Goal: Task Accomplishment & Management: Manage account settings

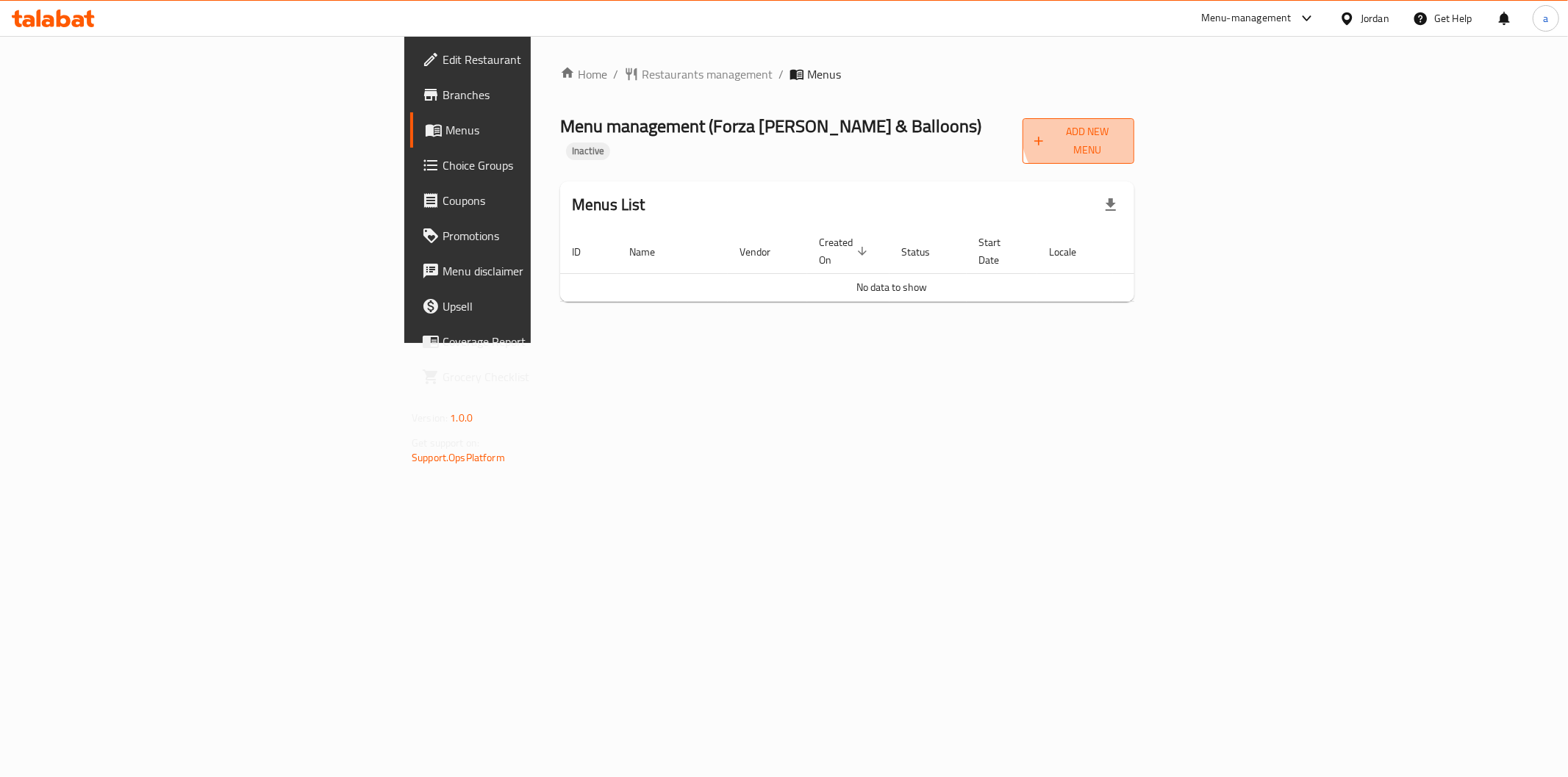
click at [1122, 130] on span "Add New Menu" at bounding box center [1078, 141] width 88 height 37
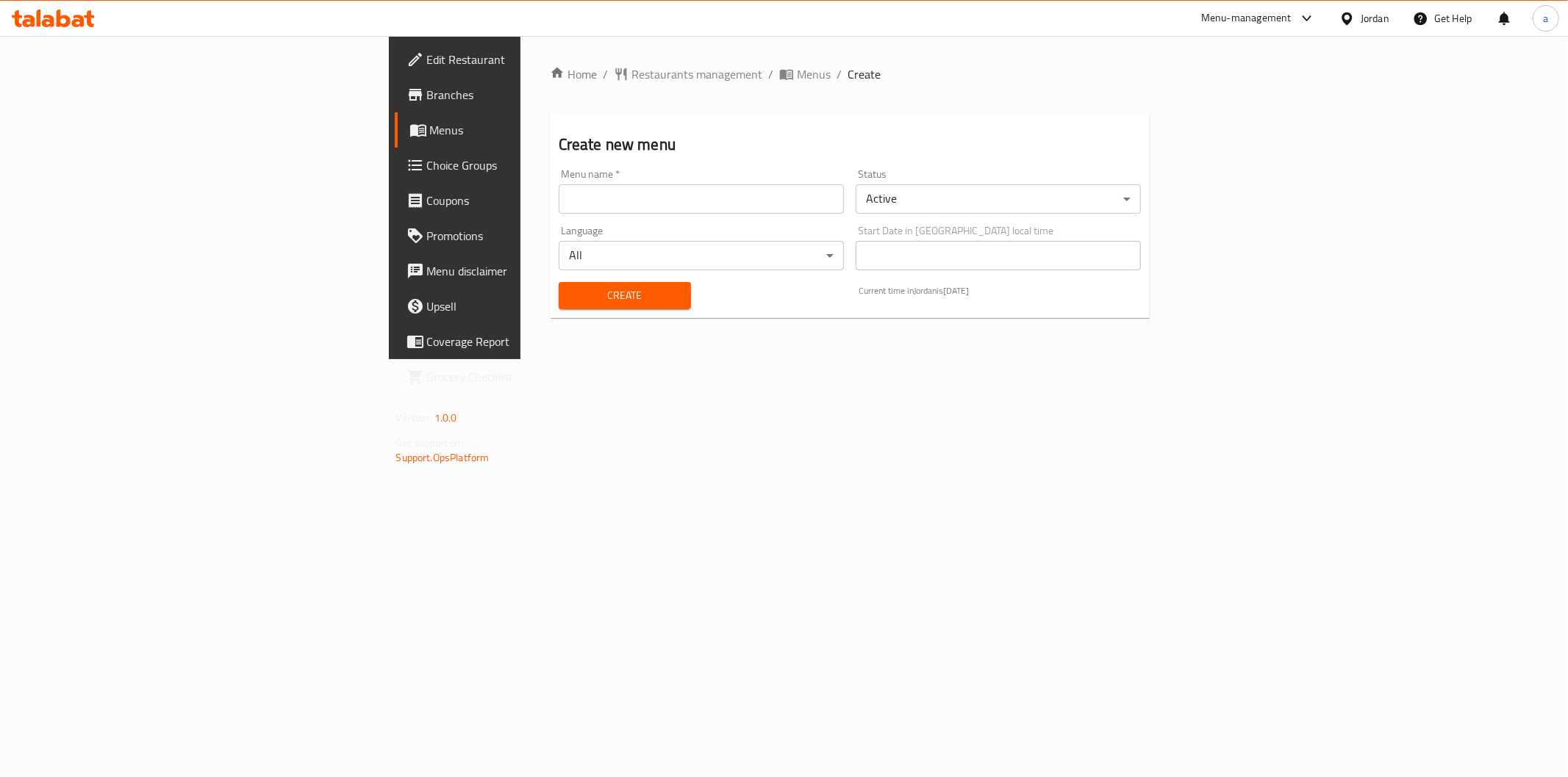
click at [559, 204] on input "text" at bounding box center [701, 200] width 286 height 30
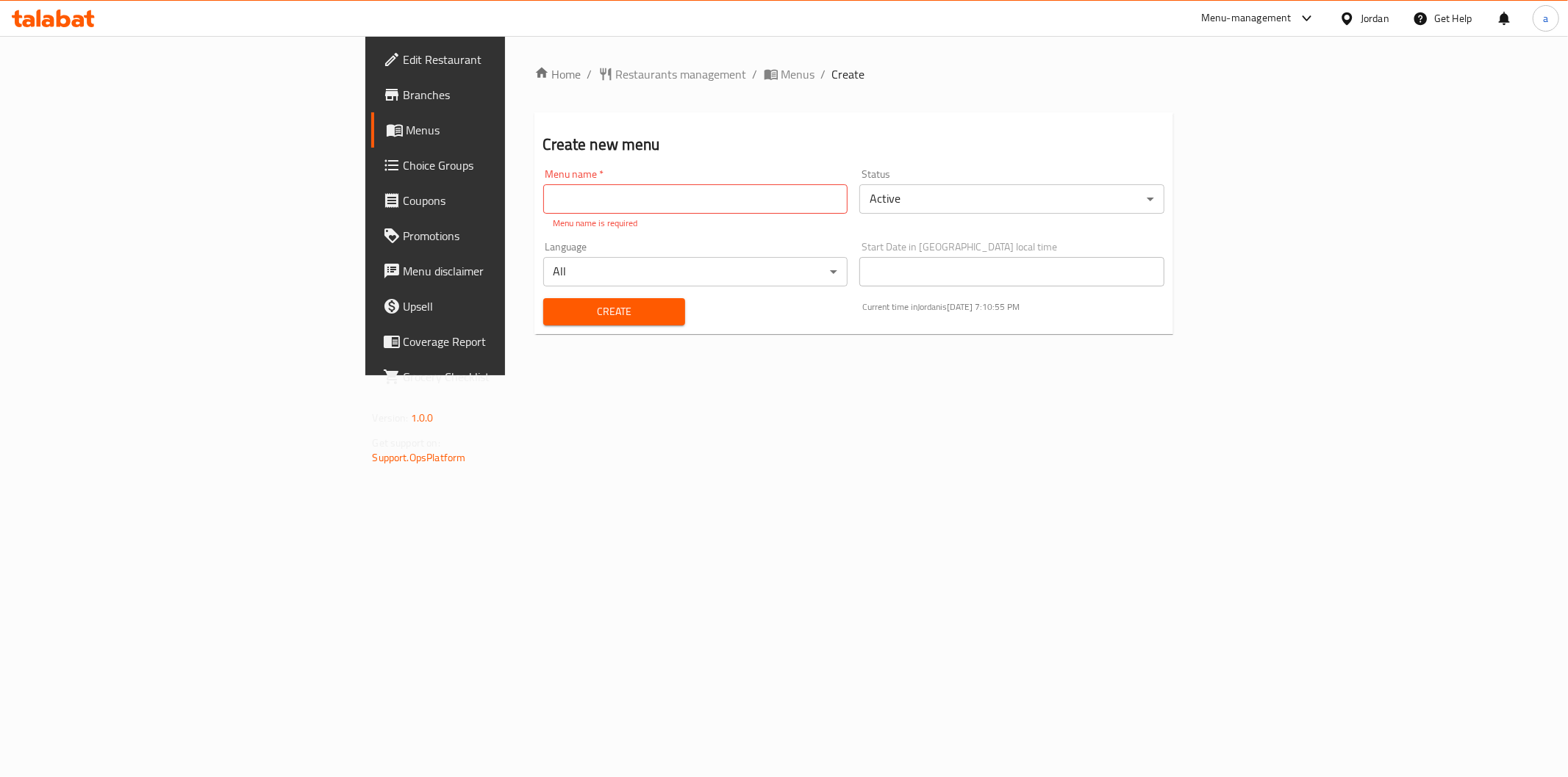
click at [543, 201] on input "text" at bounding box center [696, 200] width 305 height 30
paste input "342018628"
type input "342018628 - [DATE]"
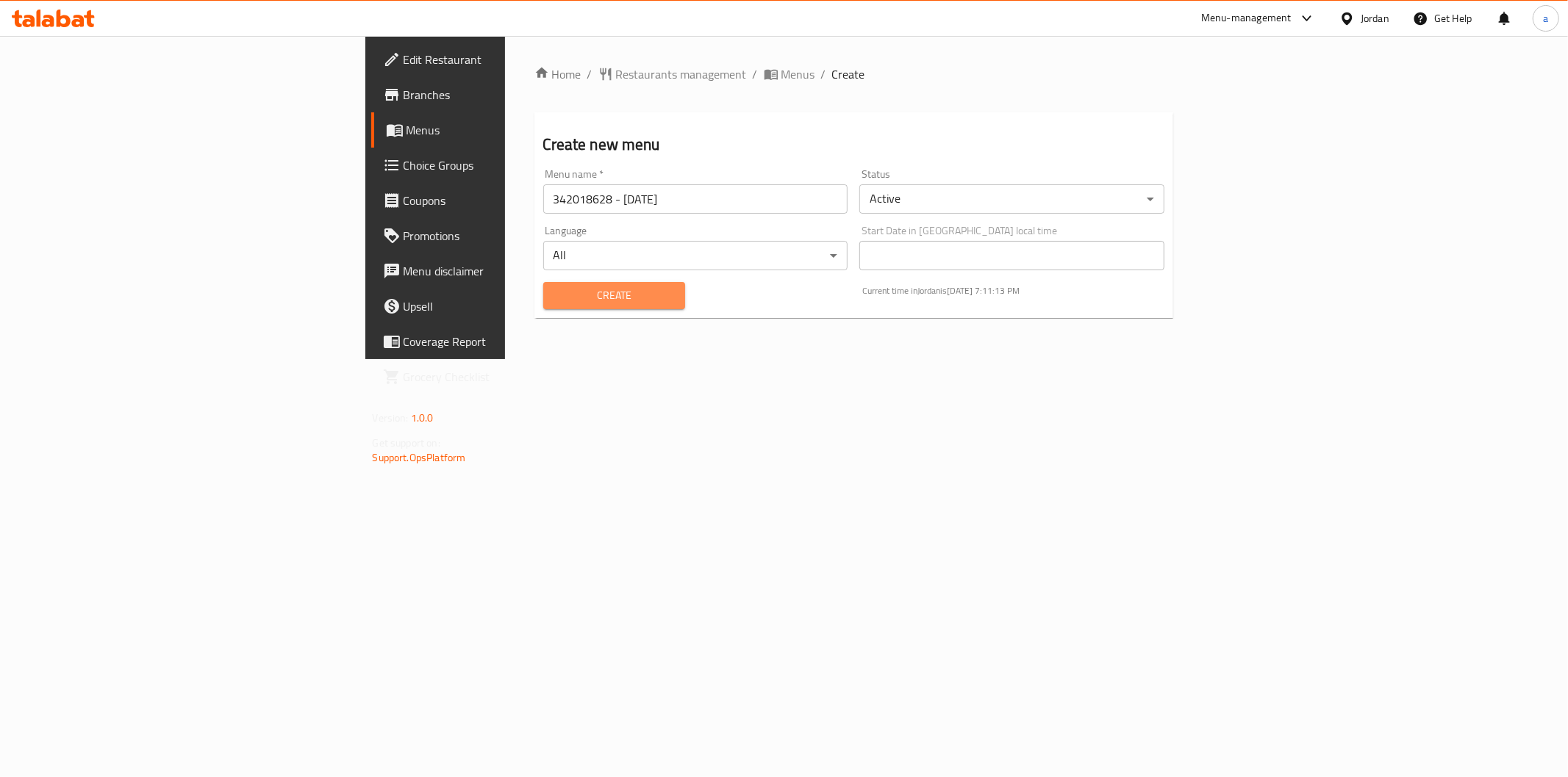
click at [564, 295] on span "Create" at bounding box center [613, 295] width 118 height 18
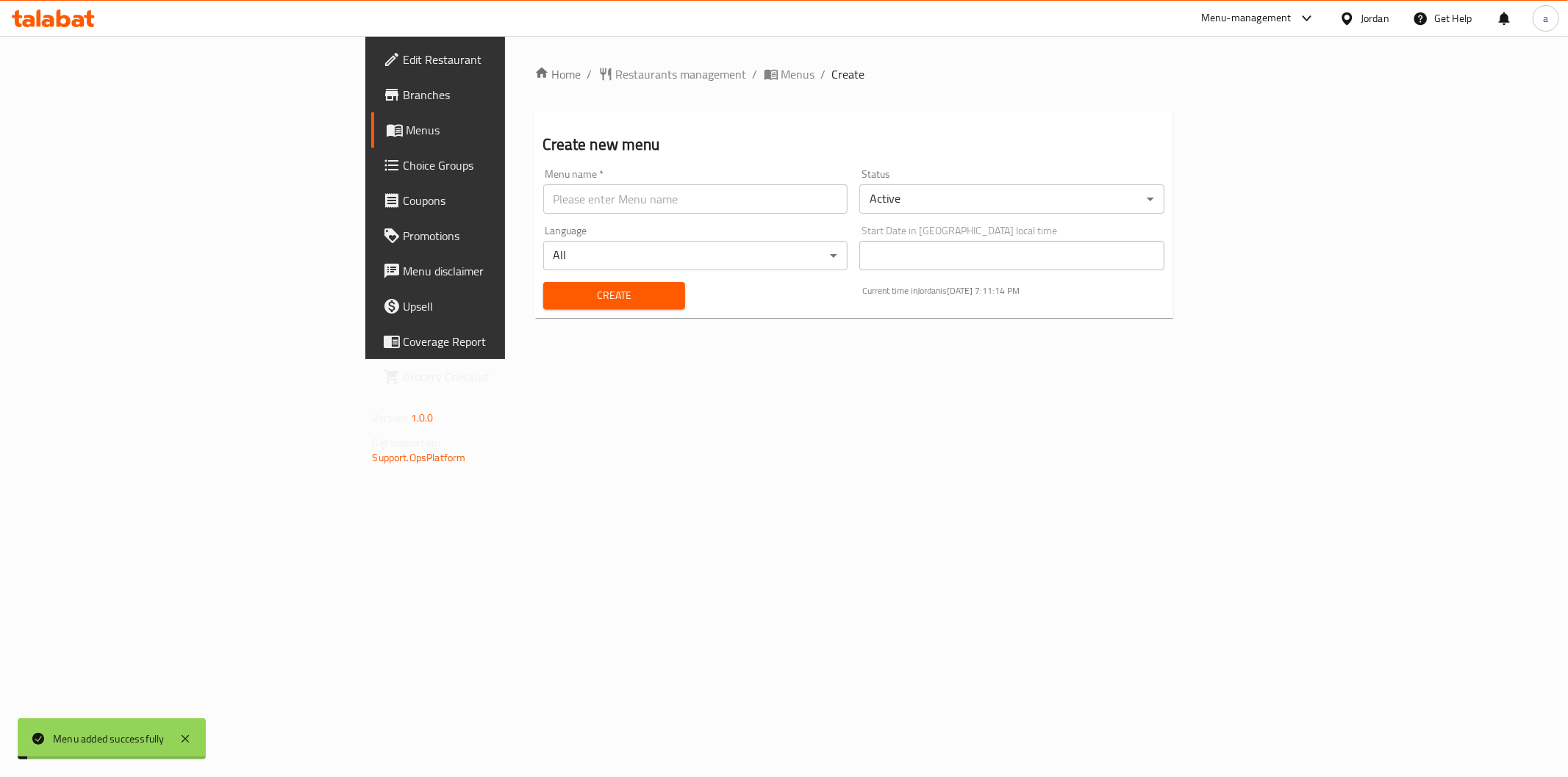
click at [559, 85] on div "Home / Restaurants management / Menus / Create Create new menu Menu name   * Me…" at bounding box center [854, 197] width 640 height 265
click at [782, 74] on span "Menus" at bounding box center [798, 73] width 34 height 17
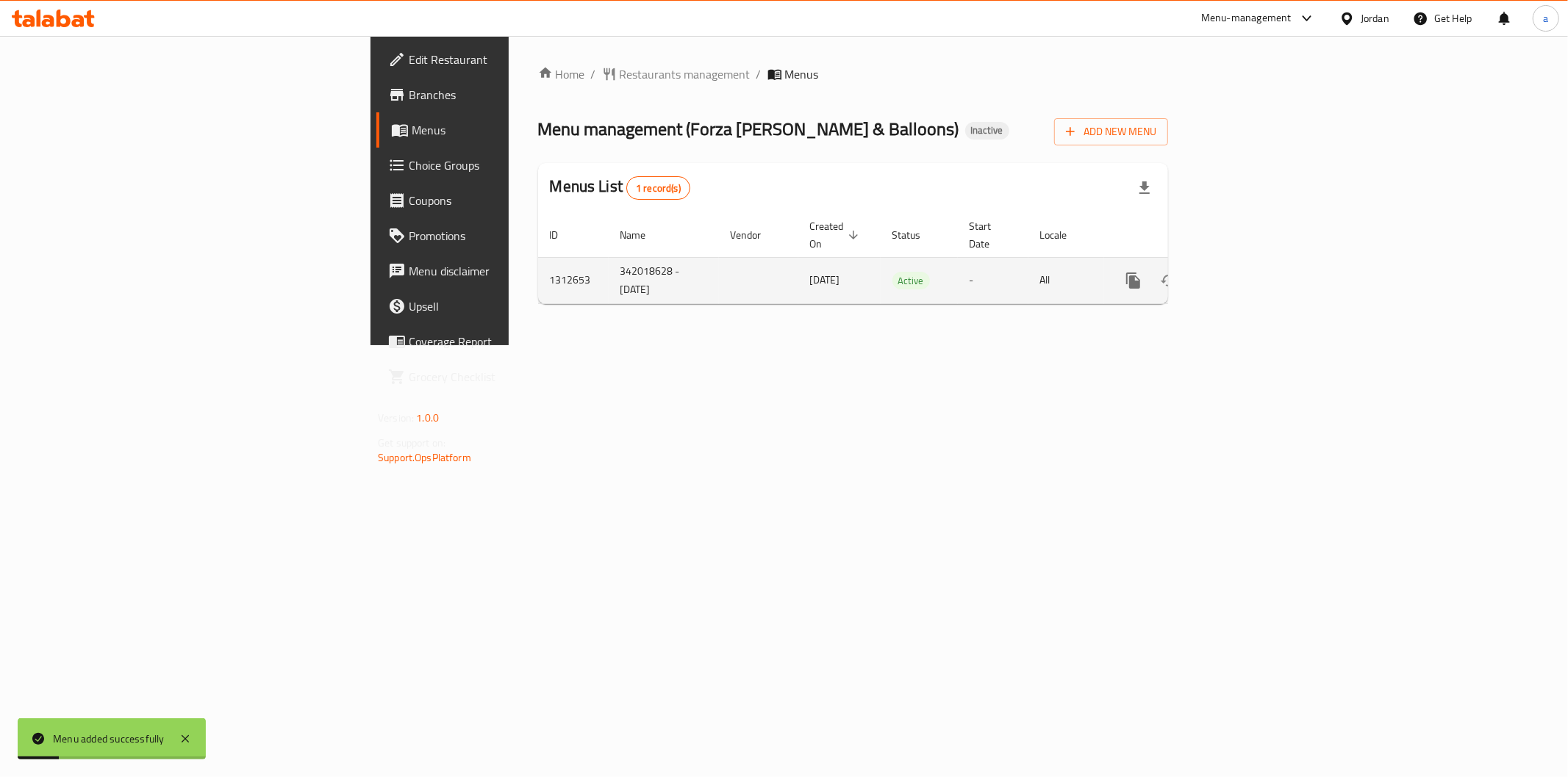
click at [1246, 274] on icon "enhanced table" at bounding box center [1240, 280] width 13 height 13
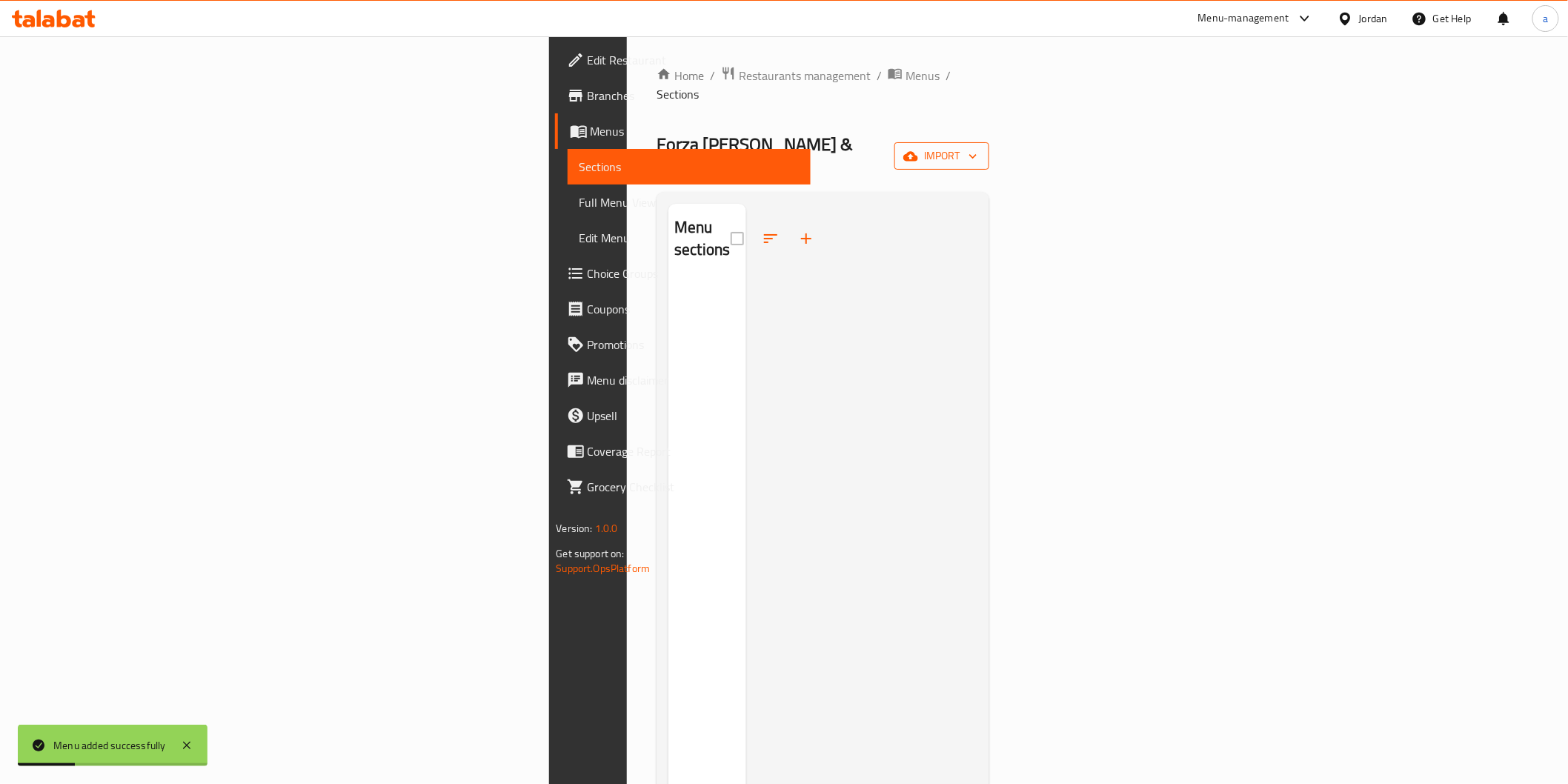
click at [989, 142] on button "import" at bounding box center [942, 156] width 95 height 27
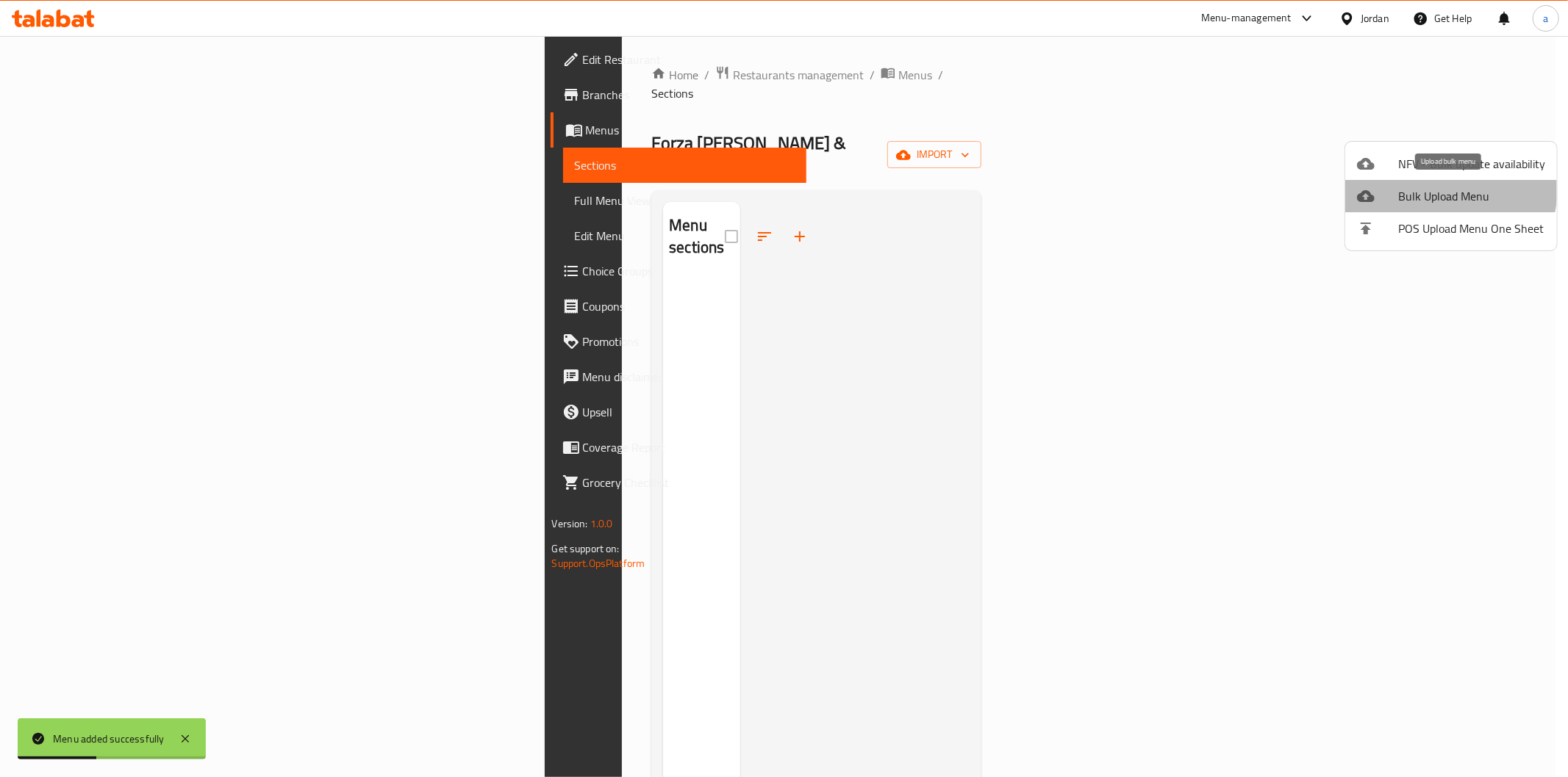
click at [1428, 187] on span "Bulk Upload Menu" at bounding box center [1471, 195] width 147 height 17
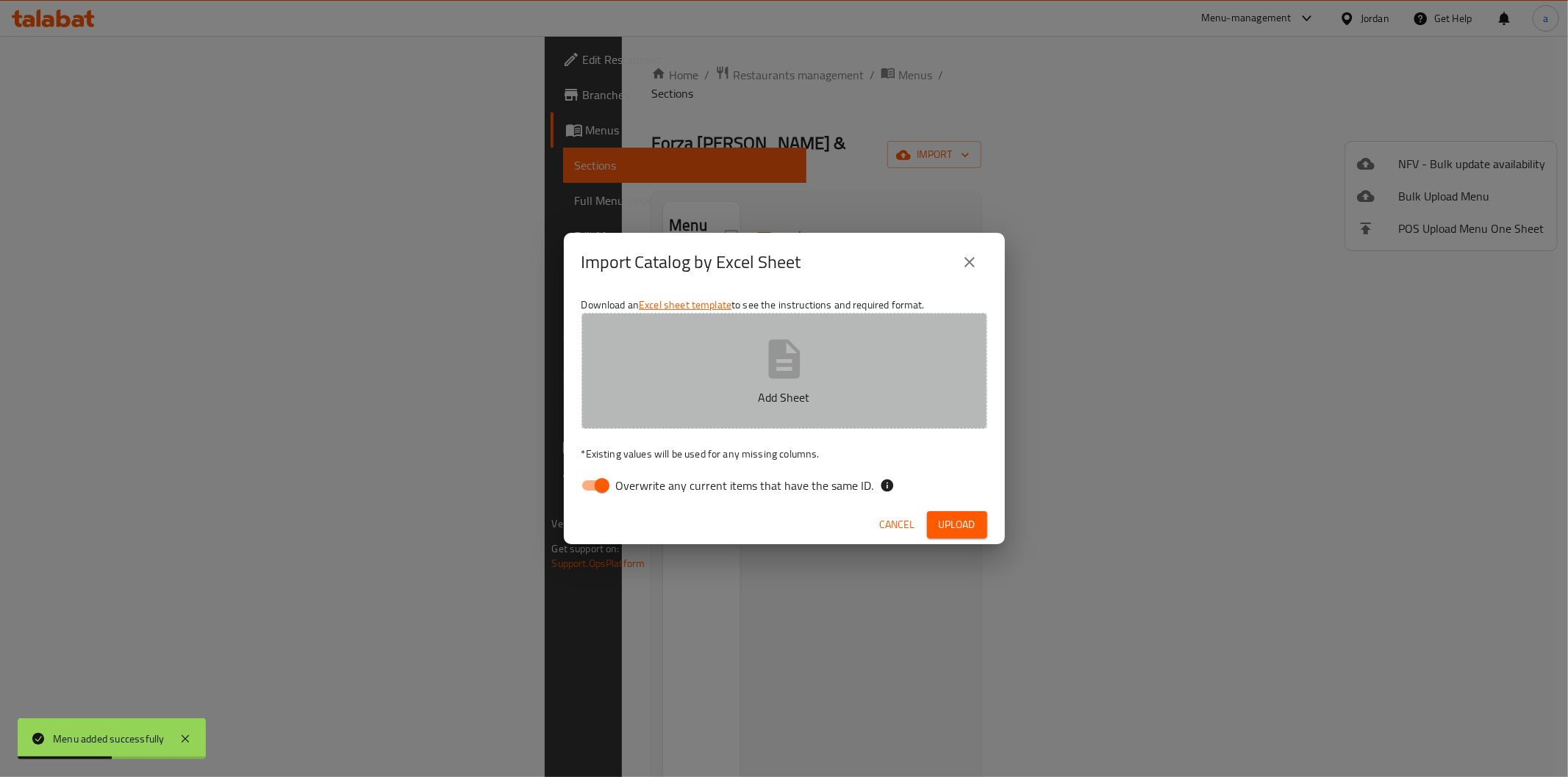
click at [783, 356] on icon "button" at bounding box center [784, 359] width 31 height 39
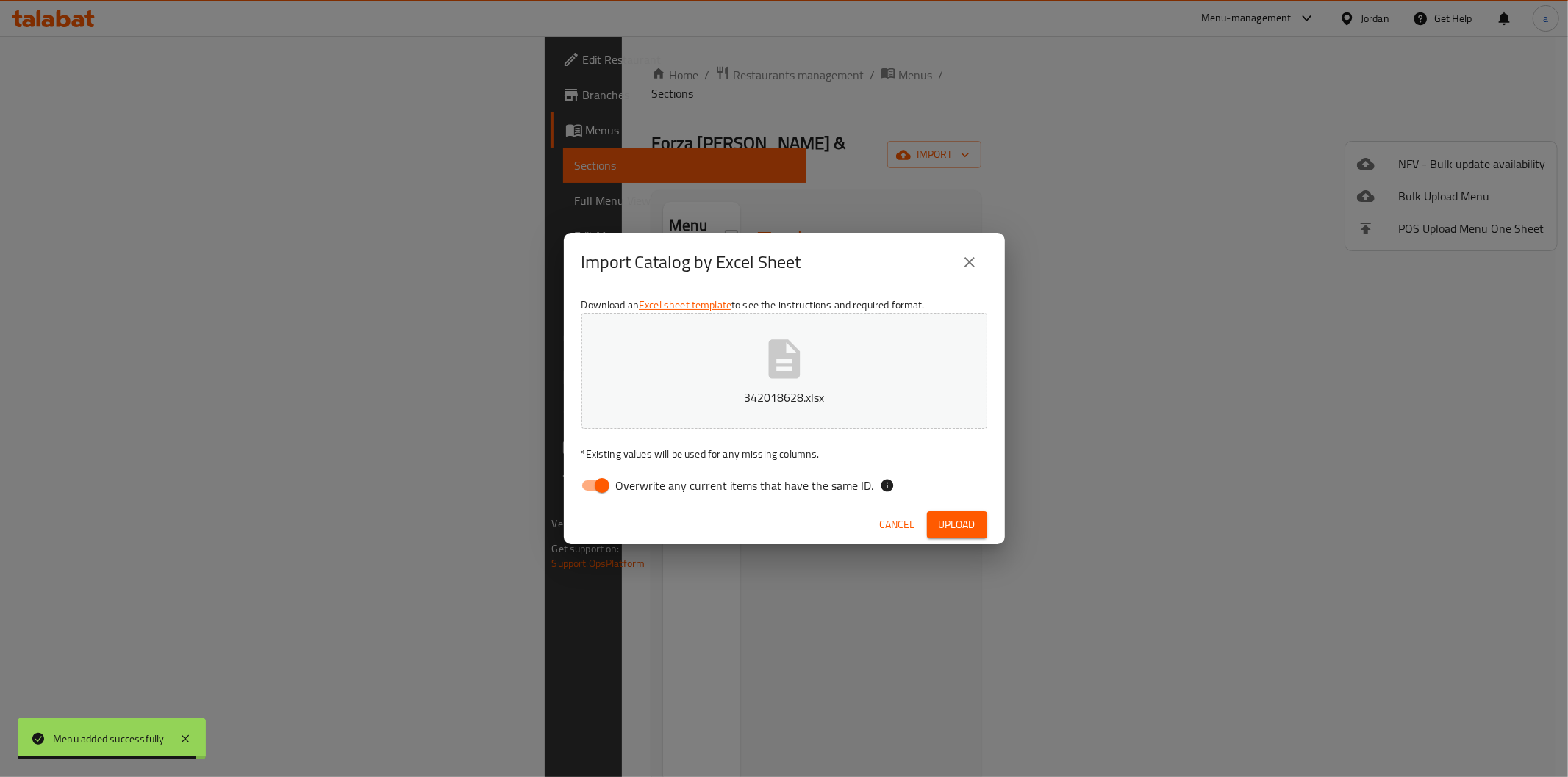
click at [602, 483] on input "Overwrite any current items that have the same ID." at bounding box center [602, 486] width 84 height 28
checkbox input "false"
click at [947, 517] on span "Upload" at bounding box center [956, 525] width 37 height 18
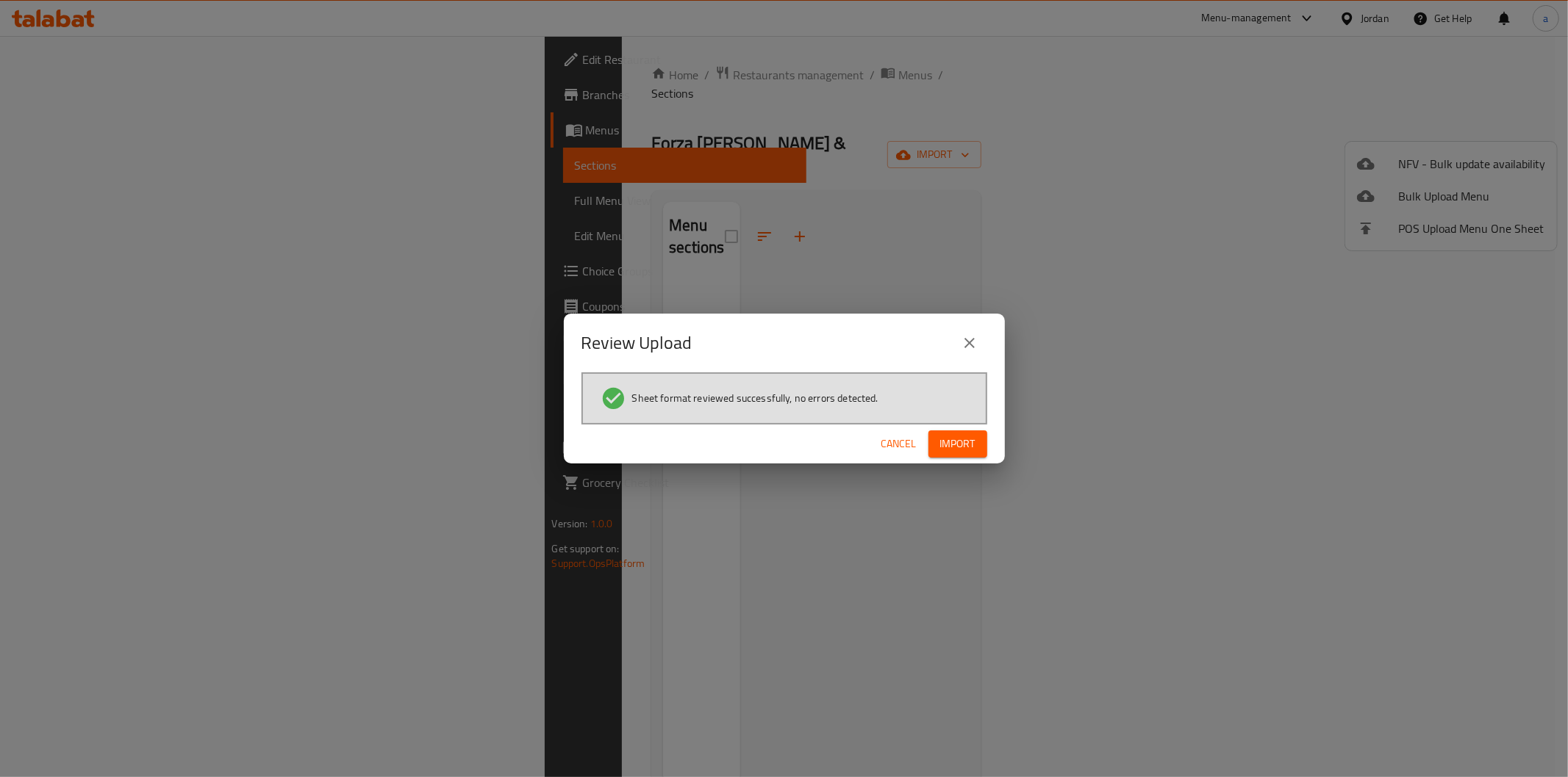
click at [743, 329] on div "Review Upload" at bounding box center [785, 343] width 406 height 35
click at [956, 452] on span "Import" at bounding box center [957, 444] width 35 height 18
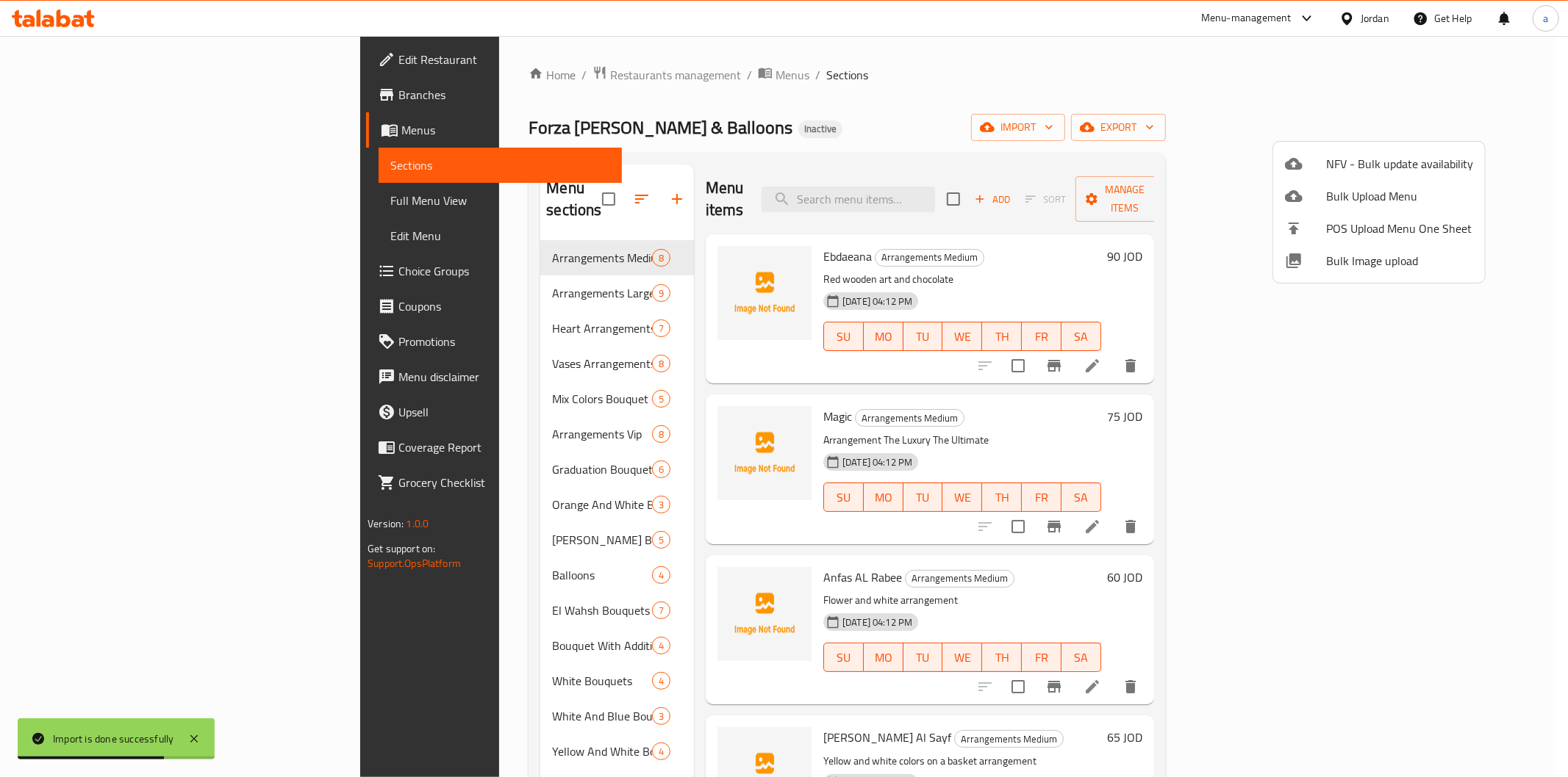
click at [78, 205] on div at bounding box center [784, 388] width 1568 height 777
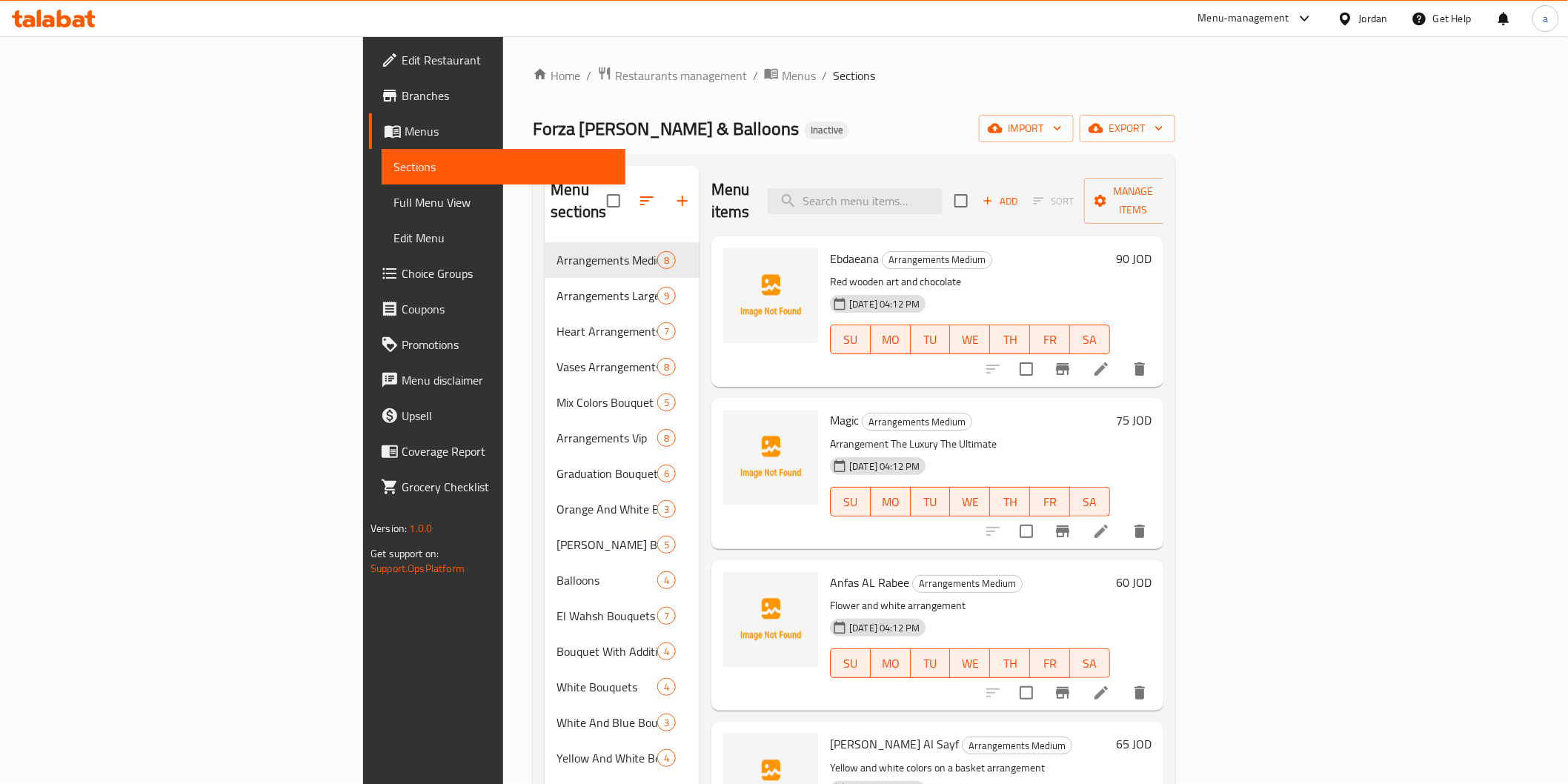
click at [393, 196] on span "Full Menu View" at bounding box center [503, 201] width 220 height 17
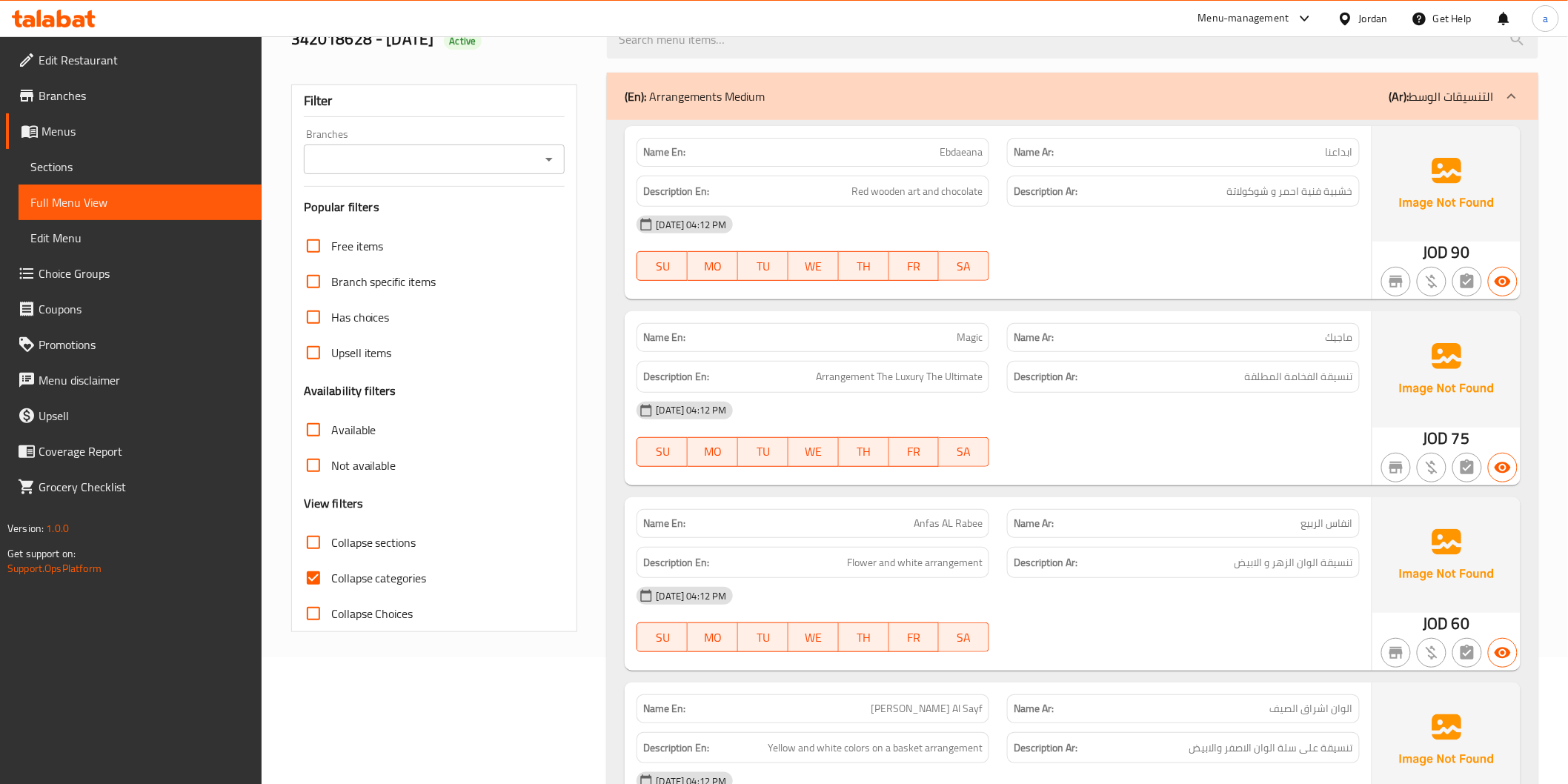
scroll to position [247, 0]
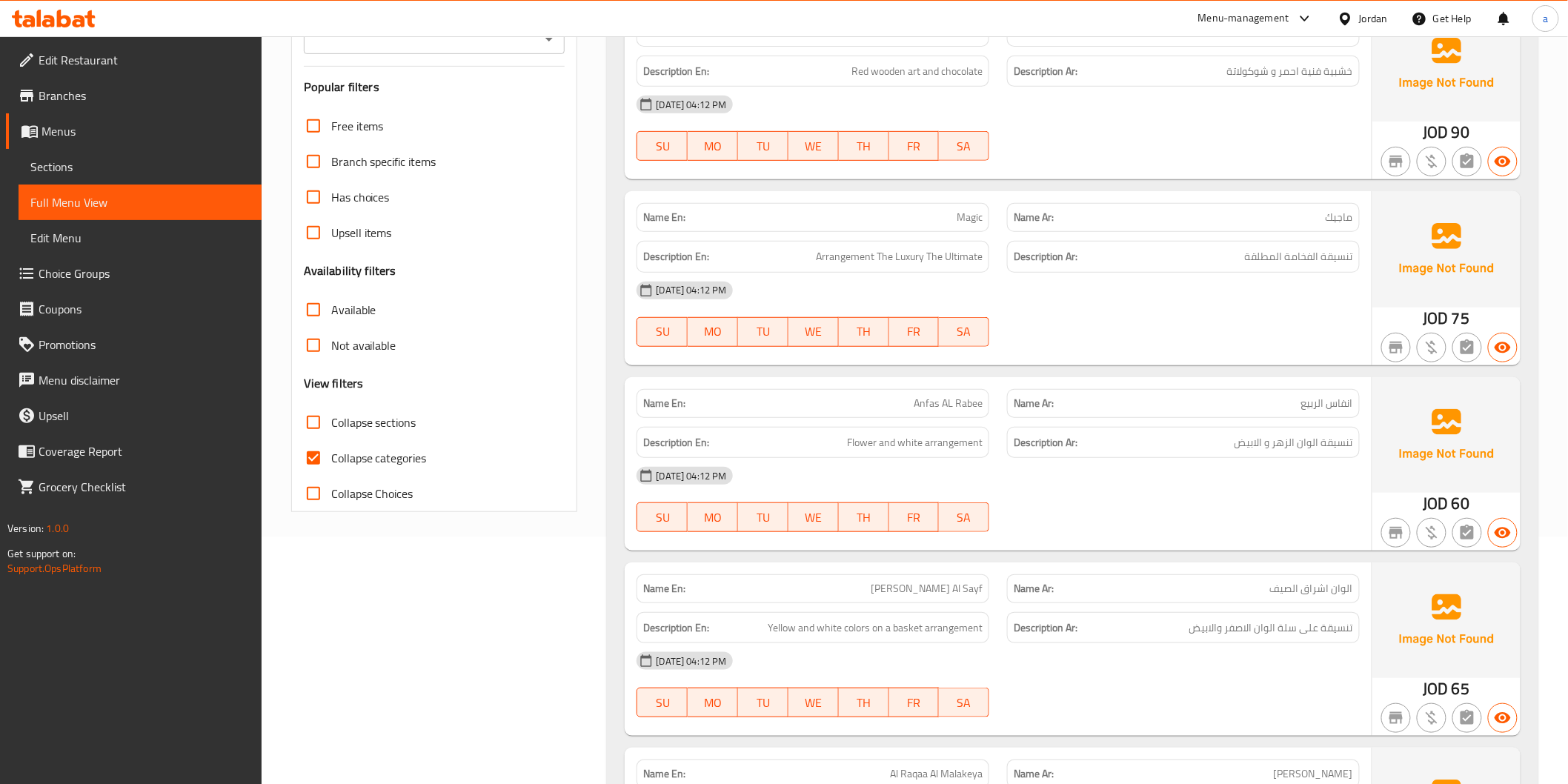
click at [335, 456] on span "Collapse categories" at bounding box center [378, 458] width 96 height 17
click at [331, 456] on input "Collapse categories" at bounding box center [313, 458] width 36 height 36
checkbox input "false"
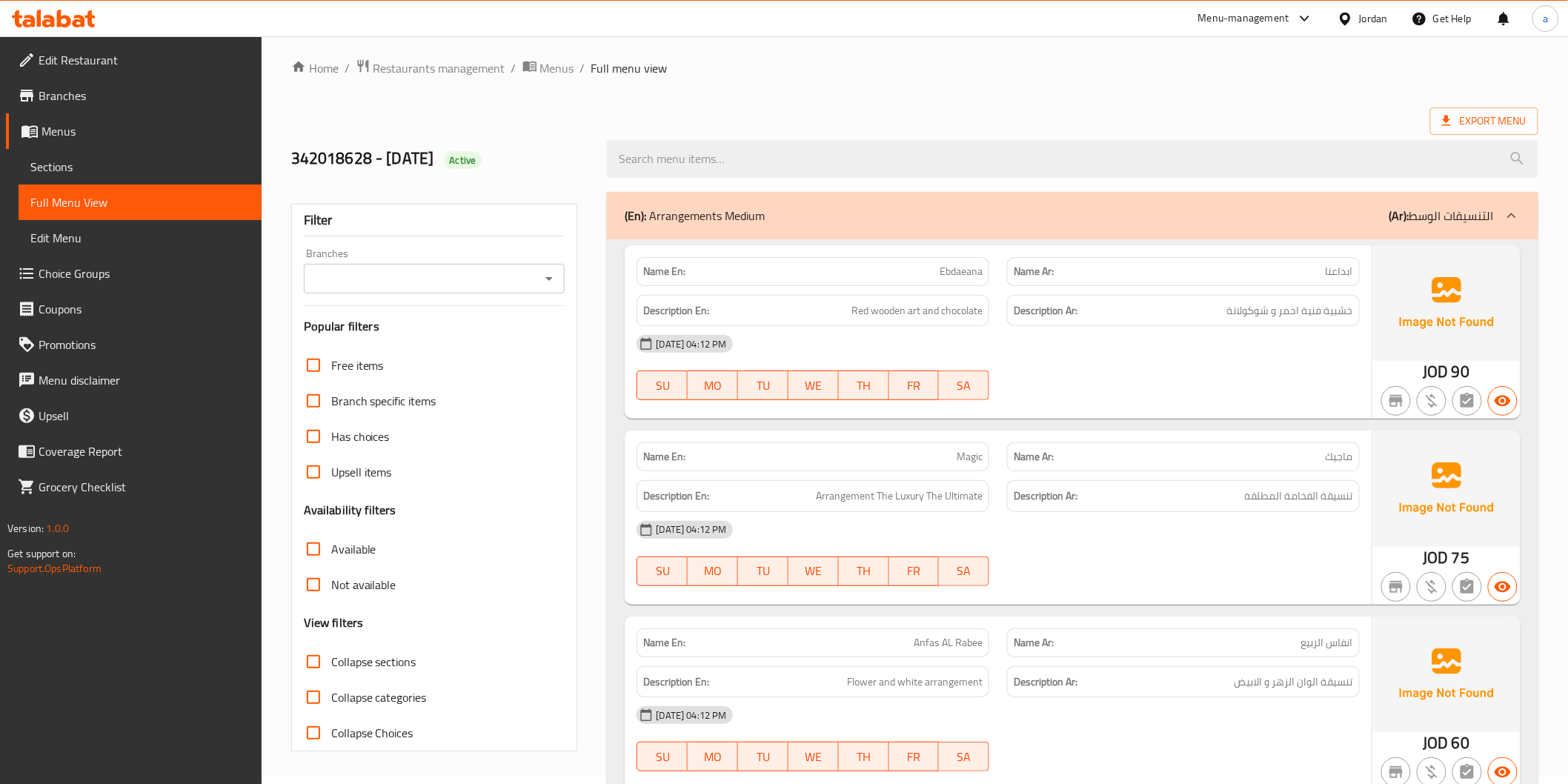
scroll to position [0, 0]
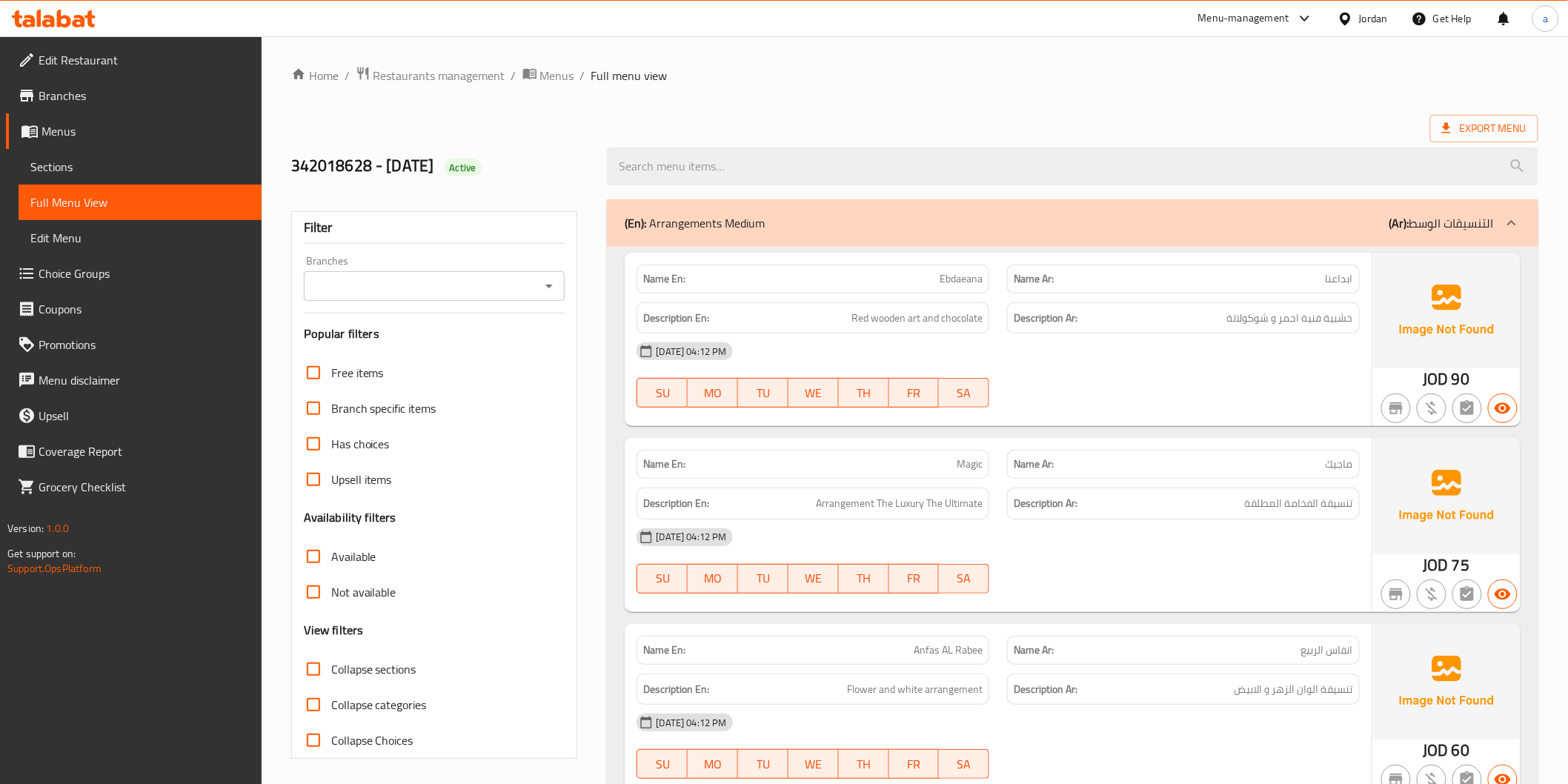
click at [1375, 227] on div "(En): Arrangements Medium (Ar): التنسيقات الوسط" at bounding box center [1059, 222] width 868 height 17
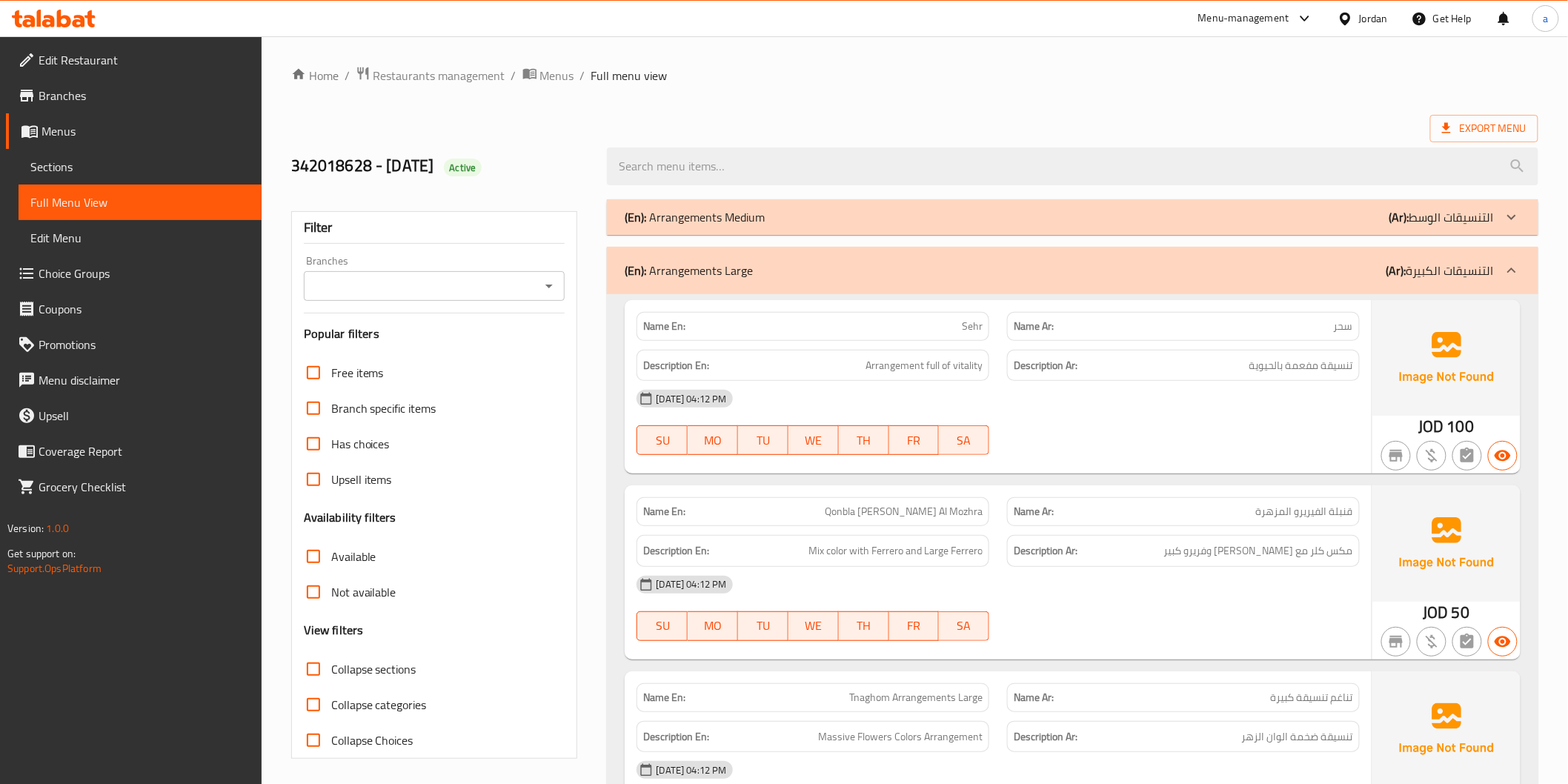
scroll to position [165, 0]
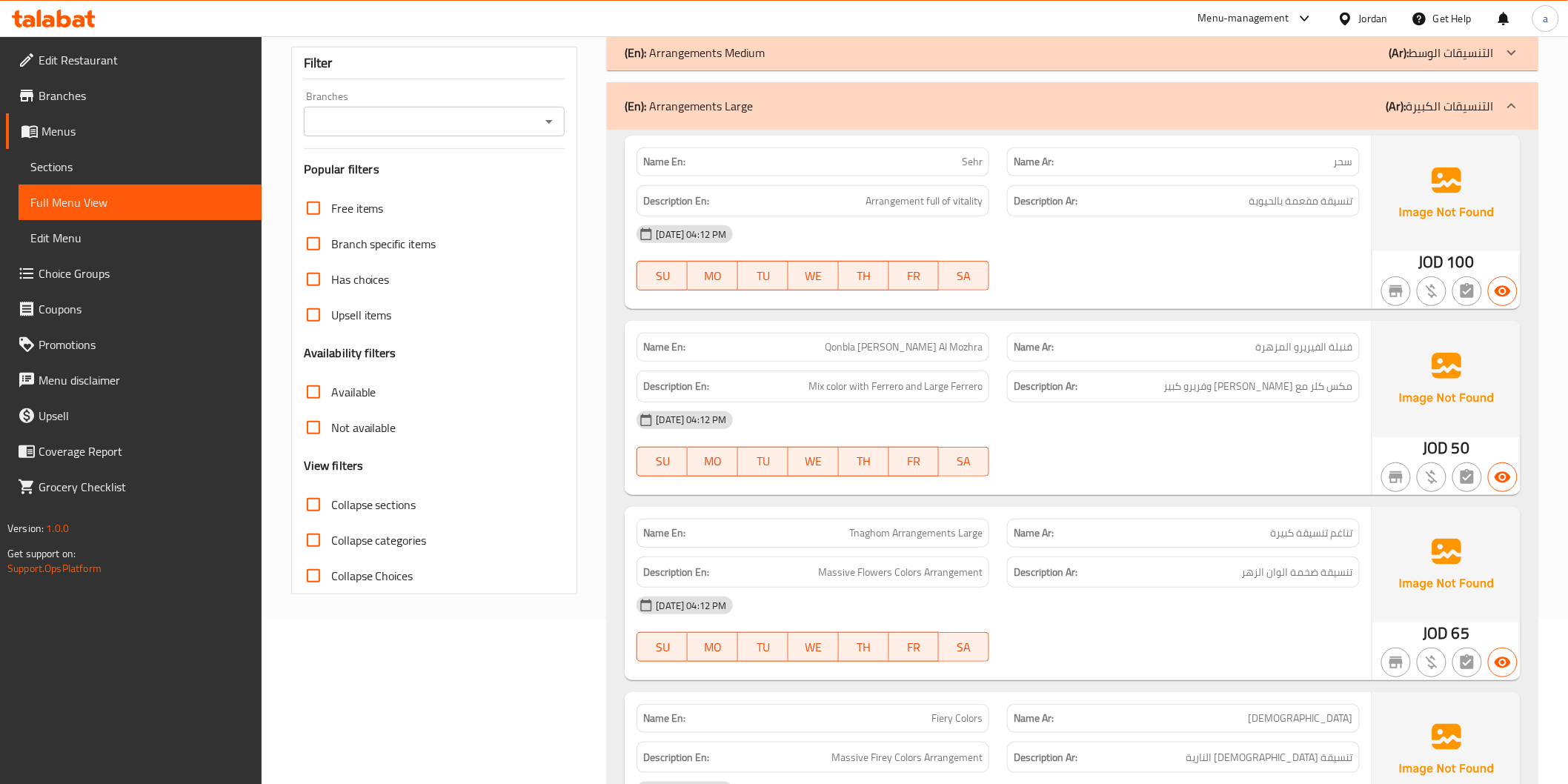
click at [1398, 117] on div "(En): Arrangements Large (Ar): التنسيقات الكبيرة" at bounding box center [1071, 106] width 931 height 47
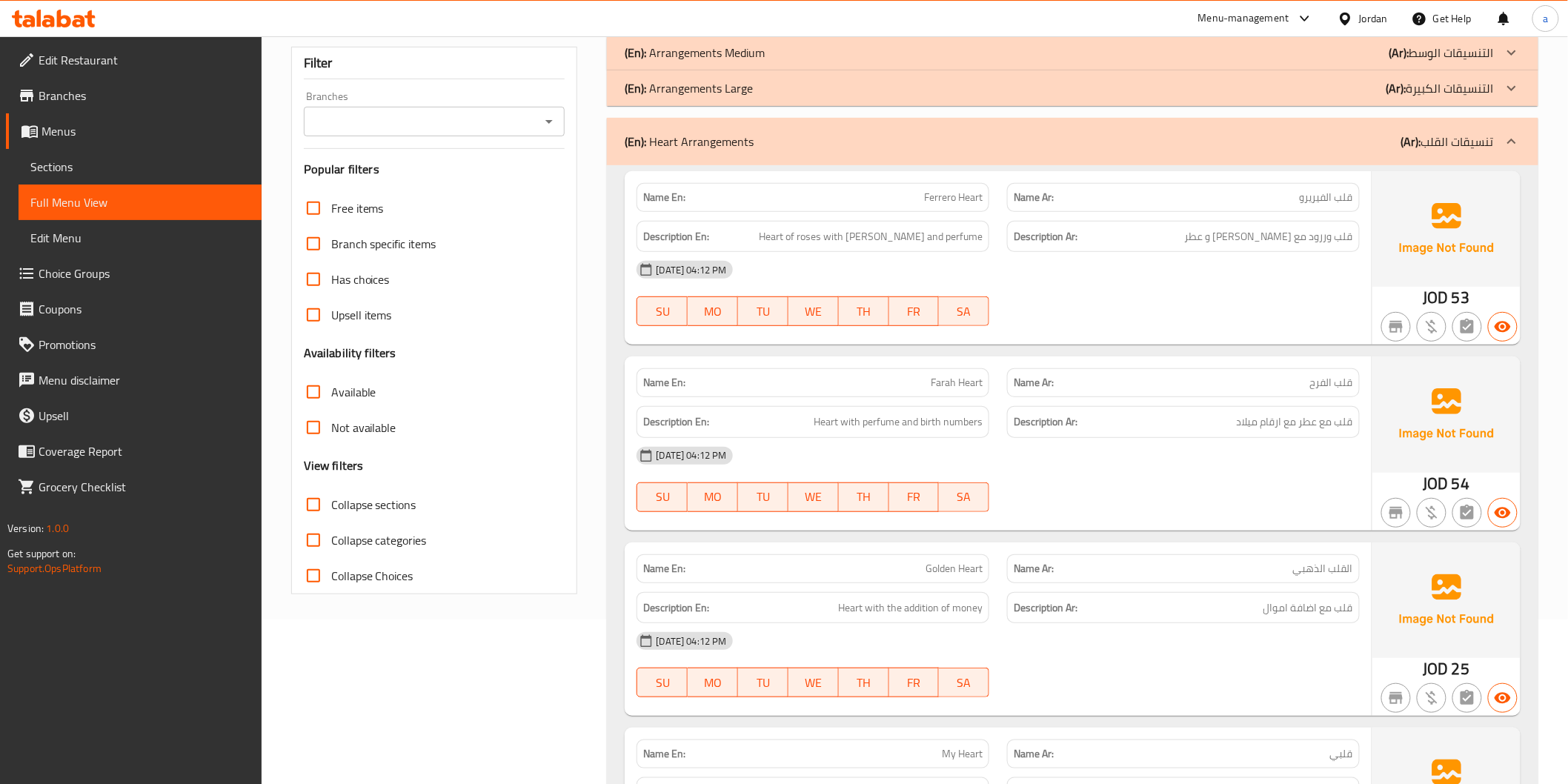
click at [1393, 143] on div "(En): Heart Arrangements (Ar): تنسيقات القلب" at bounding box center [1059, 141] width 868 height 17
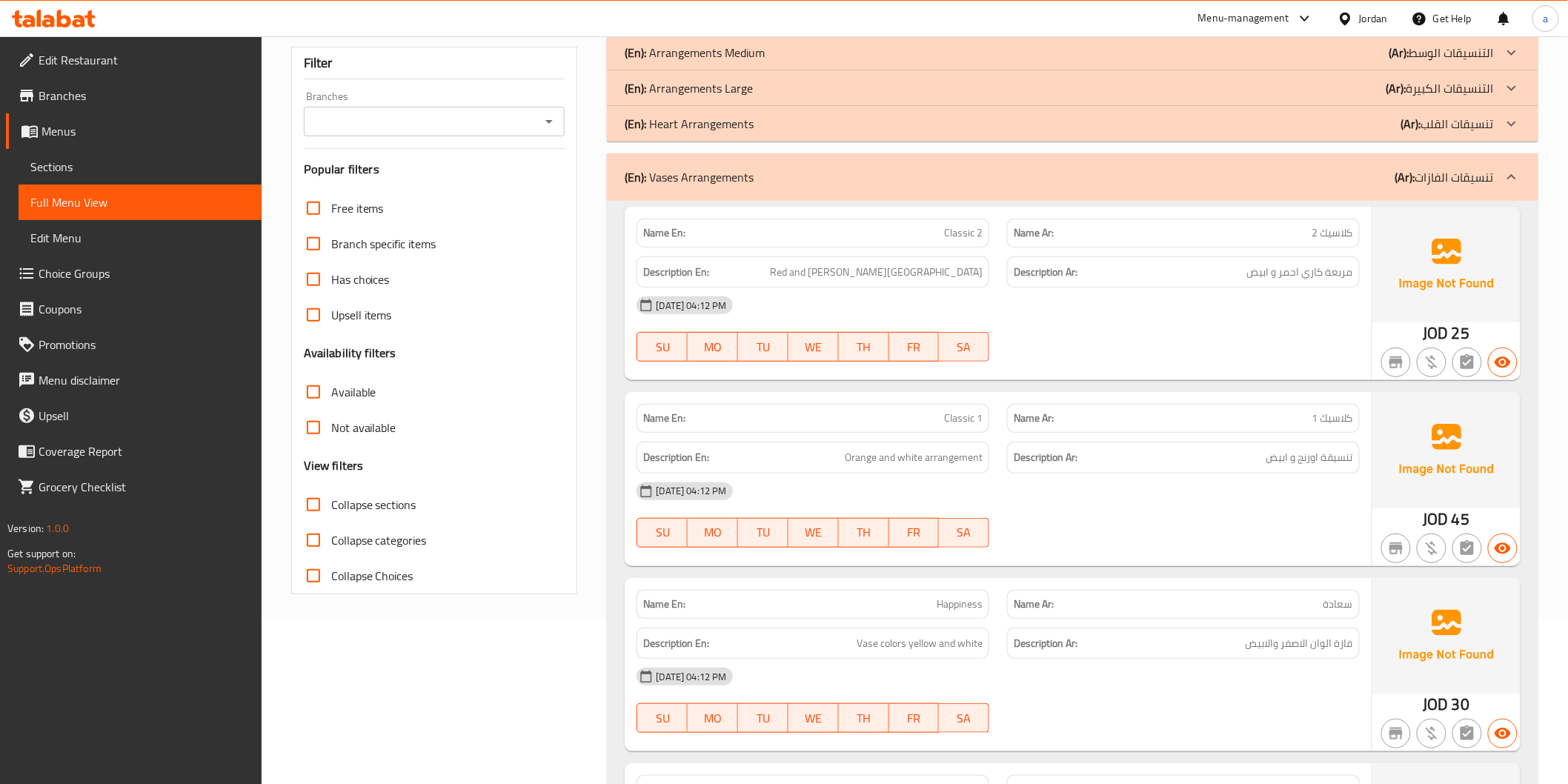
click at [1390, 160] on div "(En): Vases Arrangements (Ar): تنسيقات الفازات" at bounding box center [1071, 176] width 931 height 47
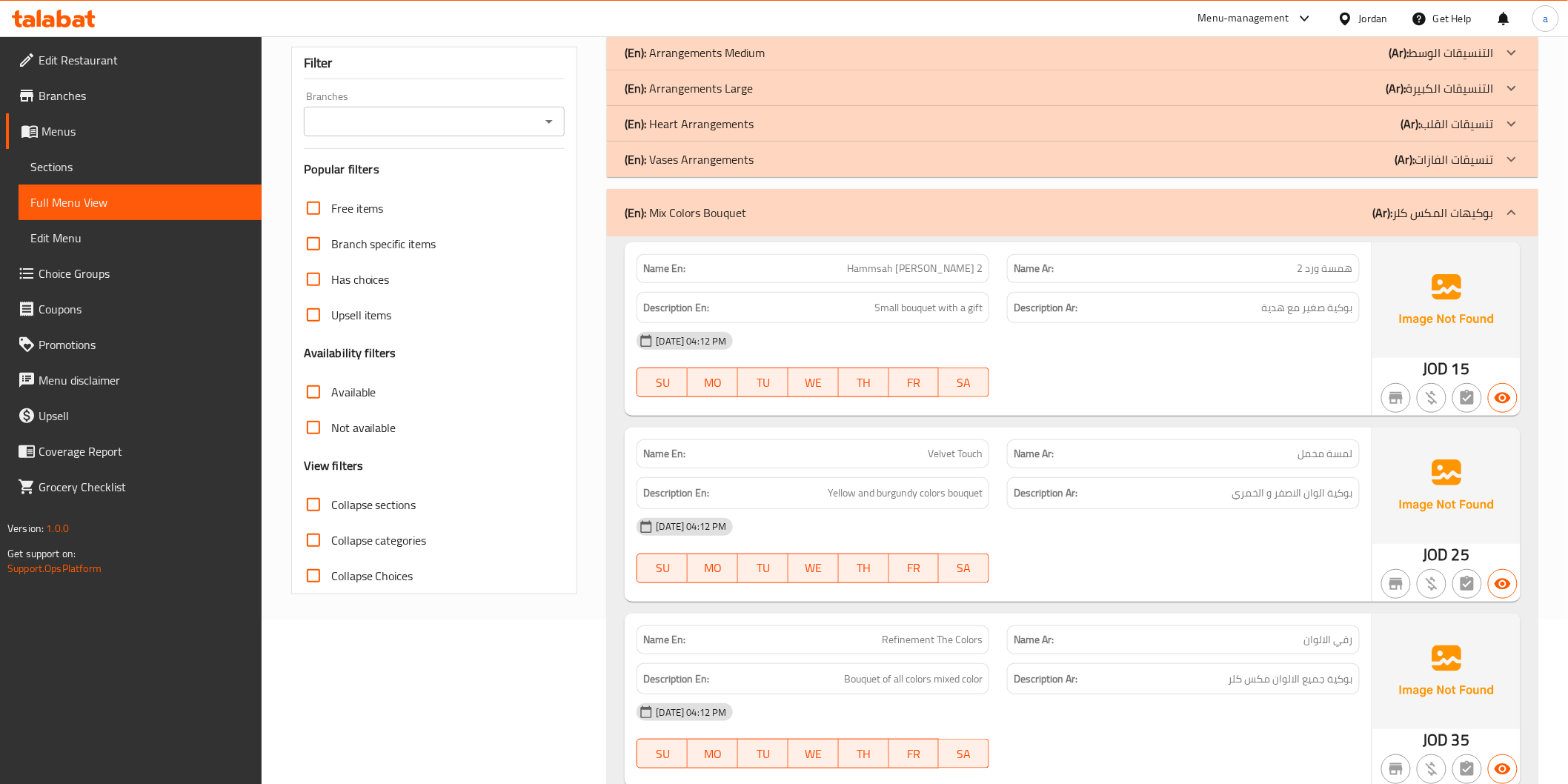
click at [1384, 211] on b "(Ar):" at bounding box center [1383, 212] width 20 height 22
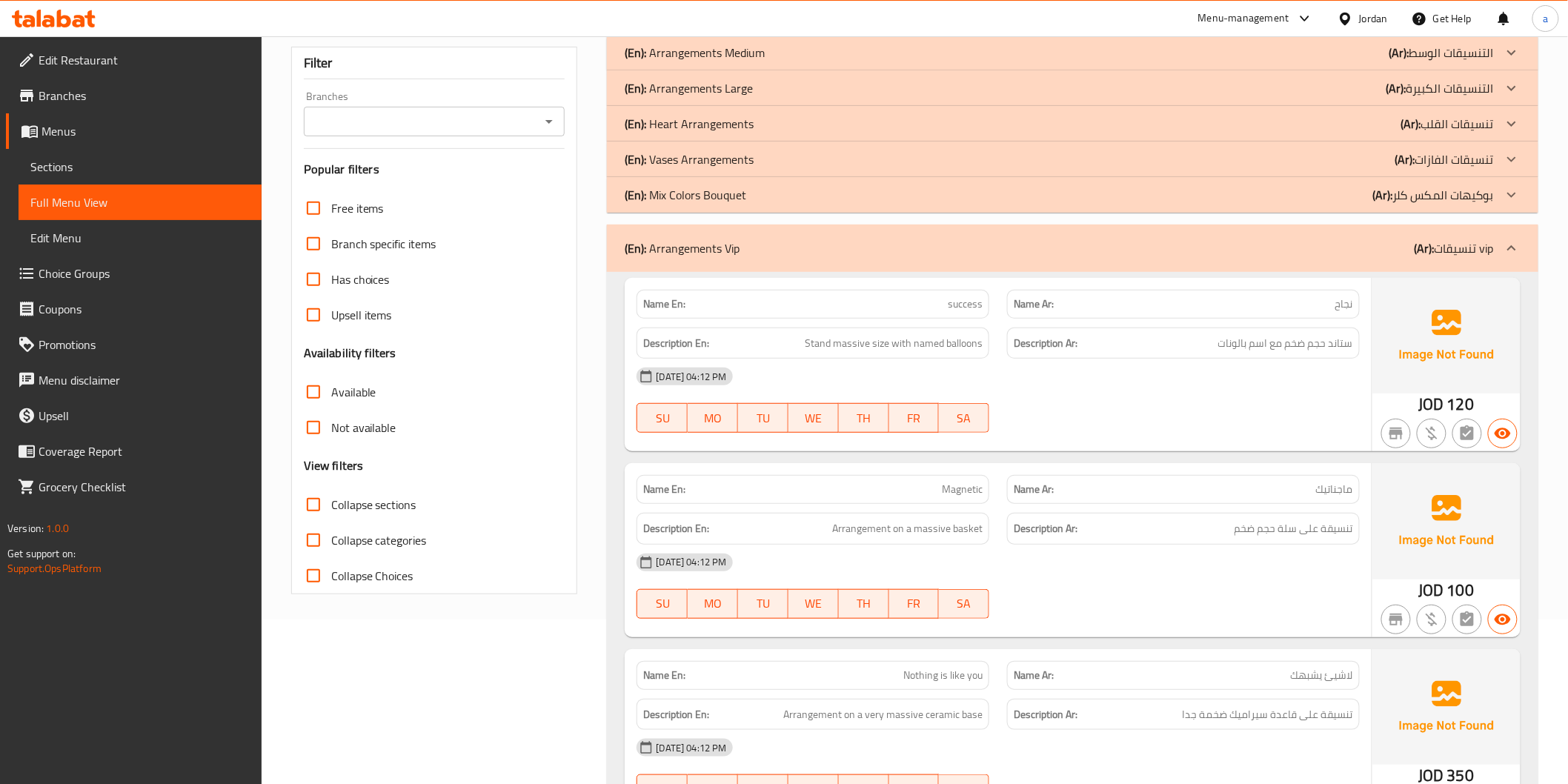
click at [1388, 241] on div "(En): Arrangements Vip (Ar): تنسيقات vip" at bounding box center [1059, 248] width 868 height 17
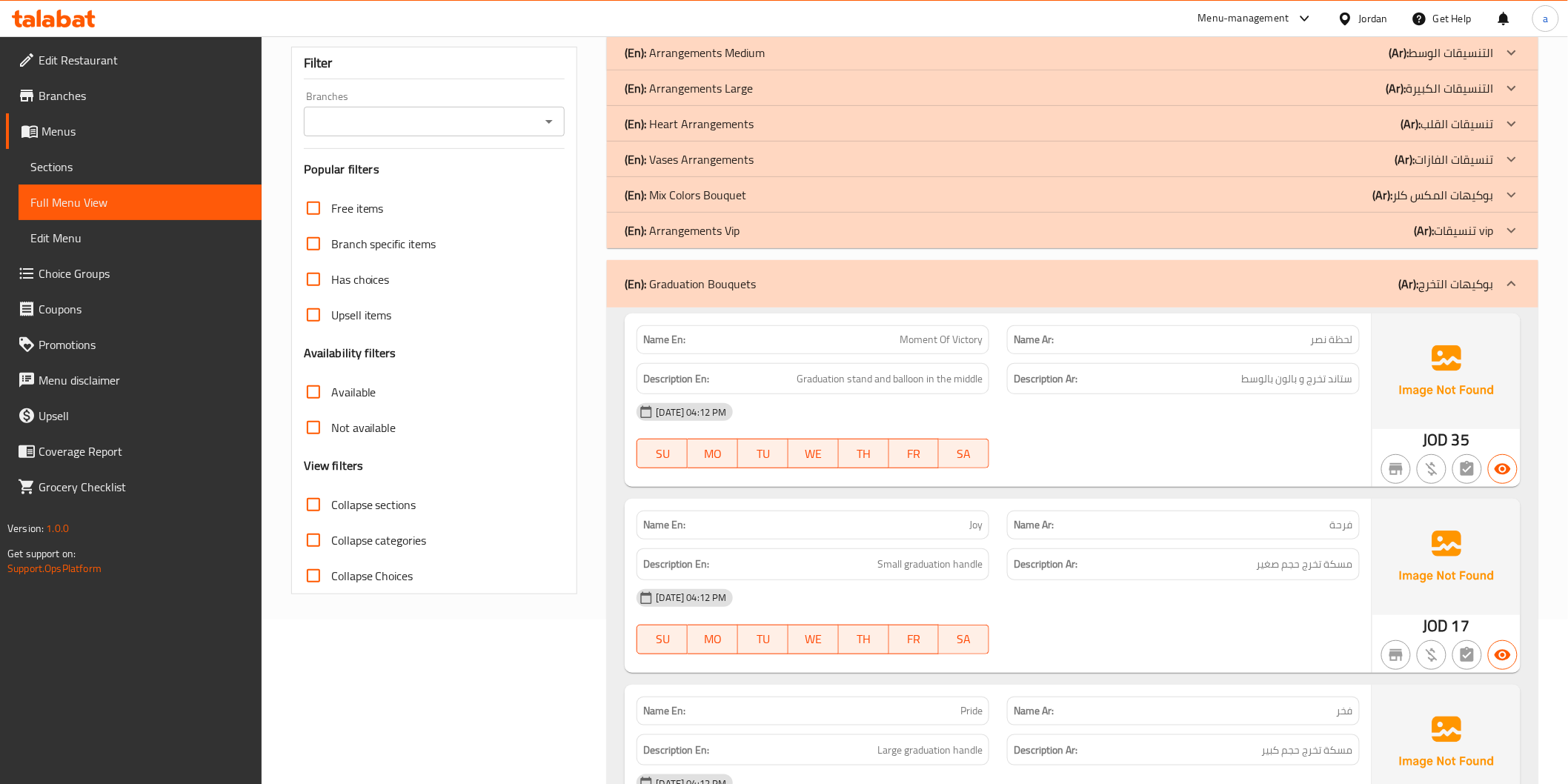
click at [1388, 275] on div "(En): Graduation Bouquets (Ar): بوكيهات التخرج" at bounding box center [1059, 283] width 868 height 17
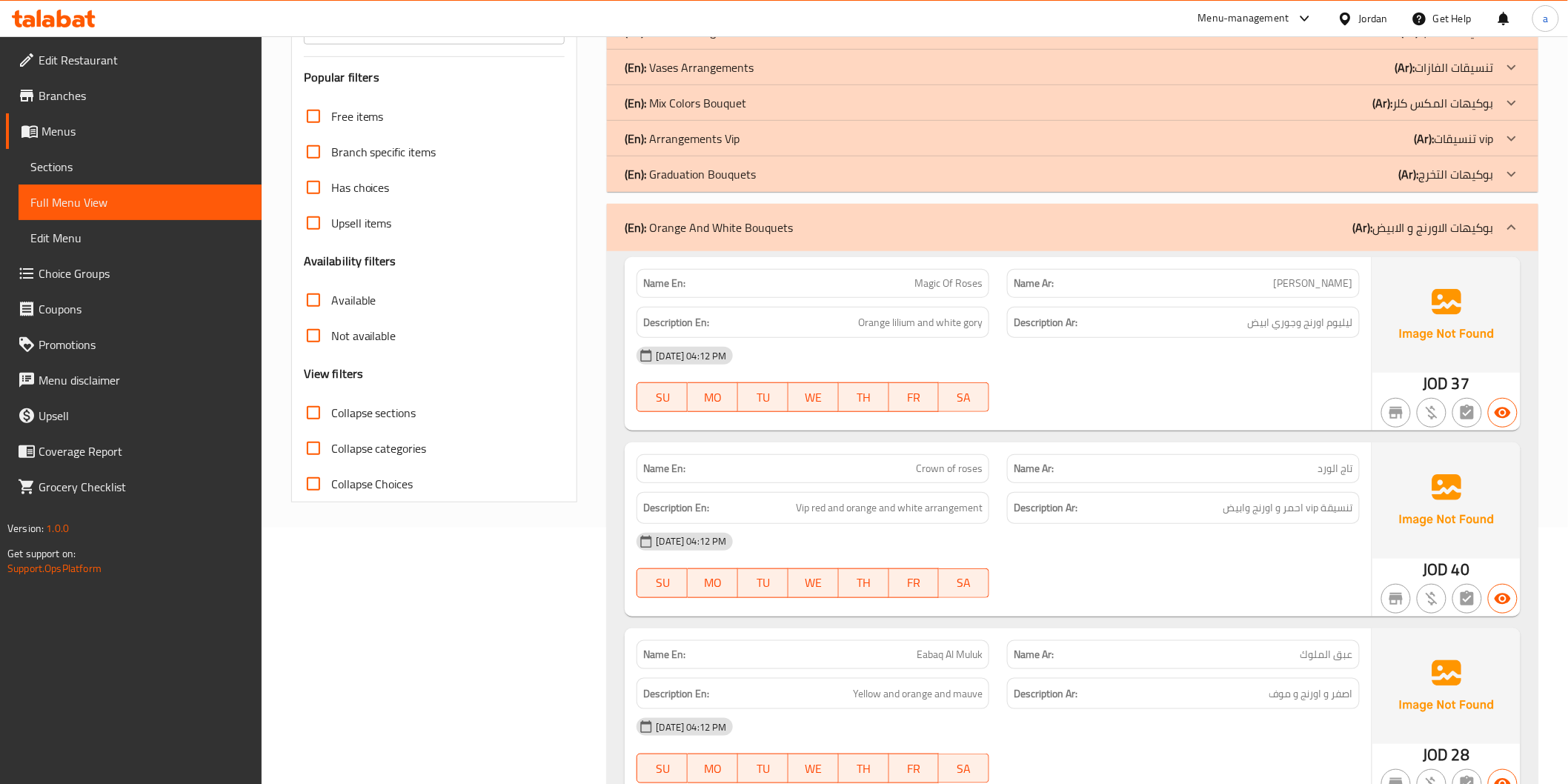
scroll to position [247, 0]
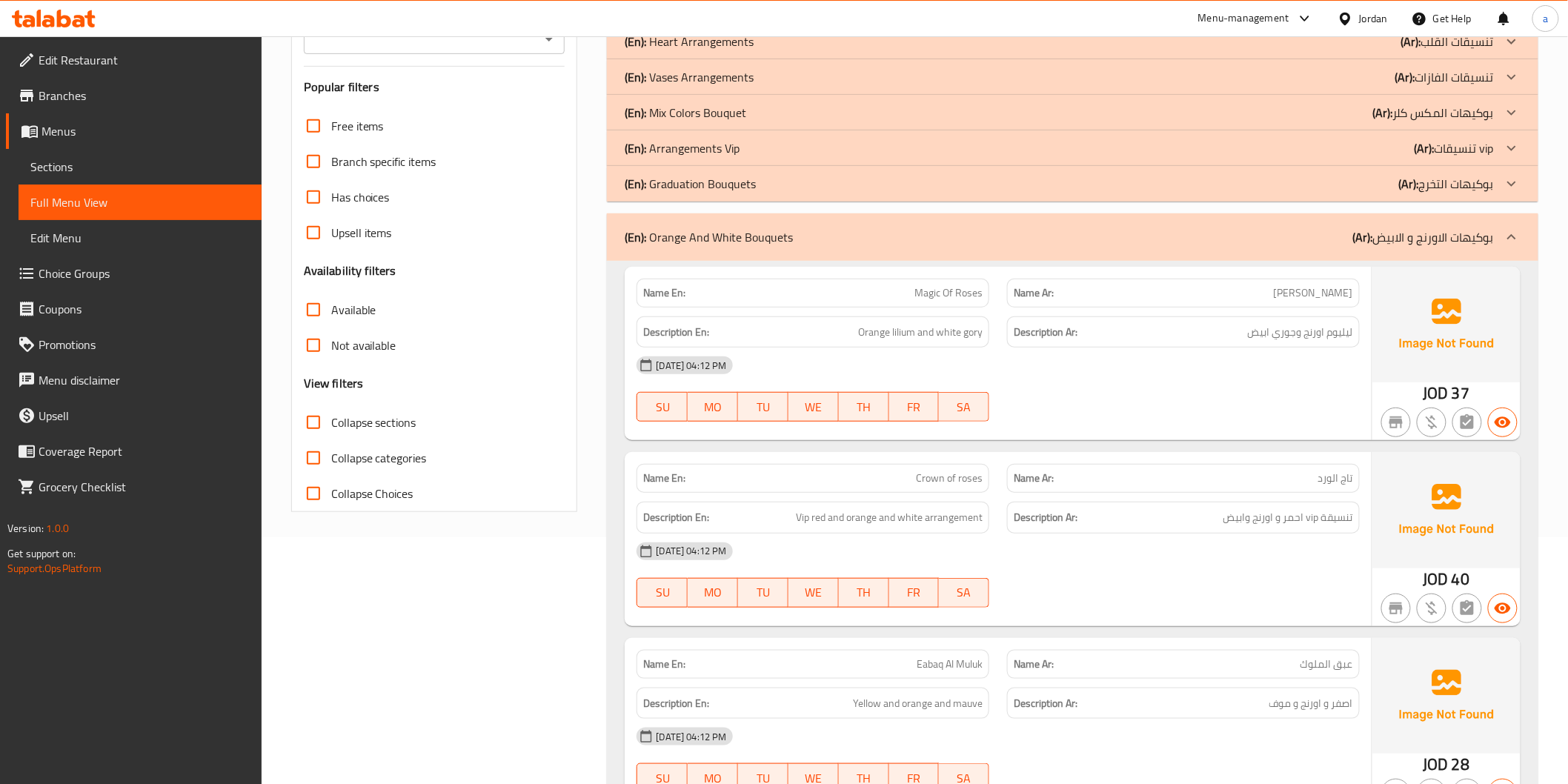
click at [1475, 231] on p "(Ar): بوكيهات الاورنج و الابيض" at bounding box center [1422, 236] width 141 height 17
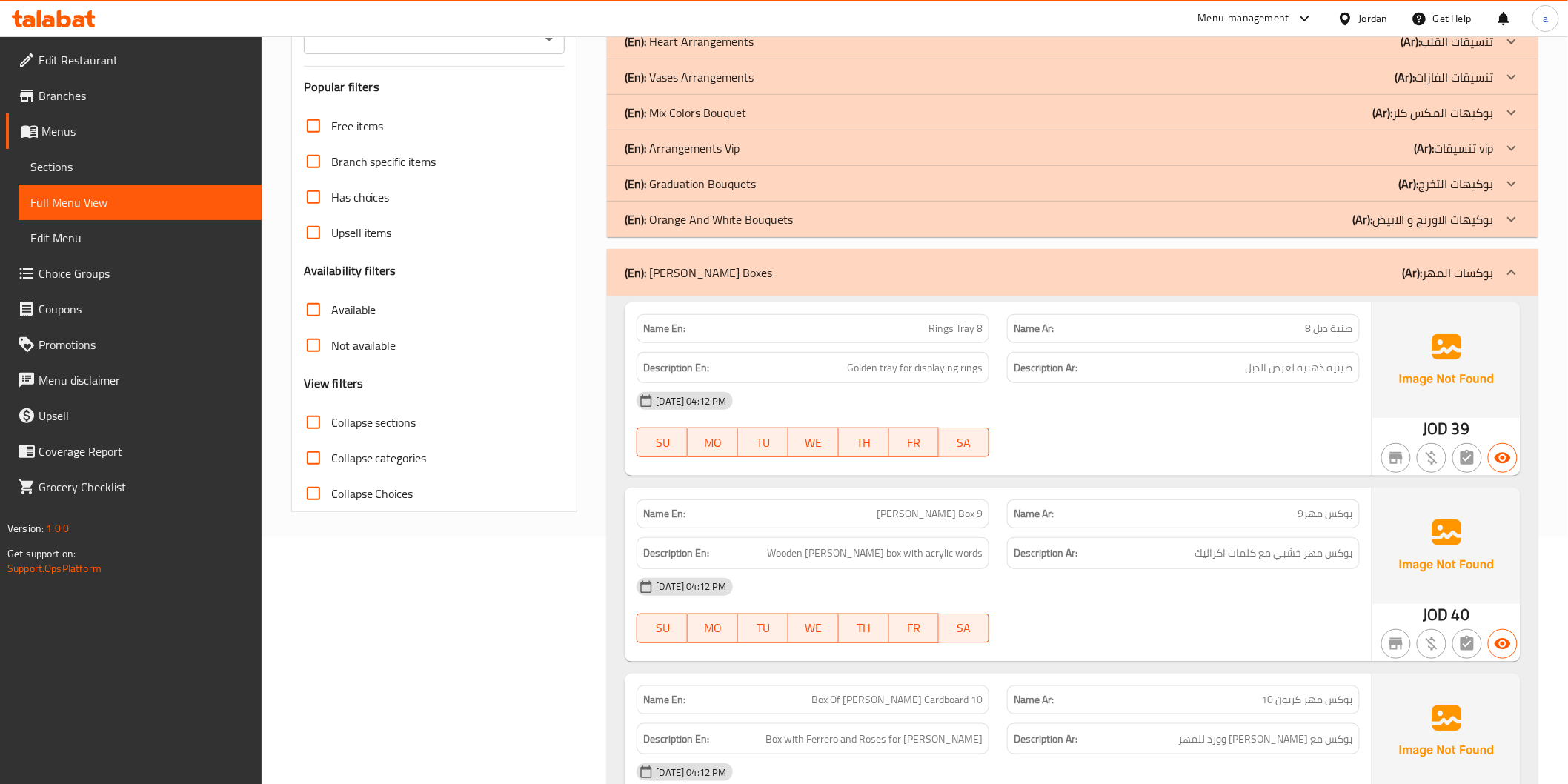
scroll to position [411, 0]
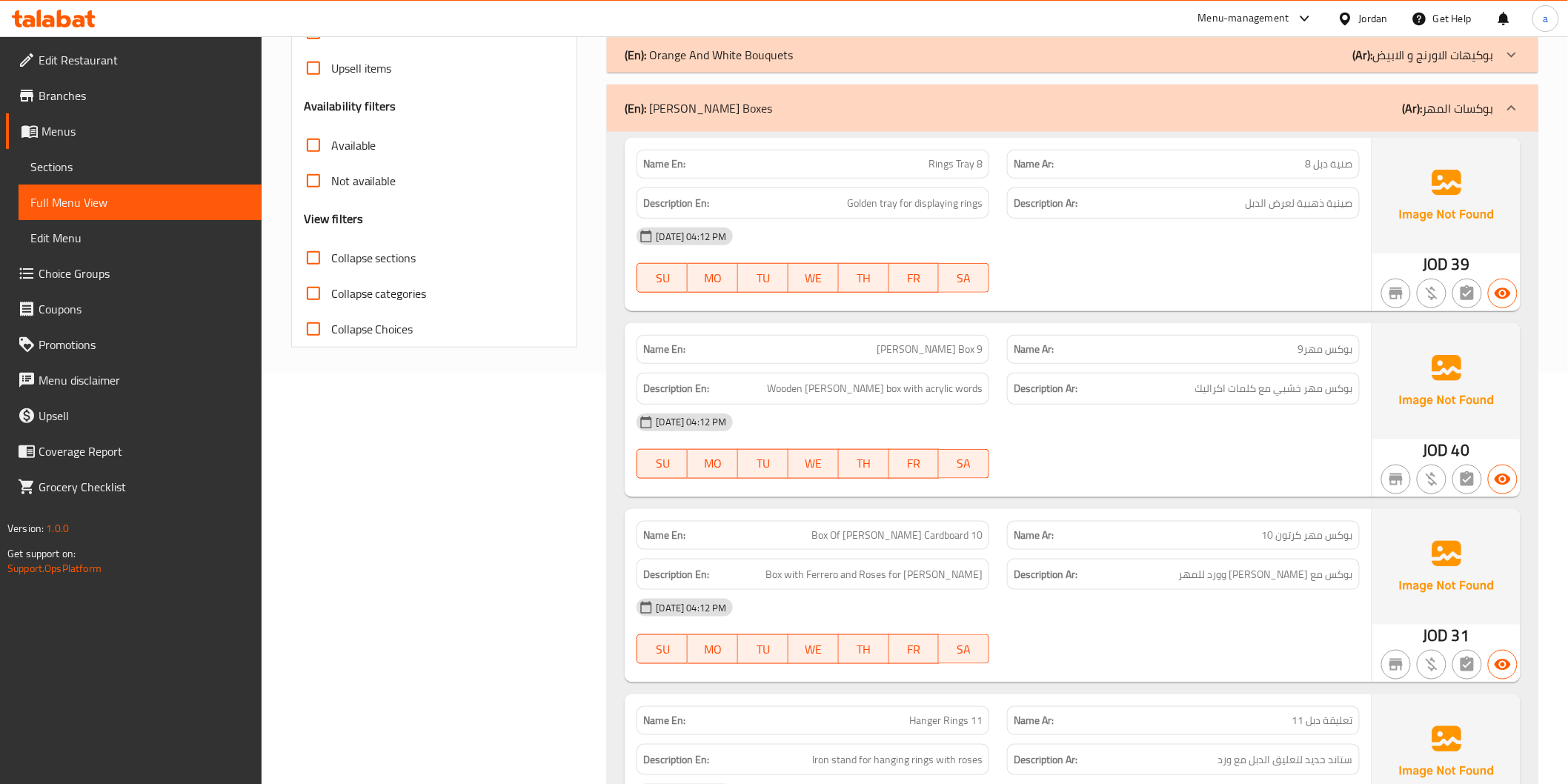
click at [1450, 112] on p "(Ar): بوكسات المهر" at bounding box center [1448, 107] width 92 height 17
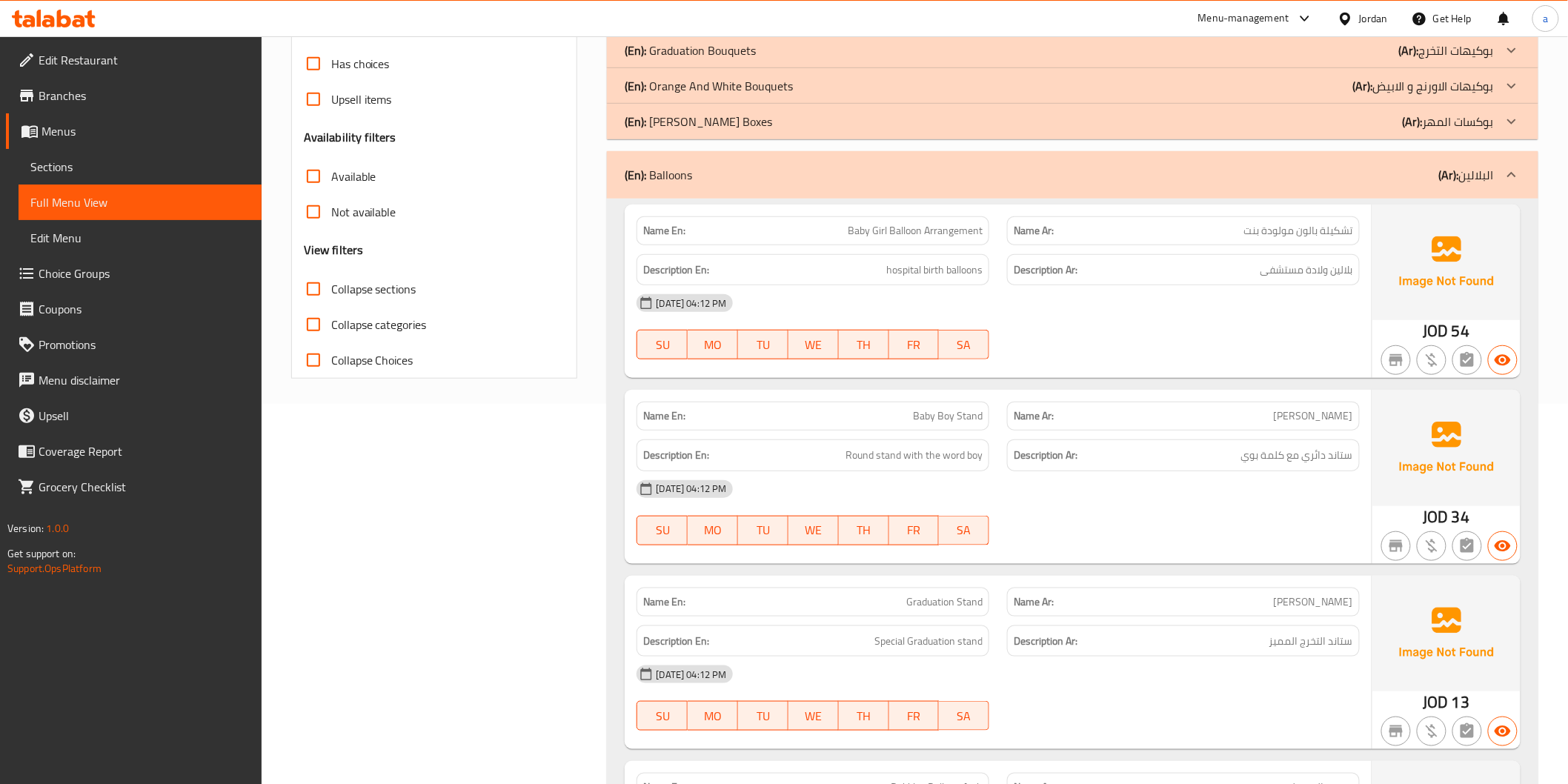
scroll to position [0, 0]
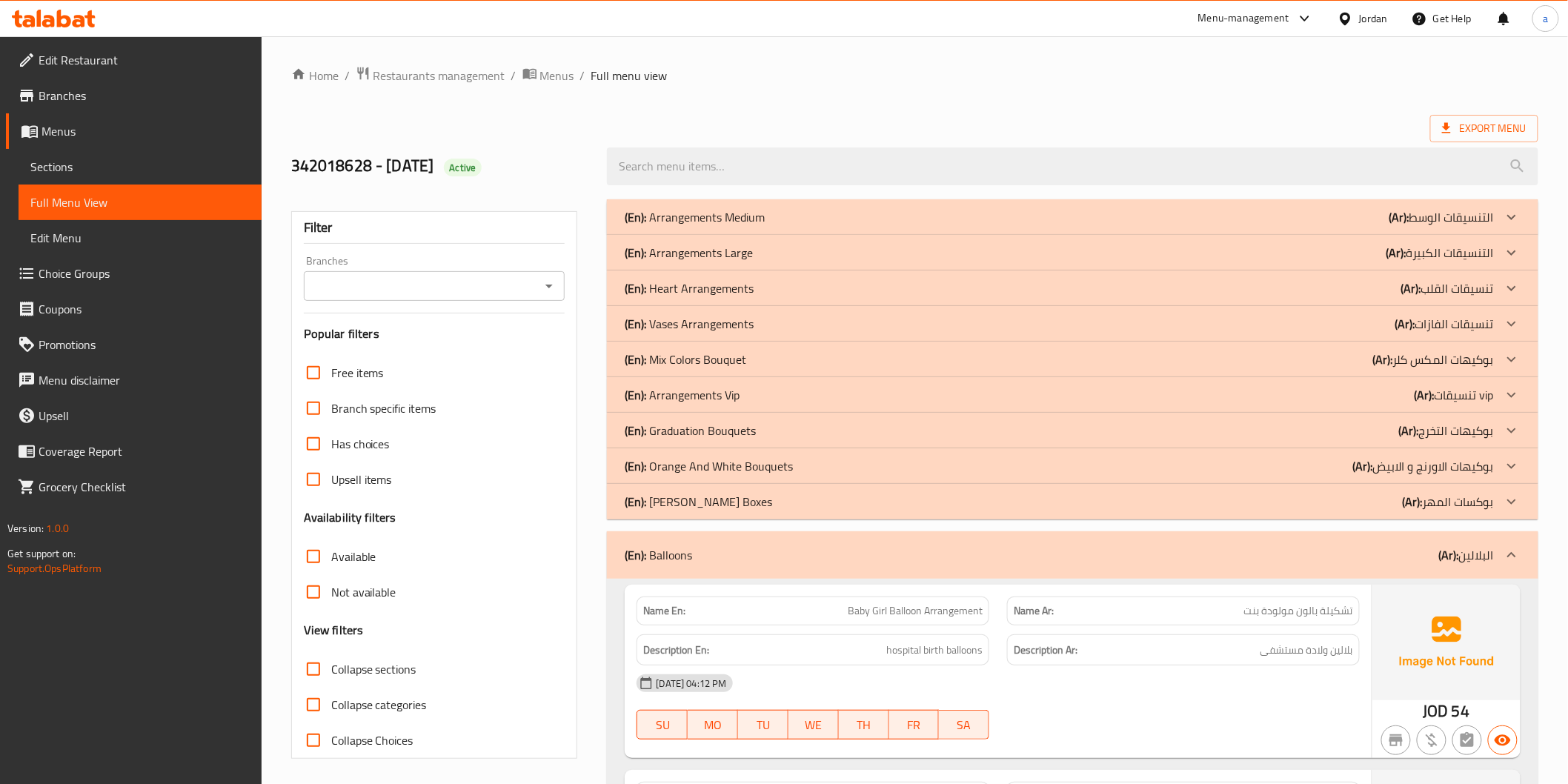
drag, startPoint x: 819, startPoint y: 550, endPoint x: 412, endPoint y: 218, distance: 525.2
click at [819, 550] on div "(En): Balloons (Ar): البلالين" at bounding box center [1059, 554] width 868 height 17
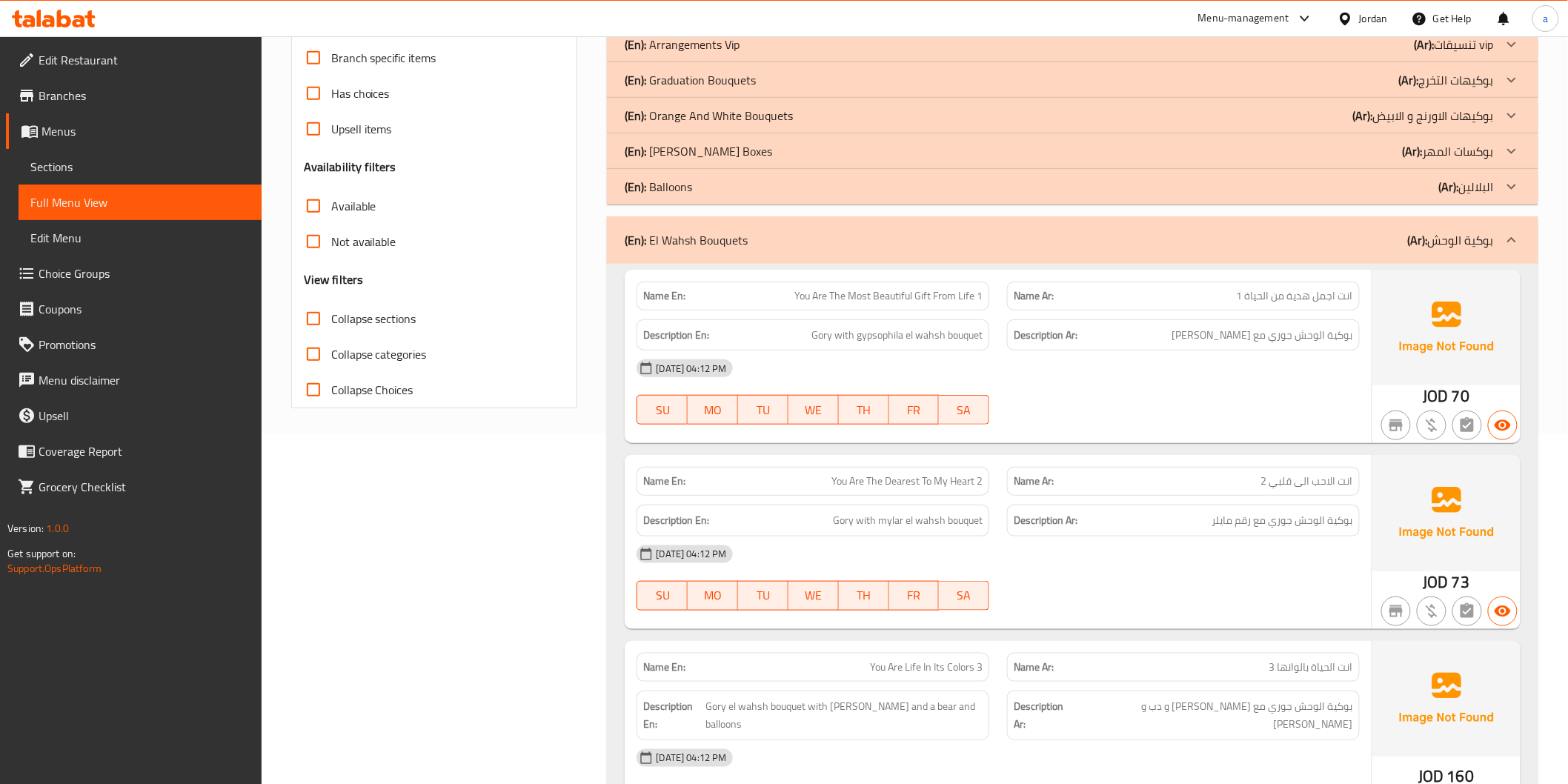
scroll to position [523, 0]
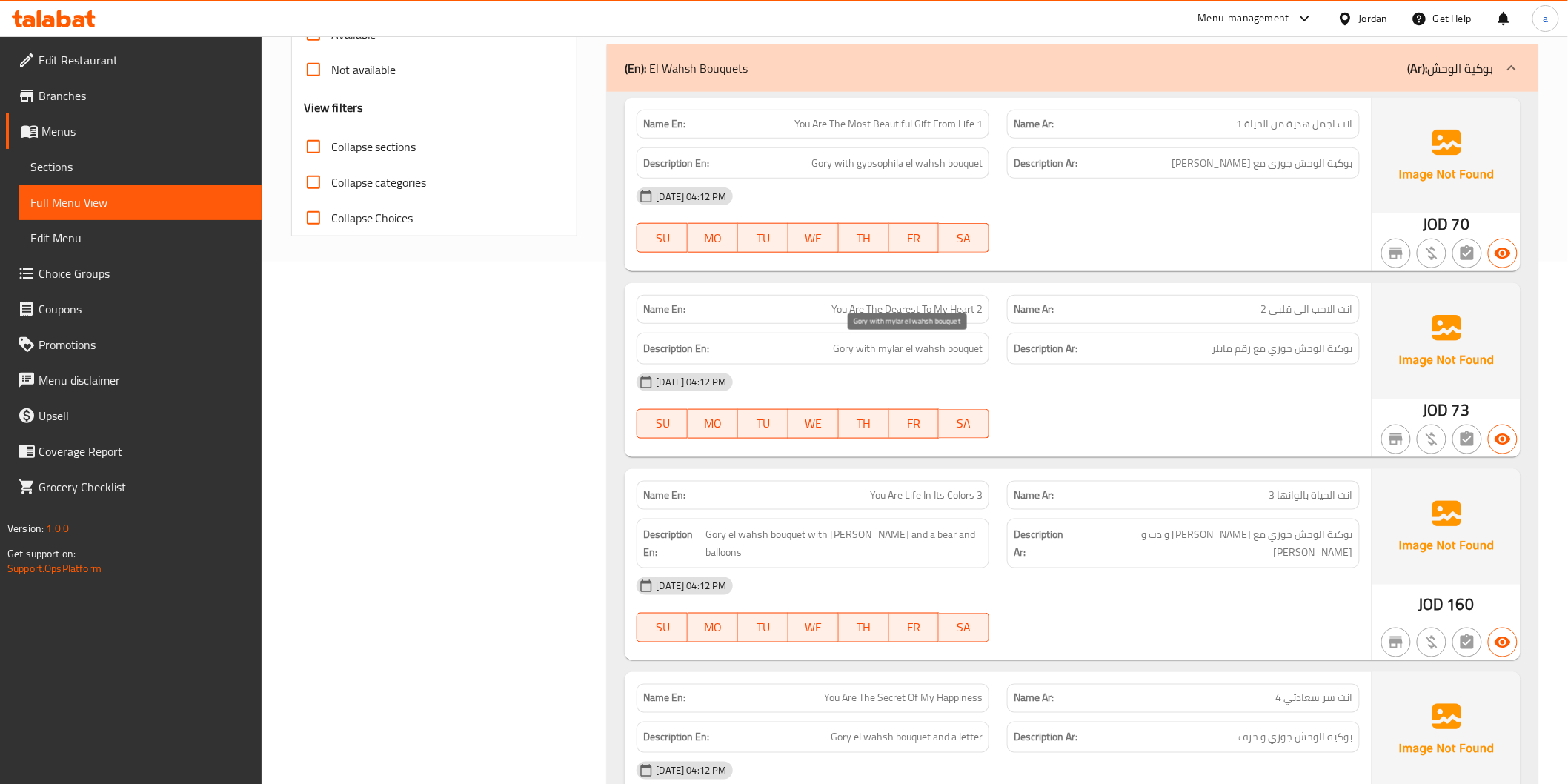
click at [879, 356] on span "Gory with mylar el wahsh bouquet" at bounding box center [908, 349] width 150 height 18
click at [1271, 312] on span "انت الاحب الى قلبي 2" at bounding box center [1307, 310] width 92 height 16
copy span "انت الاحب الى قلبي 2"
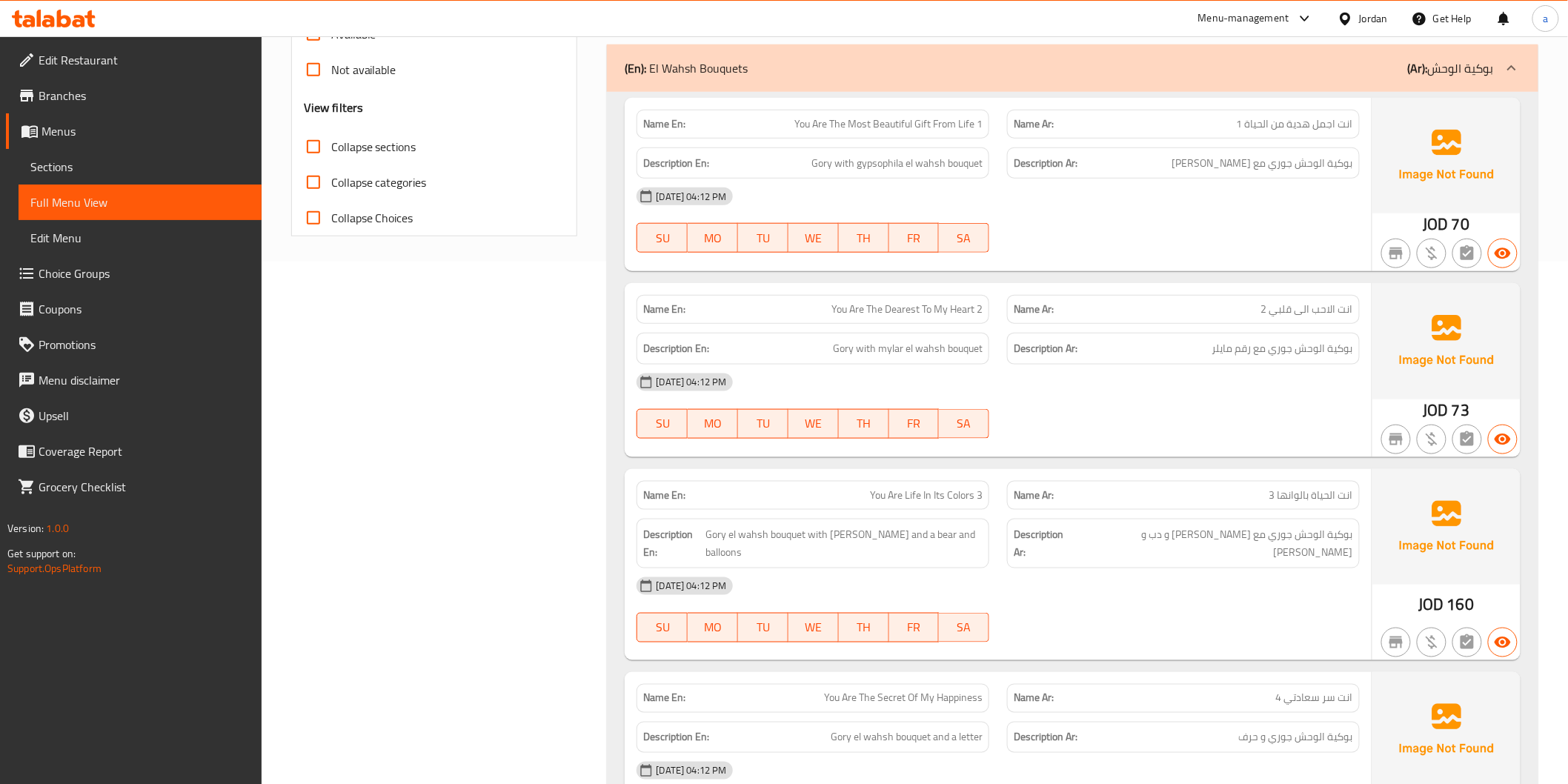
click at [946, 313] on span "You Are The Dearest To My Heart 2" at bounding box center [907, 310] width 151 height 16
click at [783, 325] on div "Description En: Gory with mylar el wahsh bouquet" at bounding box center [812, 349] width 370 height 50
click at [836, 302] on span "You Are The Dearest To My Heart 2" at bounding box center [907, 310] width 151 height 16
click at [104, 181] on link "Sections" at bounding box center [140, 166] width 243 height 36
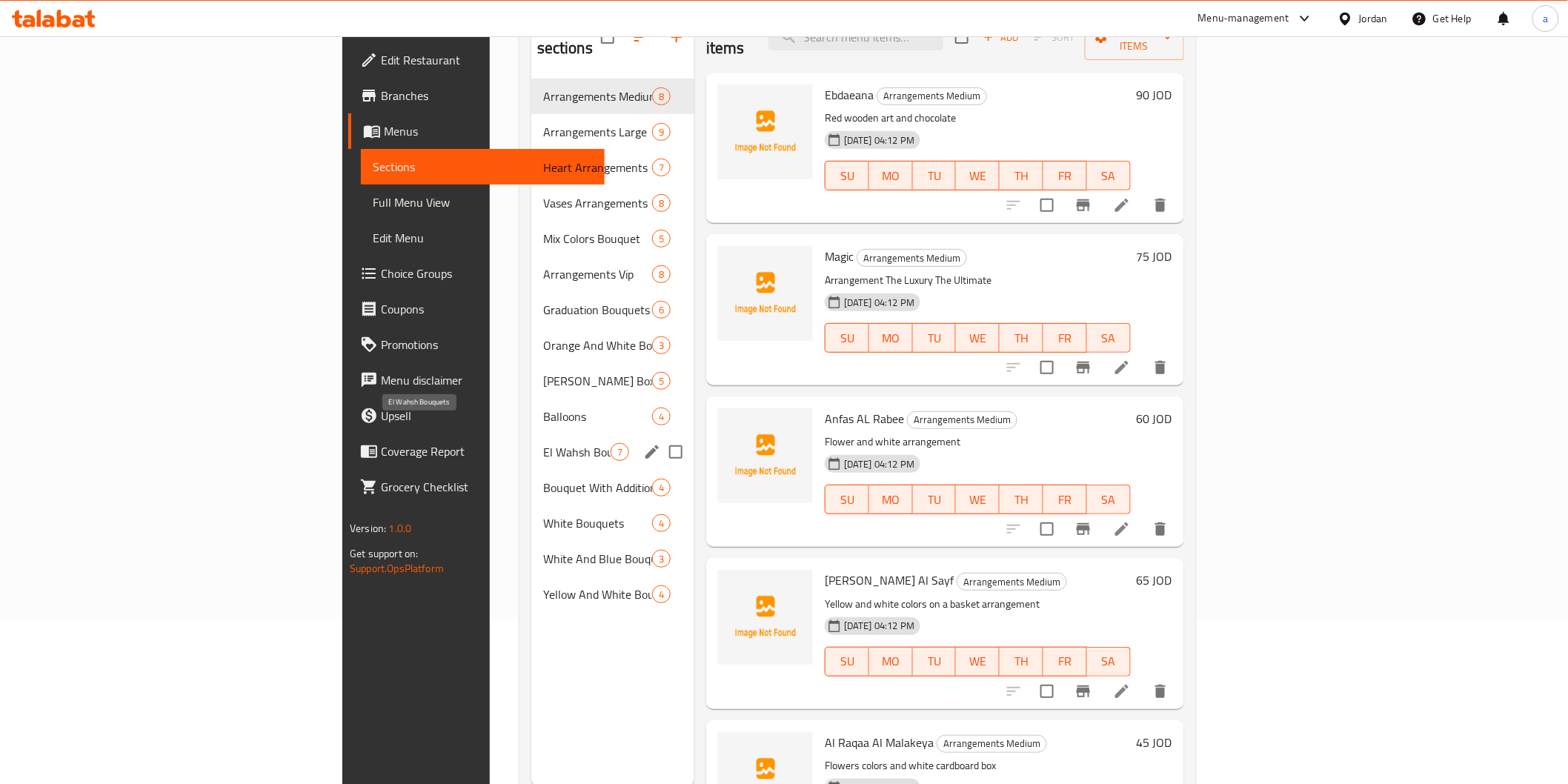
scroll to position [165, 0]
click at [543, 300] on span "Graduation Bouquets" at bounding box center [576, 309] width 67 height 17
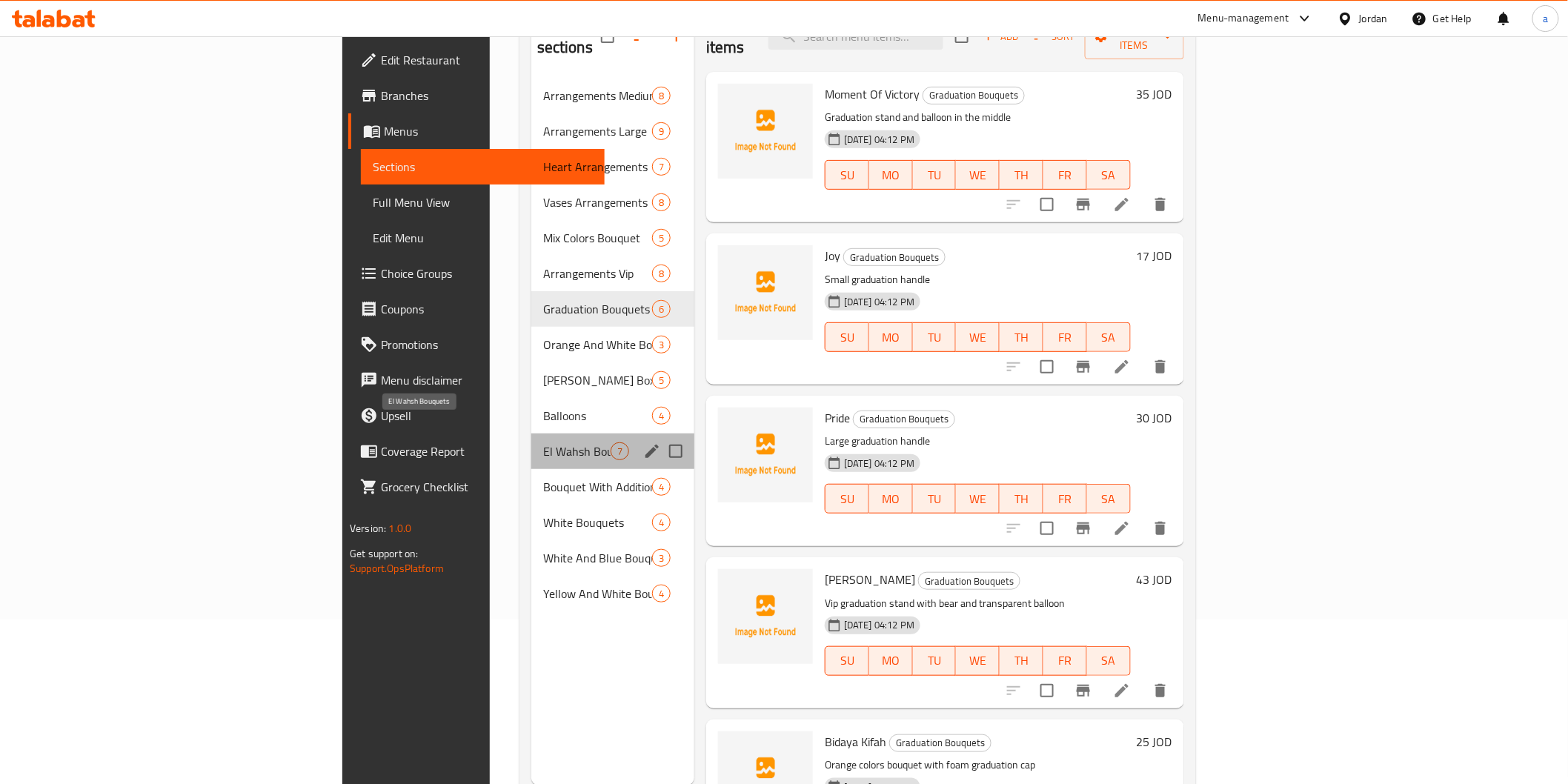
click at [543, 443] on span "El Wahsh Bouquets" at bounding box center [576, 451] width 67 height 17
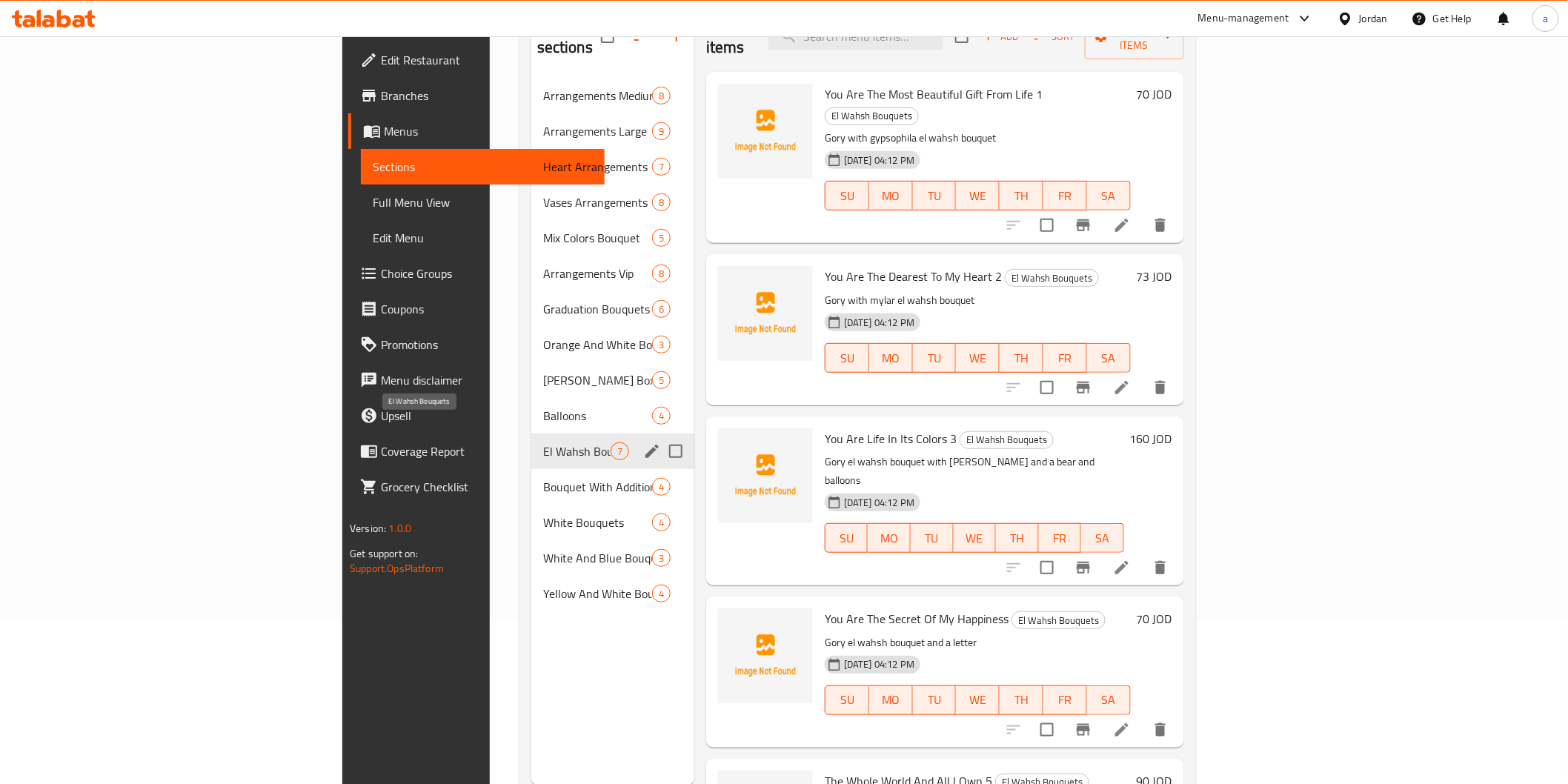
click at [543, 443] on span "El Wahsh Bouquets" at bounding box center [576, 451] width 67 height 17
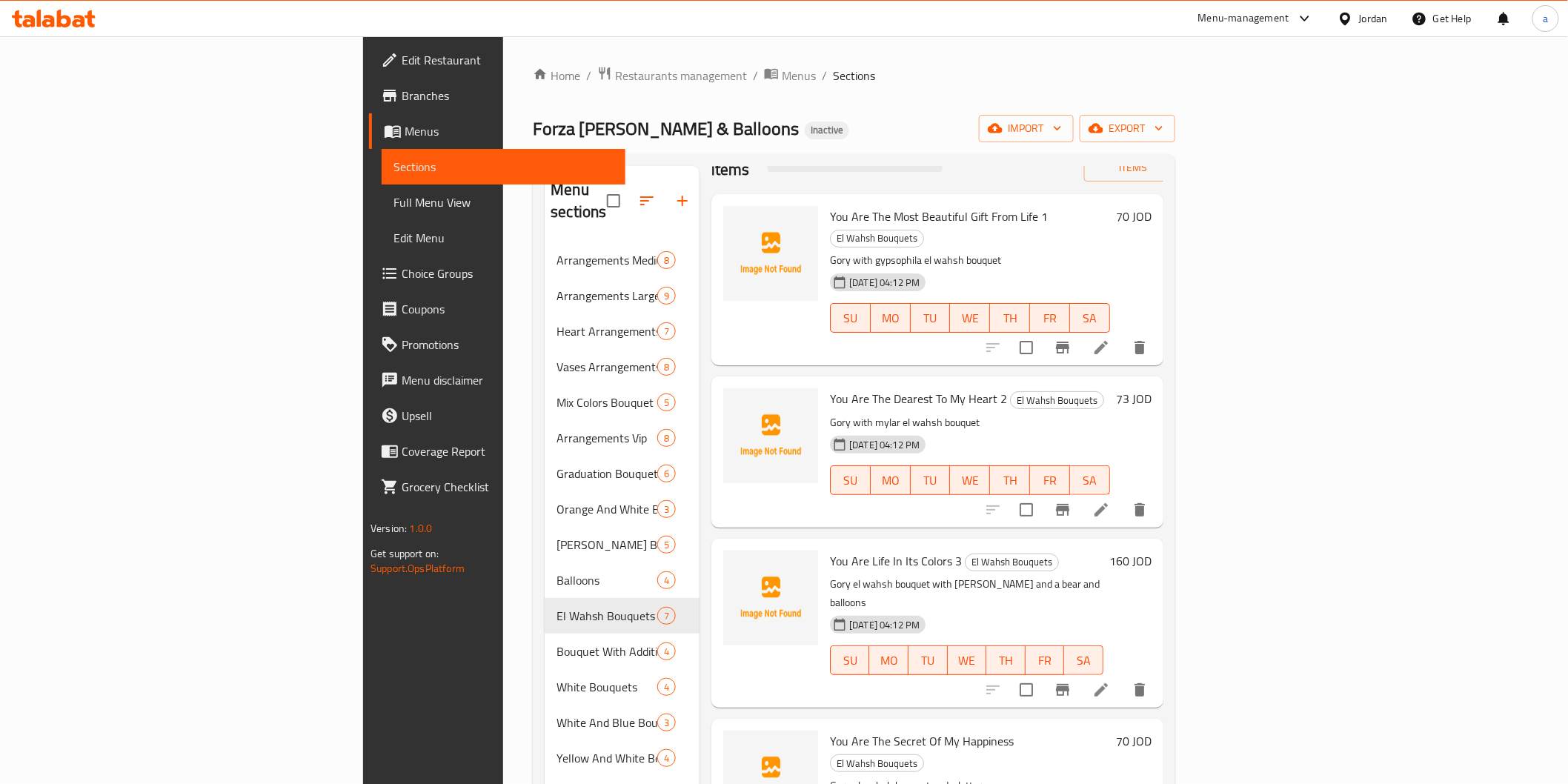
scroll to position [82, 0]
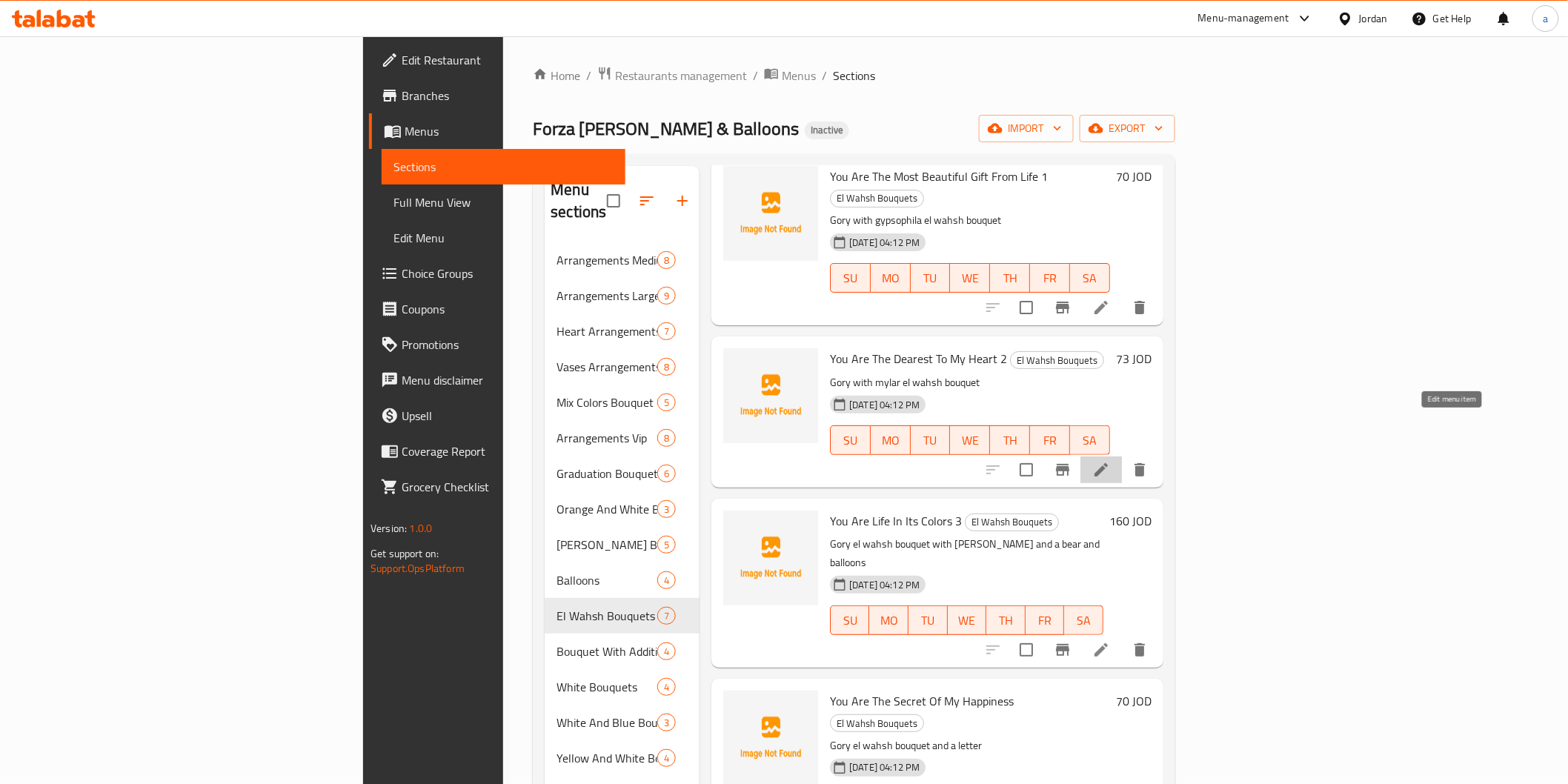
click at [1110, 461] on icon at bounding box center [1101, 469] width 17 height 17
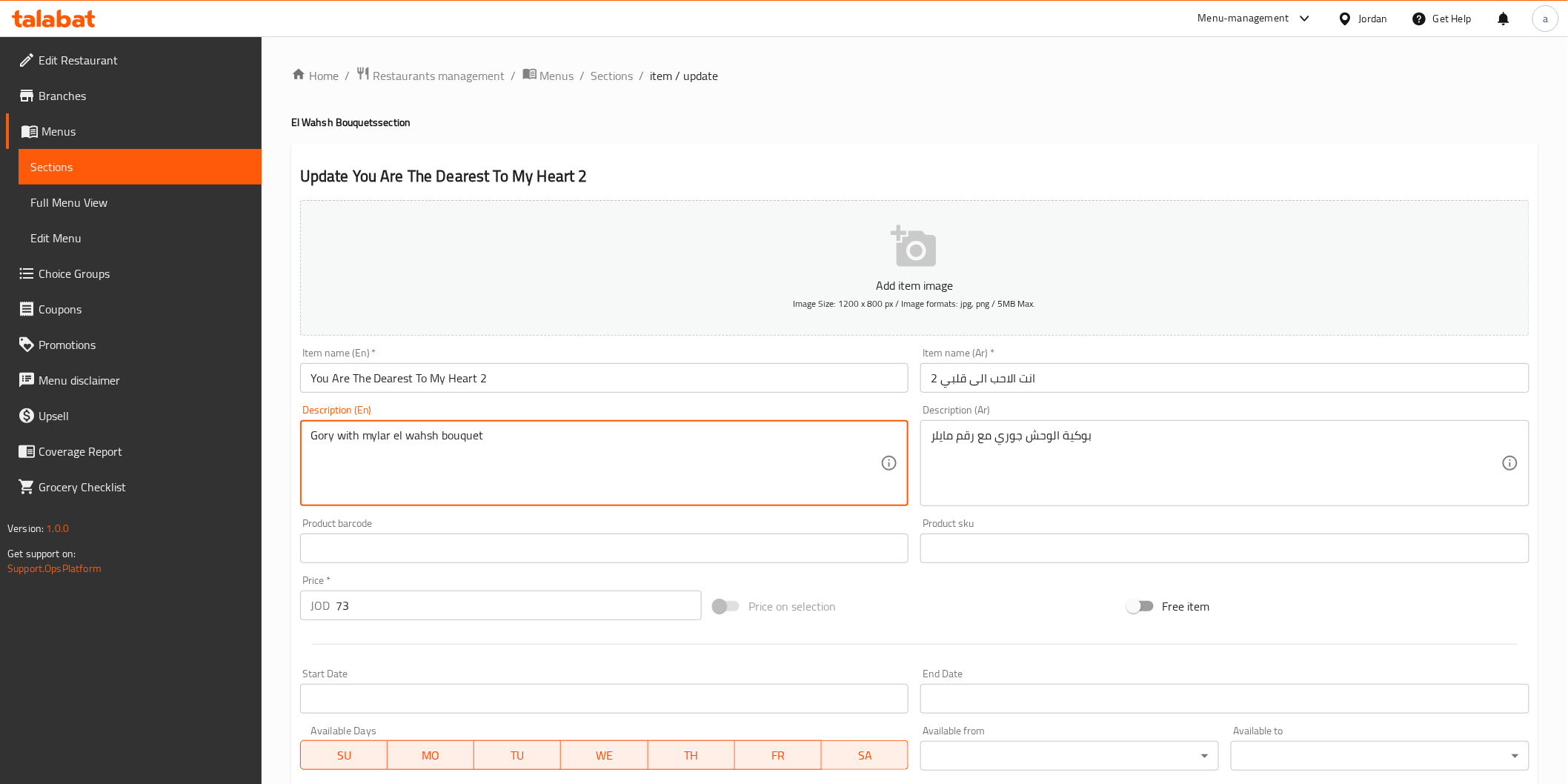
click at [386, 442] on textarea "Gory with mylar el wahsh bouquet" at bounding box center [596, 464] width 571 height 71
click at [390, 439] on textarea "Gory with mylar el wahsh bouquet" at bounding box center [596, 464] width 571 height 71
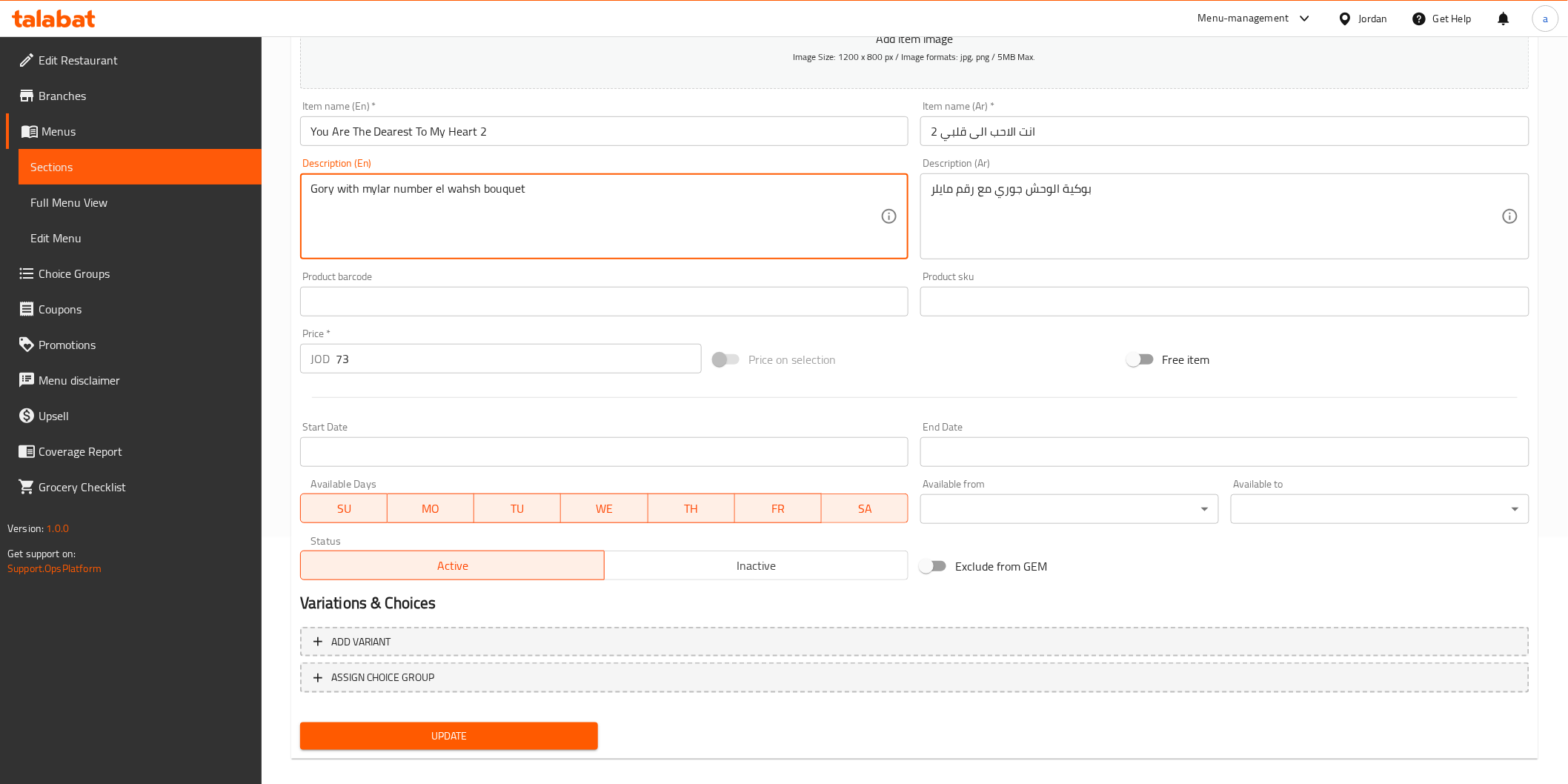
scroll to position [261, 0]
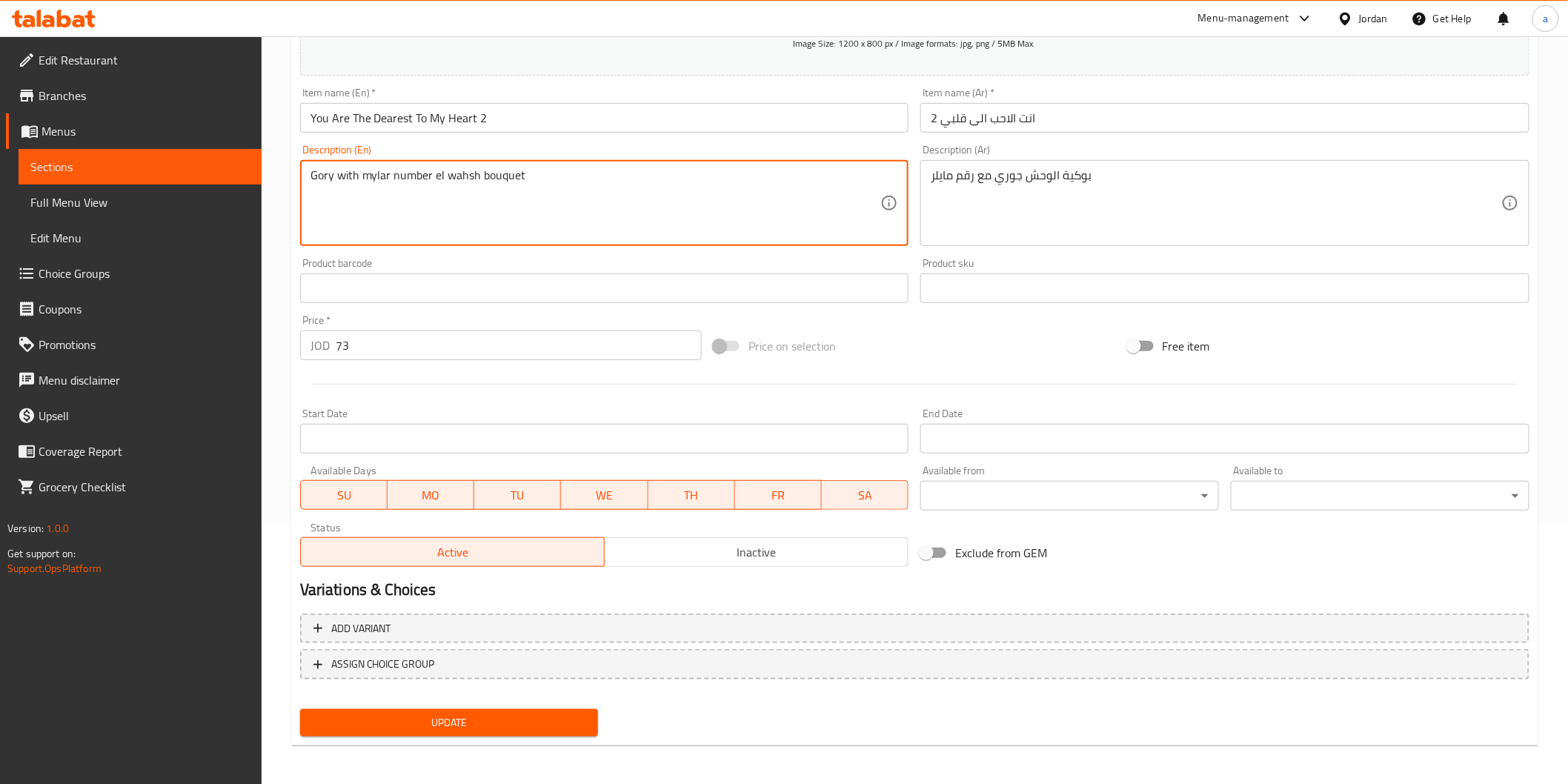
type textarea "Gory with mylar number el wahsh bouquet"
click at [478, 727] on span "Update" at bounding box center [449, 723] width 275 height 18
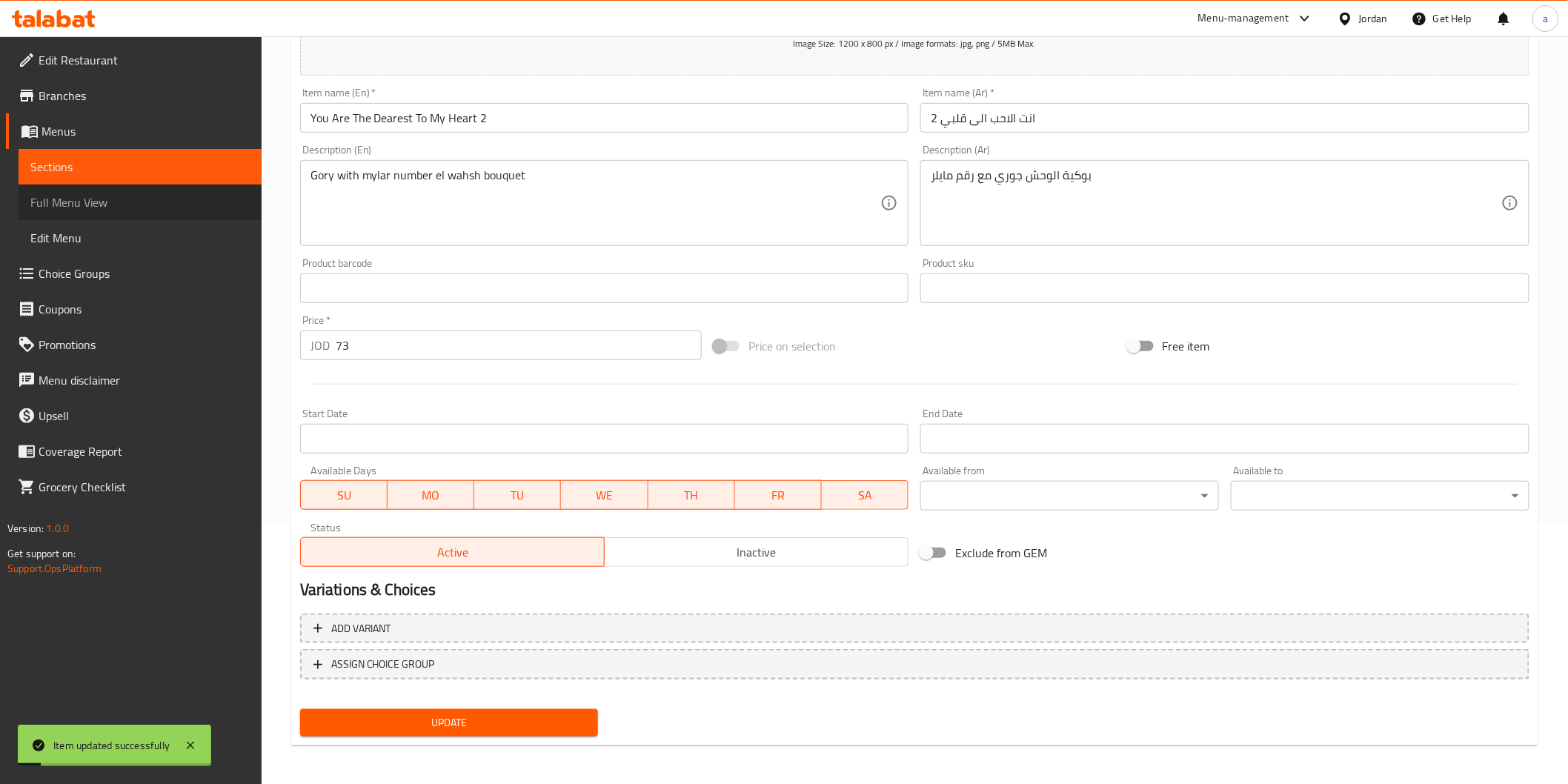
click at [71, 209] on span "Full Menu View" at bounding box center [141, 201] width 220 height 17
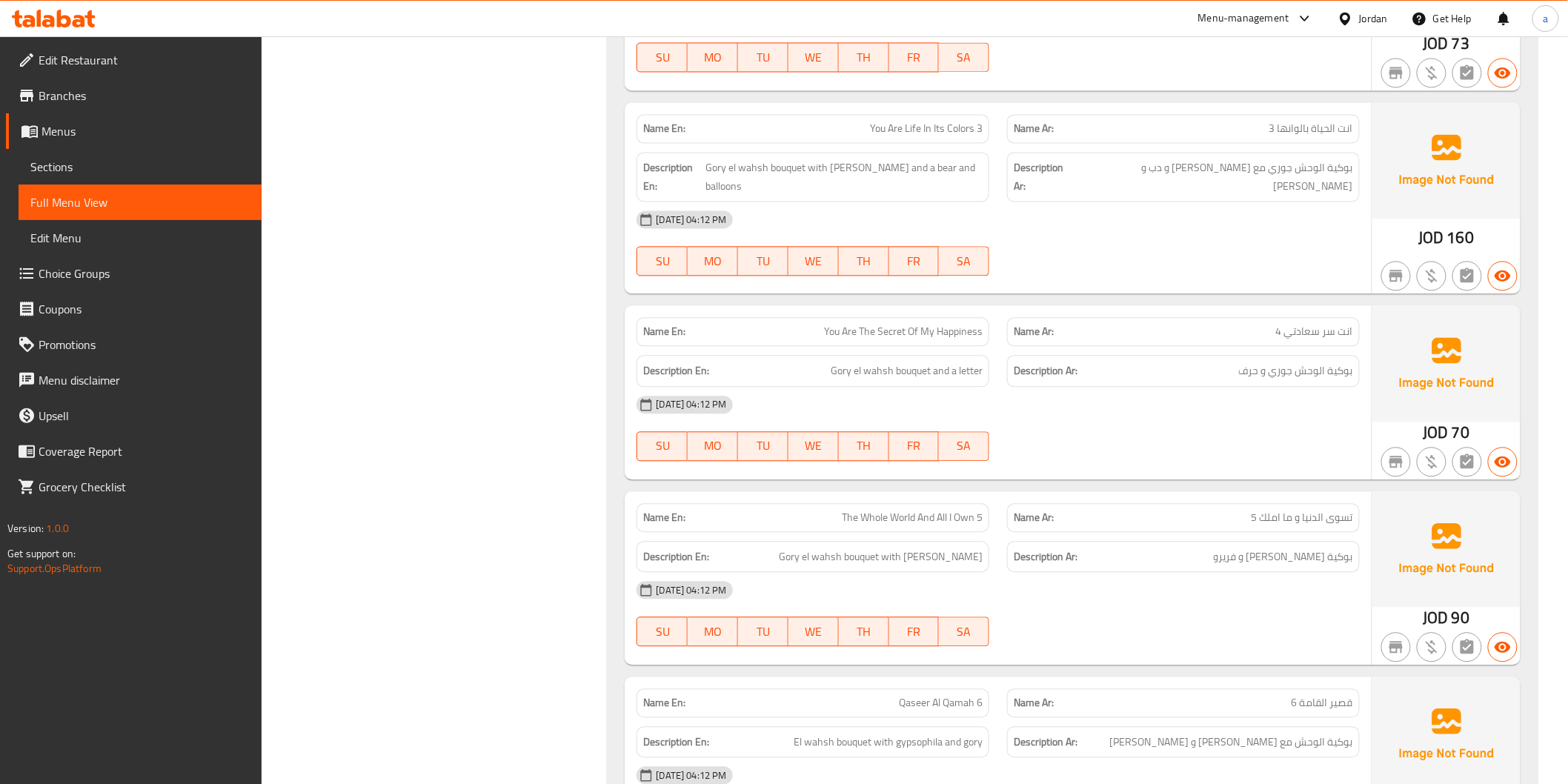
scroll to position [13147, 0]
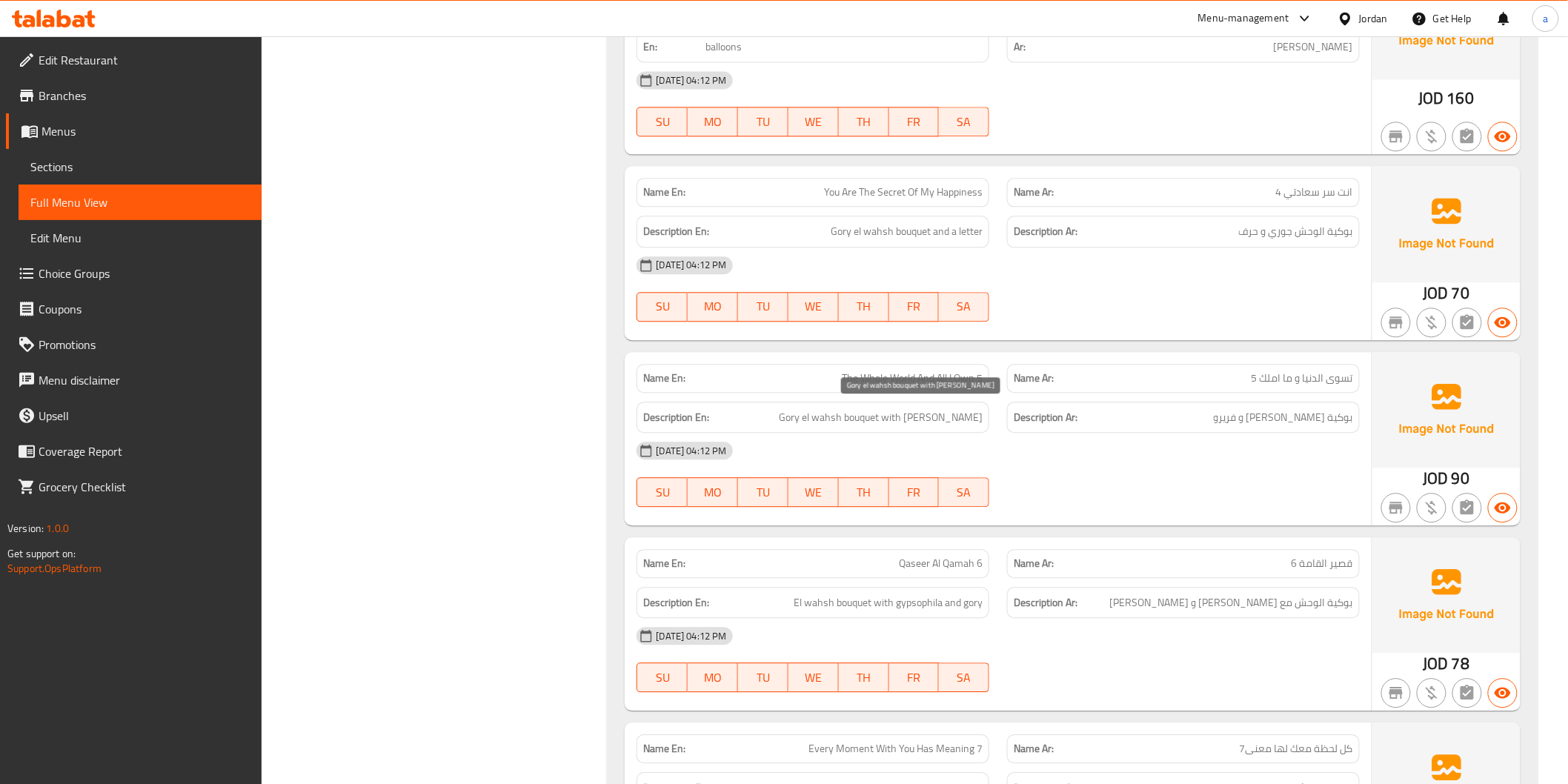
click at [959, 410] on span "Gory el wahsh bouquet with [PERSON_NAME]" at bounding box center [880, 418] width 204 height 18
click at [945, 383] on div "Name En: The Whole World And All I Own 5" at bounding box center [813, 378] width 353 height 29
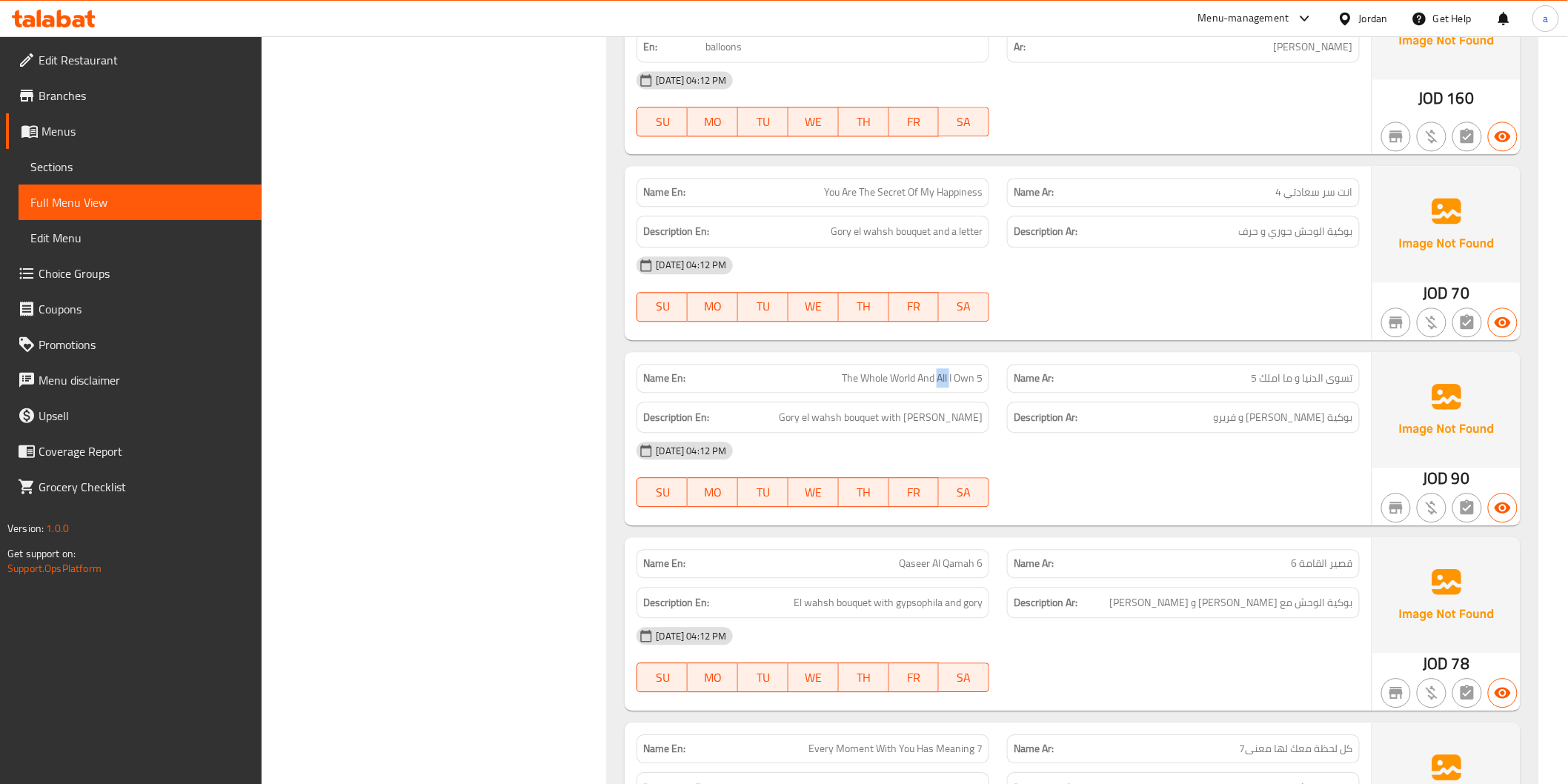
click at [944, 379] on span "The Whole World And All I Own 5" at bounding box center [912, 378] width 141 height 16
click at [55, 166] on span "Sections" at bounding box center [141, 166] width 220 height 17
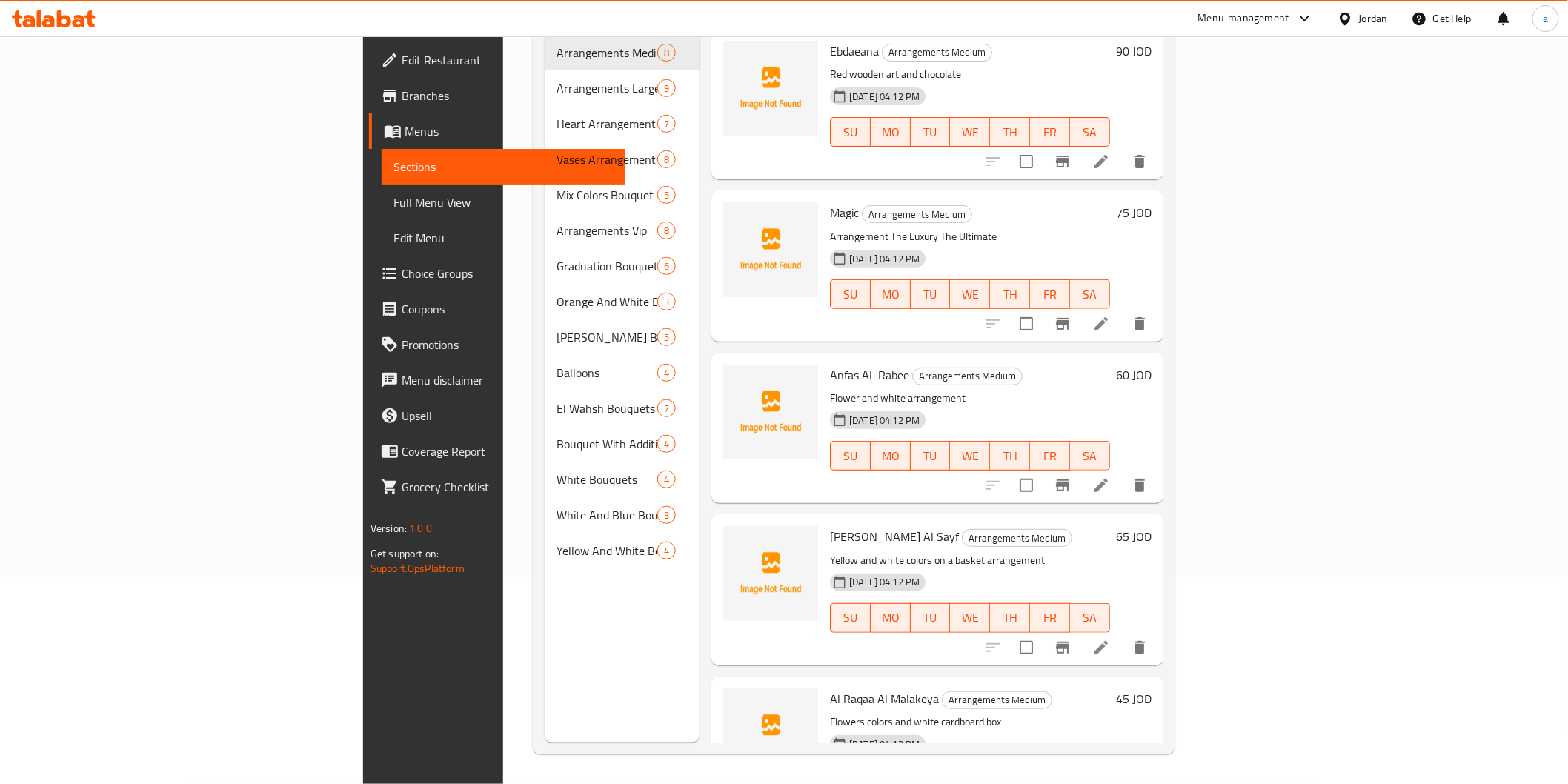
scroll to position [207, 0]
click at [1115, 82] on div "[DATE] 04:12 PM SU MO TU WE TH FR SA" at bounding box center [969, 122] width 292 height 80
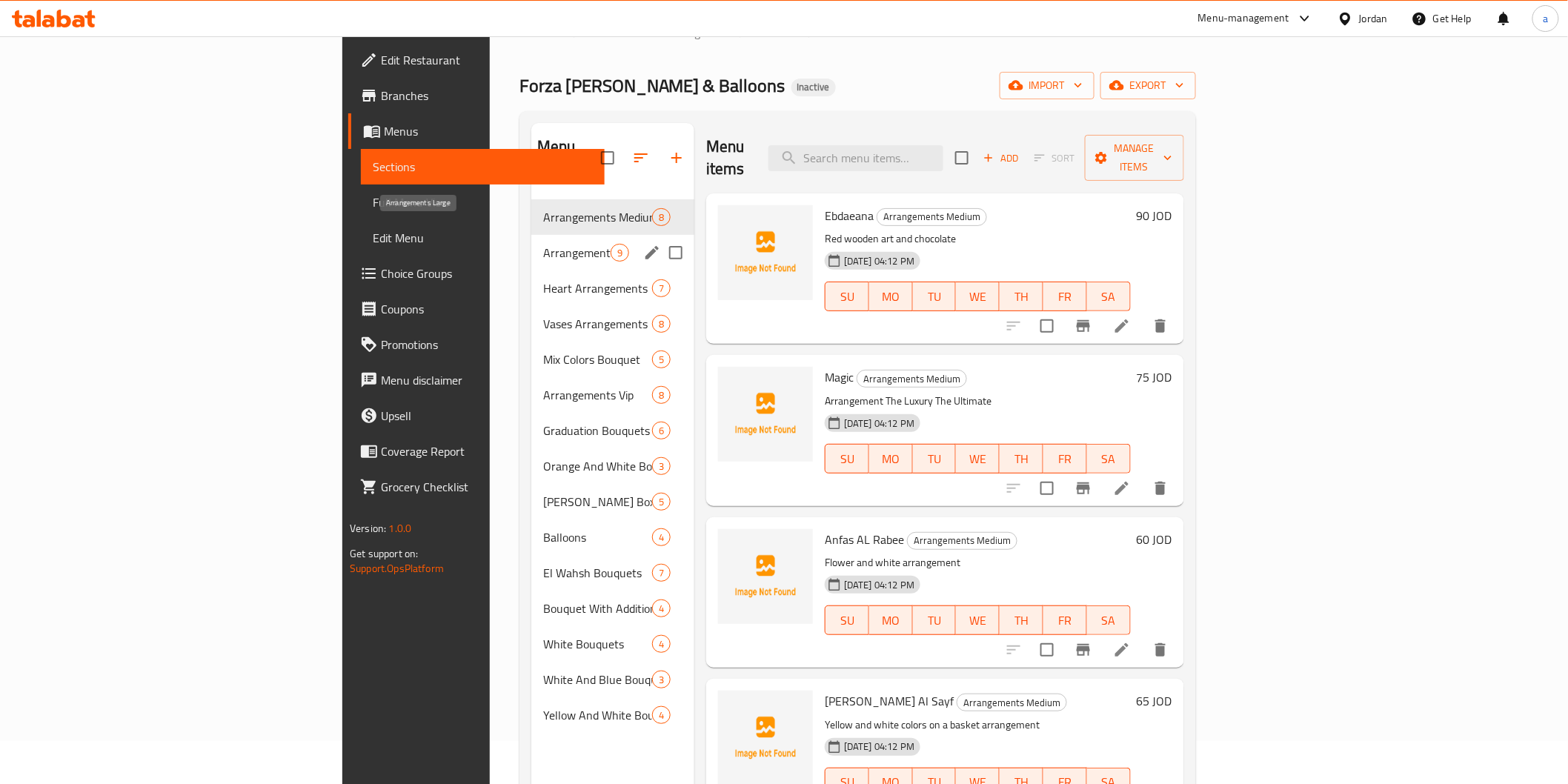
scroll to position [42, 0]
click at [532, 531] on div "Balloons 4" at bounding box center [613, 538] width 163 height 36
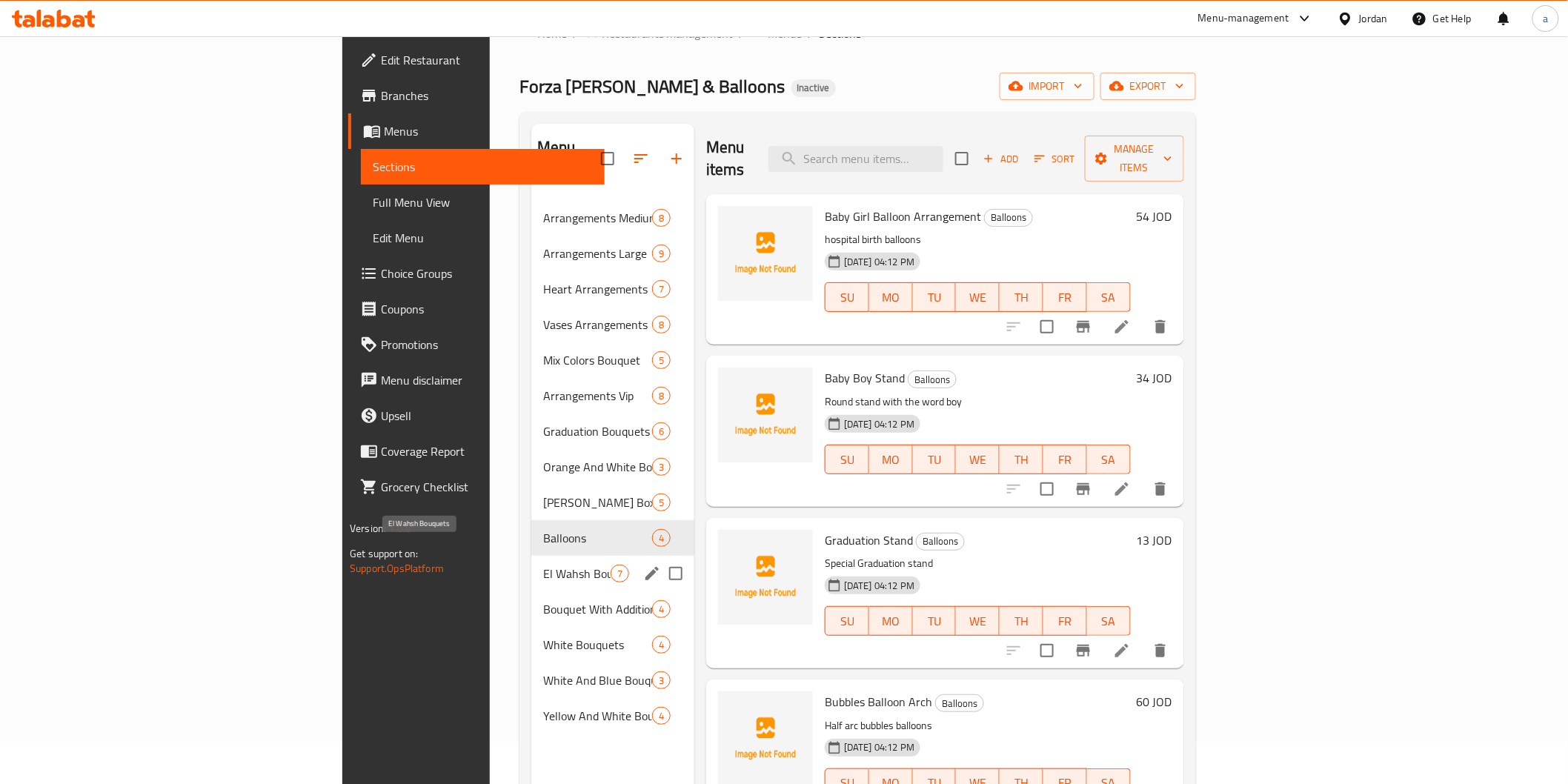
click at [543, 565] on span "El Wahsh Bouquets" at bounding box center [576, 573] width 67 height 17
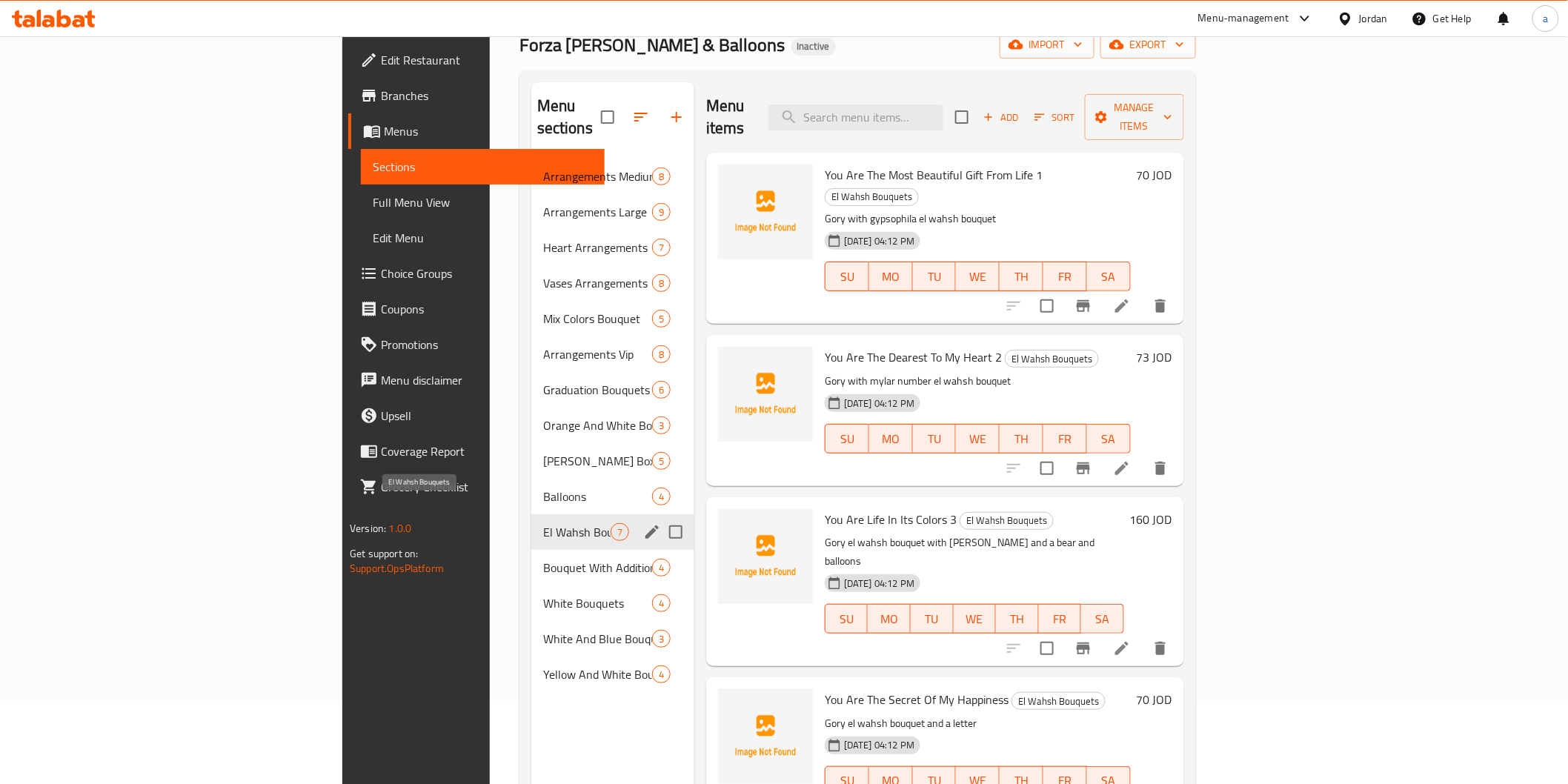
scroll to position [125, 0]
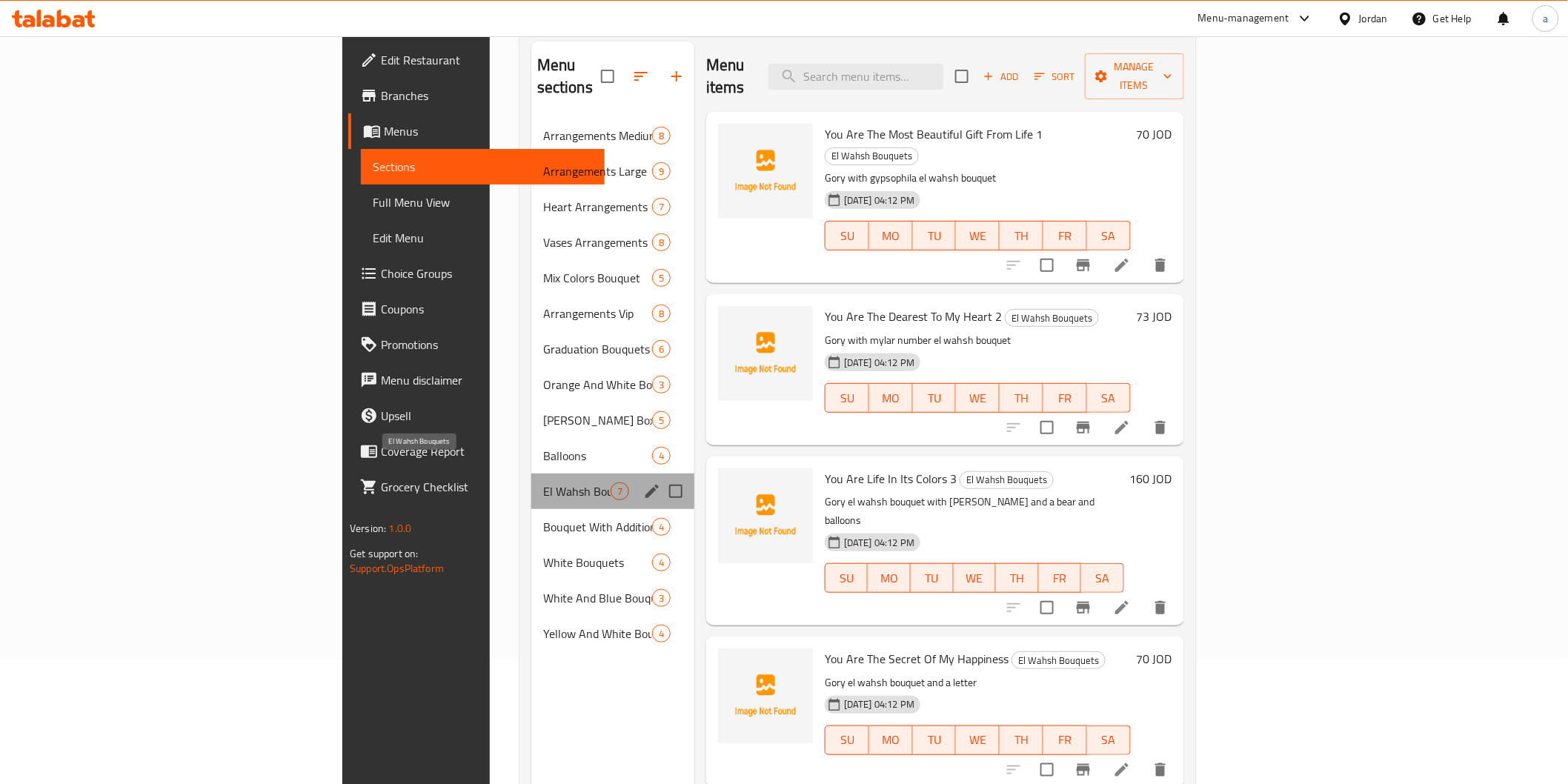
click at [543, 483] on span "El Wahsh Bouquets" at bounding box center [576, 491] width 67 height 17
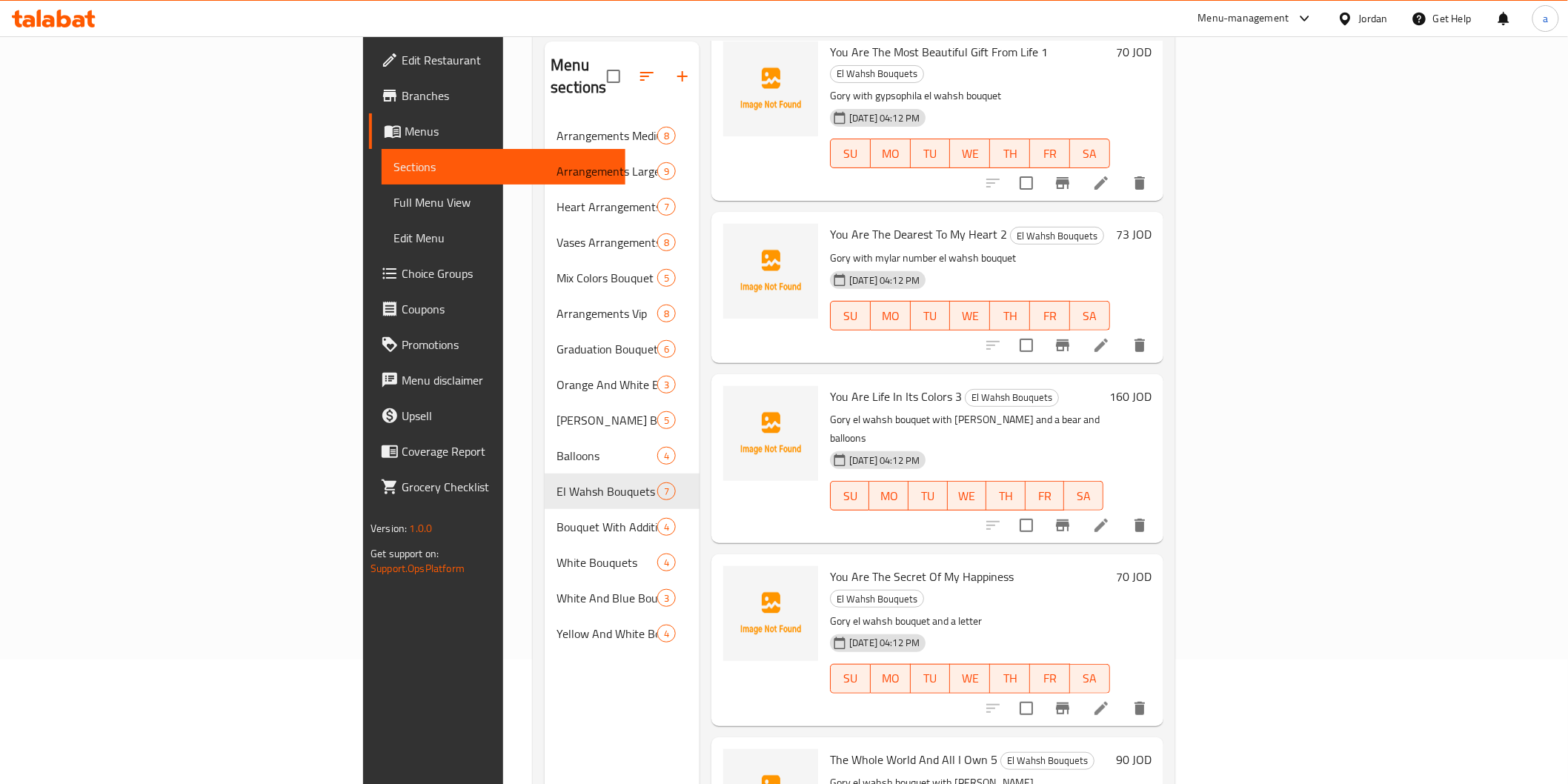
scroll to position [165, 0]
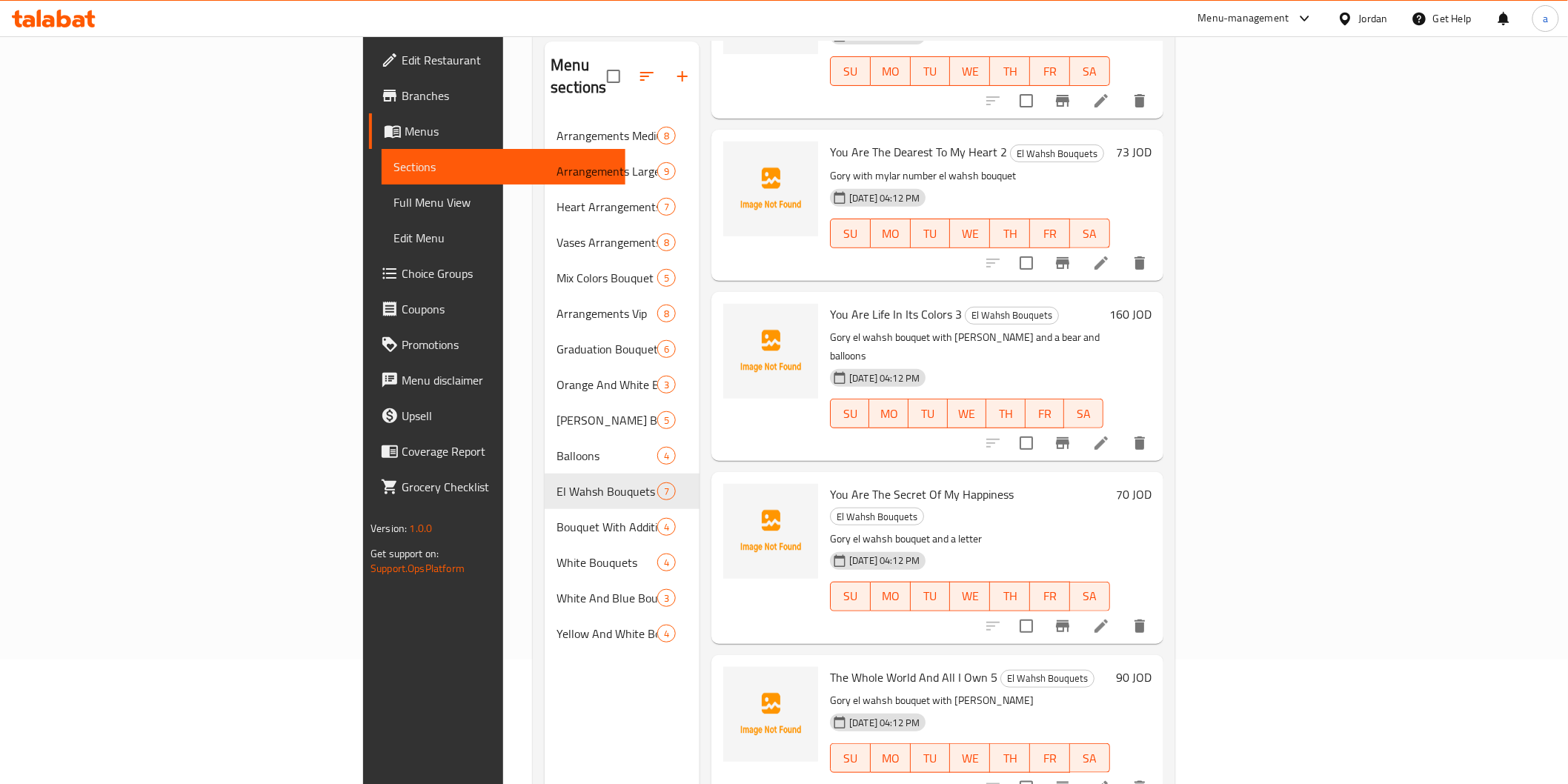
click at [889, 484] on span "You Are The Secret Of My Happiness" at bounding box center [922, 494] width 184 height 22
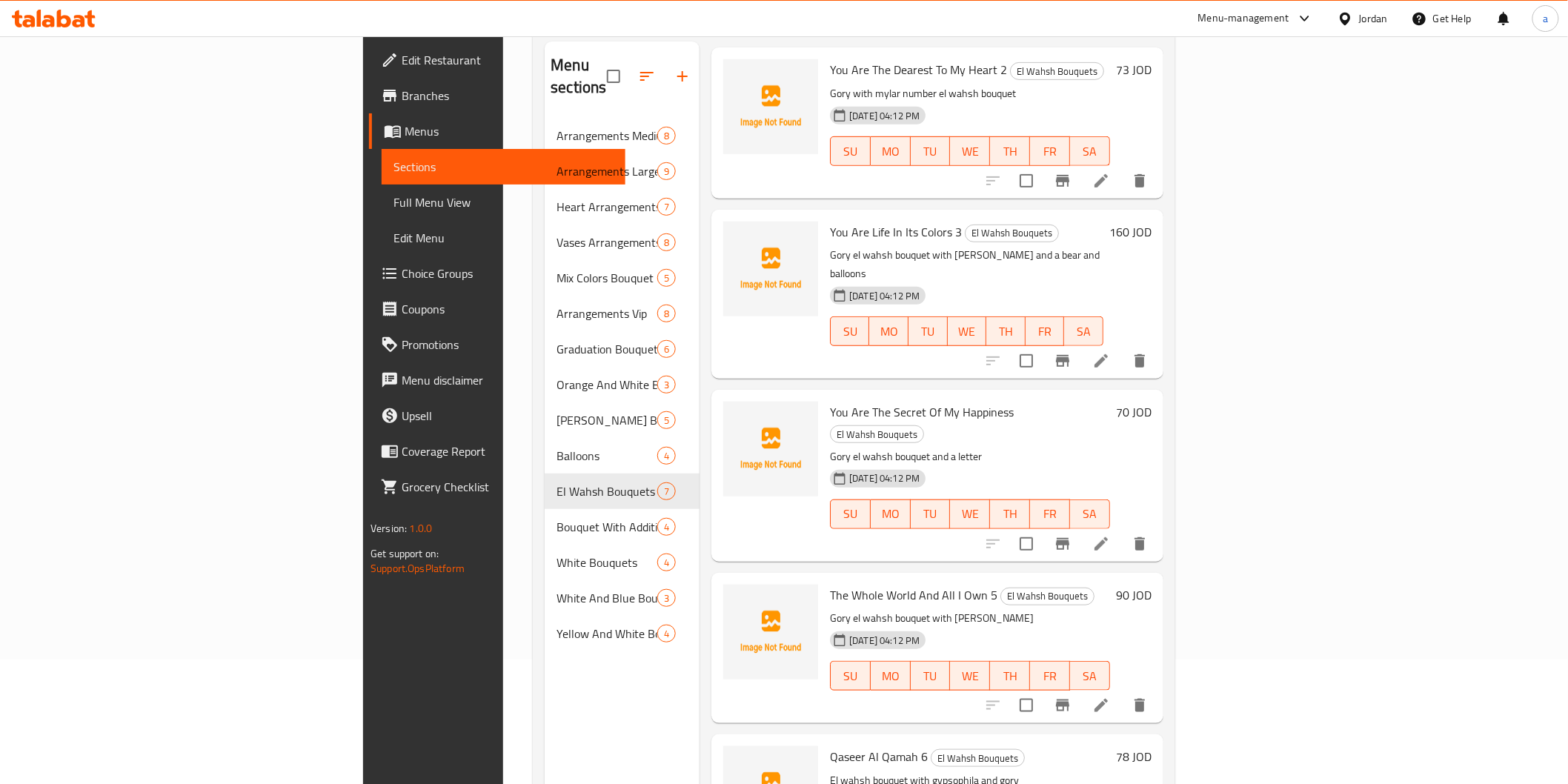
click at [897, 464] on div "[DATE] 04:12 PM" at bounding box center [859, 479] width 72 height 30
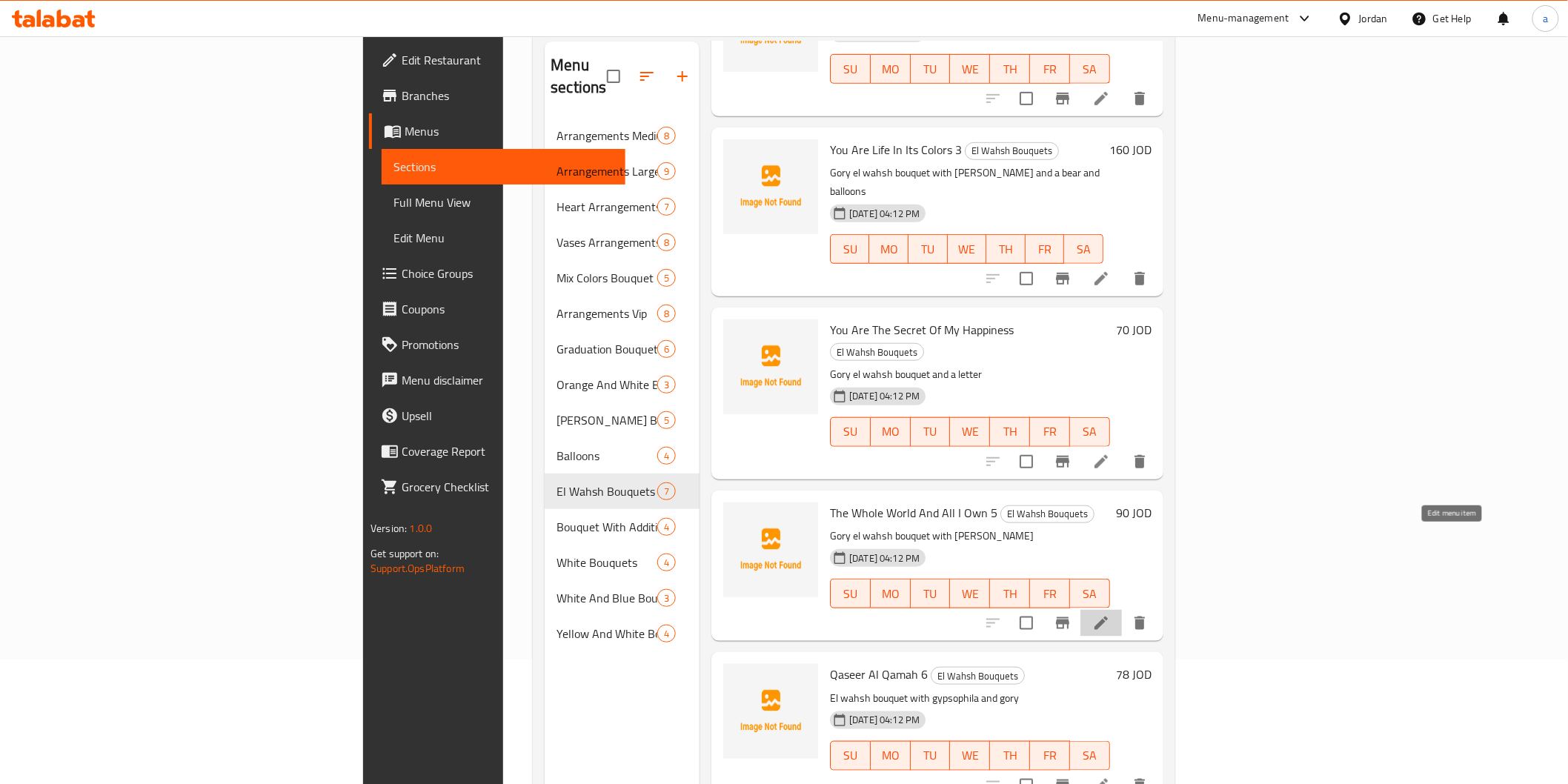
click at [1108, 617] on icon at bounding box center [1101, 623] width 13 height 13
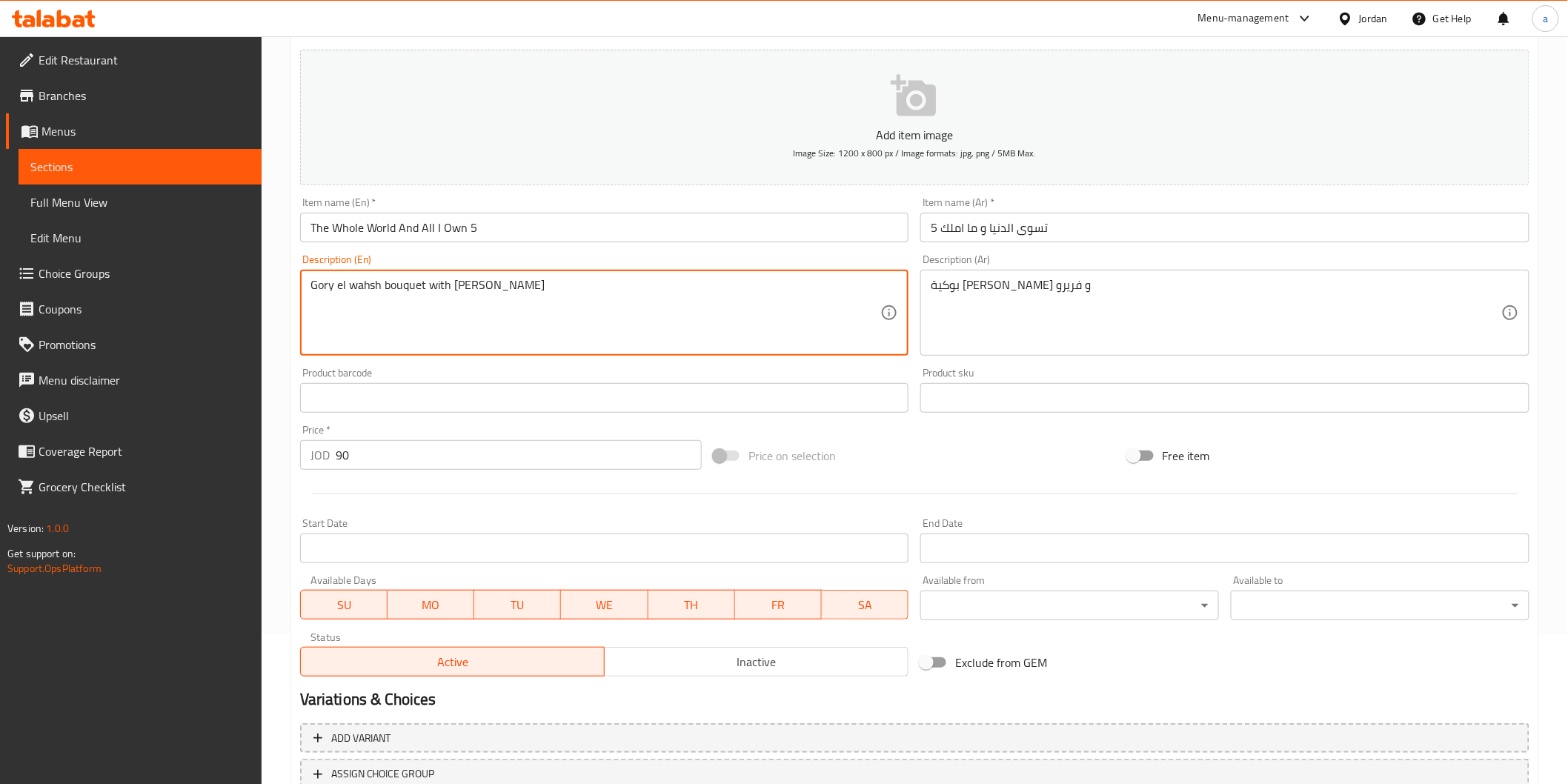
scroll to position [261, 0]
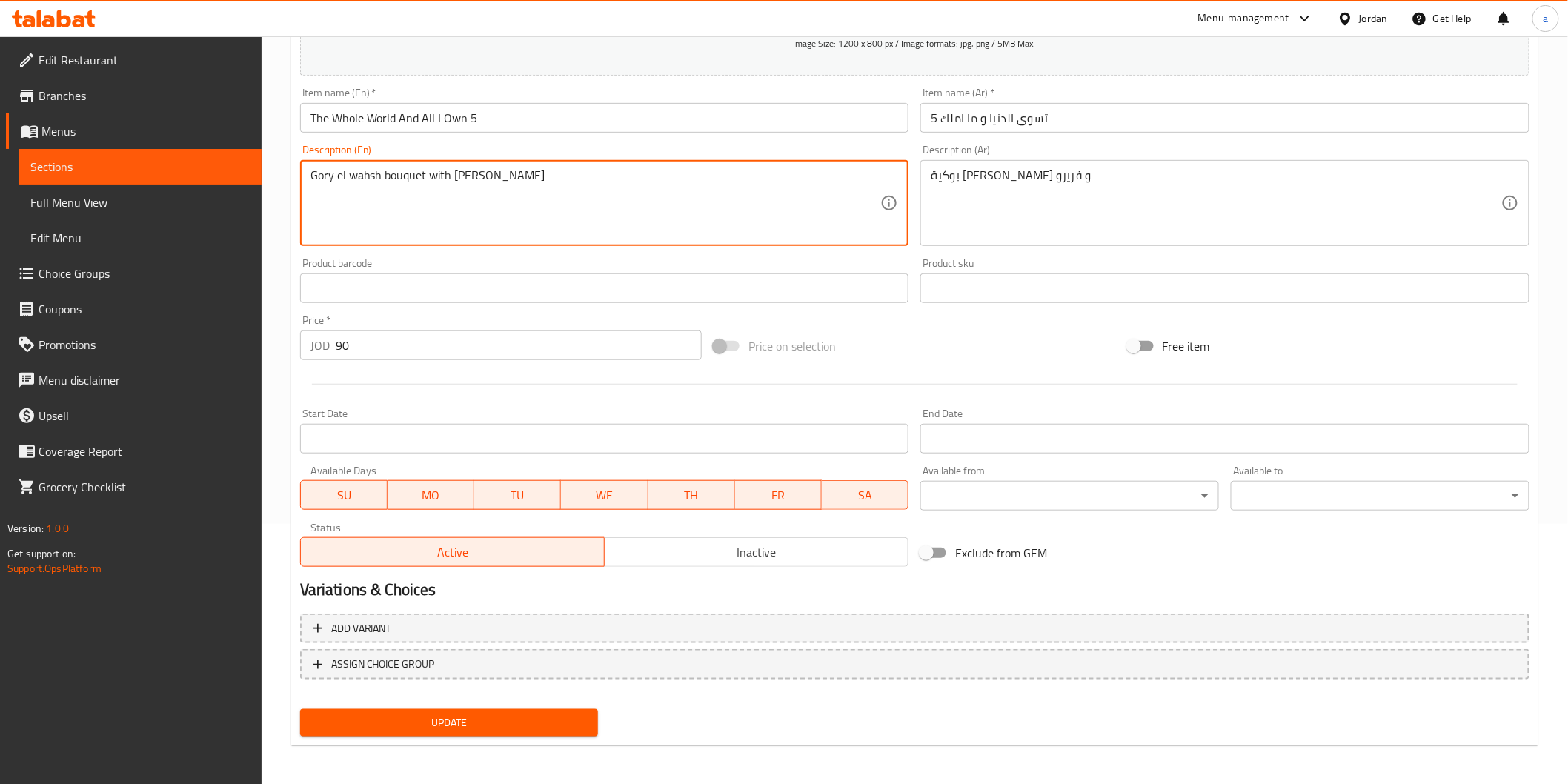
type textarea "Gory el wahsh bouquet with [PERSON_NAME]"
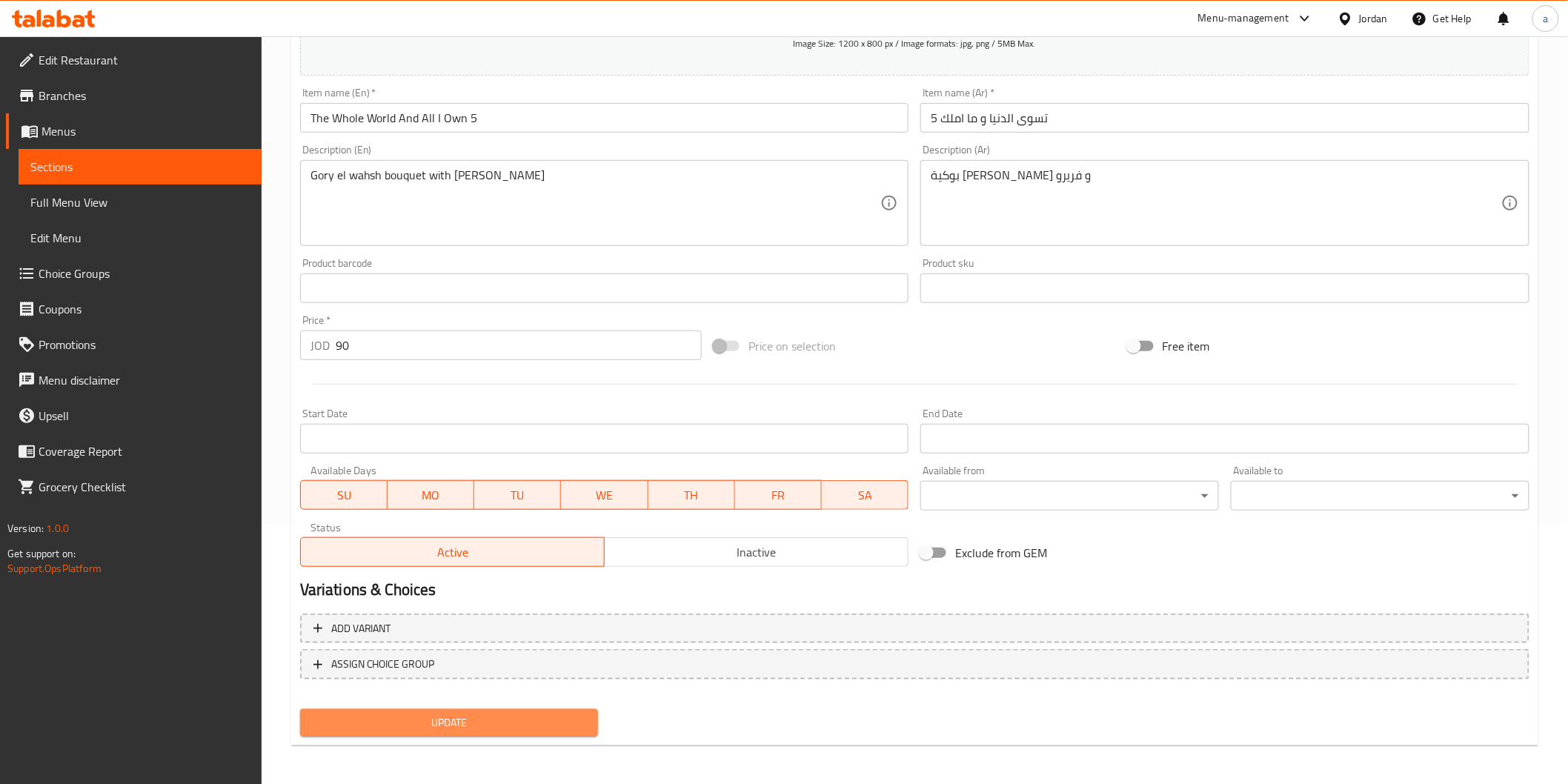
click at [428, 719] on span "Update" at bounding box center [449, 723] width 275 height 18
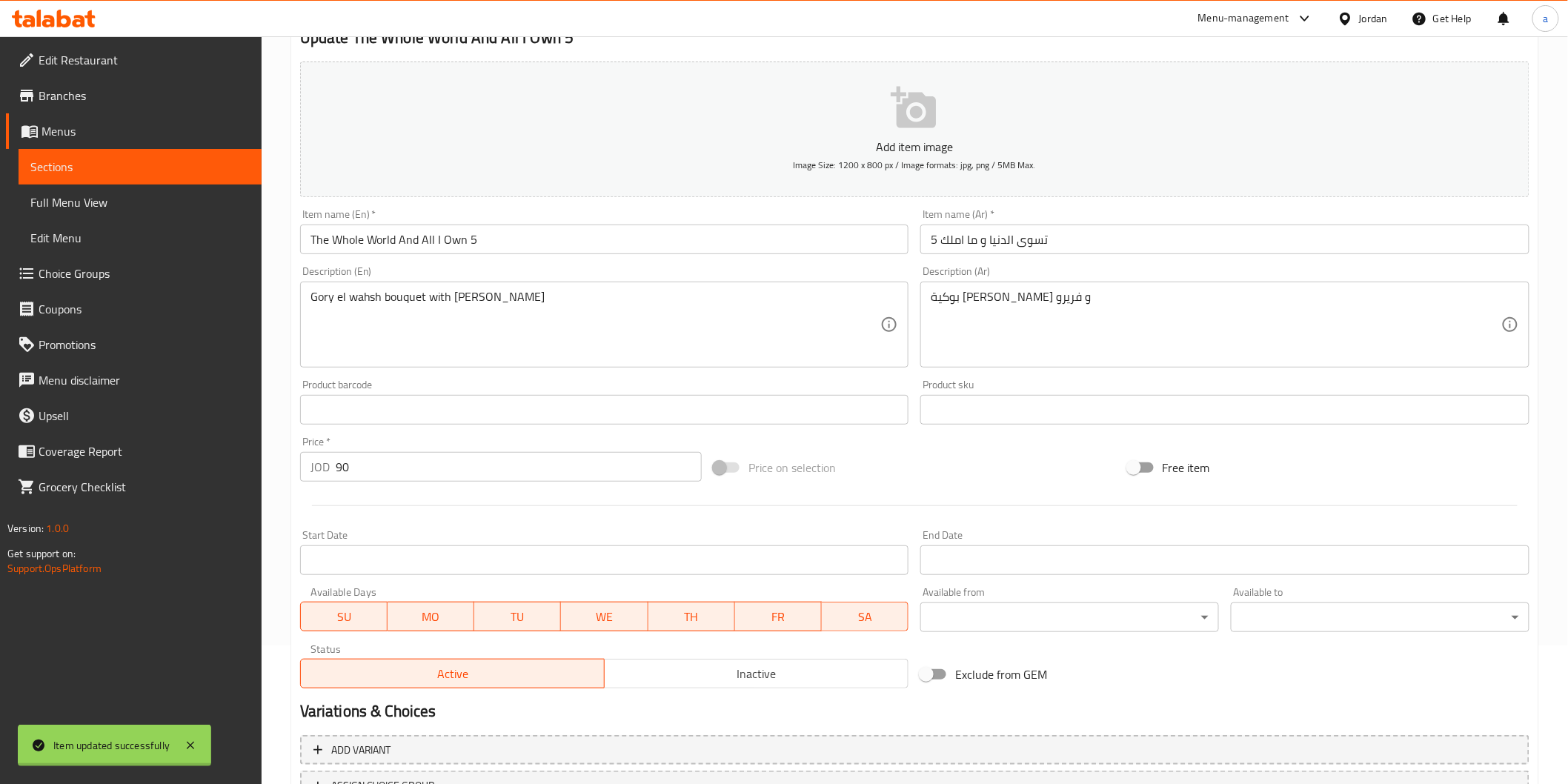
scroll to position [95, 0]
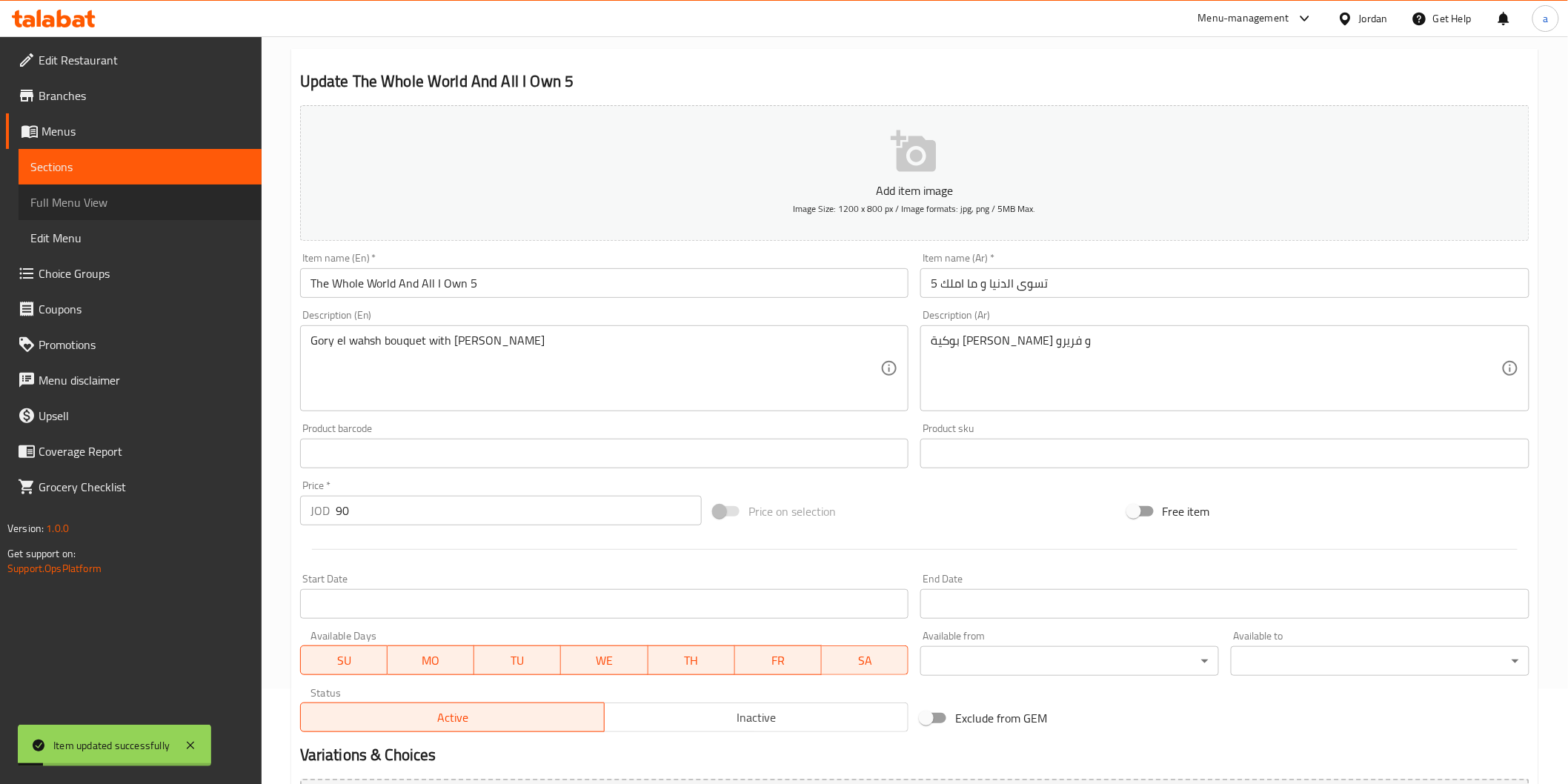
click at [87, 210] on span "Full Menu View" at bounding box center [141, 201] width 220 height 17
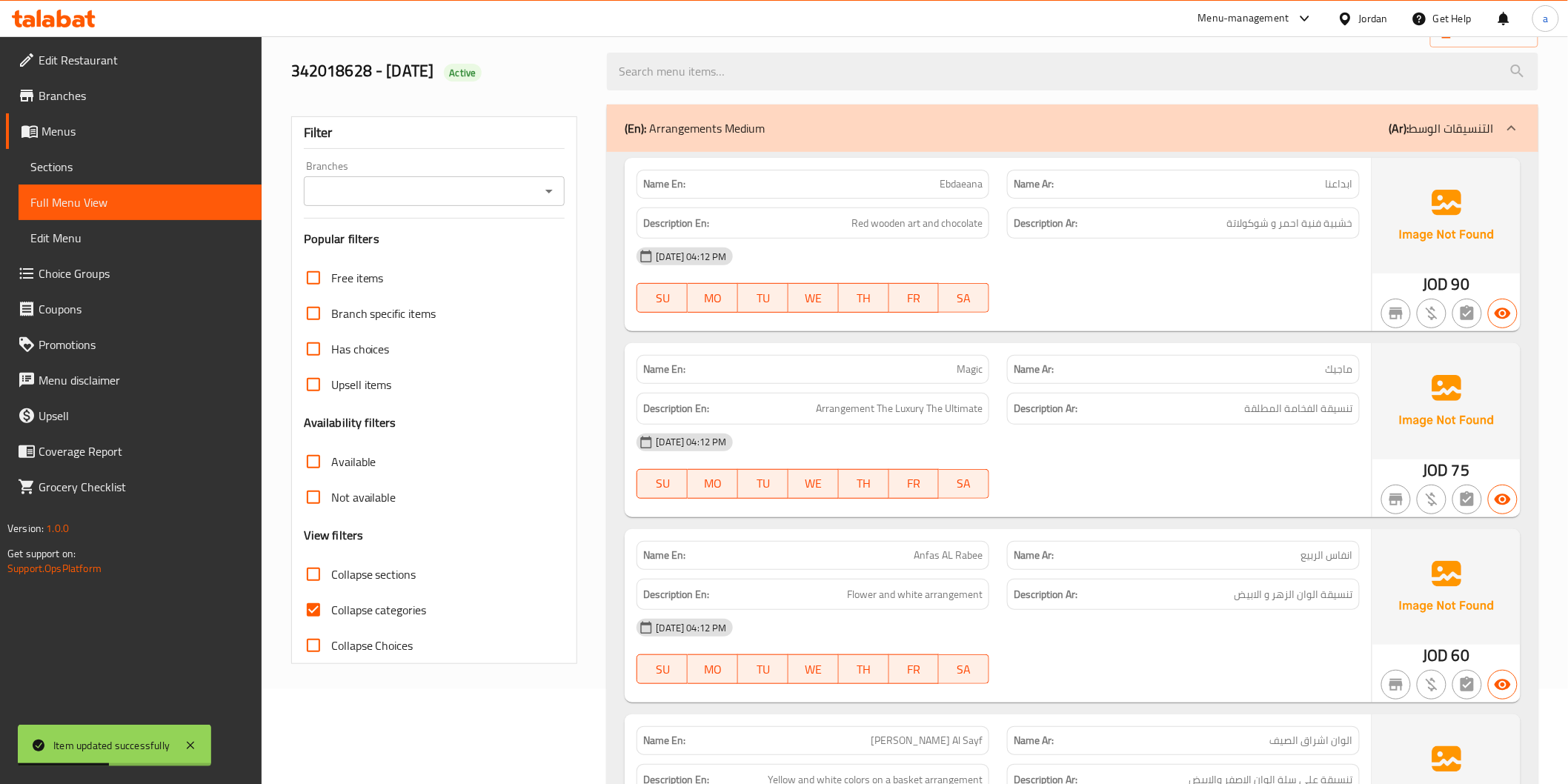
click at [1045, 137] on div "(En): Arrangements Medium (Ar): التنسيقات الوسط" at bounding box center [1071, 128] width 931 height 47
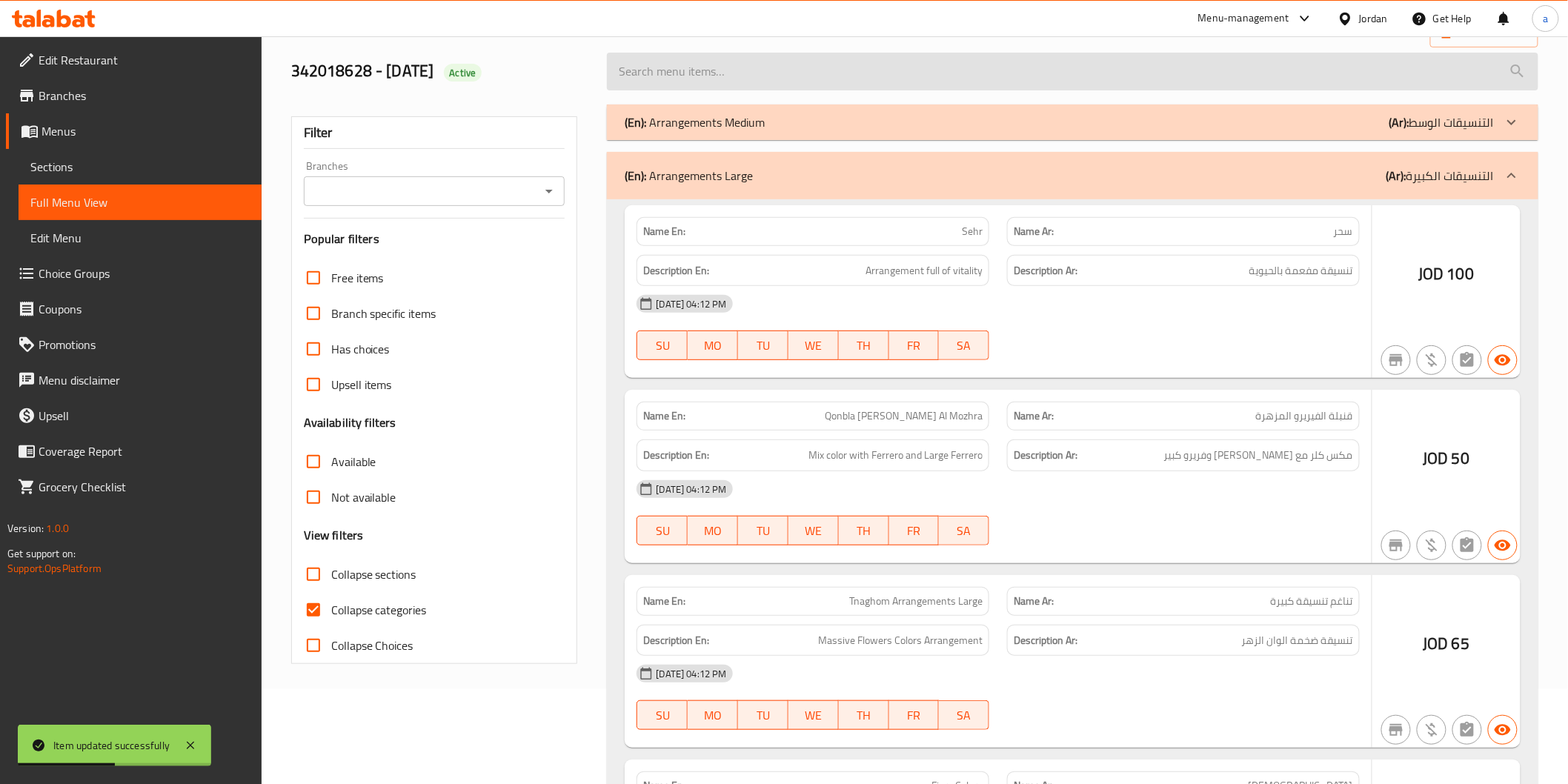
click at [1087, 114] on div "(En): Arrangements Medium (Ar): التنسيقات الوسط" at bounding box center [1059, 122] width 868 height 17
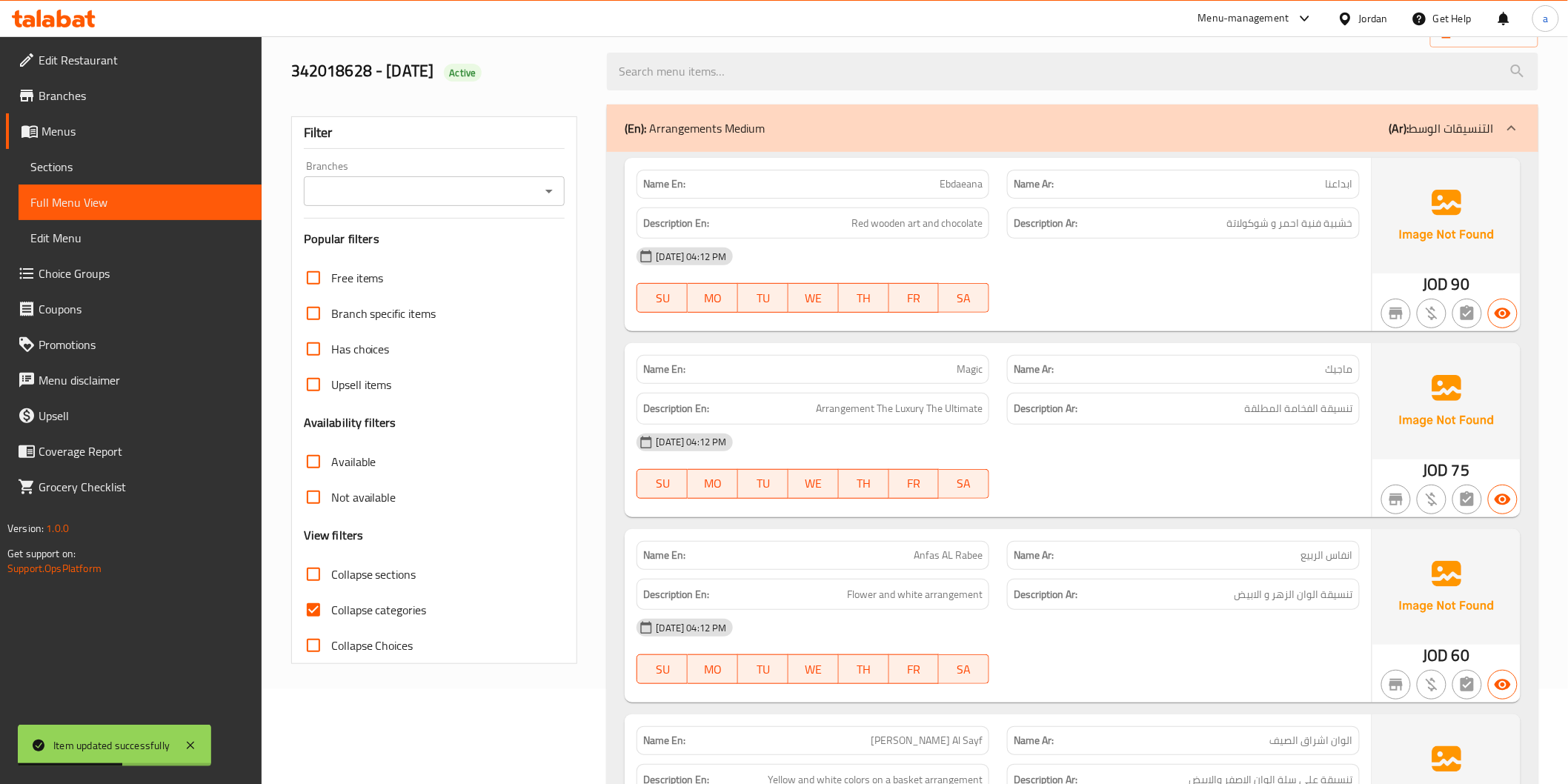
click at [1035, 122] on div "(En): Arrangements Medium (Ar): التنسيقات الوسط" at bounding box center [1059, 127] width 868 height 17
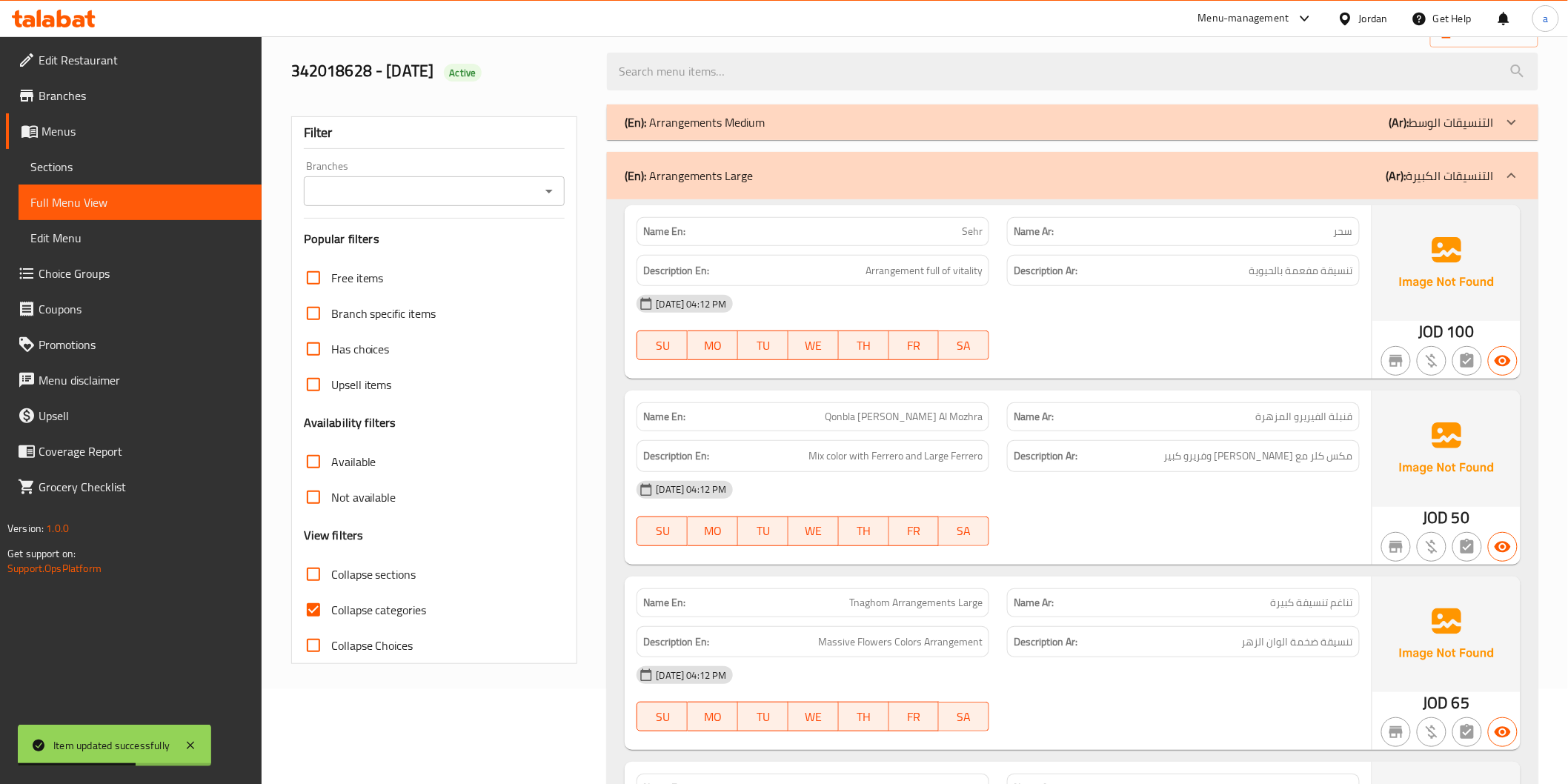
click at [1056, 166] on div "(En): Arrangements Large (Ar): التنسيقات الكبيرة" at bounding box center [1059, 175] width 868 height 17
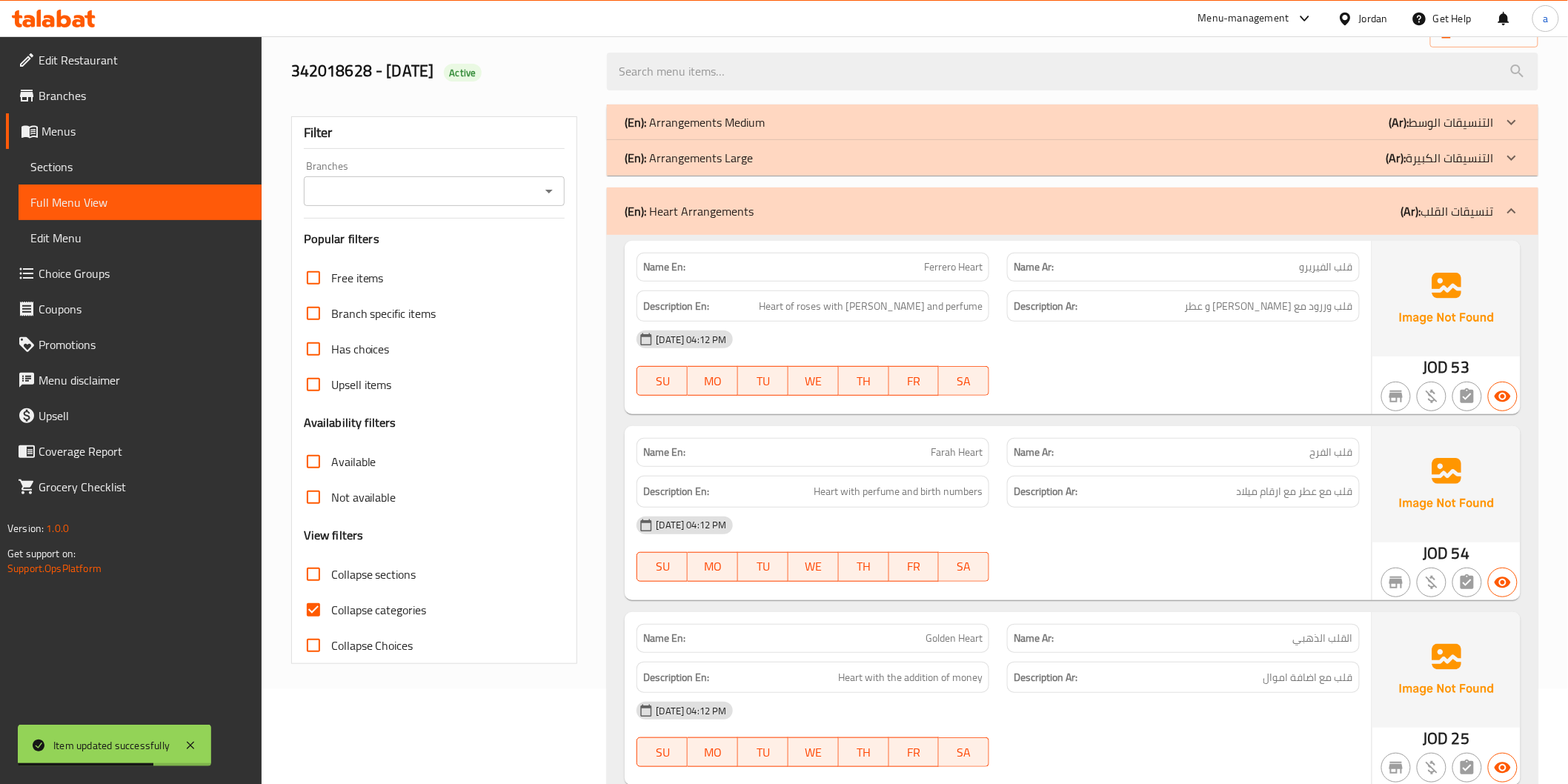
click at [1031, 209] on div "(En): Heart Arrangements (Ar): تنسيقات القلب" at bounding box center [1059, 211] width 868 height 17
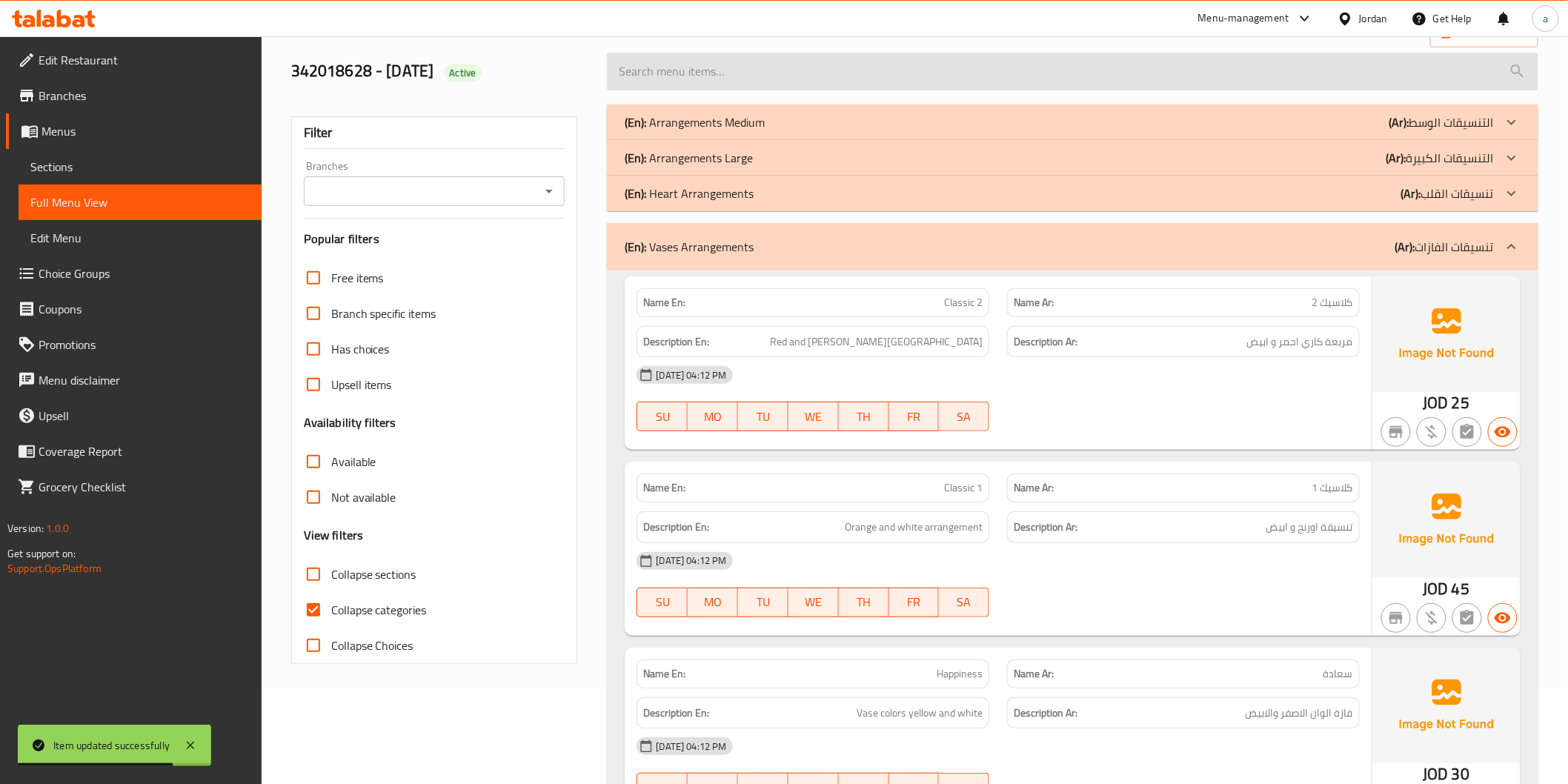
scroll to position [8551, 0]
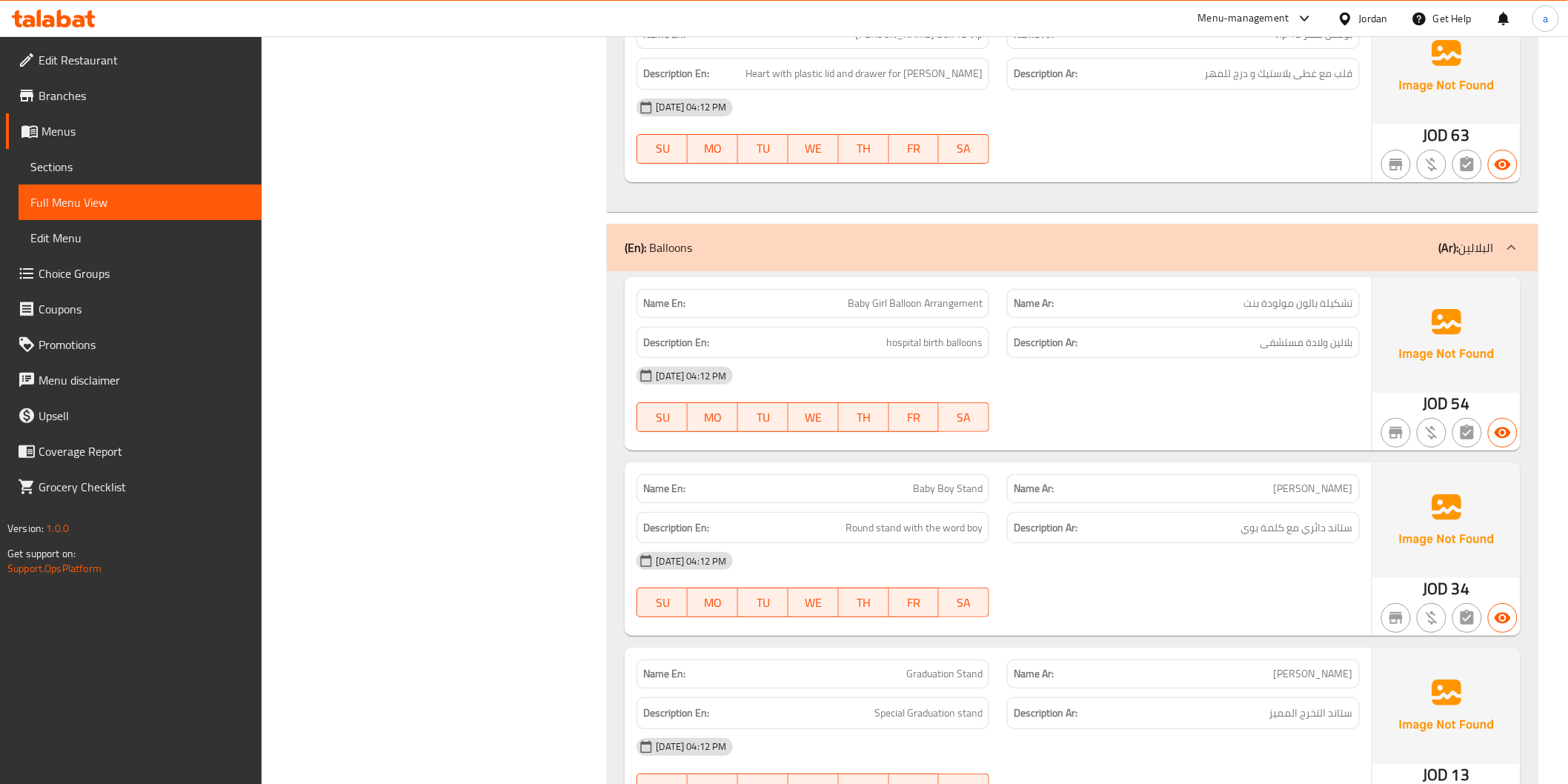
click at [977, 247] on div "(En): Balloons (Ar): البلالين" at bounding box center [1059, 247] width 868 height 17
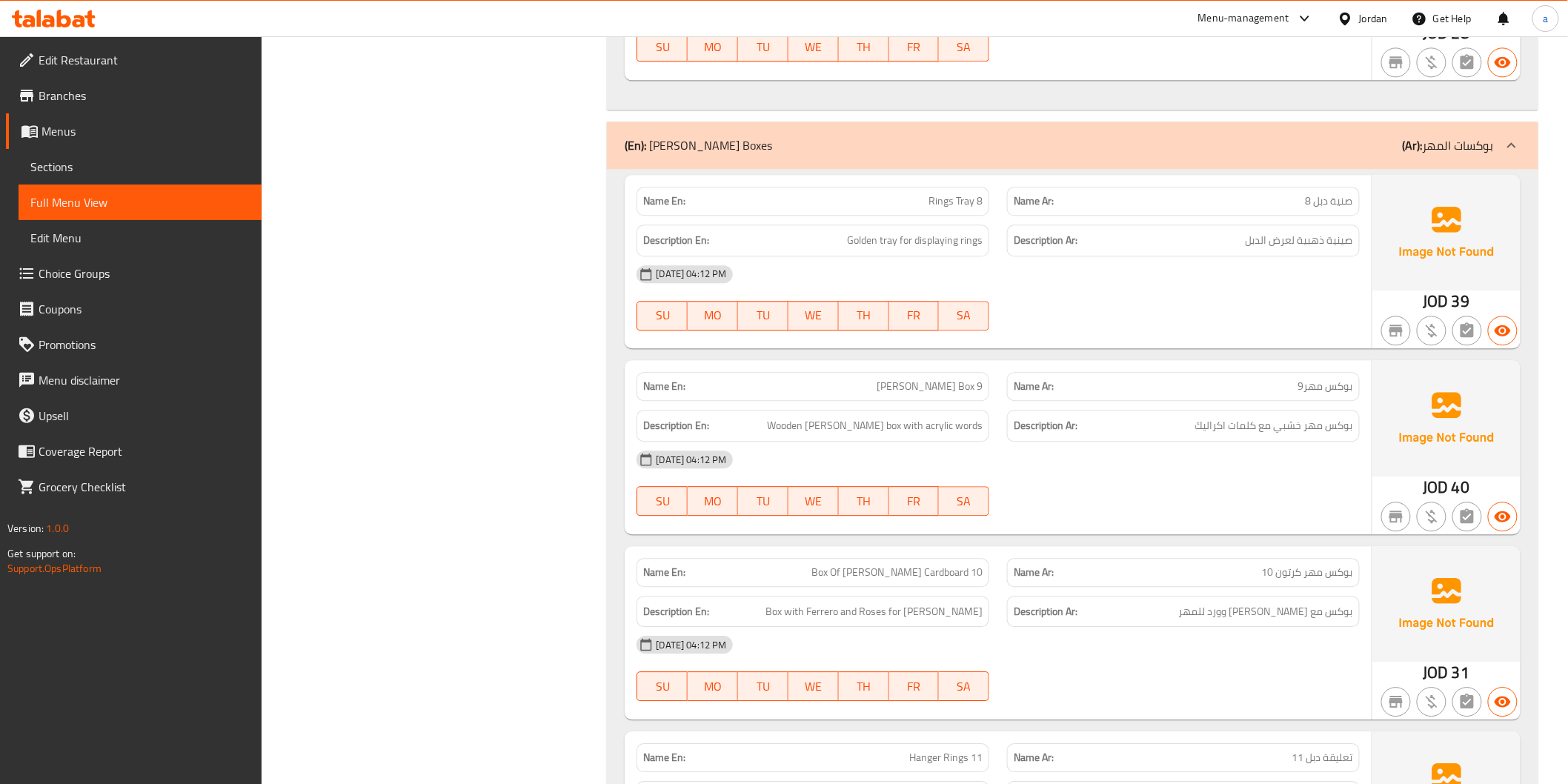
scroll to position [5999, 0]
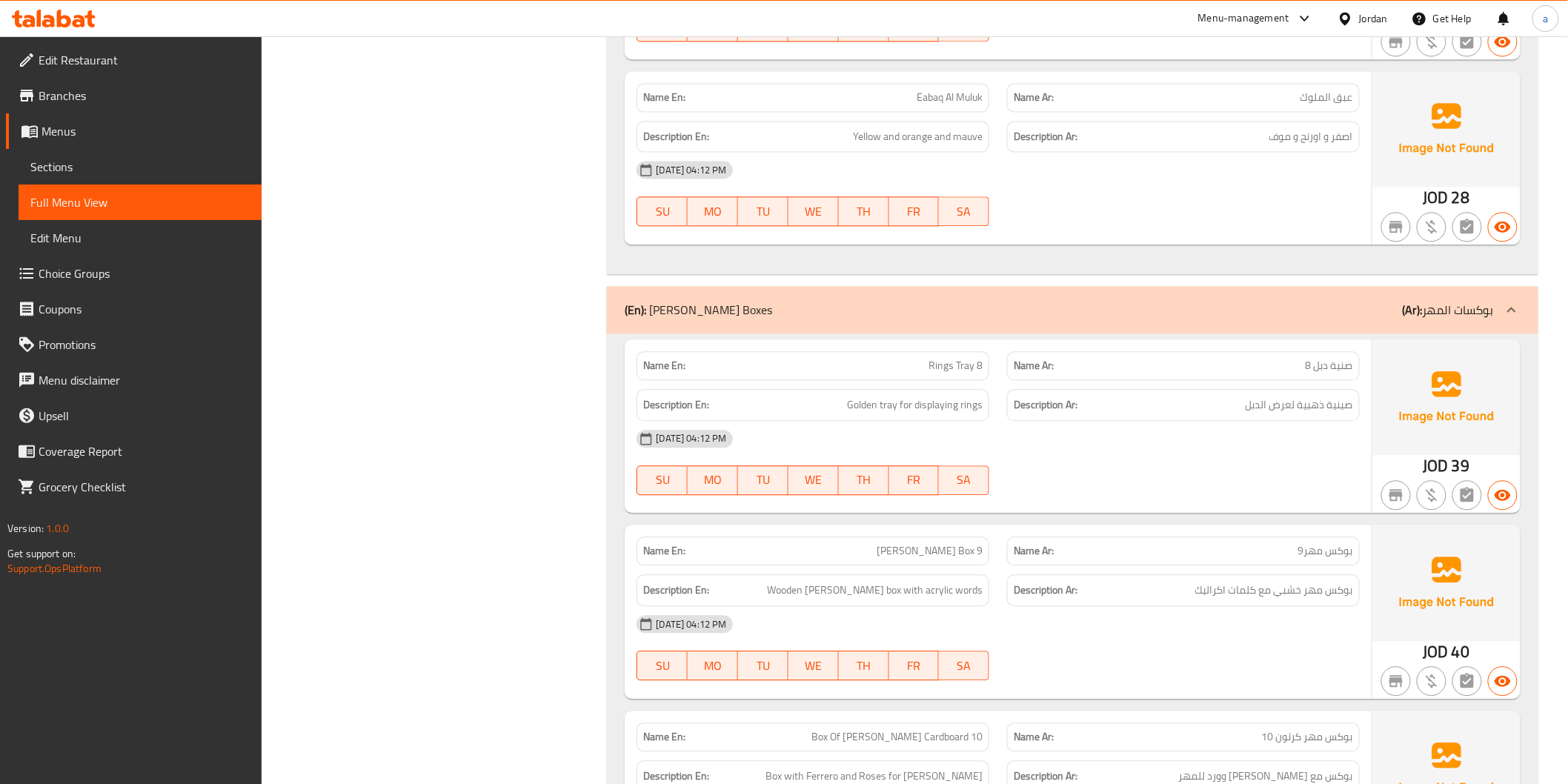
click at [979, 298] on div "(En): [PERSON_NAME] Boxes (Ar): بوكسات المهر" at bounding box center [1071, 310] width 931 height 47
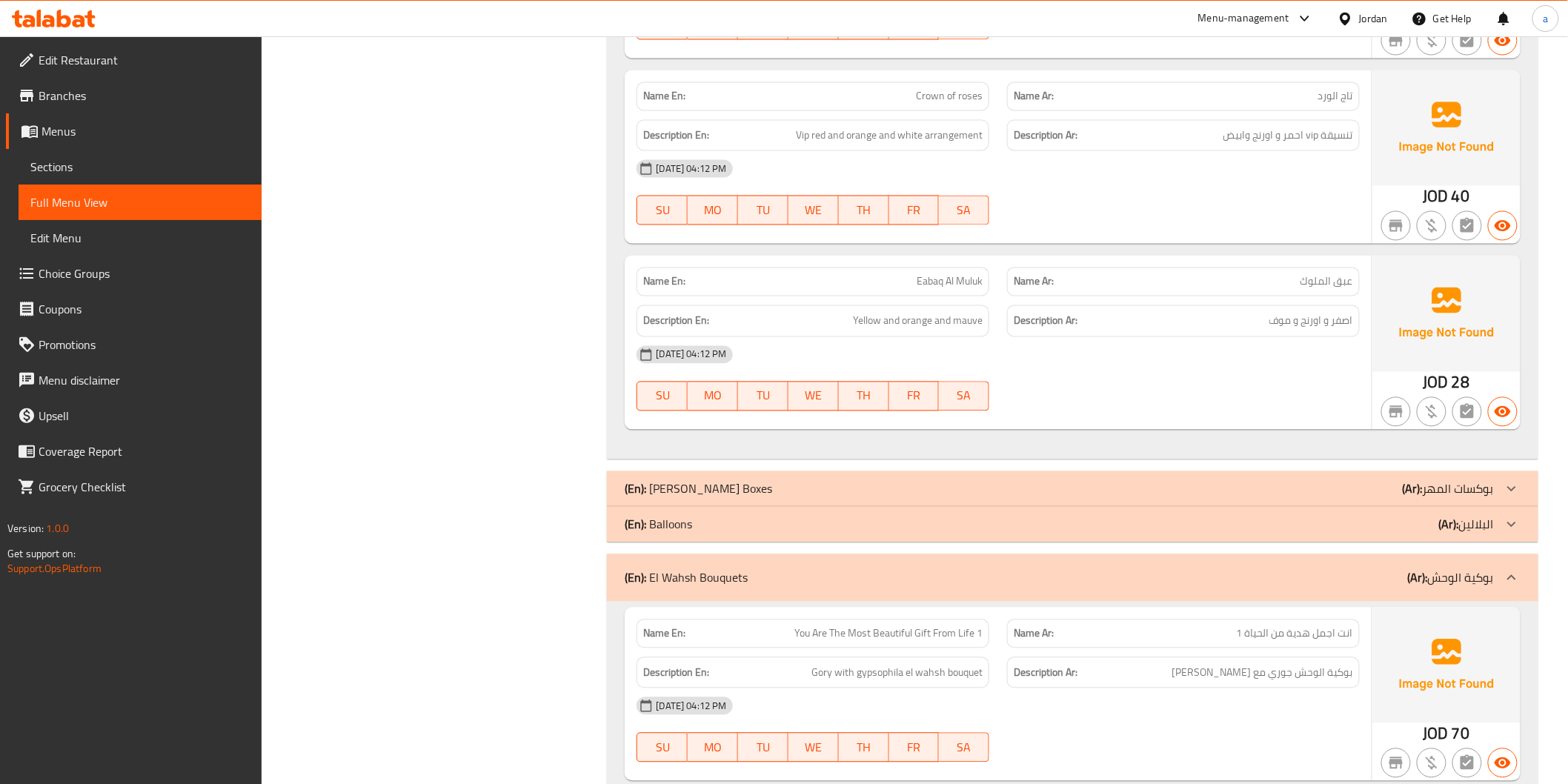
scroll to position [5422, 0]
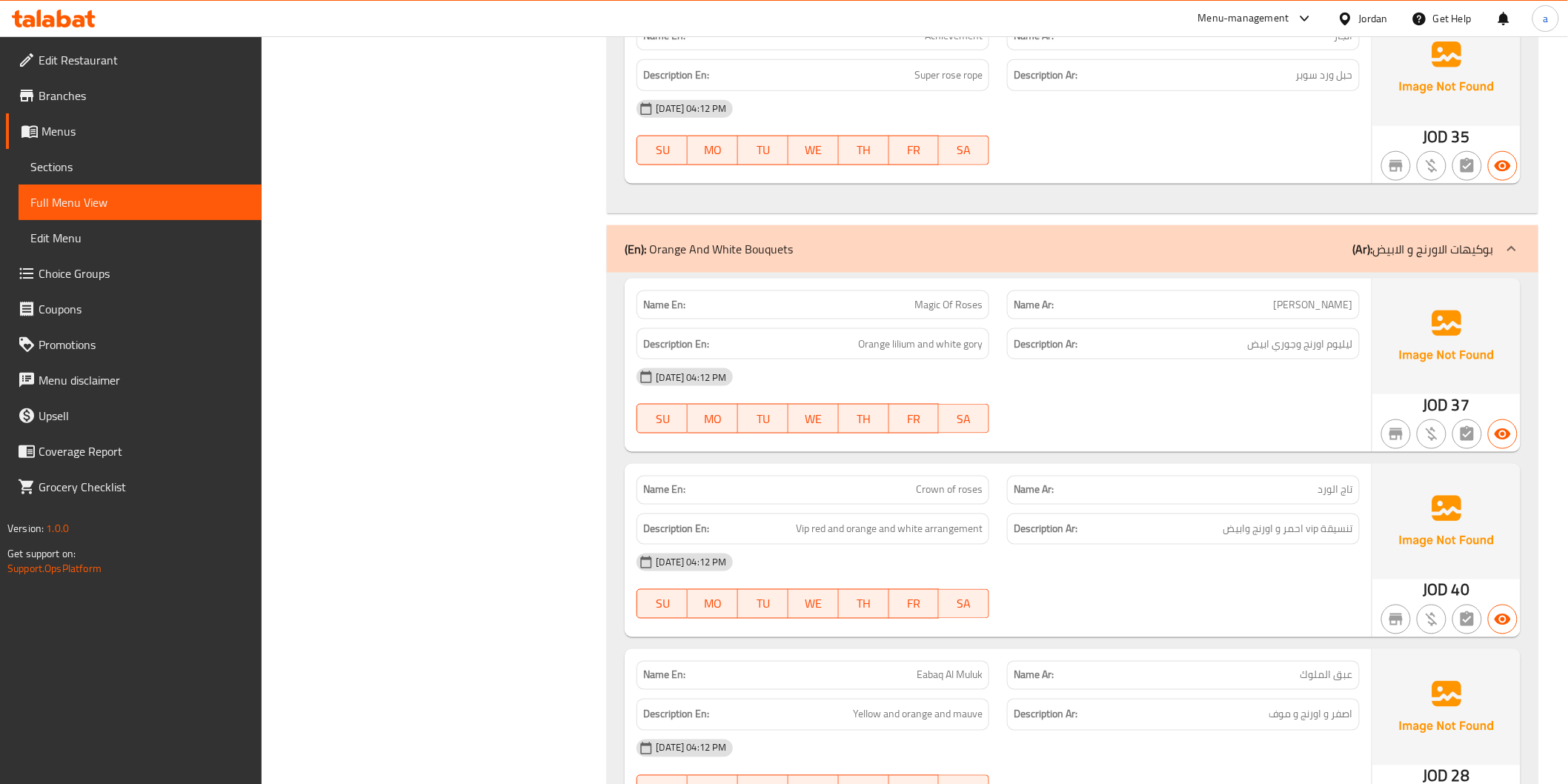
click at [973, 279] on div "Name En: Magic Of Roses Name Ar: سحر الورد Description En: Orange lilium and wh…" at bounding box center [1071, 563] width 931 height 580
click at [994, 253] on div "(En): Orange And White Bouquets (Ar): بوكيهات الاورنج و الابيض" at bounding box center [1059, 249] width 868 height 17
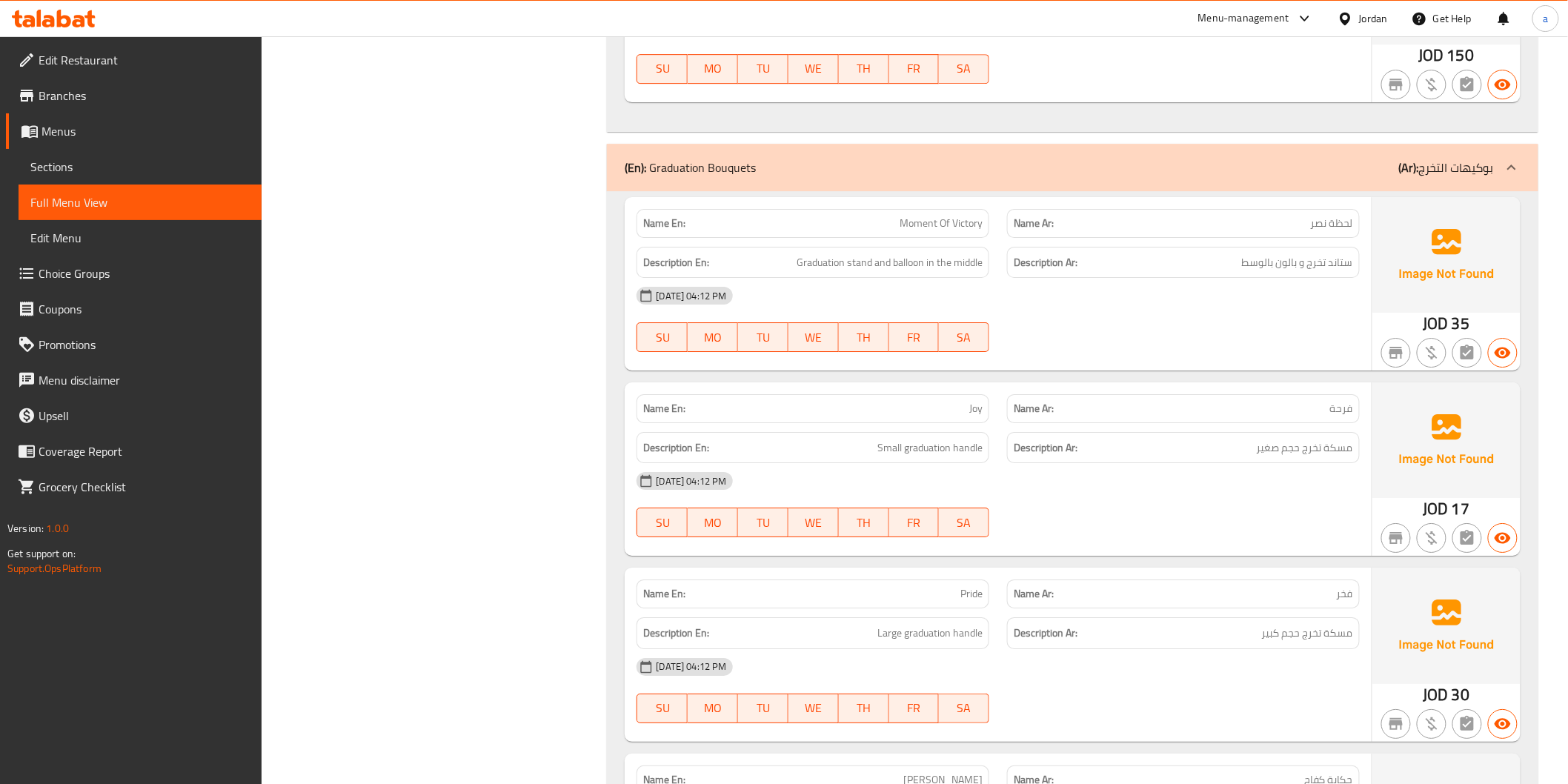
scroll to position [4104, 0]
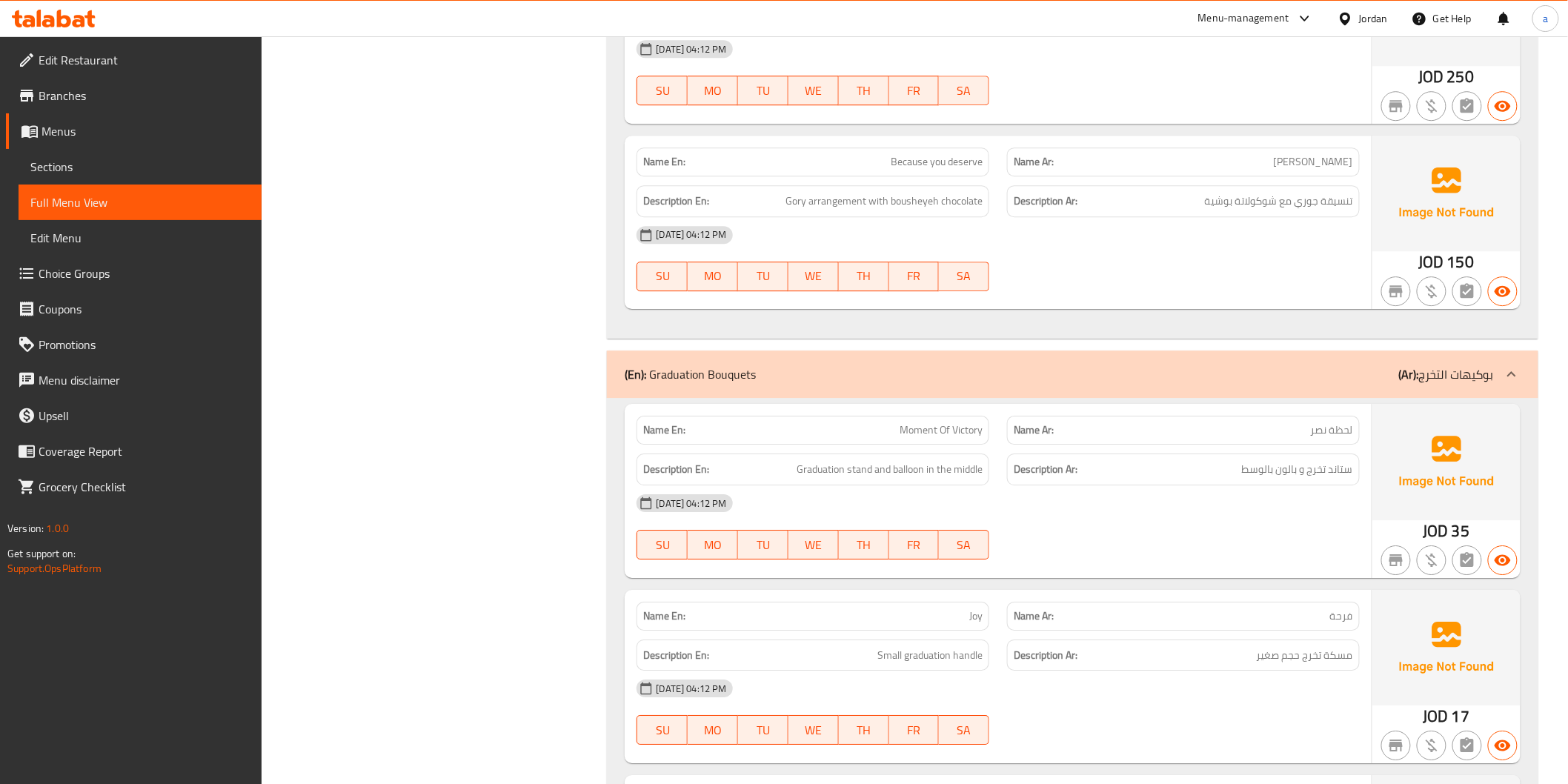
click at [990, 367] on div "(En): Graduation Bouquets (Ar): بوكيهات التخرج" at bounding box center [1071, 374] width 931 height 47
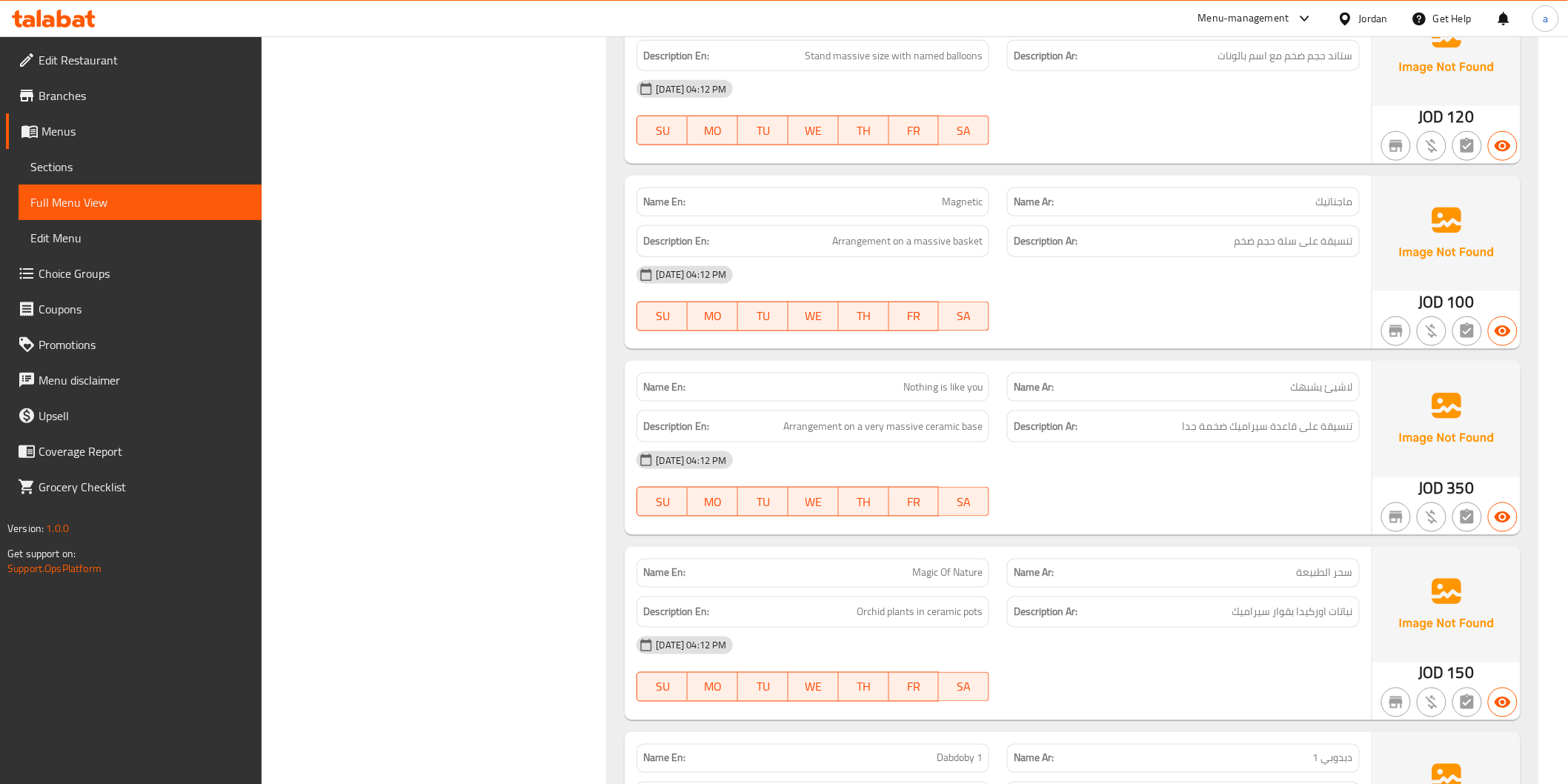
scroll to position [2786, 0]
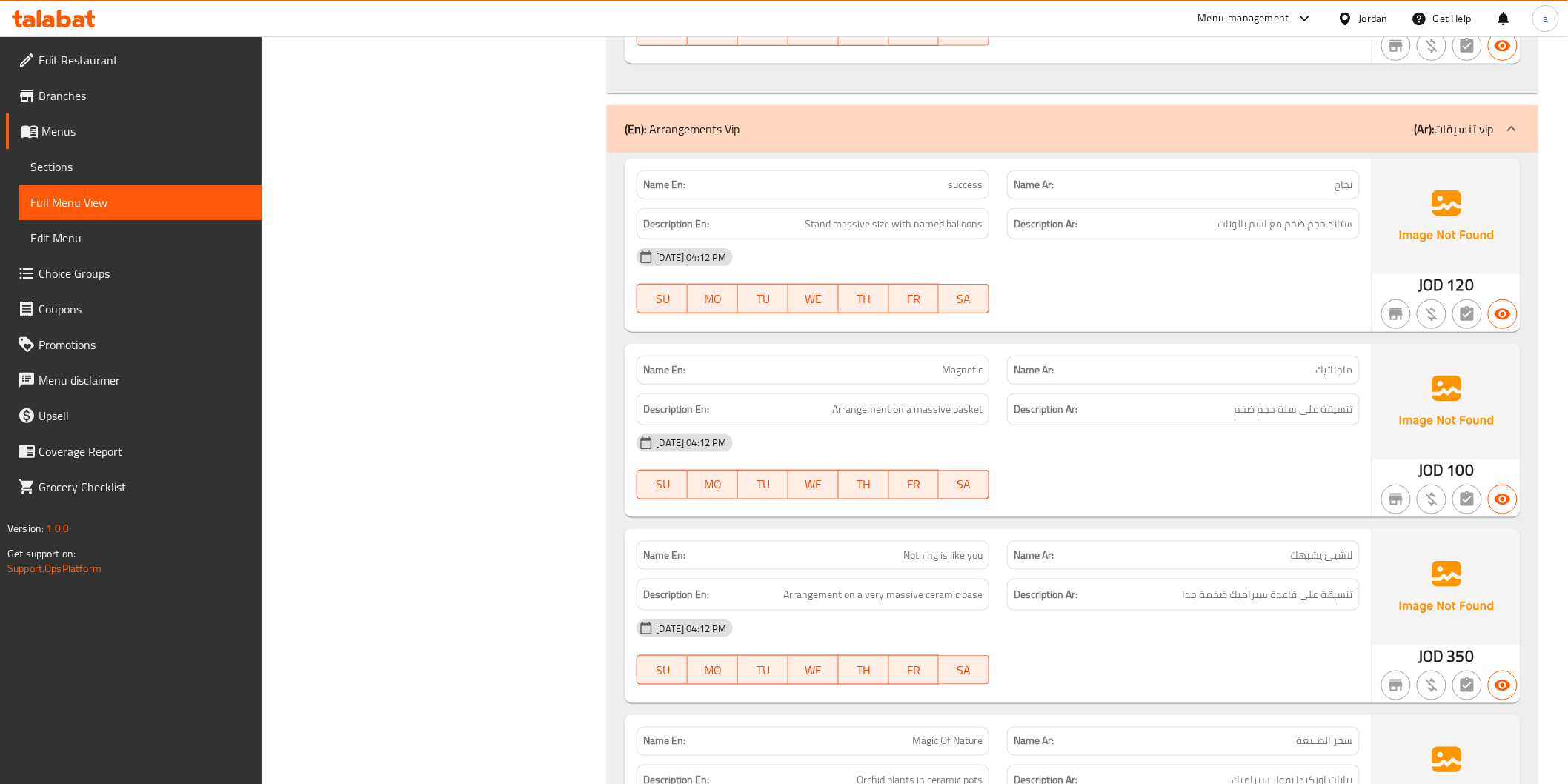
click at [979, 168] on div "Name En: success" at bounding box center [812, 185] width 370 height 47
click at [984, 146] on div "(En): Arrangements Vip (Ar): تنسيقات vip" at bounding box center [1071, 128] width 931 height 47
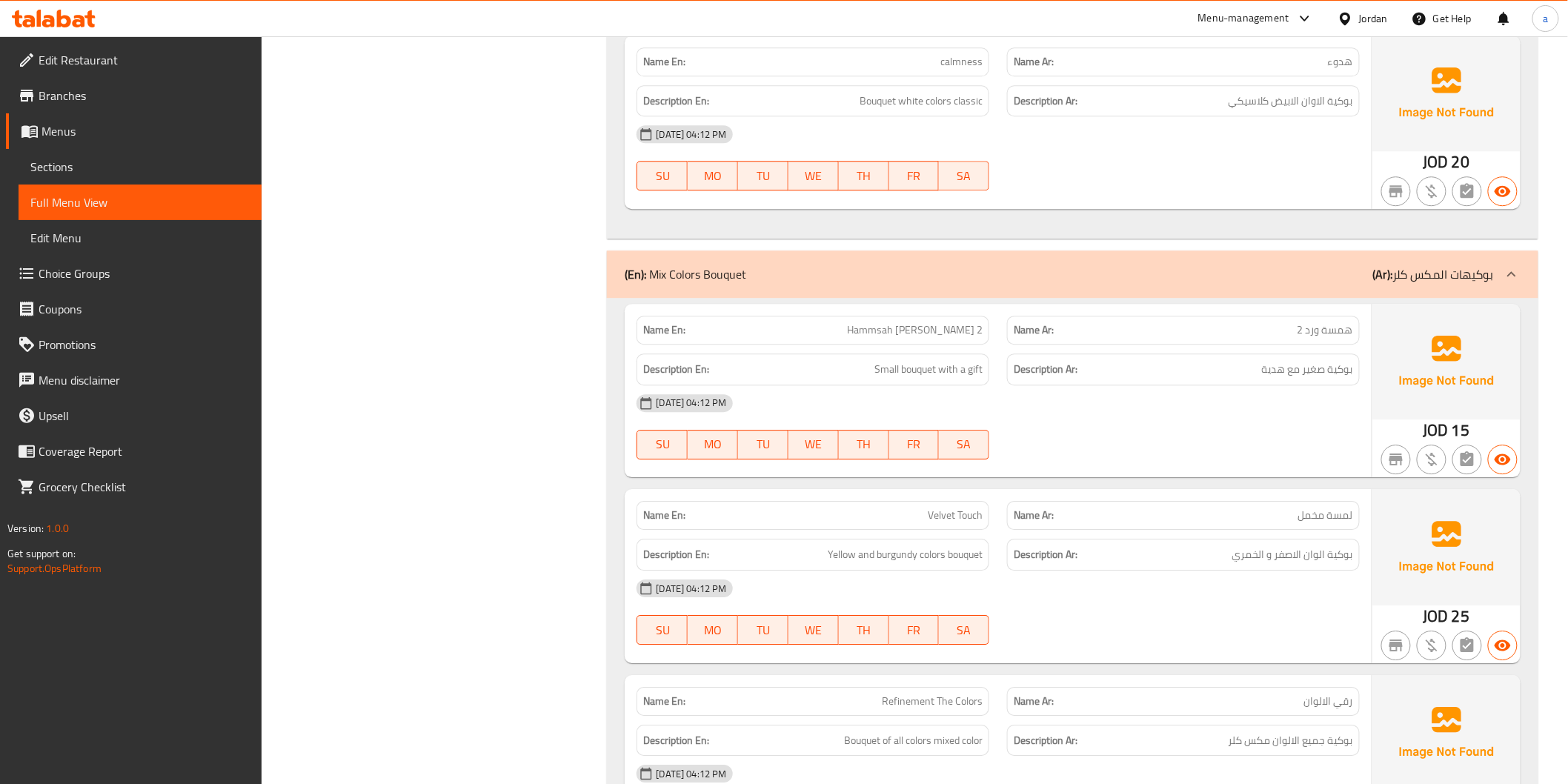
click at [1012, 295] on div "(En): Mix Colors Bouquet (Ar): بوكيهات المكس كلر" at bounding box center [1071, 274] width 931 height 47
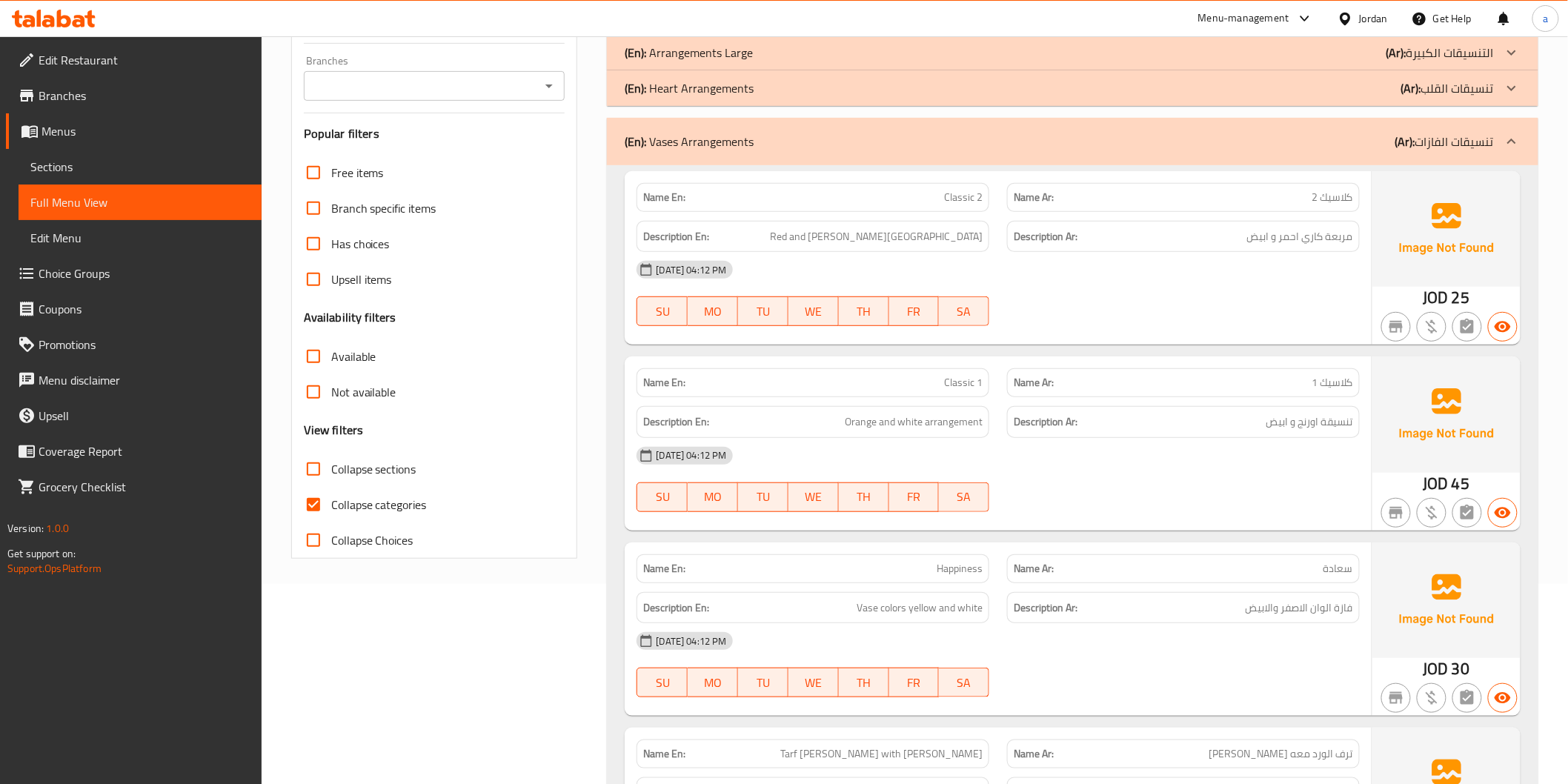
scroll to position [0, 0]
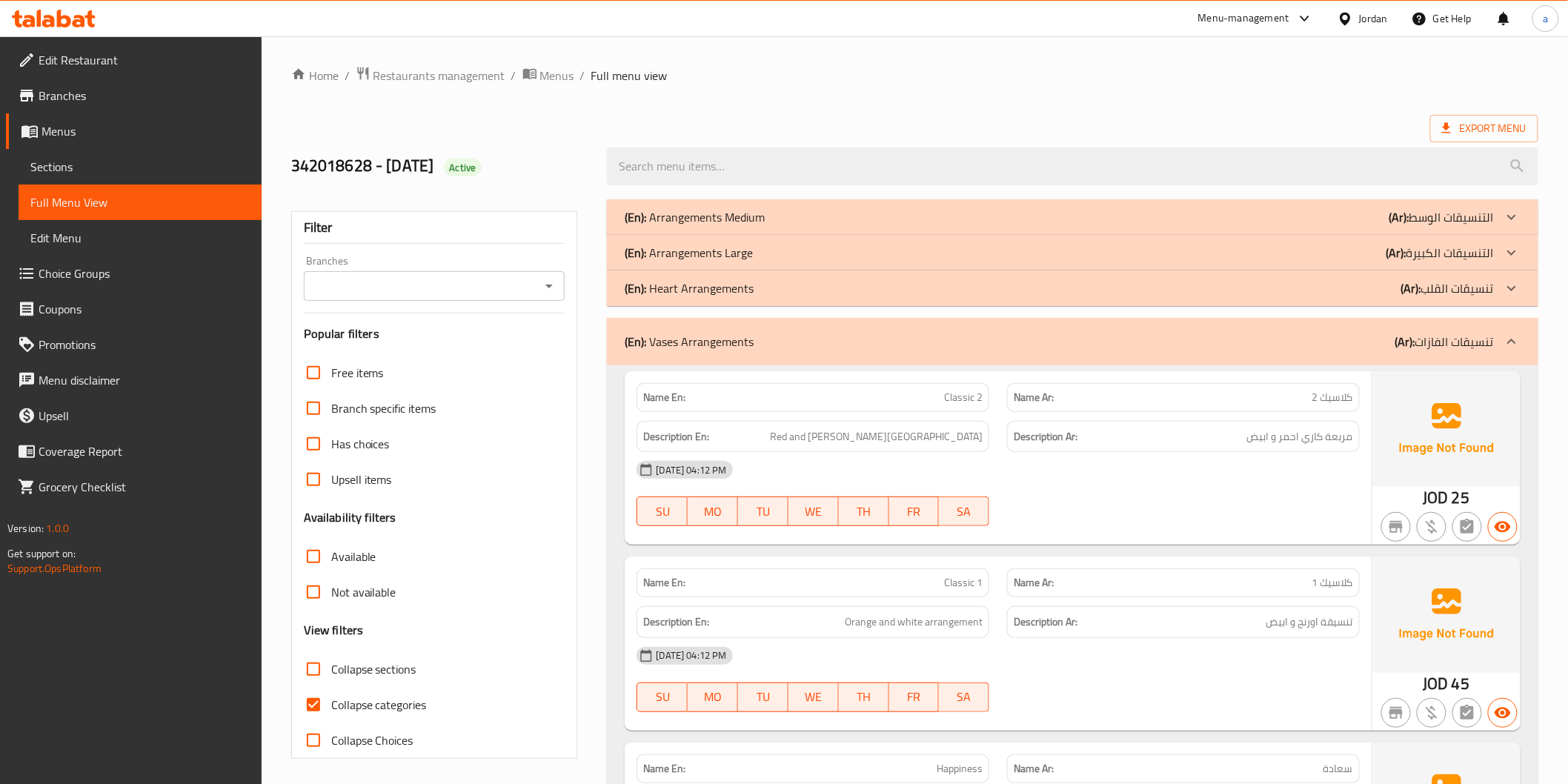
click at [1010, 339] on div "(En): Vases Arrangements (Ar): تنسيقات الفازات" at bounding box center [1059, 341] width 868 height 17
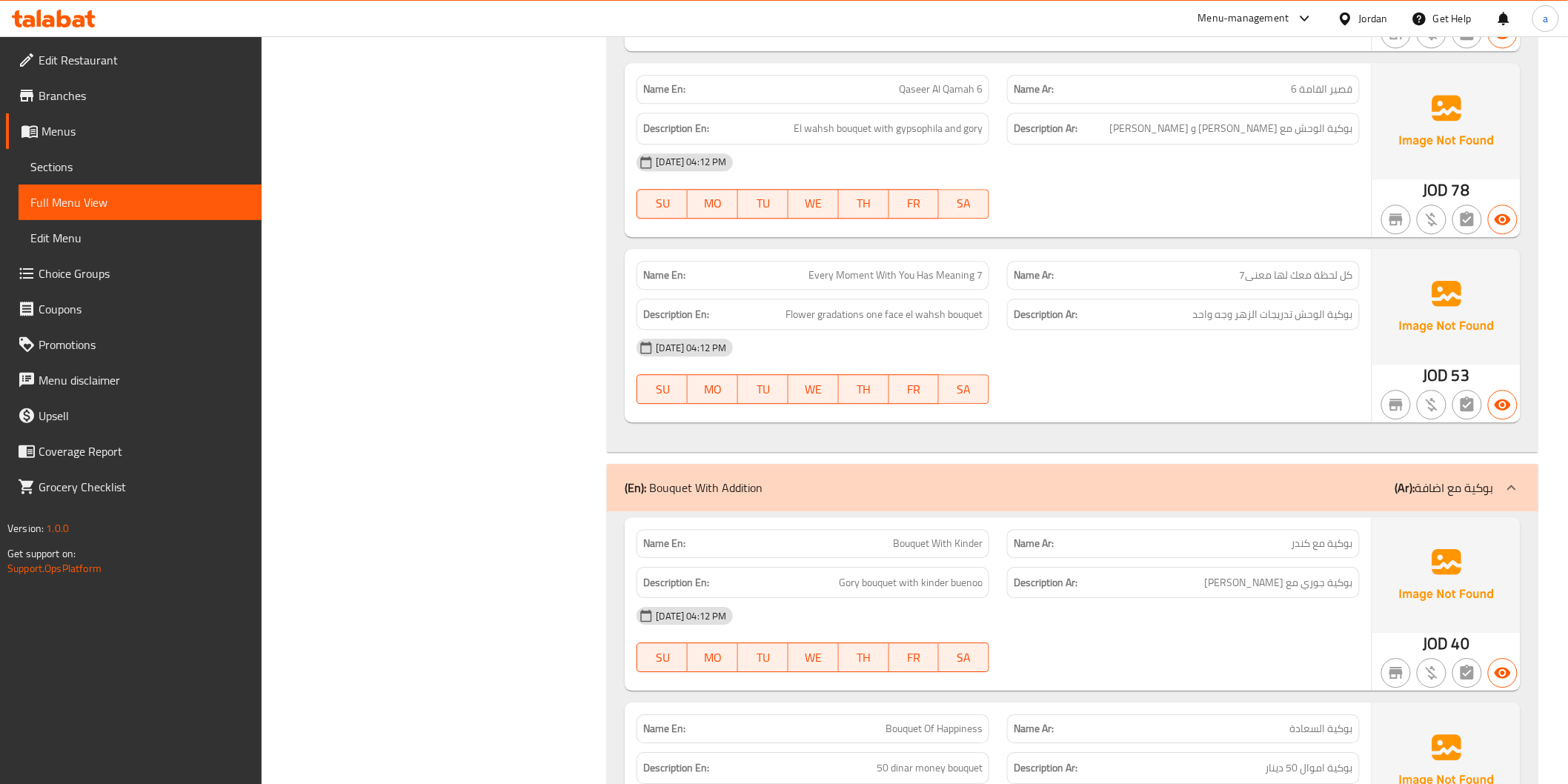
scroll to position [1738, 0]
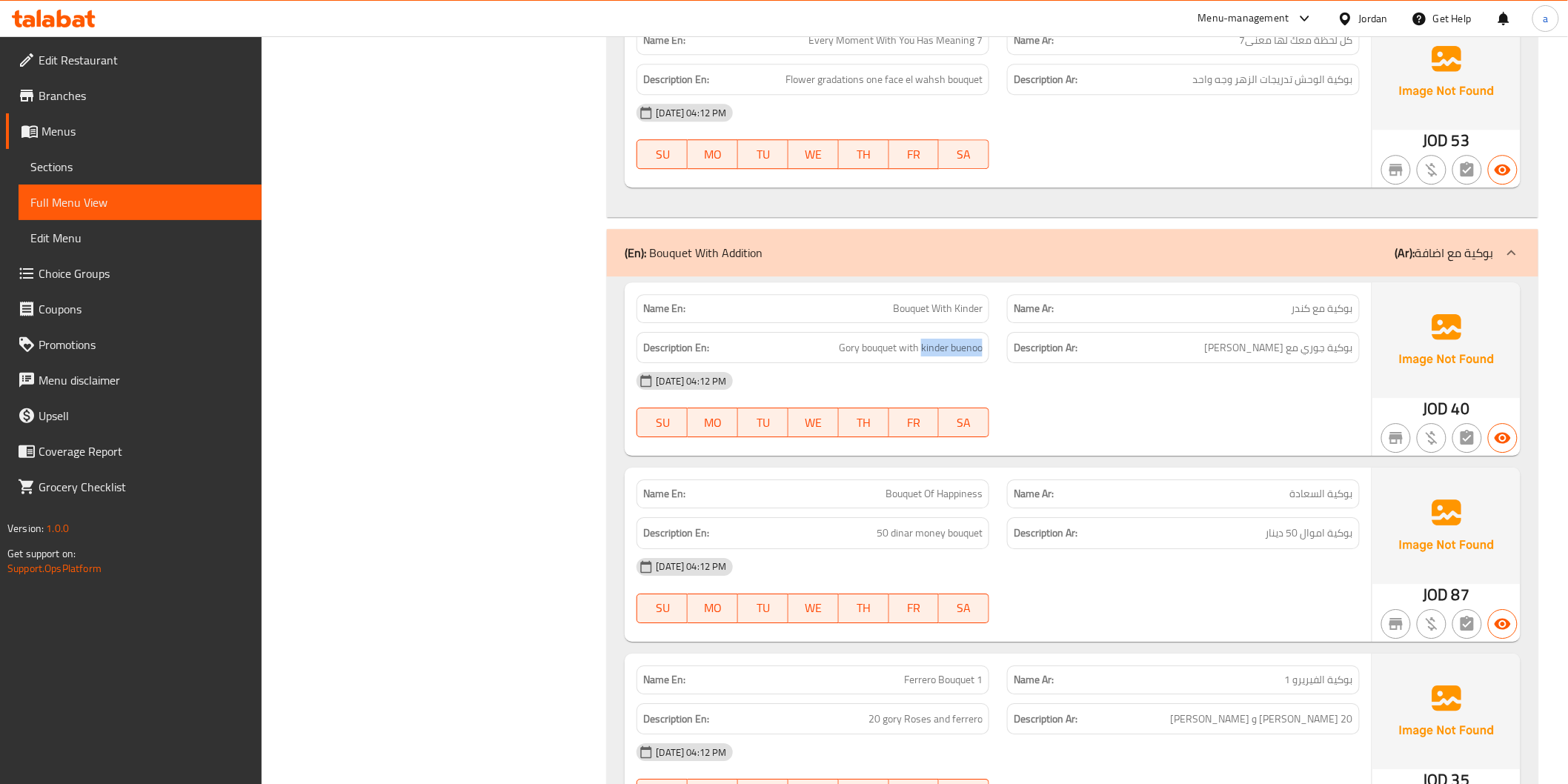
drag, startPoint x: 922, startPoint y: 329, endPoint x: 987, endPoint y: 335, distance: 65.3
click at [987, 335] on div "Description En: Gory bouquet with kinder buenoo" at bounding box center [813, 348] width 353 height 32
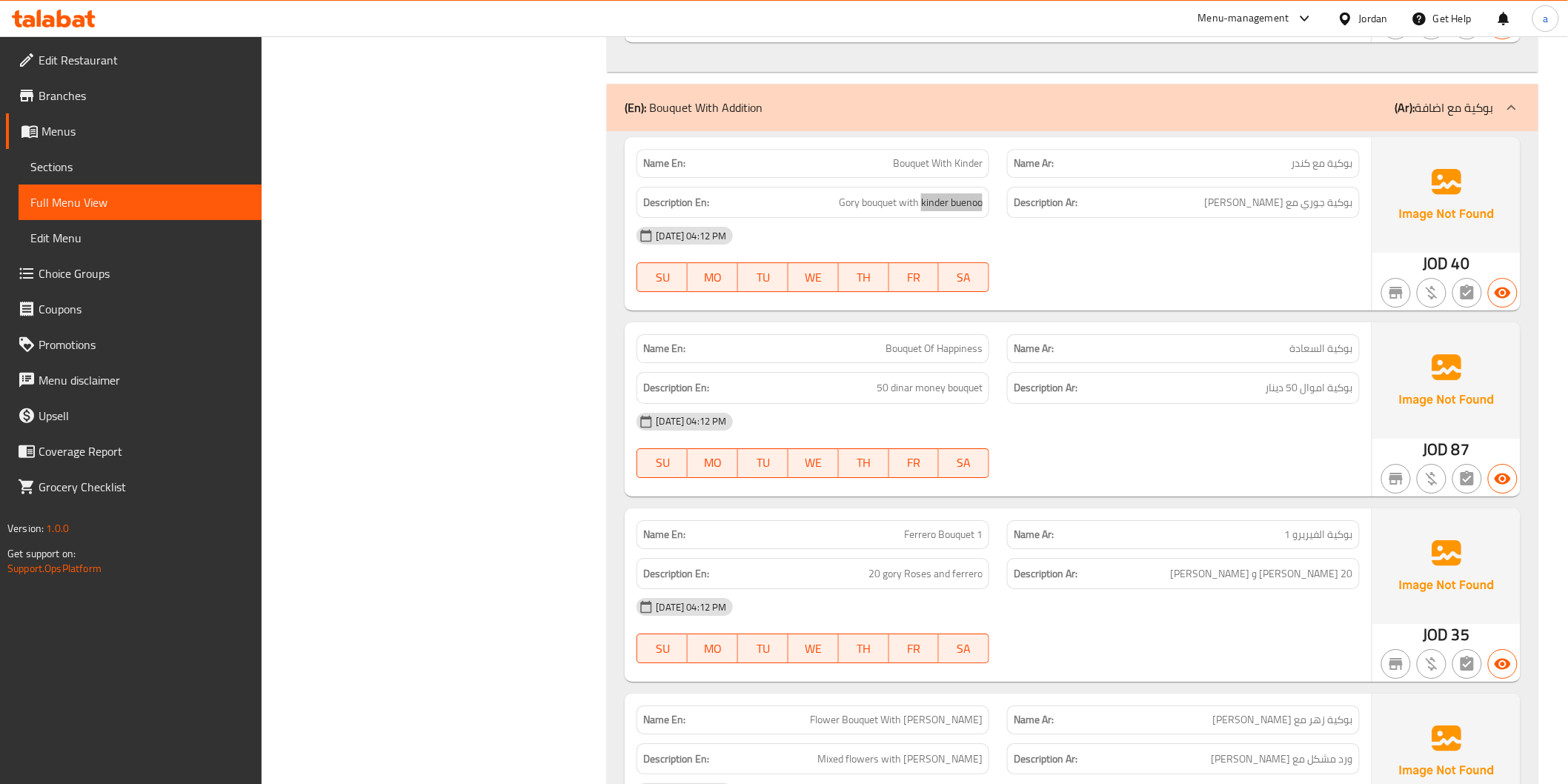
scroll to position [1984, 0]
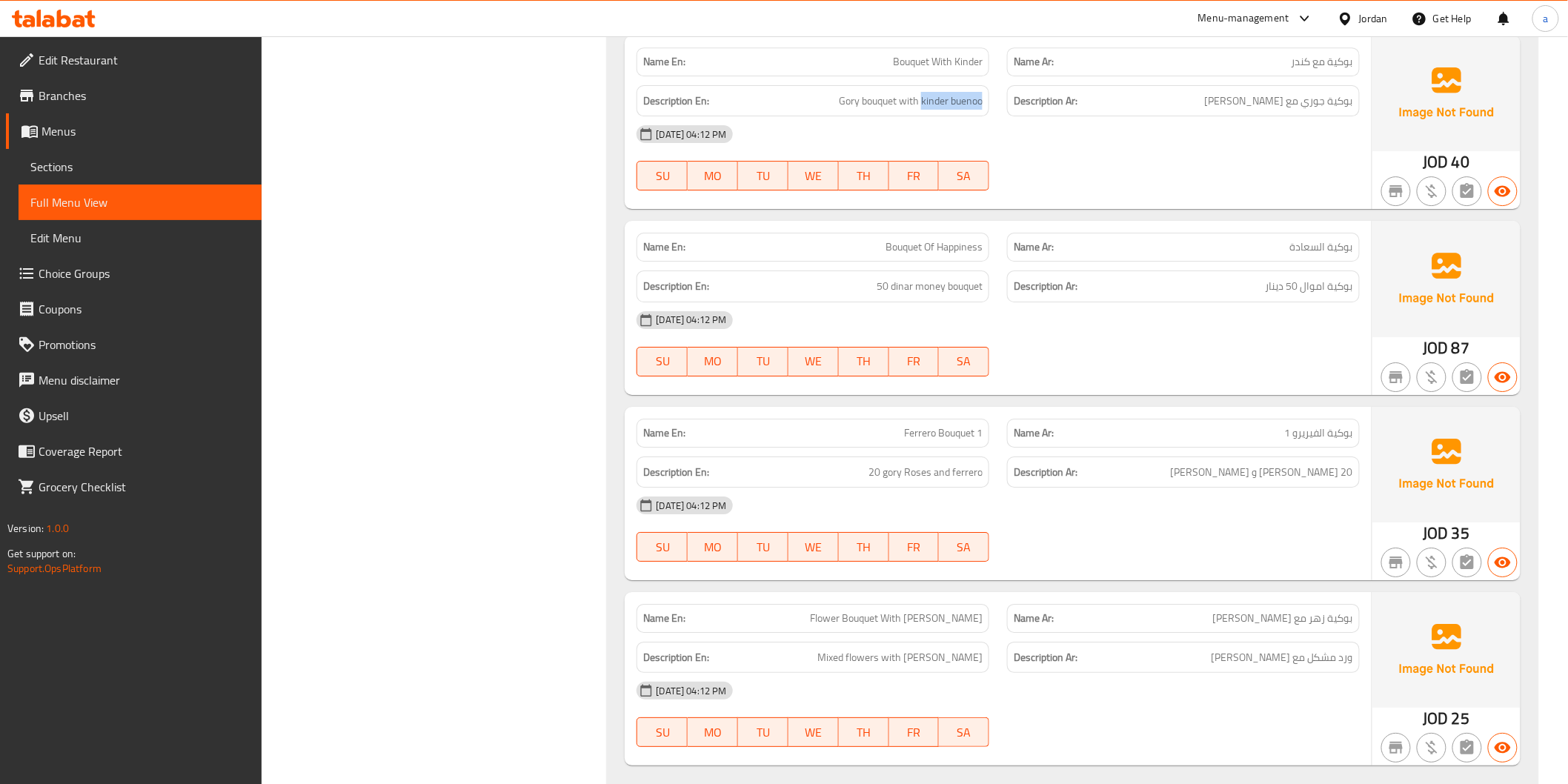
drag, startPoint x: 867, startPoint y: 234, endPoint x: 1193, endPoint y: 311, distance: 335.0
click at [1193, 309] on div "Name En: Bouquet Of Happiness Name Ar: بوكية السعادة Description En: 50 dinar m…" at bounding box center [997, 307] width 746 height 173
click at [1062, 308] on div "[DATE] 04:12 PM" at bounding box center [997, 320] width 740 height 36
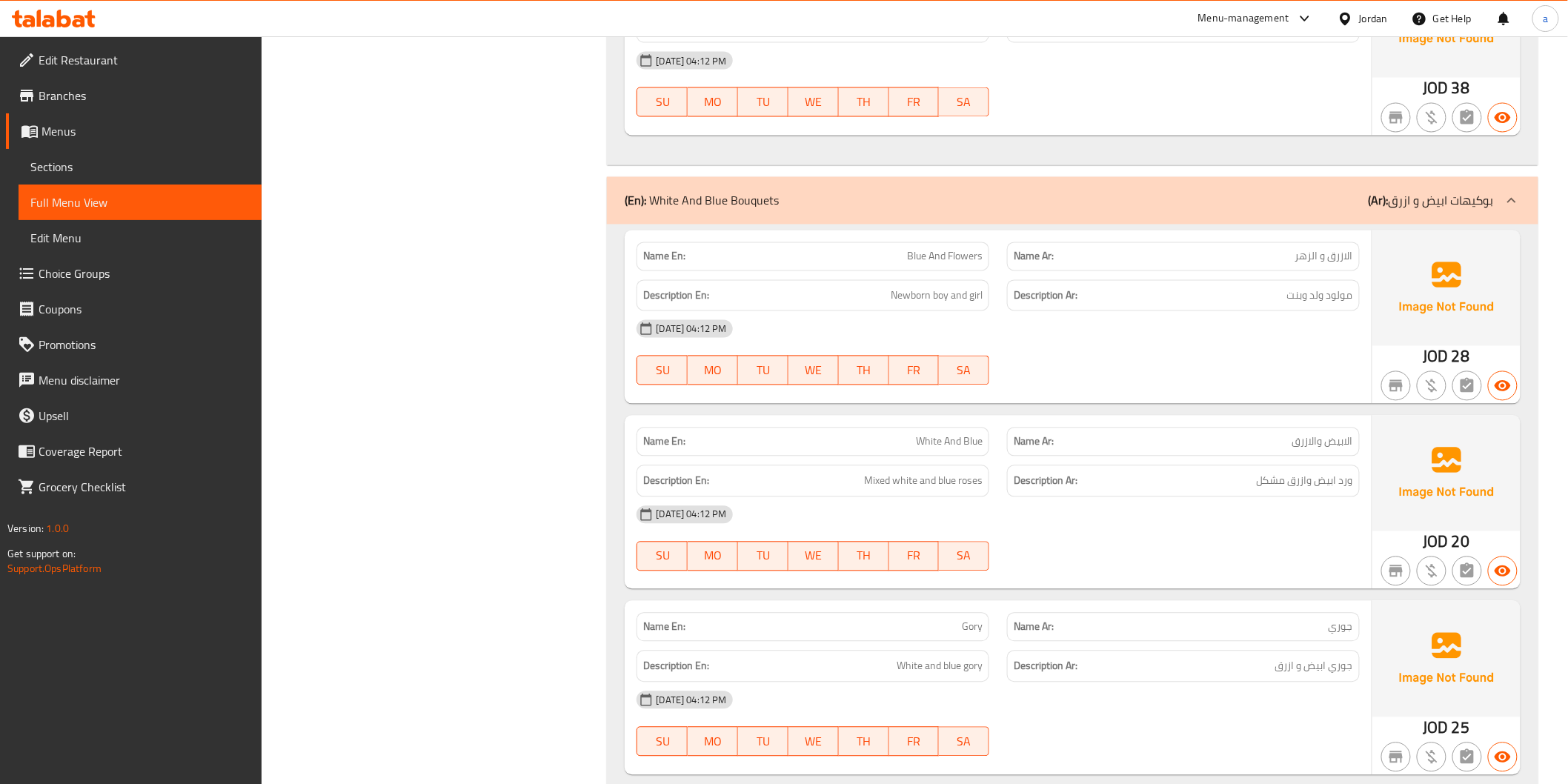
scroll to position [3467, 0]
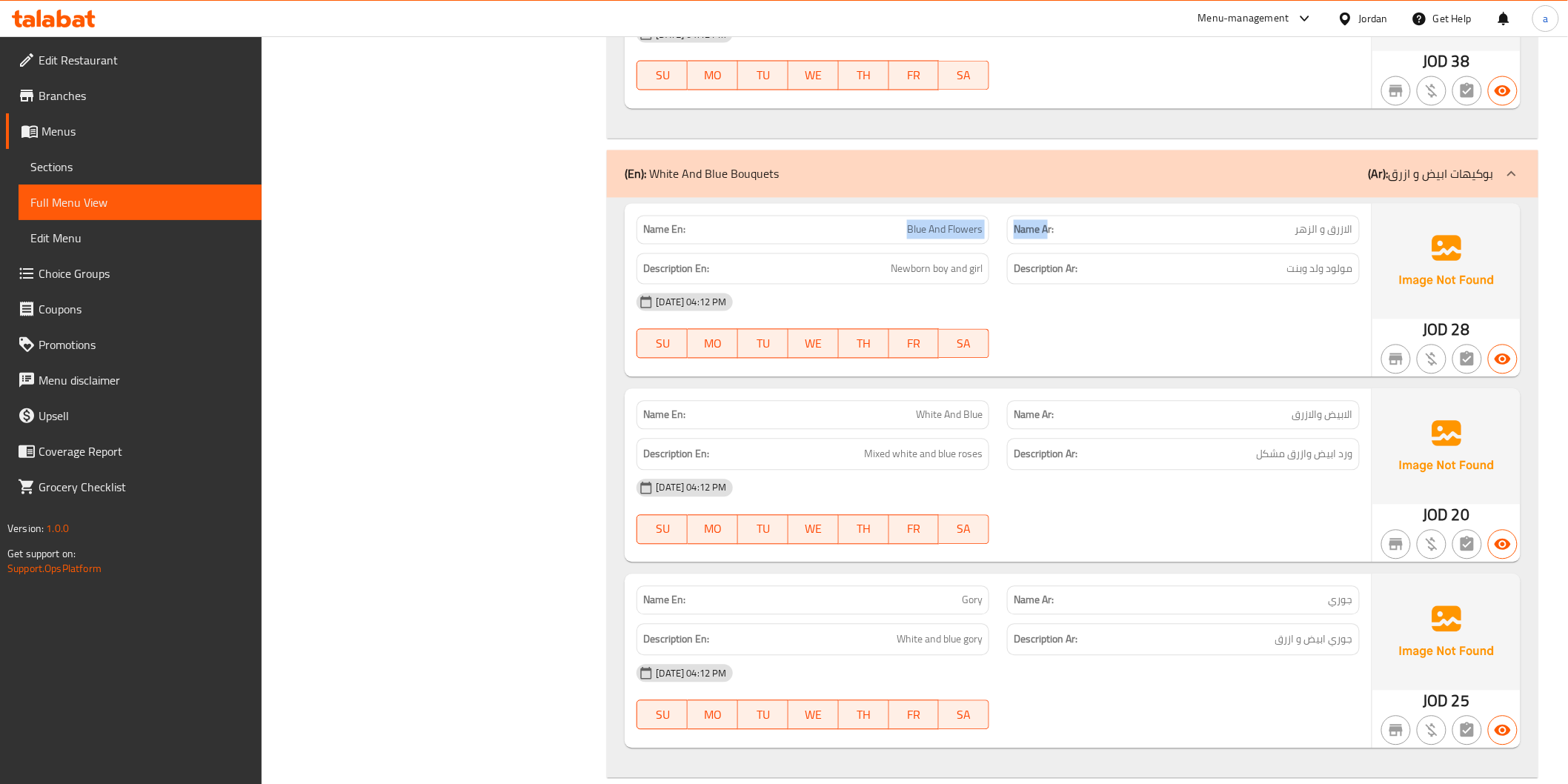
drag, startPoint x: 905, startPoint y: 214, endPoint x: 1047, endPoint y: 218, distance: 142.1
click at [1047, 218] on div "Name En: Blue And Flowers Name Ar: الازرق و الزهر" at bounding box center [997, 231] width 740 height 47
drag, startPoint x: 1290, startPoint y: 224, endPoint x: 1366, endPoint y: 216, distance: 76.4
click at [1366, 216] on div "Name Ar: الازرق و الزهر" at bounding box center [1183, 231] width 370 height 47
drag, startPoint x: 1145, startPoint y: 275, endPoint x: 1166, endPoint y: 275, distance: 21.0
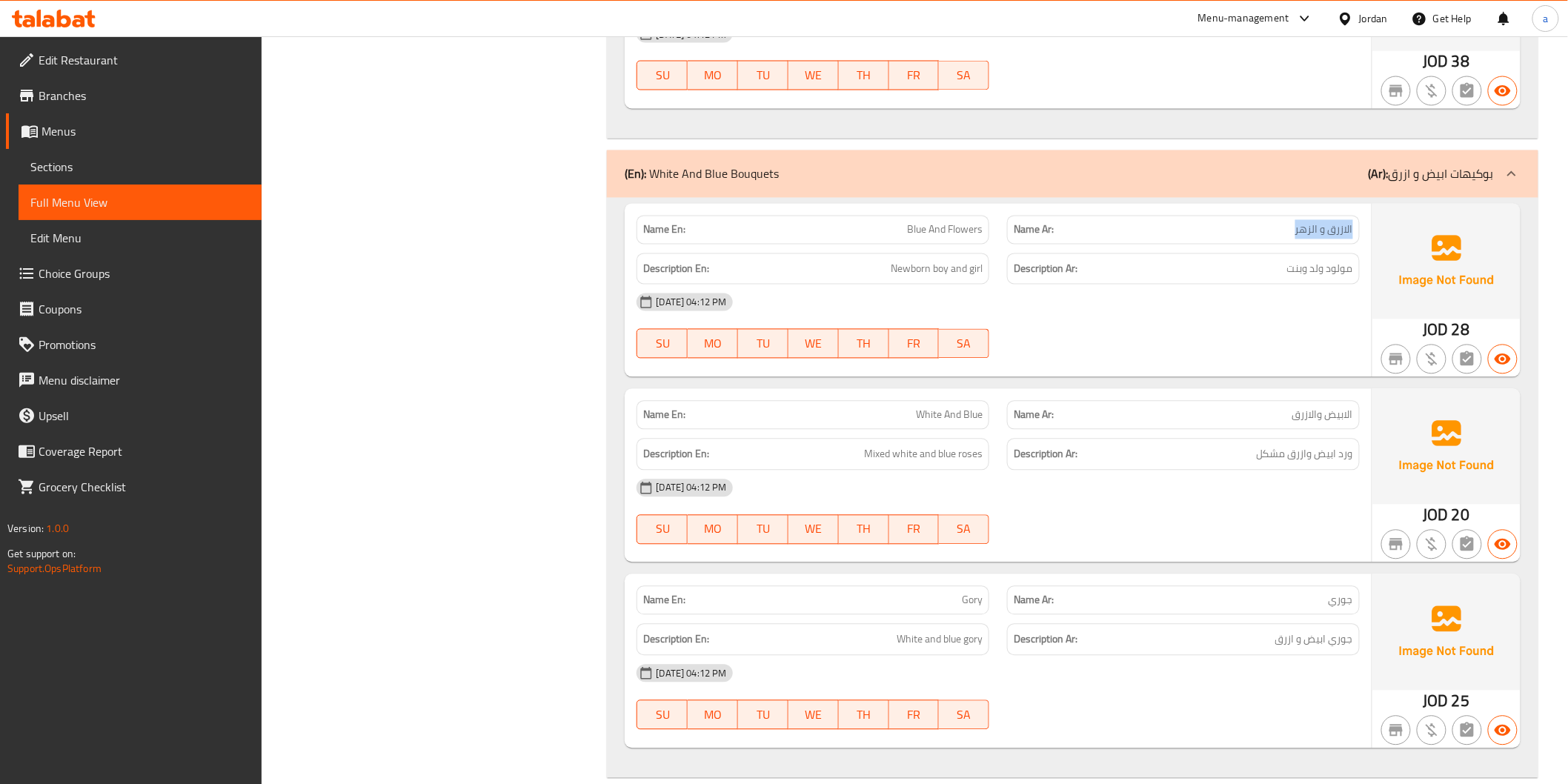
click at [1166, 275] on div "Name En: Blue And Flowers Name Ar: الازرق و الزهر Description En: Newborn boy a…" at bounding box center [997, 290] width 746 height 173
click at [1257, 285] on div "[DATE] 04:12 PM" at bounding box center [997, 302] width 740 height 36
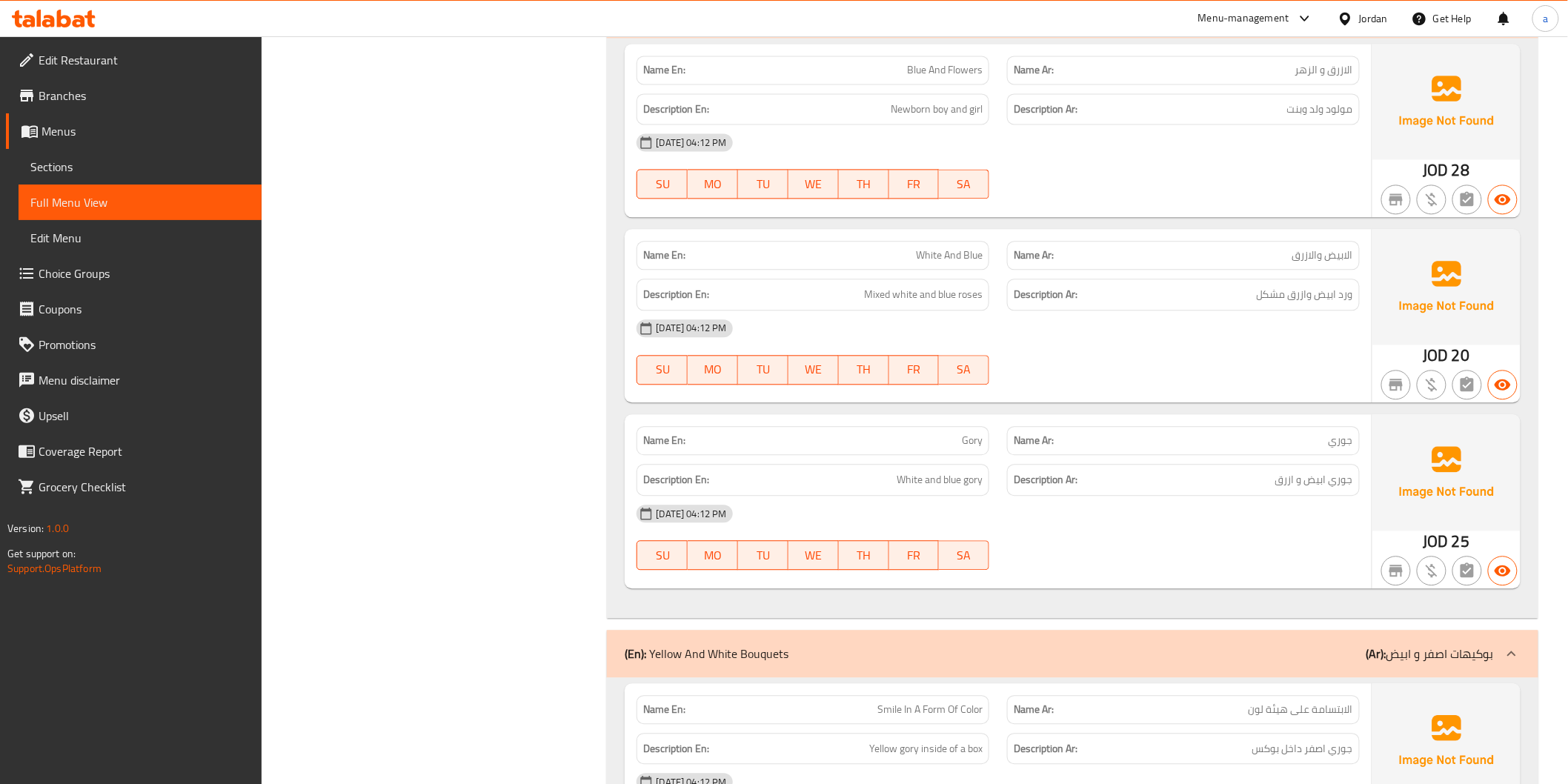
scroll to position [3632, 0]
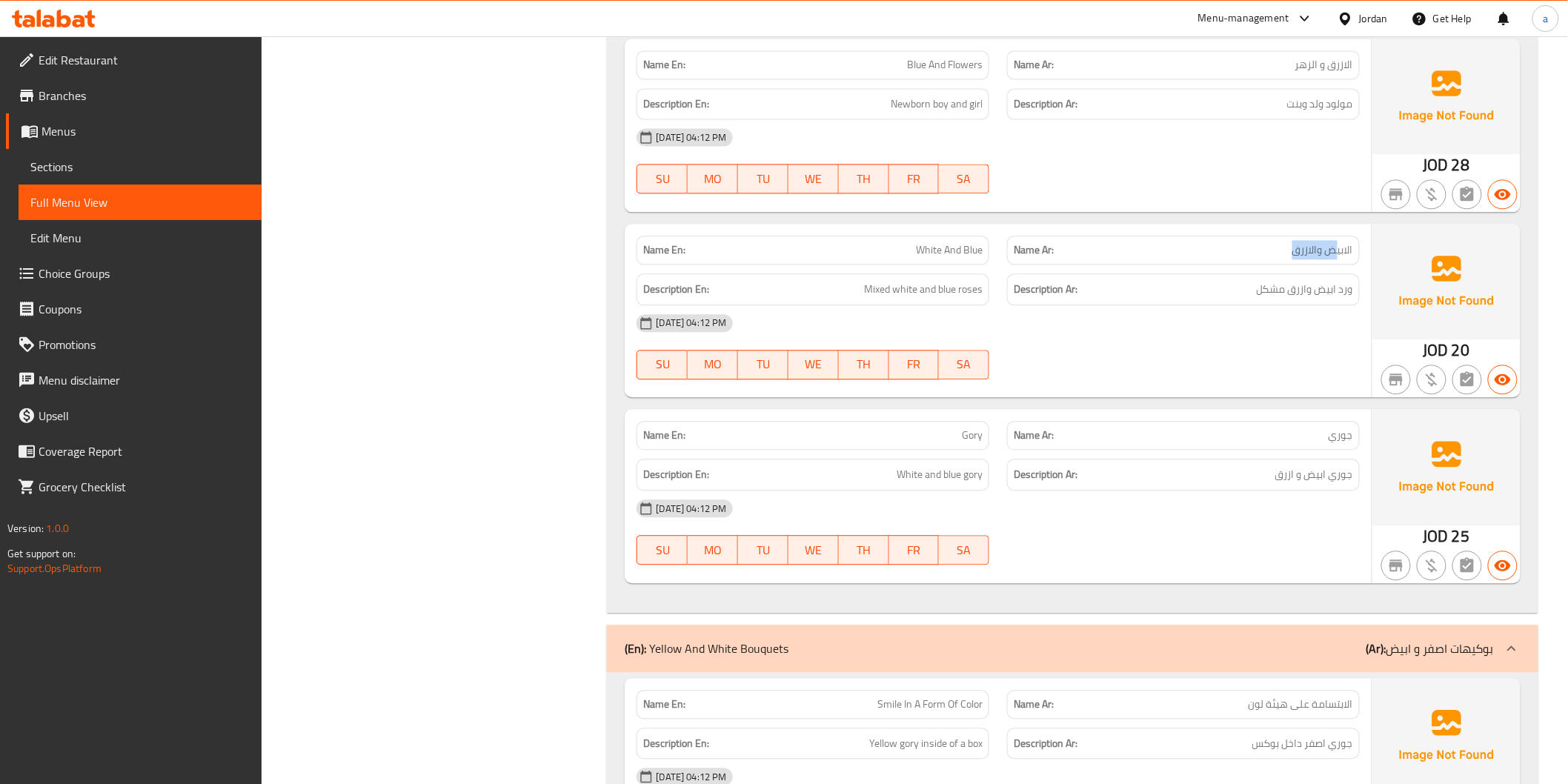
drag, startPoint x: 1237, startPoint y: 231, endPoint x: 1333, endPoint y: 231, distance: 96.0
click at [1333, 242] on p "Name Ar: الابيض والازرق" at bounding box center [1183, 250] width 339 height 16
drag, startPoint x: 897, startPoint y: 228, endPoint x: 974, endPoint y: 237, distance: 77.5
click at [976, 242] on p "Name En: White And Blue" at bounding box center [813, 250] width 339 height 16
drag, startPoint x: 843, startPoint y: 270, endPoint x: 1204, endPoint y: 295, distance: 361.9
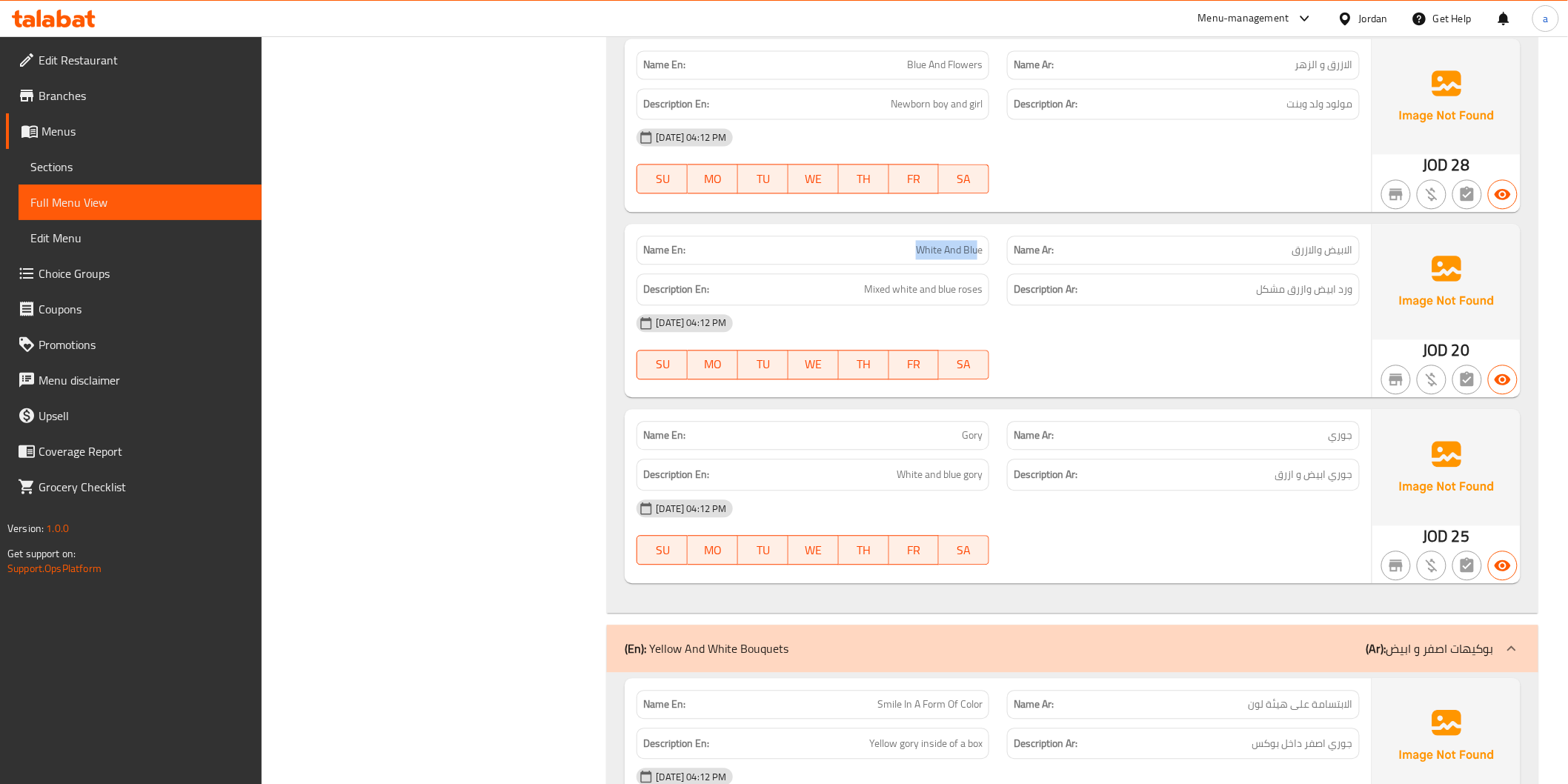
click at [1204, 295] on div "Name En: White And Blue Name Ar: الابيض والازرق Description En: Mixed white and…" at bounding box center [997, 310] width 746 height 173
click at [1221, 283] on div "Description Ar: ورد ابيض وازرق مشكل" at bounding box center [1183, 290] width 353 height 32
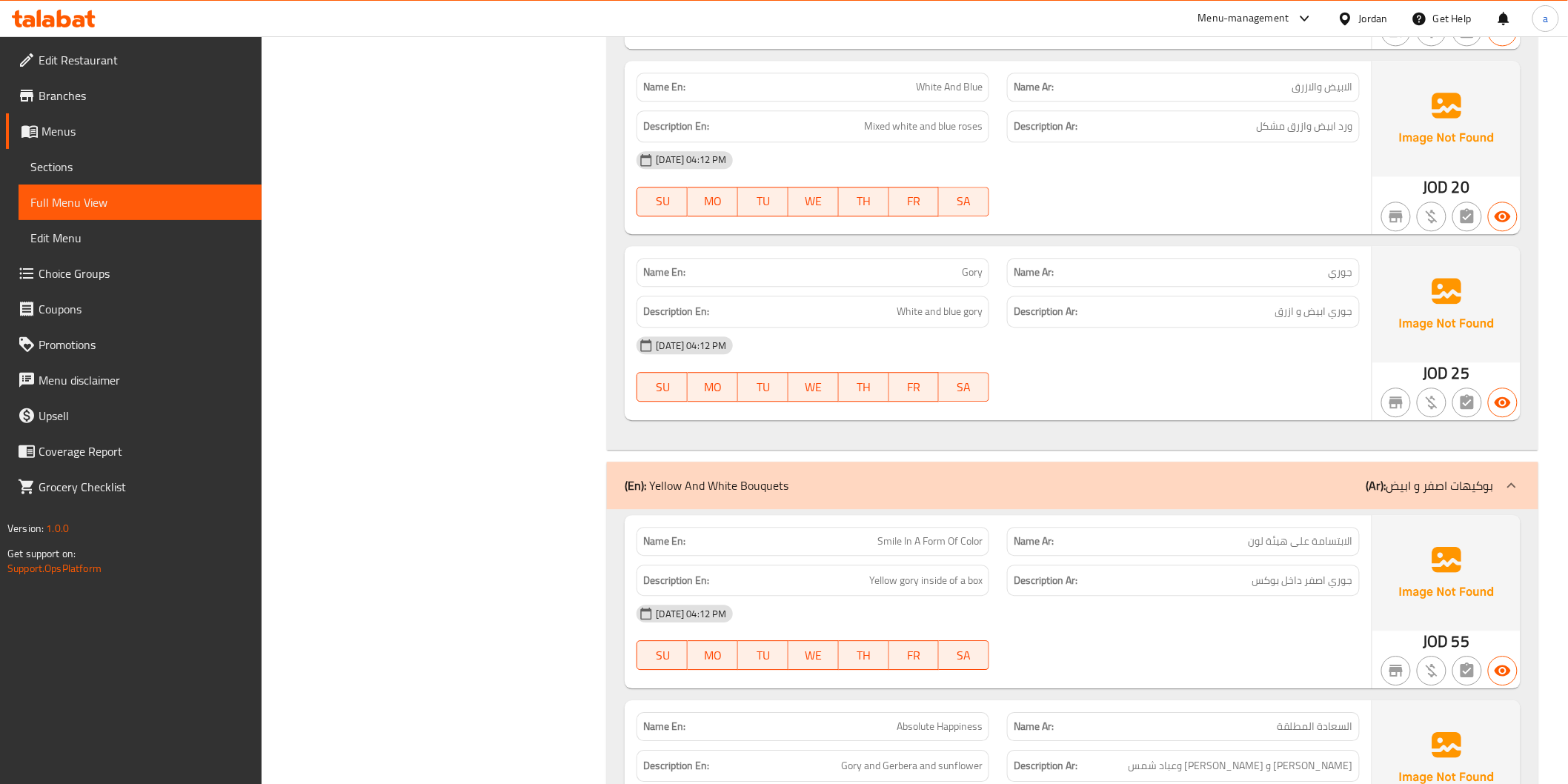
scroll to position [3797, 0]
drag, startPoint x: 1229, startPoint y: 260, endPoint x: 1332, endPoint y: 257, distance: 103.0
click at [1332, 263] on p "Name Ar: [PERSON_NAME]" at bounding box center [1183, 270] width 339 height 16
drag, startPoint x: 912, startPoint y: 255, endPoint x: 1002, endPoint y: 261, distance: 90.2
click at [1004, 257] on div "Name En: Gory Name Ar: [PERSON_NAME]" at bounding box center [997, 270] width 740 height 47
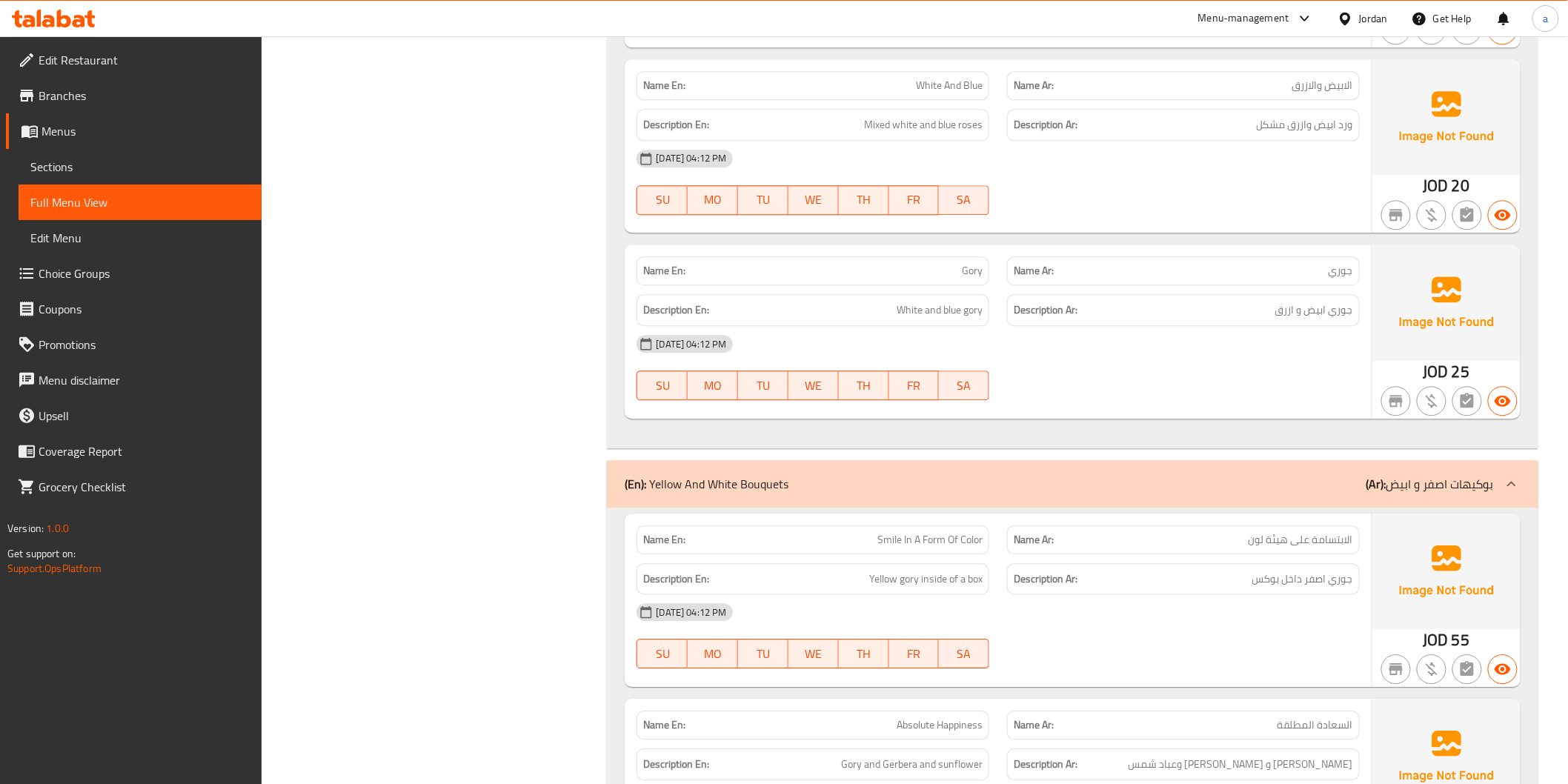
drag, startPoint x: 877, startPoint y: 272, endPoint x: 1191, endPoint y: 285, distance: 314.3
click at [1008, 285] on div "Description En: White and blue gory Description Ar: جوري ابيض و ازرق" at bounding box center [997, 310] width 740 height 50
drag, startPoint x: 1249, startPoint y: 294, endPoint x: 1318, endPoint y: 293, distance: 69.0
click at [1318, 301] on h6 "Description Ar: جوري ابيض و ازرق" at bounding box center [1183, 310] width 339 height 18
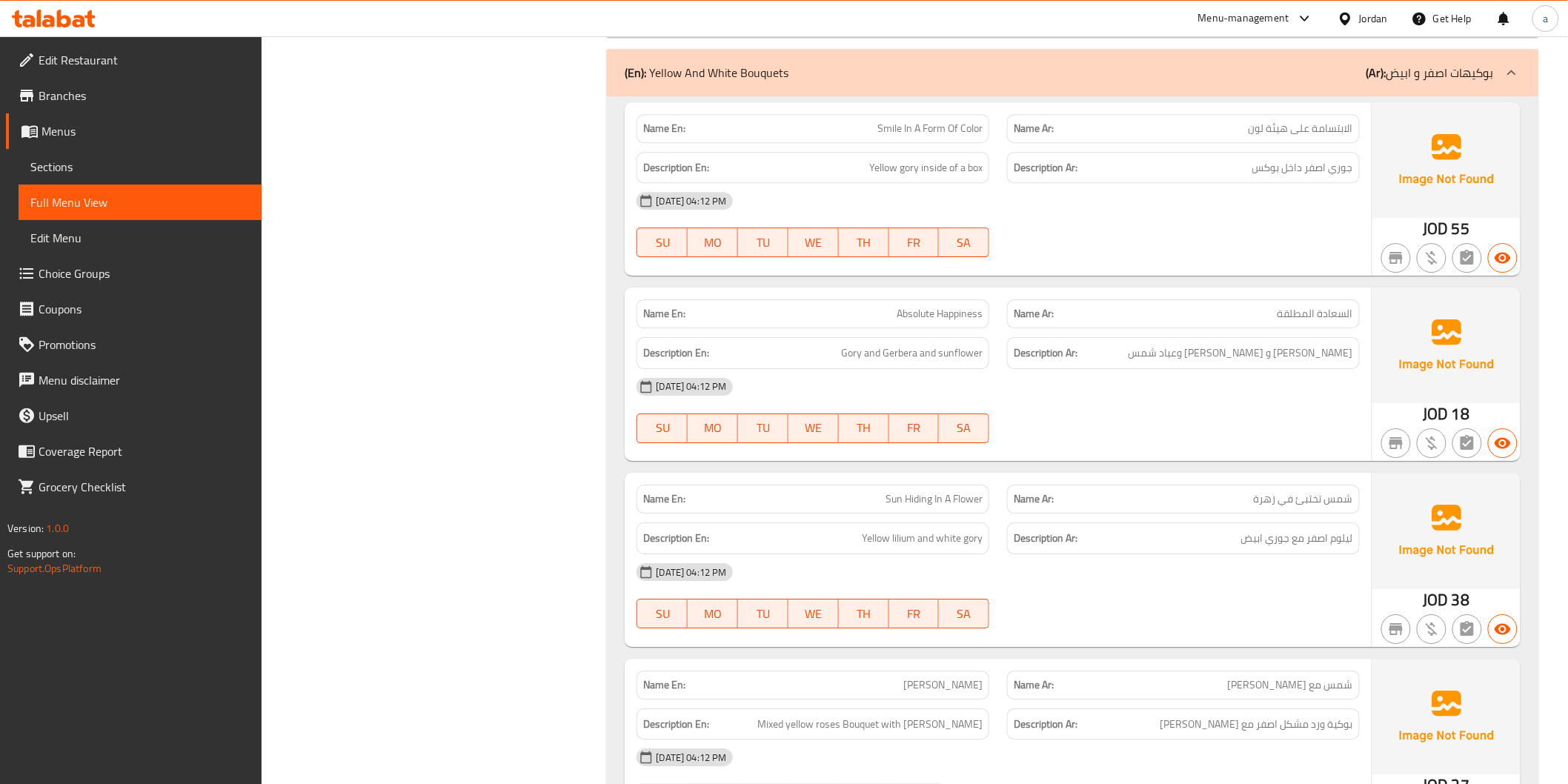
scroll to position [4290, 0]
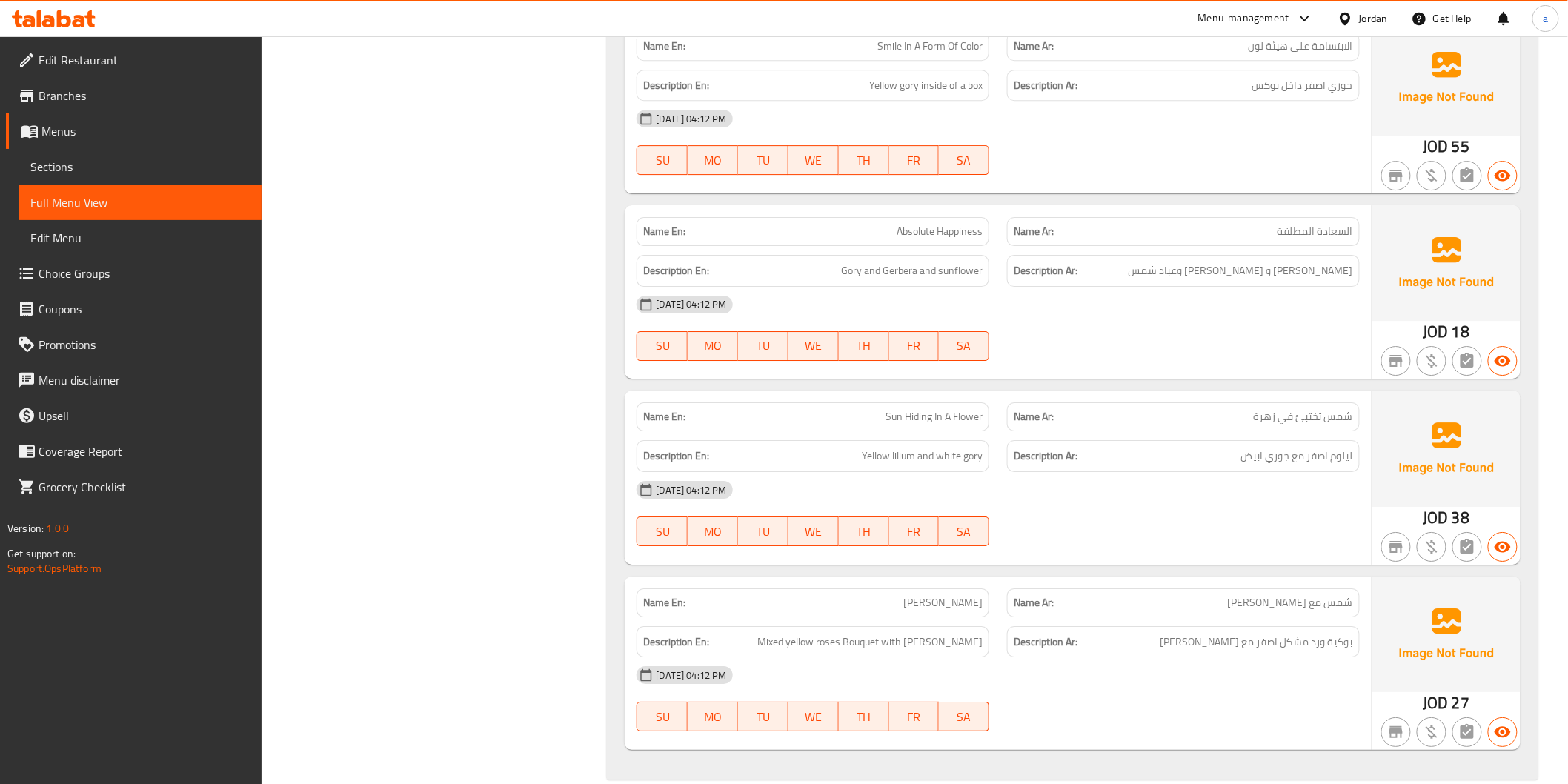
click at [56, 242] on span "Edit Menu" at bounding box center [141, 237] width 220 height 17
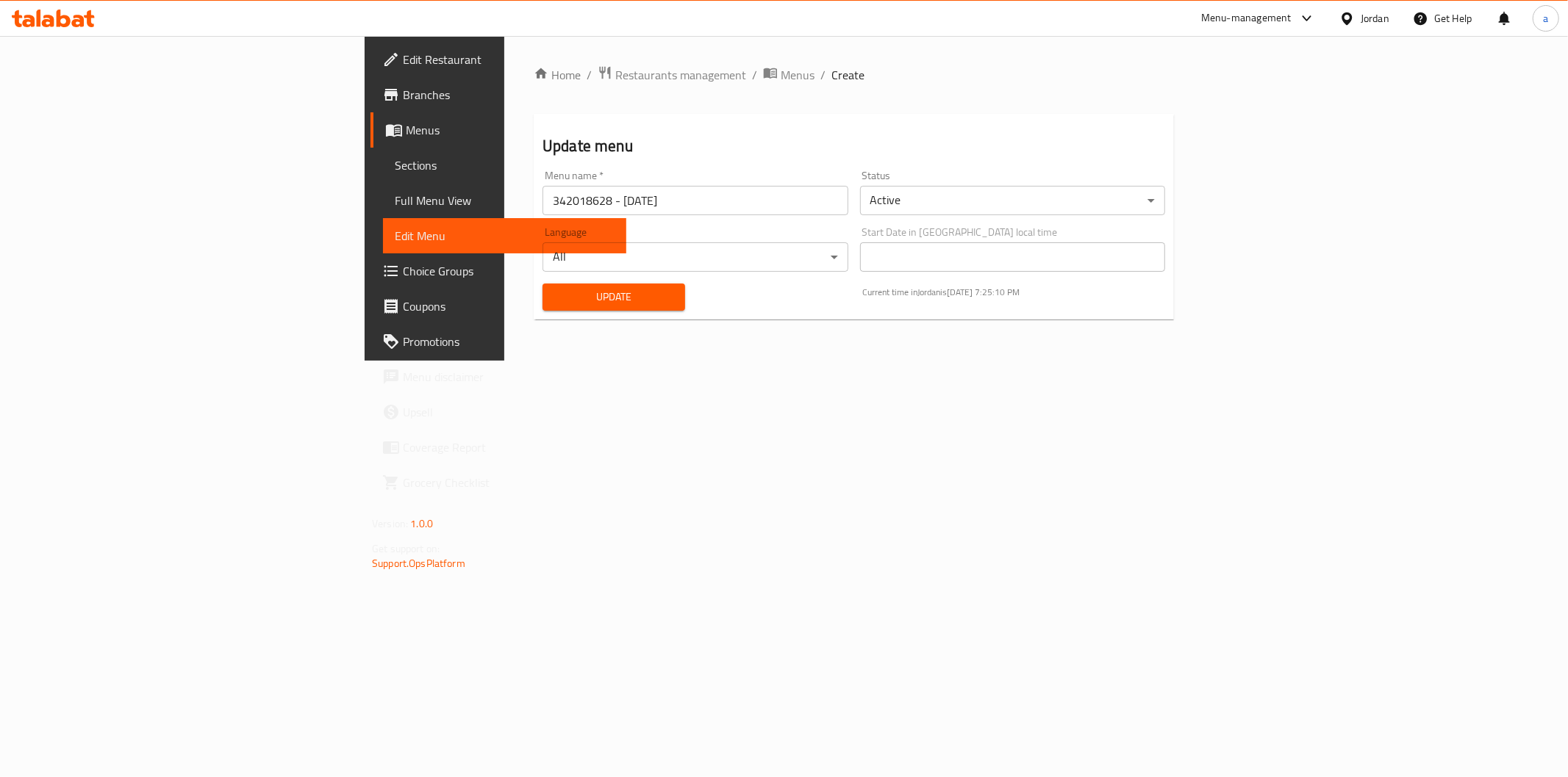
click at [394, 171] on span "Sections" at bounding box center [504, 165] width 220 height 17
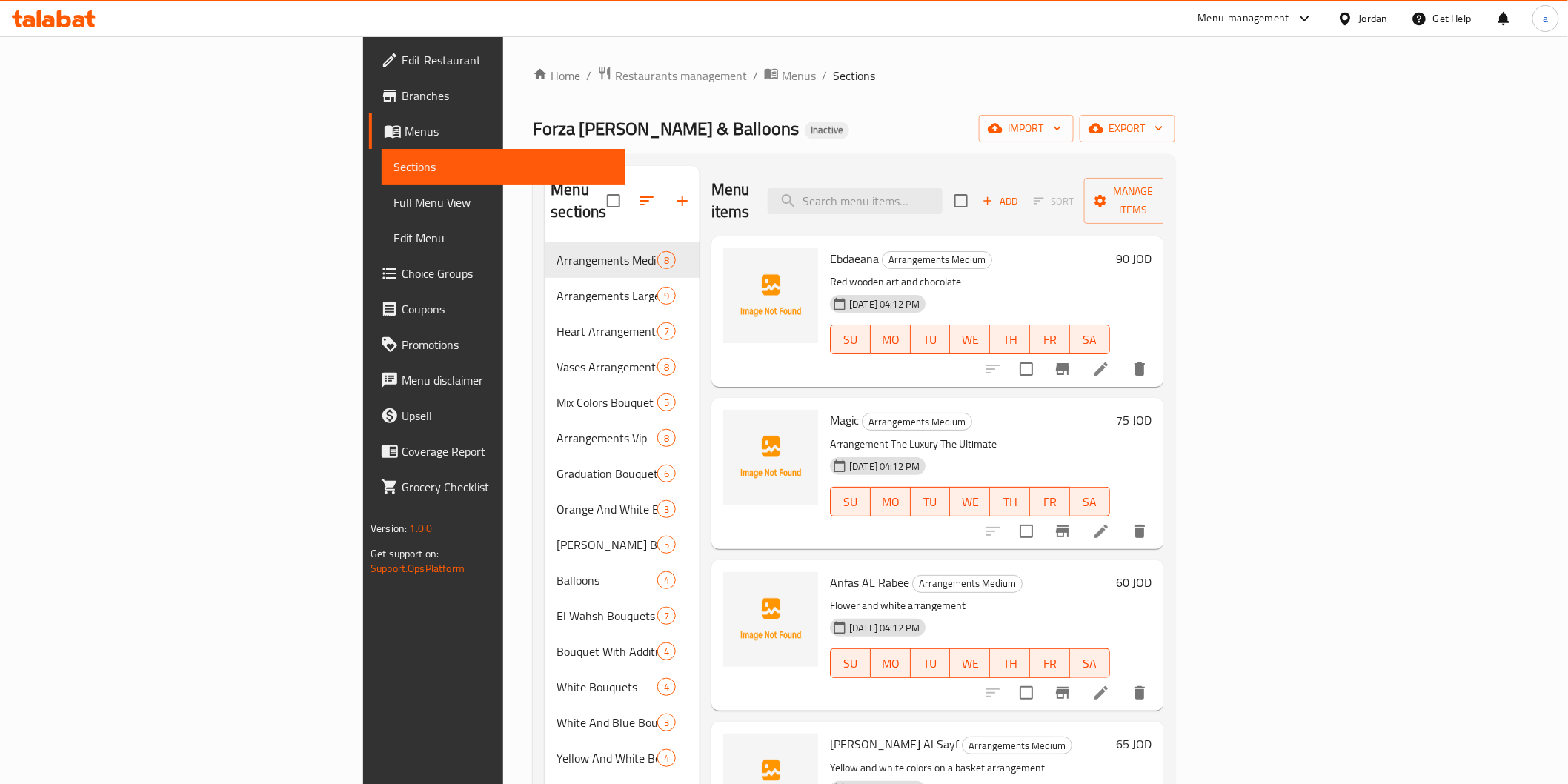
click at [382, 219] on link "Full Menu View" at bounding box center [503, 202] width 243 height 36
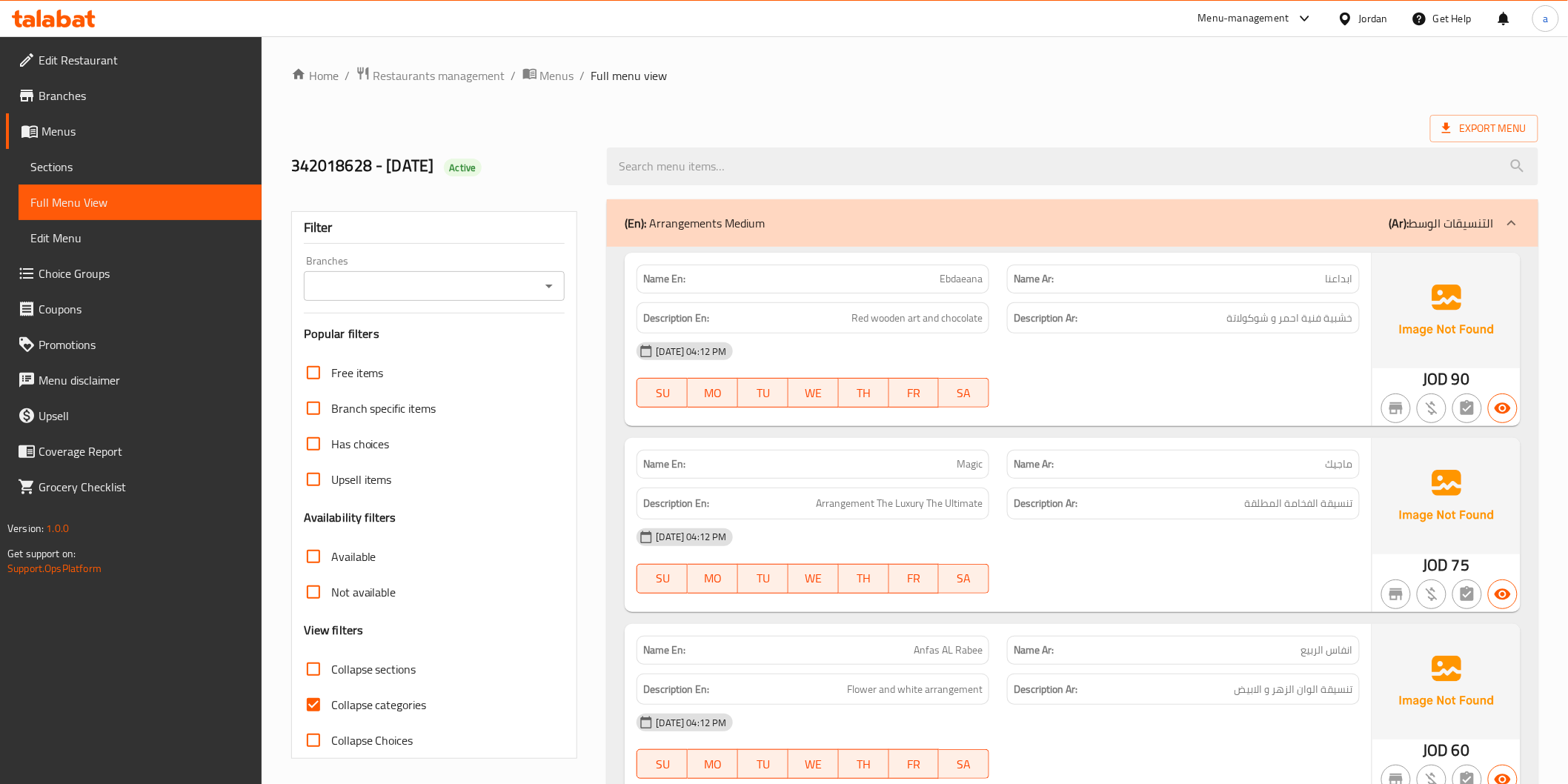
click at [137, 186] on link "Full Menu View" at bounding box center [140, 202] width 243 height 36
click at [154, 178] on link "Sections" at bounding box center [140, 166] width 243 height 36
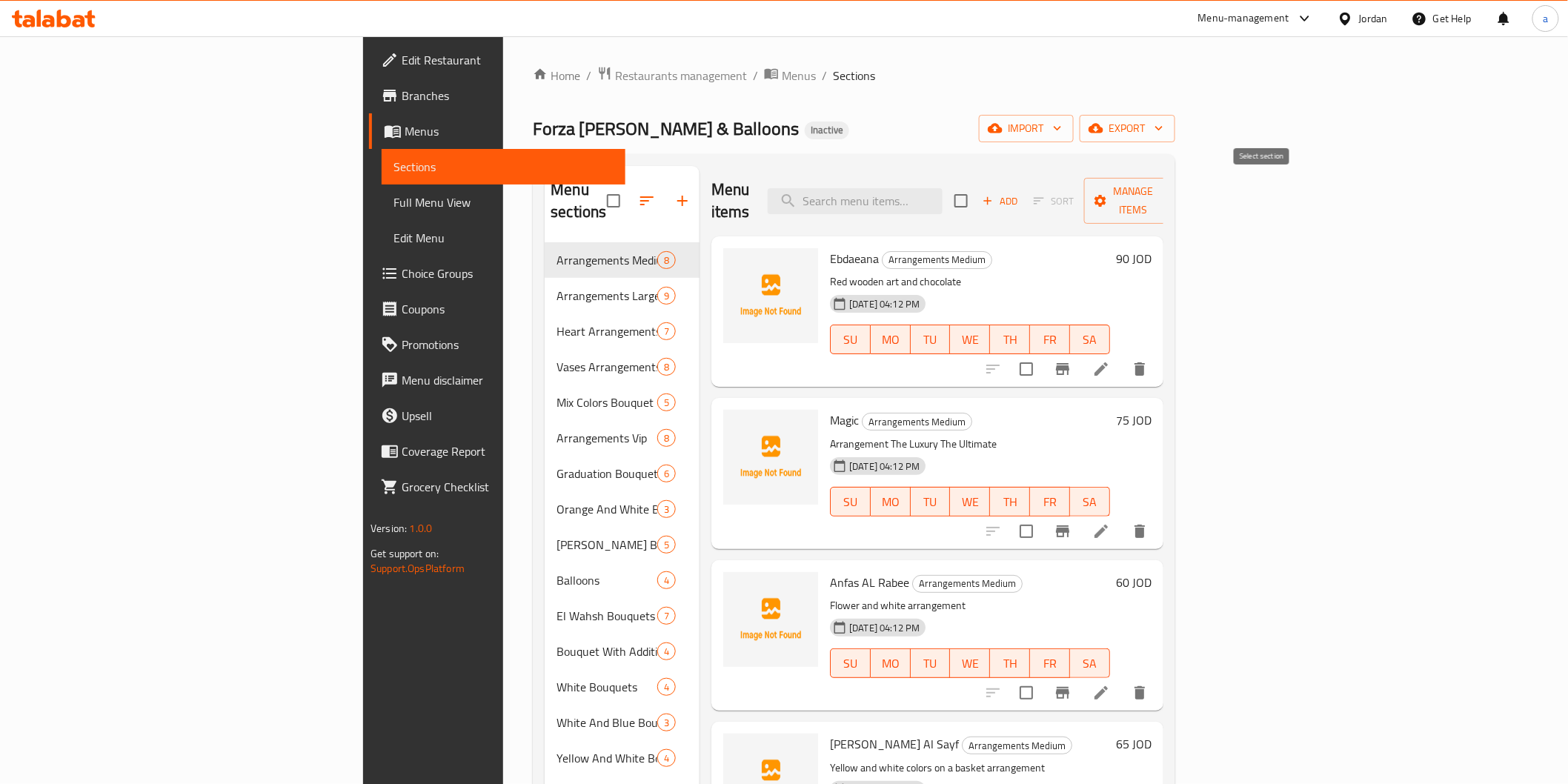
click at [977, 193] on input "checkbox" at bounding box center [961, 201] width 31 height 31
checkbox input "true"
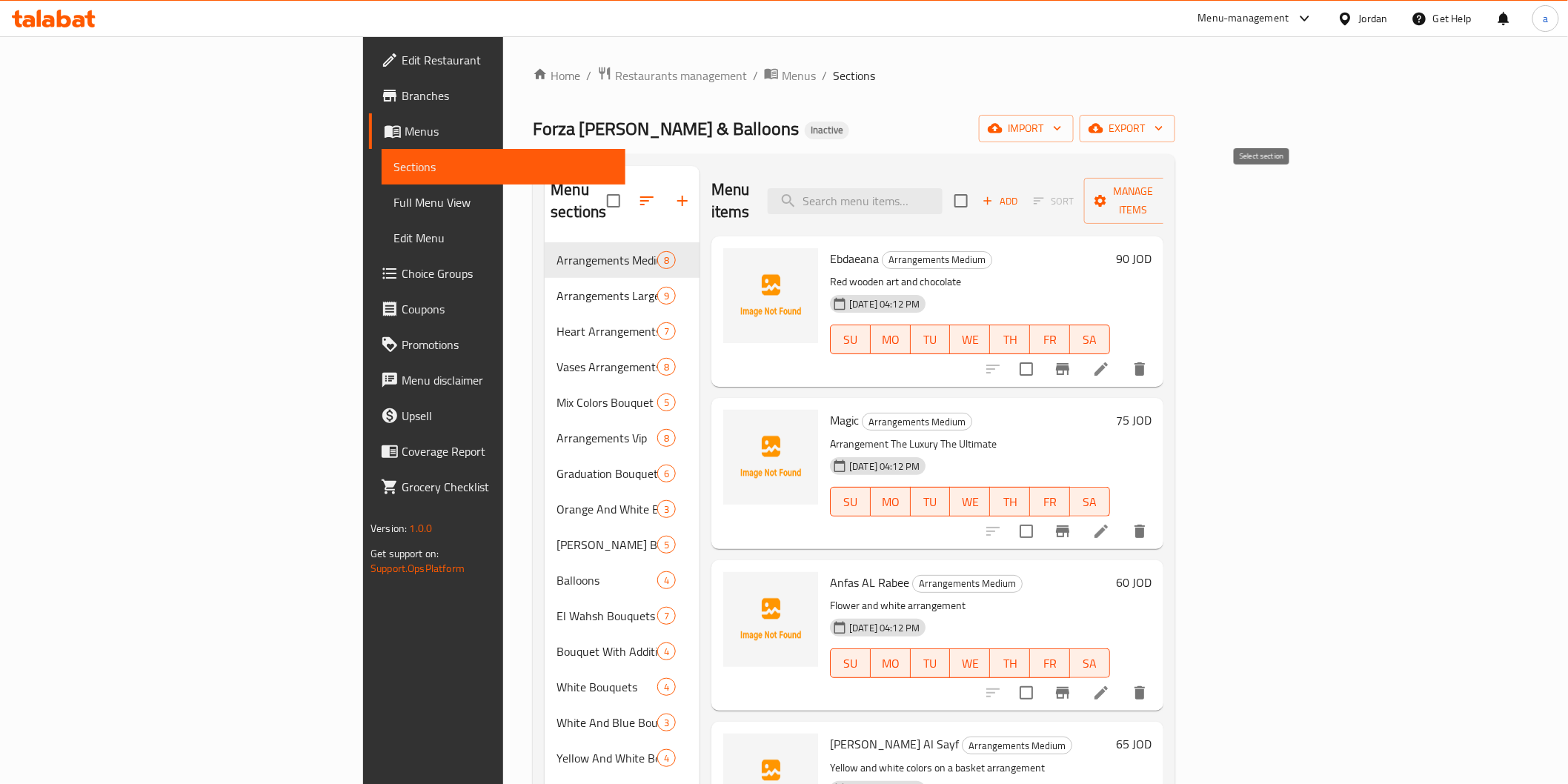
checkbox input "true"
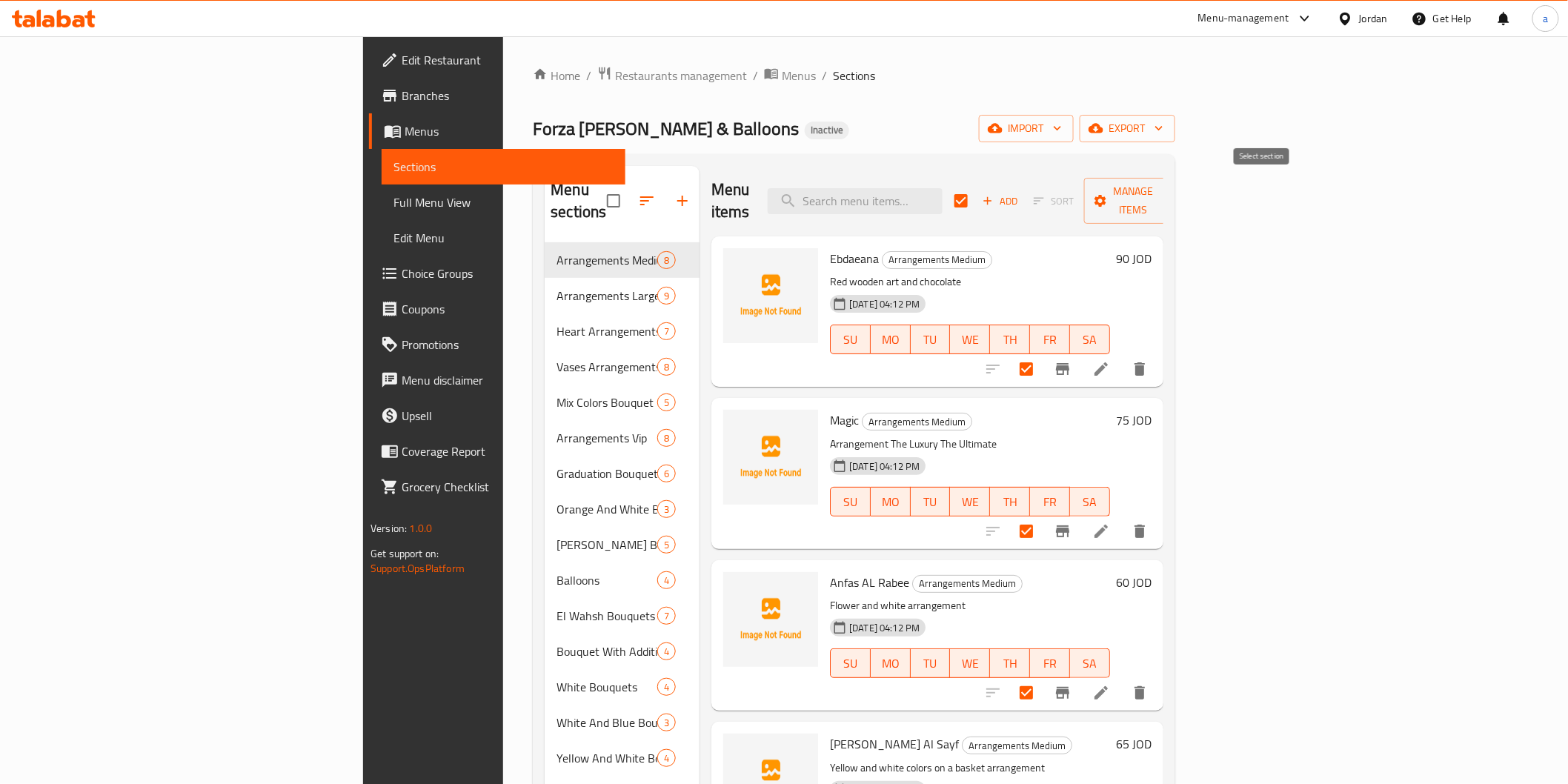
click at [977, 193] on input "checkbox" at bounding box center [961, 201] width 31 height 31
checkbox input "false"
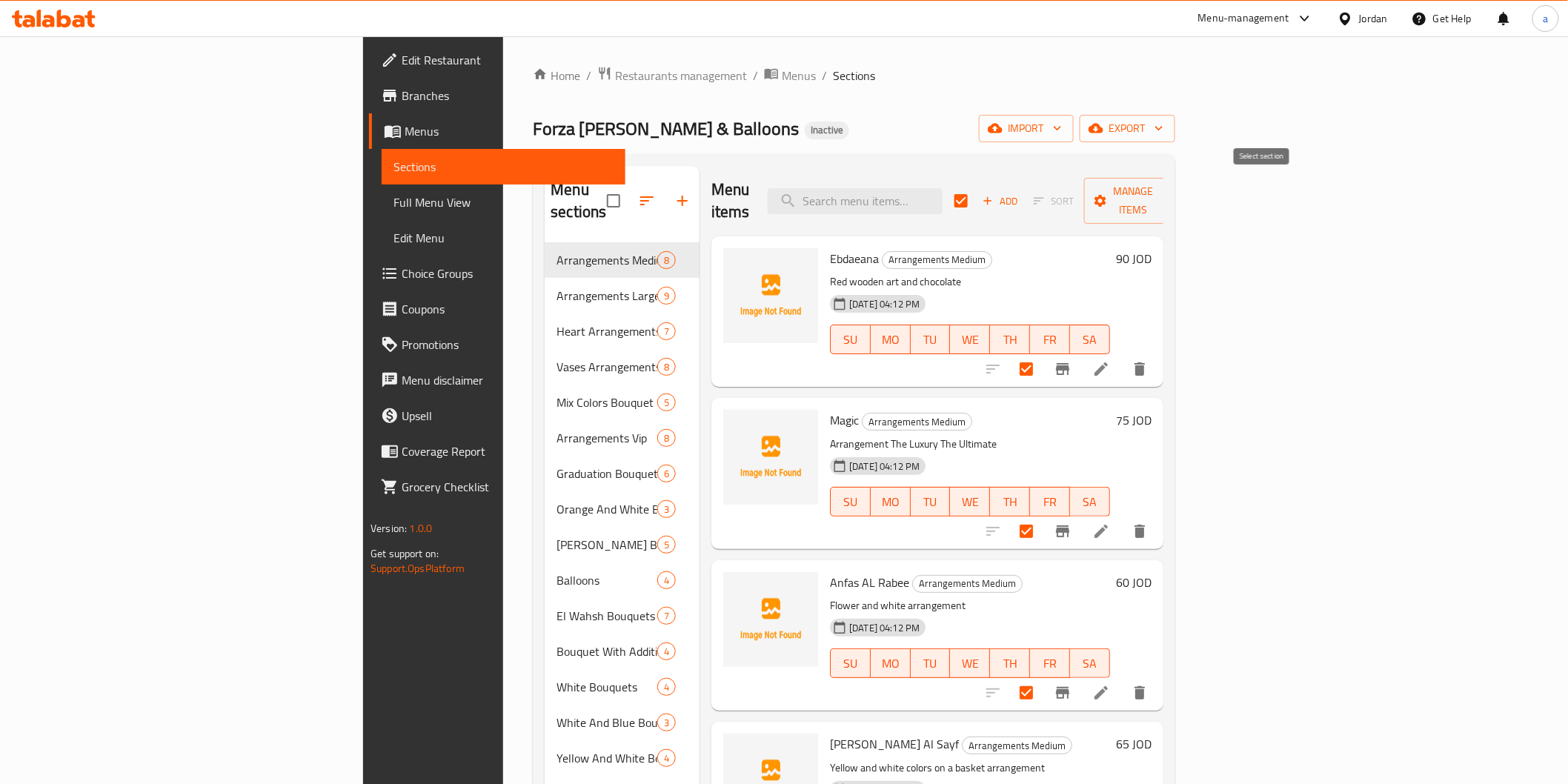
checkbox input "false"
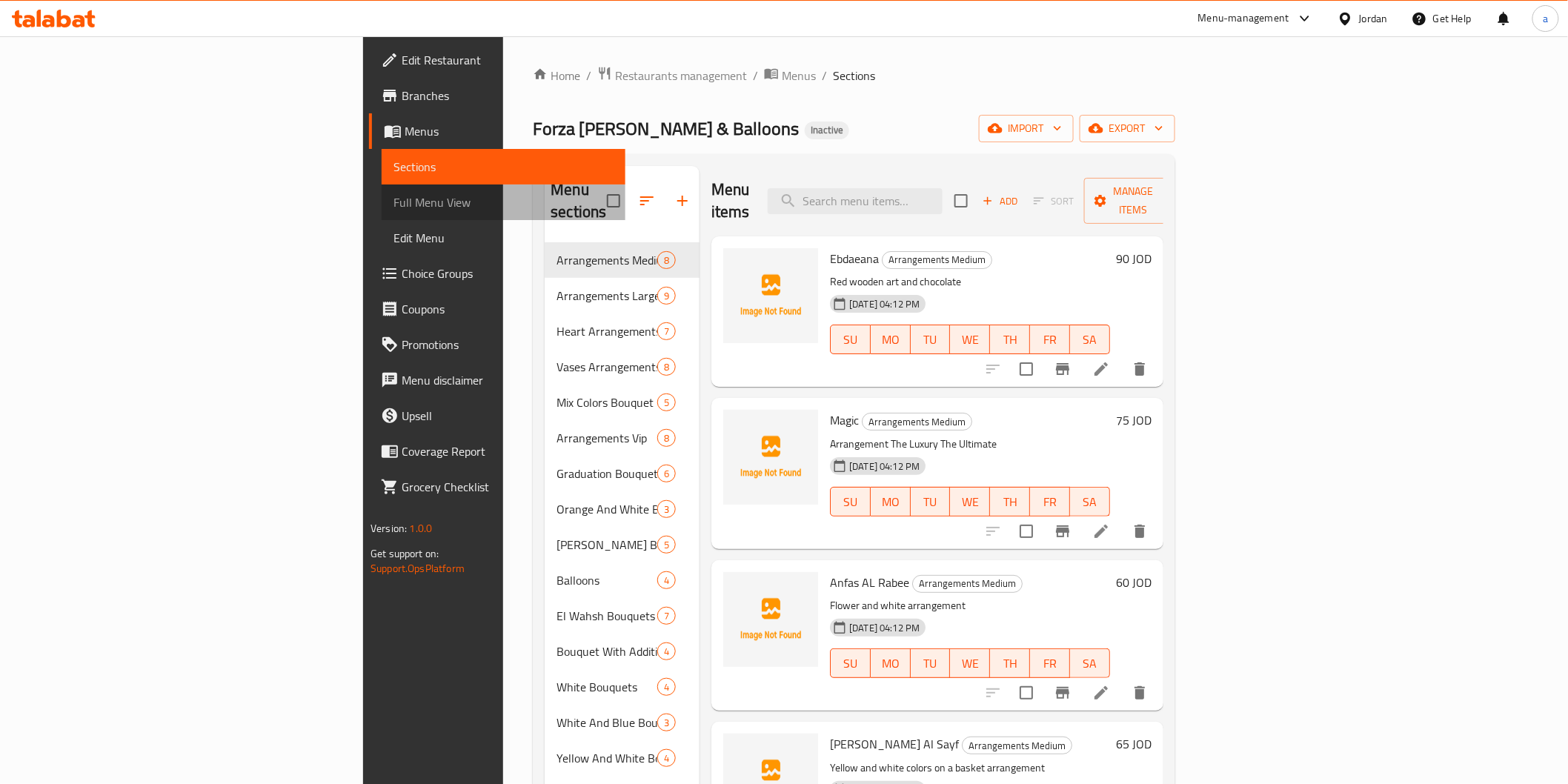
click at [393, 204] on span "Full Menu View" at bounding box center [503, 201] width 220 height 17
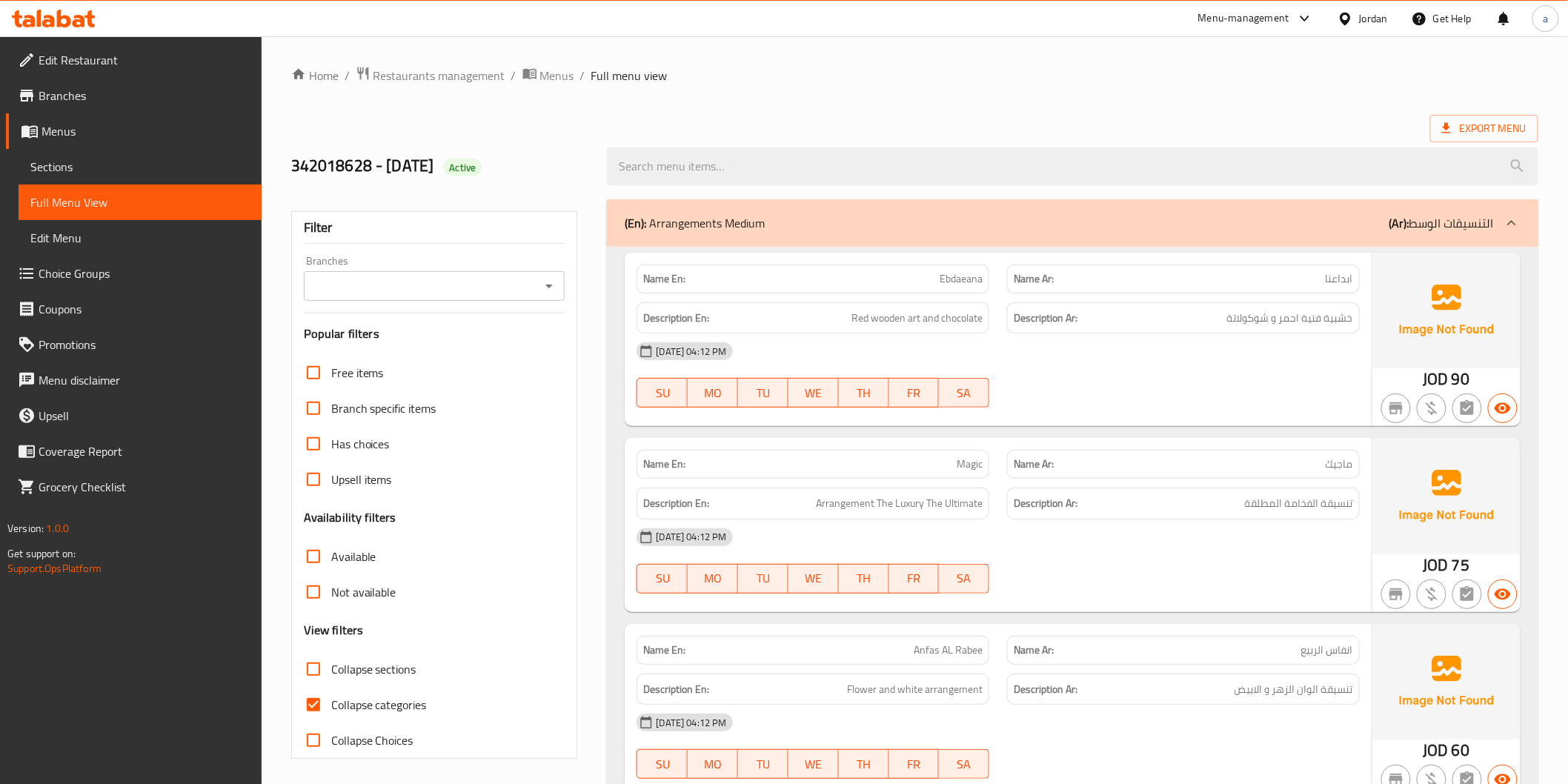
click at [1447, 307] on img at bounding box center [1447, 310] width 148 height 116
click at [1446, 283] on img at bounding box center [1447, 310] width 148 height 116
click at [115, 173] on span "Sections" at bounding box center [141, 166] width 220 height 17
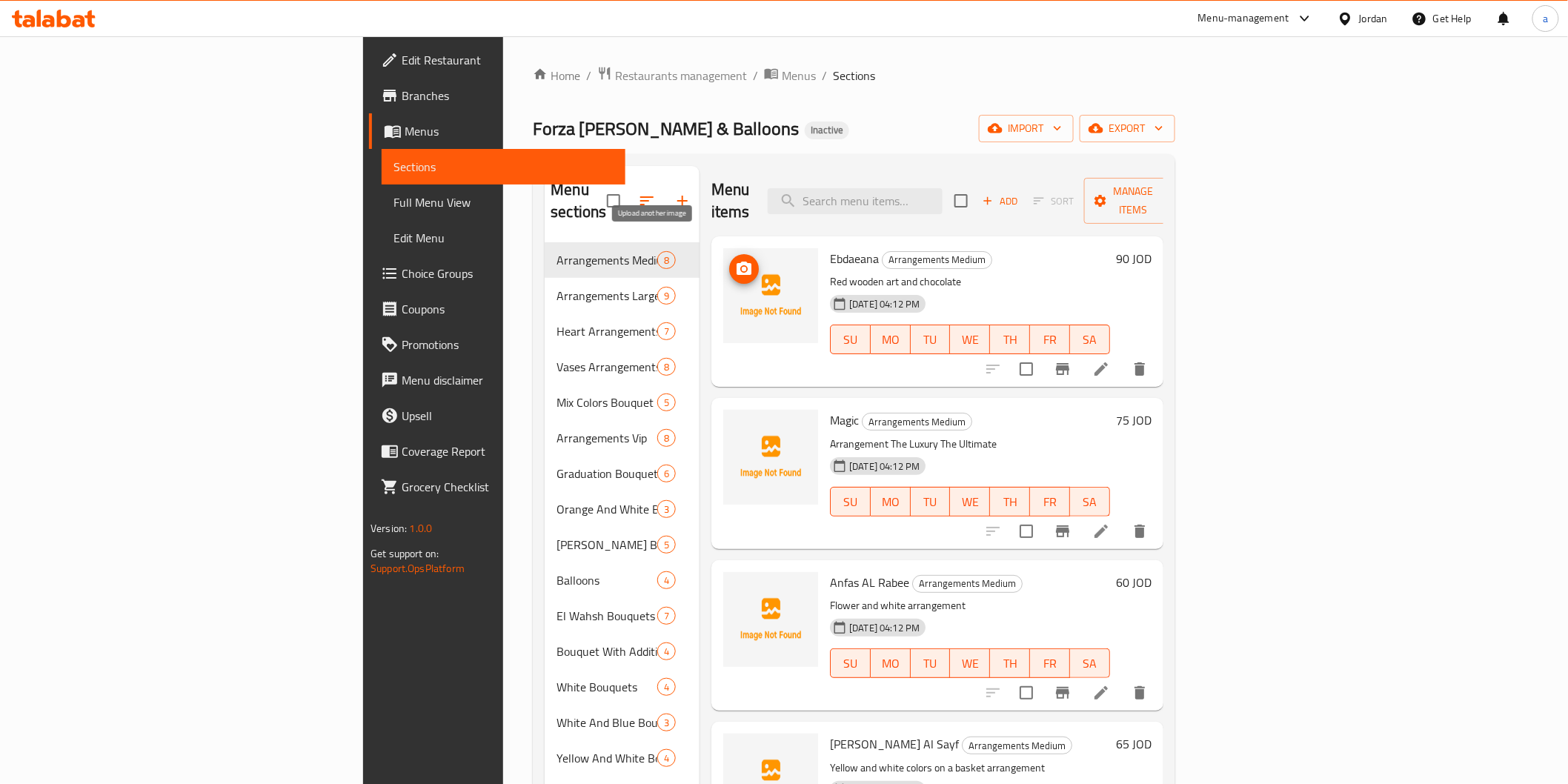
click at [729, 261] on span "upload picture" at bounding box center [744, 269] width 30 height 17
click at [723, 261] on img at bounding box center [770, 295] width 95 height 95
click at [729, 261] on span "upload picture" at bounding box center [744, 269] width 30 height 17
click at [723, 272] on img at bounding box center [770, 295] width 95 height 95
click at [736, 261] on icon "upload picture" at bounding box center [744, 268] width 15 height 13
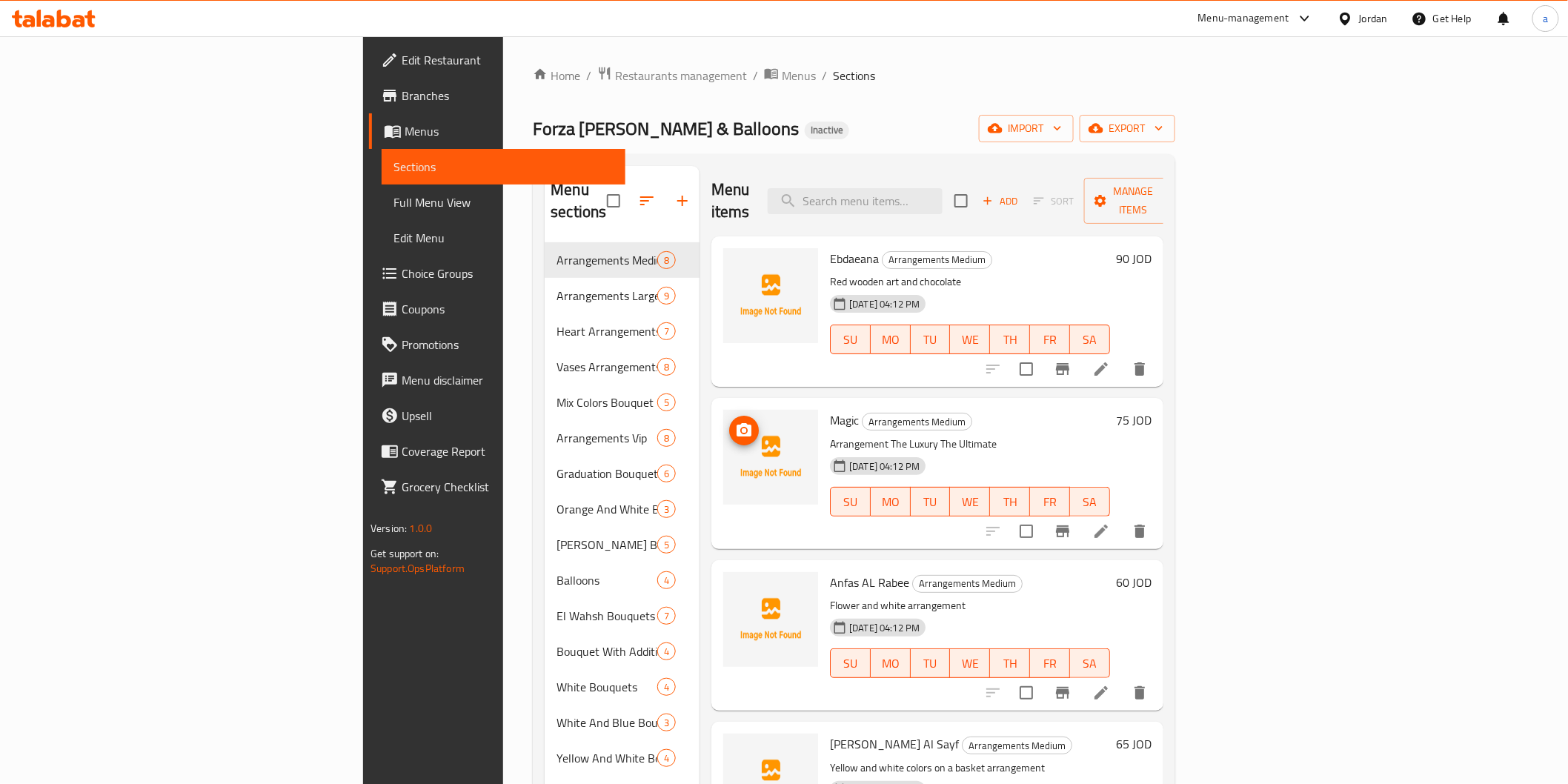
click at [723, 420] on img at bounding box center [770, 458] width 95 height 95
click at [735, 422] on icon "upload picture" at bounding box center [744, 430] width 17 height 17
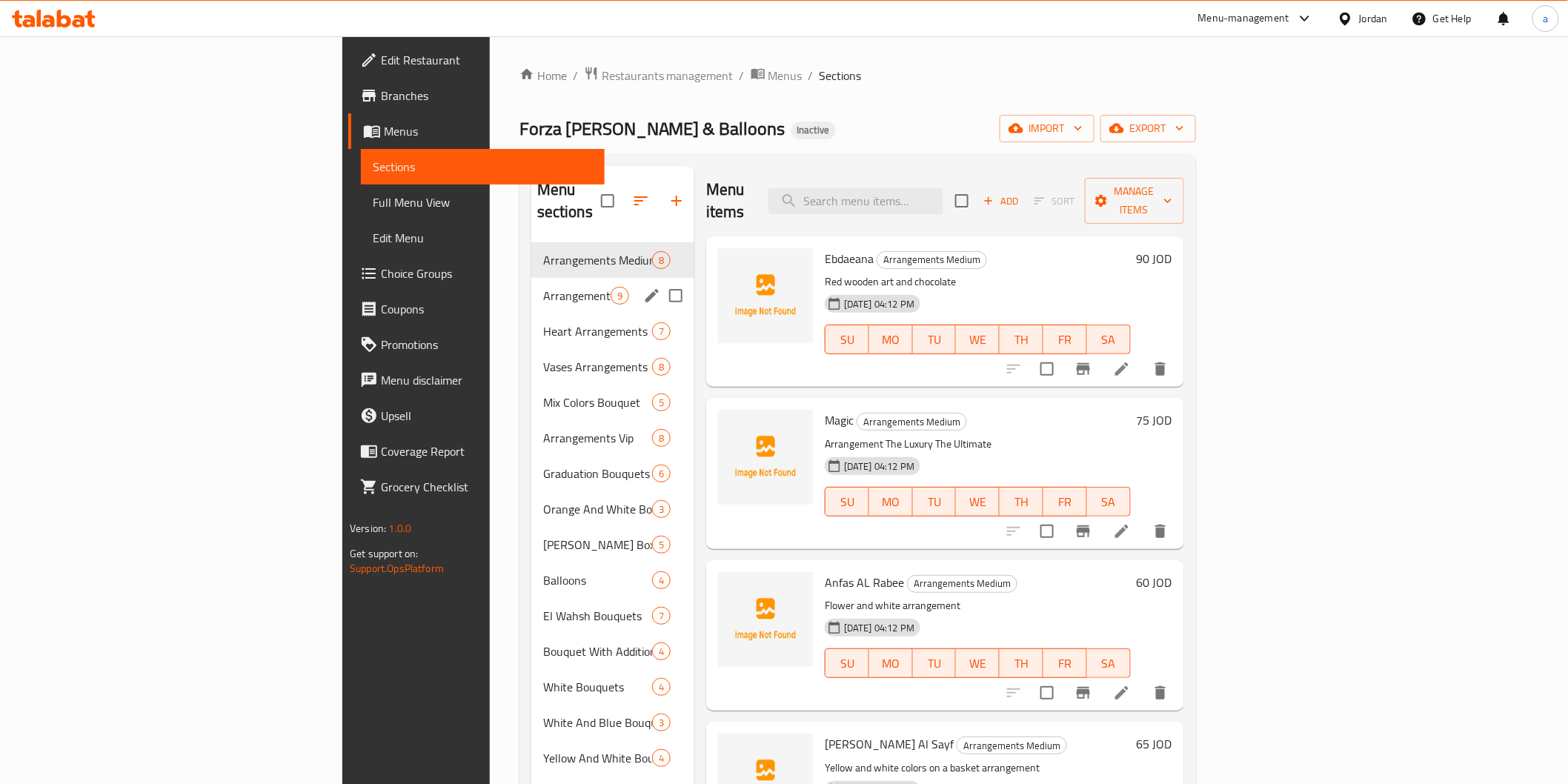
click at [543, 287] on span "Arrangements Large" at bounding box center [576, 295] width 67 height 17
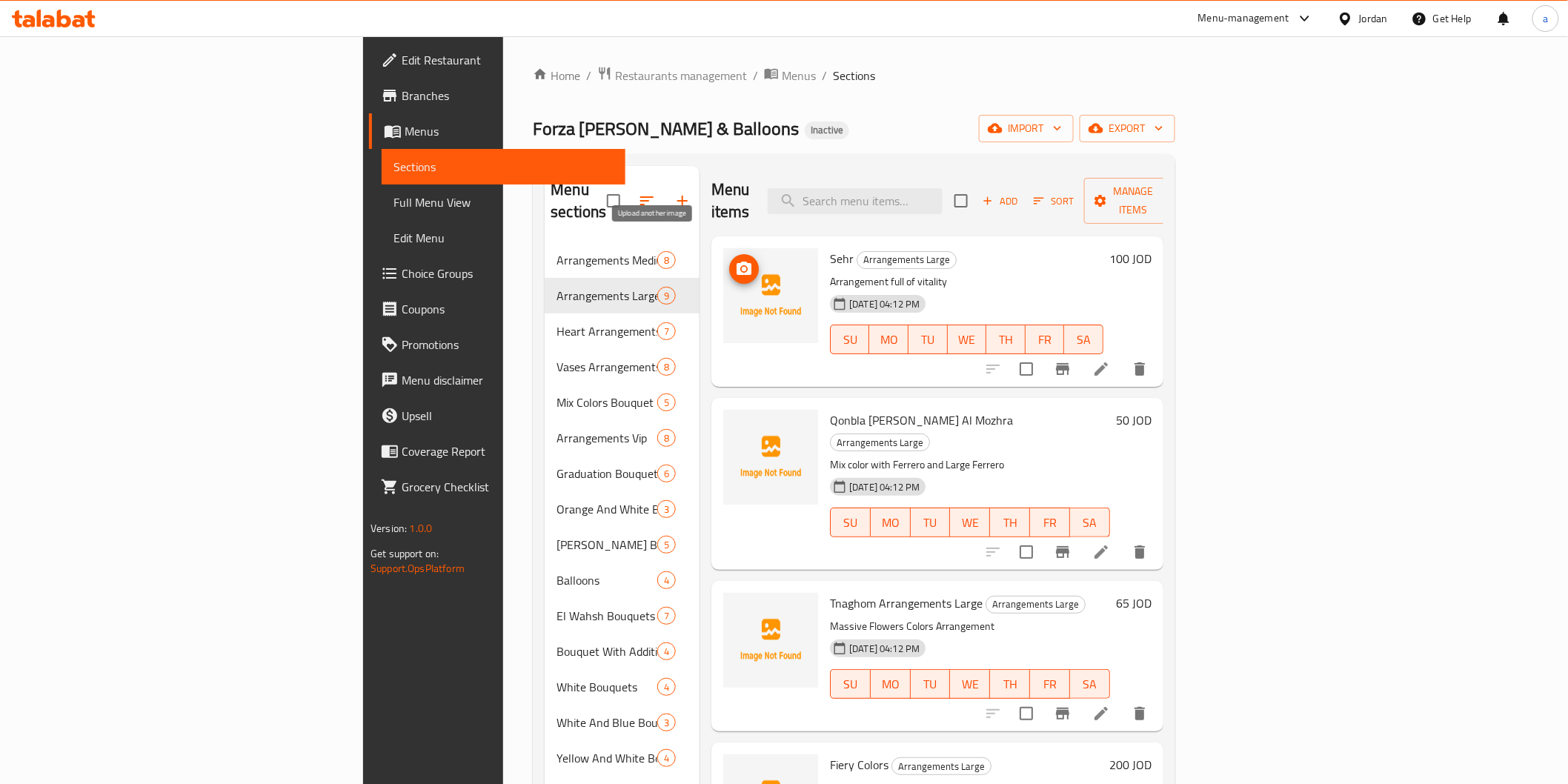
click at [736, 261] on icon "upload picture" at bounding box center [744, 268] width 15 height 13
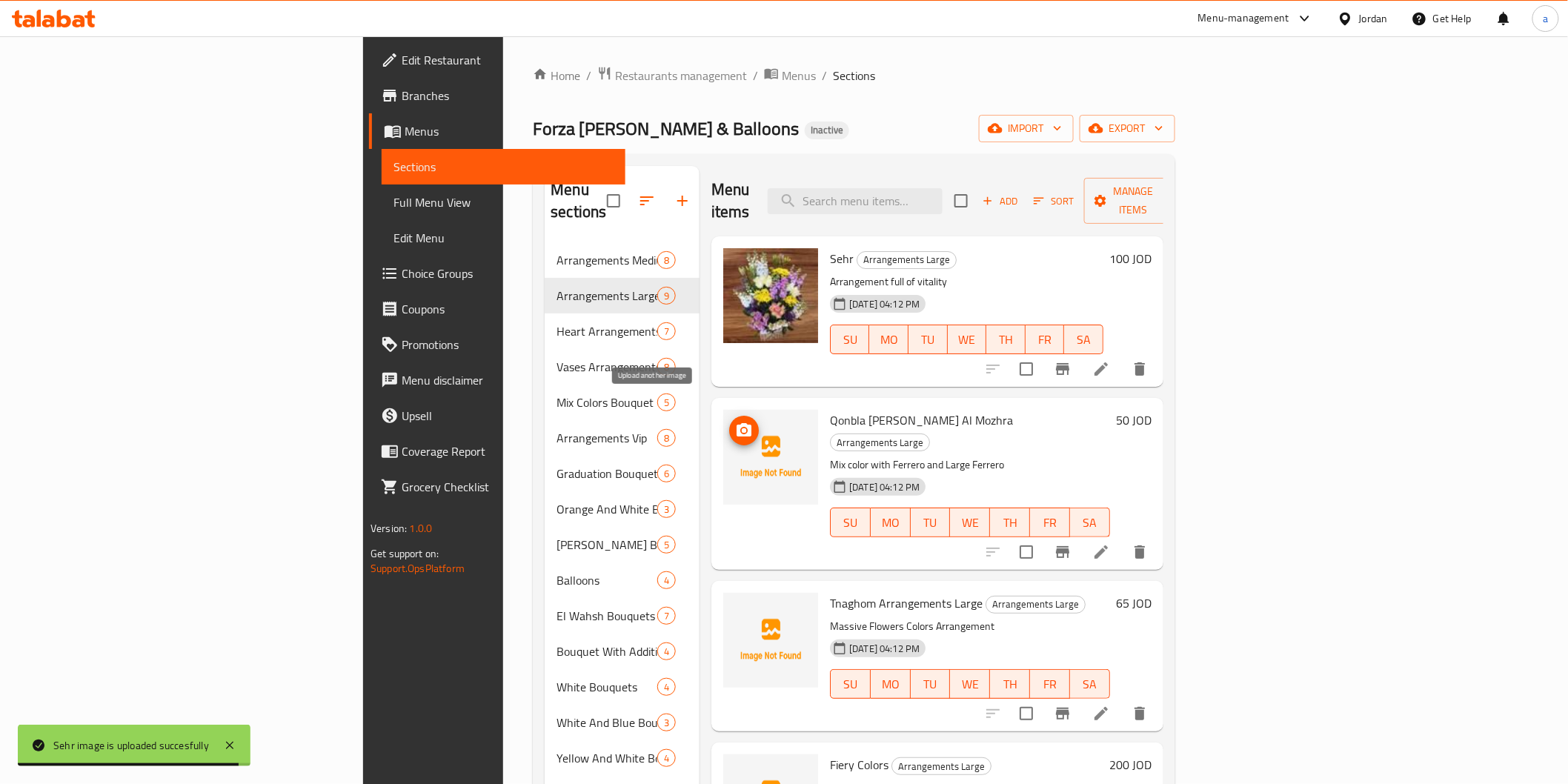
click at [736, 424] on icon "upload picture" at bounding box center [744, 430] width 15 height 13
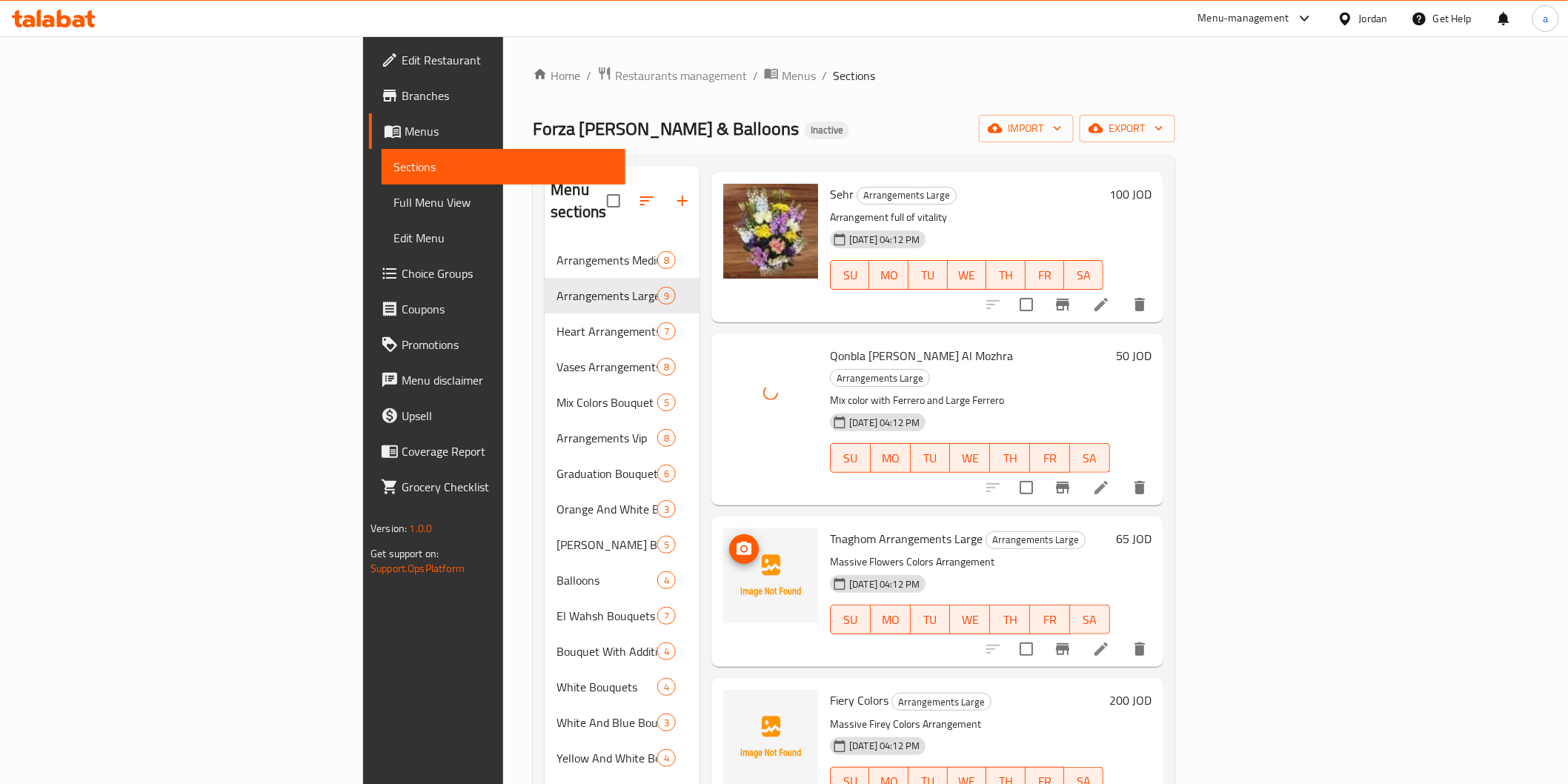
scroll to position [165, 0]
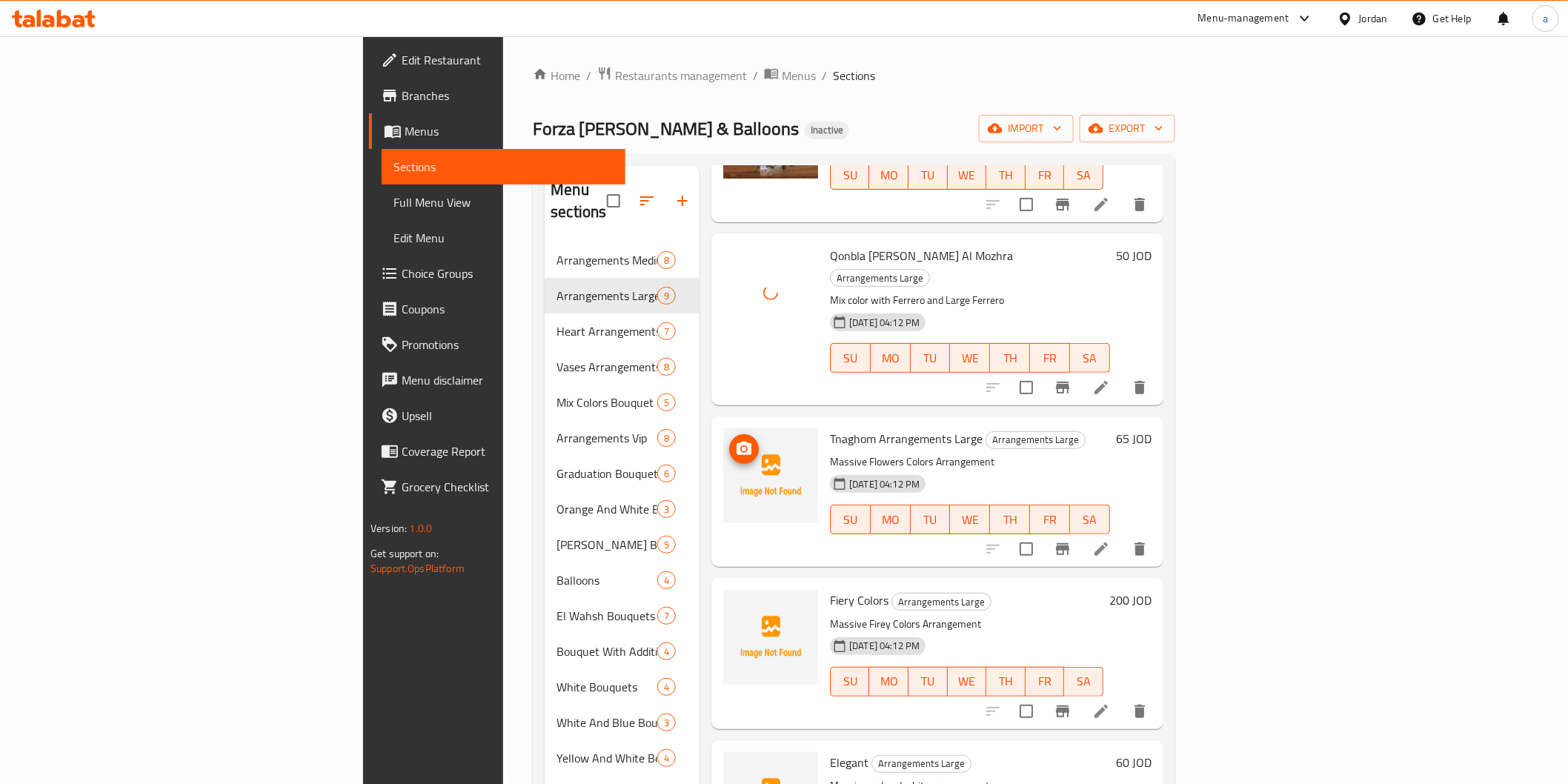
click at [723, 429] on img at bounding box center [770, 476] width 95 height 95
click at [736, 442] on icon "upload picture" at bounding box center [744, 449] width 15 height 13
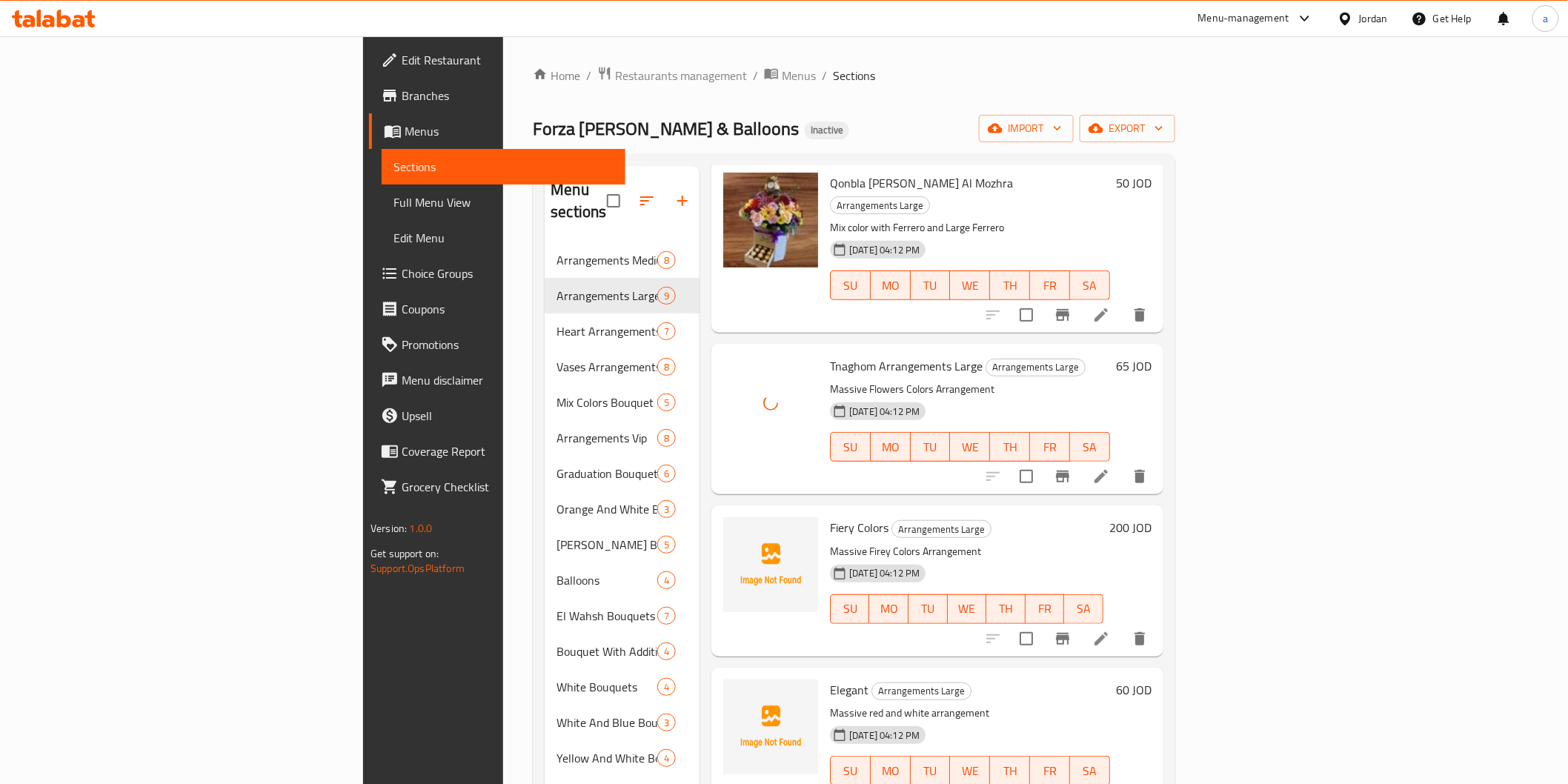
scroll to position [329, 0]
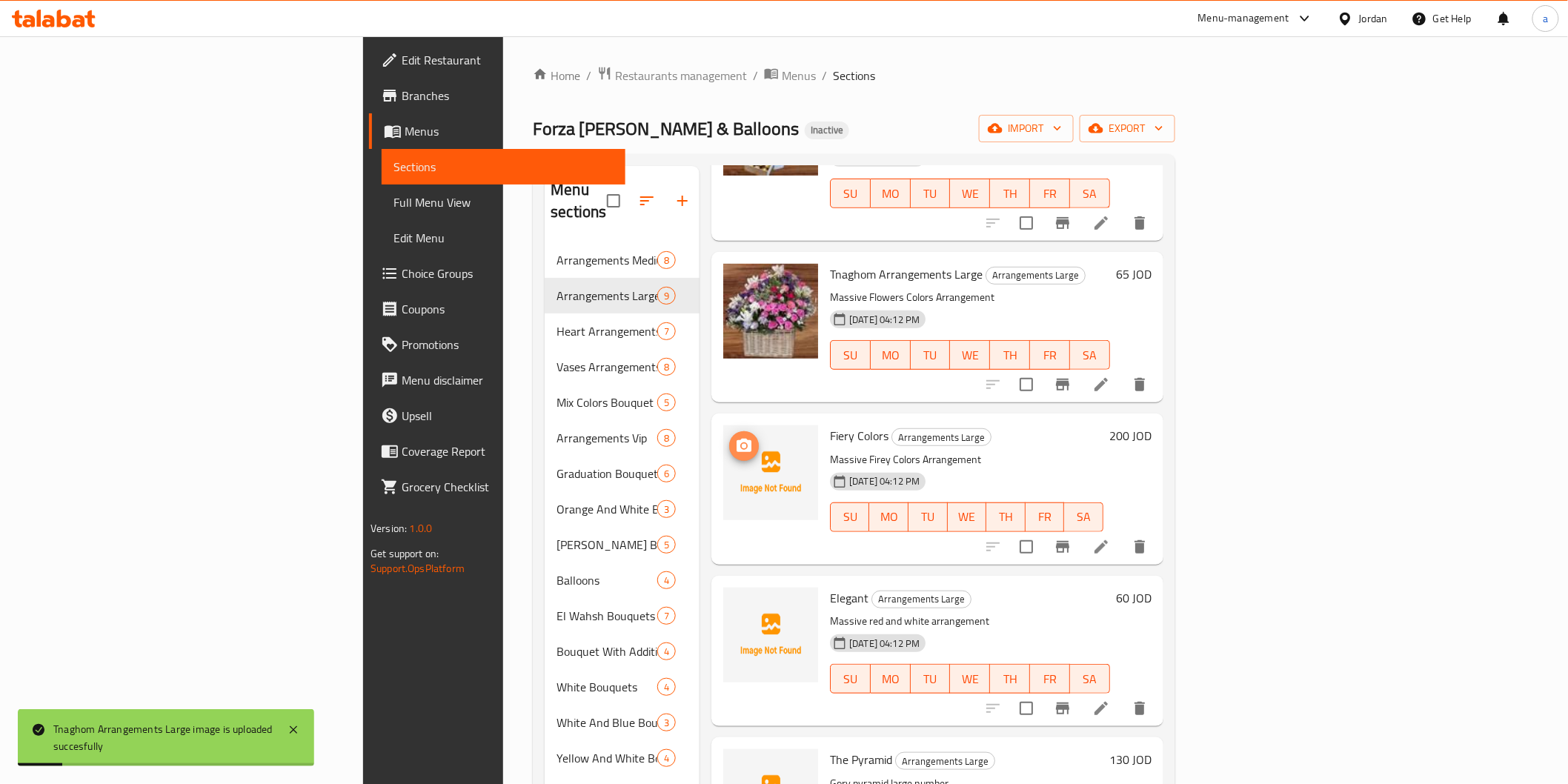
click at [735, 438] on icon "upload picture" at bounding box center [744, 446] width 17 height 17
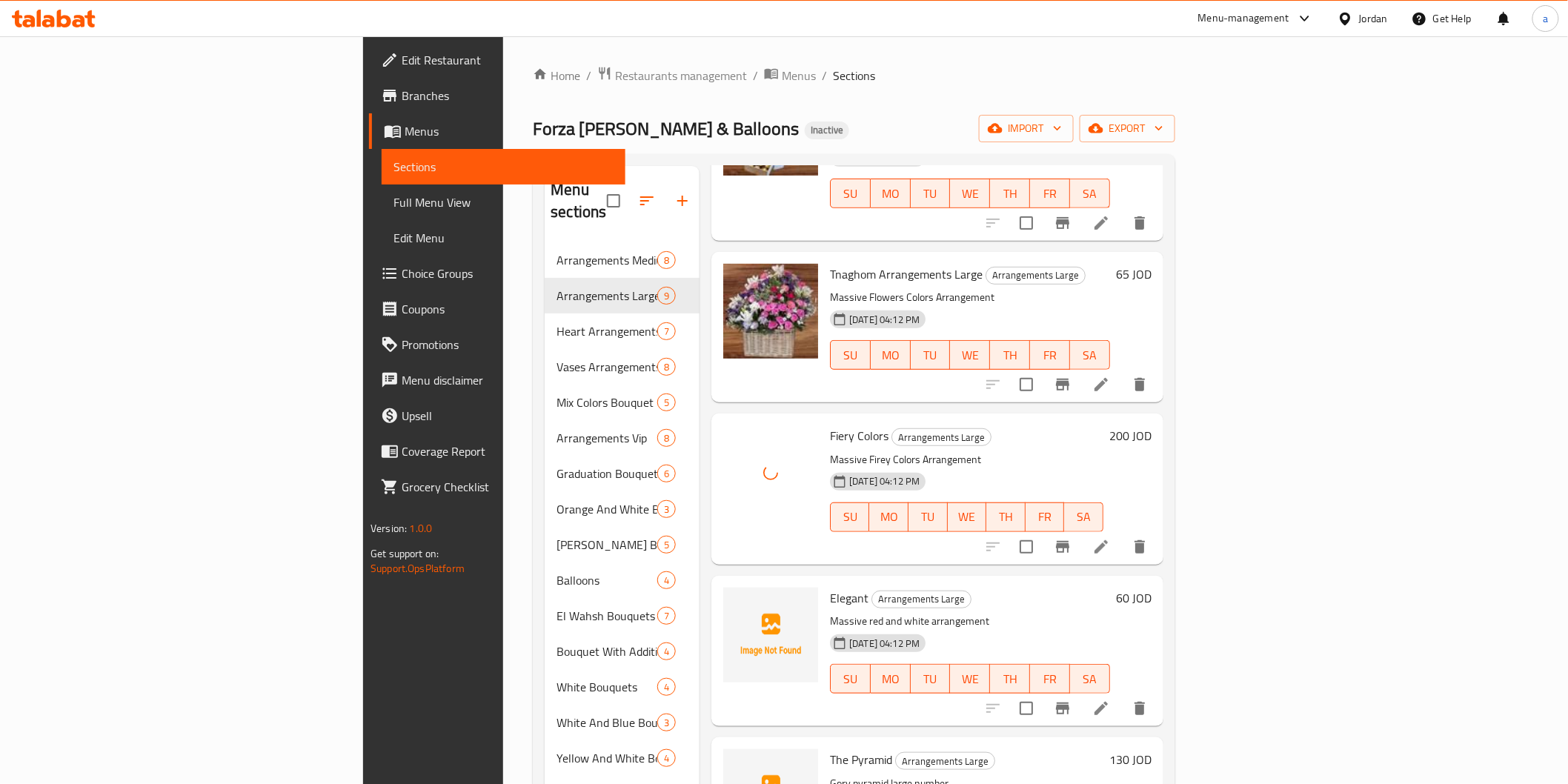
scroll to position [494, 0]
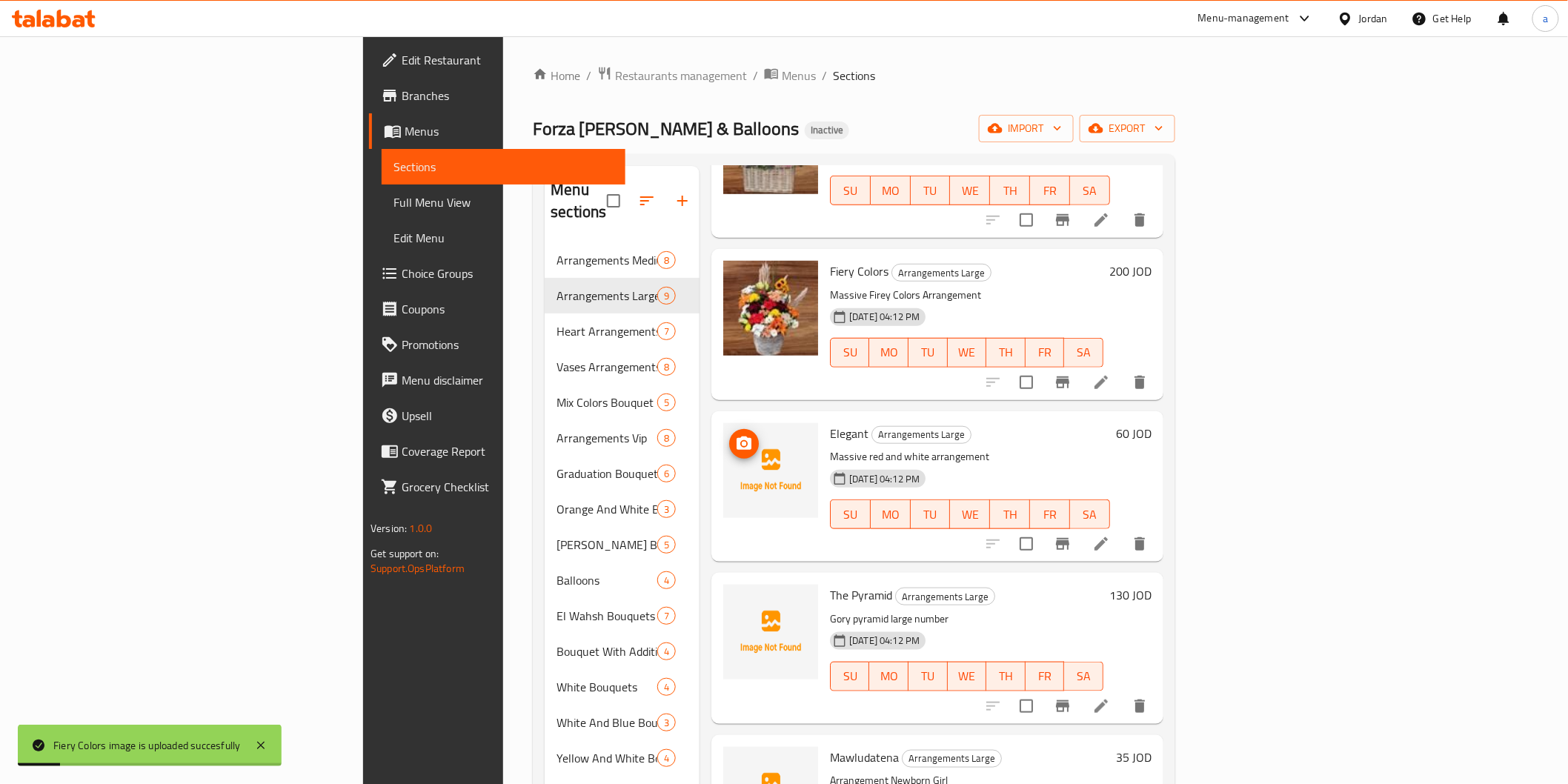
click at [723, 424] on img at bounding box center [770, 471] width 95 height 95
click at [735, 435] on icon "upload picture" at bounding box center [744, 444] width 17 height 17
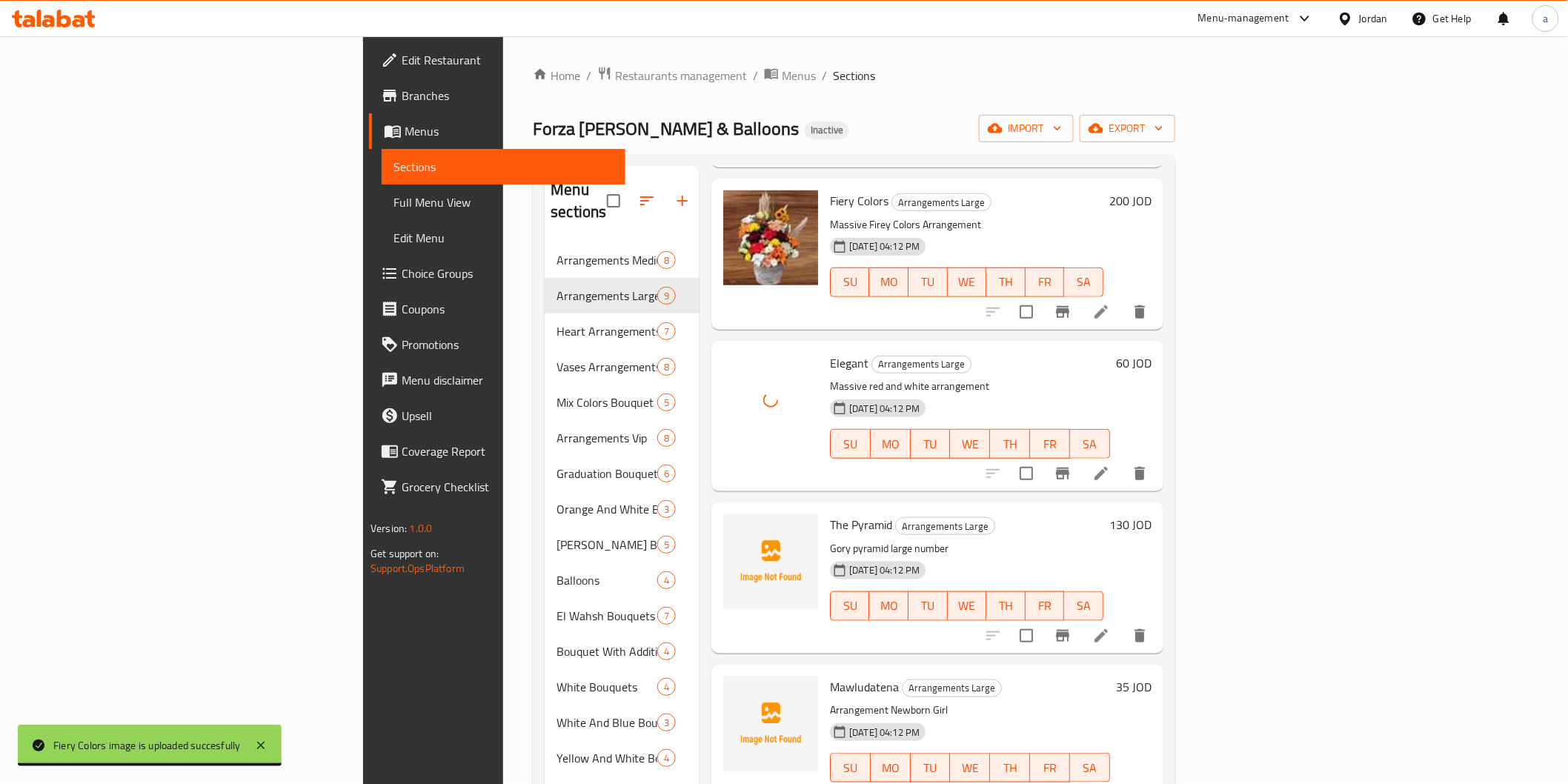
scroll to position [658, 0]
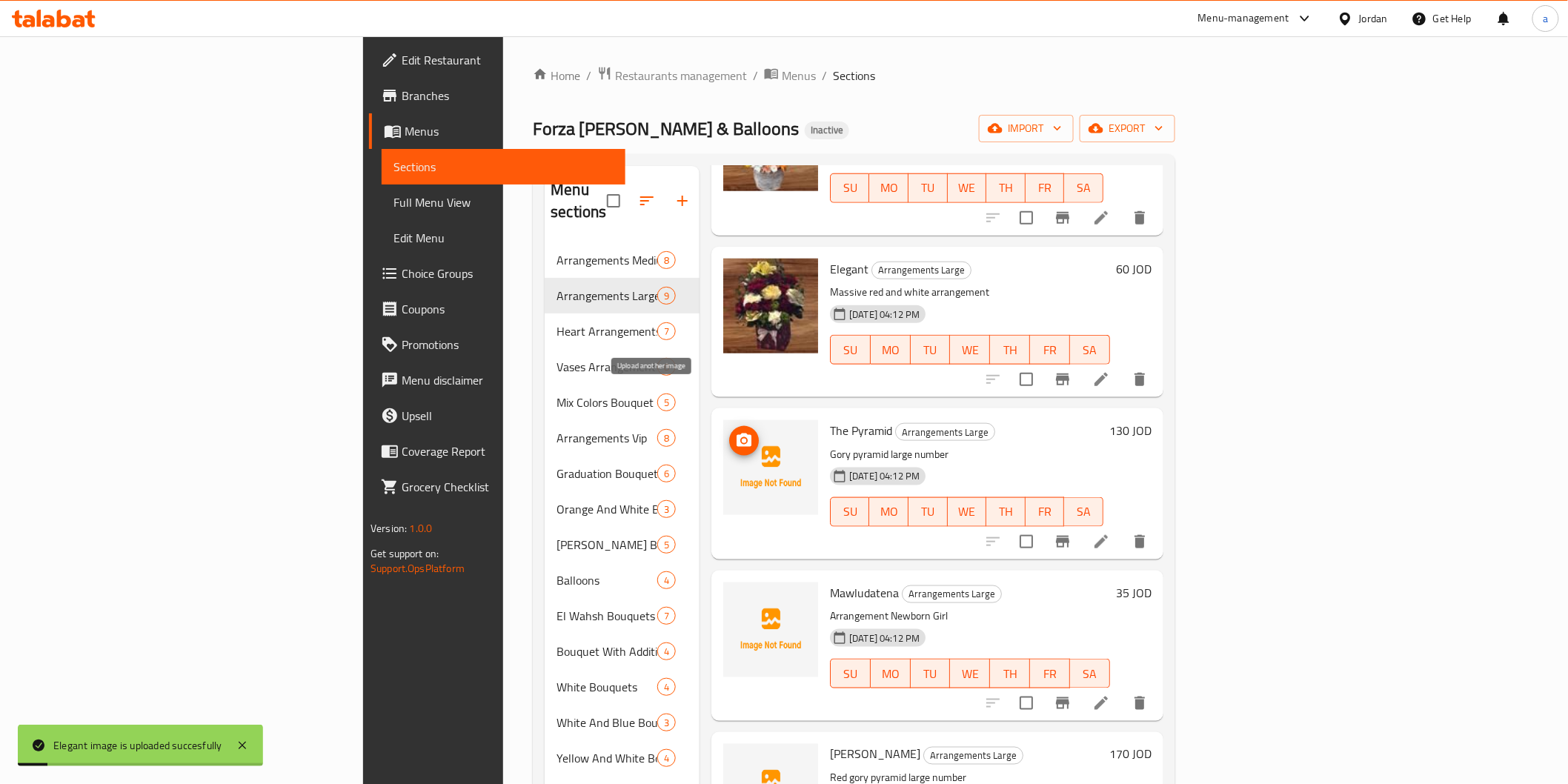
click at [735, 432] on icon "upload picture" at bounding box center [744, 440] width 17 height 17
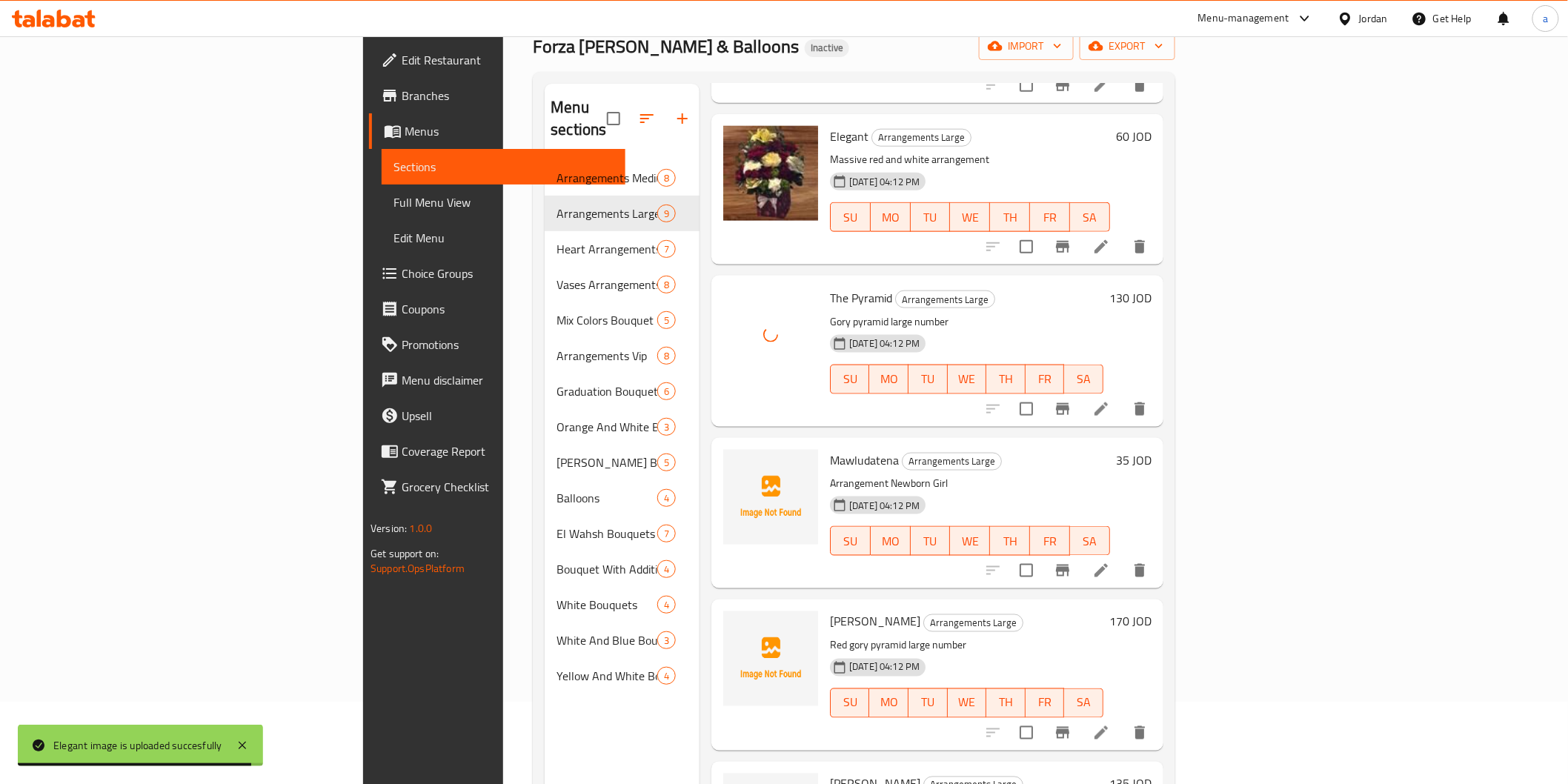
scroll to position [207, 0]
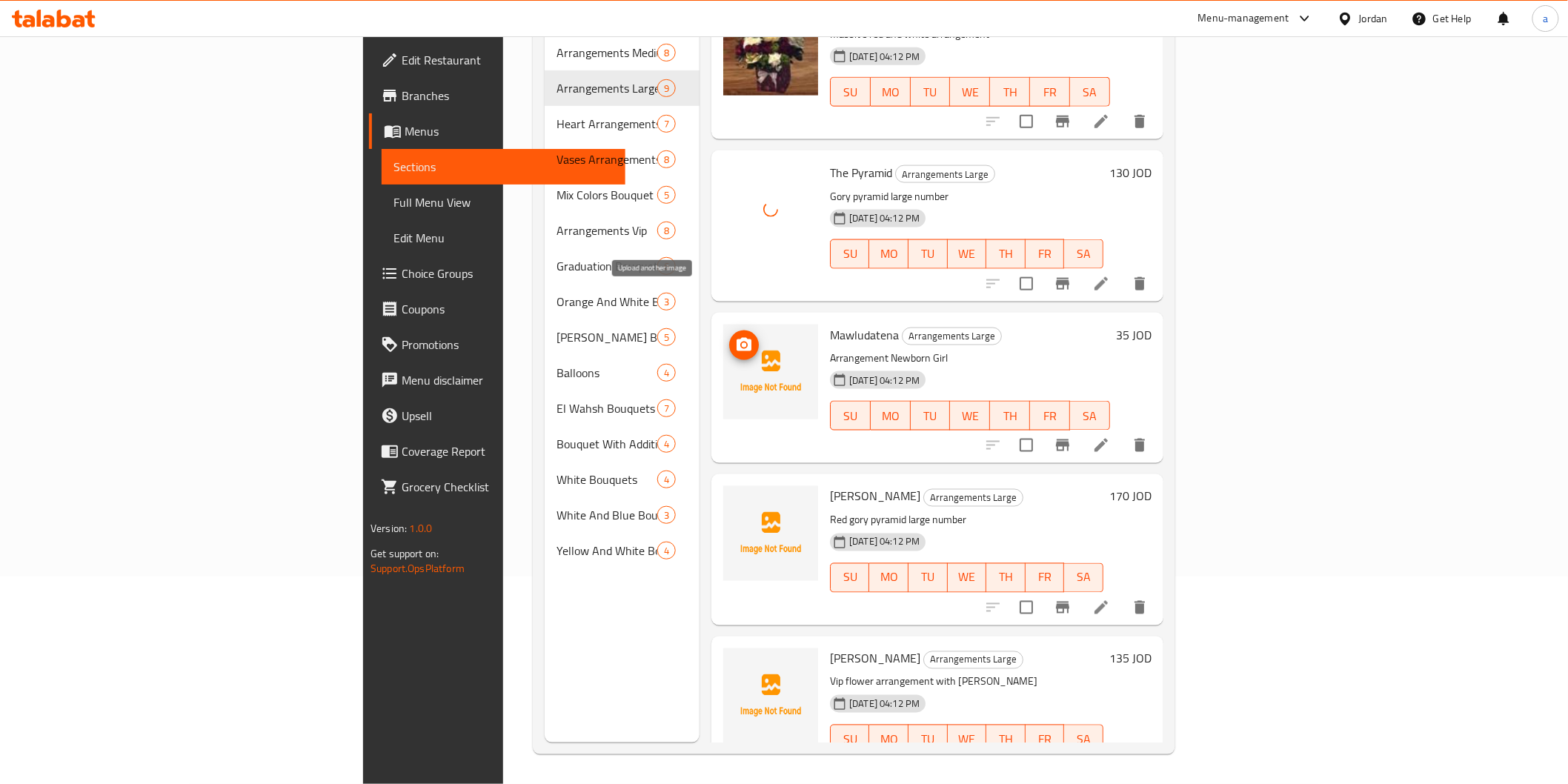
click at [736, 338] on icon "upload picture" at bounding box center [744, 345] width 15 height 13
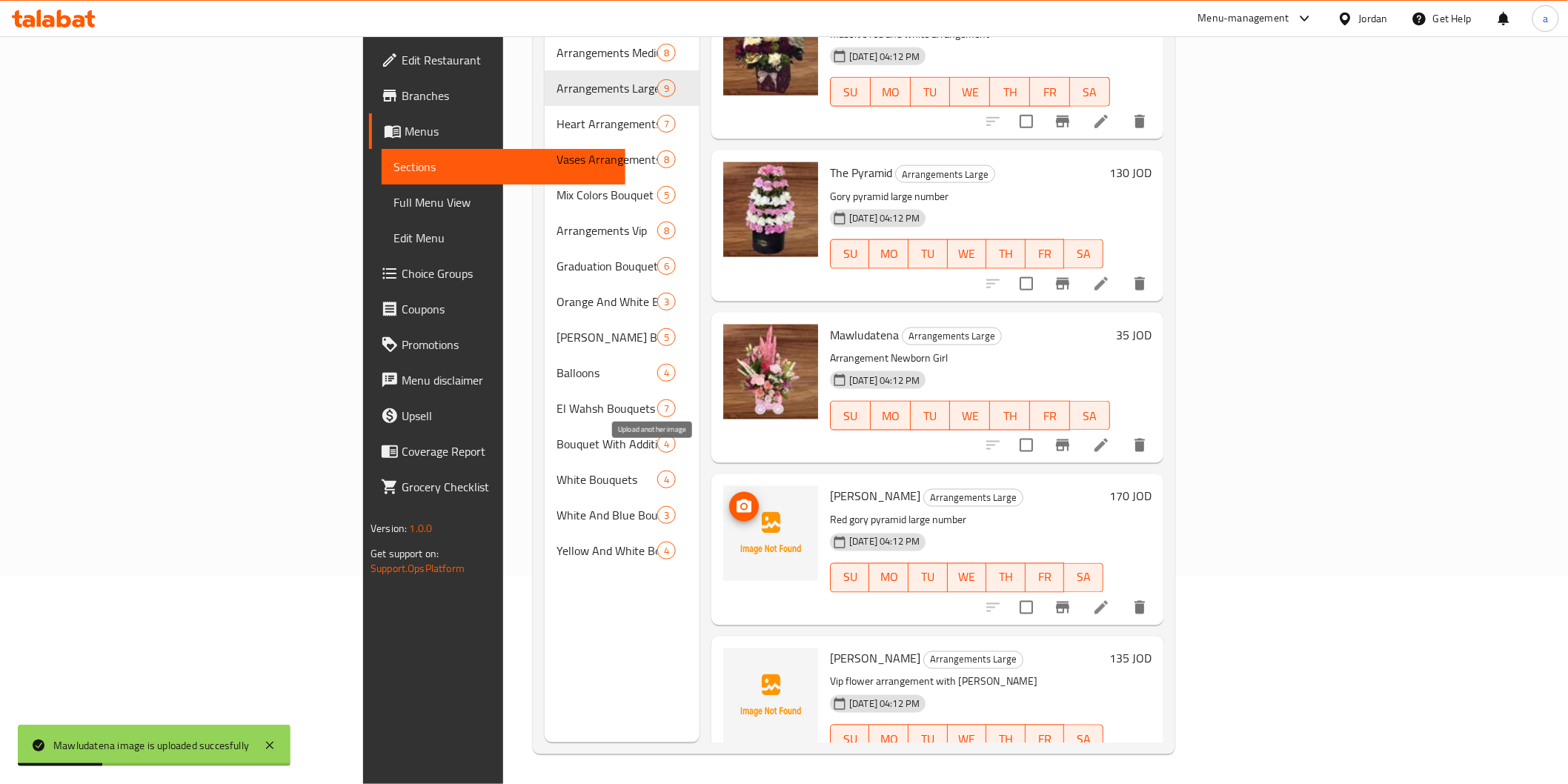
click at [736, 499] on icon "upload picture" at bounding box center [744, 506] width 15 height 13
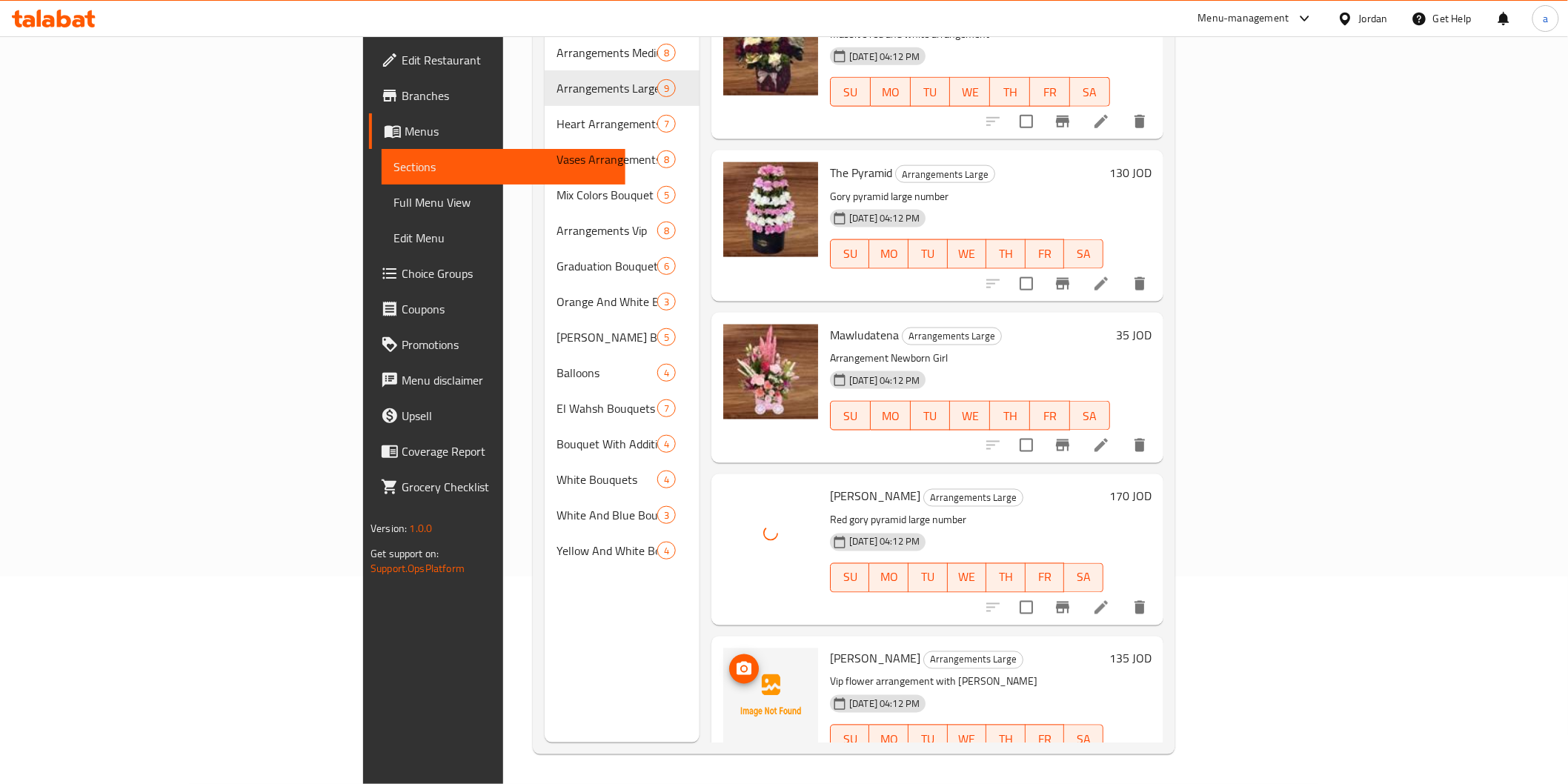
click at [723, 648] on img at bounding box center [770, 696] width 95 height 95
click at [736, 662] on icon "upload picture" at bounding box center [744, 668] width 15 height 13
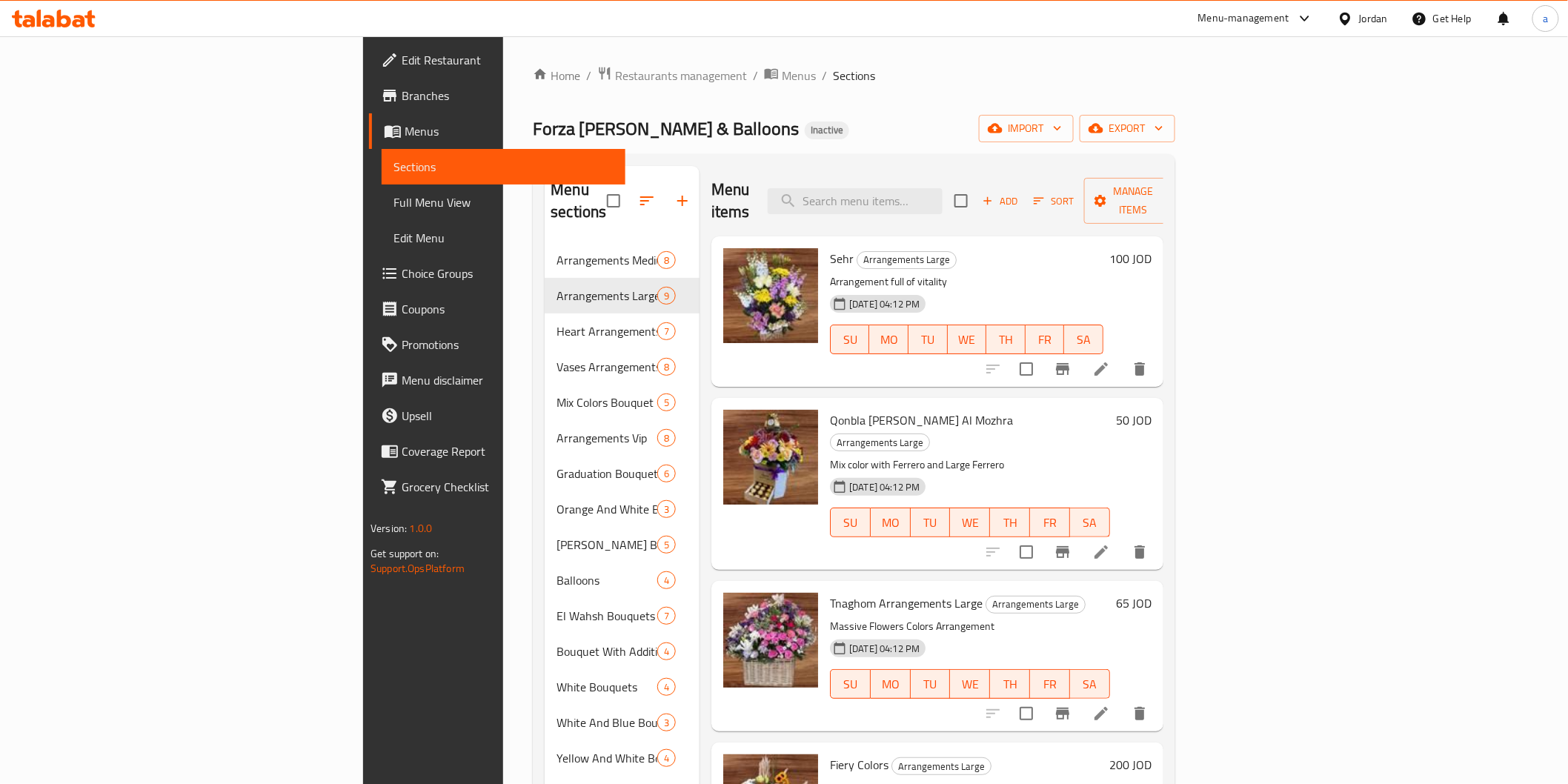
scroll to position [82, 0]
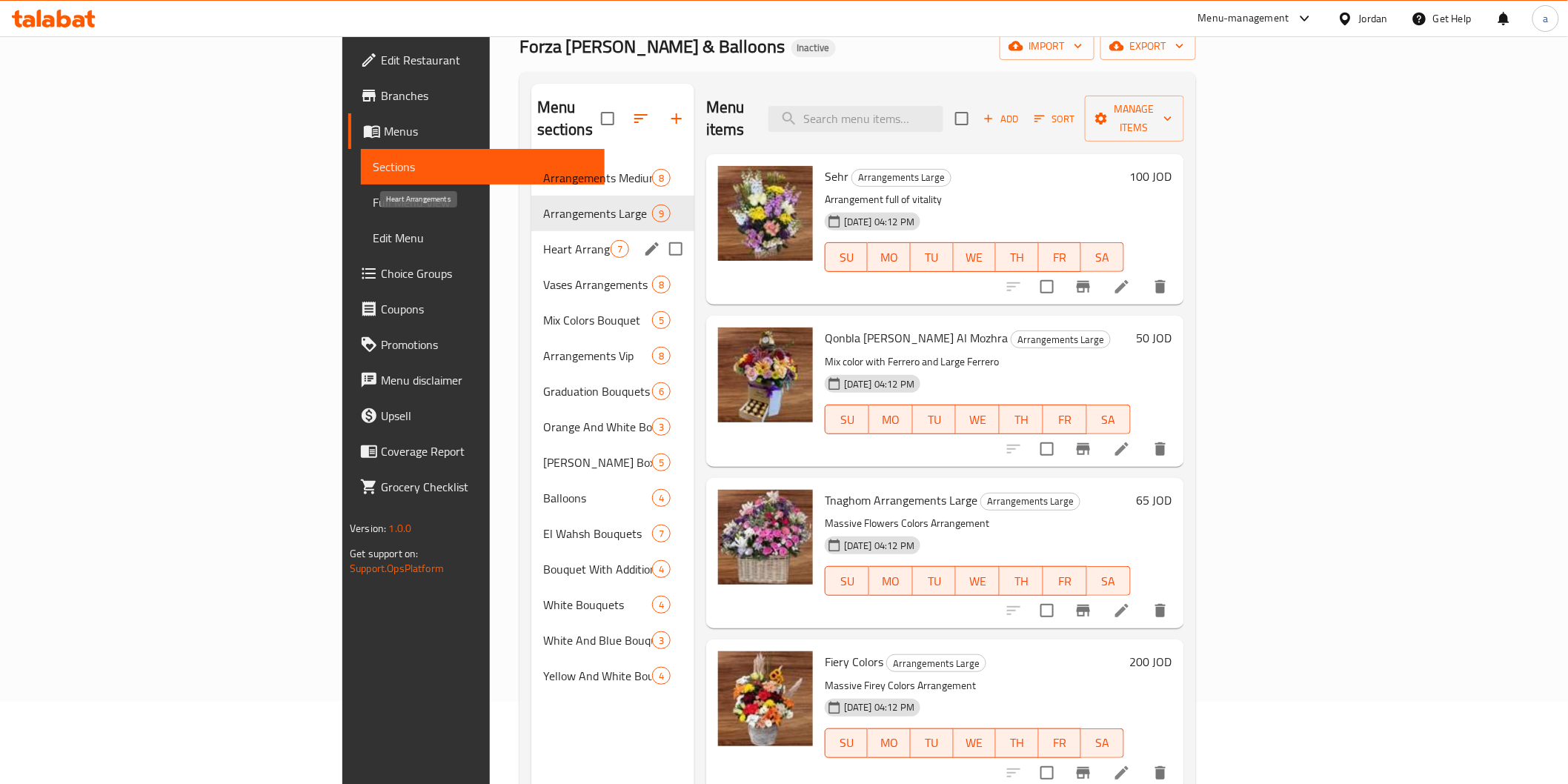
click at [543, 241] on span "Heart Arrangements" at bounding box center [576, 249] width 67 height 17
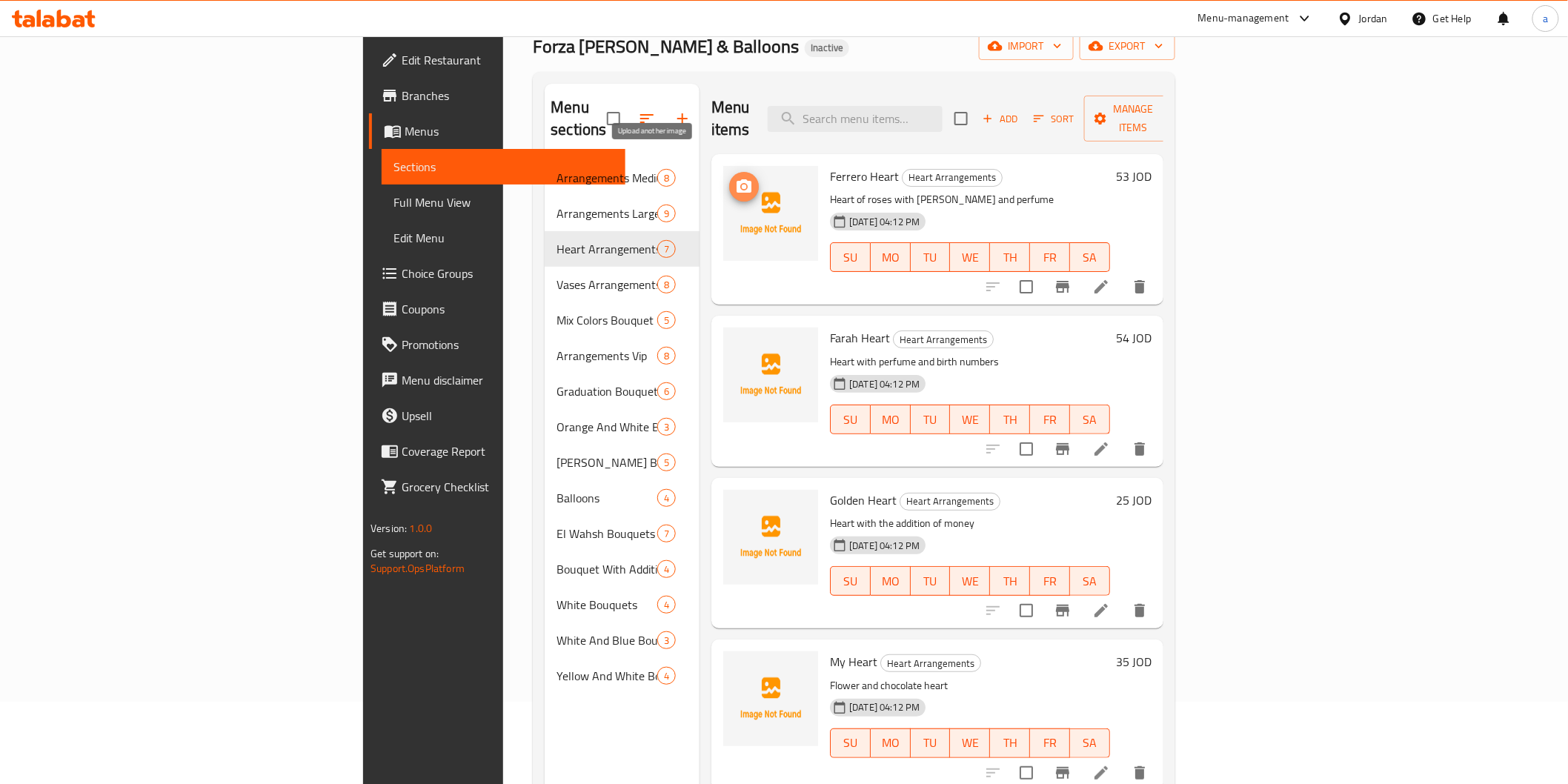
click at [729, 178] on span "upload picture" at bounding box center [744, 186] width 30 height 17
click at [735, 340] on icon "upload picture" at bounding box center [744, 348] width 17 height 17
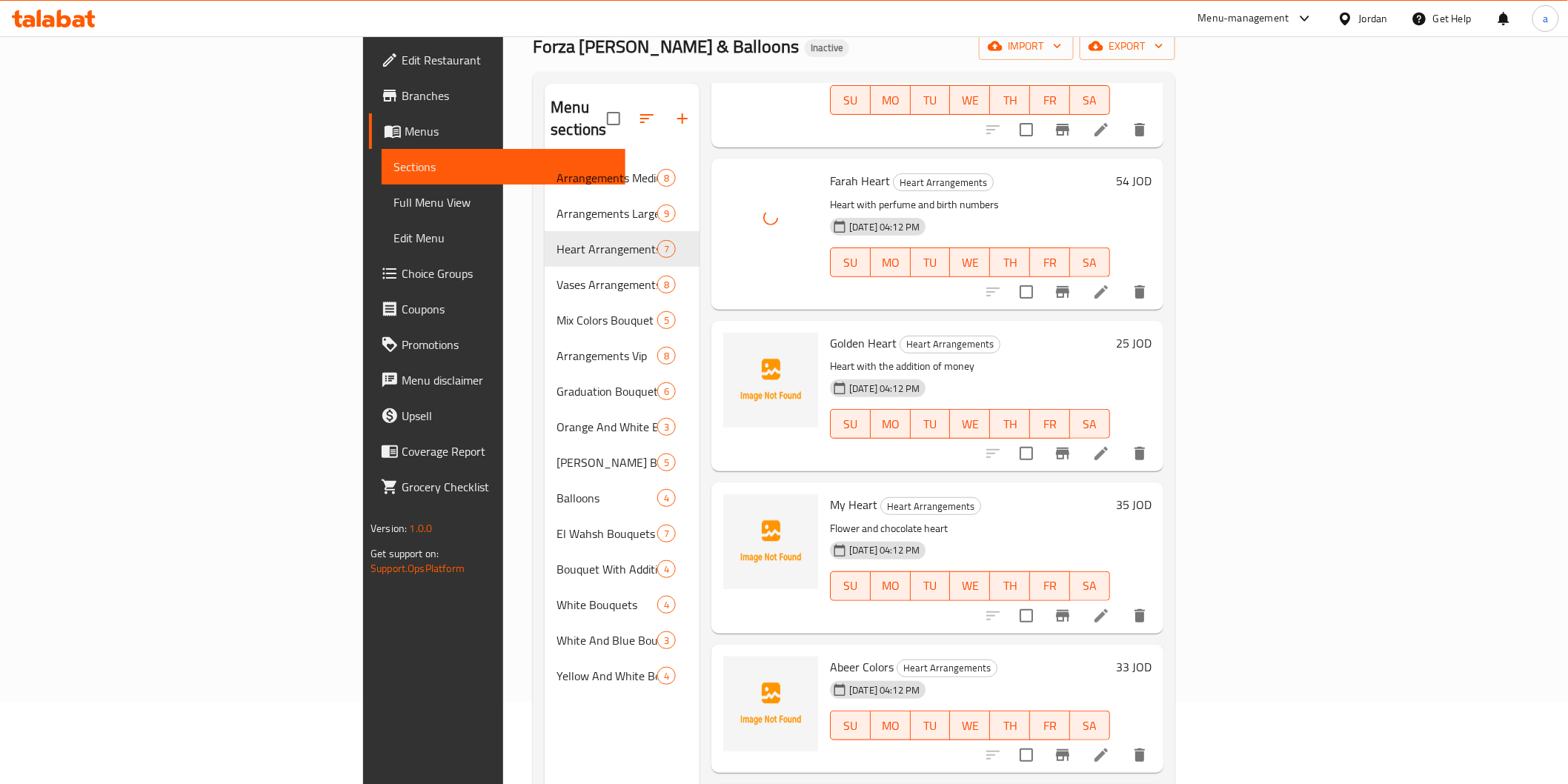
scroll to position [165, 0]
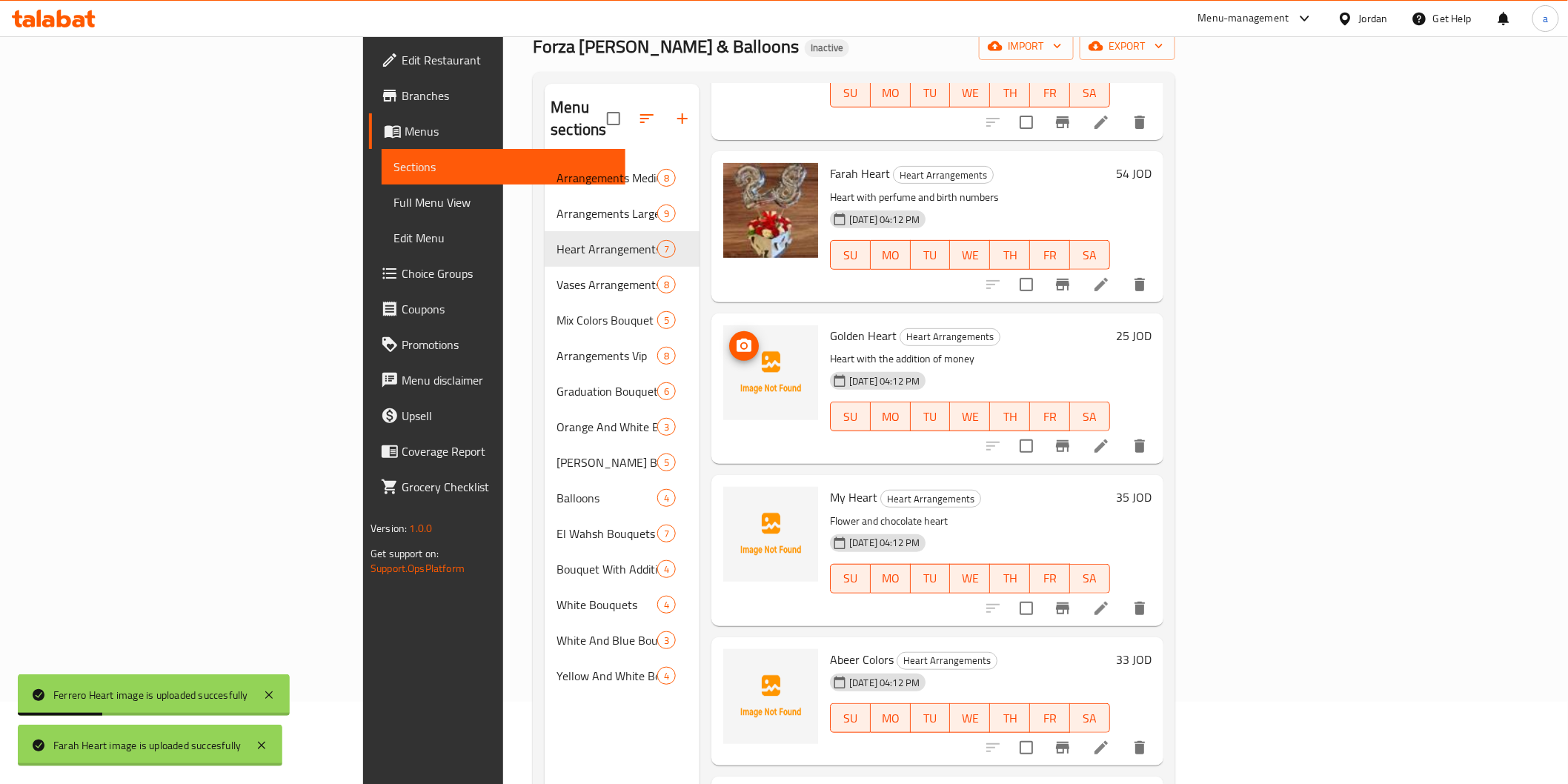
click at [729, 337] on span "upload picture" at bounding box center [744, 345] width 30 height 17
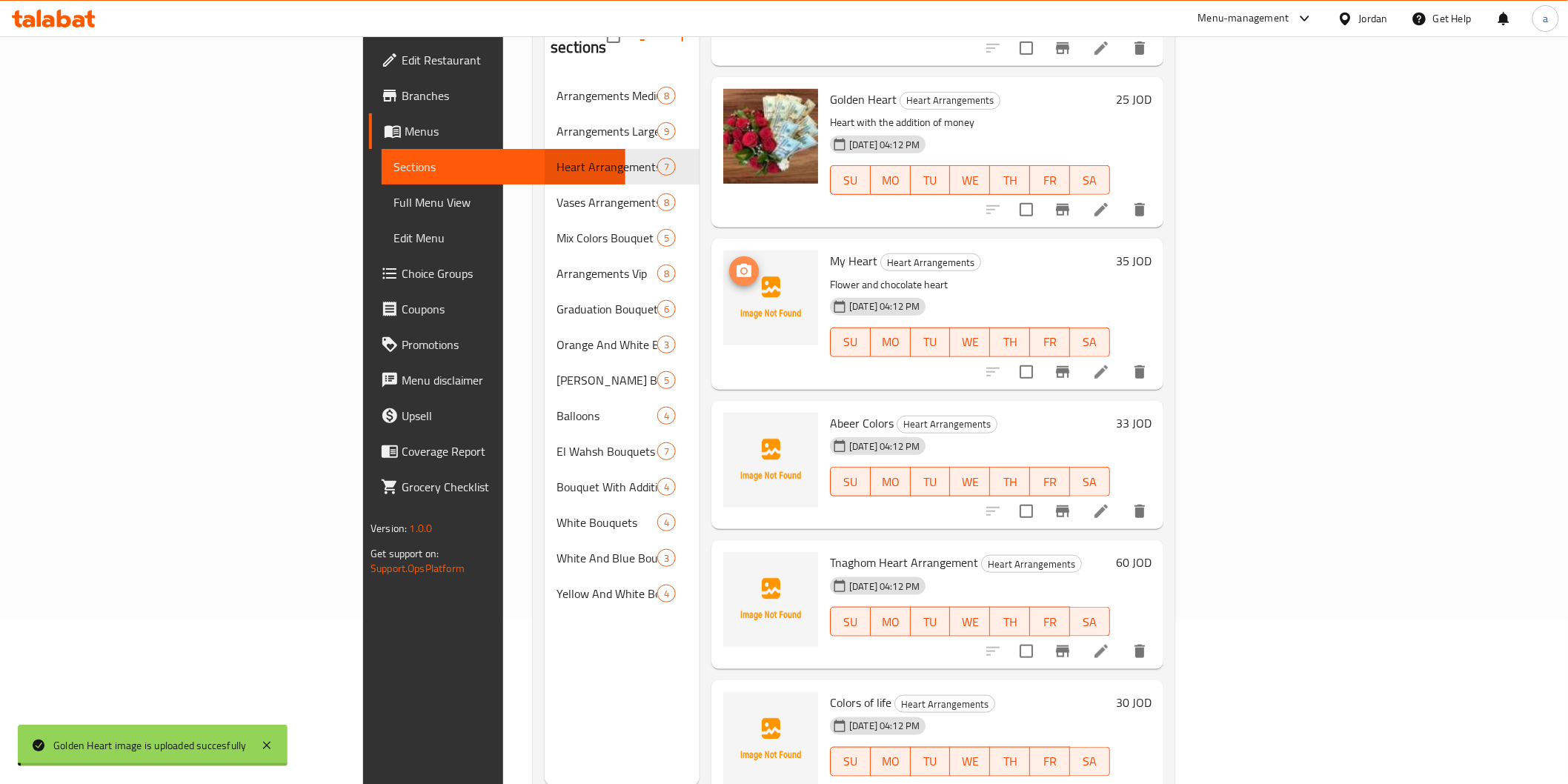
click at [729, 262] on span "upload picture" at bounding box center [744, 270] width 30 height 17
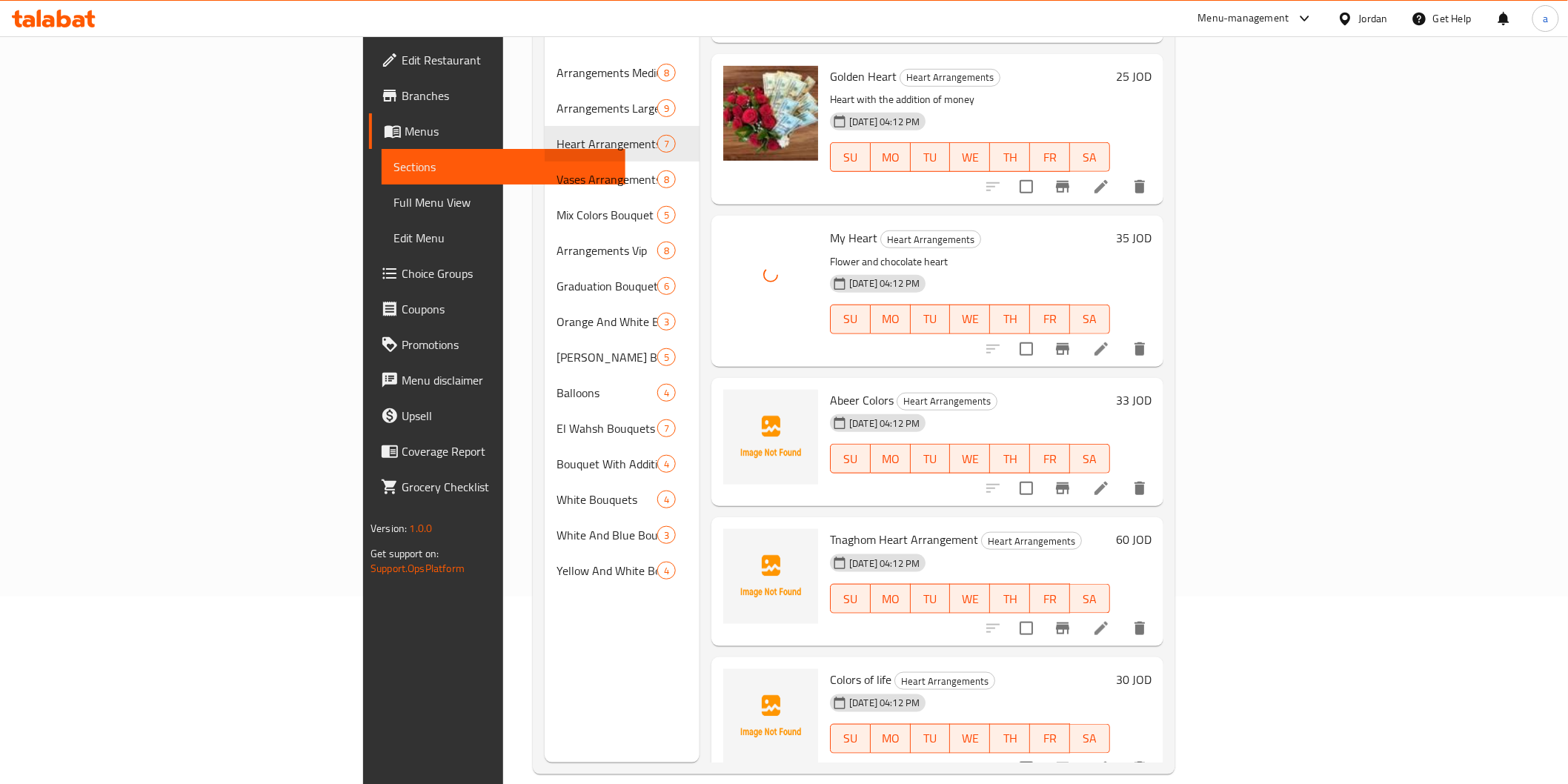
scroll to position [207, 0]
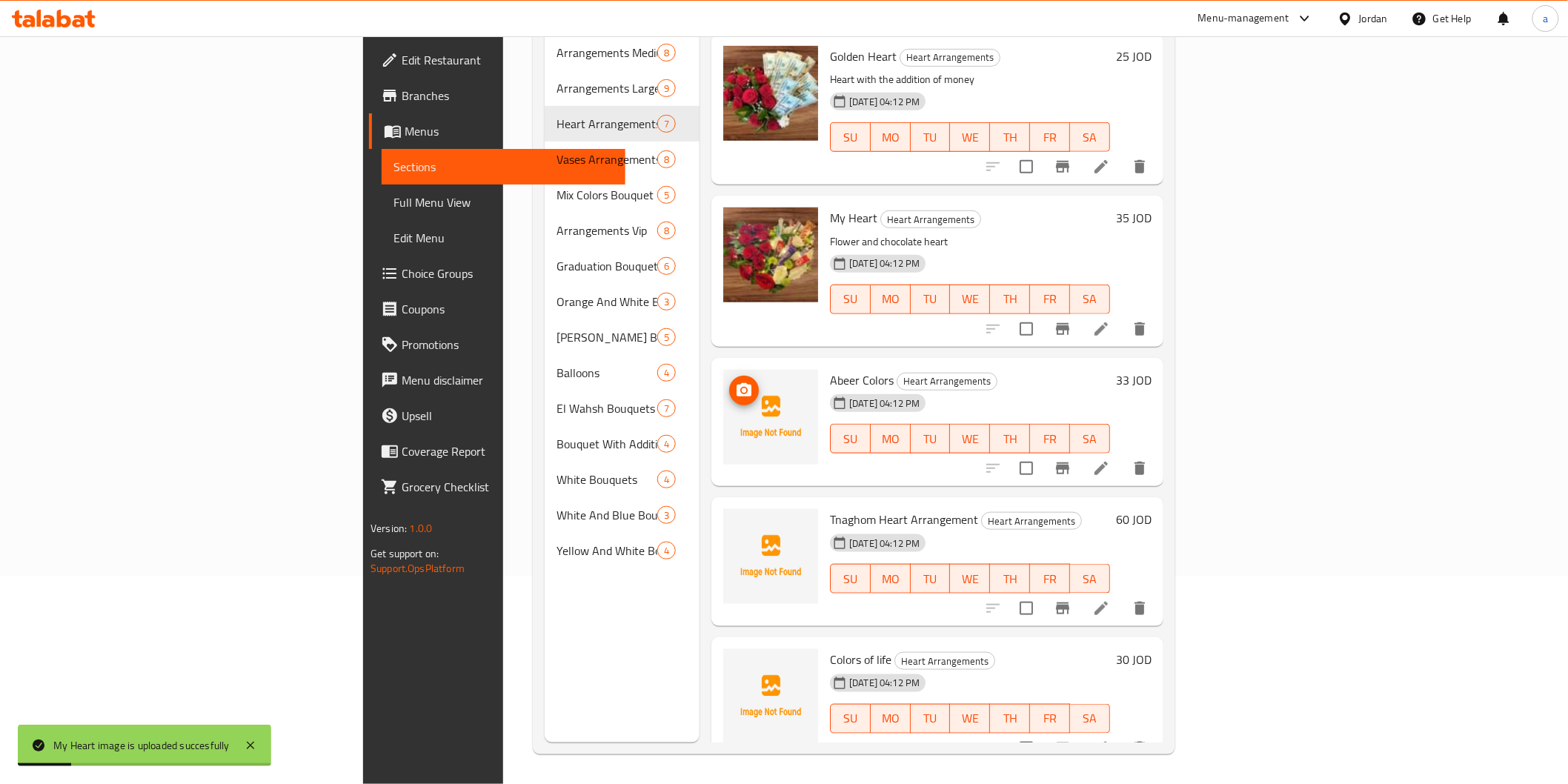
click at [729, 381] on button "upload picture" at bounding box center [744, 391] width 30 height 30
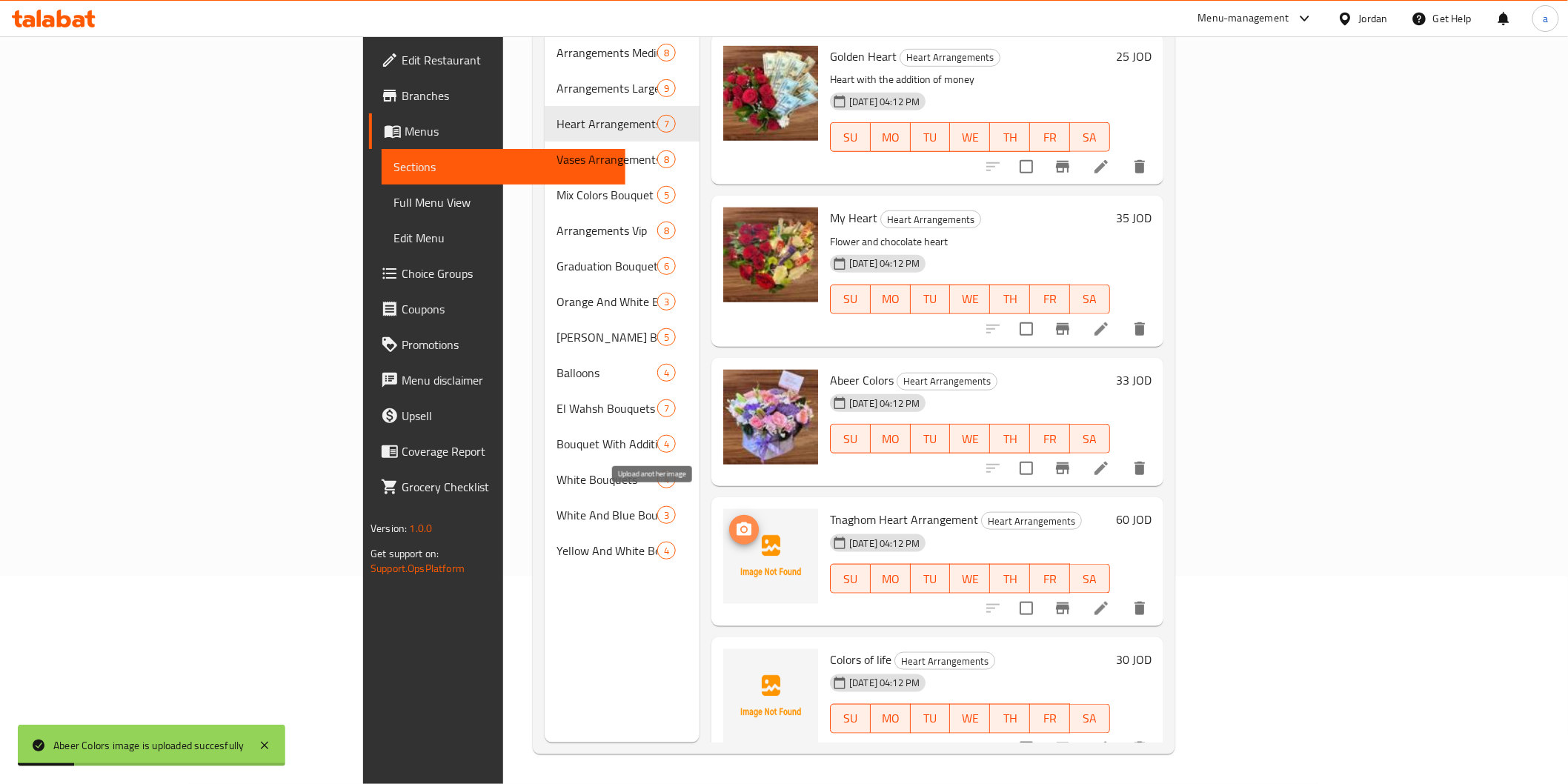
click at [736, 523] on icon "upload picture" at bounding box center [744, 529] width 15 height 13
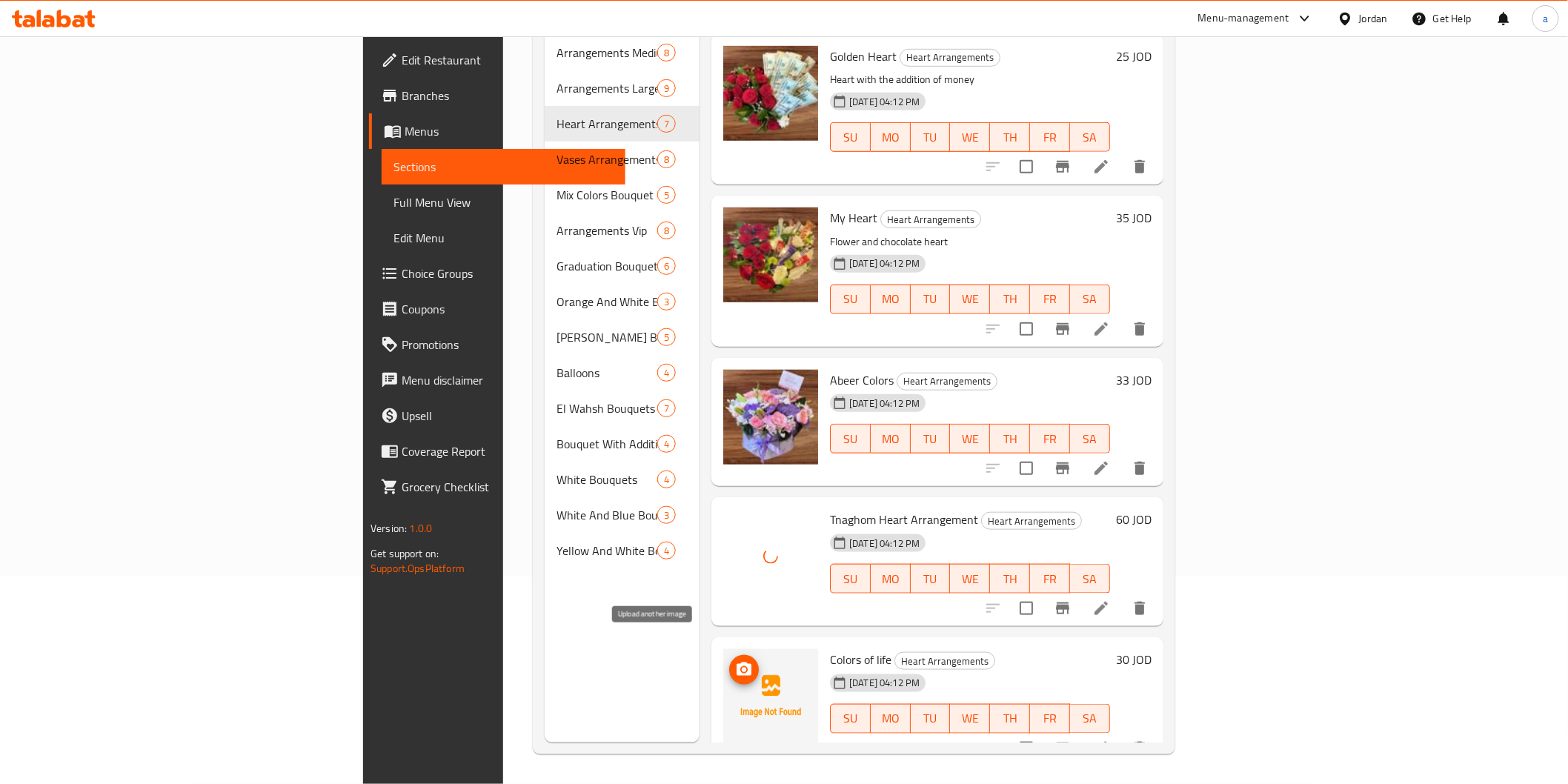
click at [735, 662] on icon "upload picture" at bounding box center [744, 670] width 17 height 17
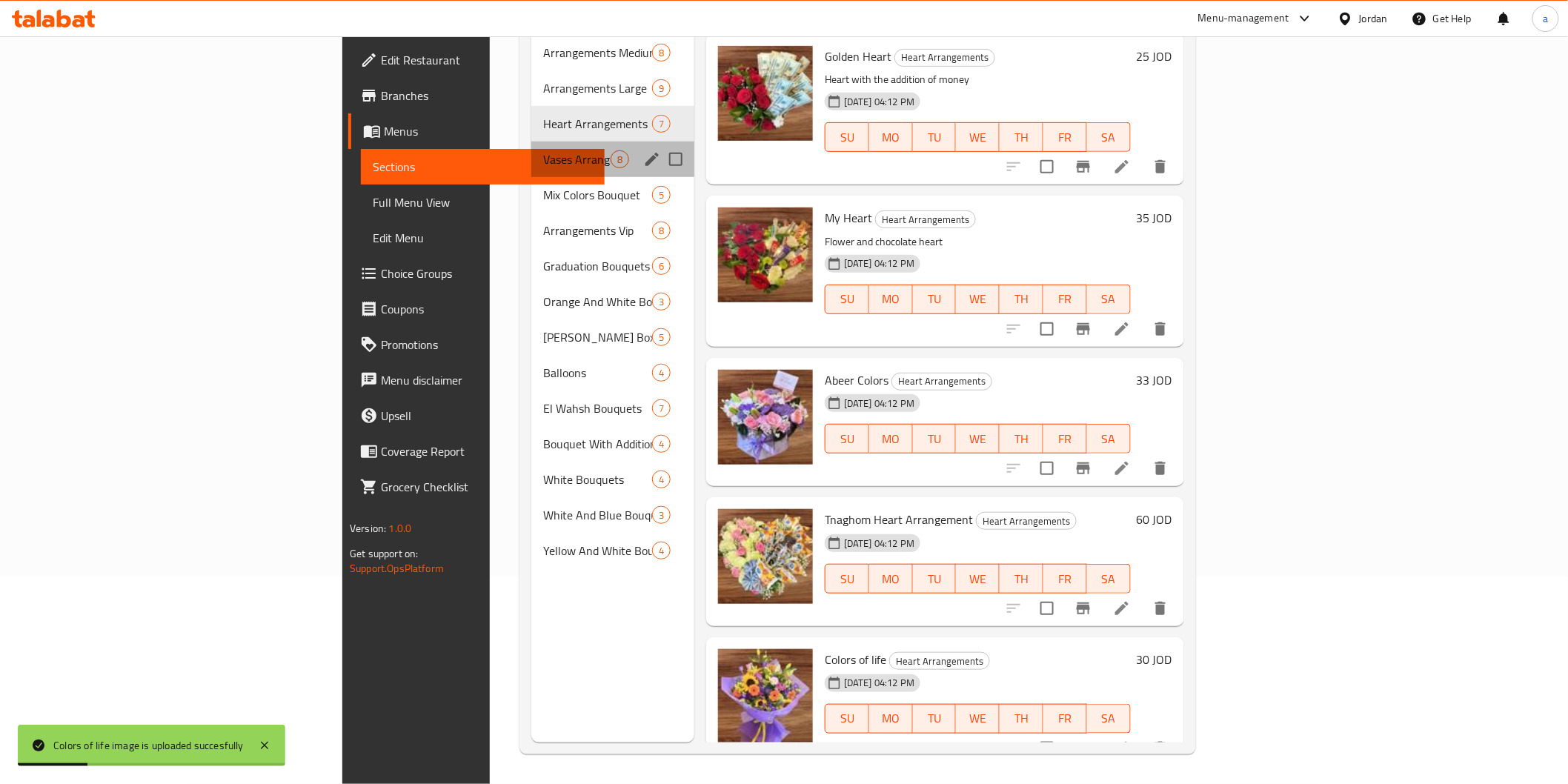
click at [532, 152] on div "Vases Arrangements 8" at bounding box center [613, 159] width 163 height 36
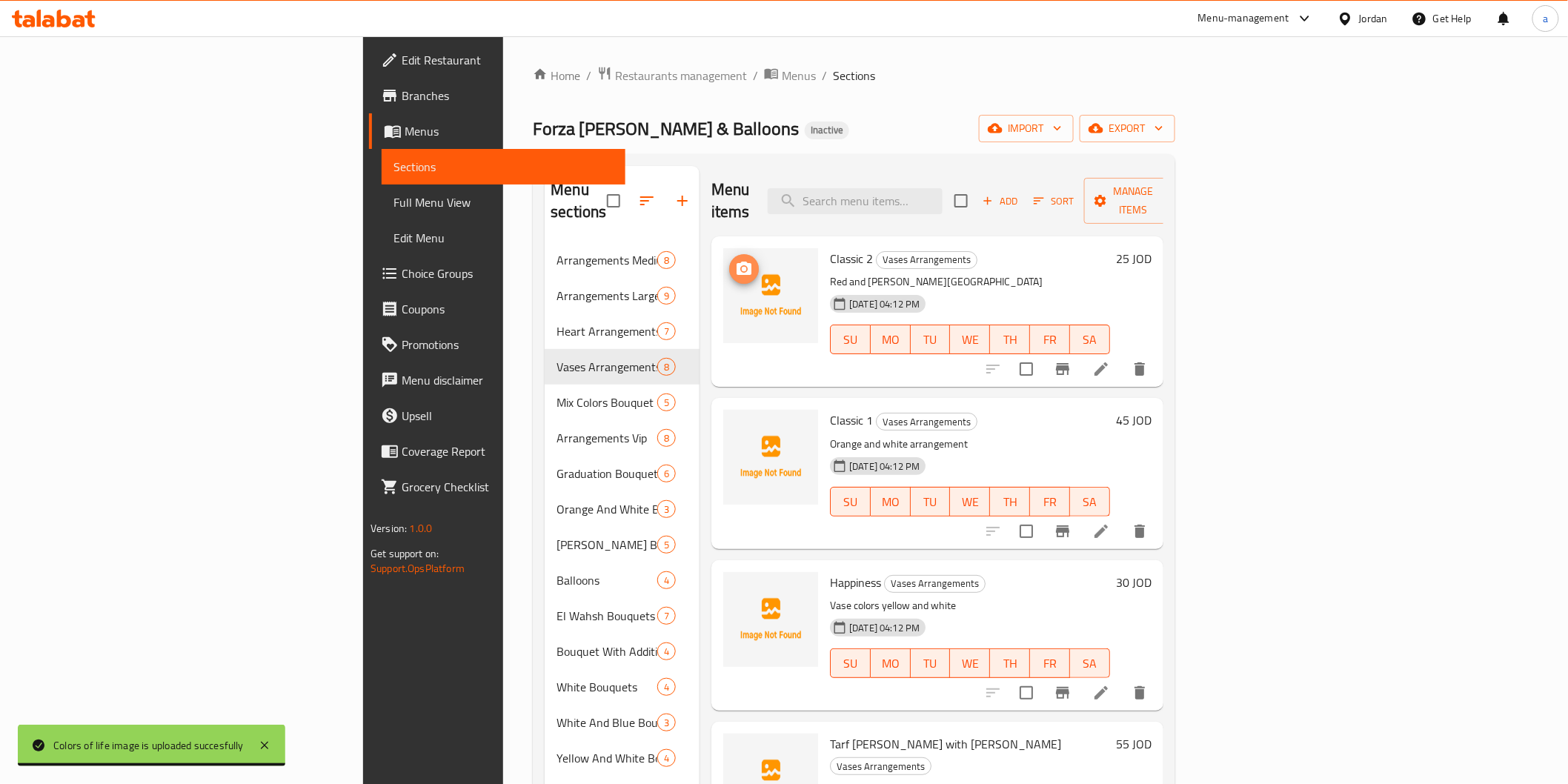
click at [729, 255] on button "upload picture" at bounding box center [744, 270] width 30 height 30
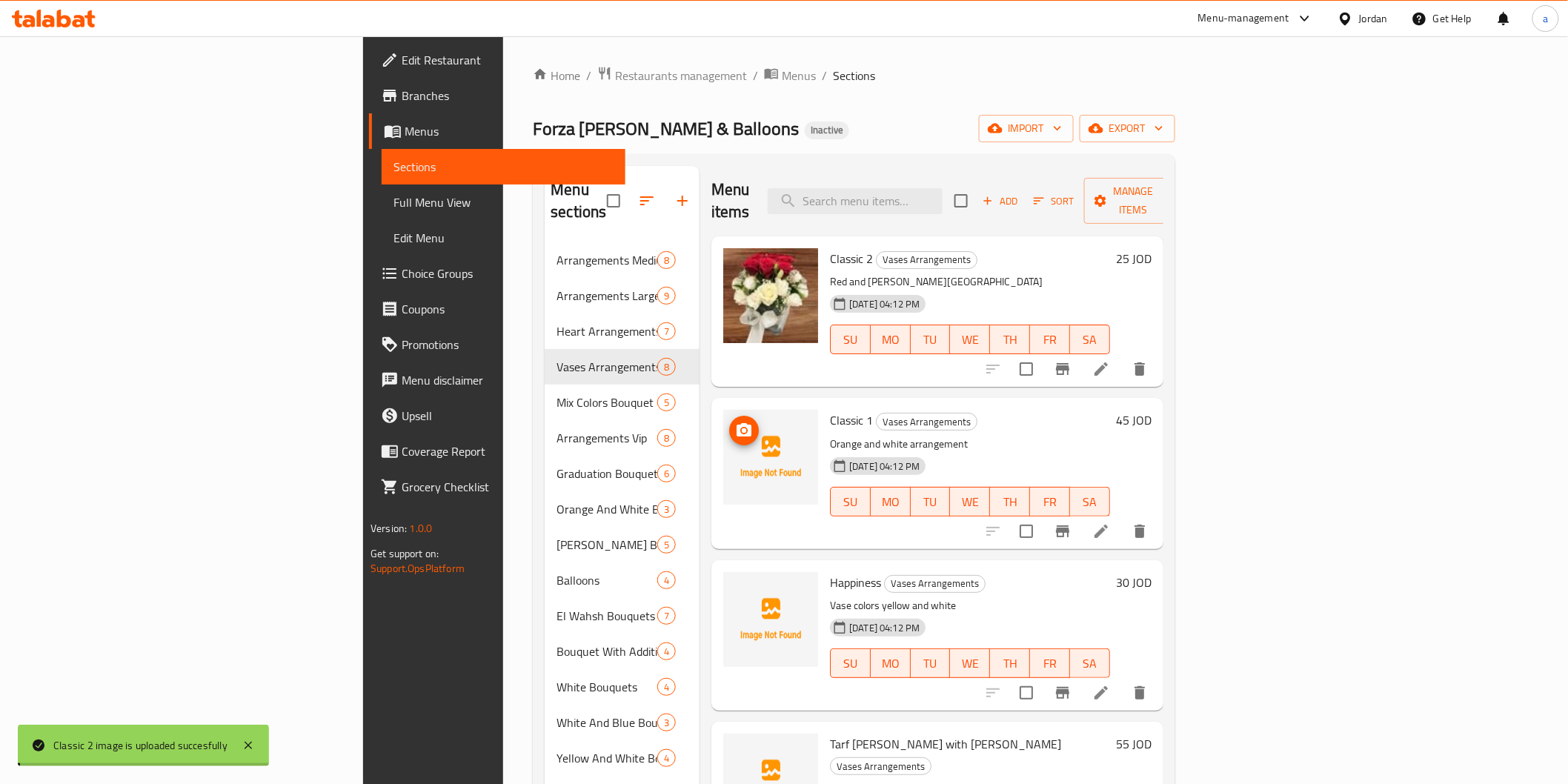
click at [723, 412] on img at bounding box center [770, 458] width 95 height 95
click at [736, 424] on icon "upload picture" at bounding box center [744, 430] width 15 height 13
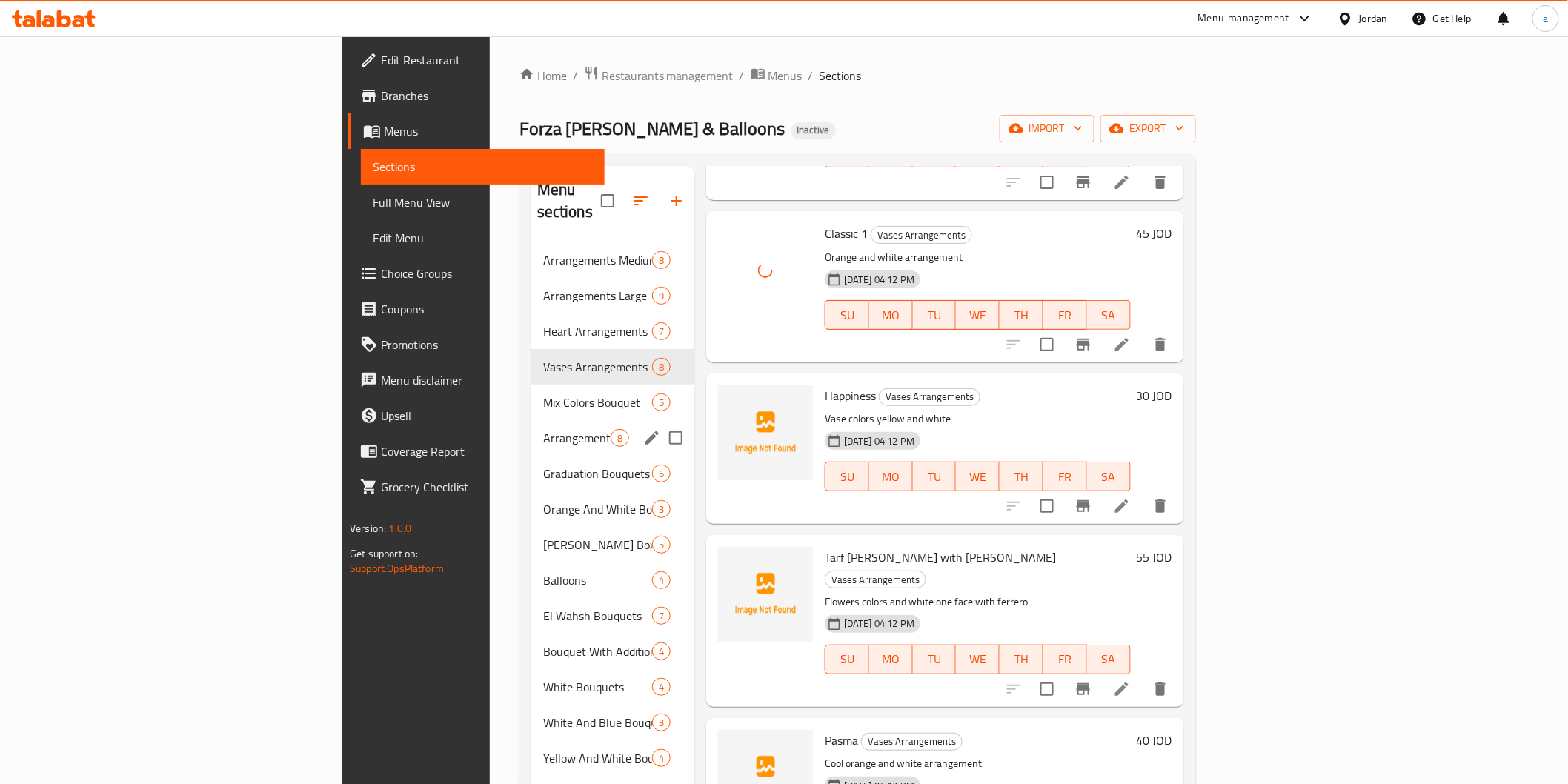
scroll to position [247, 0]
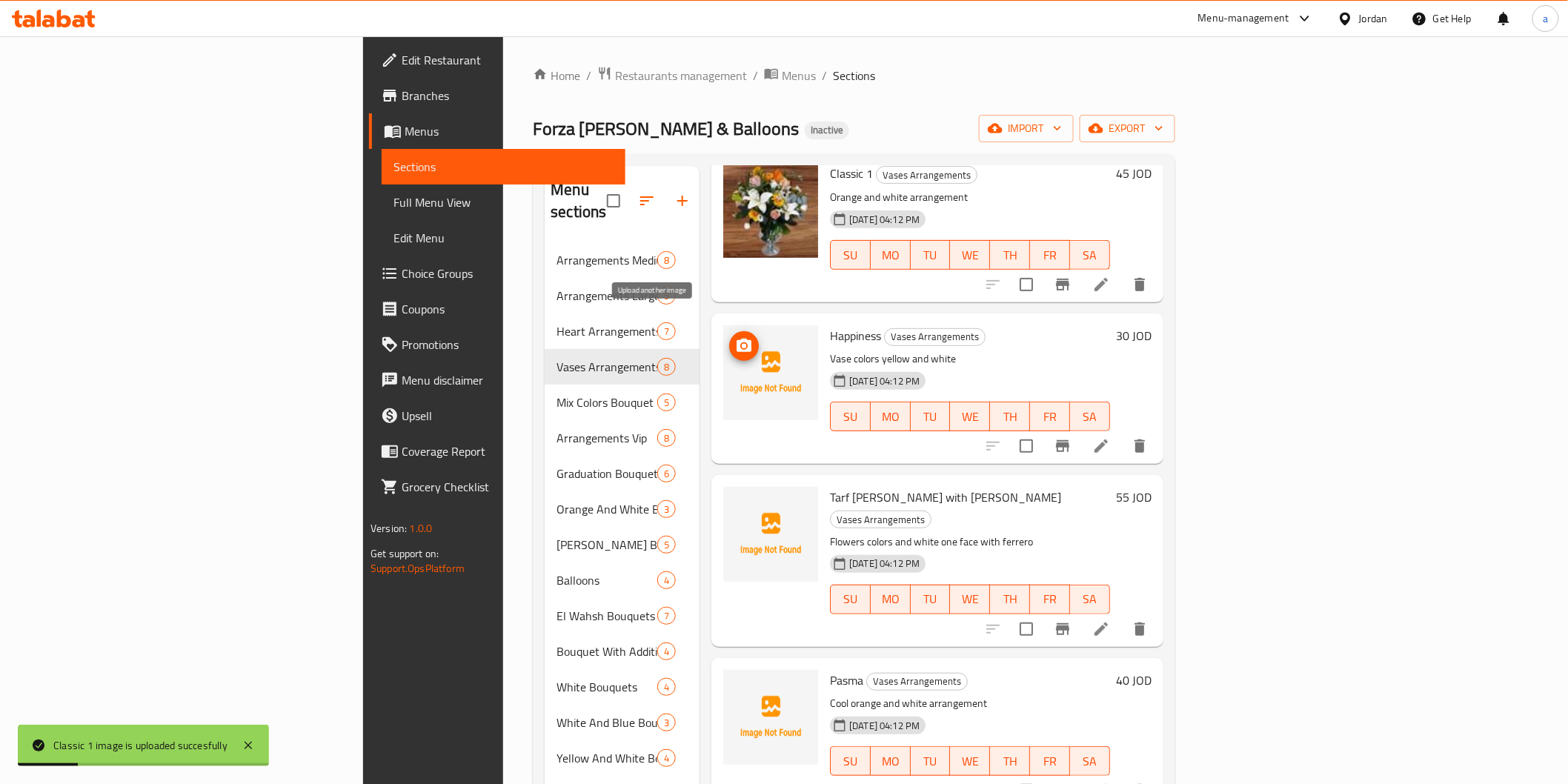
click at [736, 339] on icon "upload picture" at bounding box center [744, 345] width 15 height 13
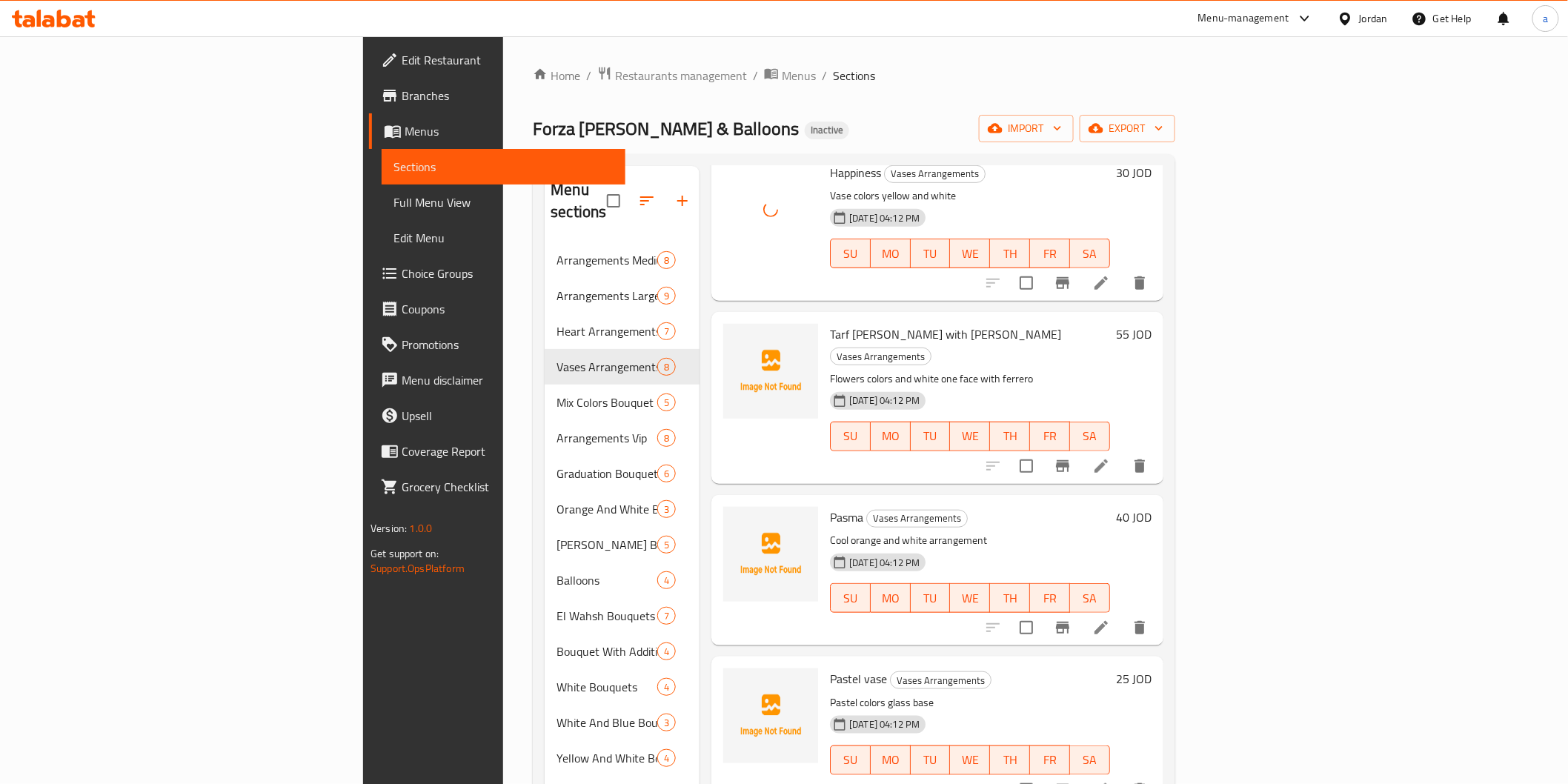
scroll to position [411, 0]
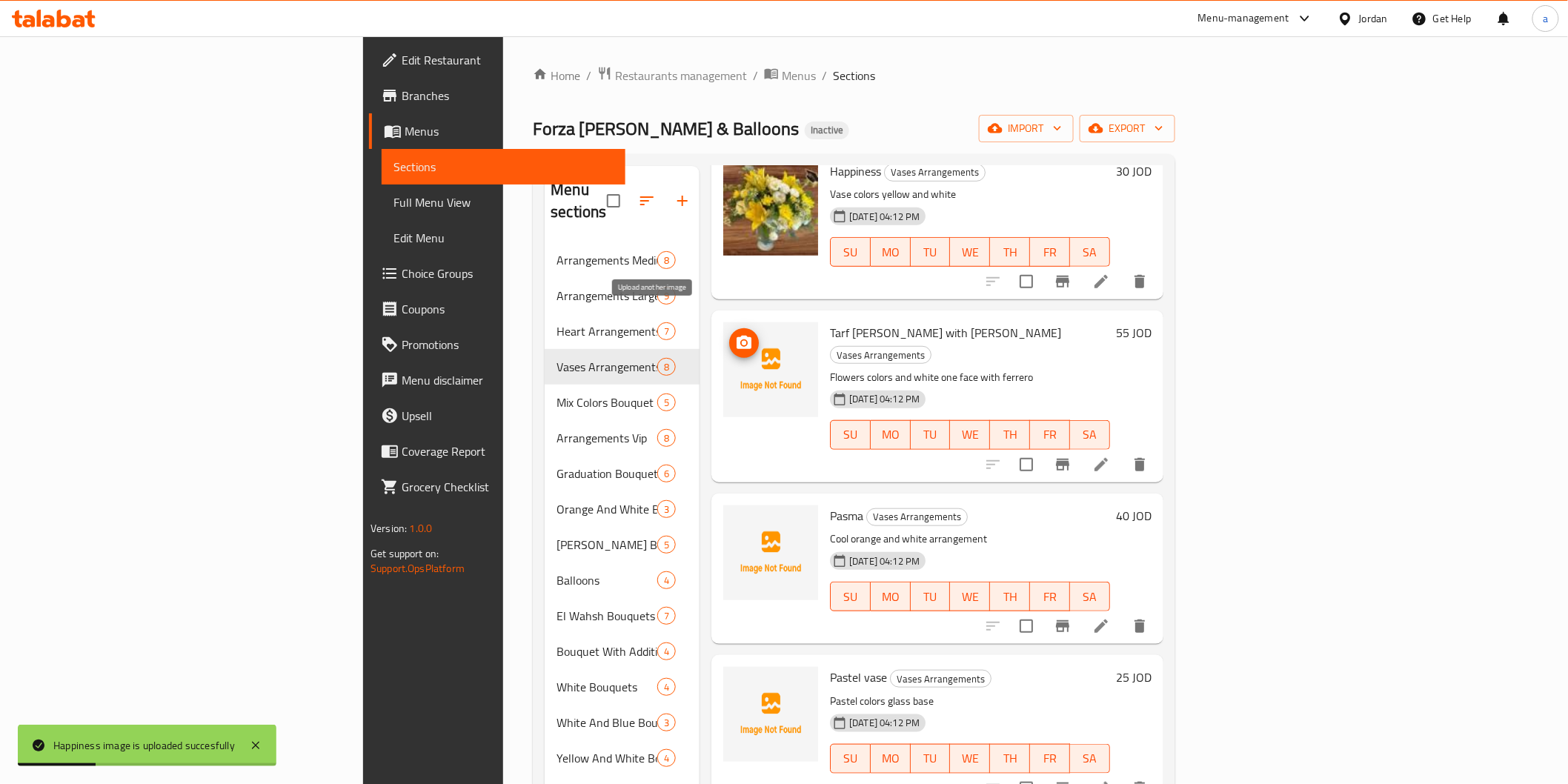
click at [736, 335] on icon "upload picture" at bounding box center [744, 342] width 15 height 13
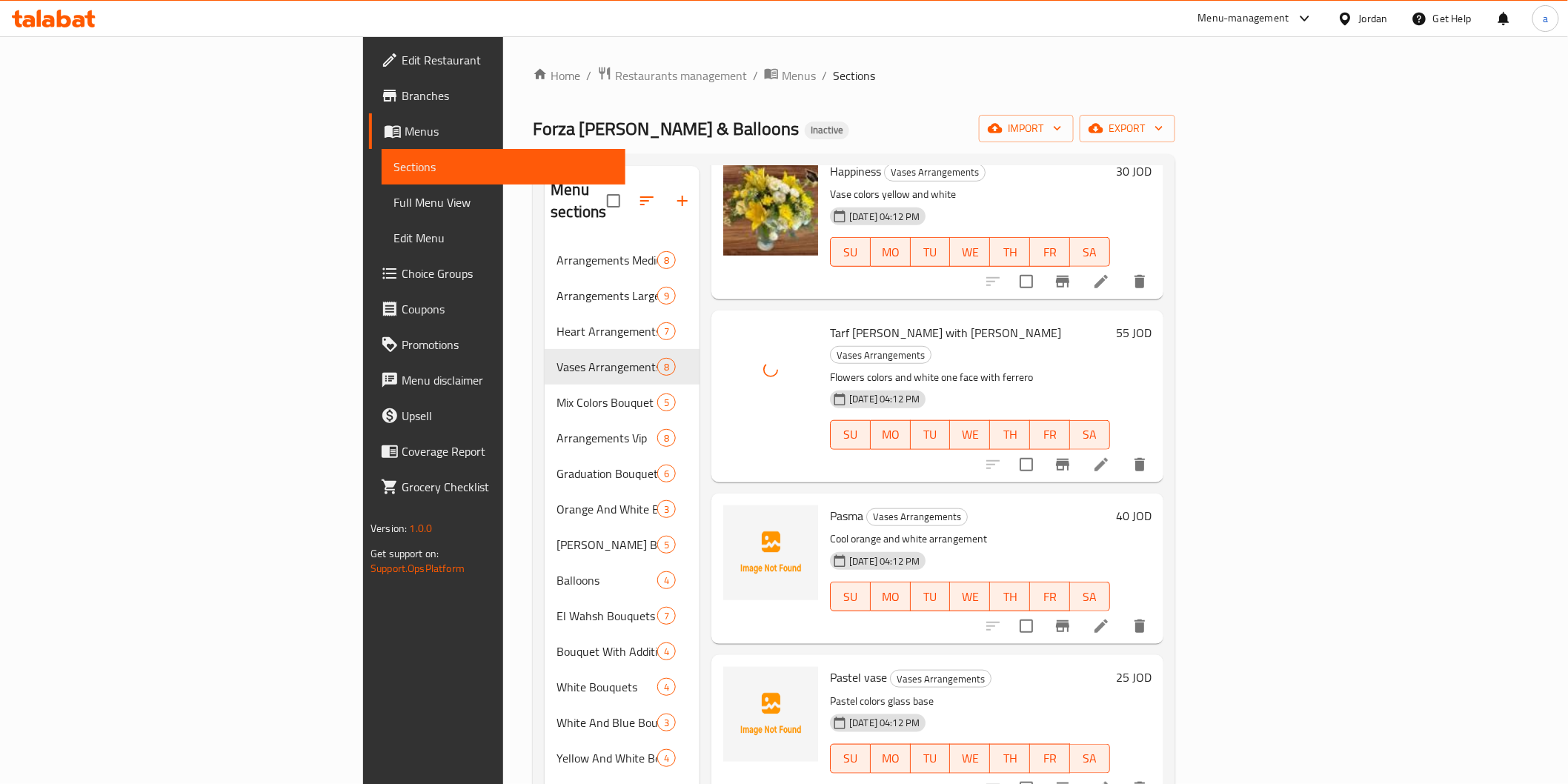
scroll to position [546, 0]
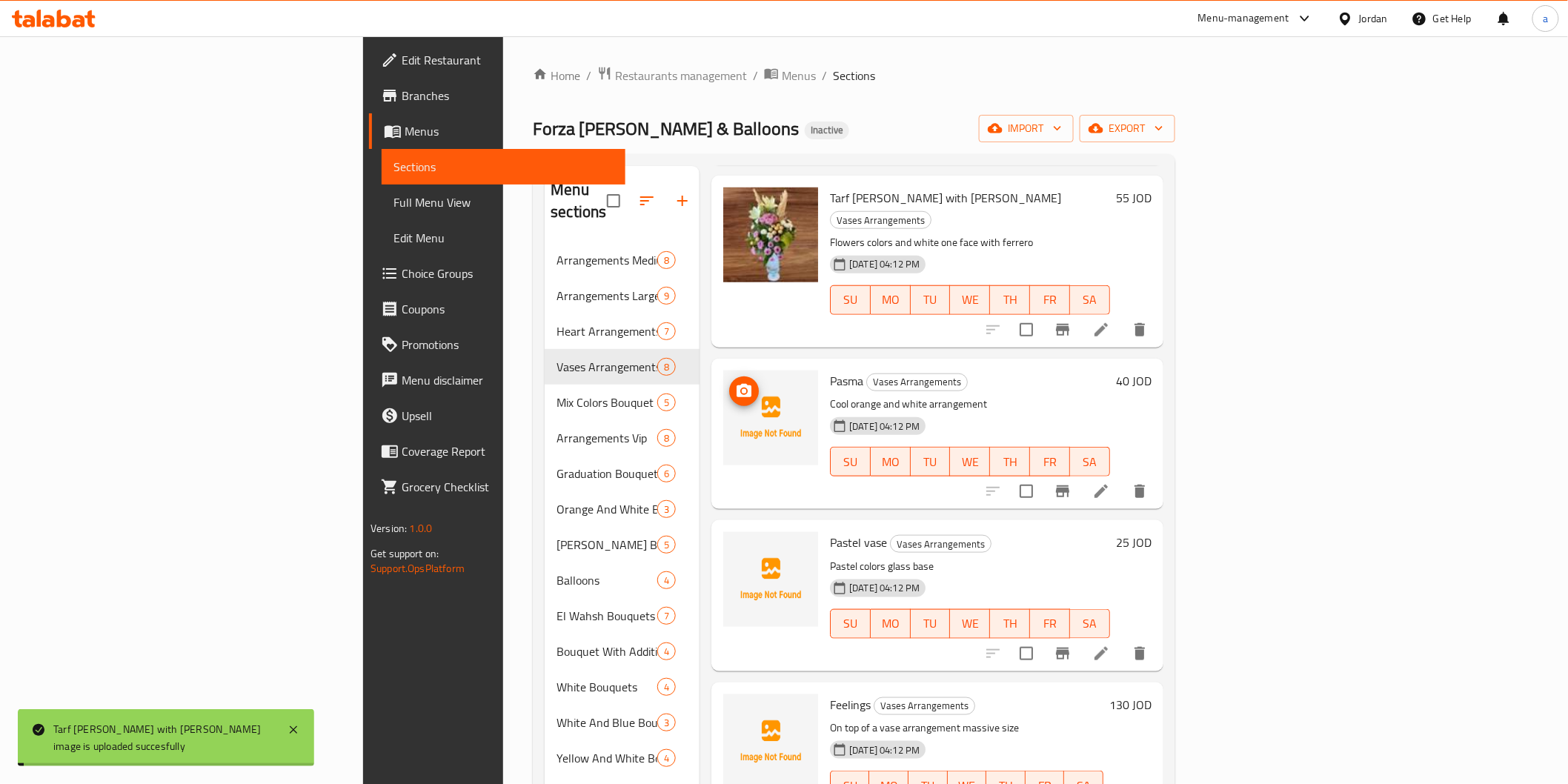
click at [736, 384] on icon "upload picture" at bounding box center [744, 390] width 15 height 13
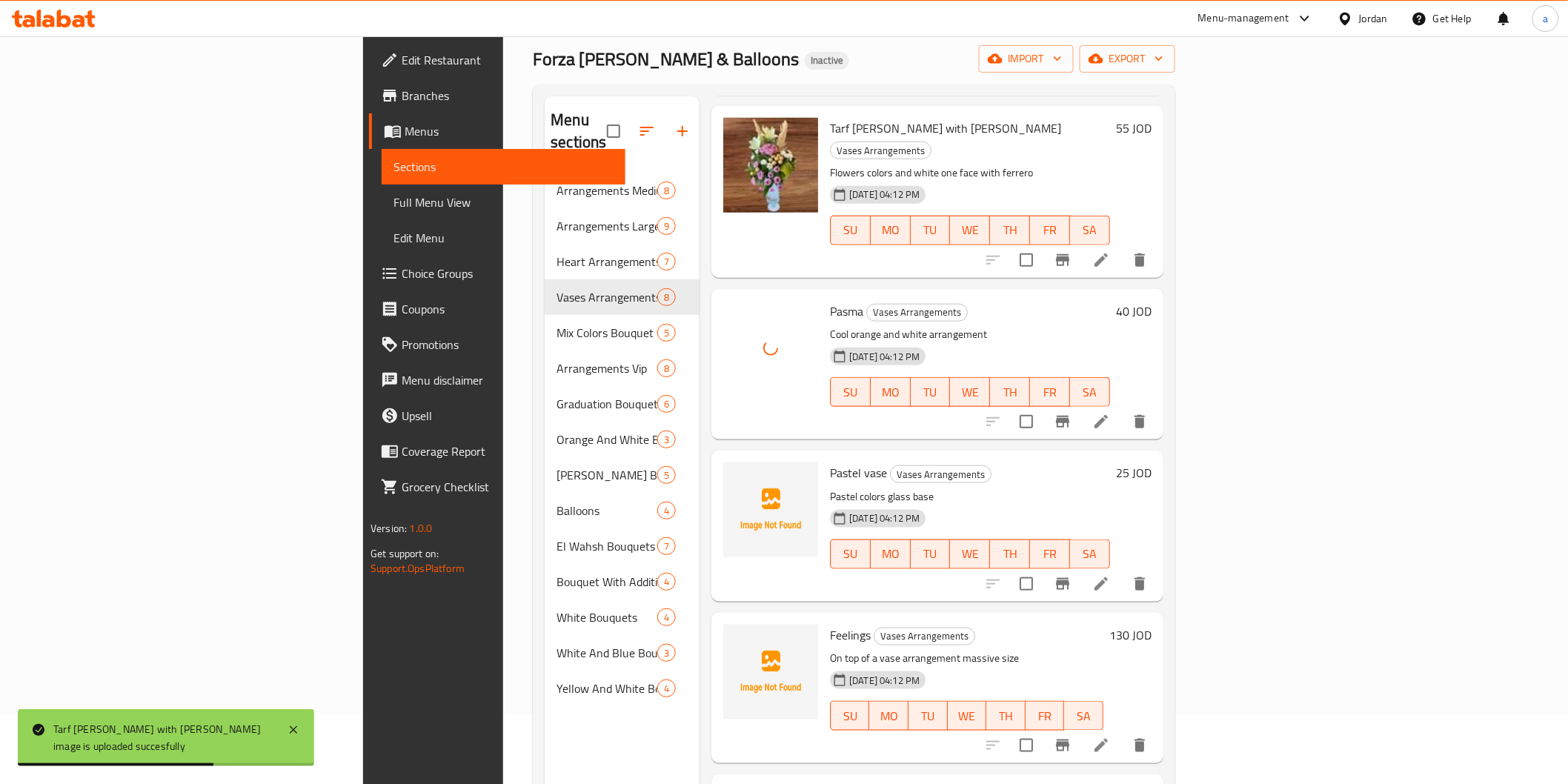
scroll to position [165, 0]
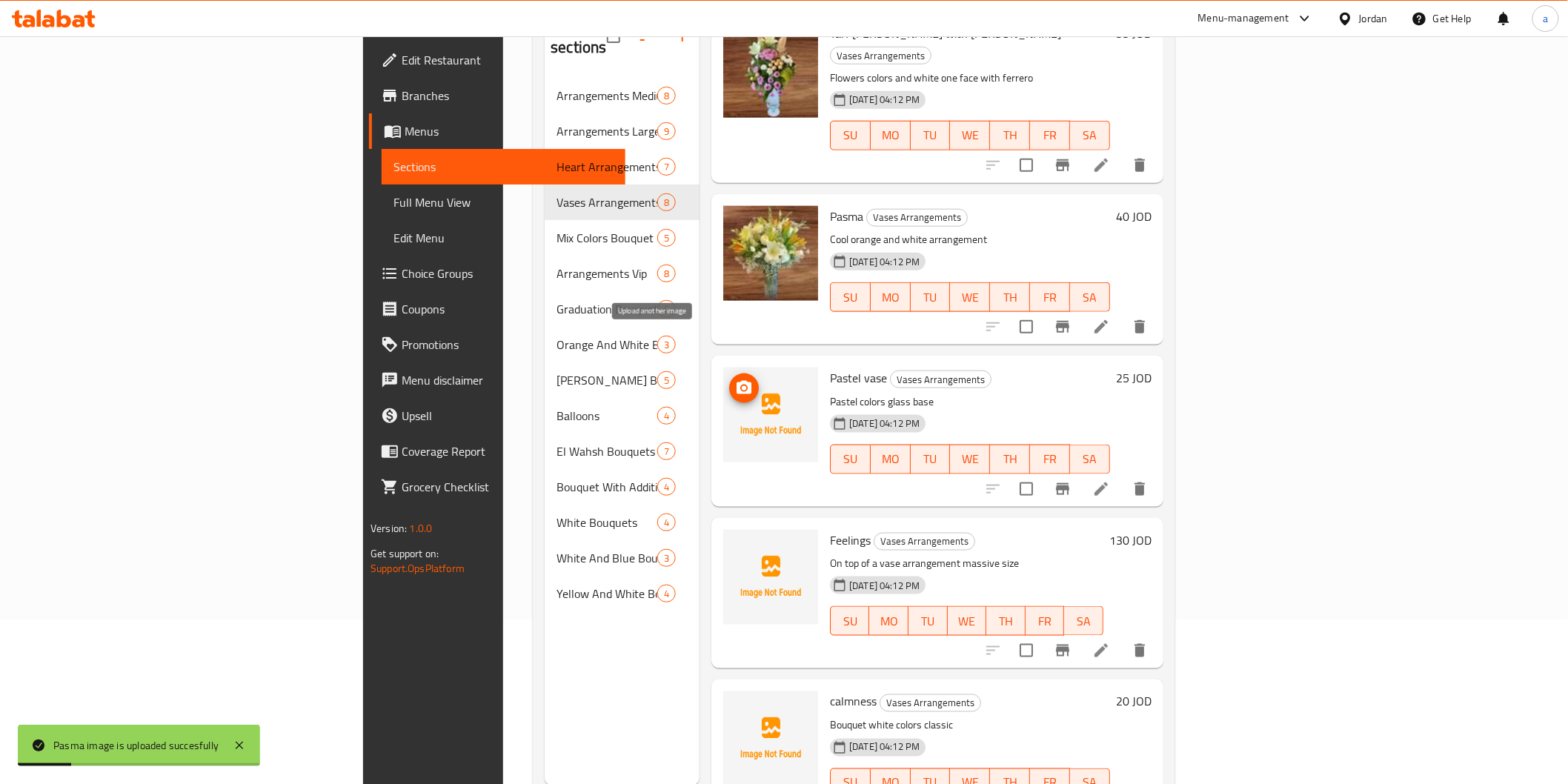
click at [736, 381] on icon "upload picture" at bounding box center [744, 388] width 15 height 13
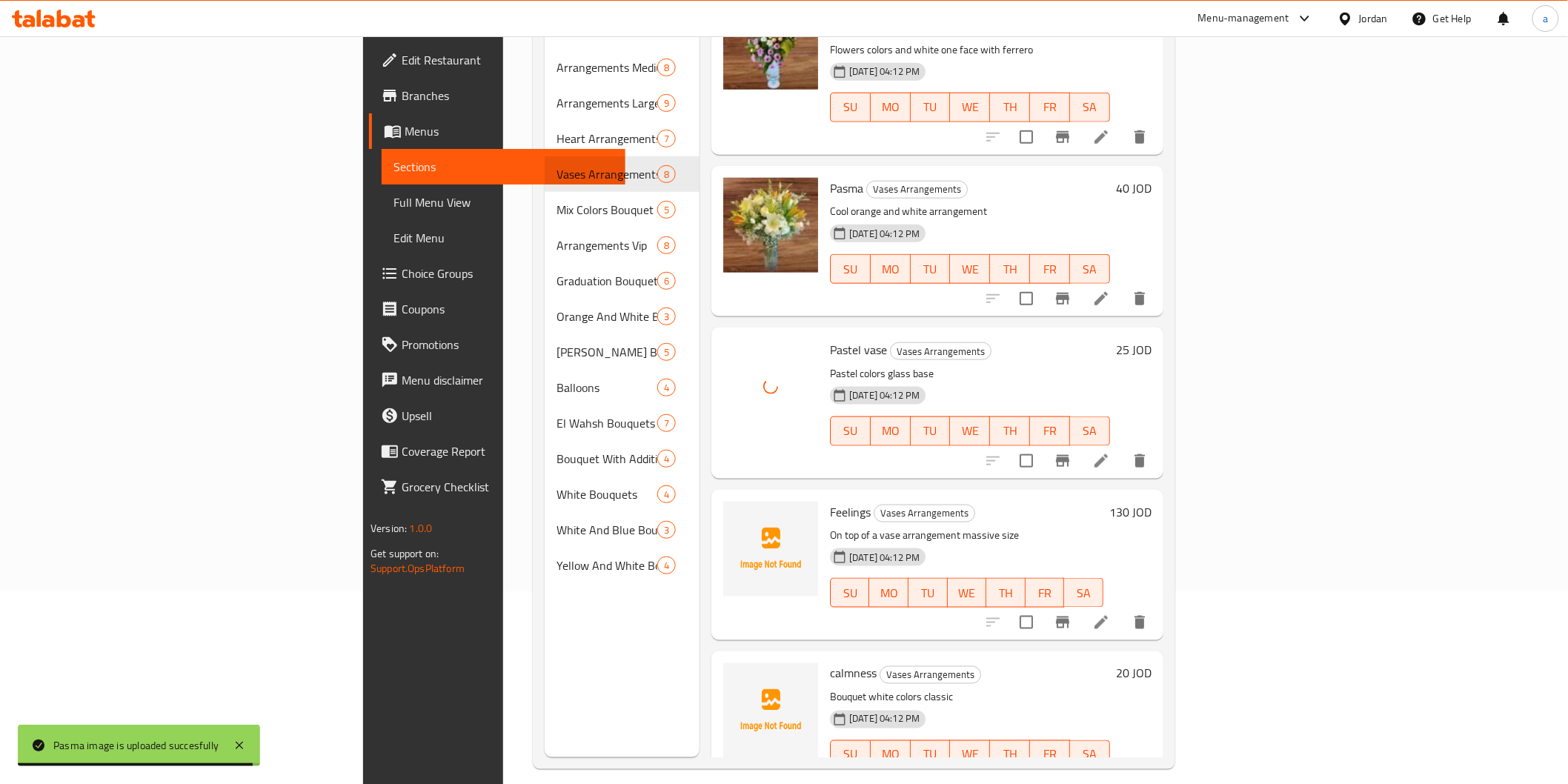
scroll to position [207, 0]
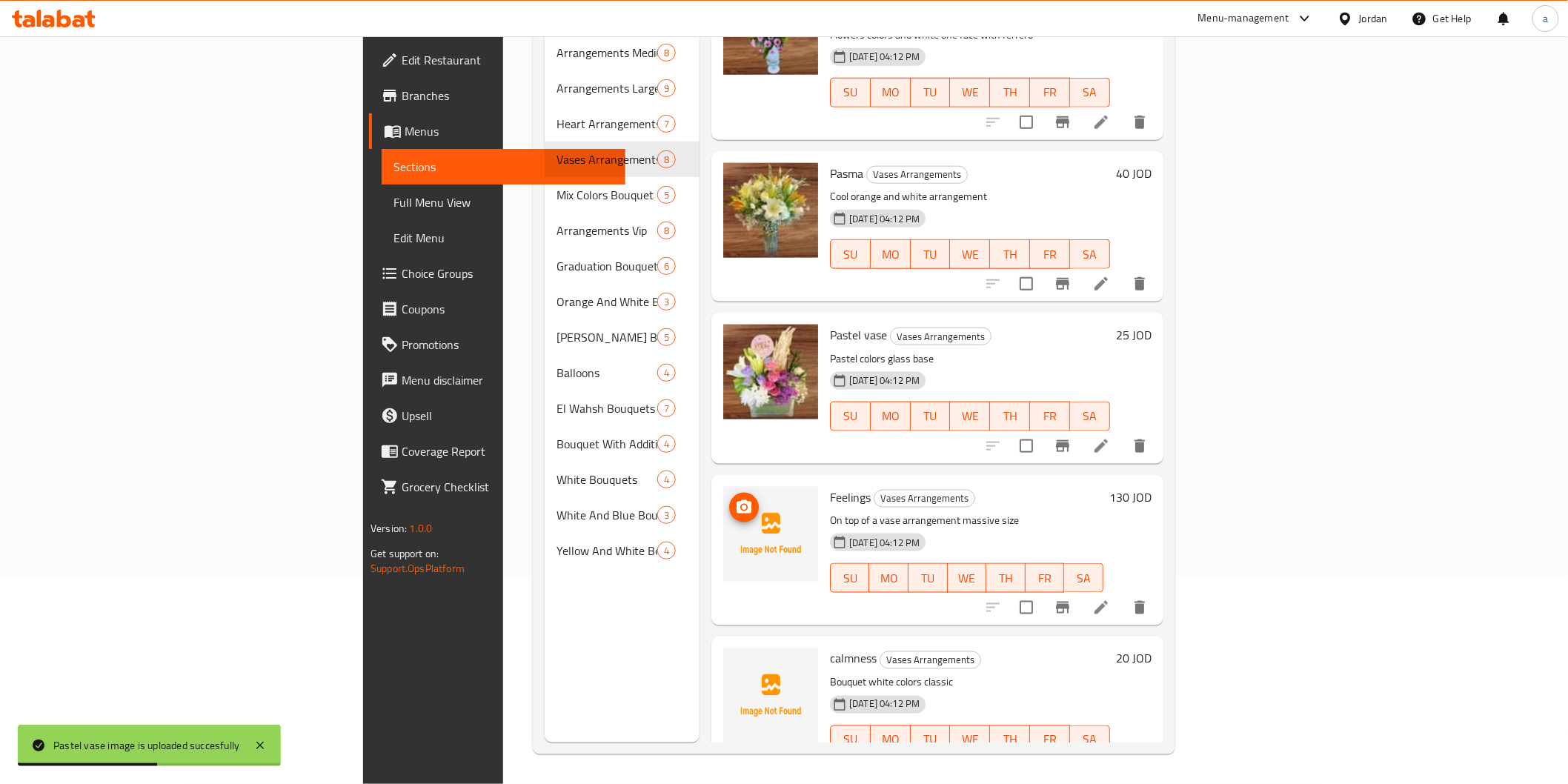
click at [735, 499] on icon "upload picture" at bounding box center [744, 507] width 17 height 17
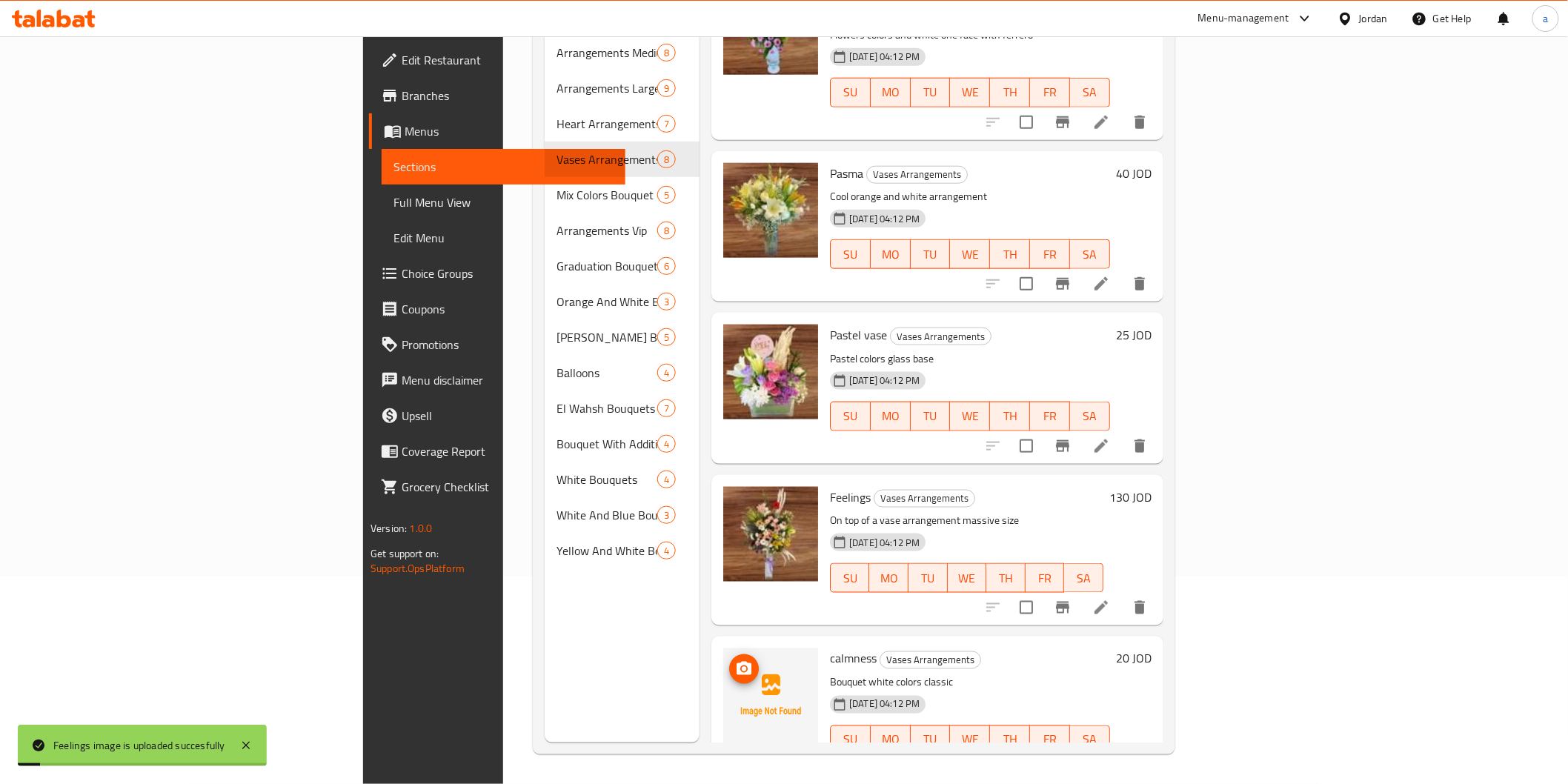
click at [723, 648] on img at bounding box center [770, 696] width 95 height 95
click at [736, 662] on icon "upload picture" at bounding box center [744, 668] width 15 height 13
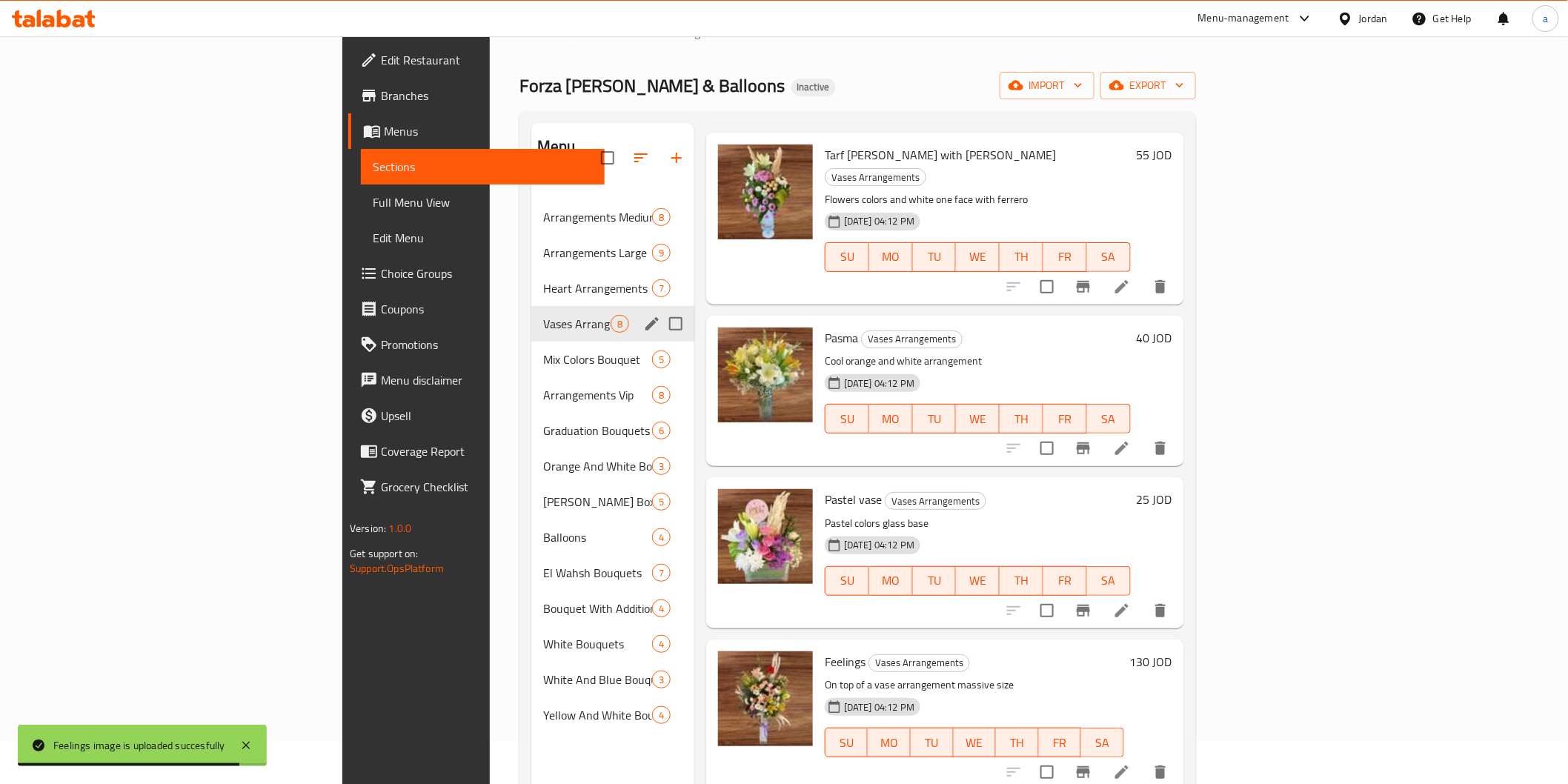
scroll to position [42, 0]
click at [543, 351] on span "Mix Colors Bouquet" at bounding box center [576, 360] width 67 height 17
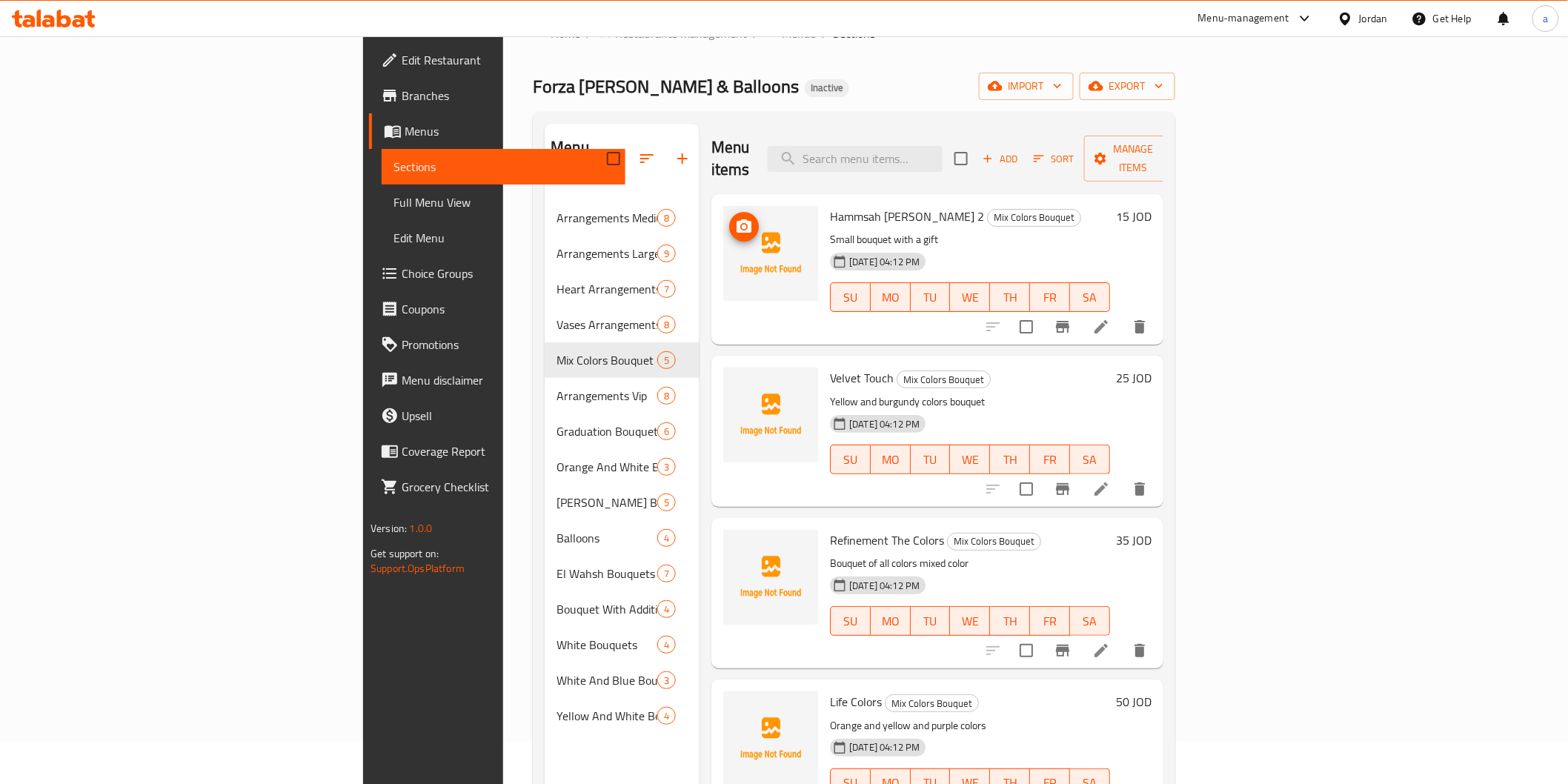
click at [742, 225] on circle "upload picture" at bounding box center [744, 226] width 4 height 4
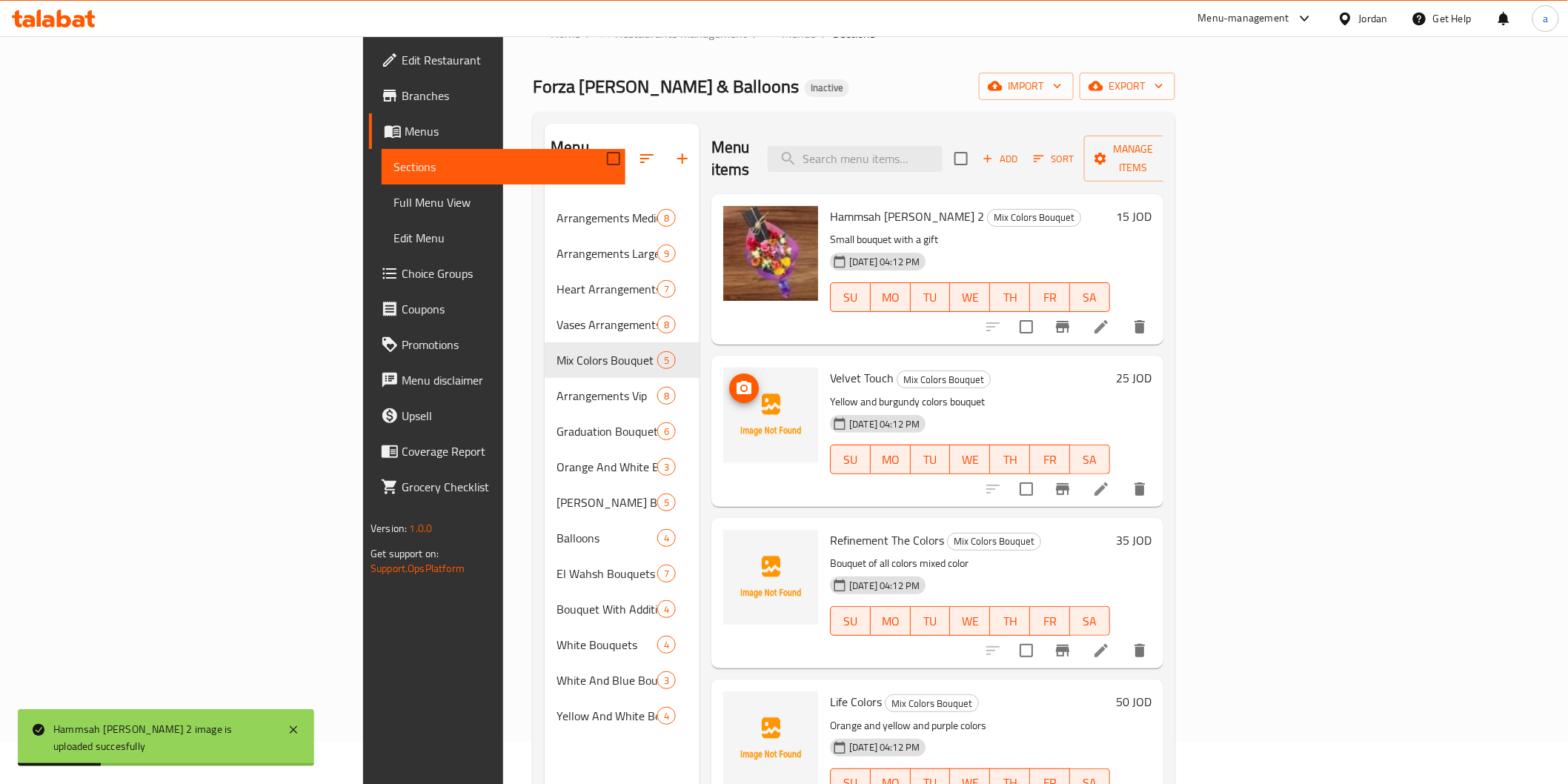
click at [729, 376] on button "upload picture" at bounding box center [744, 389] width 30 height 30
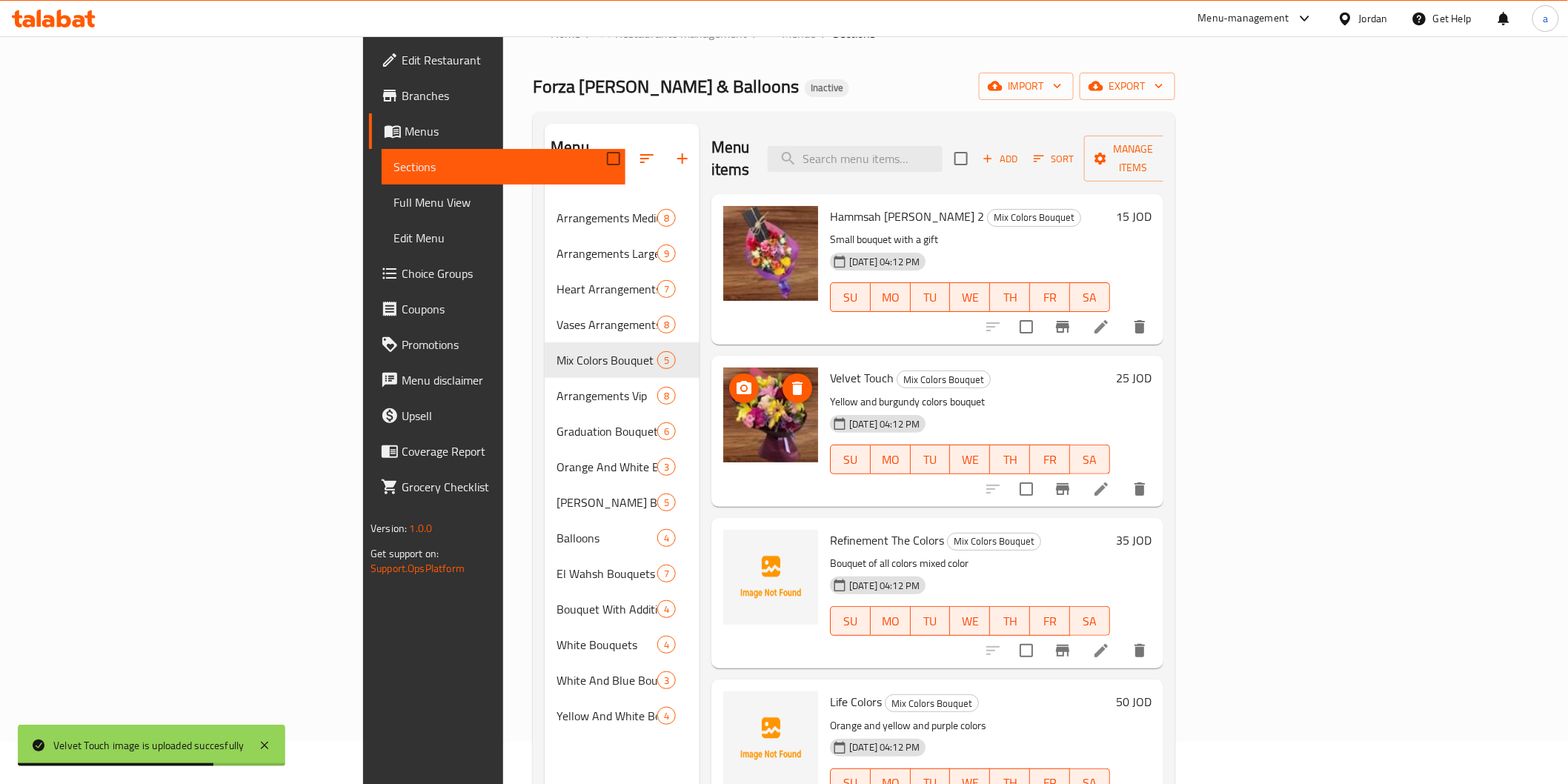
scroll to position [61, 0]
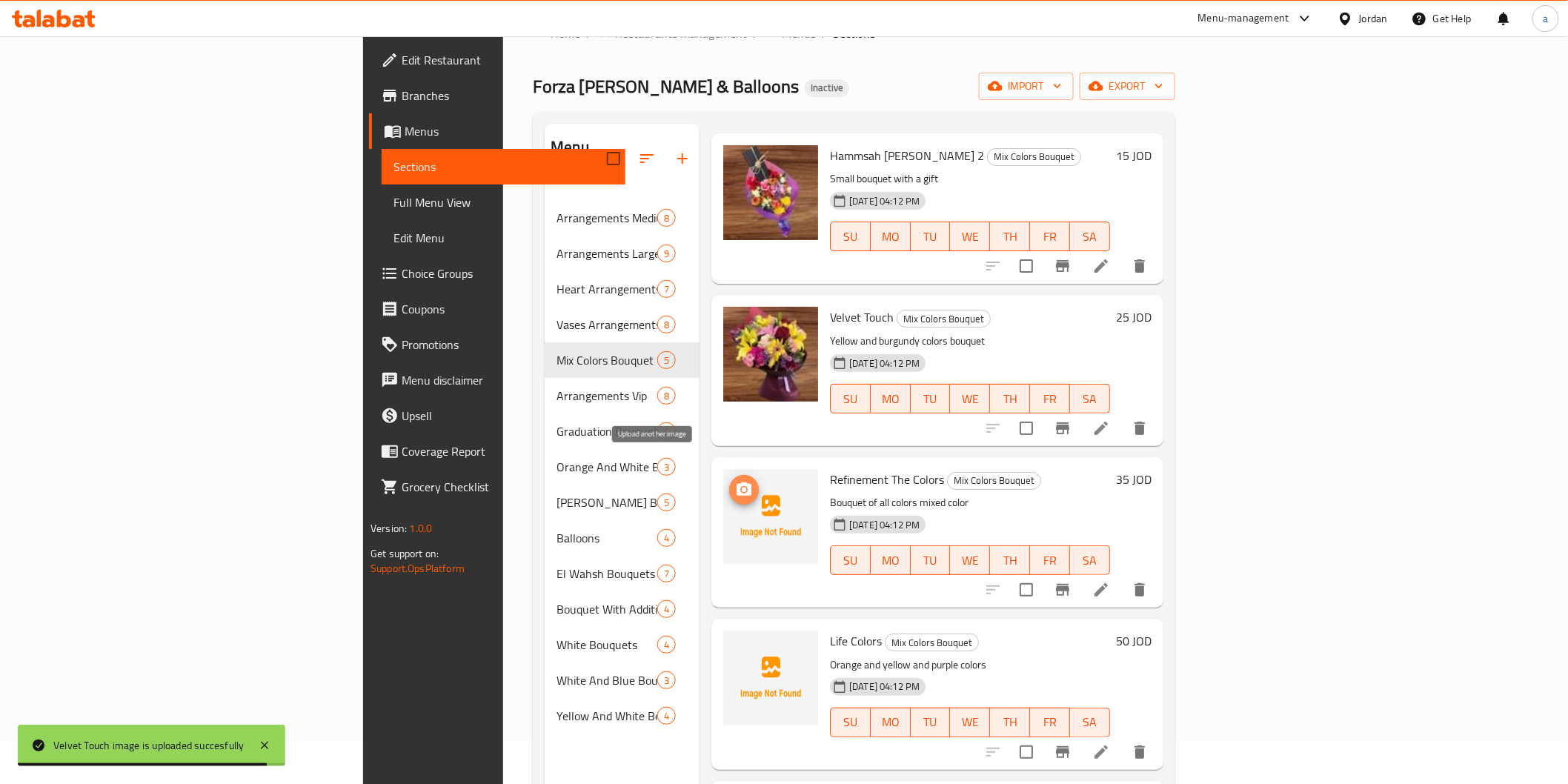
click at [735, 481] on icon "upload picture" at bounding box center [744, 489] width 17 height 17
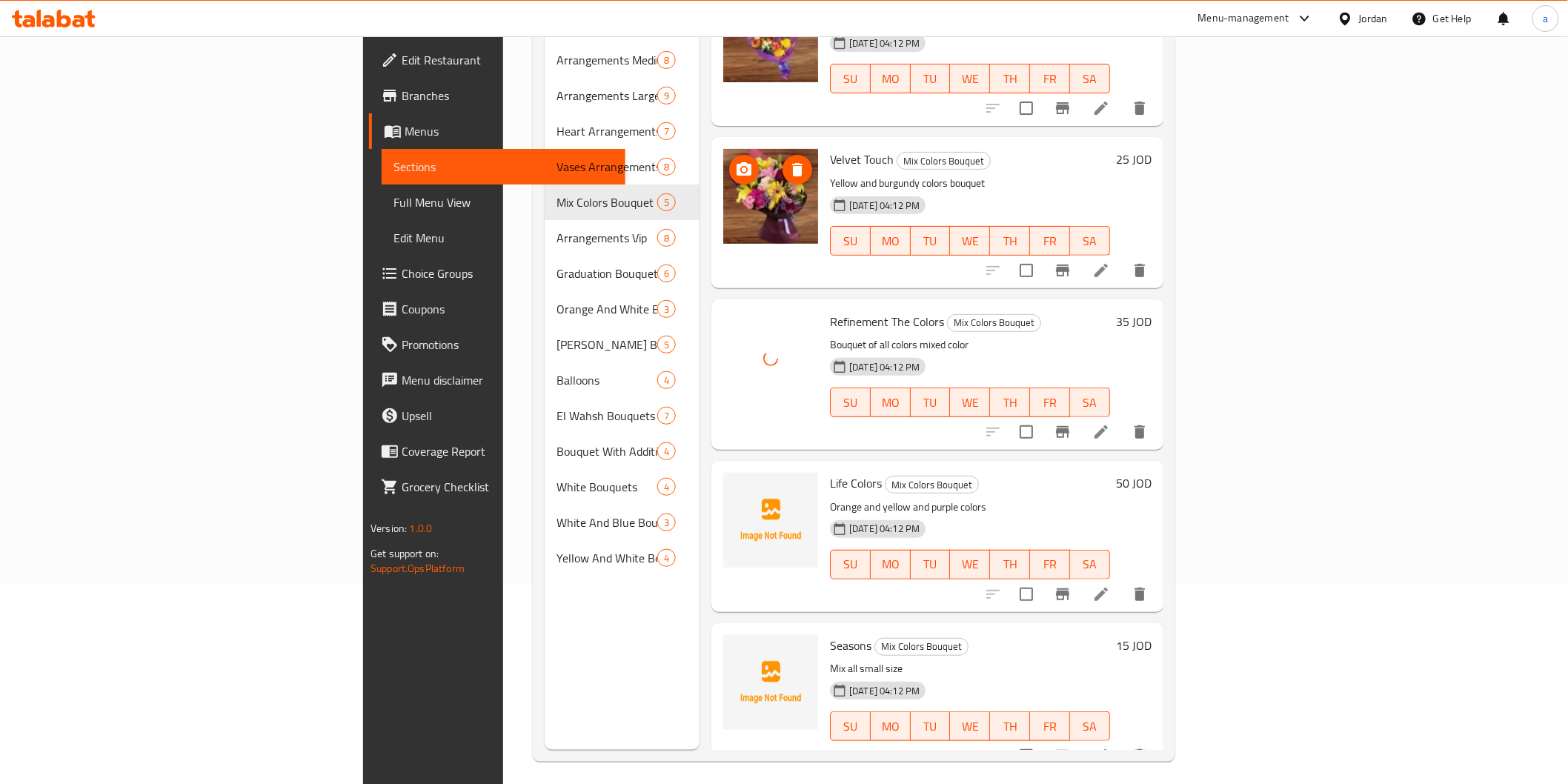
scroll to position [207, 0]
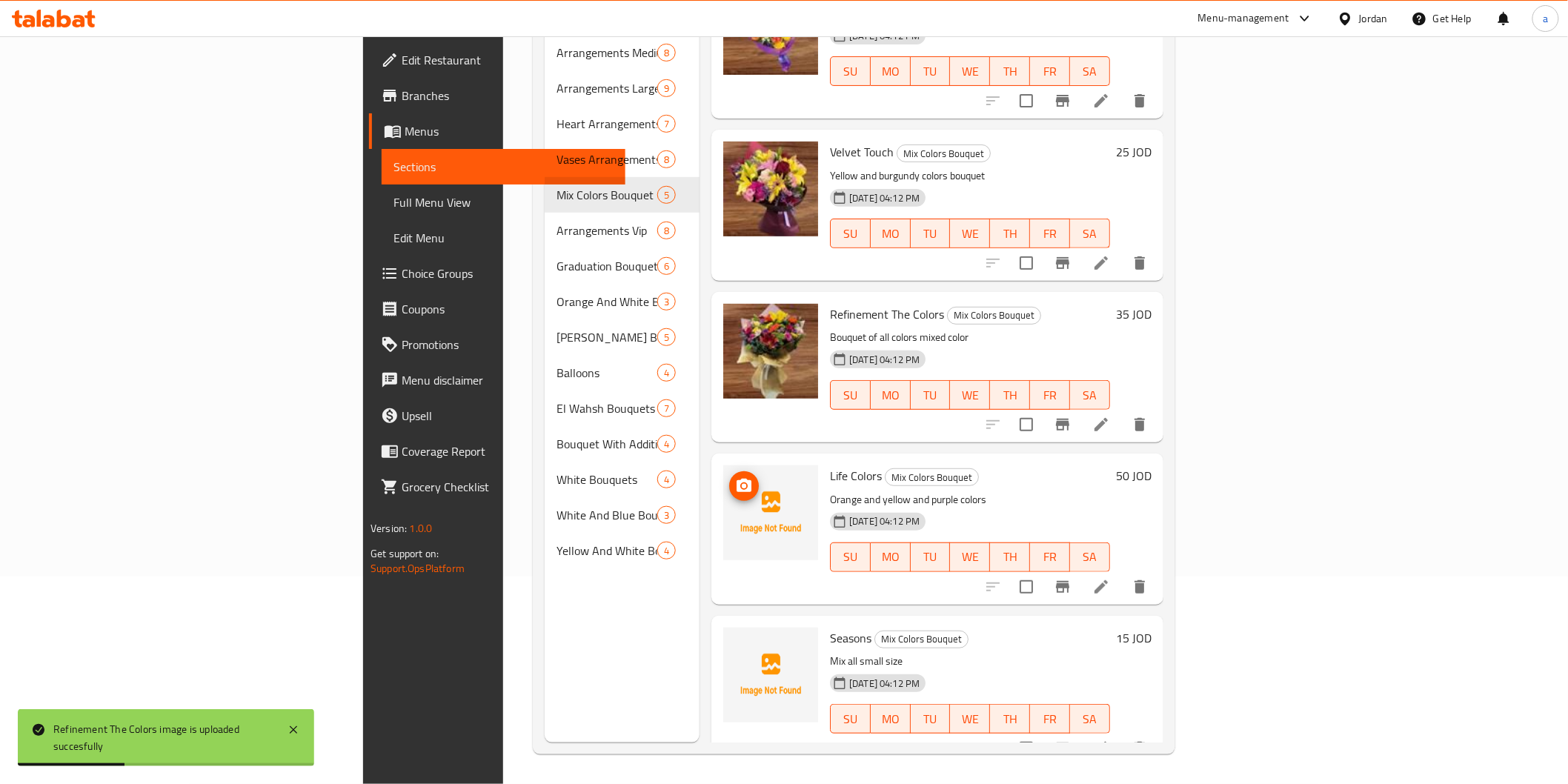
click at [729, 471] on button "upload picture" at bounding box center [744, 486] width 30 height 30
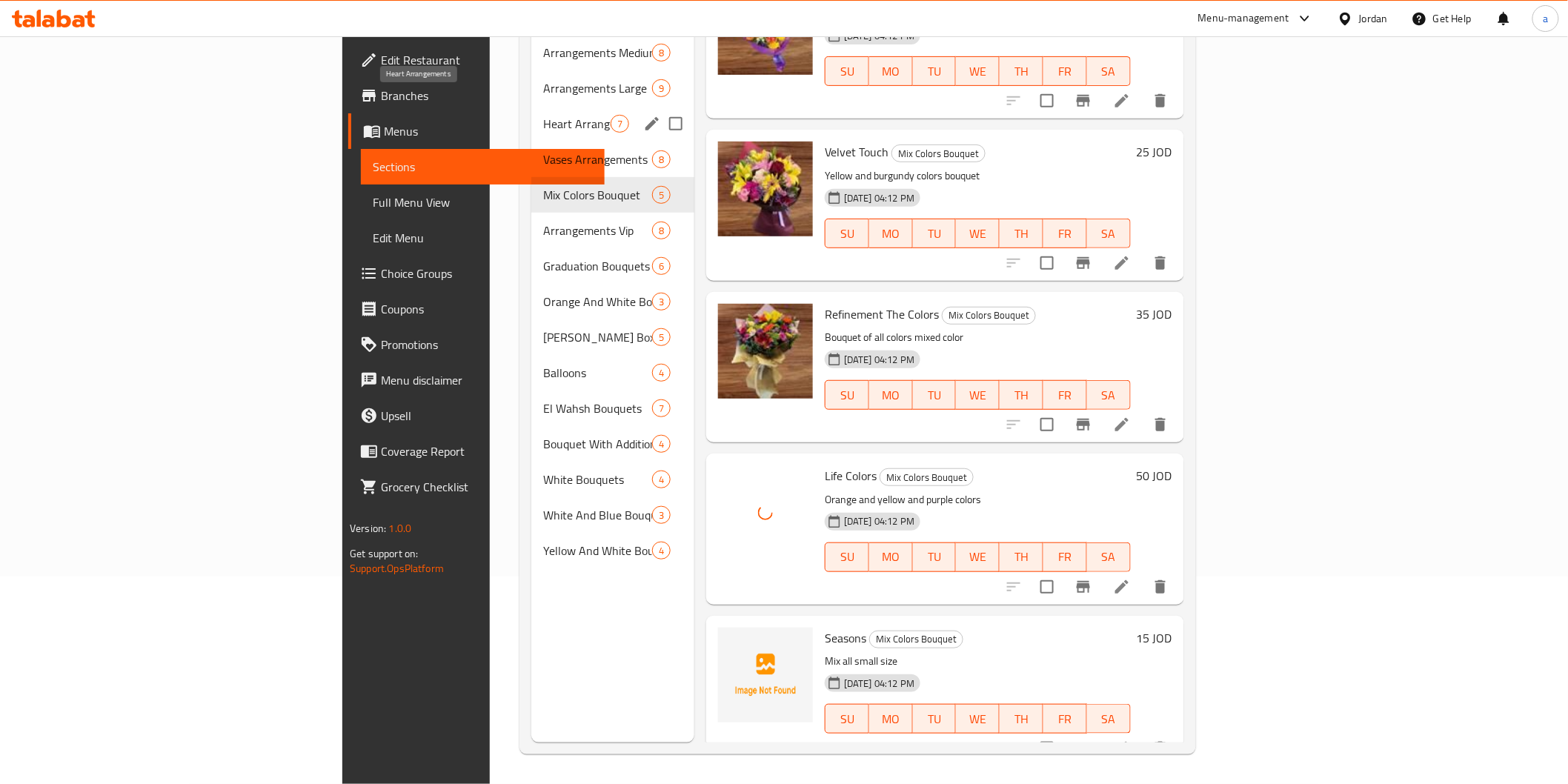
click at [543, 115] on span "Heart Arrangements" at bounding box center [576, 123] width 67 height 17
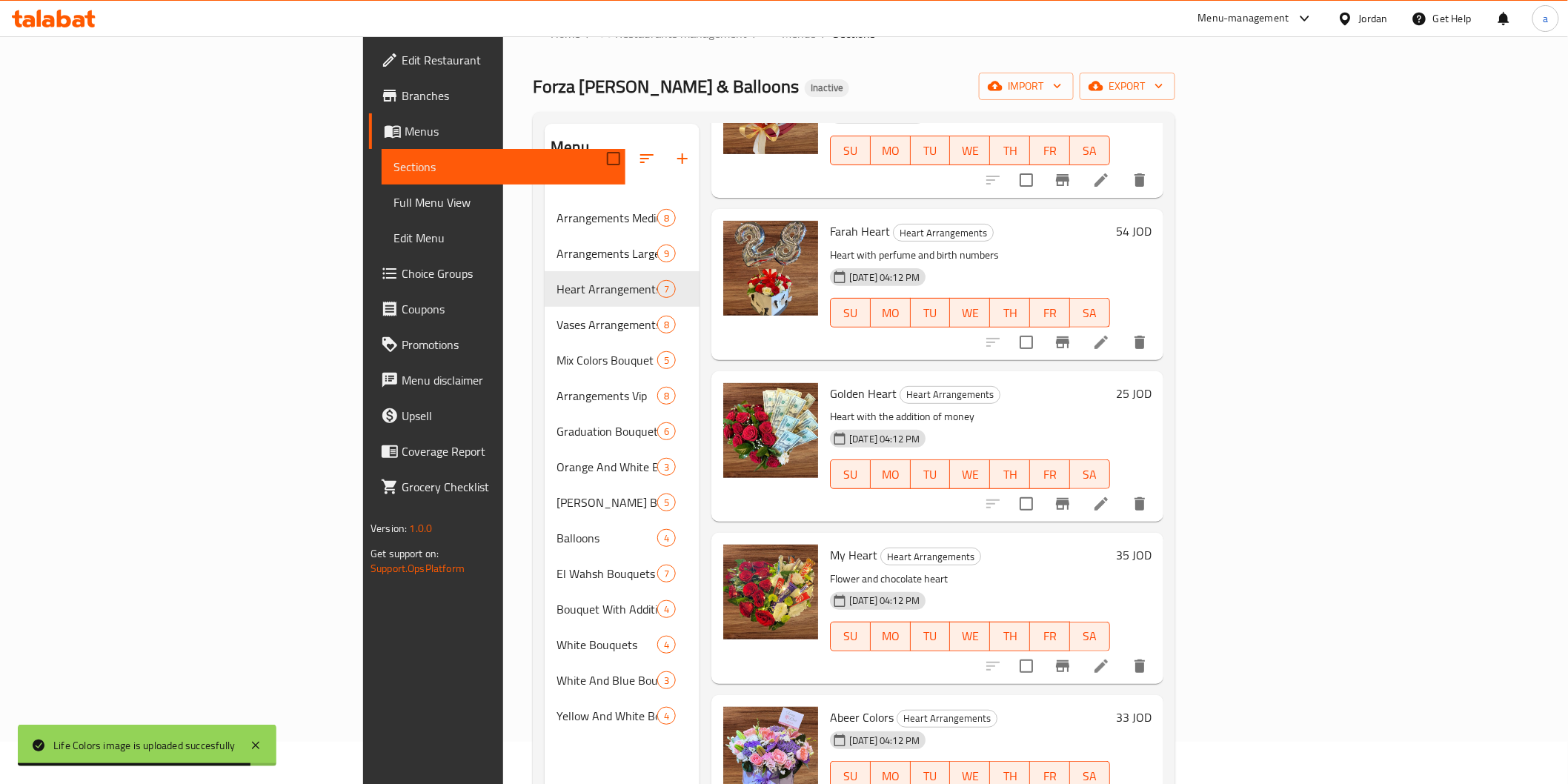
scroll to position [165, 0]
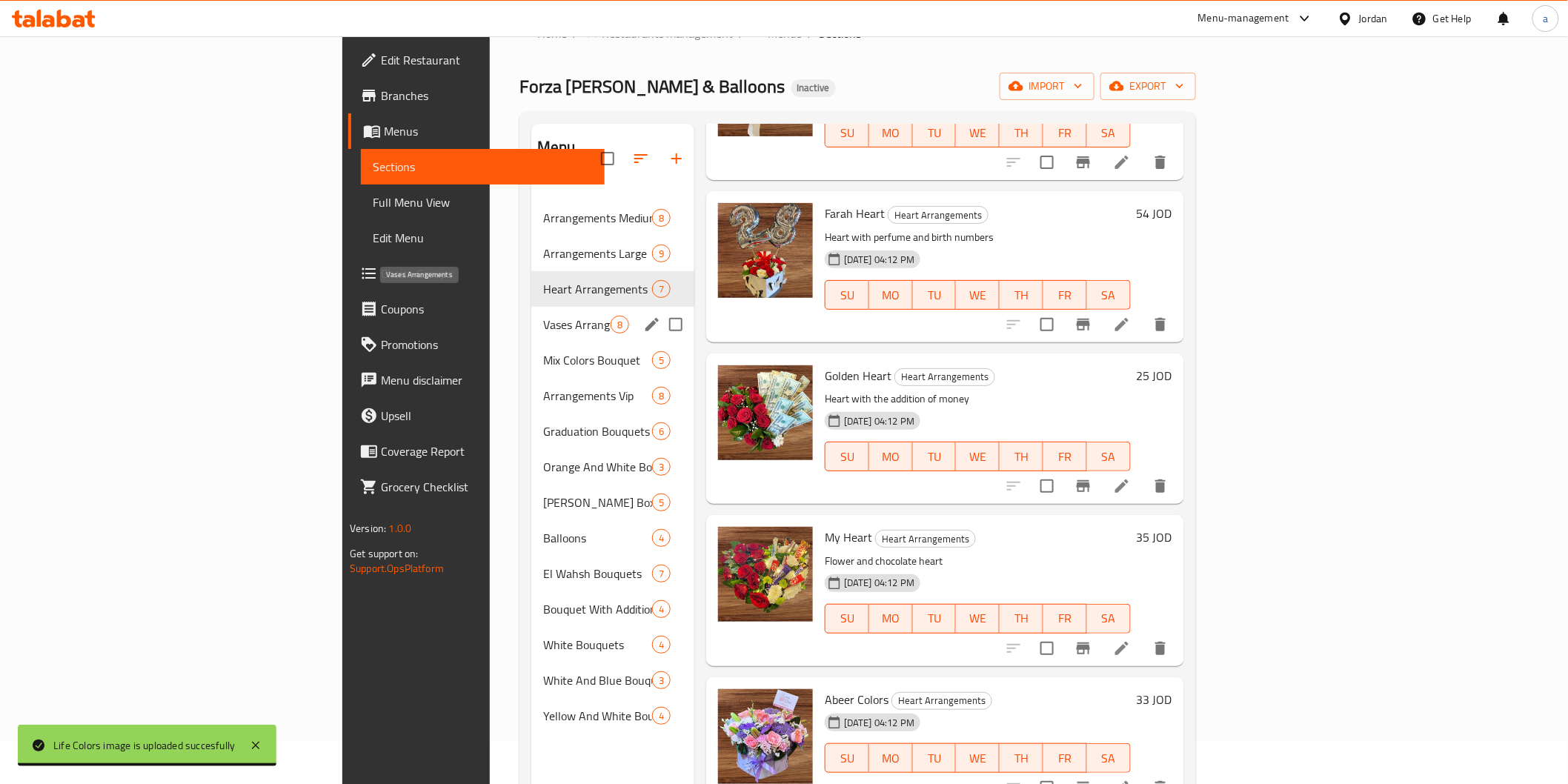
click at [543, 315] on span "Vases Arrangements" at bounding box center [576, 324] width 67 height 17
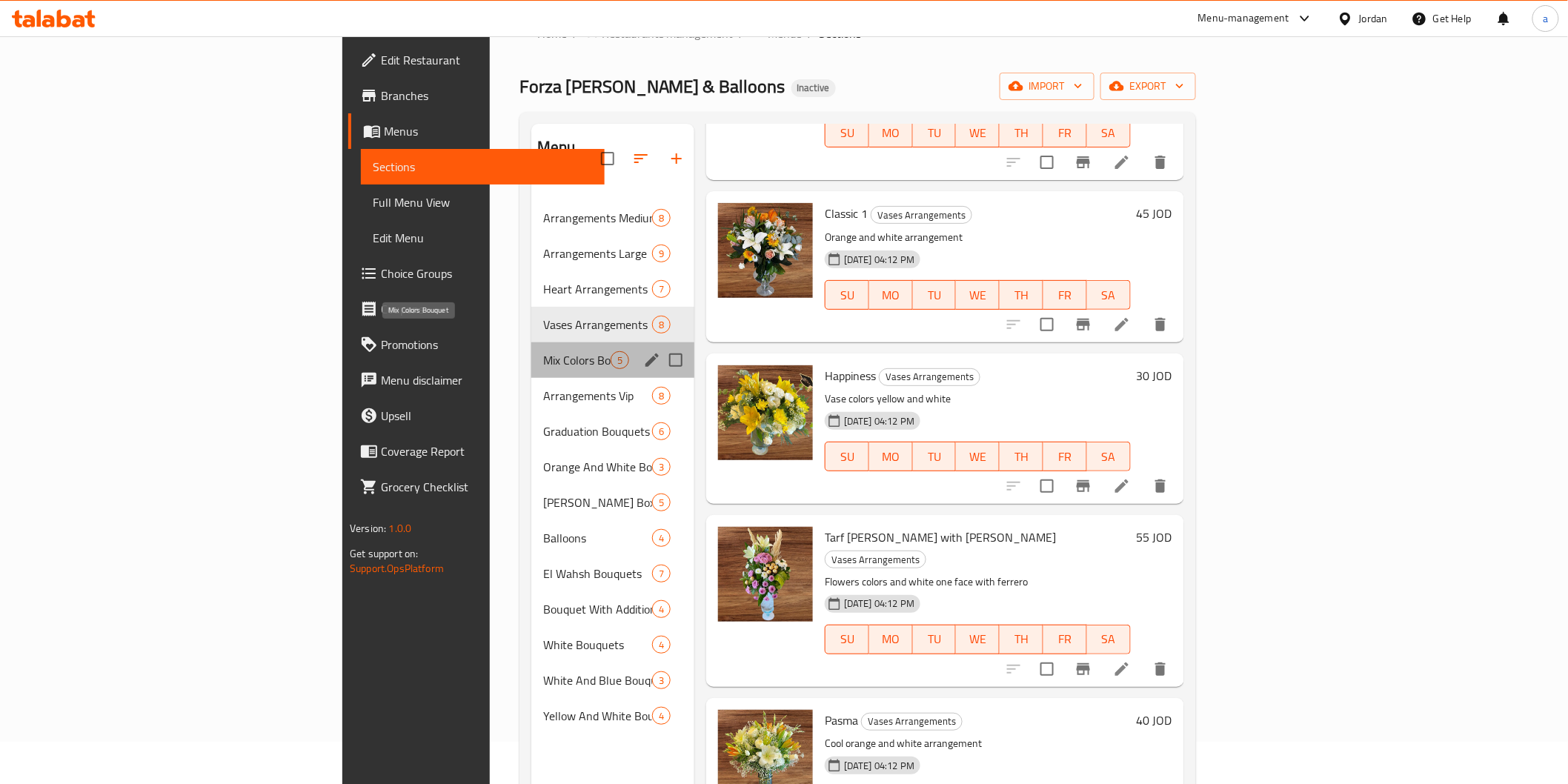
click at [543, 351] on span "Mix Colors Bouquet" at bounding box center [576, 360] width 67 height 17
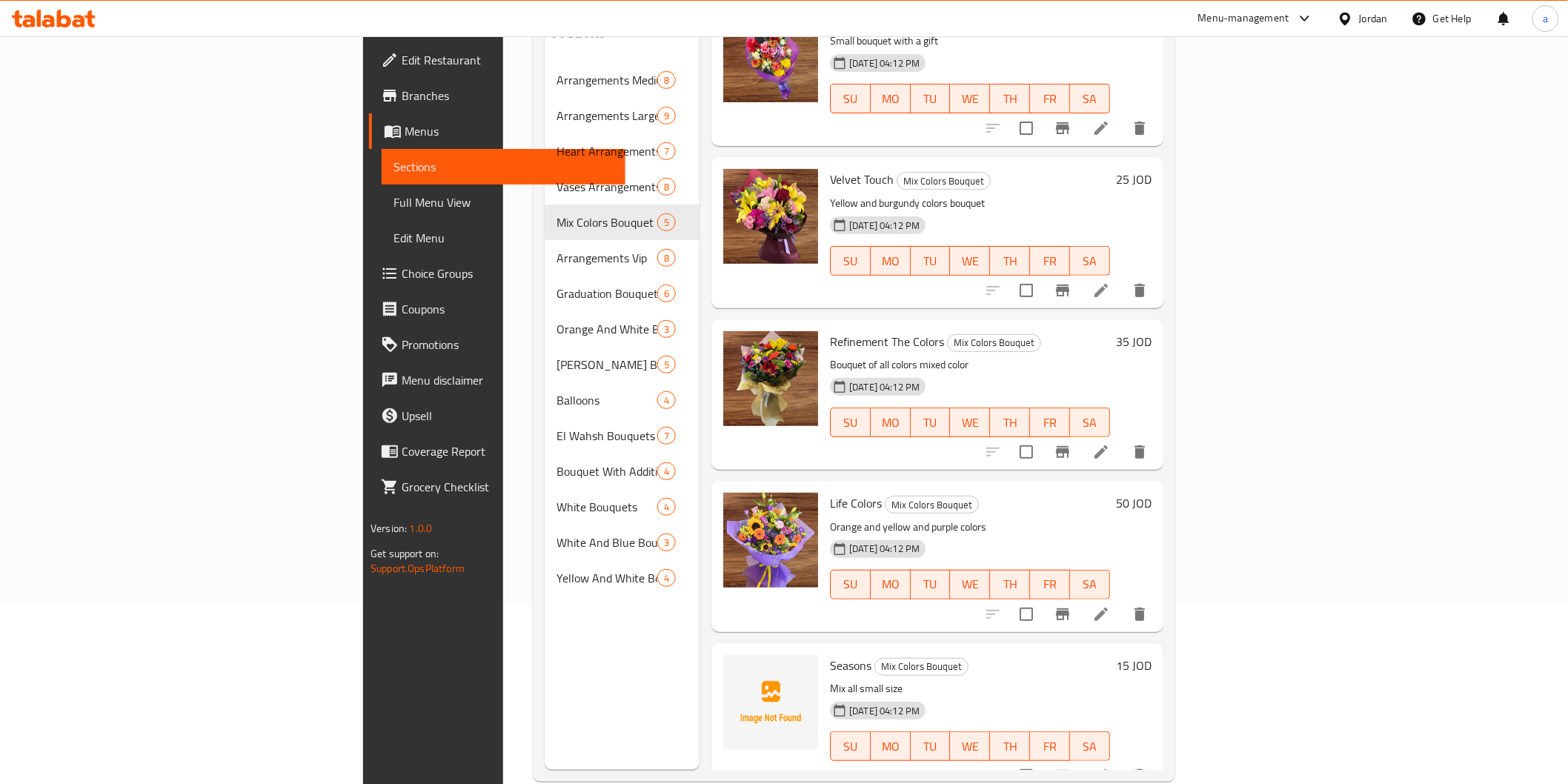
scroll to position [207, 0]
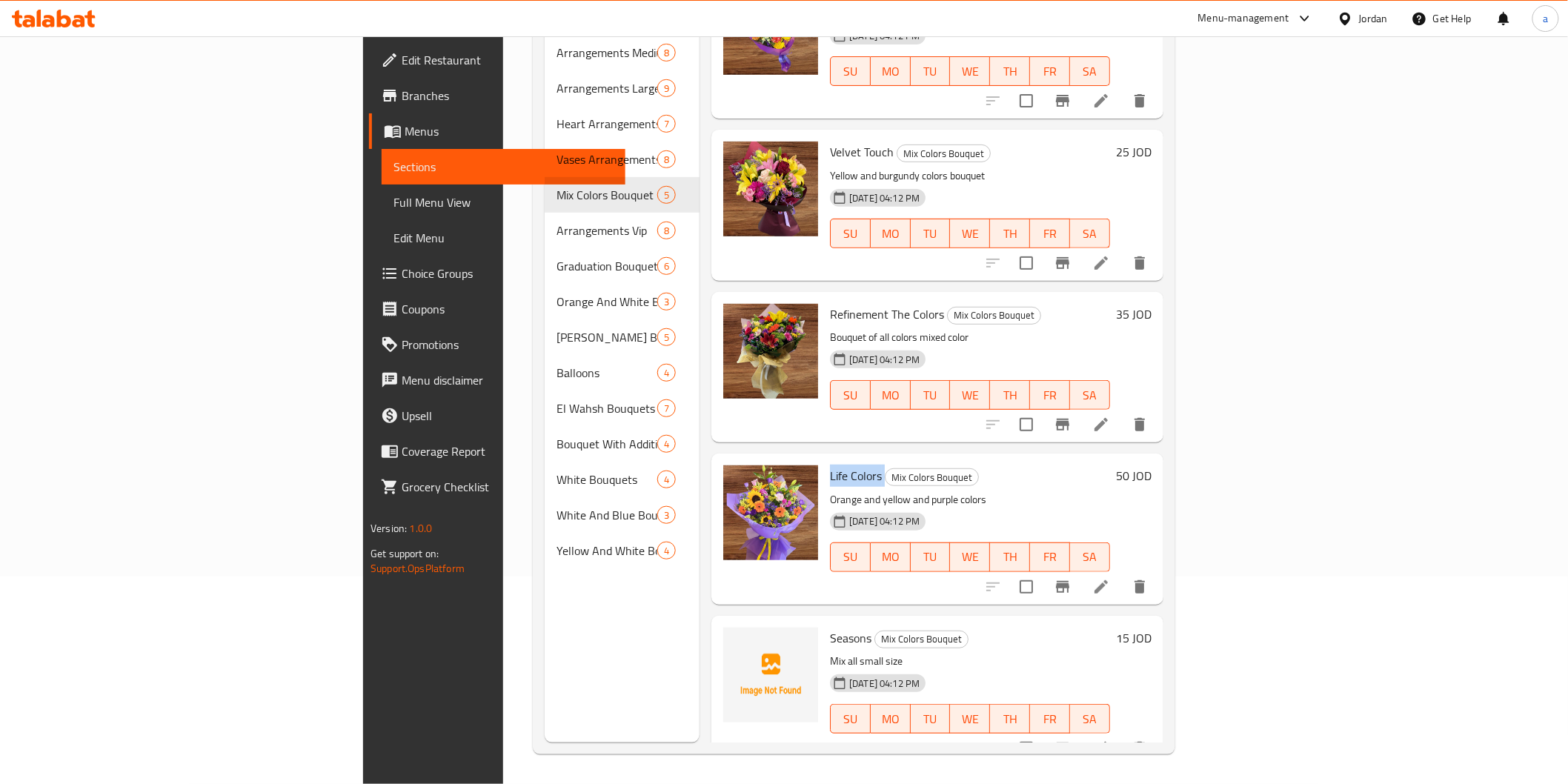
drag, startPoint x: 737, startPoint y: 451, endPoint x: 794, endPoint y: 455, distance: 57.1
click at [824, 459] on div "Life Colors Mix Colors Bouquet Orange and yellow and purple colors [DATE] 04:12…" at bounding box center [969, 528] width 292 height 139
copy h6 "Life Colors"
click at [735, 640] on icon "upload picture" at bounding box center [744, 648] width 17 height 17
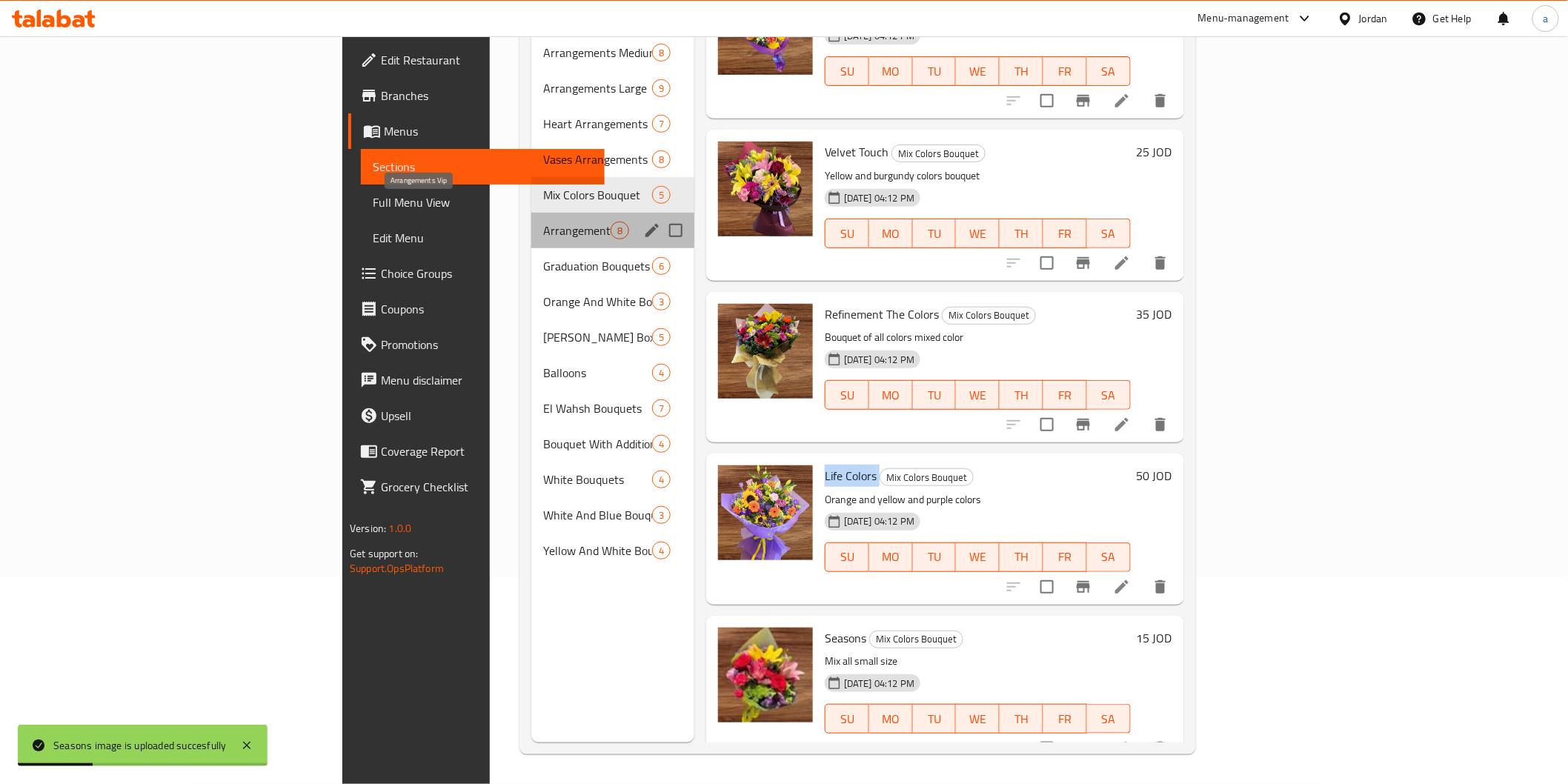
click at [543, 221] on span "Arrangements Vip" at bounding box center [576, 230] width 67 height 17
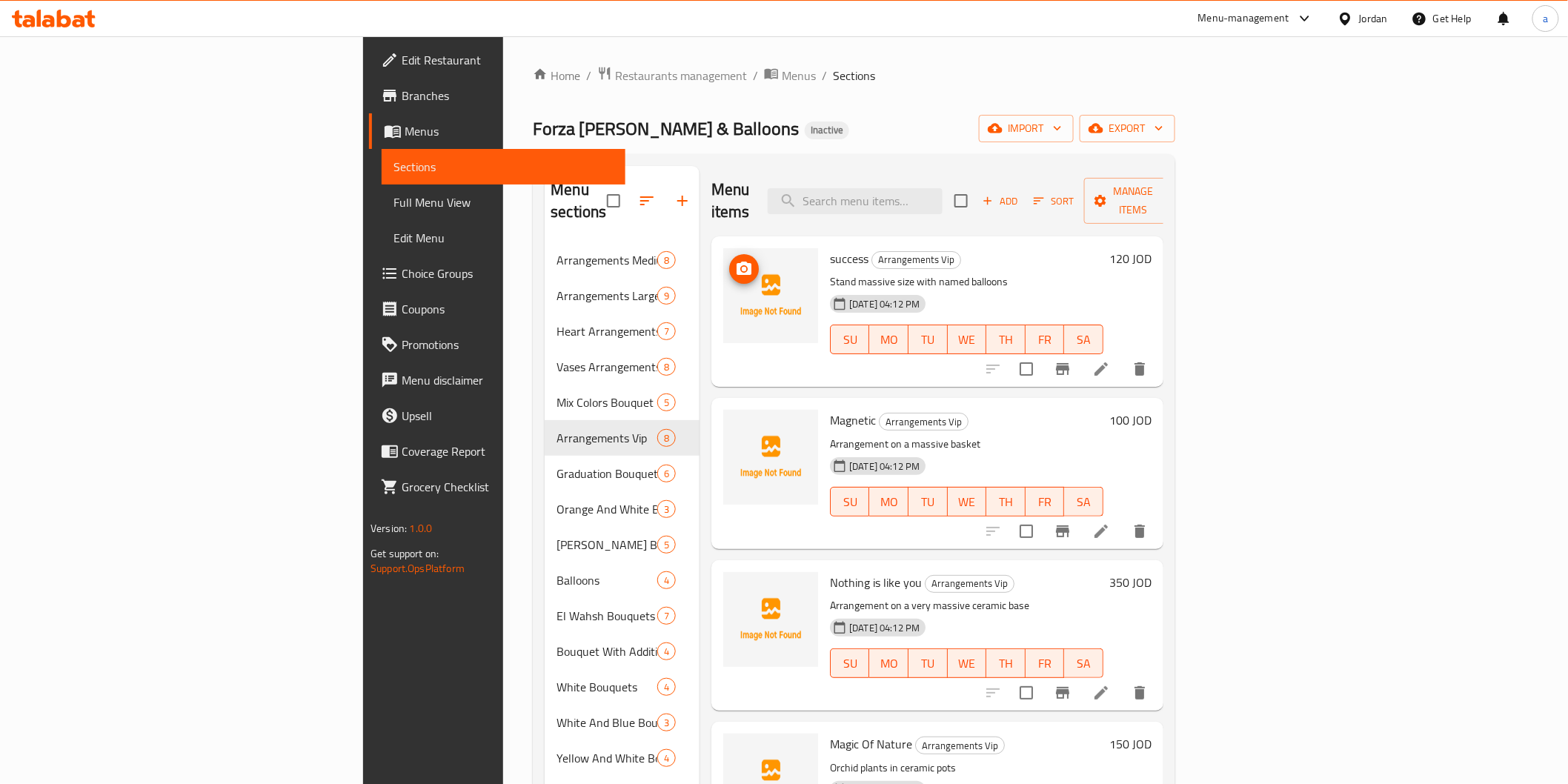
click at [736, 261] on icon "upload picture" at bounding box center [744, 268] width 15 height 13
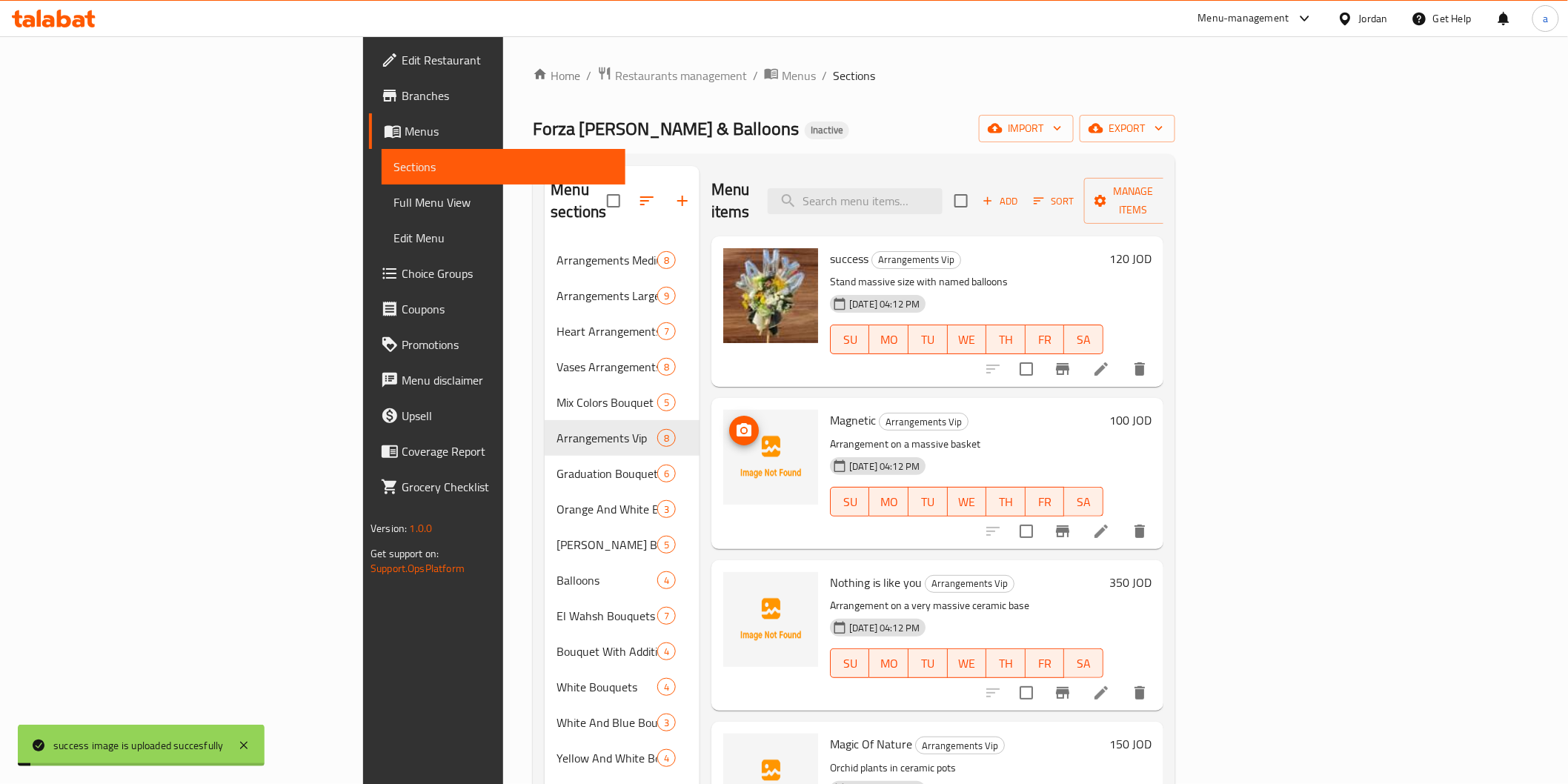
click at [723, 426] on img at bounding box center [770, 458] width 95 height 95
click at [735, 422] on icon "upload picture" at bounding box center [744, 430] width 17 height 17
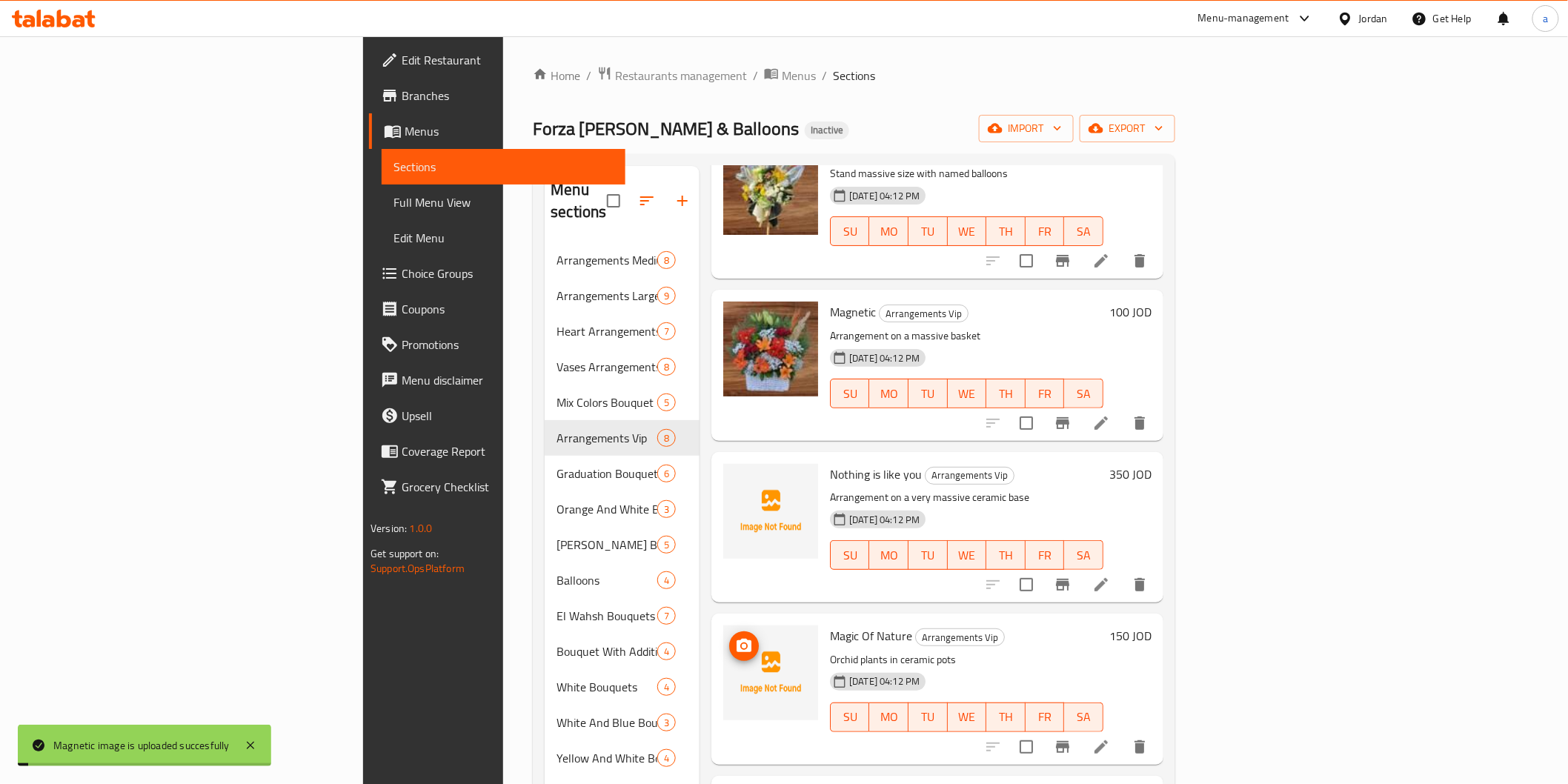
scroll to position [329, 0]
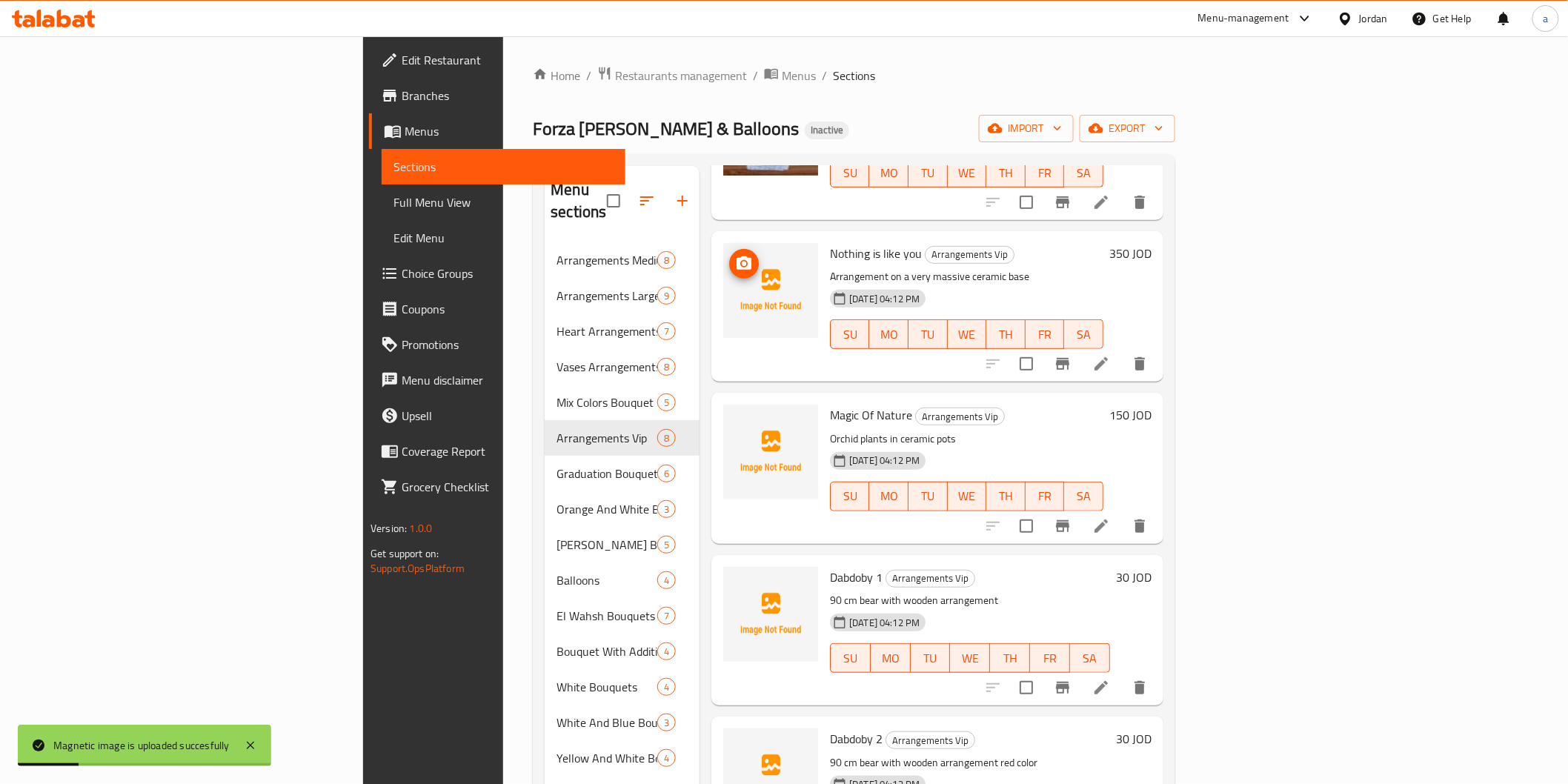
drag, startPoint x: 654, startPoint y: 224, endPoint x: 653, endPoint y: 234, distance: 10.0
click at [723, 243] on img at bounding box center [770, 290] width 95 height 95
click at [736, 256] on icon "upload picture" at bounding box center [744, 263] width 15 height 13
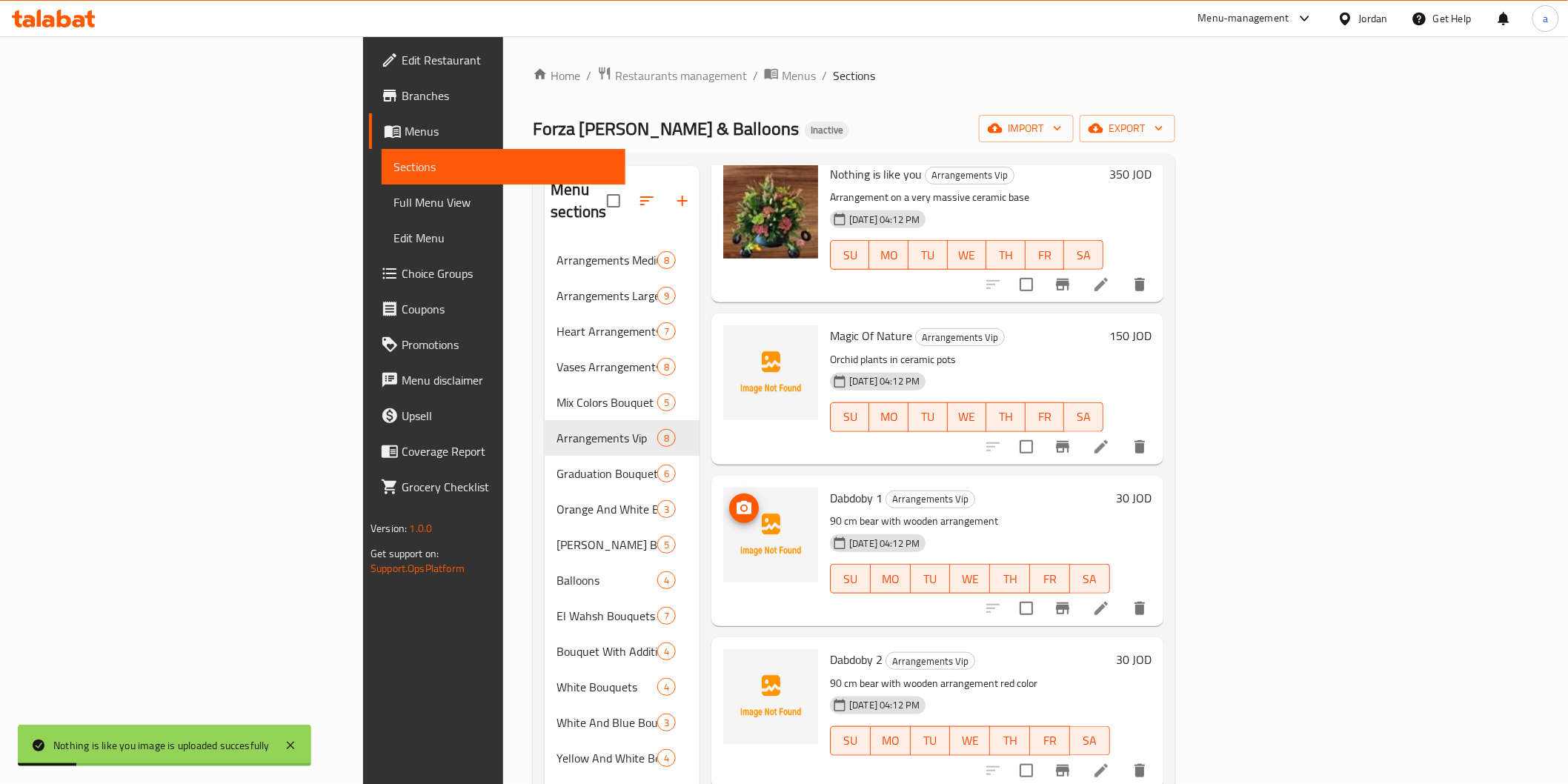
scroll to position [494, 0]
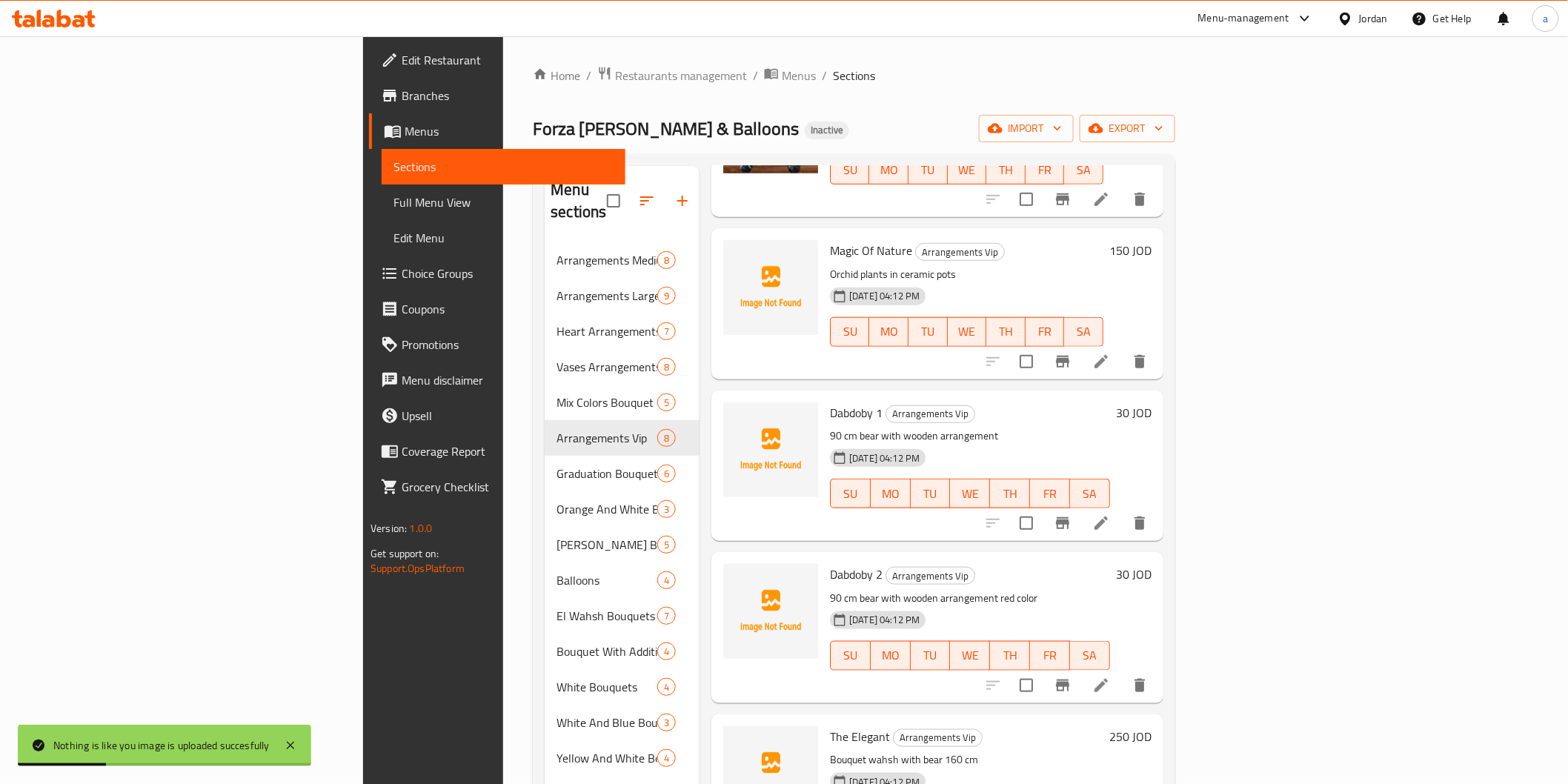
click at [723, 279] on img at bounding box center [770, 288] width 95 height 95
click at [729, 248] on button "upload picture" at bounding box center [744, 261] width 30 height 30
click at [735, 414] on icon "upload picture" at bounding box center [744, 423] width 17 height 17
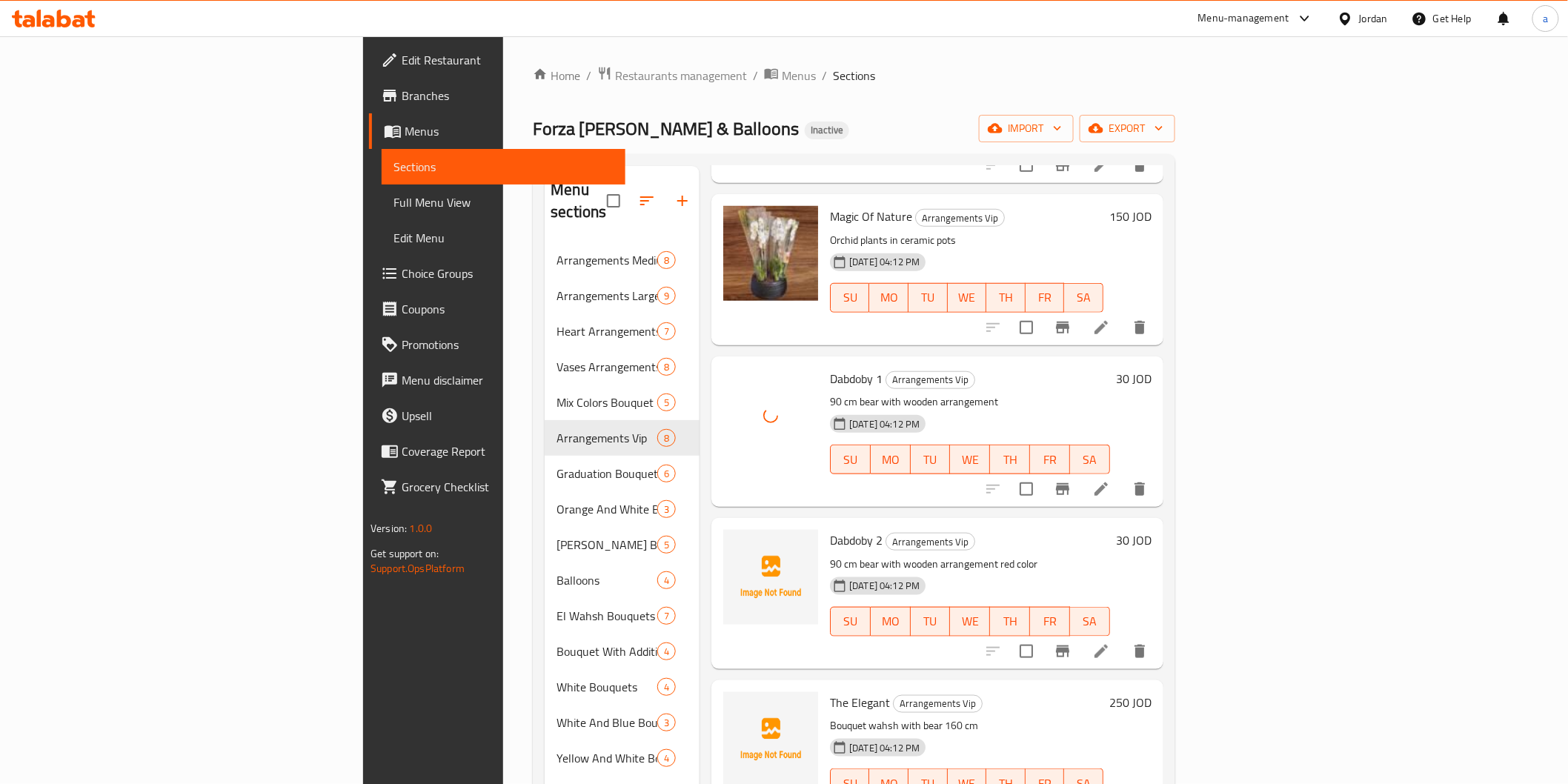
scroll to position [546, 0]
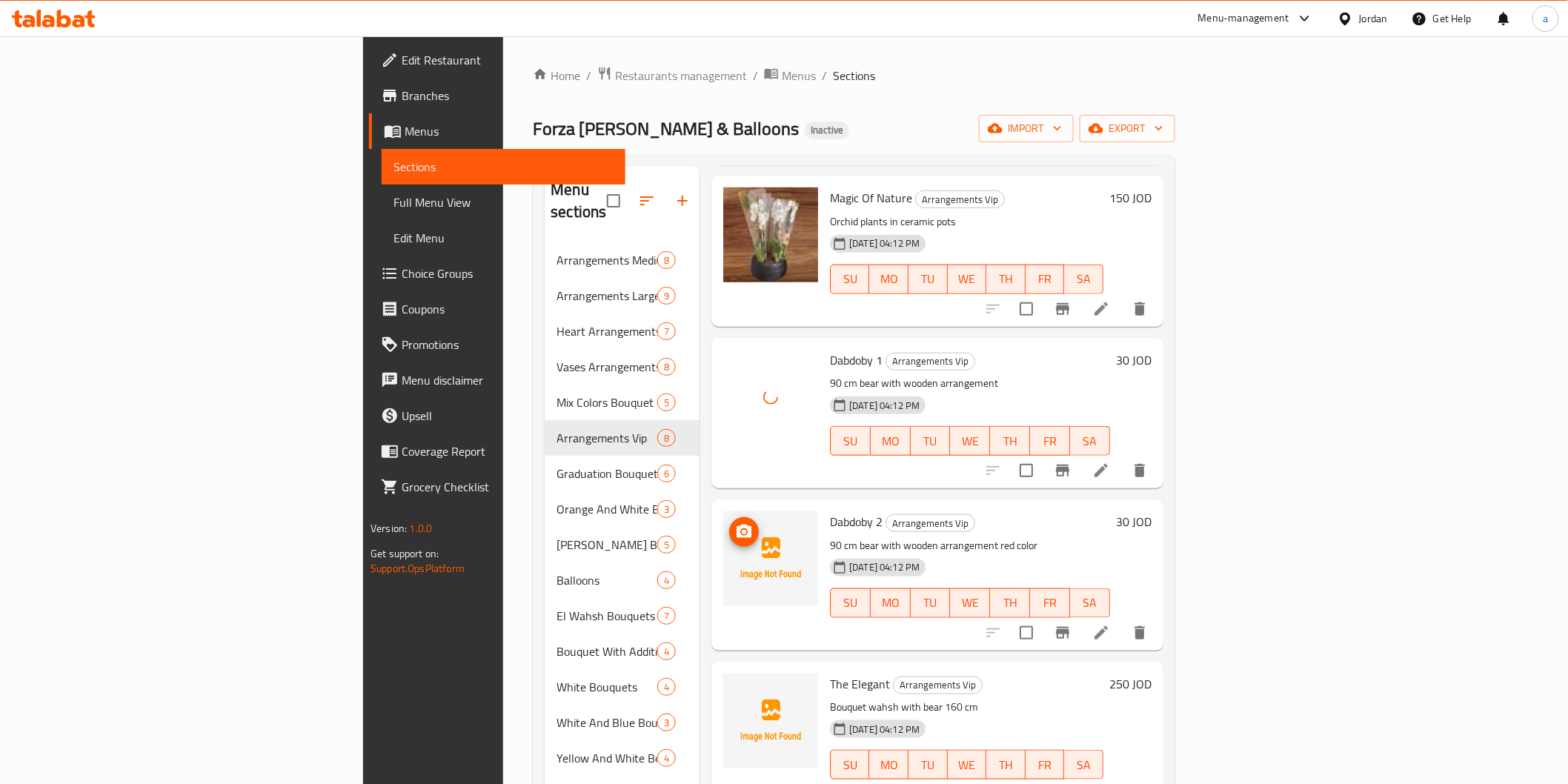
click at [735, 523] on icon "upload picture" at bounding box center [744, 532] width 17 height 17
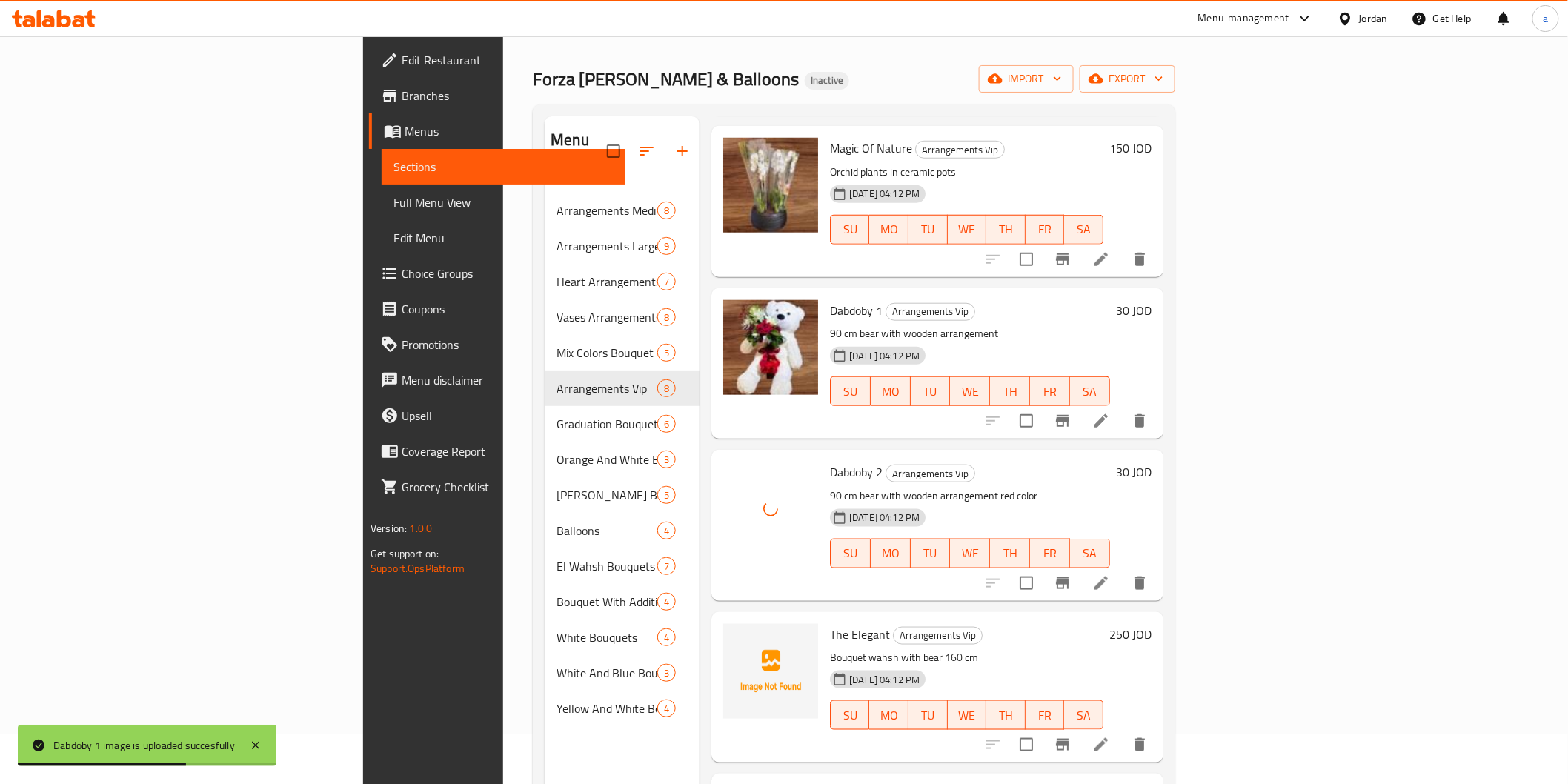
scroll to position [207, 0]
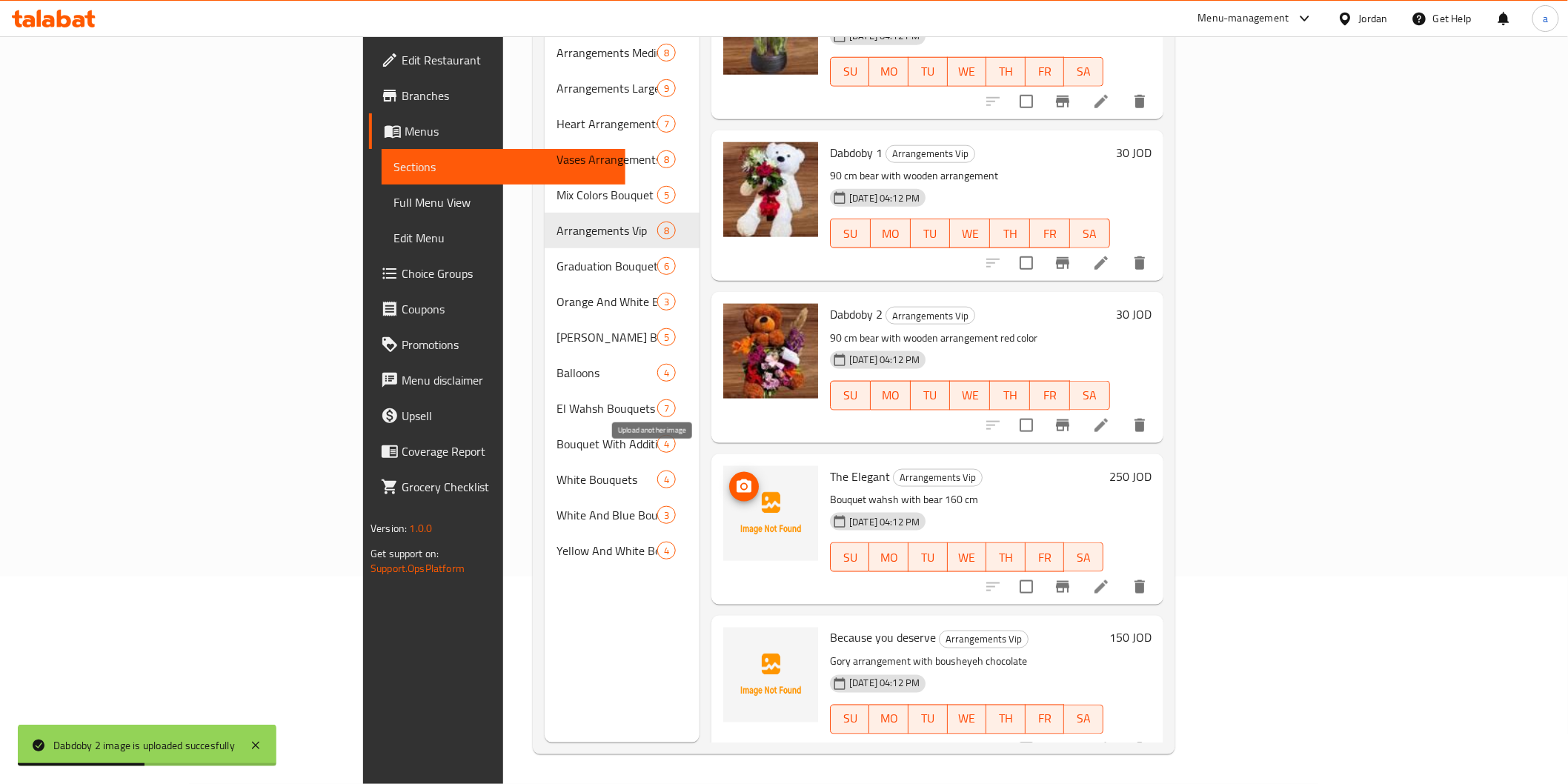
click at [735, 479] on icon "upload picture" at bounding box center [744, 487] width 17 height 17
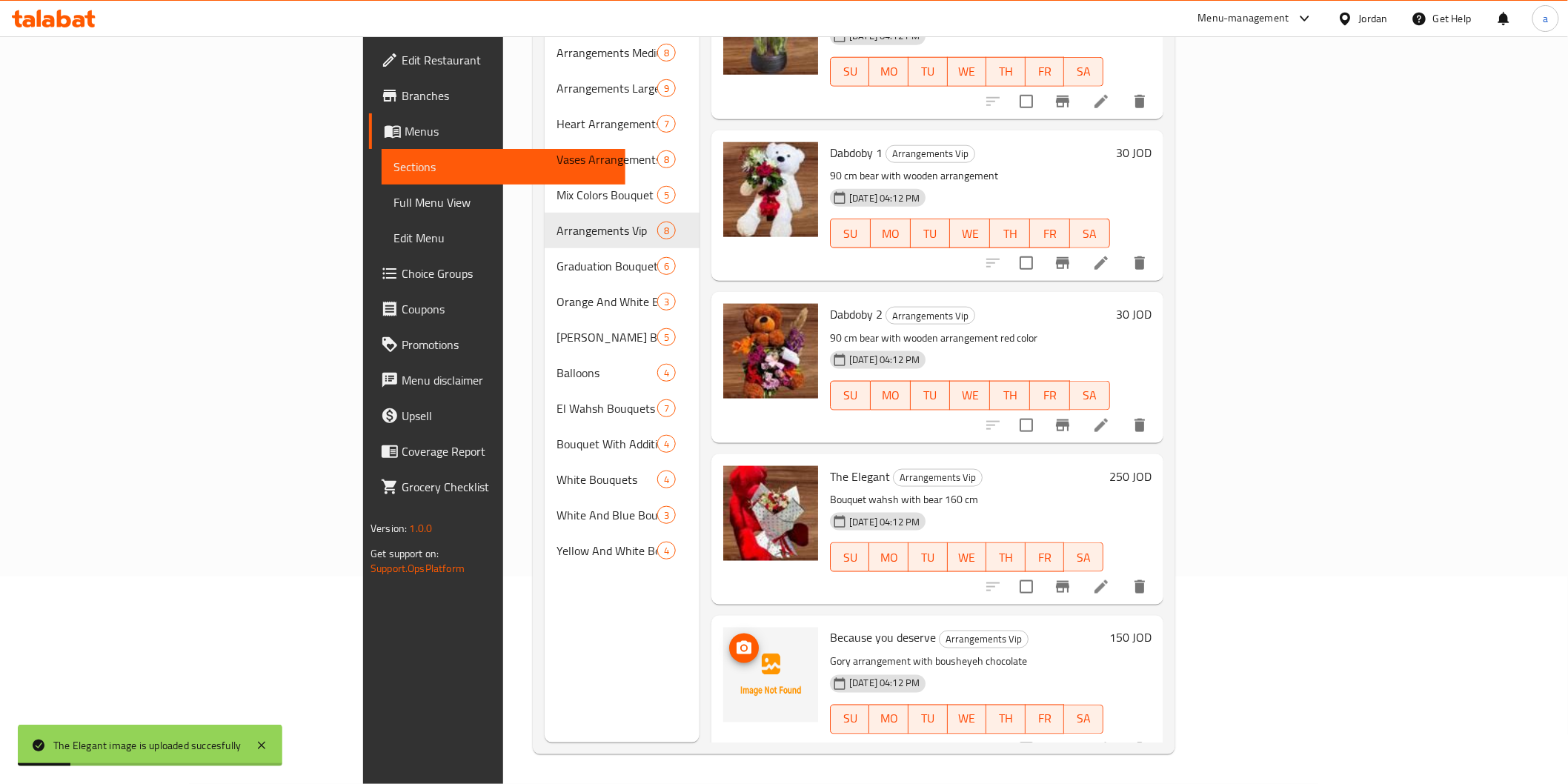
click at [735, 640] on icon "upload picture" at bounding box center [744, 648] width 17 height 17
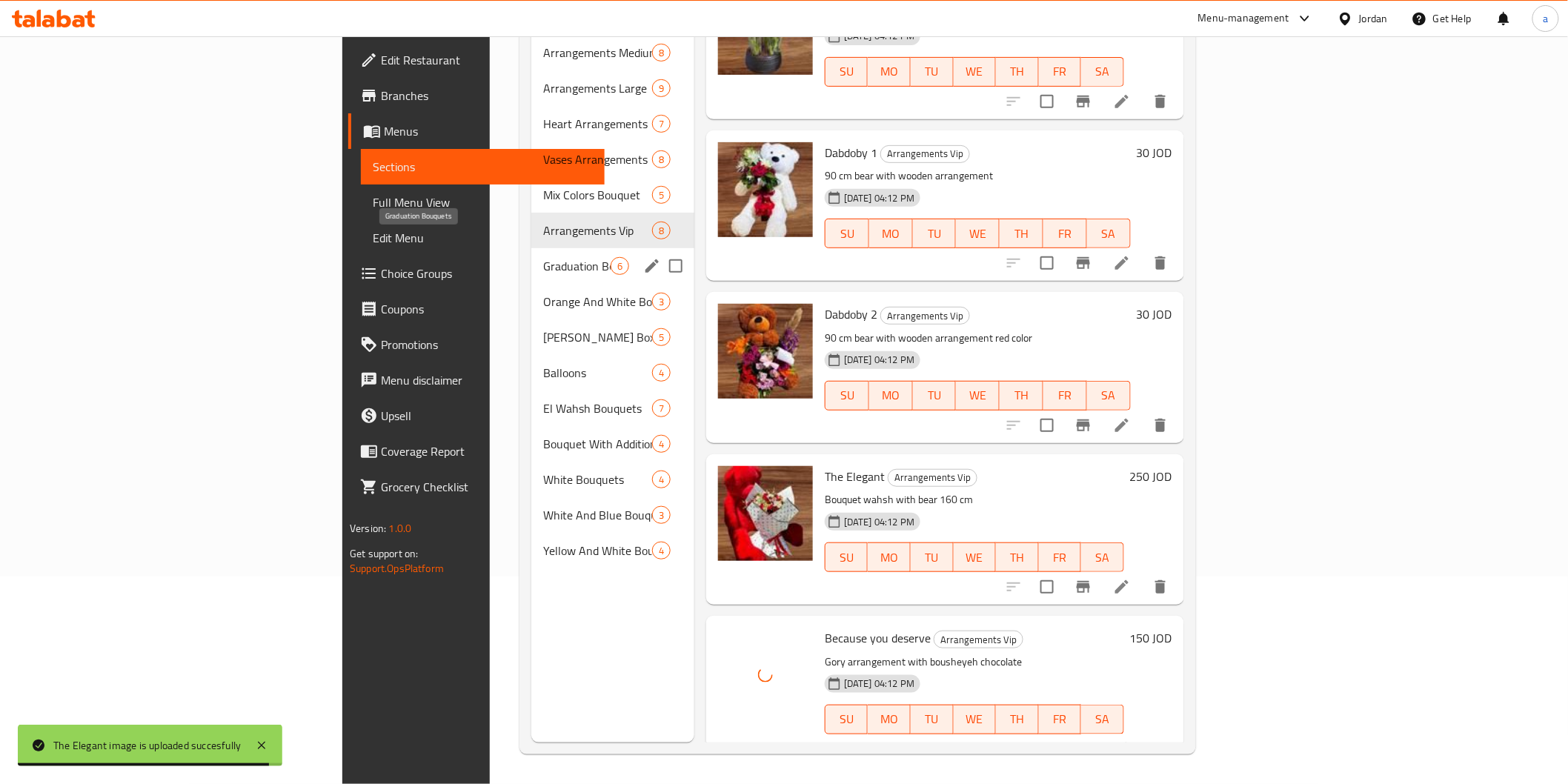
click at [543, 257] on span "Graduation Bouquets" at bounding box center [576, 265] width 67 height 17
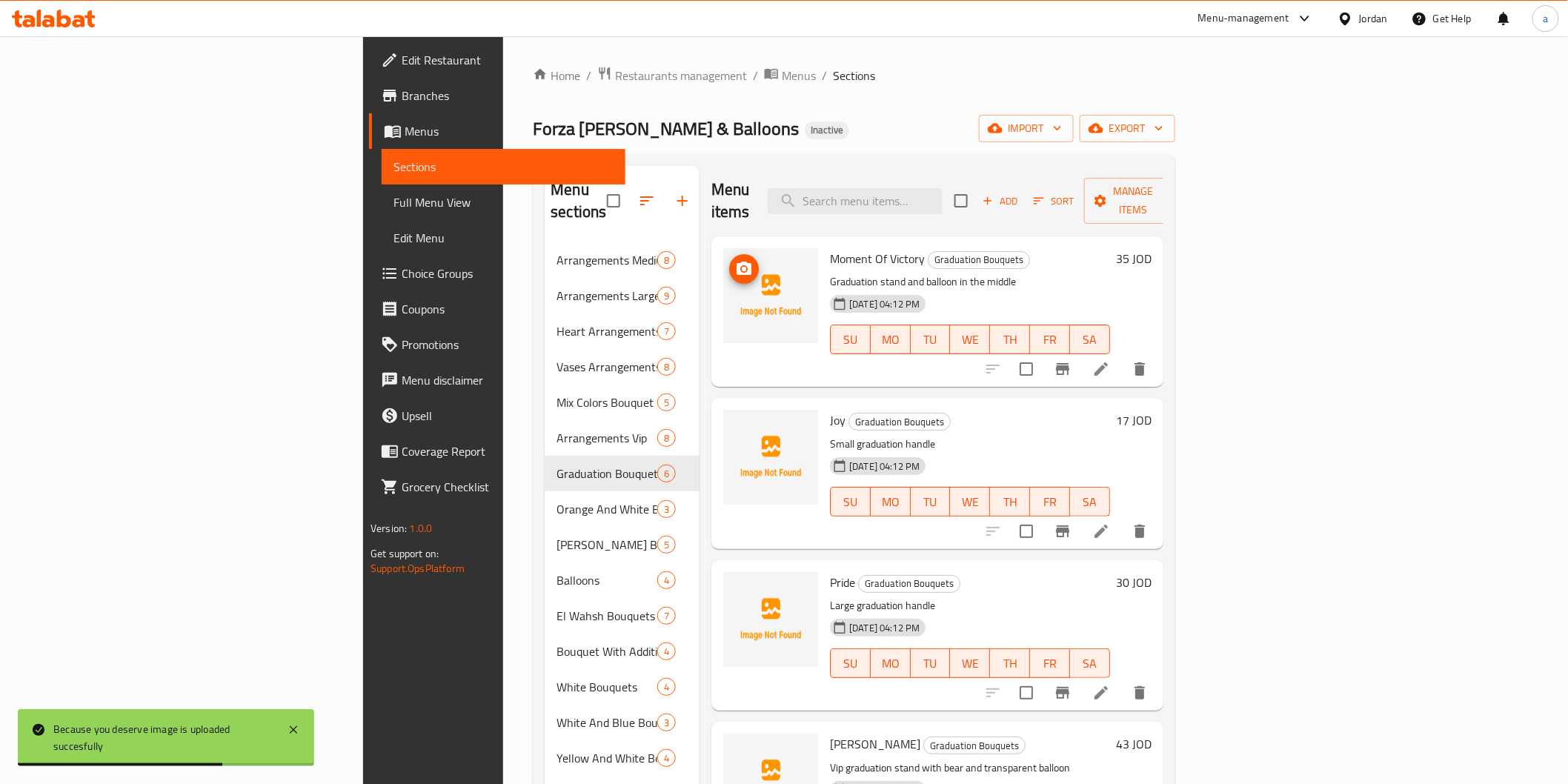
click at [735, 261] on icon "upload picture" at bounding box center [744, 269] width 17 height 17
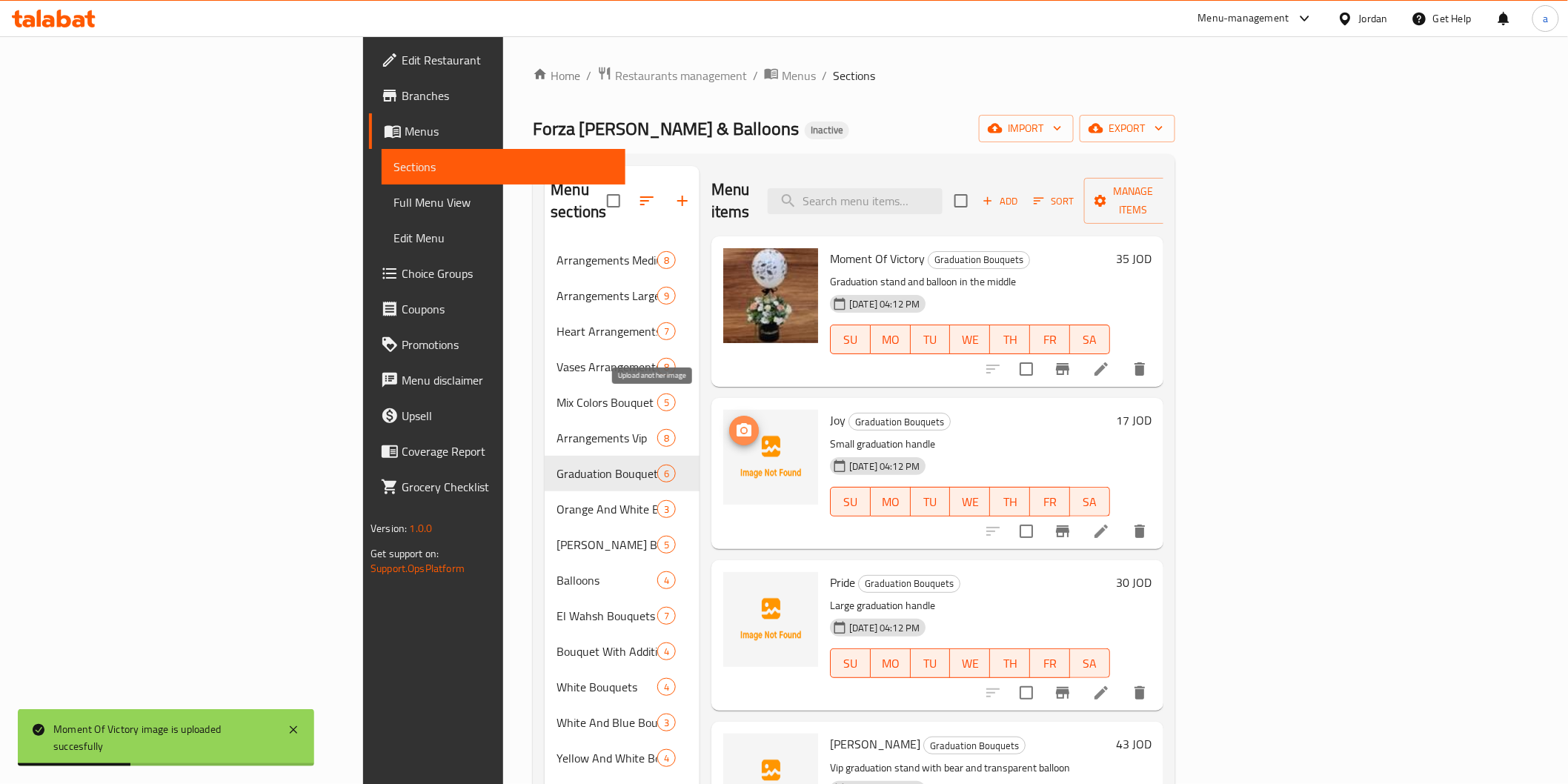
click at [736, 424] on icon "upload picture" at bounding box center [744, 430] width 15 height 13
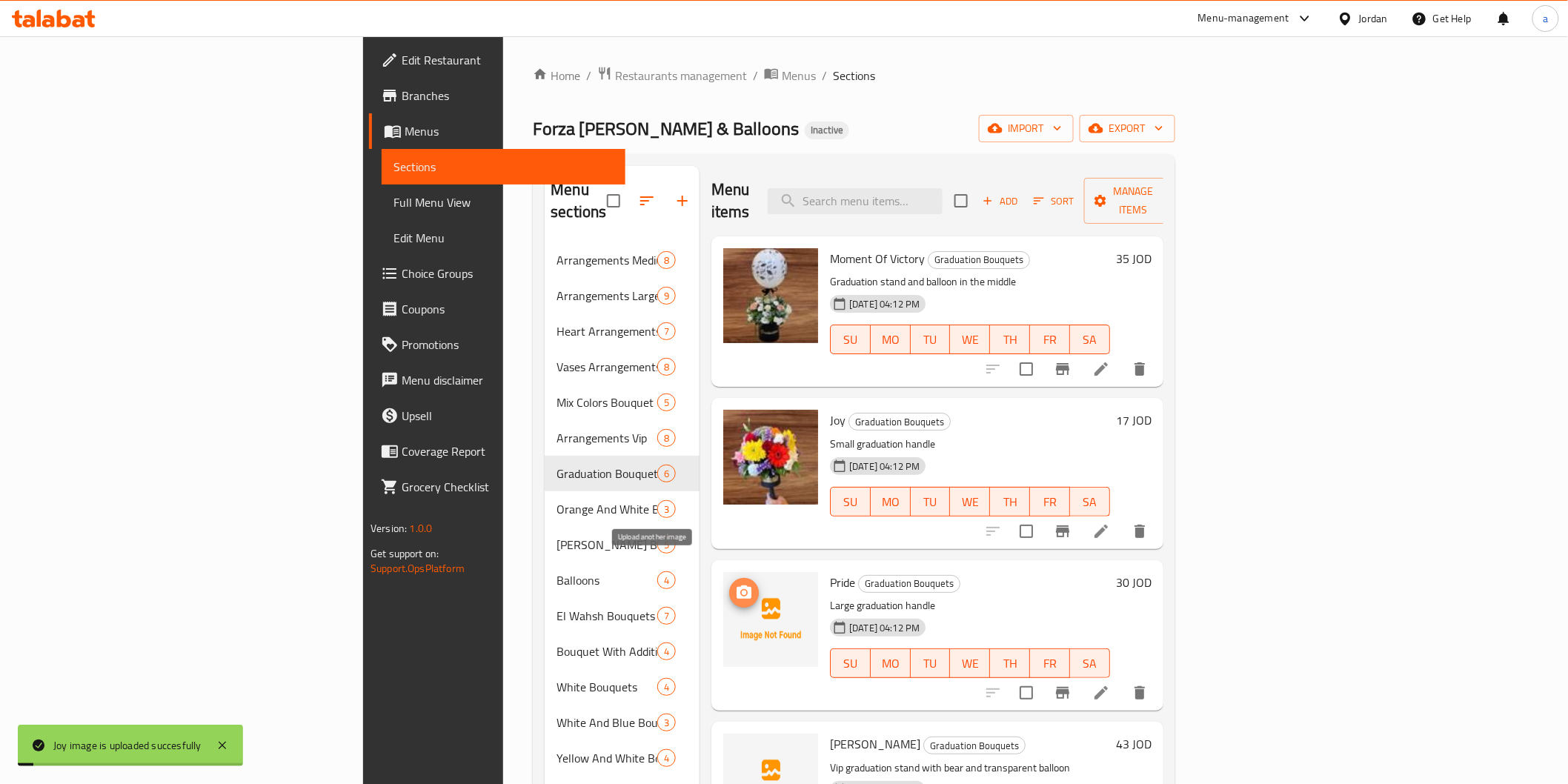
click at [729, 584] on span "upload picture" at bounding box center [744, 593] width 30 height 17
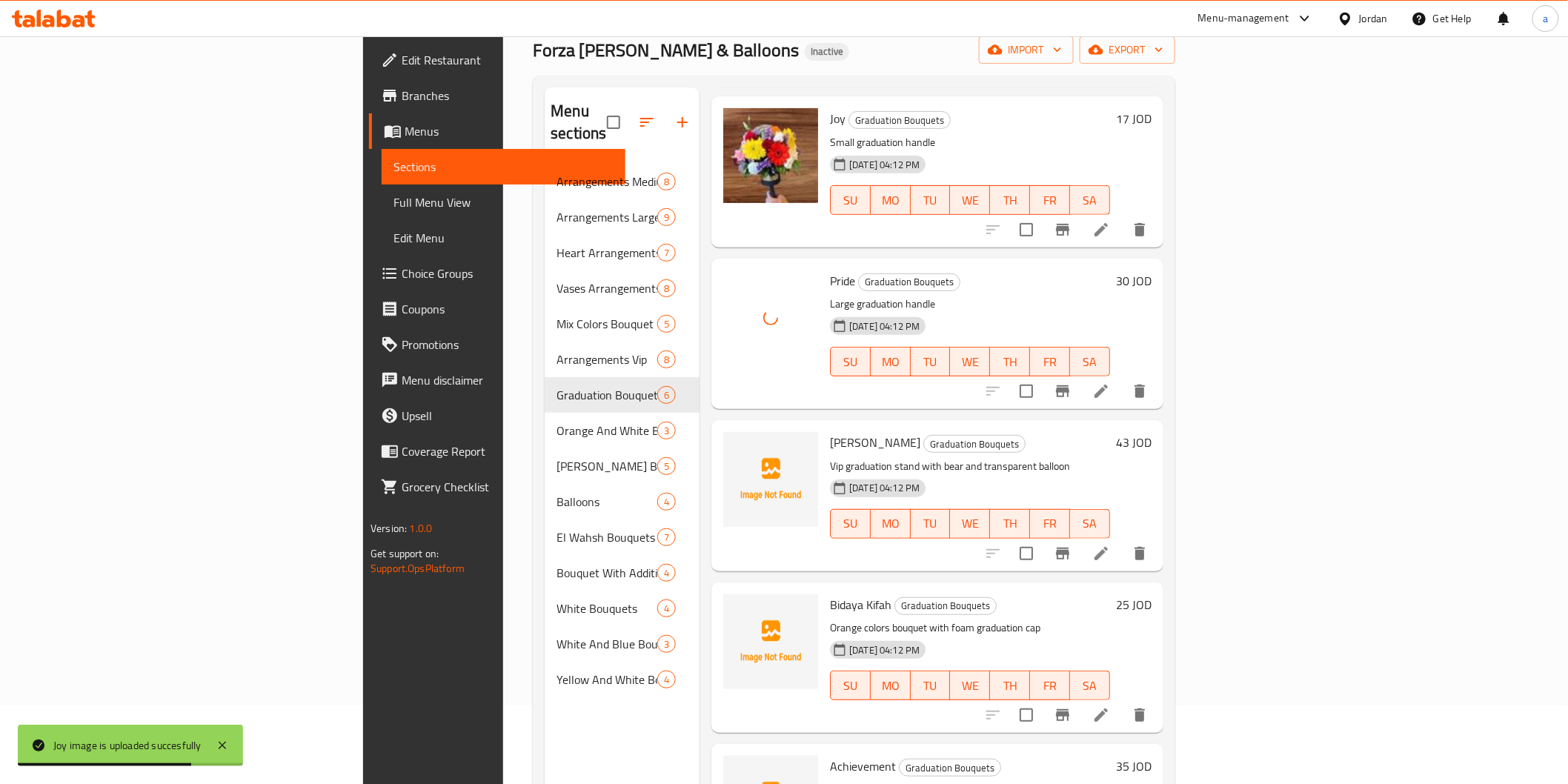
scroll to position [207, 0]
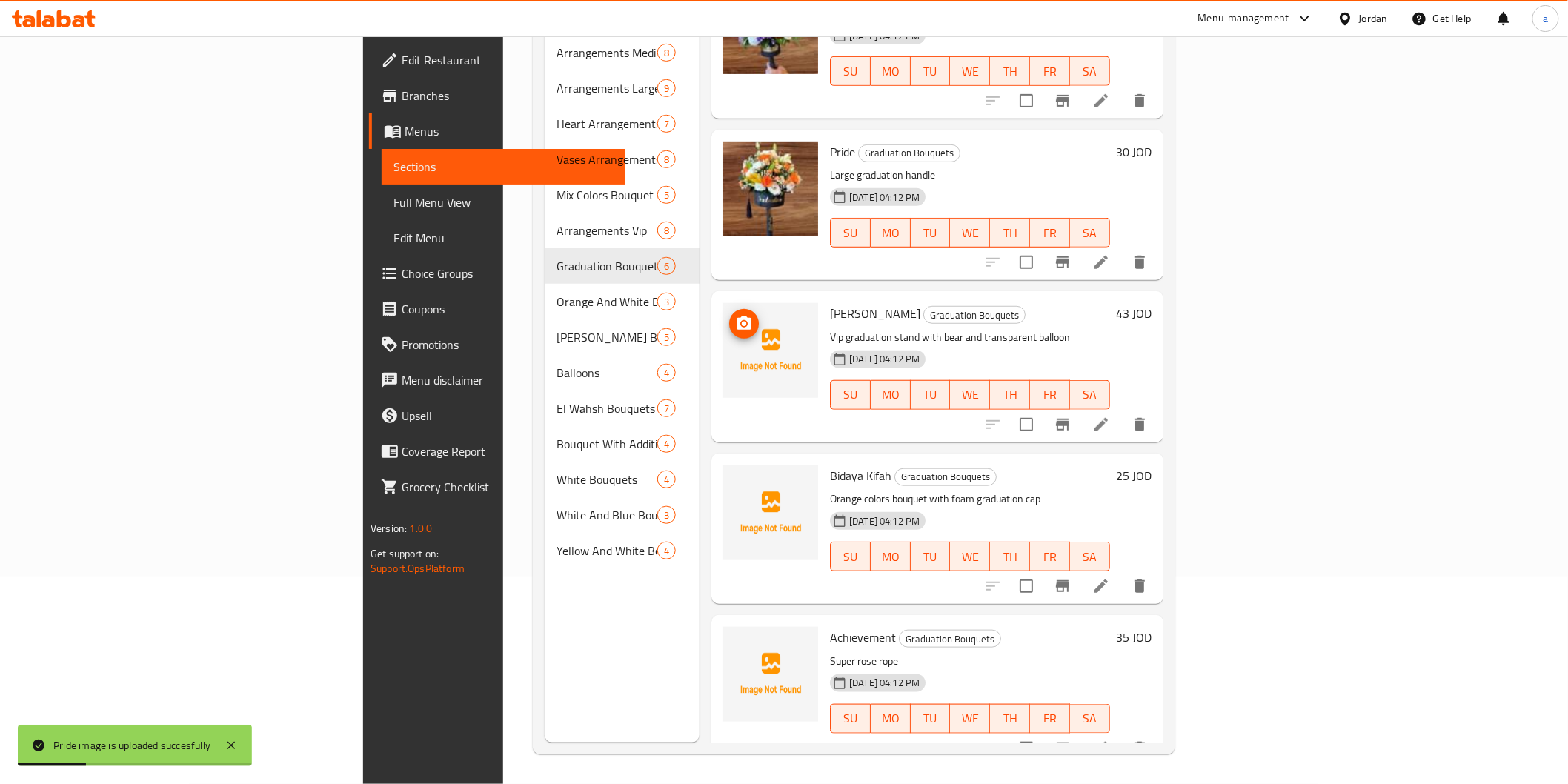
click at [735, 315] on icon "upload picture" at bounding box center [744, 324] width 17 height 17
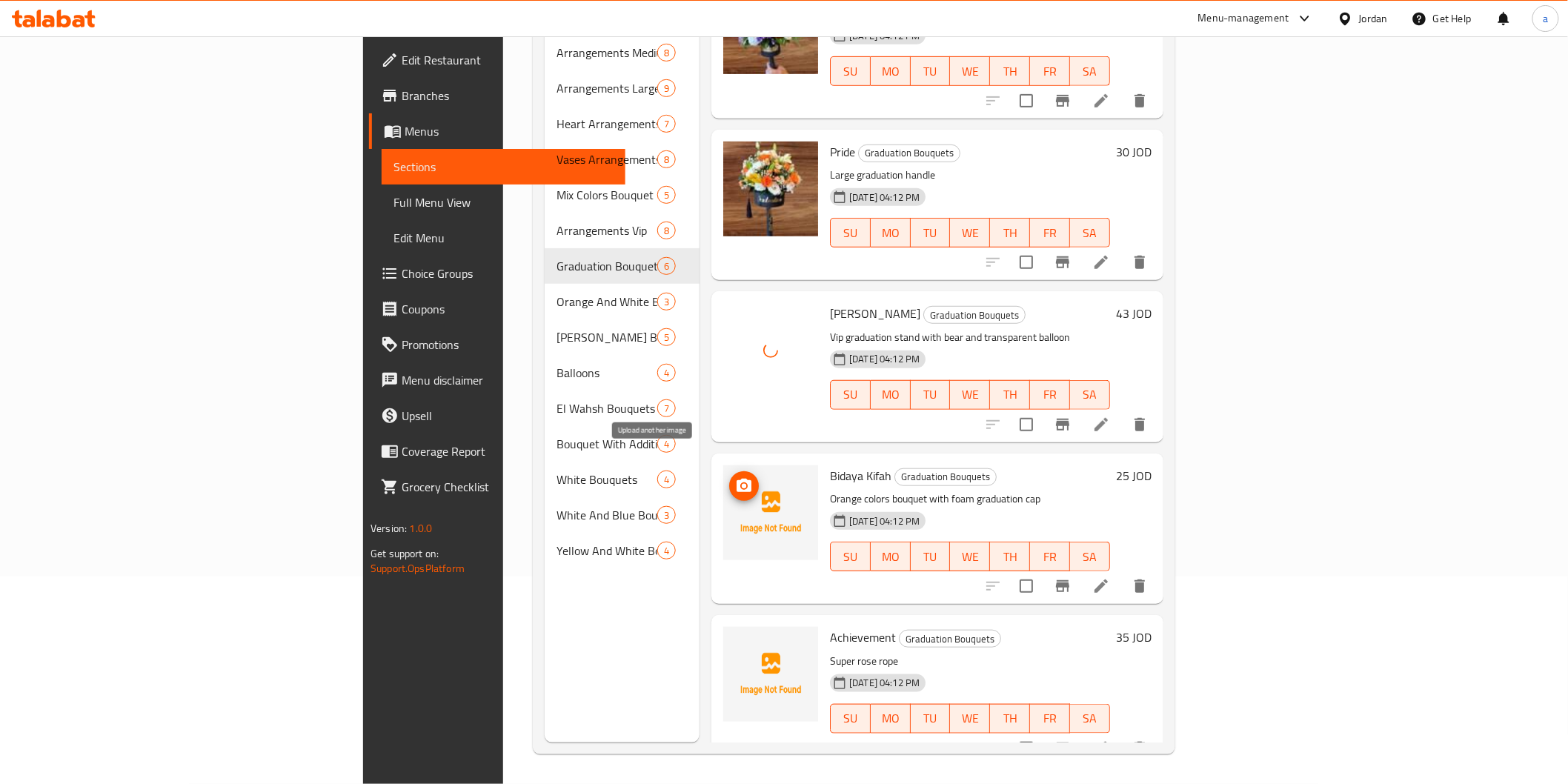
click at [735, 478] on icon "upload picture" at bounding box center [744, 486] width 17 height 17
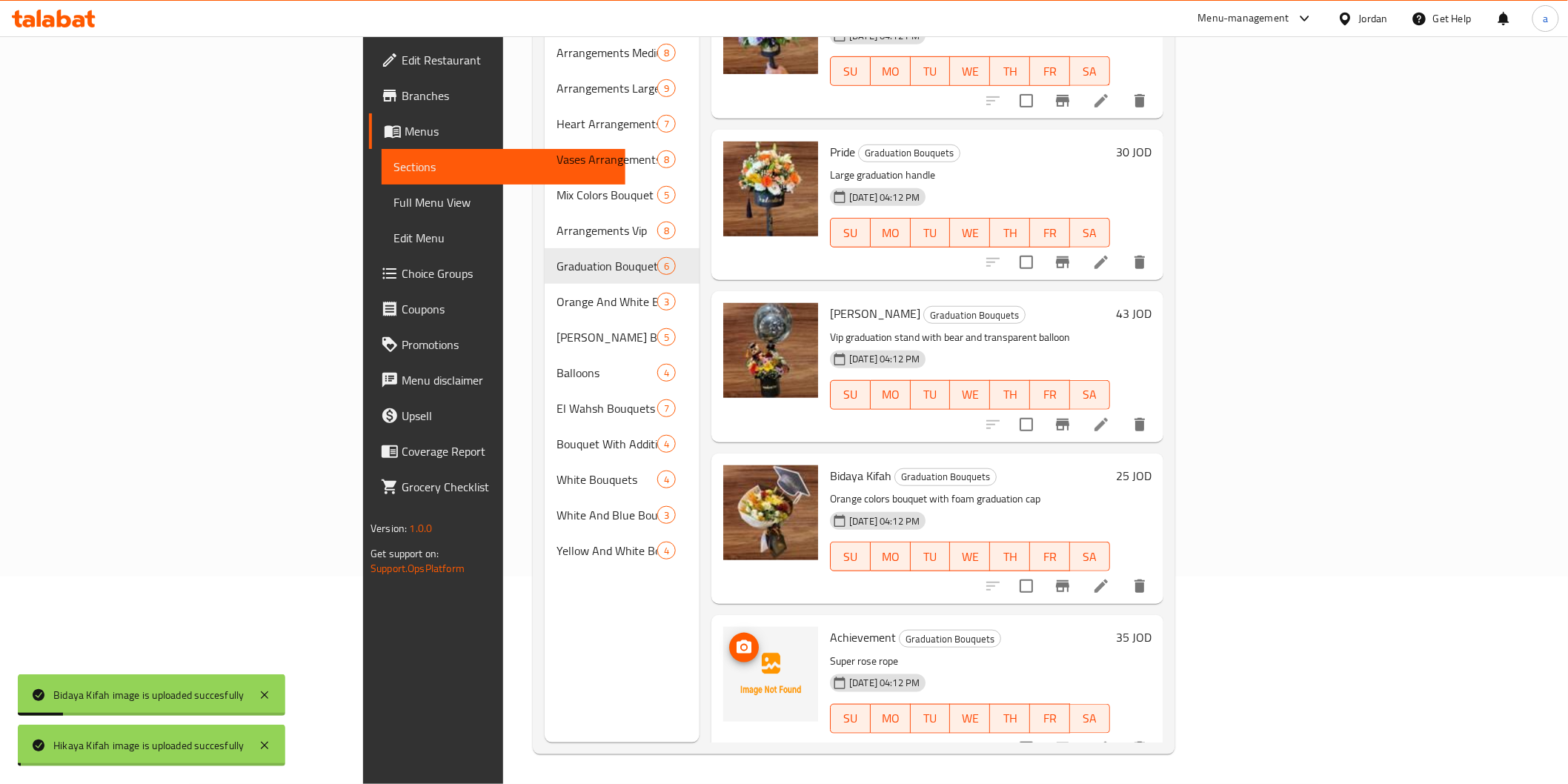
click at [736, 641] on icon "upload picture" at bounding box center [744, 648] width 15 height 13
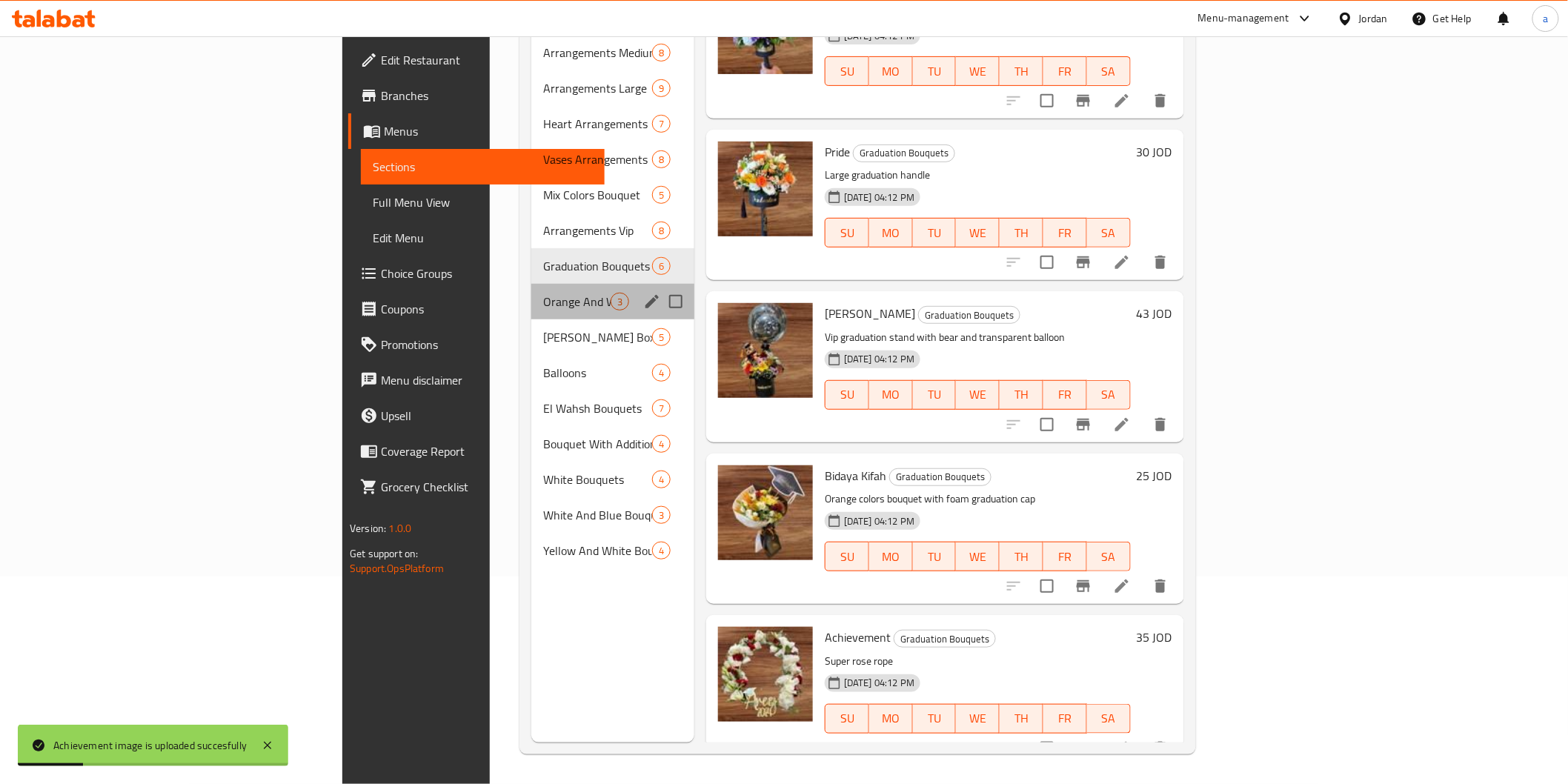
click at [532, 290] on div "Orange And White Bouquets 3" at bounding box center [613, 301] width 163 height 36
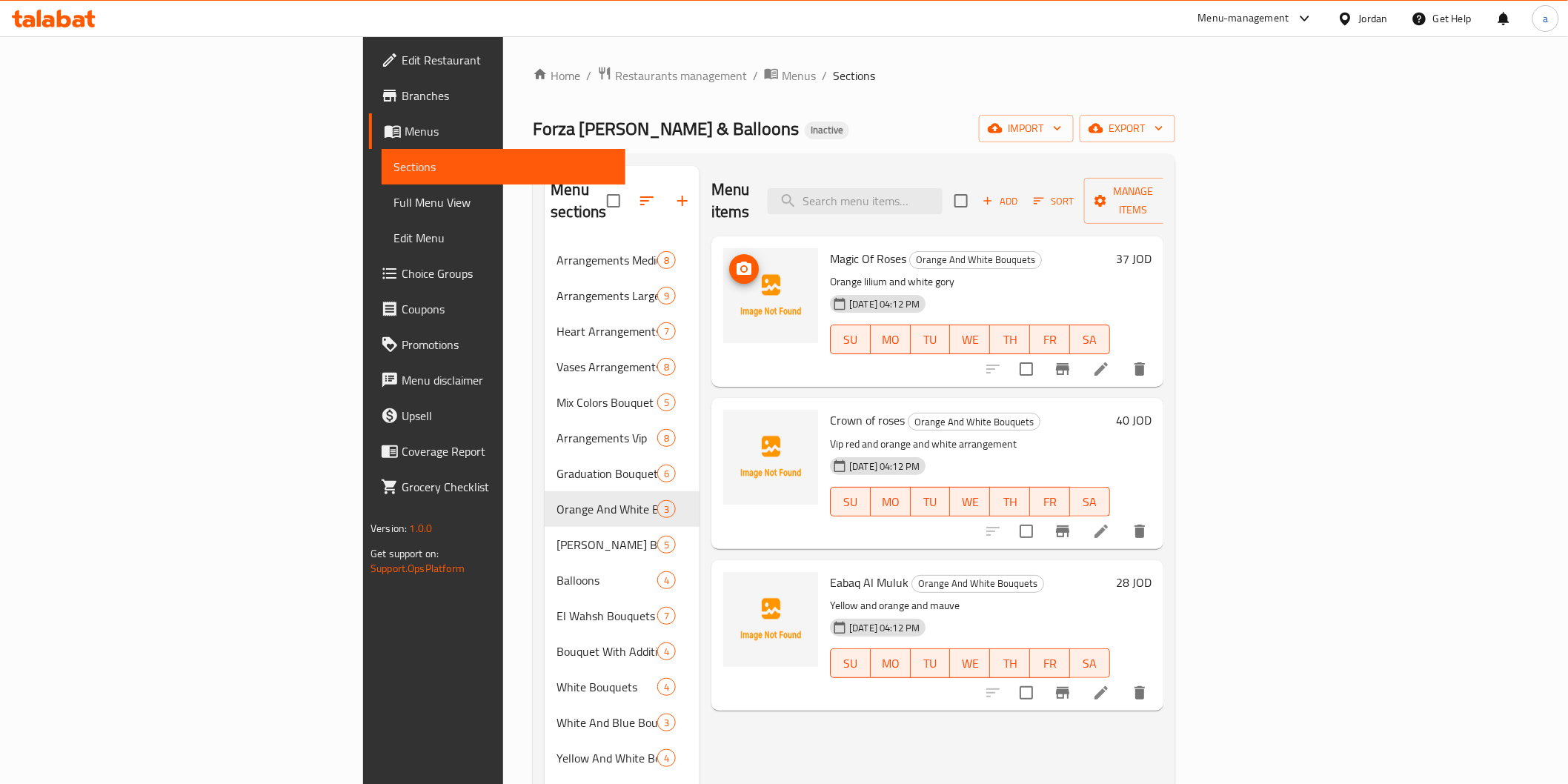
click at [723, 252] on img at bounding box center [770, 295] width 95 height 95
click at [736, 261] on icon "upload picture" at bounding box center [744, 268] width 15 height 13
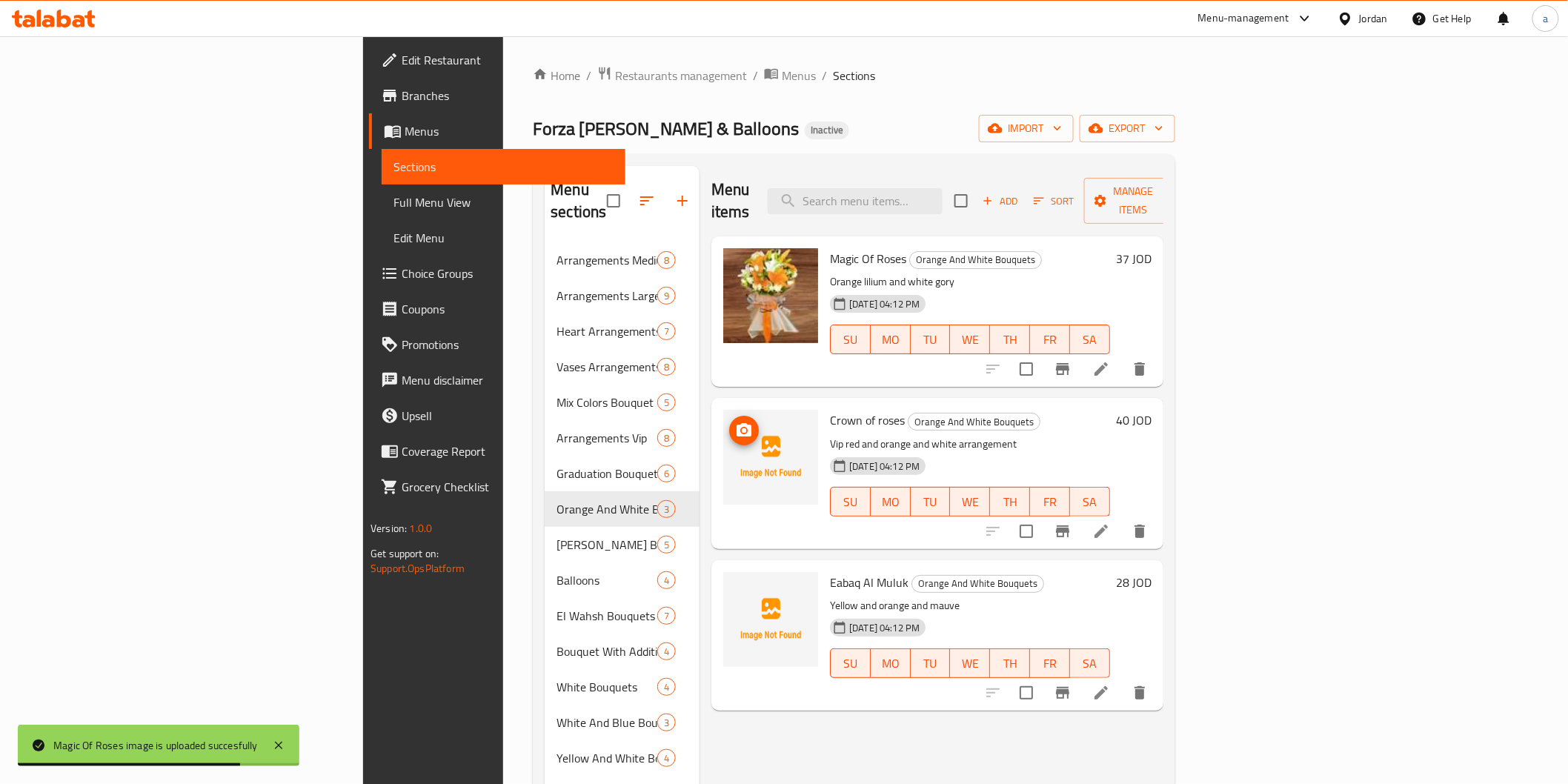
click at [729, 416] on button "upload picture" at bounding box center [744, 431] width 30 height 30
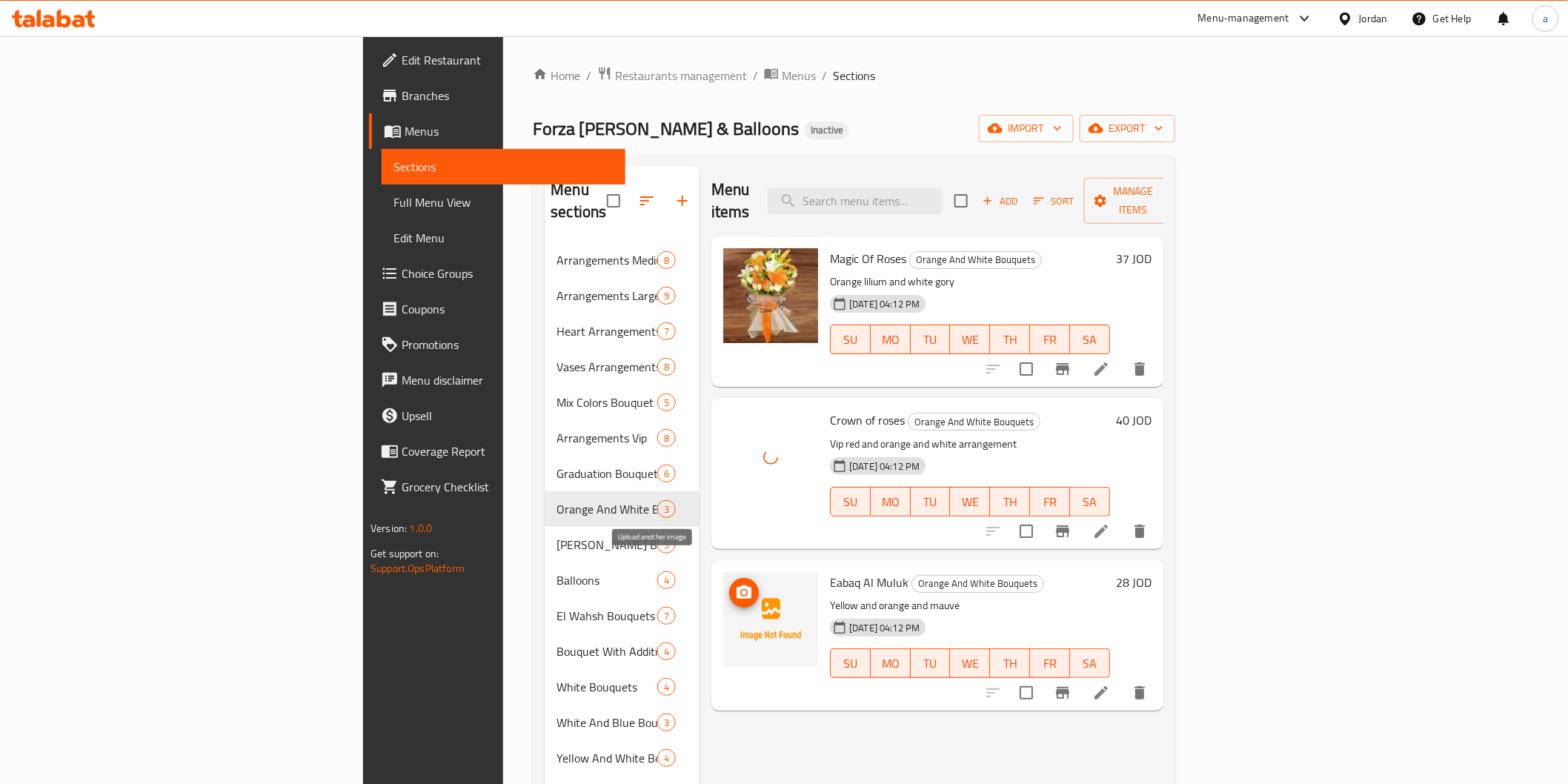
click at [729, 583] on button "upload picture" at bounding box center [744, 593] width 30 height 30
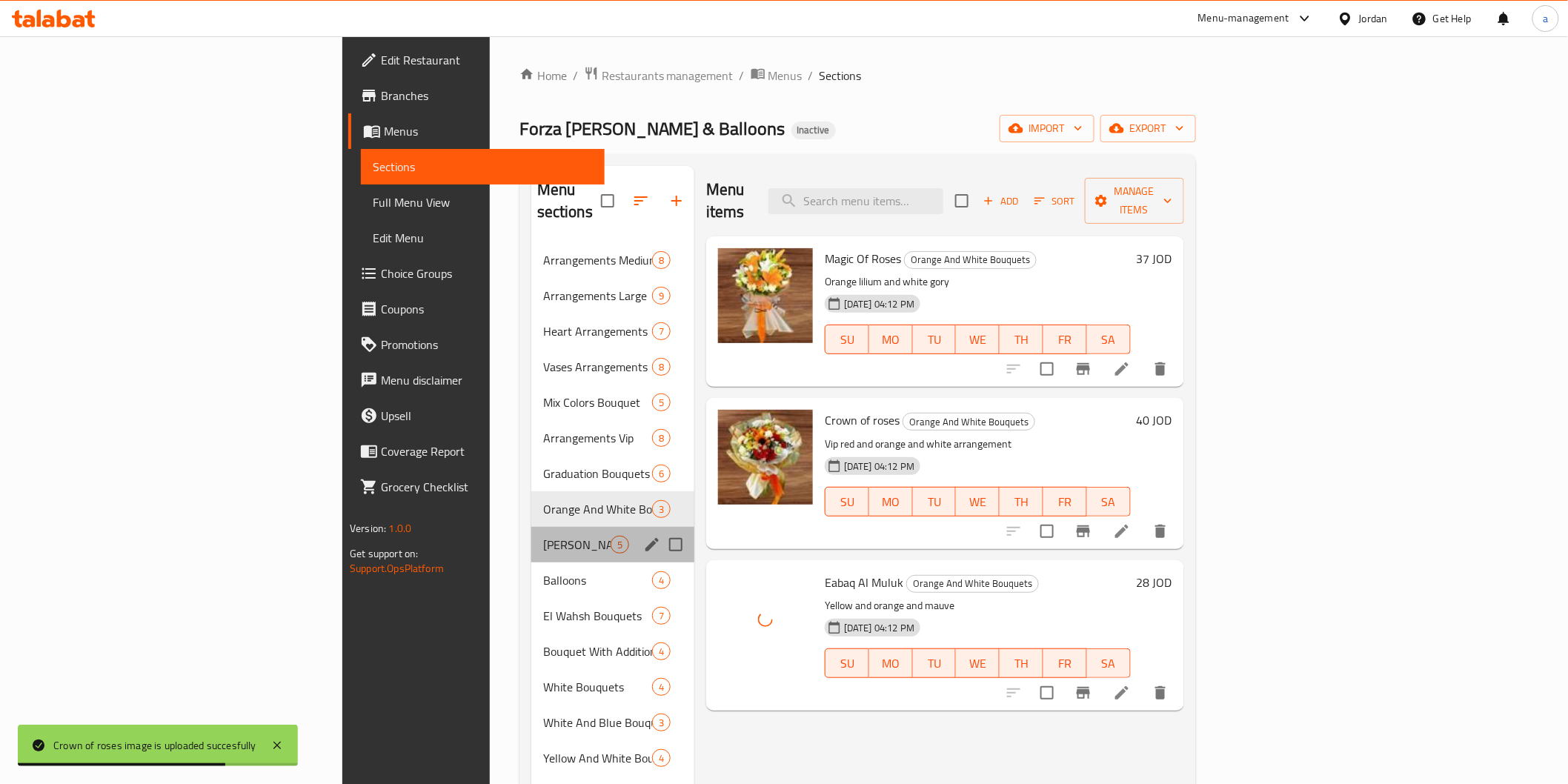
click at [532, 533] on div "[PERSON_NAME] Boxes 5" at bounding box center [613, 544] width 163 height 36
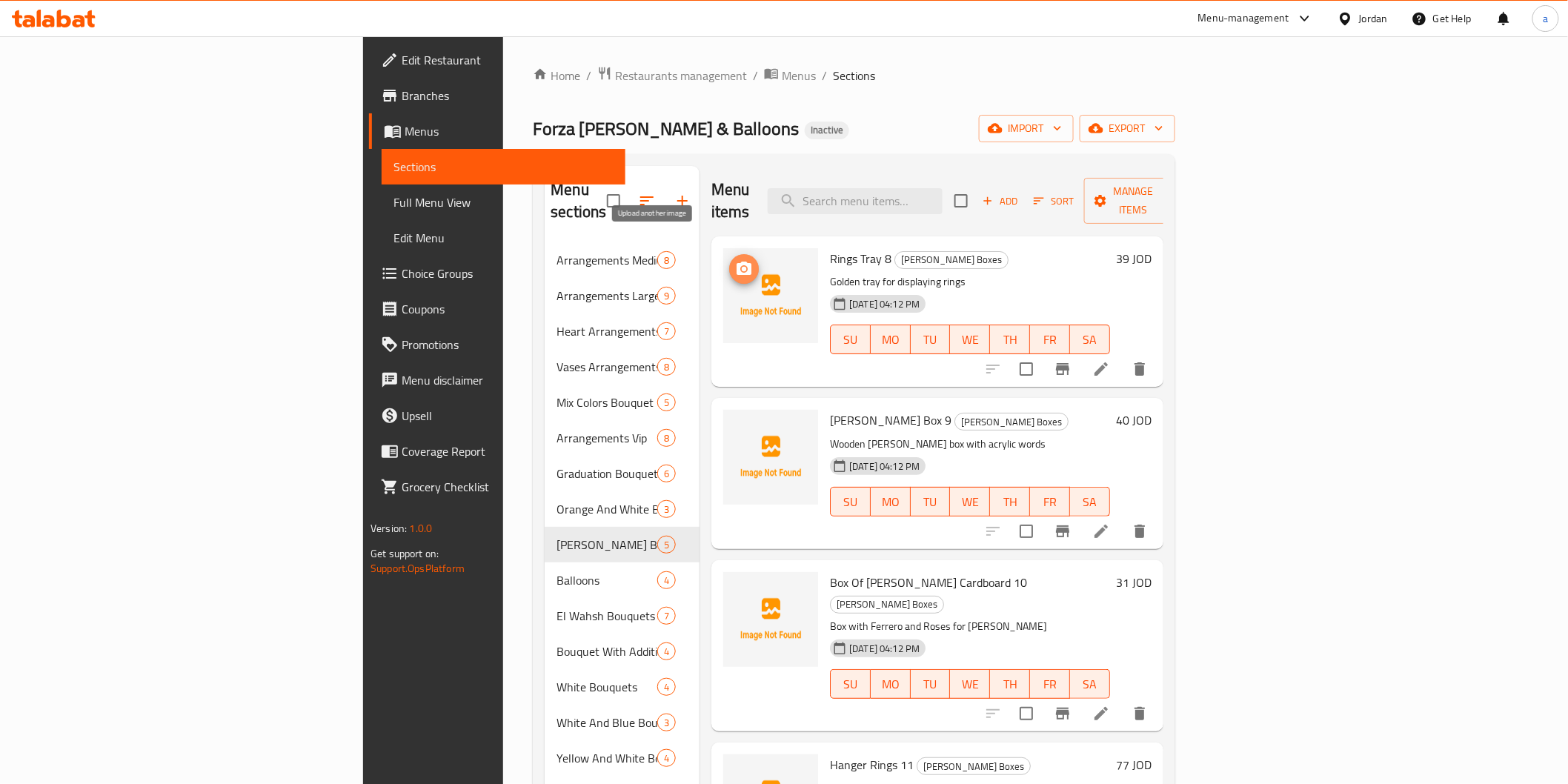
click at [736, 261] on icon "upload picture" at bounding box center [744, 268] width 15 height 13
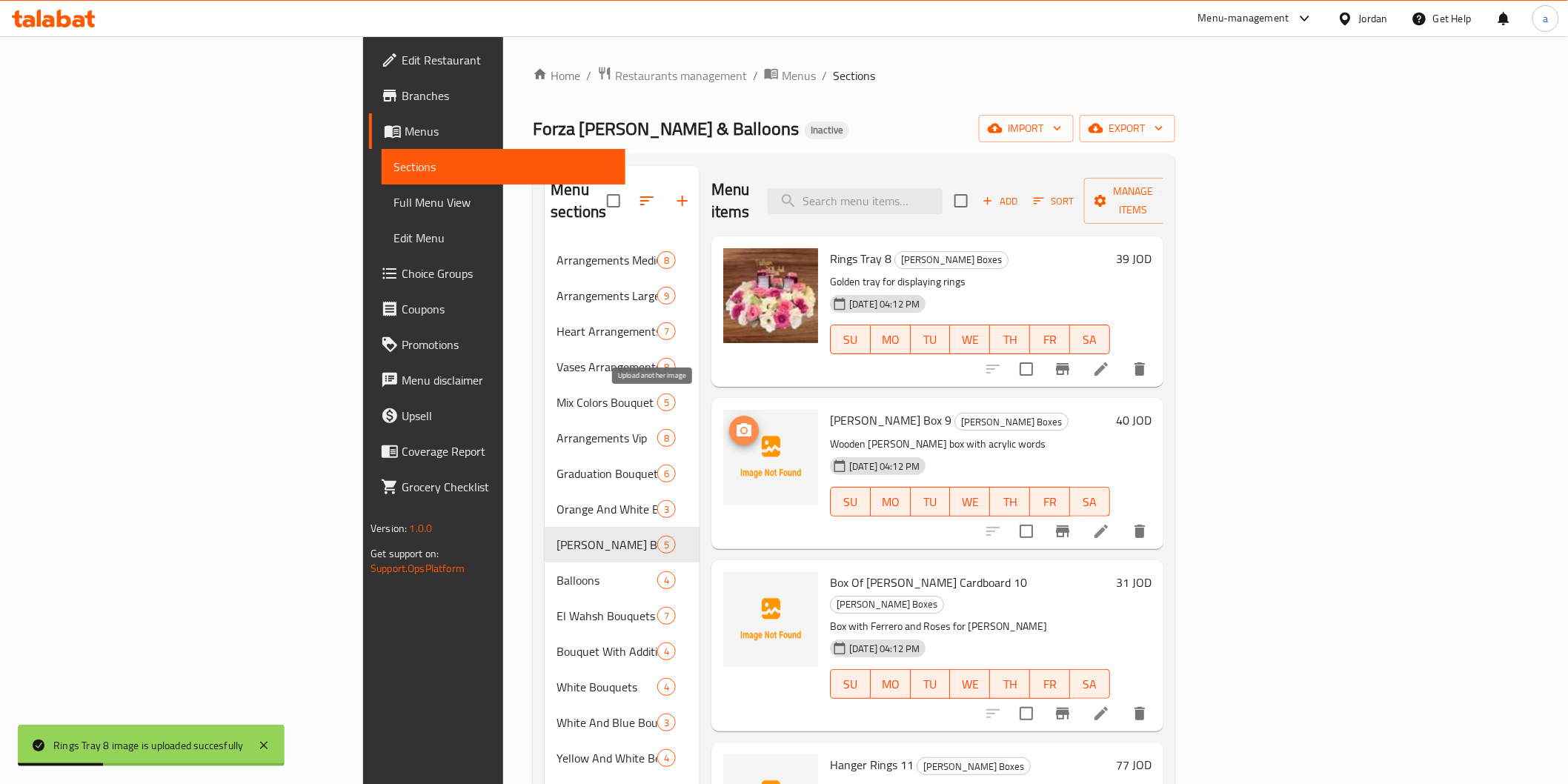
click at [742, 429] on circle "upload picture" at bounding box center [744, 430] width 4 height 4
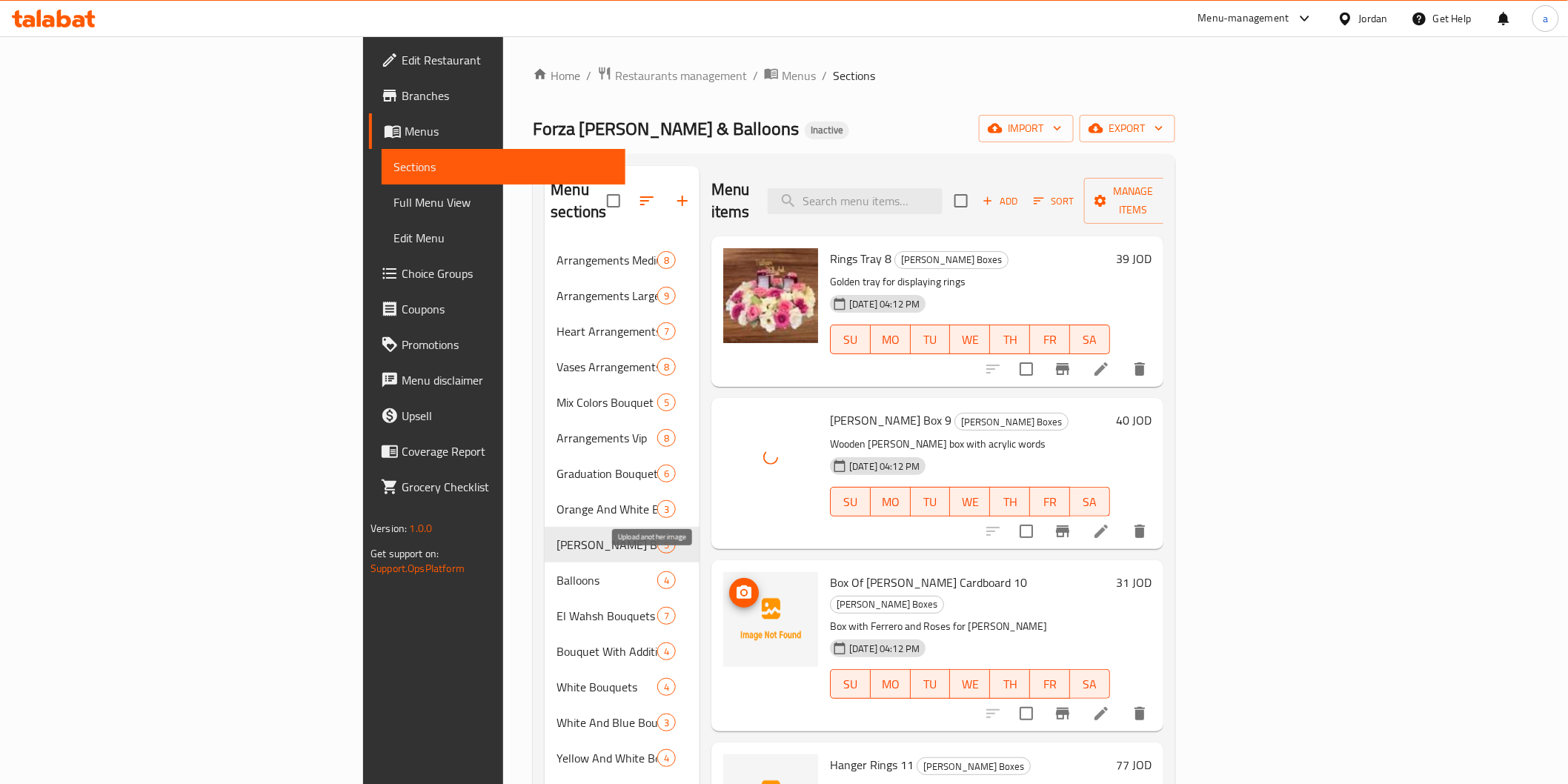
click at [735, 584] on icon "upload picture" at bounding box center [744, 593] width 17 height 17
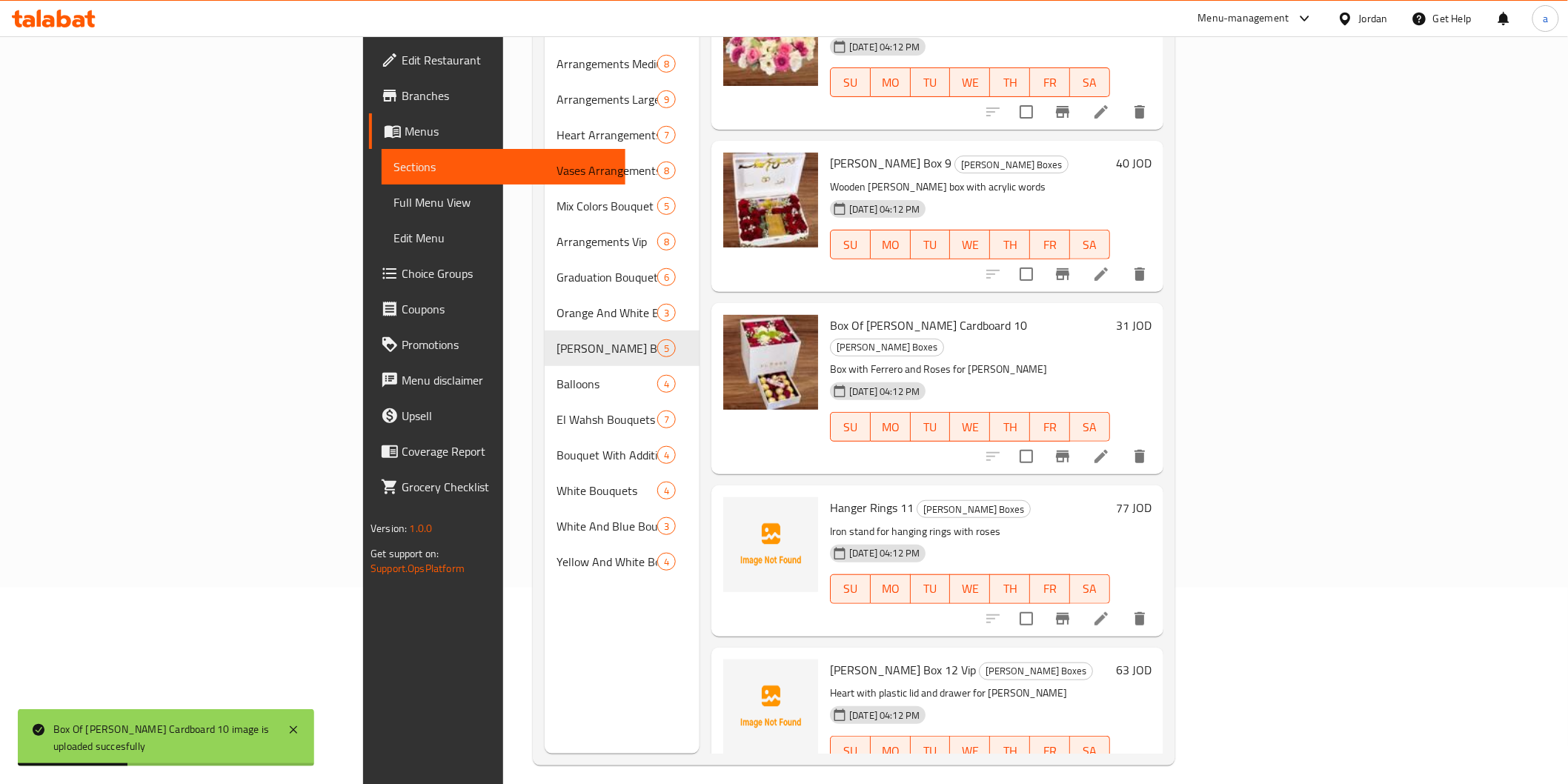
scroll to position [207, 0]
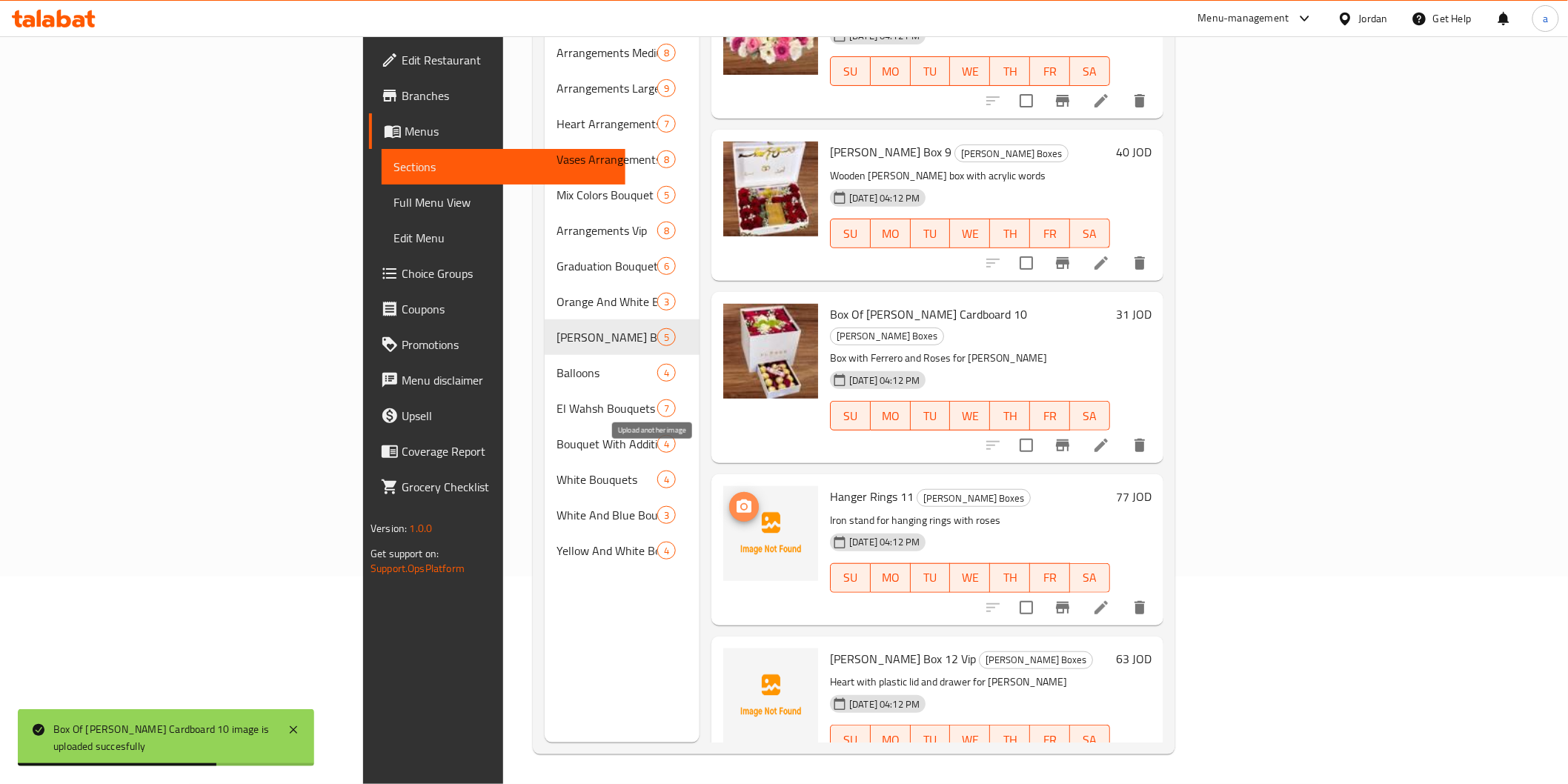
click at [735, 499] on icon "upload picture" at bounding box center [744, 507] width 17 height 17
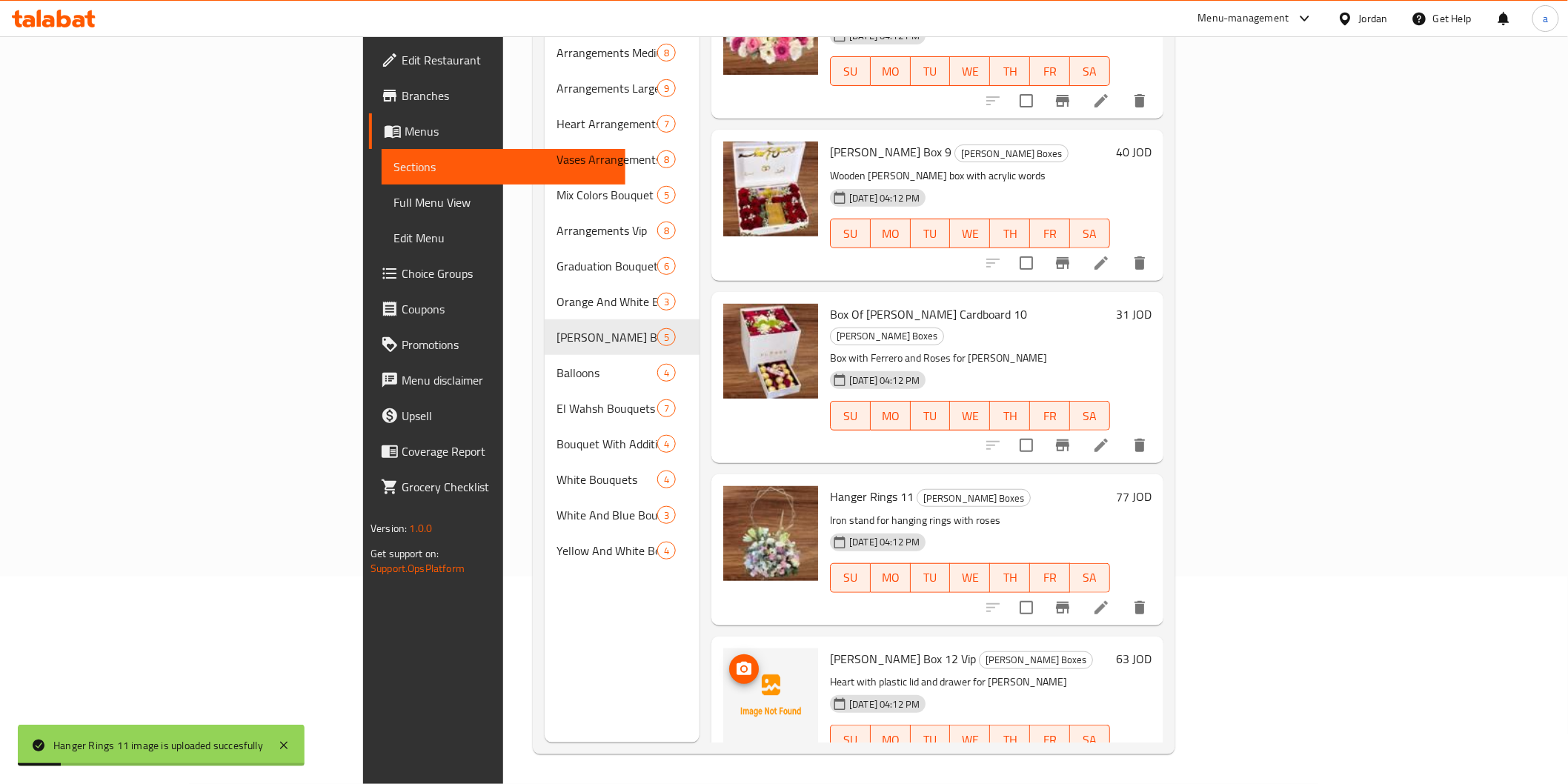
click at [735, 661] on icon "upload picture" at bounding box center [744, 669] width 17 height 17
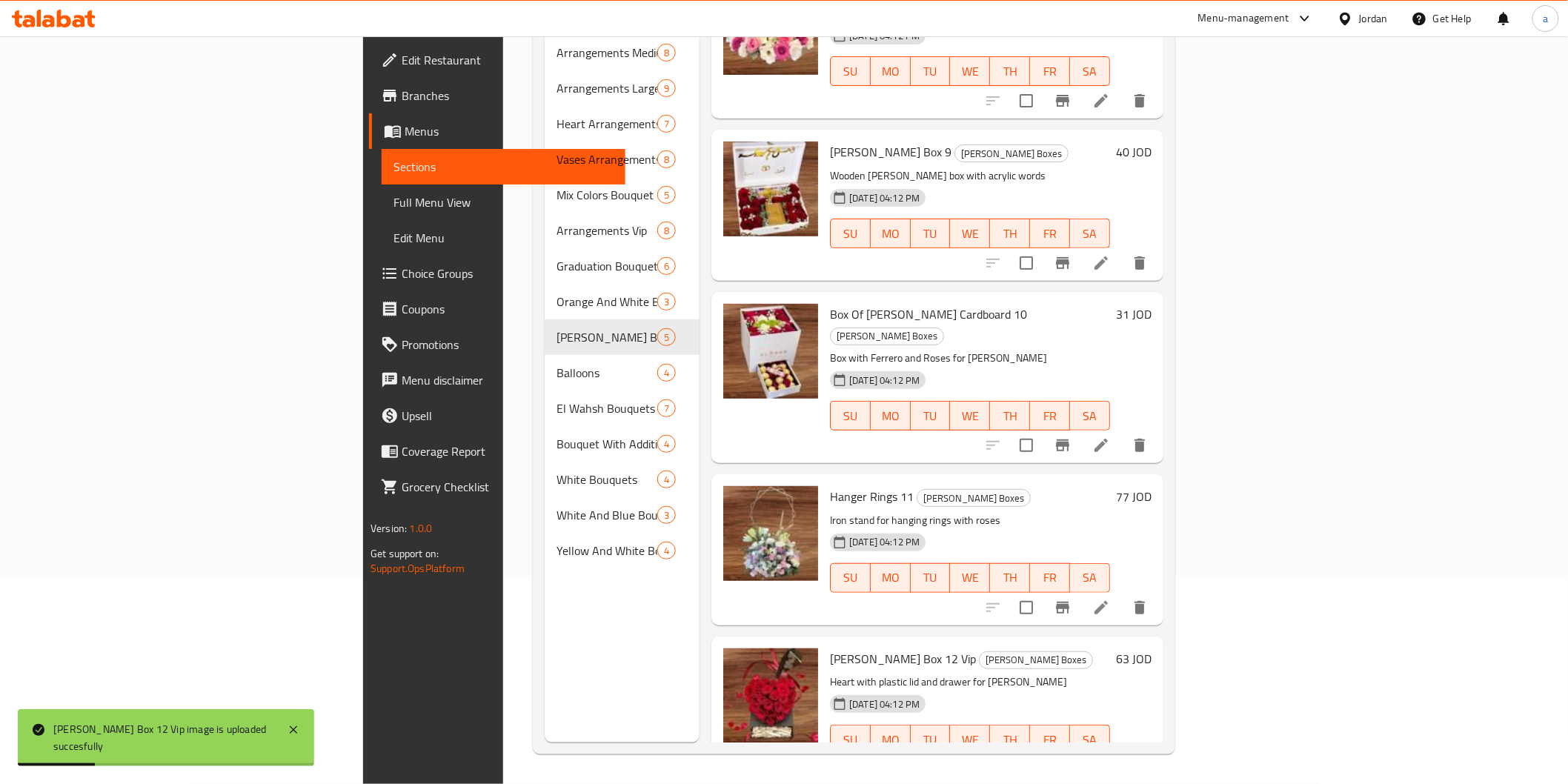
drag, startPoint x: 62, startPoint y: 206, endPoint x: 24, endPoint y: 238, distance: 49.7
click at [393, 206] on span "Full Menu View" at bounding box center [503, 201] width 220 height 17
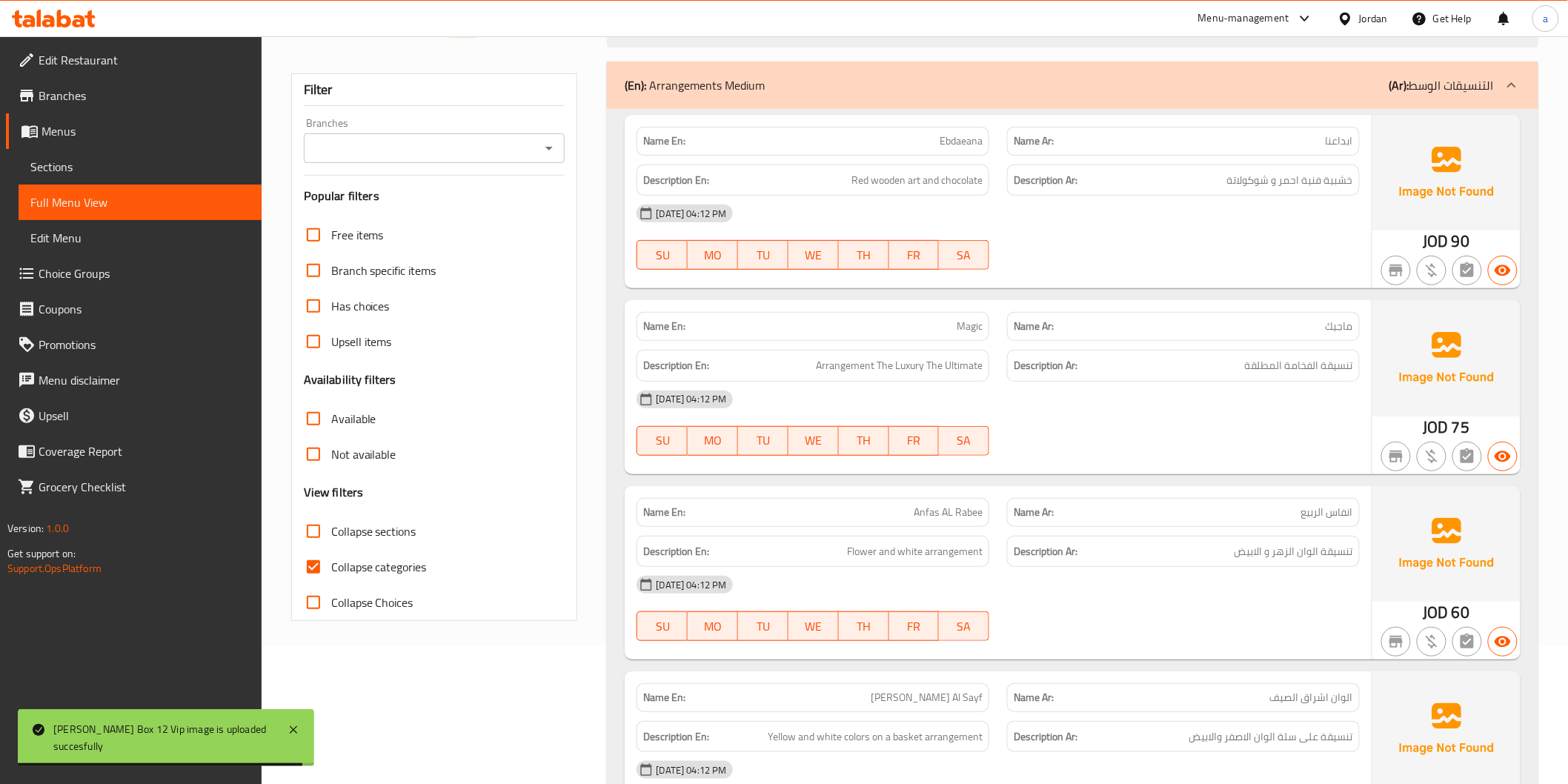
scroll to position [165, 0]
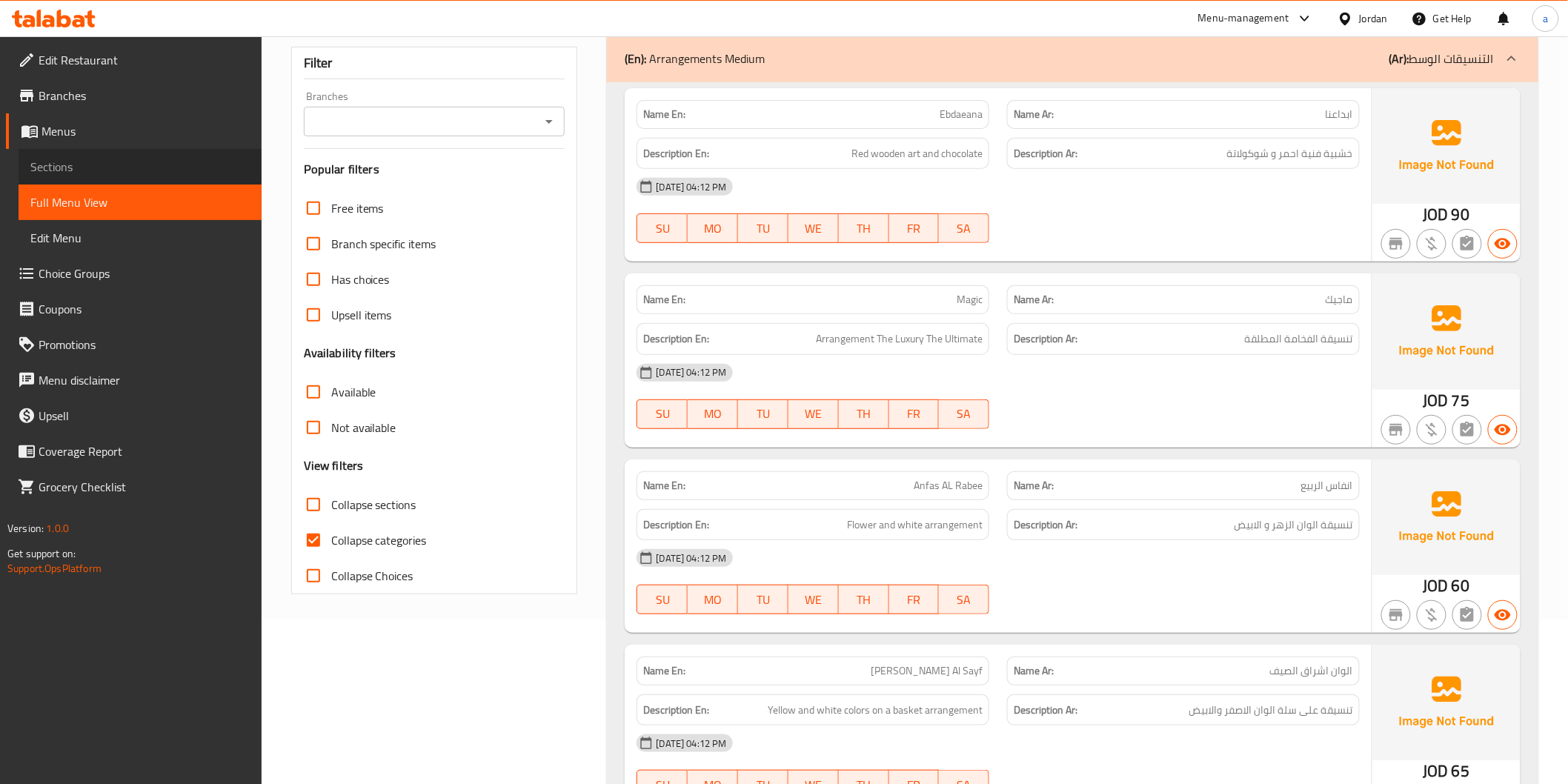
click at [78, 171] on span "Sections" at bounding box center [141, 166] width 220 height 17
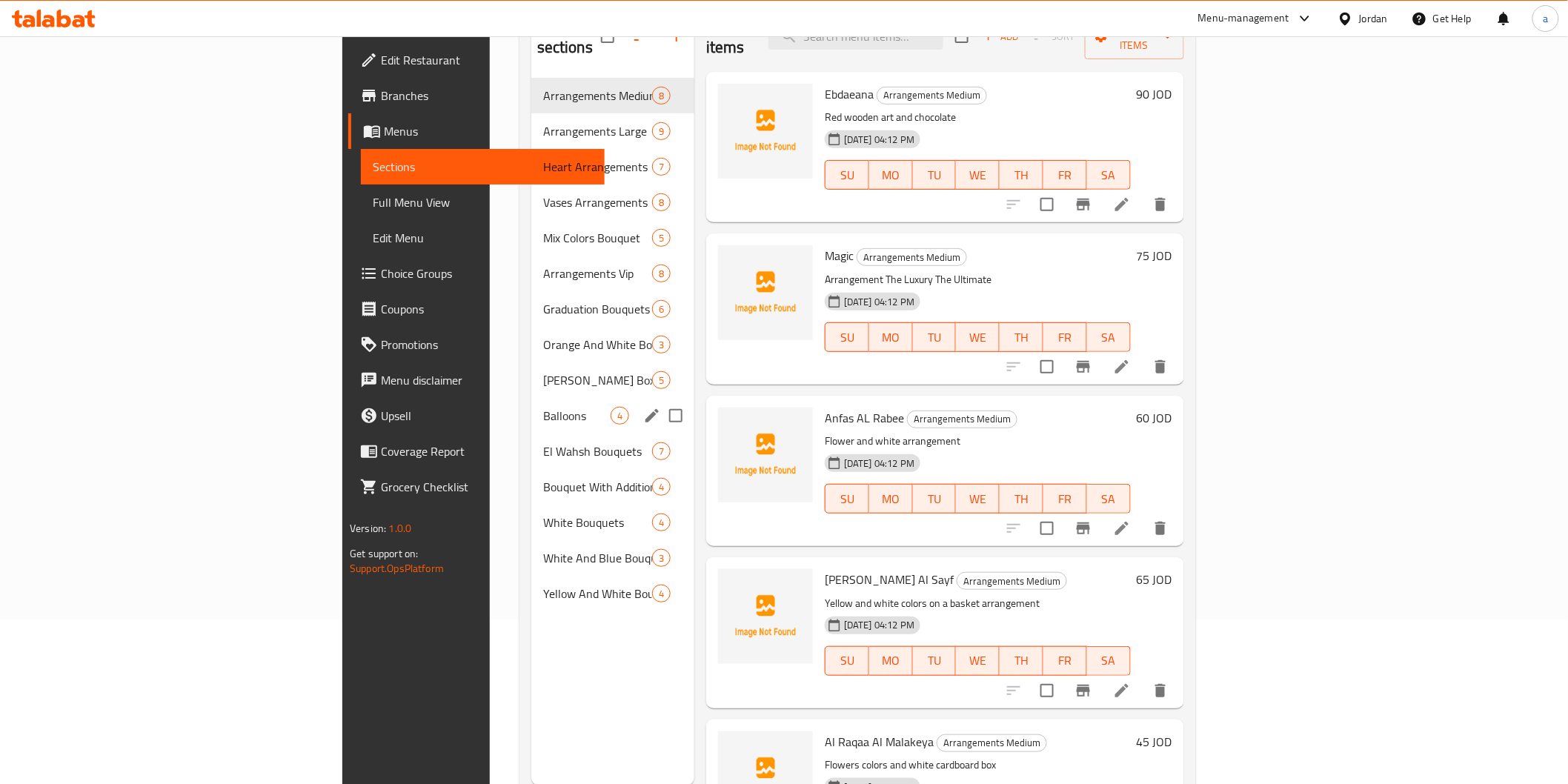
click at [543, 407] on span "Balloons" at bounding box center [576, 415] width 67 height 17
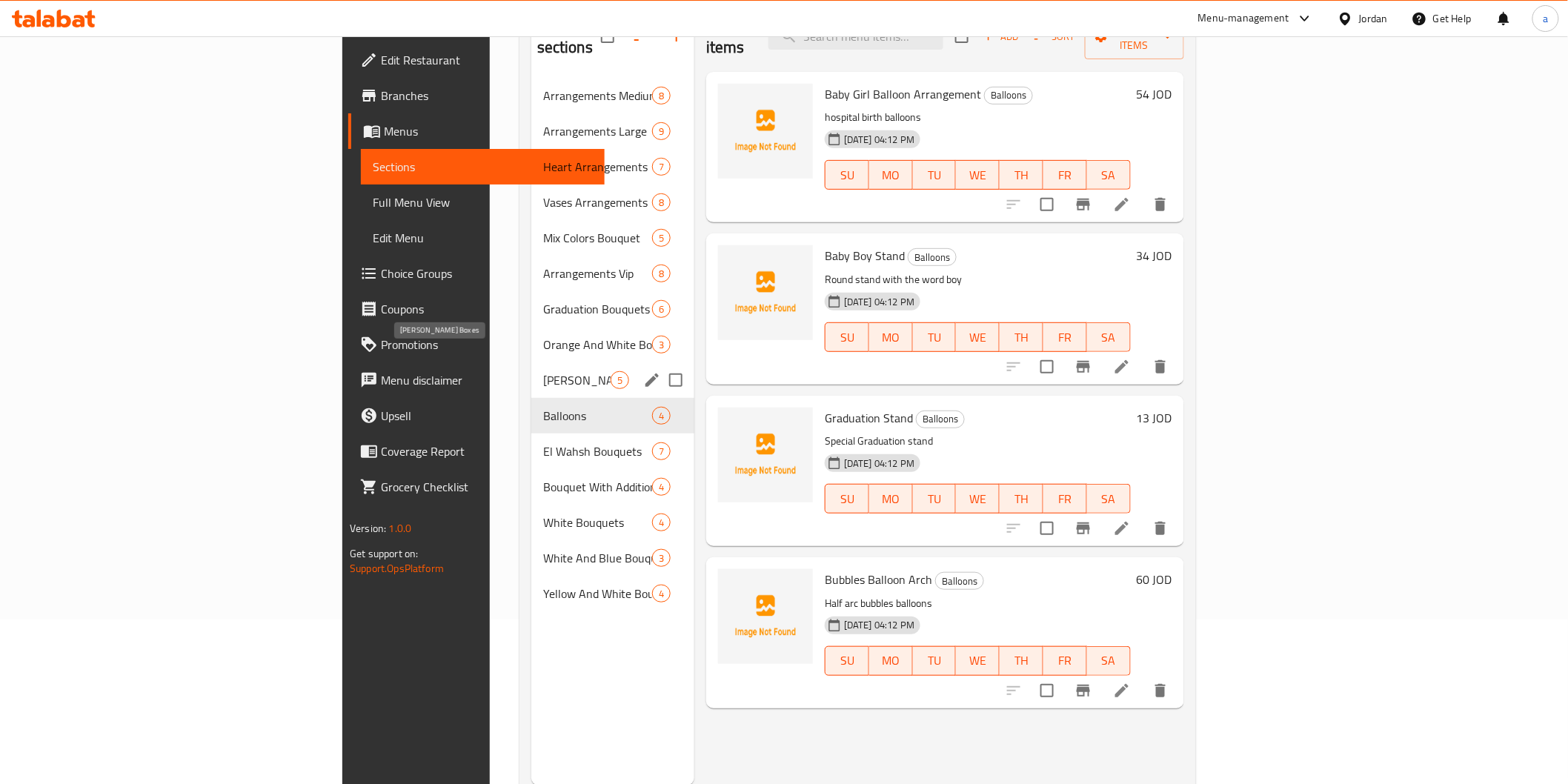
click at [543, 371] on span "[PERSON_NAME] Boxes" at bounding box center [576, 380] width 67 height 17
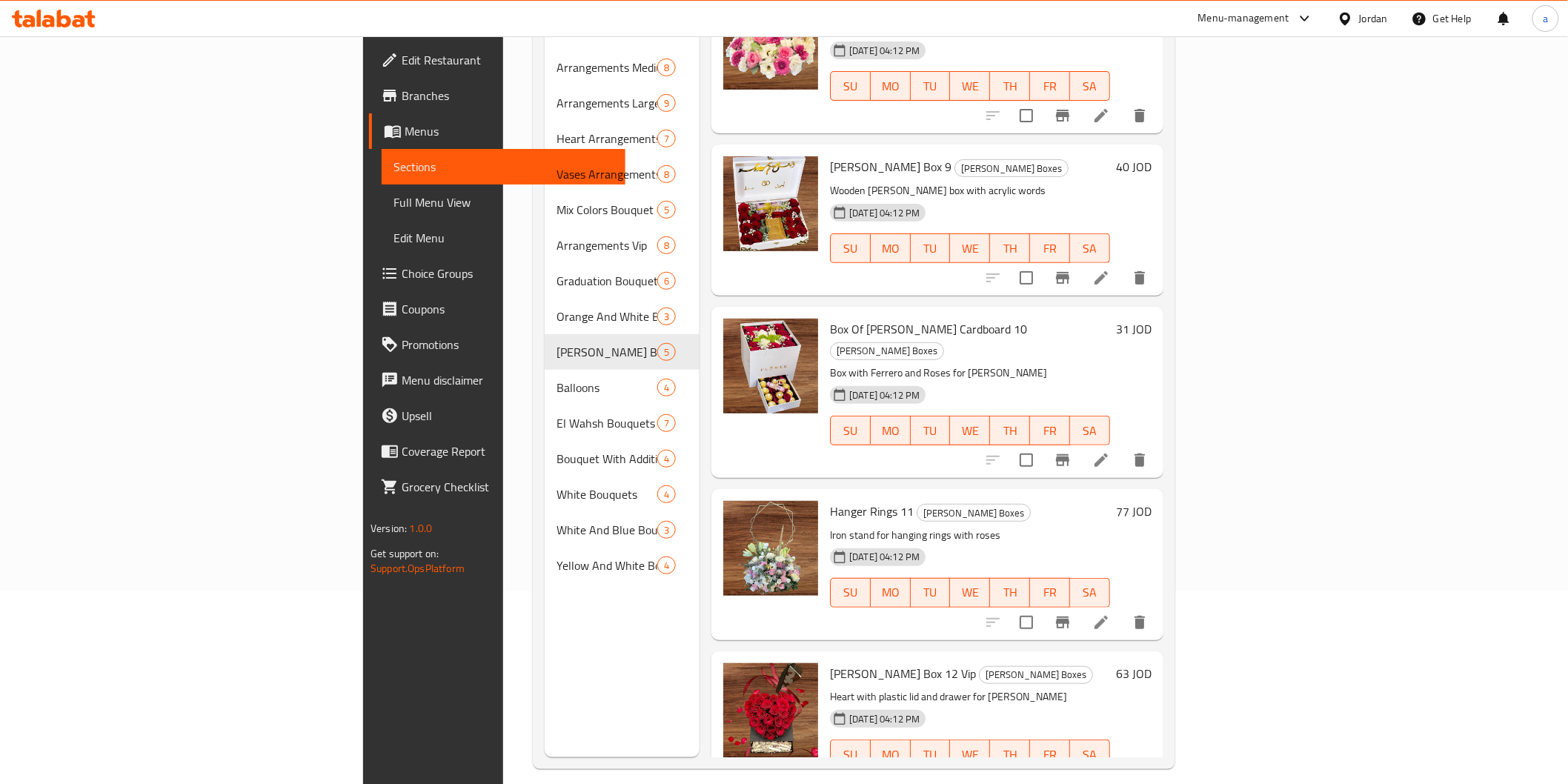
scroll to position [207, 0]
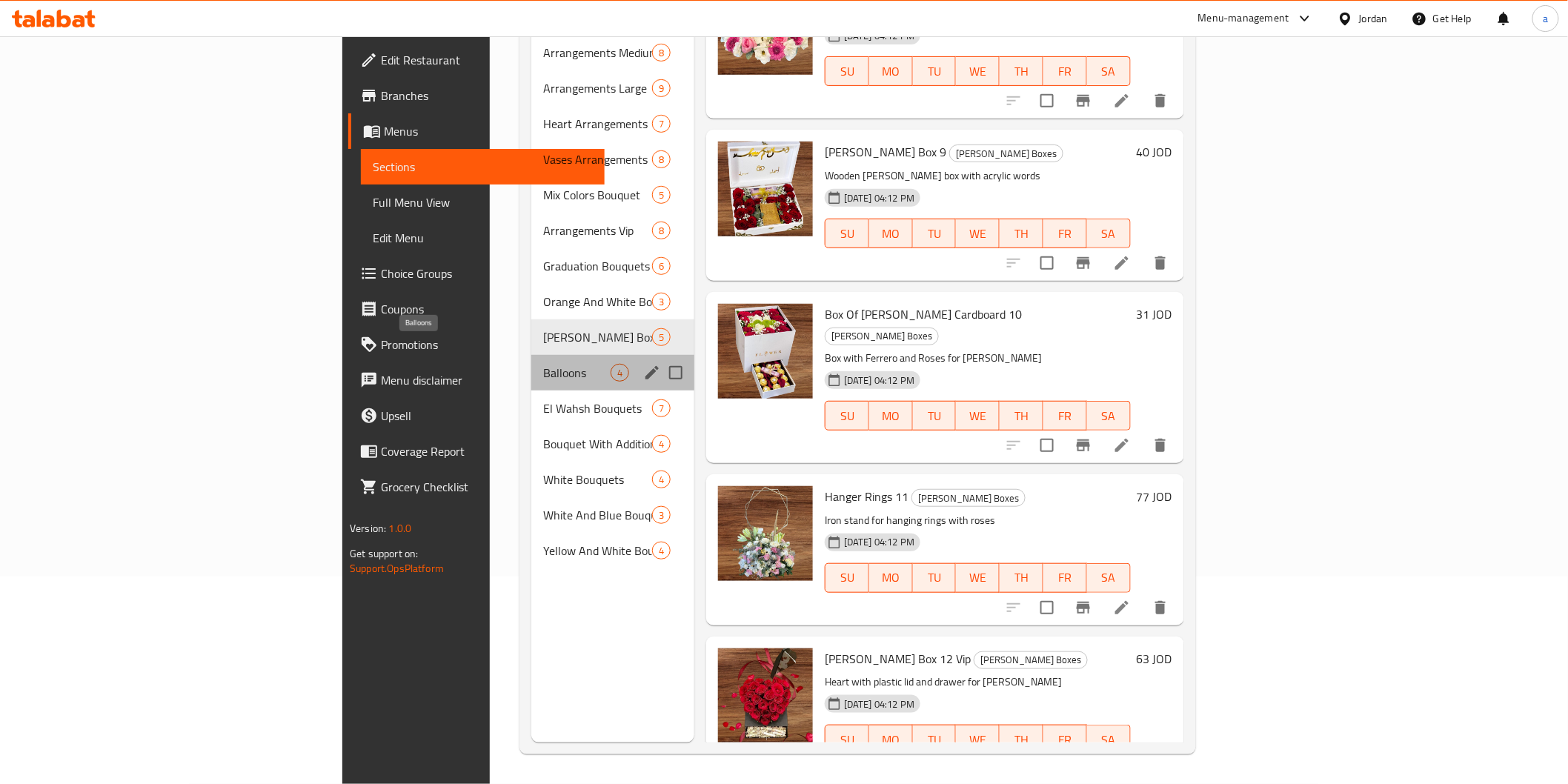
click at [543, 364] on span "Balloons" at bounding box center [576, 372] width 67 height 17
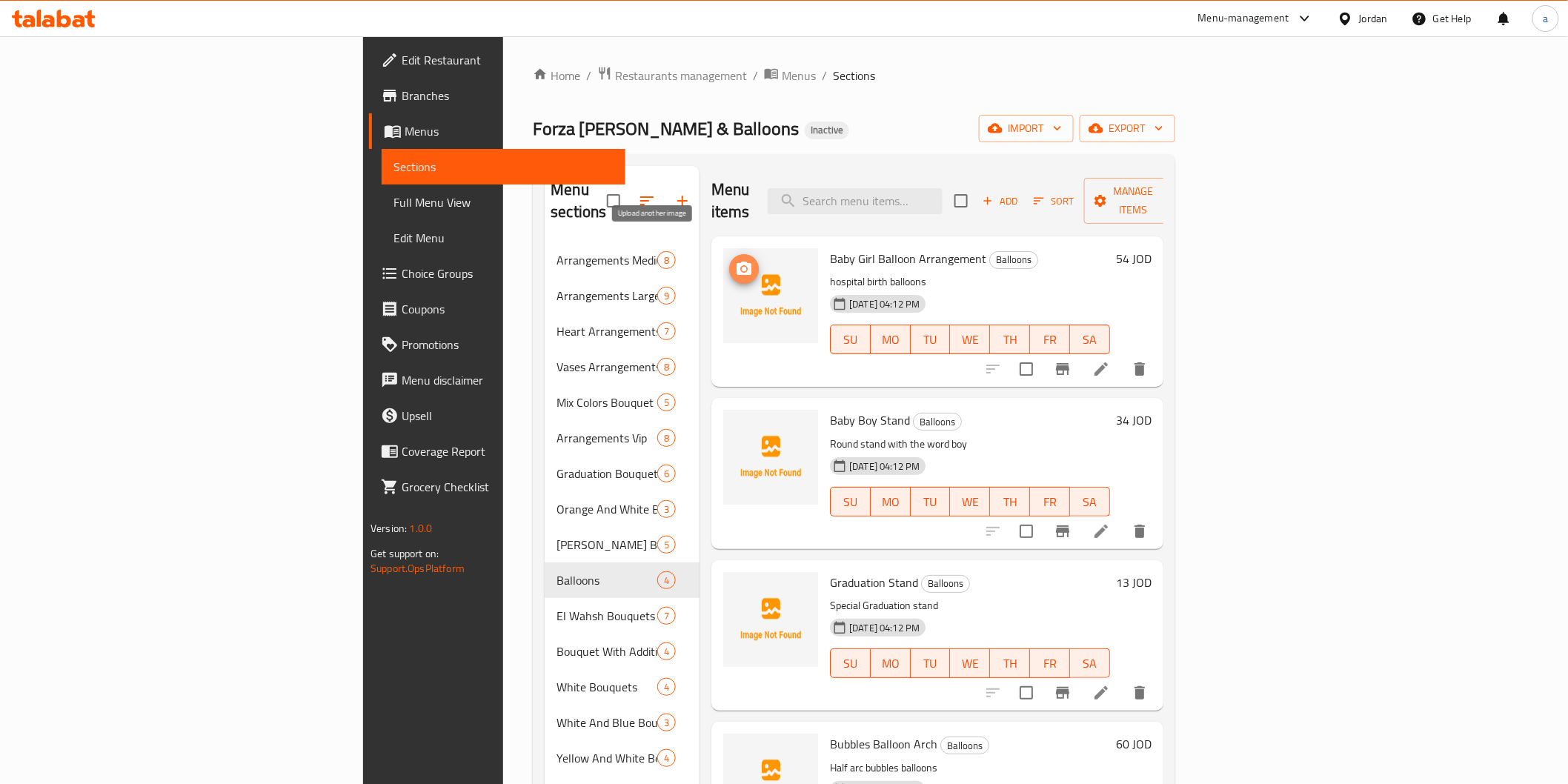
click at [742, 267] on circle "upload picture" at bounding box center [744, 269] width 4 height 4
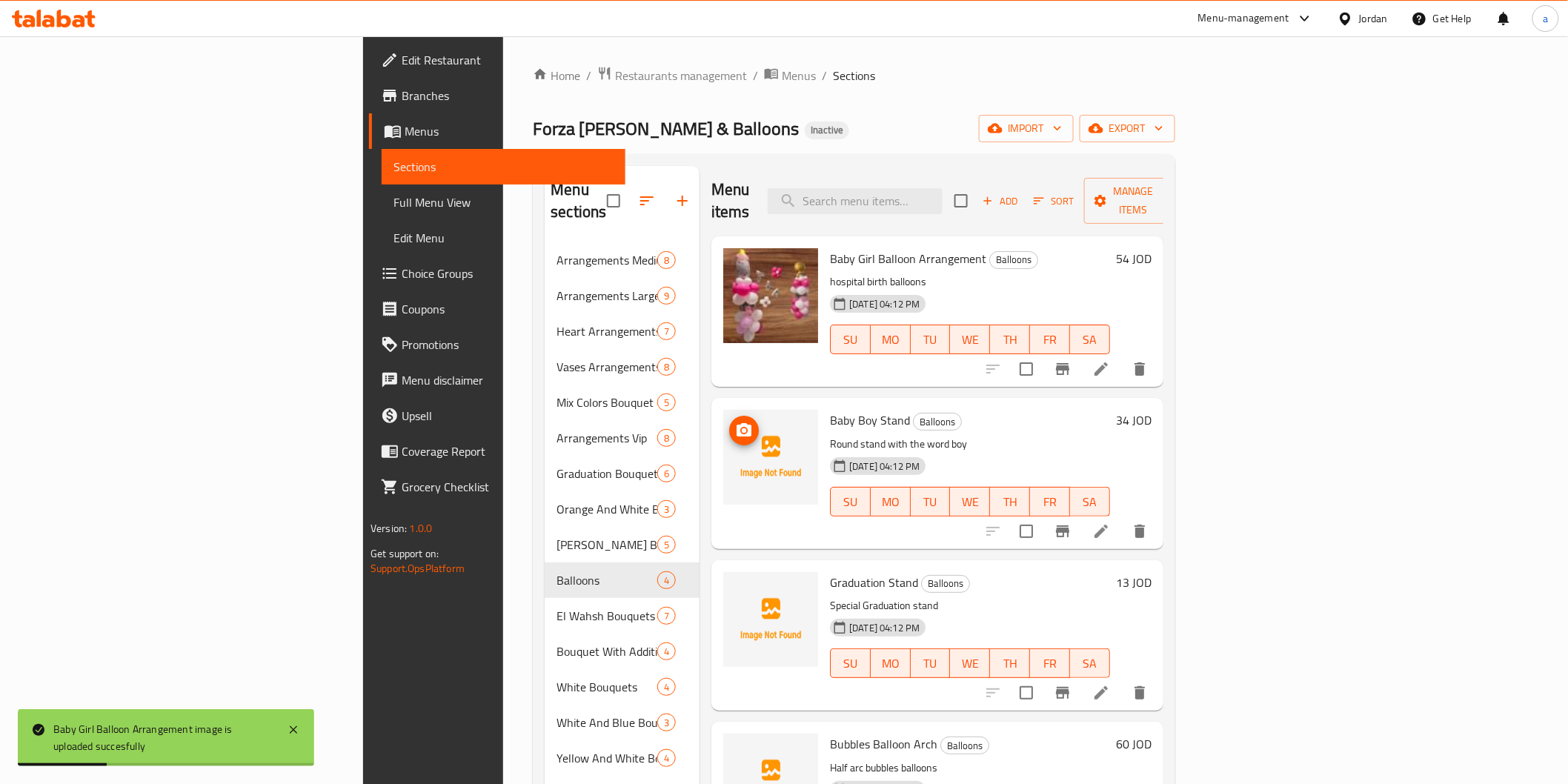
click at [736, 424] on icon "upload picture" at bounding box center [744, 430] width 15 height 13
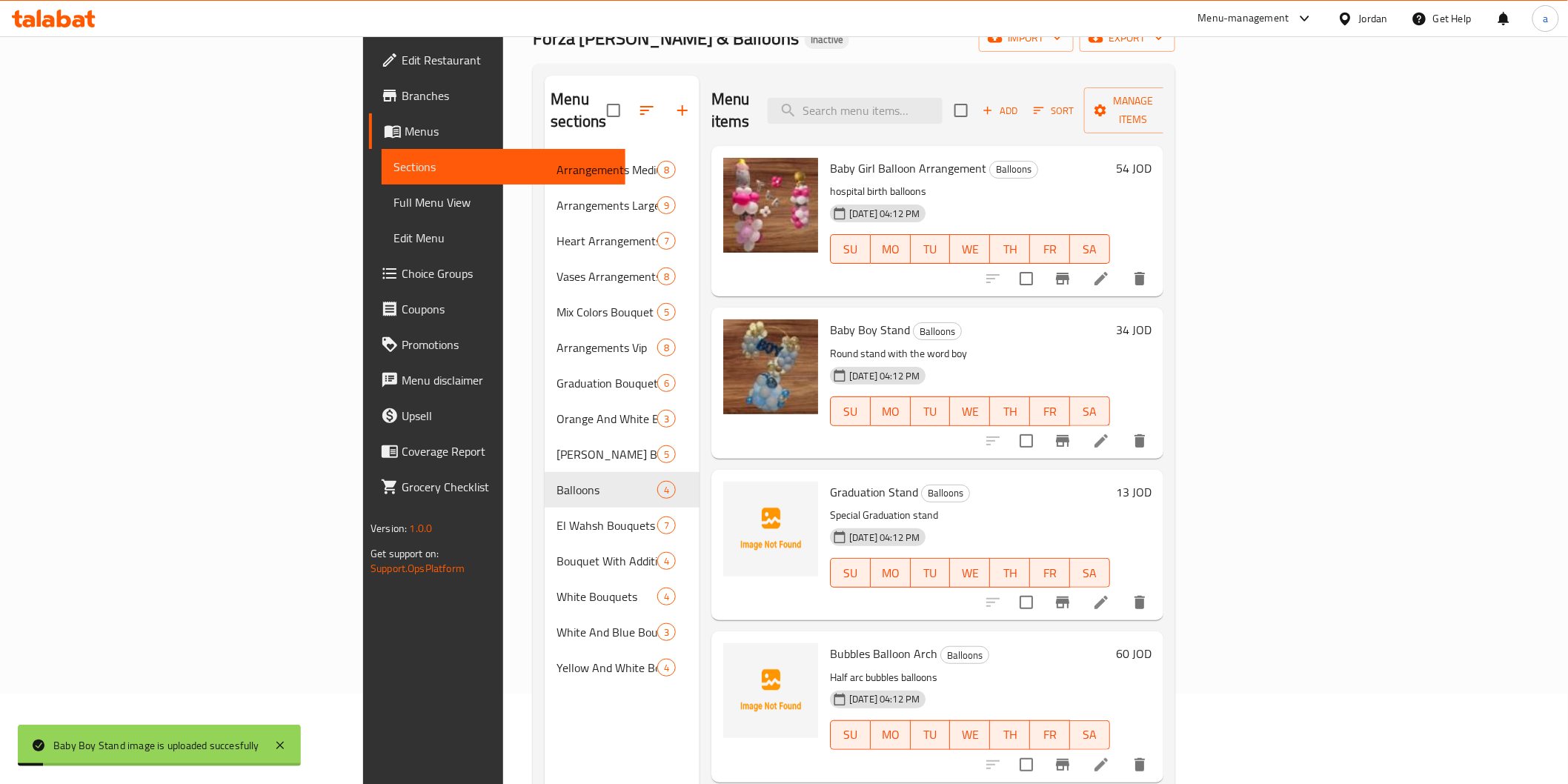
scroll to position [207, 0]
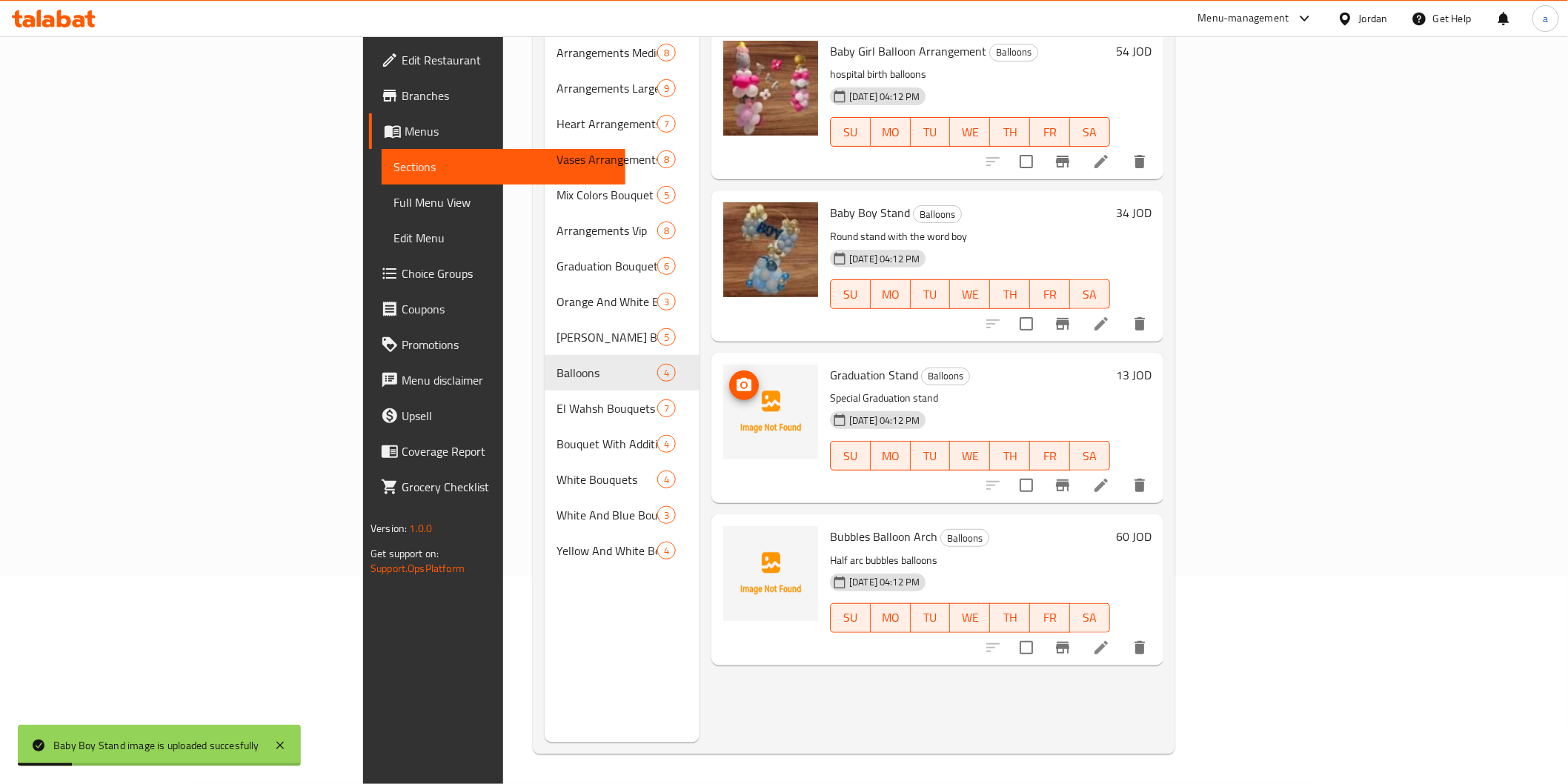
click at [736, 378] on icon "upload picture" at bounding box center [744, 385] width 15 height 13
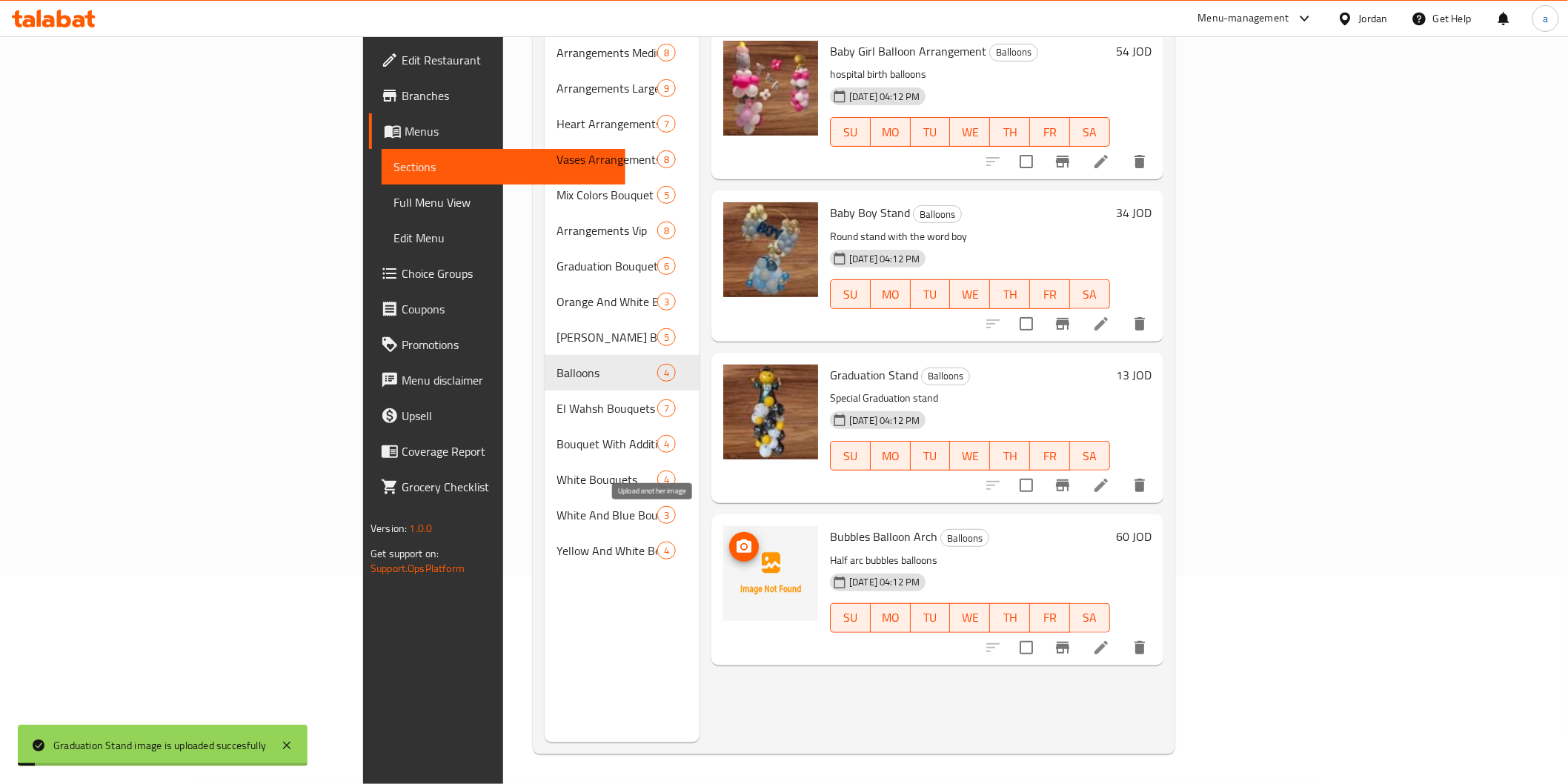
click at [736, 539] on icon "upload picture" at bounding box center [744, 546] width 15 height 13
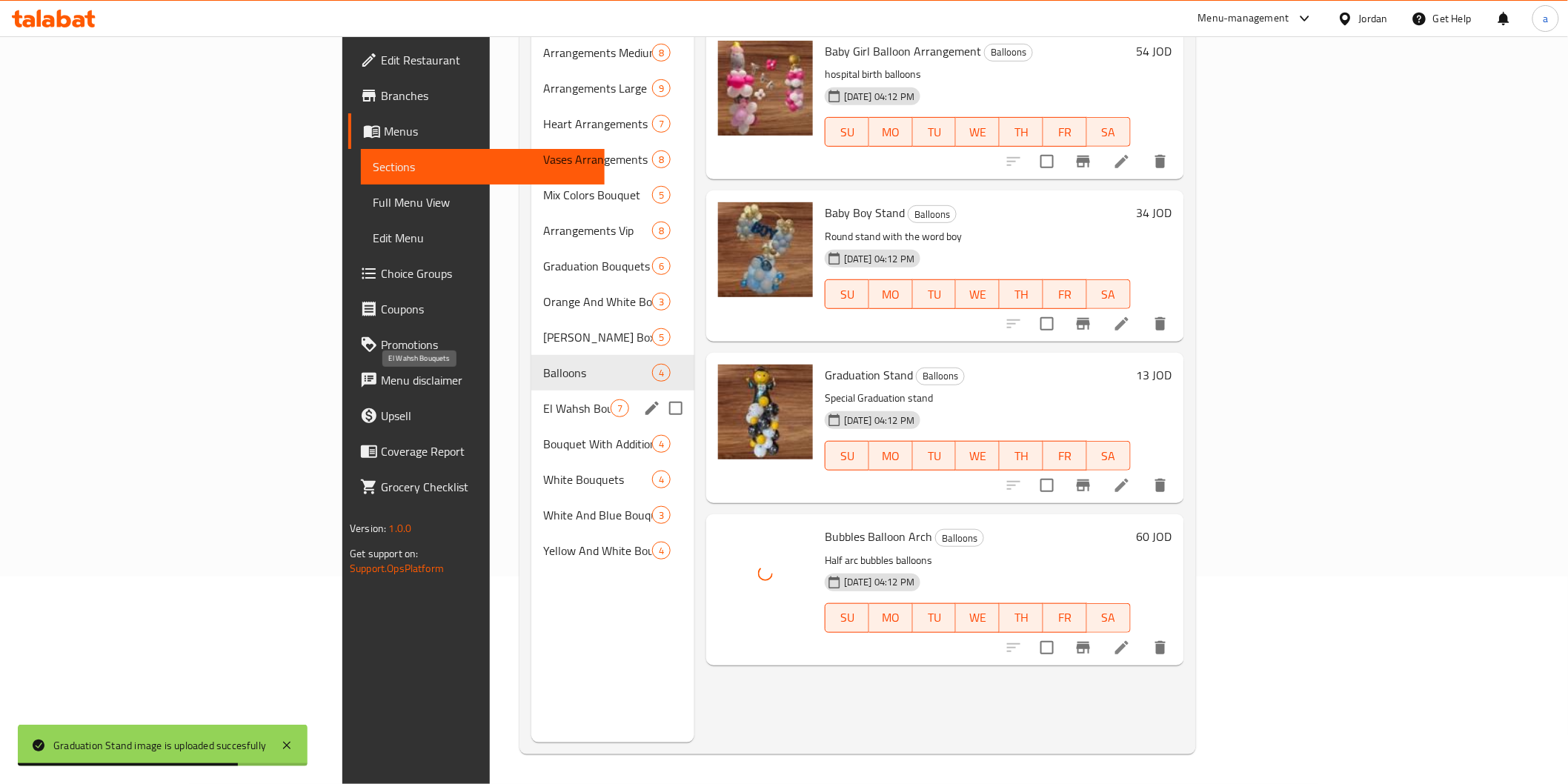
click at [543, 399] on span "El Wahsh Bouquets" at bounding box center [576, 408] width 67 height 17
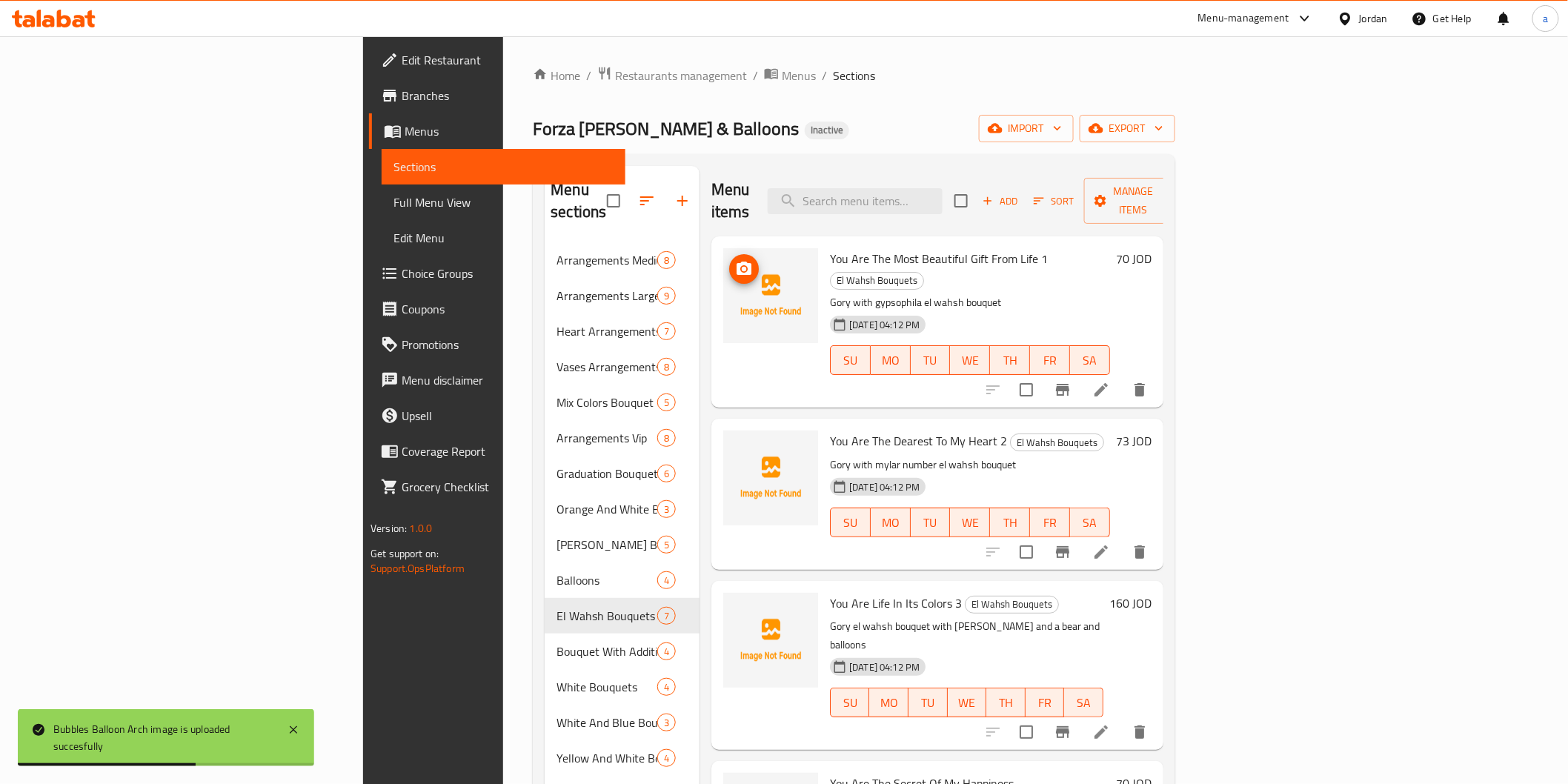
click at [729, 255] on button "upload picture" at bounding box center [744, 270] width 30 height 30
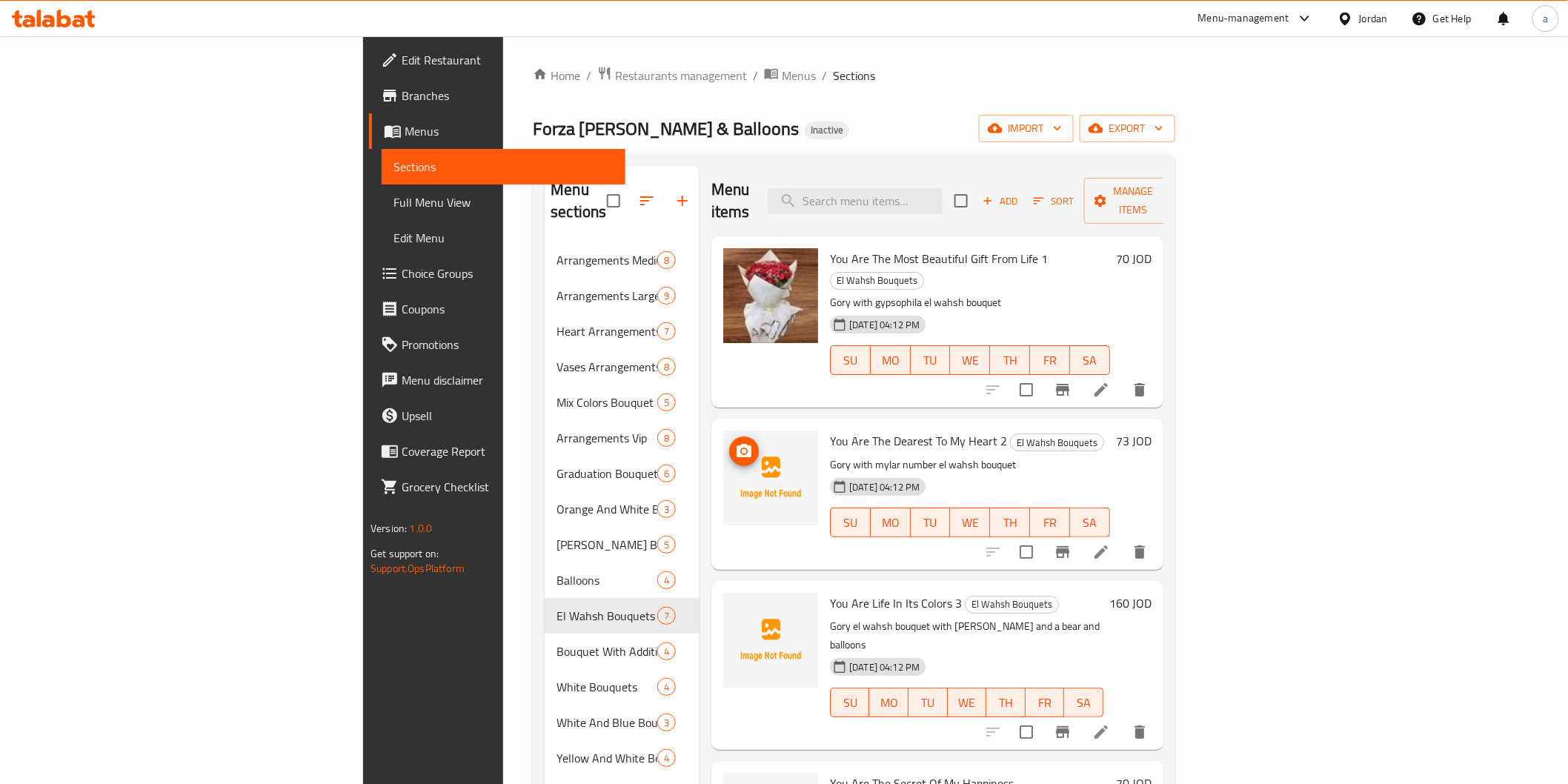
click at [735, 443] on icon "upload picture" at bounding box center [744, 451] width 17 height 17
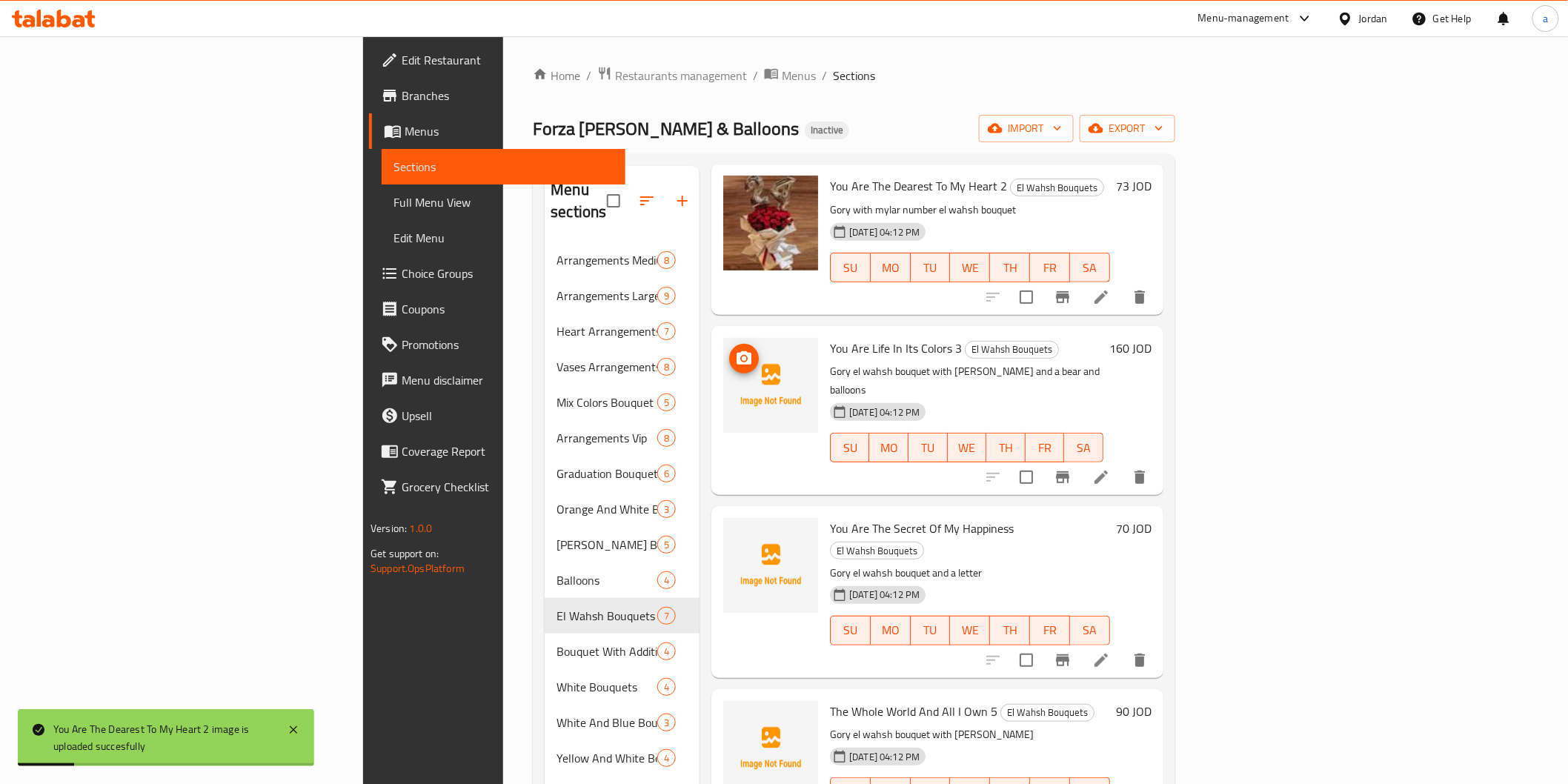
scroll to position [247, 0]
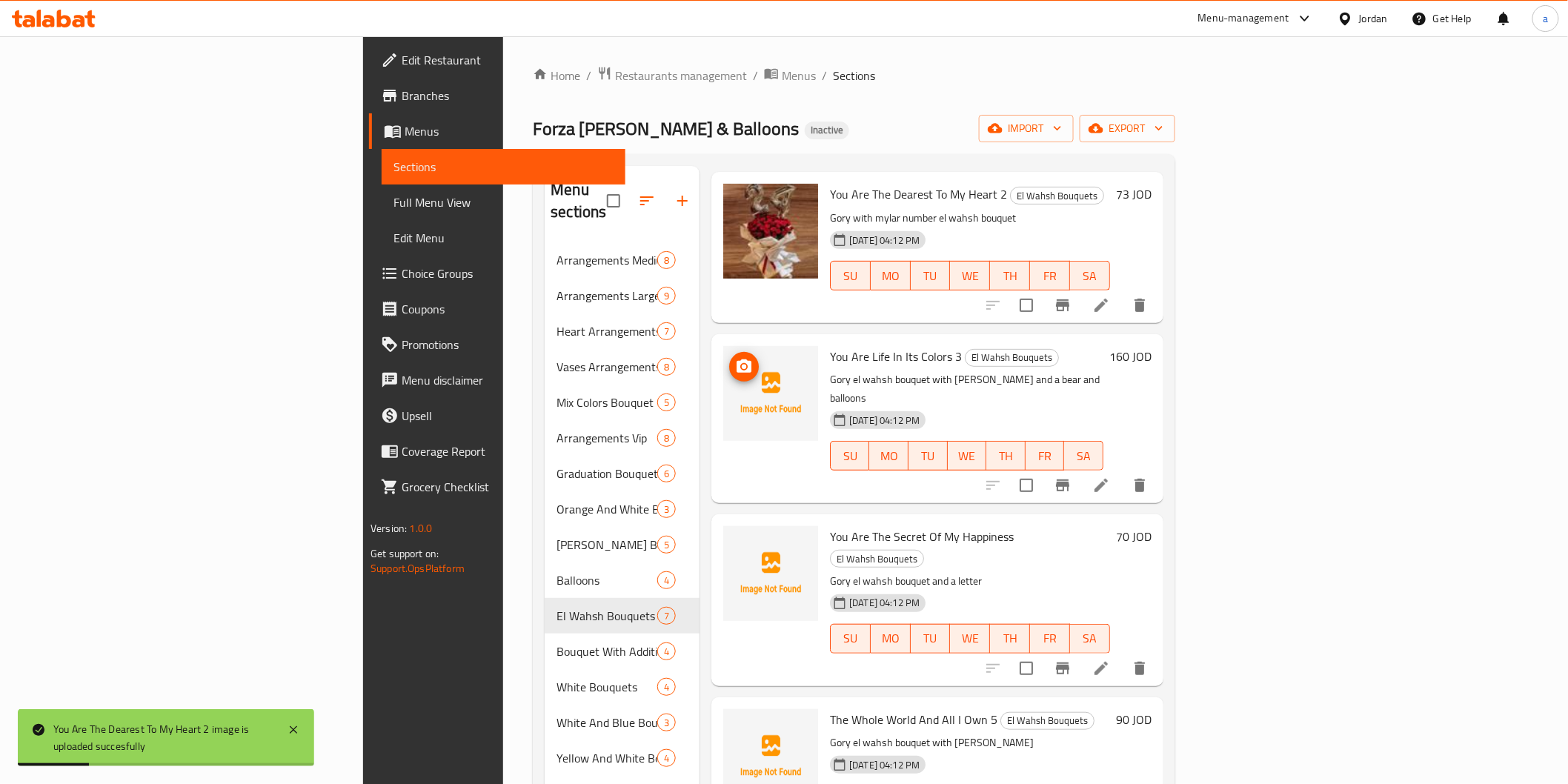
click at [729, 352] on button "upload picture" at bounding box center [744, 367] width 30 height 30
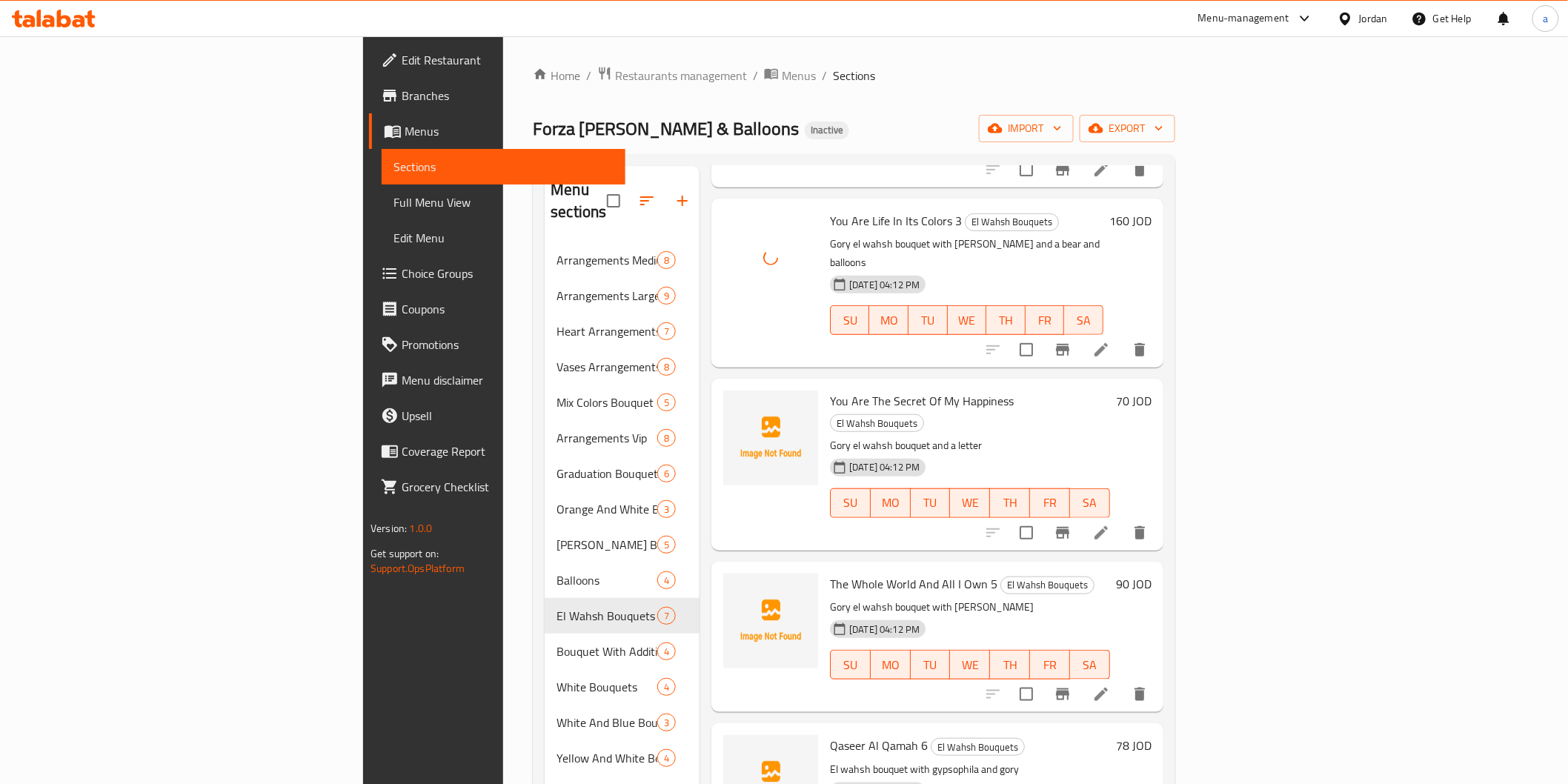
scroll to position [385, 0]
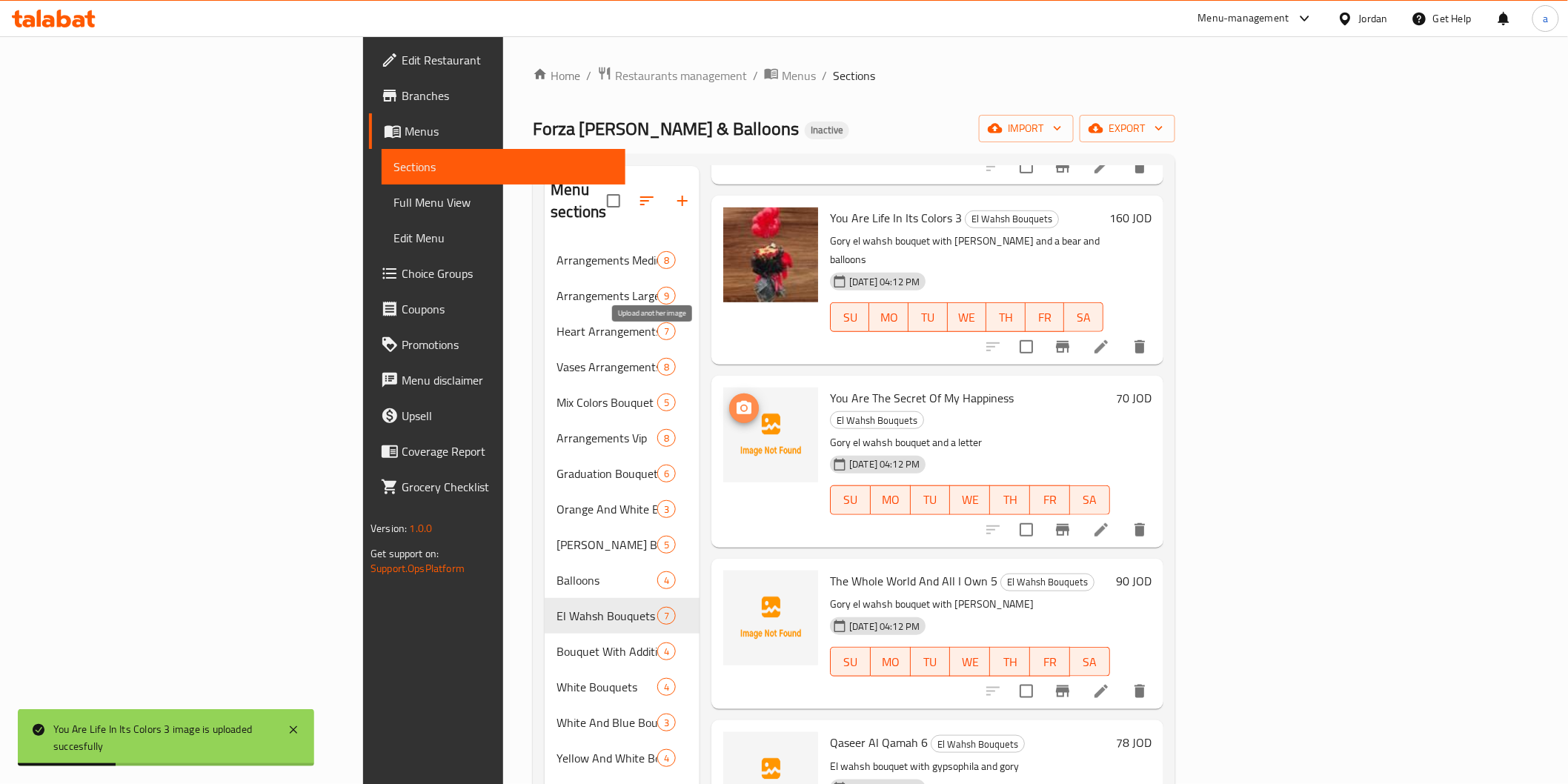
click at [735, 399] on icon "upload picture" at bounding box center [744, 408] width 17 height 17
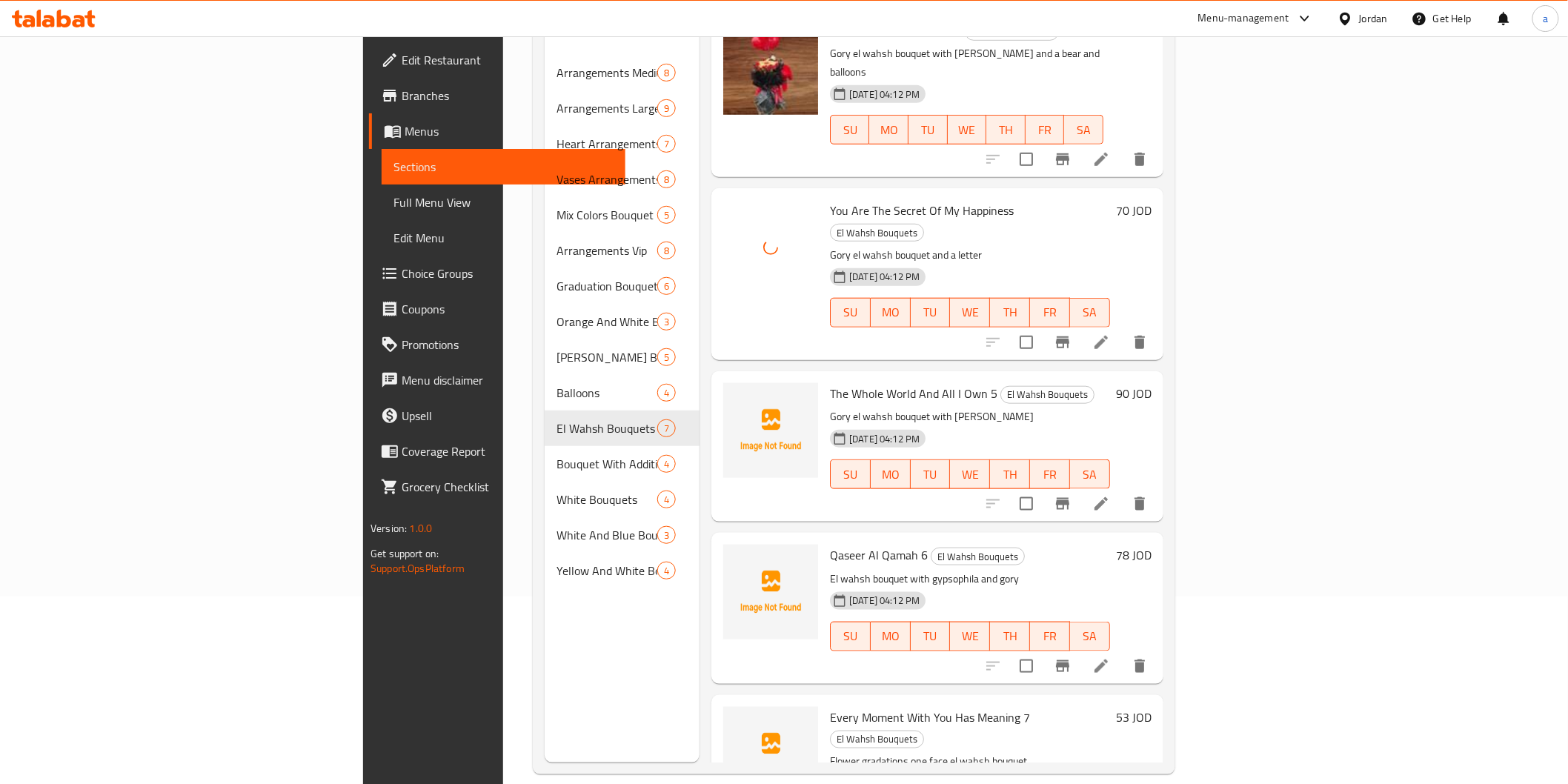
scroll to position [207, 0]
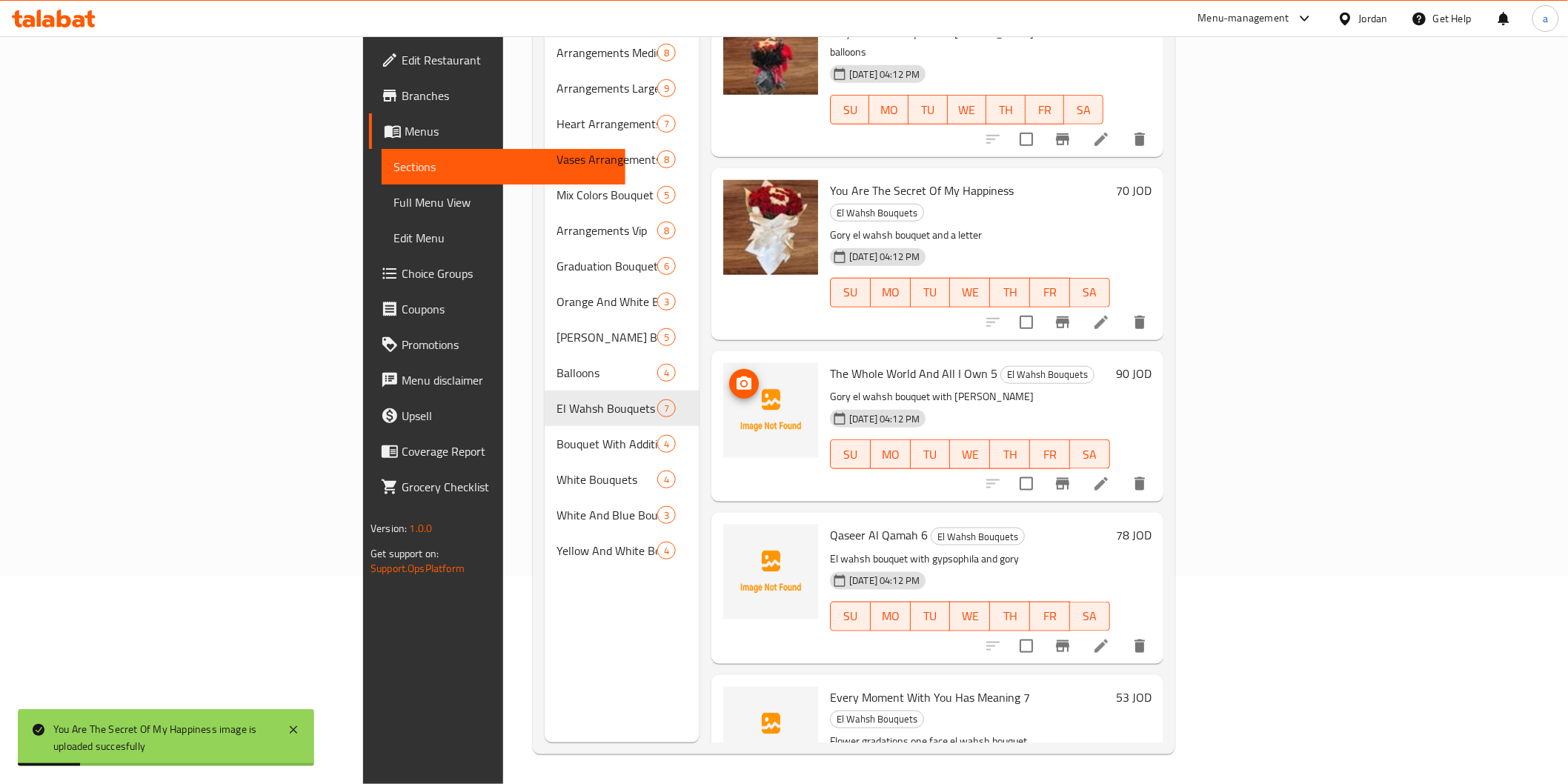
click at [736, 376] on icon "upload picture" at bounding box center [744, 383] width 15 height 13
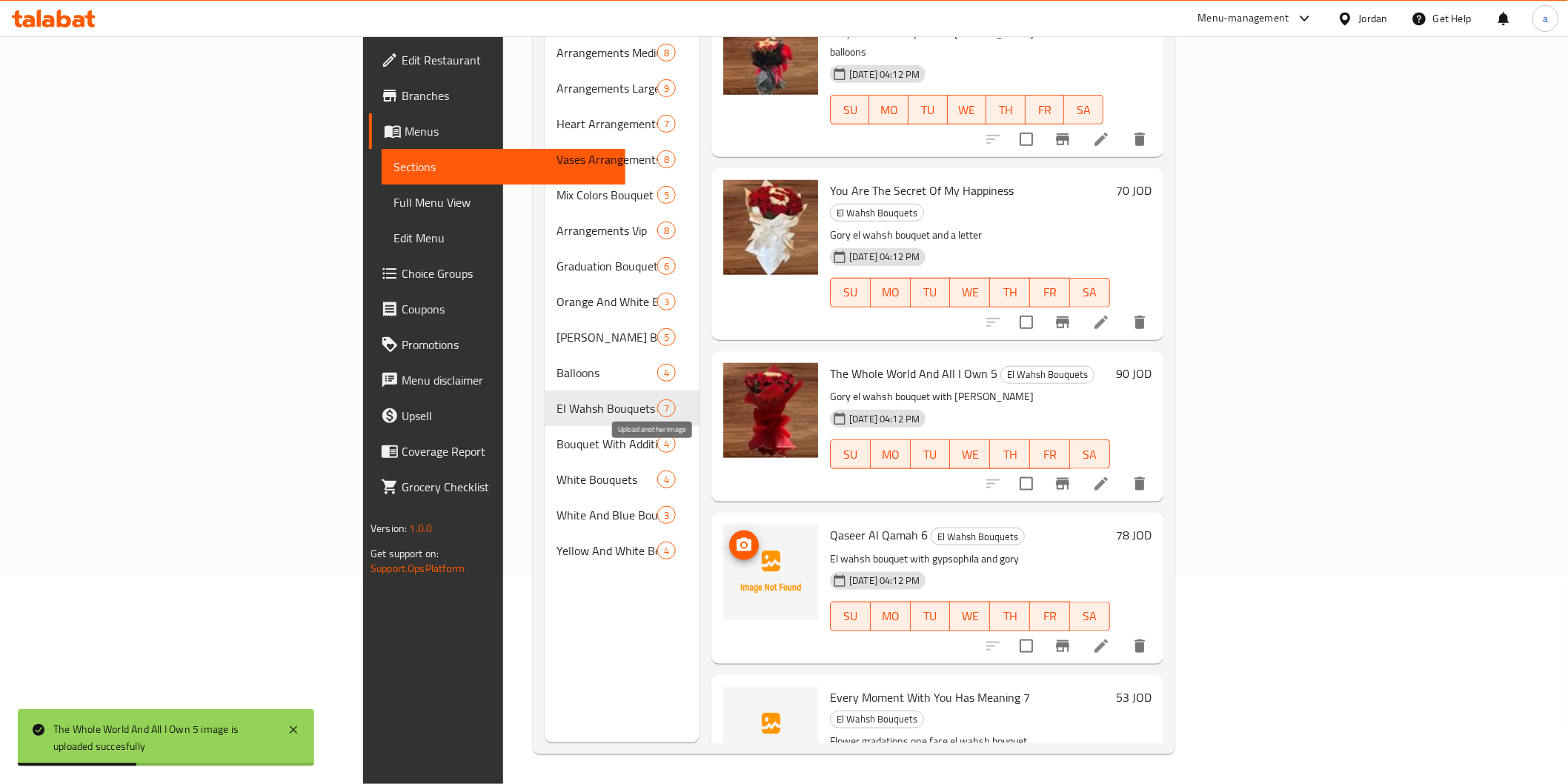
click at [742, 543] on circle "upload picture" at bounding box center [744, 545] width 4 height 4
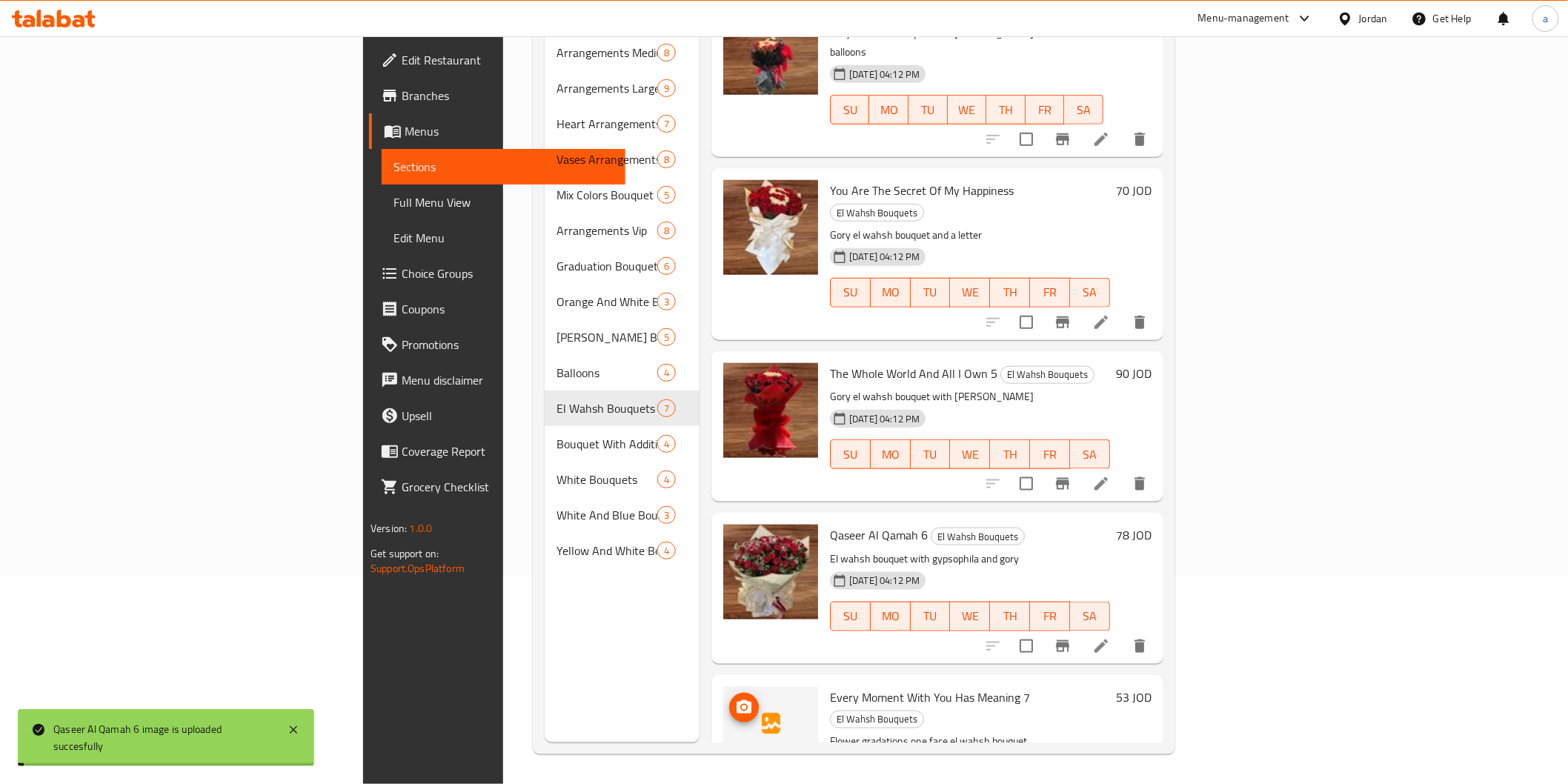
click at [736, 701] on icon "upload picture" at bounding box center [744, 707] width 15 height 13
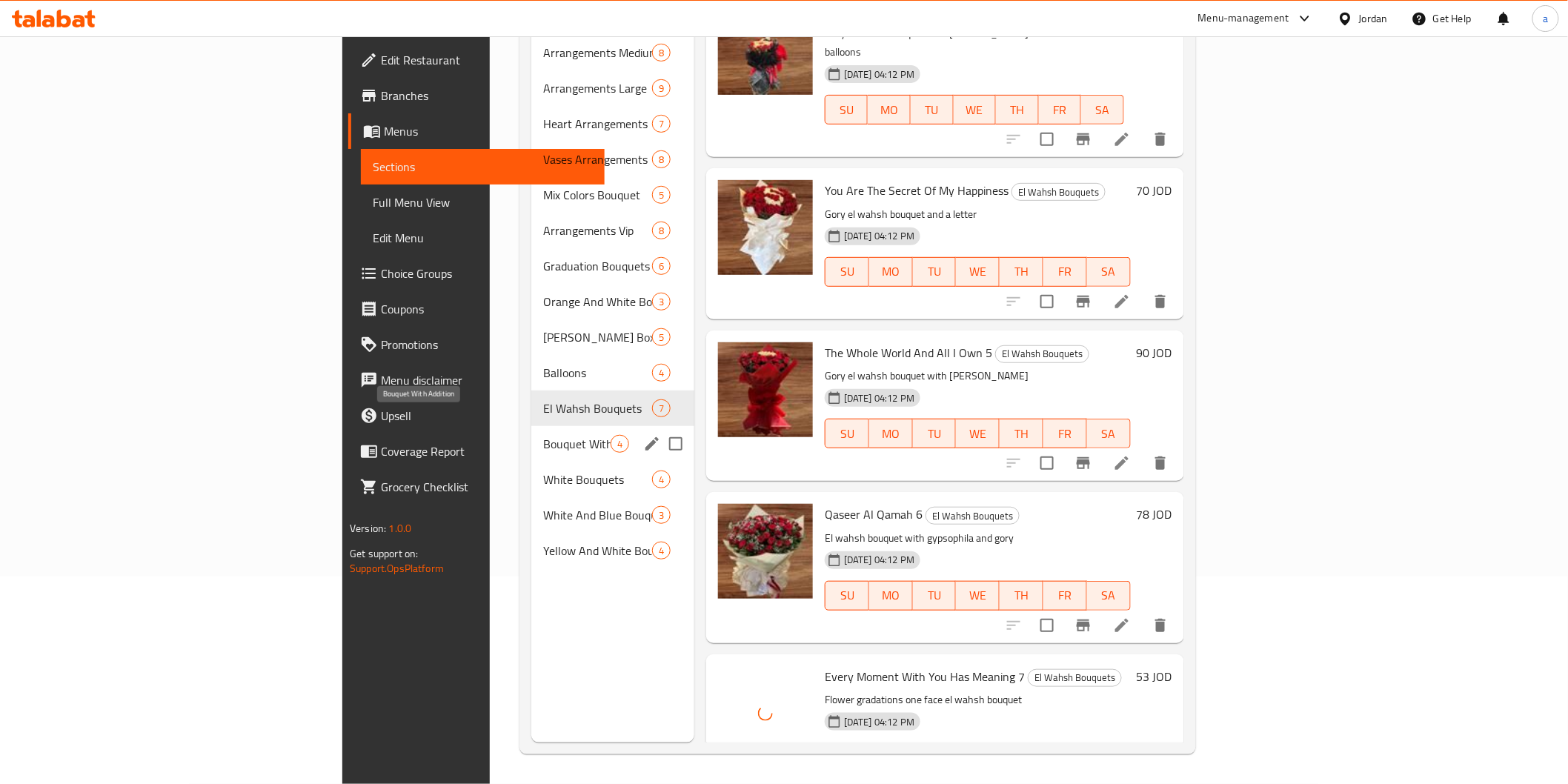
click at [543, 435] on span "Bouquet With Addition" at bounding box center [576, 444] width 67 height 17
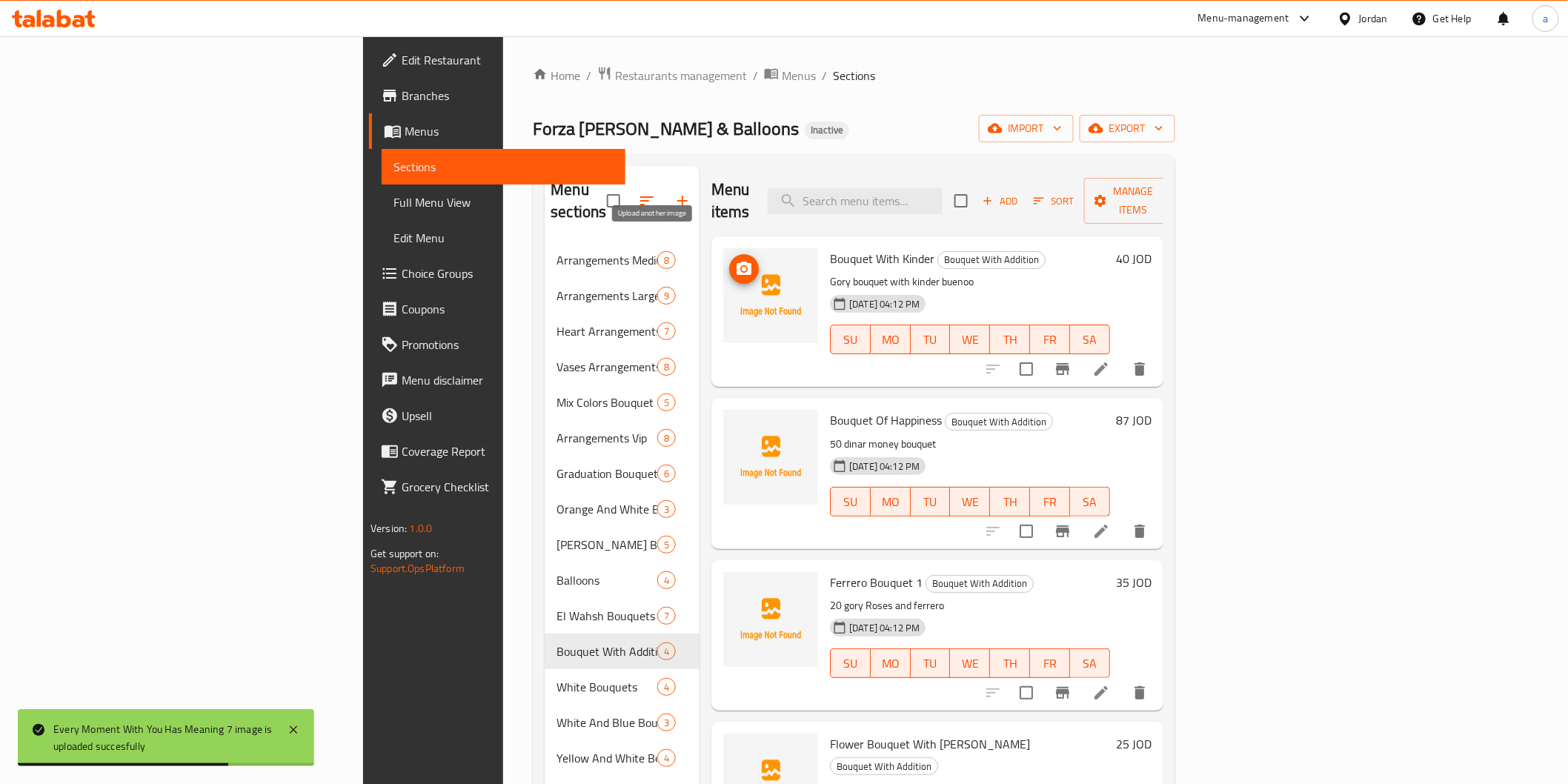
click at [736, 261] on icon "upload picture" at bounding box center [744, 268] width 15 height 13
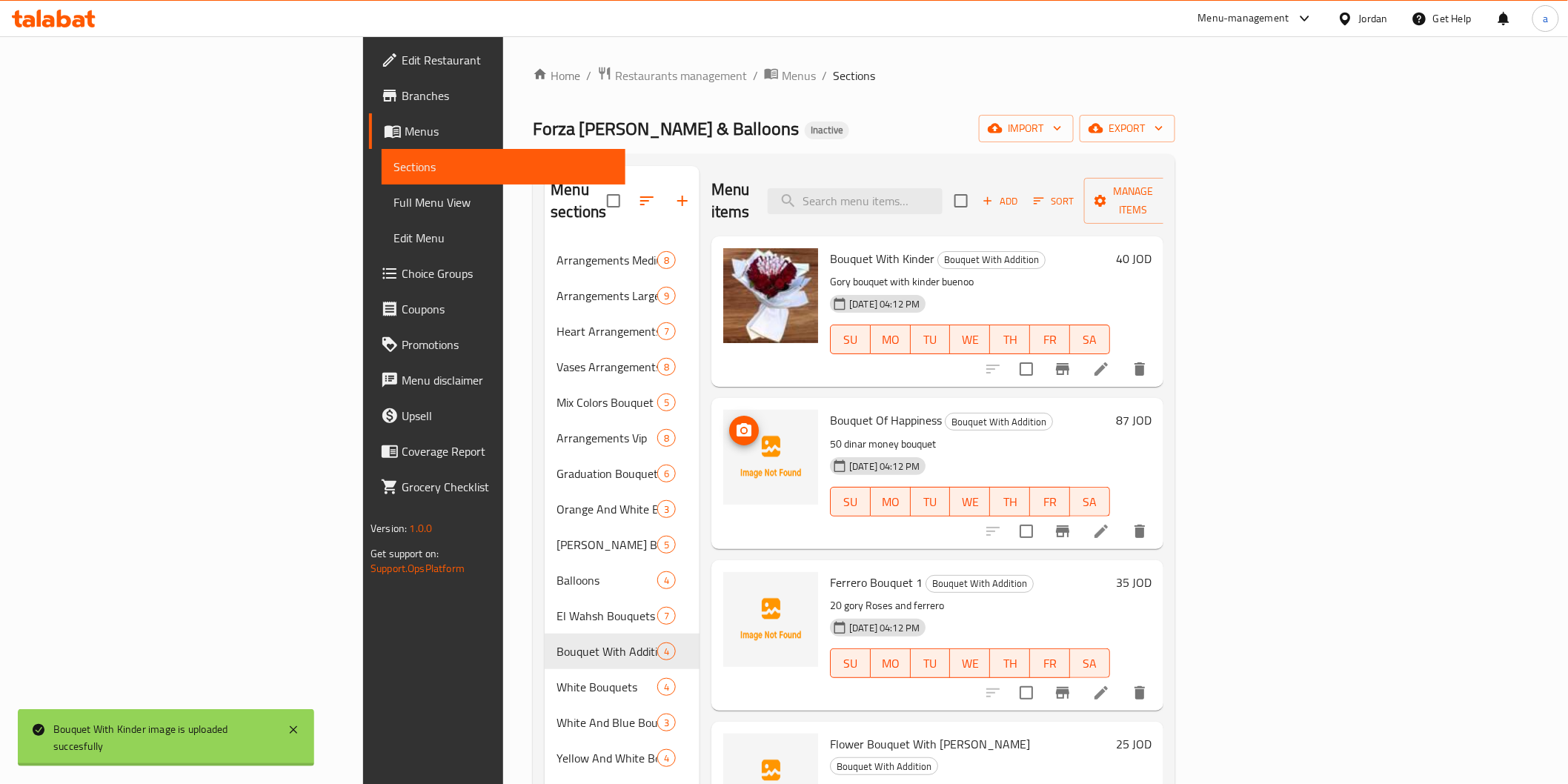
drag, startPoint x: 687, startPoint y: 424, endPoint x: 677, endPoint y: 419, distance: 11.2
click at [723, 424] on img at bounding box center [770, 458] width 95 height 95
click at [735, 422] on icon "upload picture" at bounding box center [744, 430] width 17 height 17
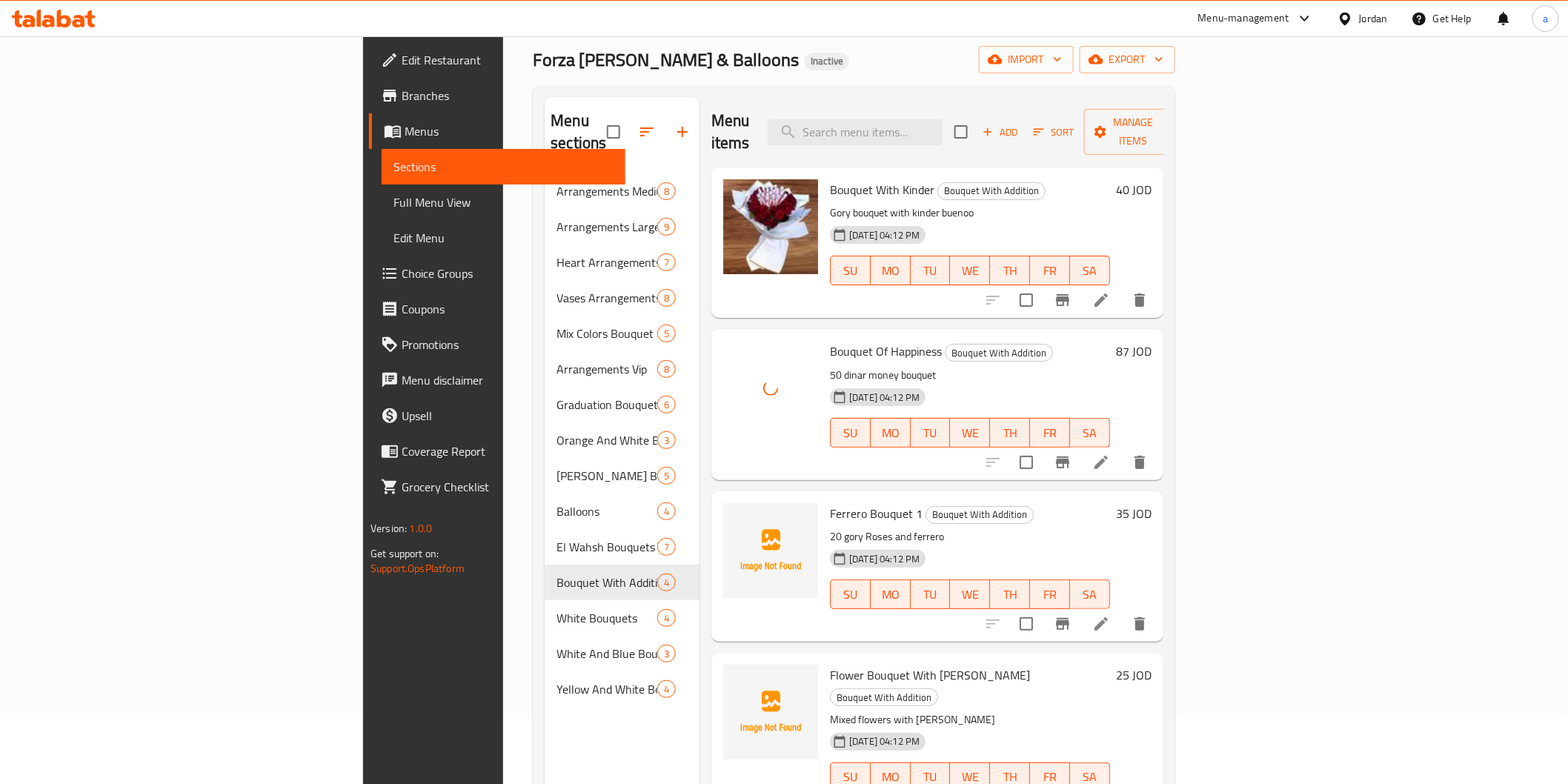
scroll to position [165, 0]
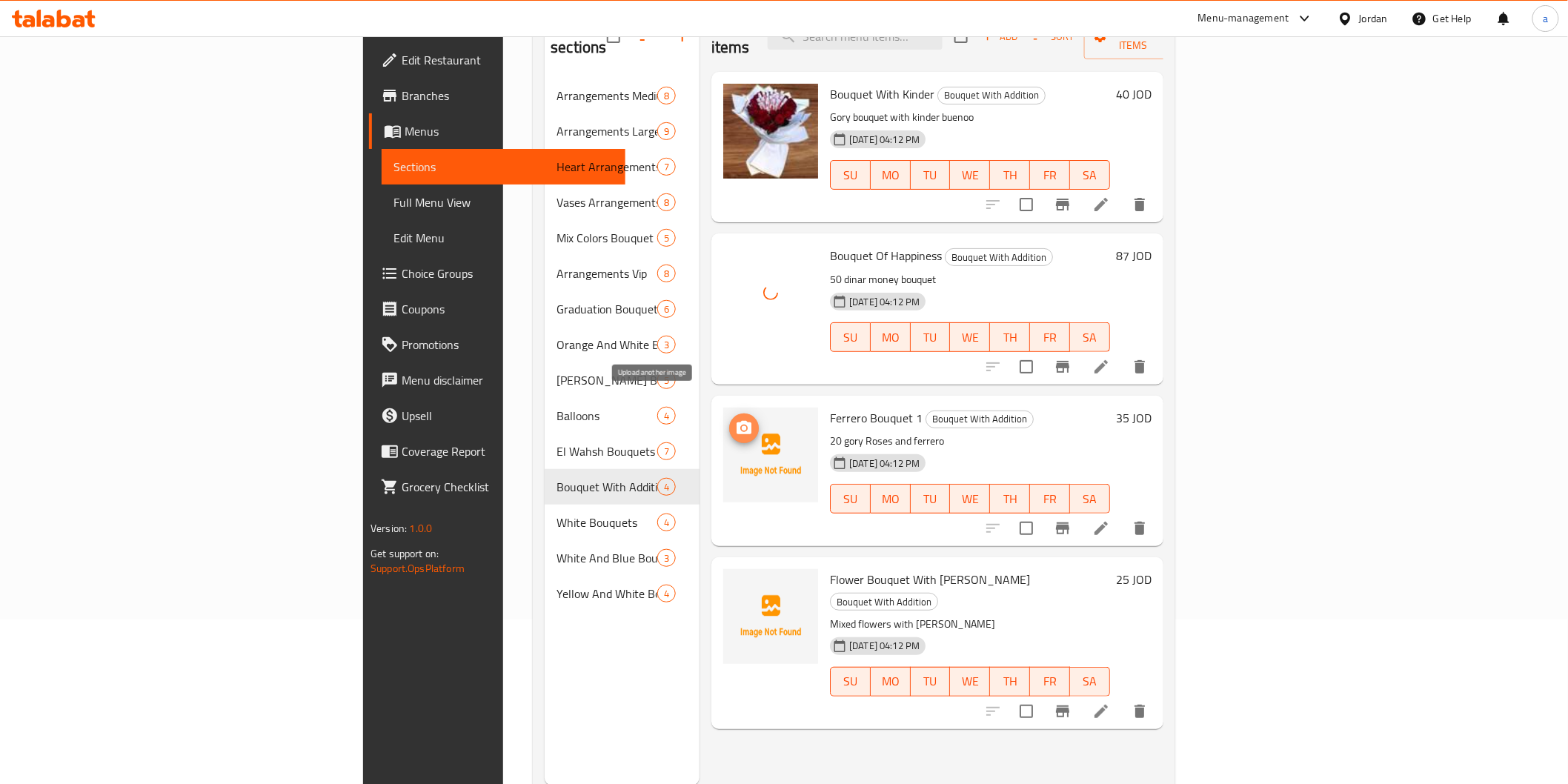
click at [735, 419] on icon "upload picture" at bounding box center [744, 428] width 17 height 17
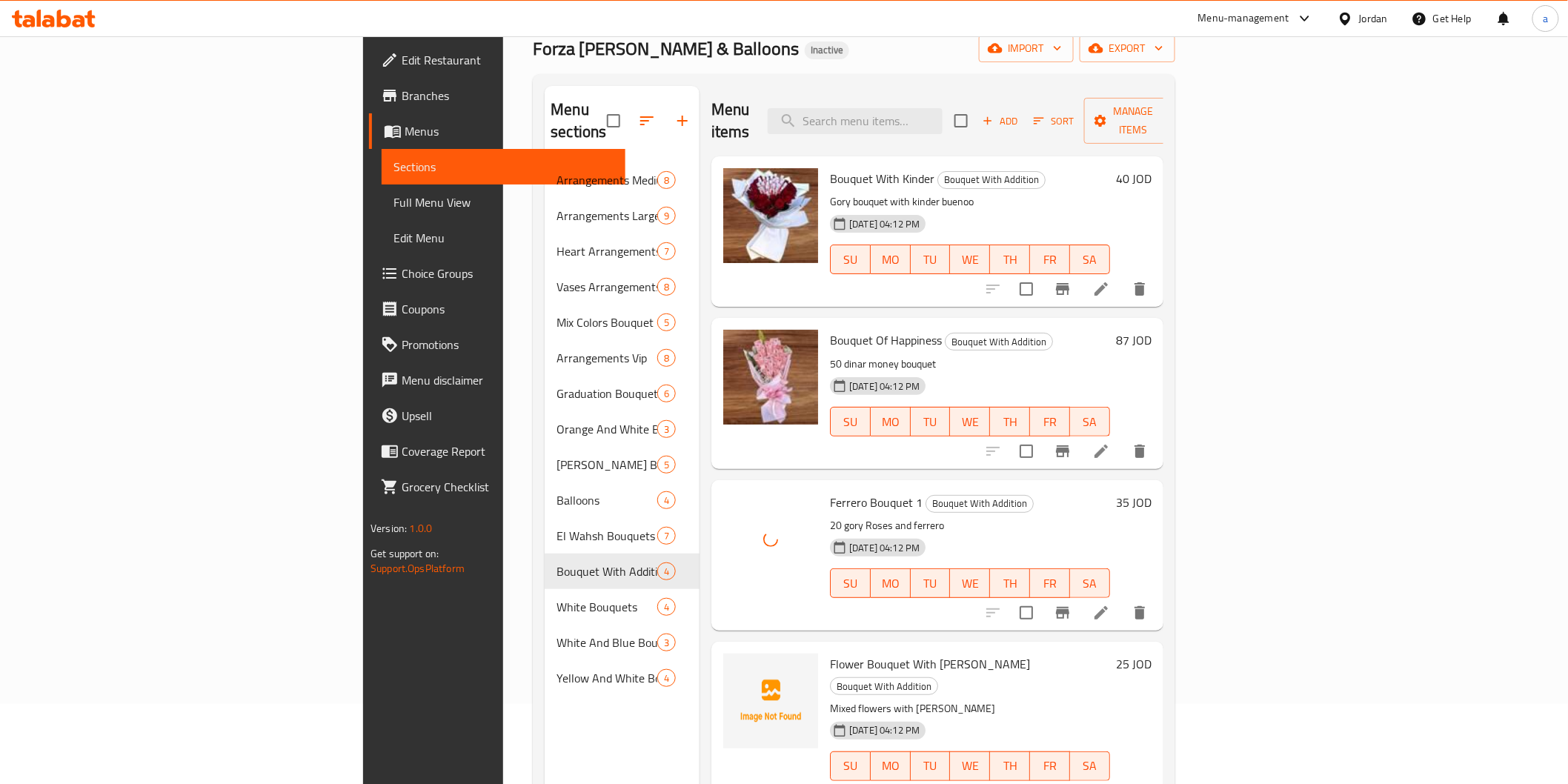
scroll to position [207, 0]
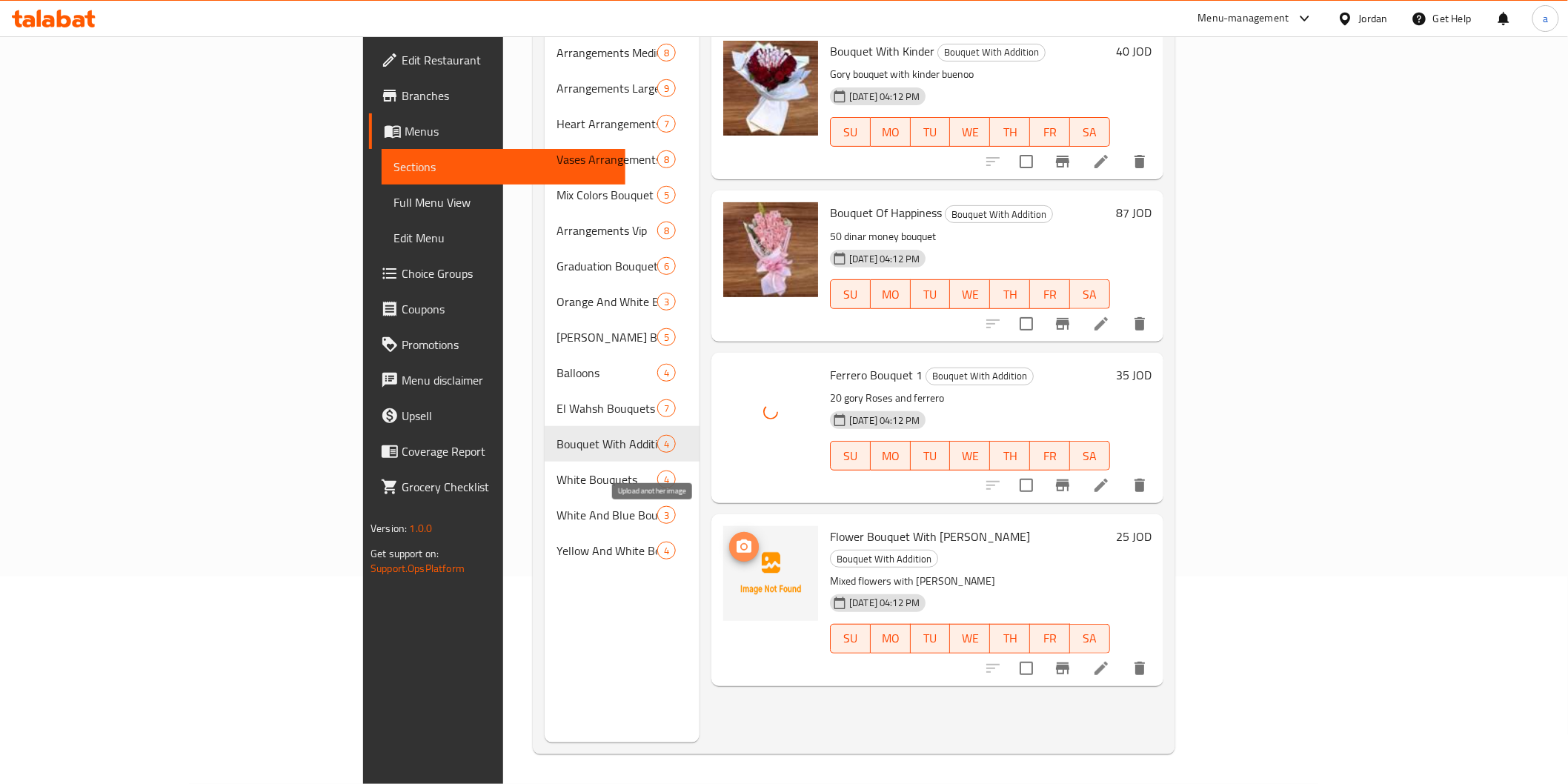
click at [742, 545] on circle "upload picture" at bounding box center [744, 547] width 4 height 4
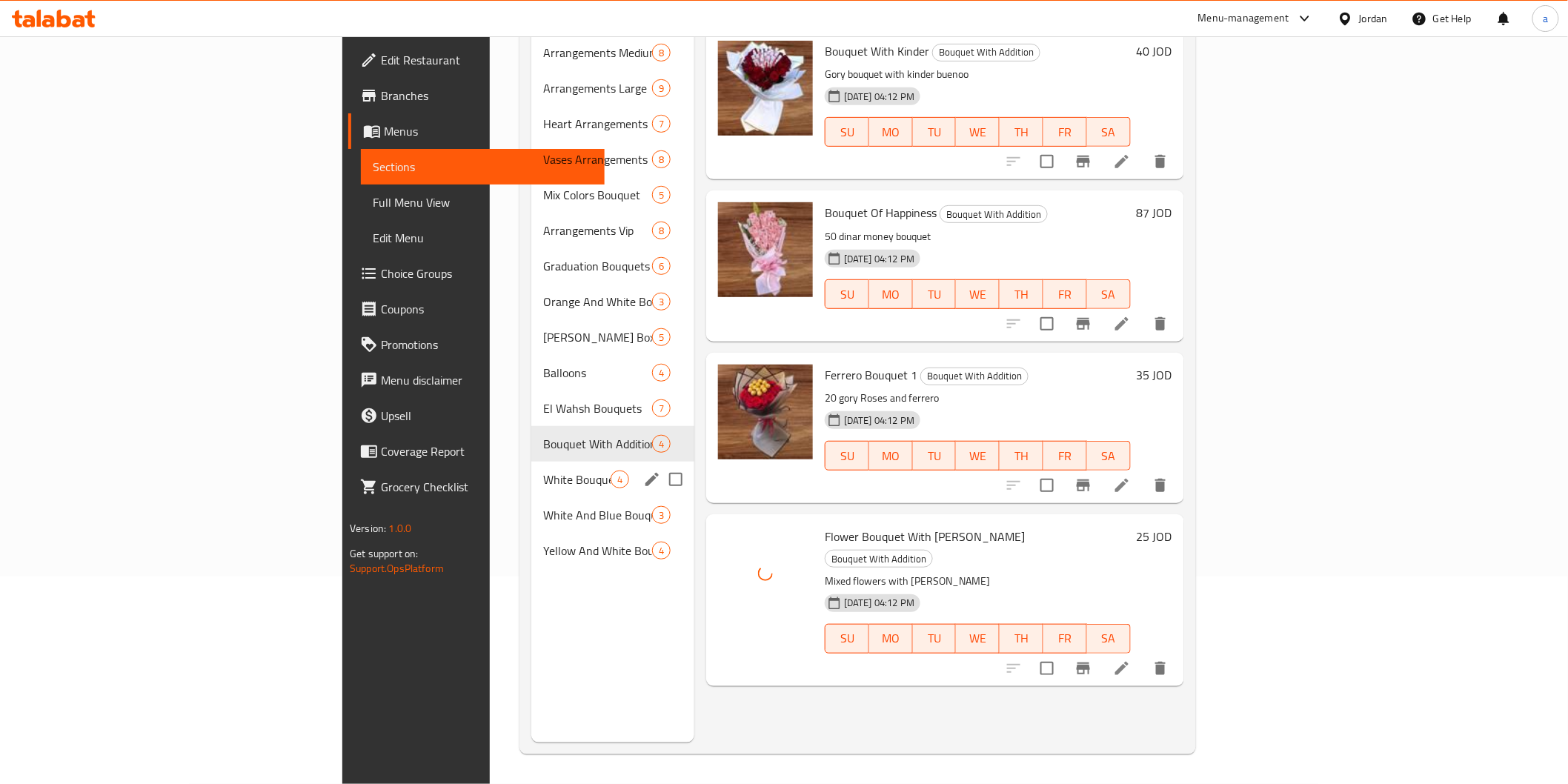
click at [543, 471] on span "White Bouquets" at bounding box center [576, 479] width 67 height 17
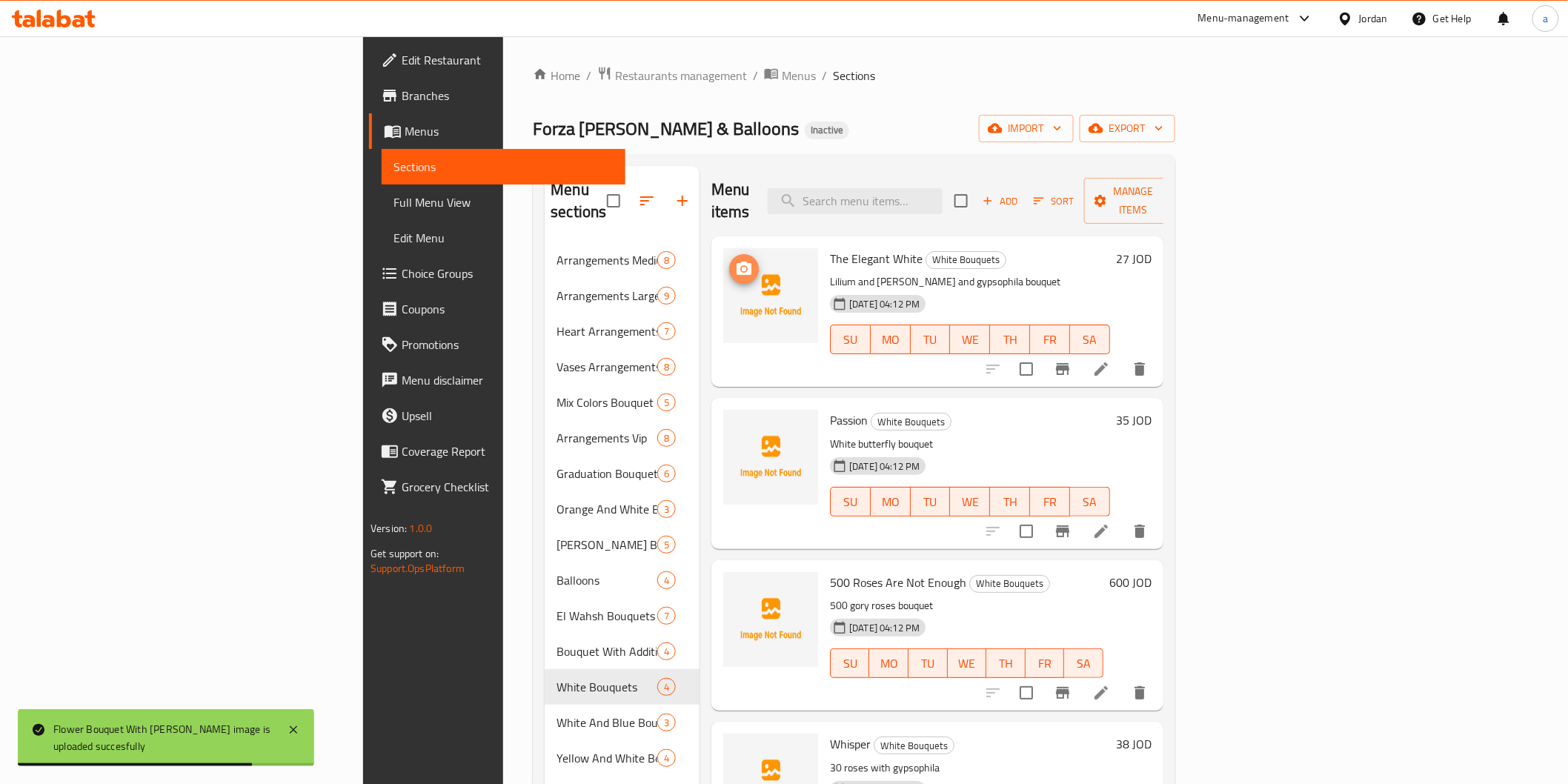
click at [735, 261] on icon "upload picture" at bounding box center [744, 269] width 17 height 17
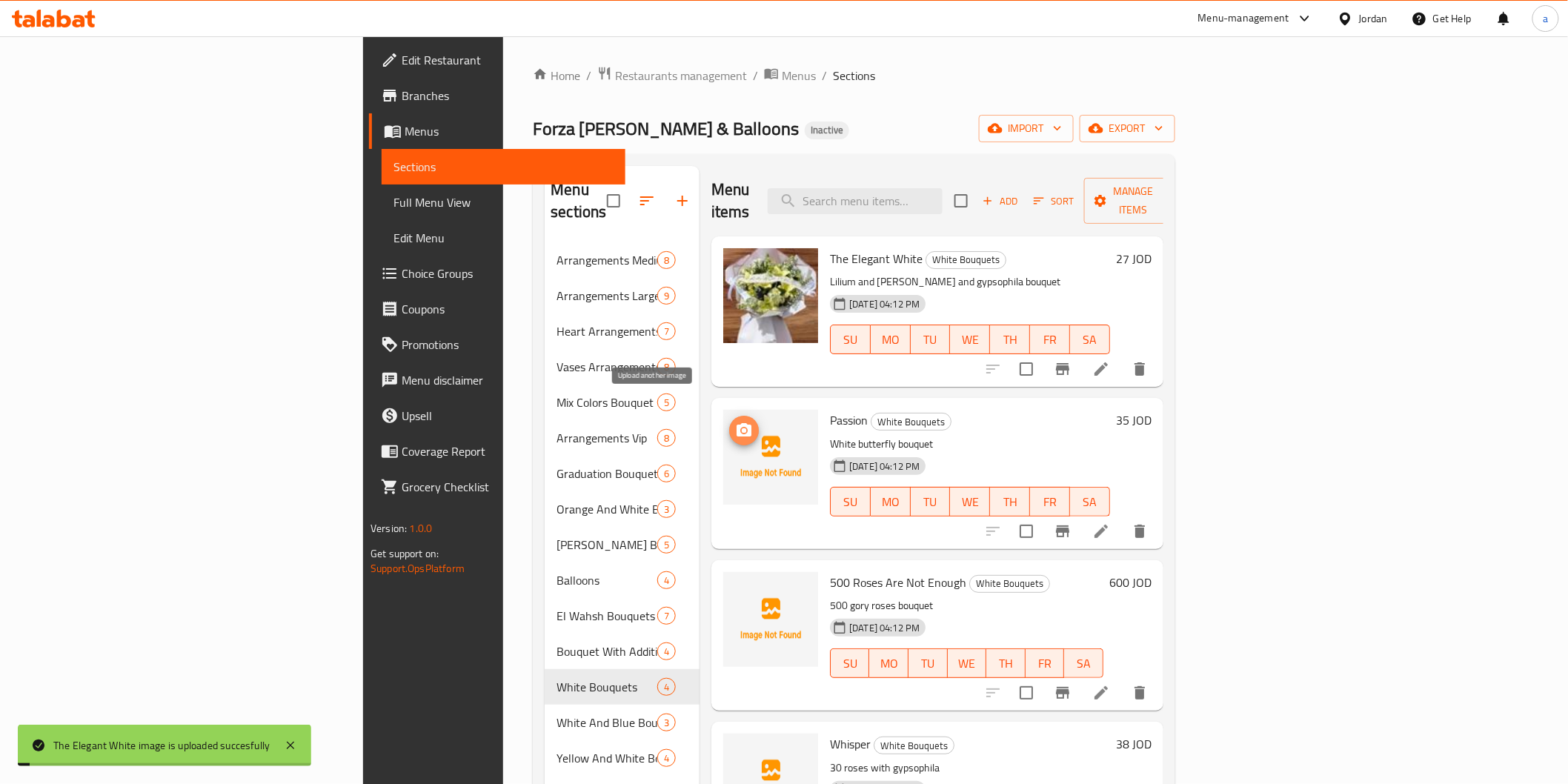
click at [735, 422] on icon "upload picture" at bounding box center [744, 430] width 17 height 17
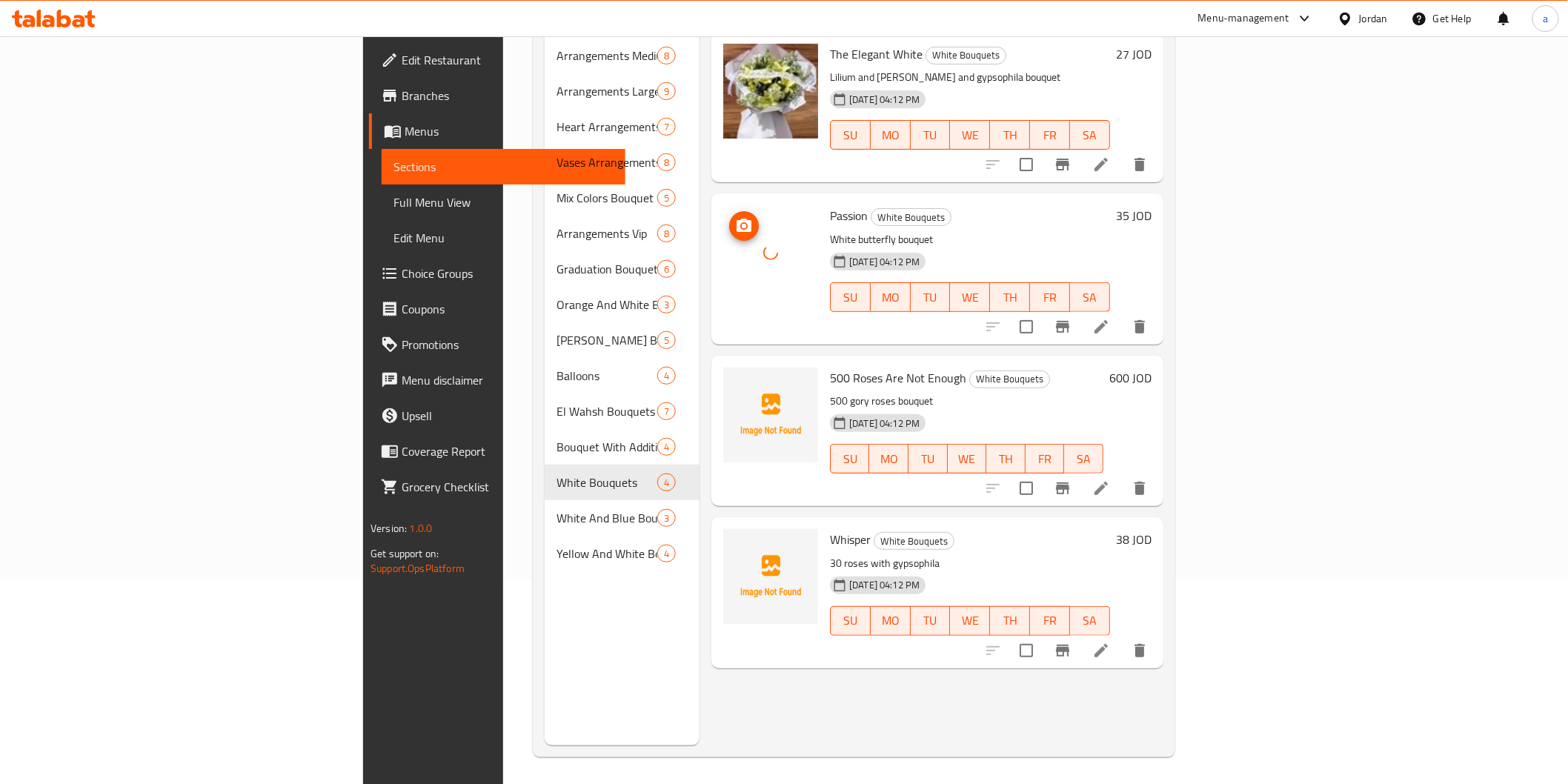
scroll to position [207, 0]
click at [736, 378] on icon "upload picture" at bounding box center [744, 385] width 15 height 13
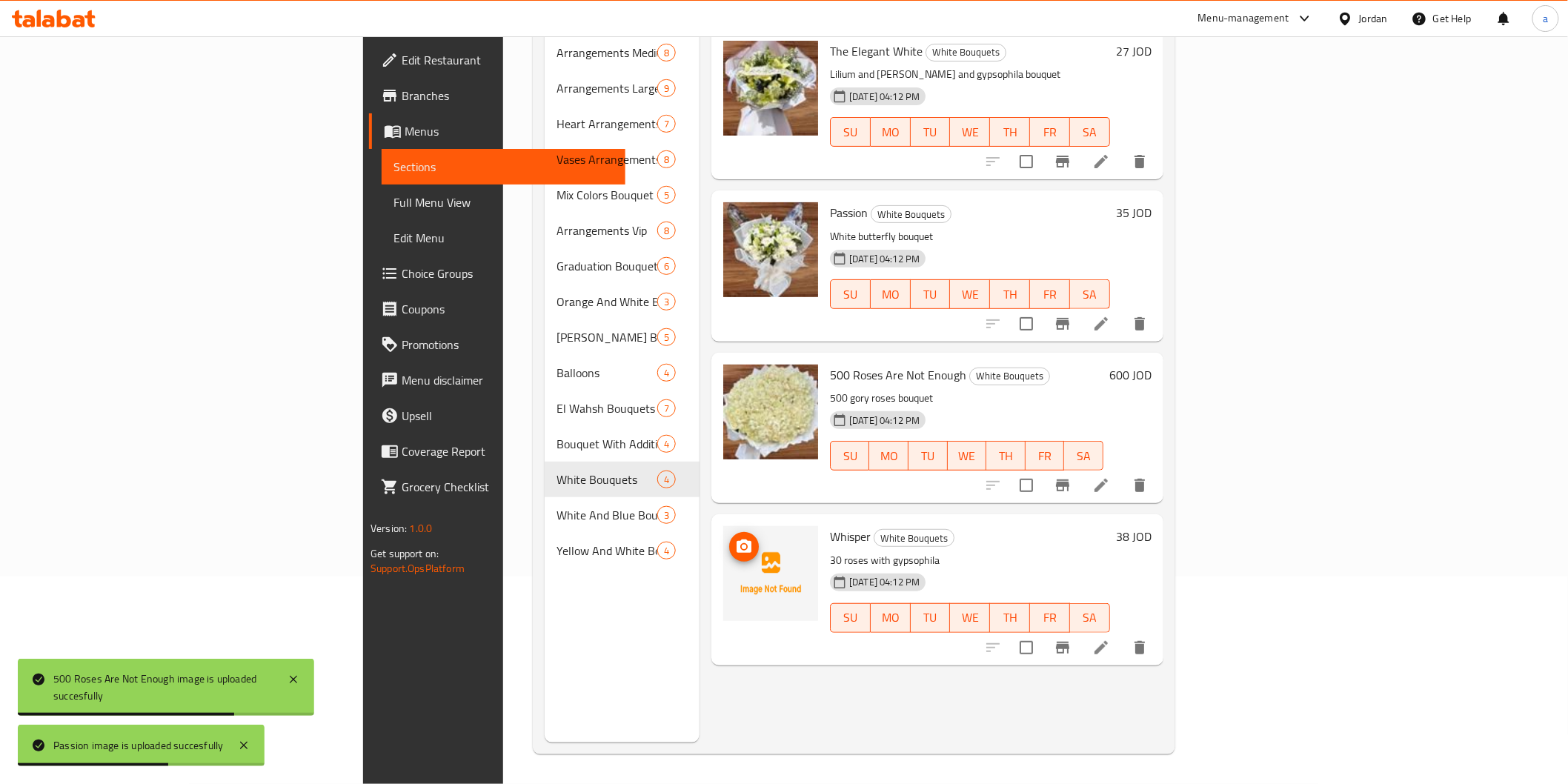
click at [736, 539] on icon "upload picture" at bounding box center [744, 546] width 15 height 13
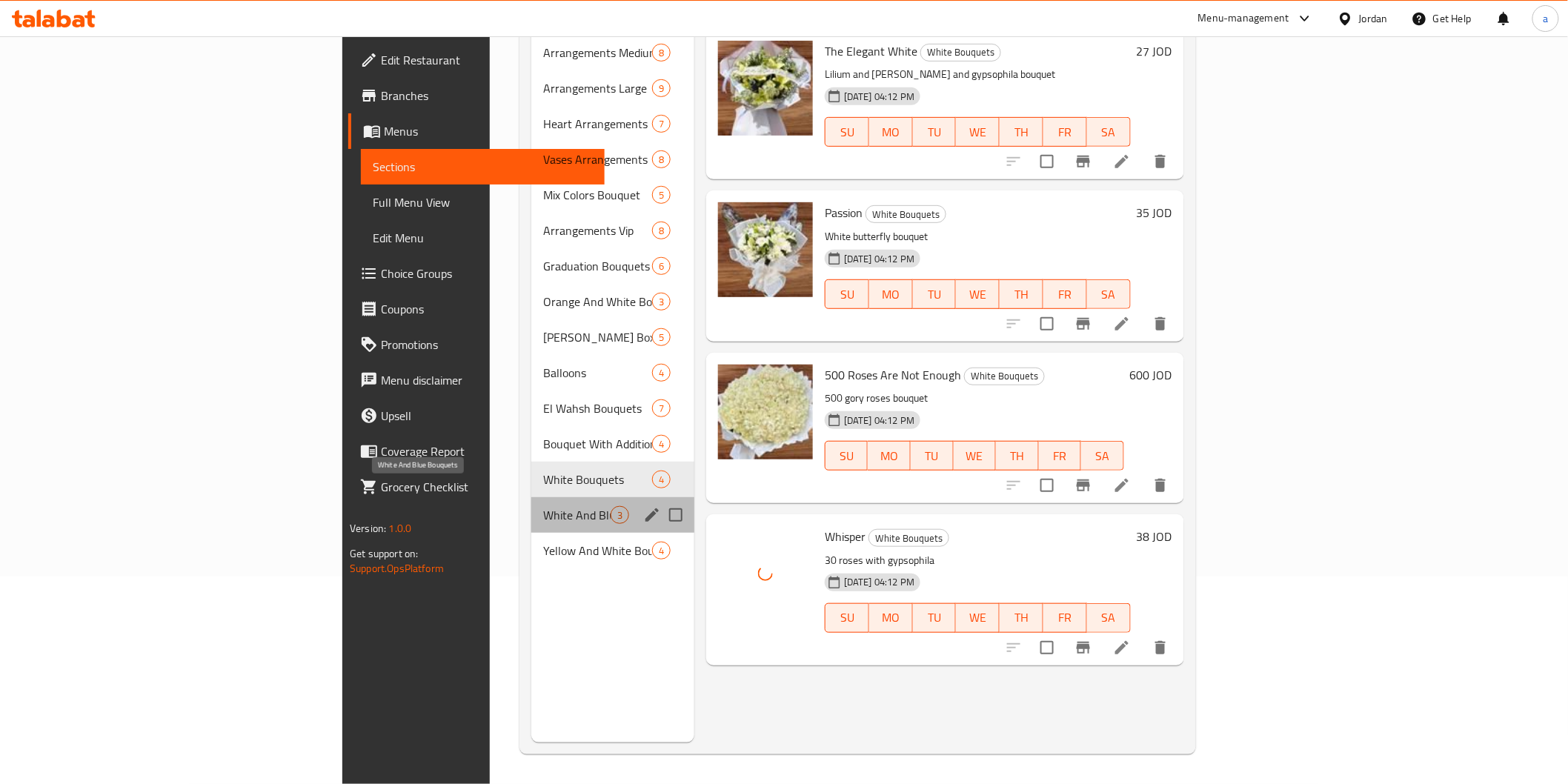
click at [543, 506] on span "White And Blue Bouquets" at bounding box center [576, 514] width 67 height 17
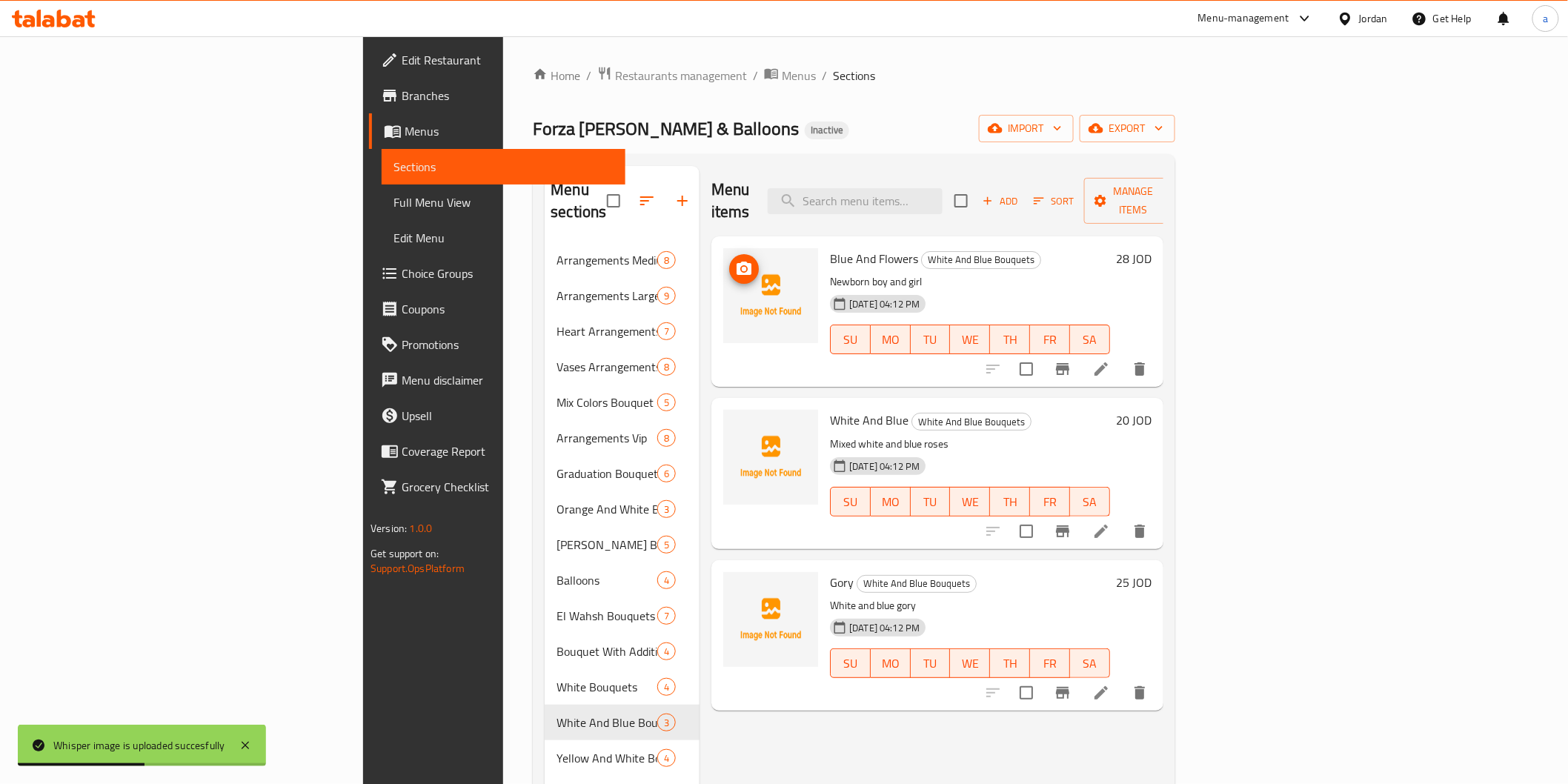
click at [735, 261] on icon "upload picture" at bounding box center [744, 269] width 17 height 17
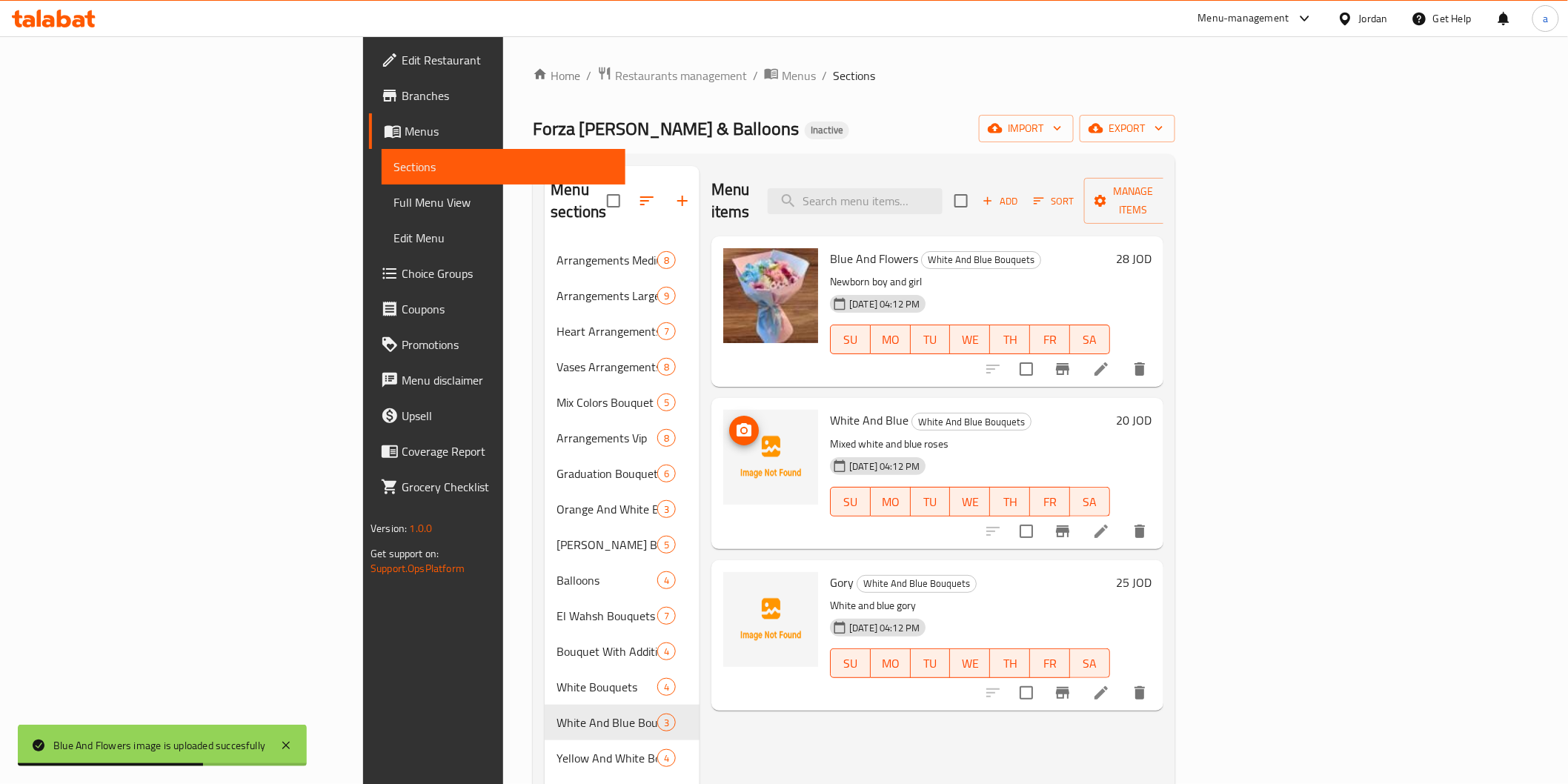
click at [723, 410] on img at bounding box center [770, 458] width 95 height 95
click at [736, 424] on icon "upload picture" at bounding box center [744, 430] width 15 height 13
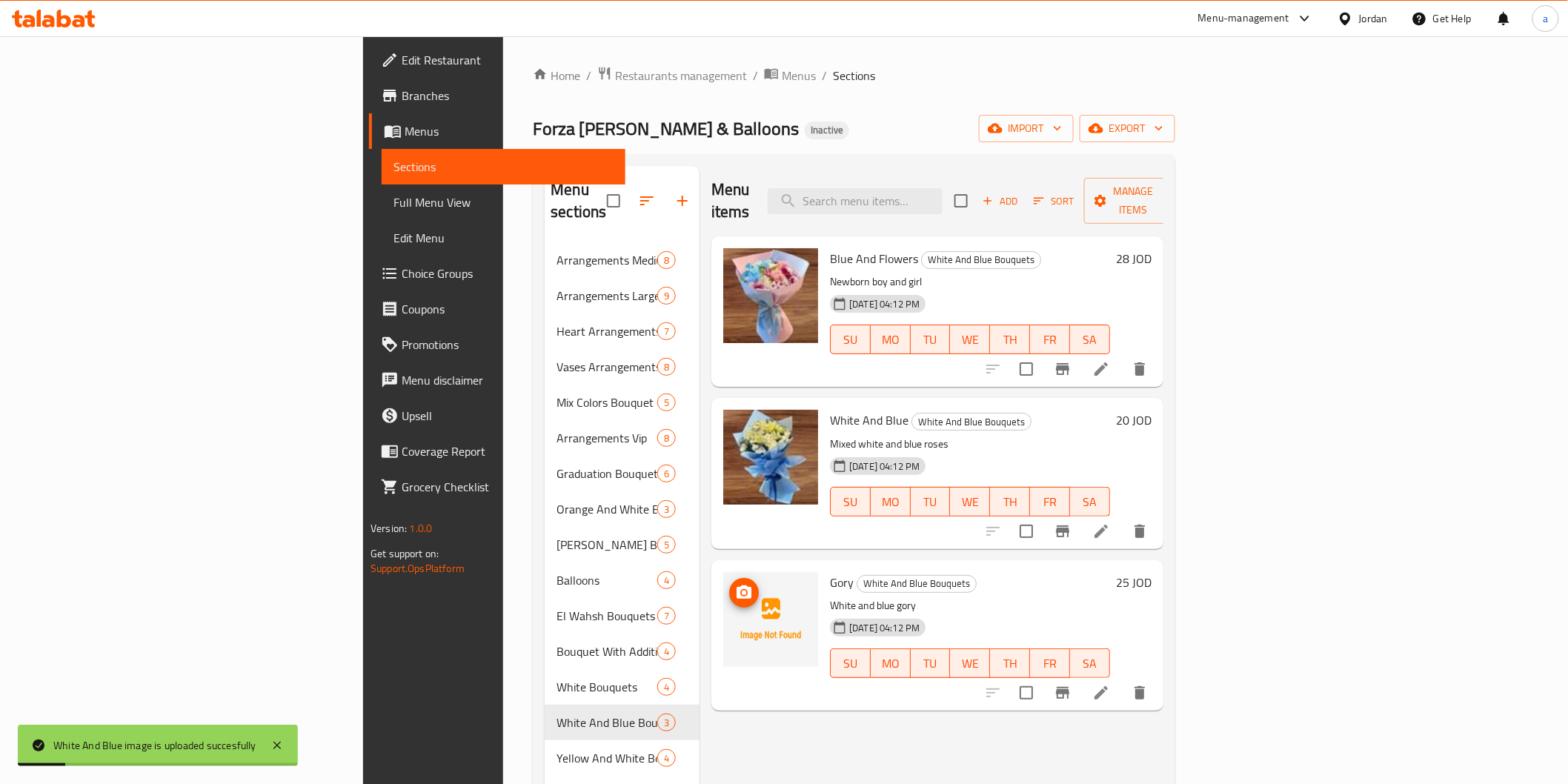
click at [723, 573] on img at bounding box center [770, 620] width 95 height 95
click at [735, 584] on icon "upload picture" at bounding box center [744, 593] width 17 height 17
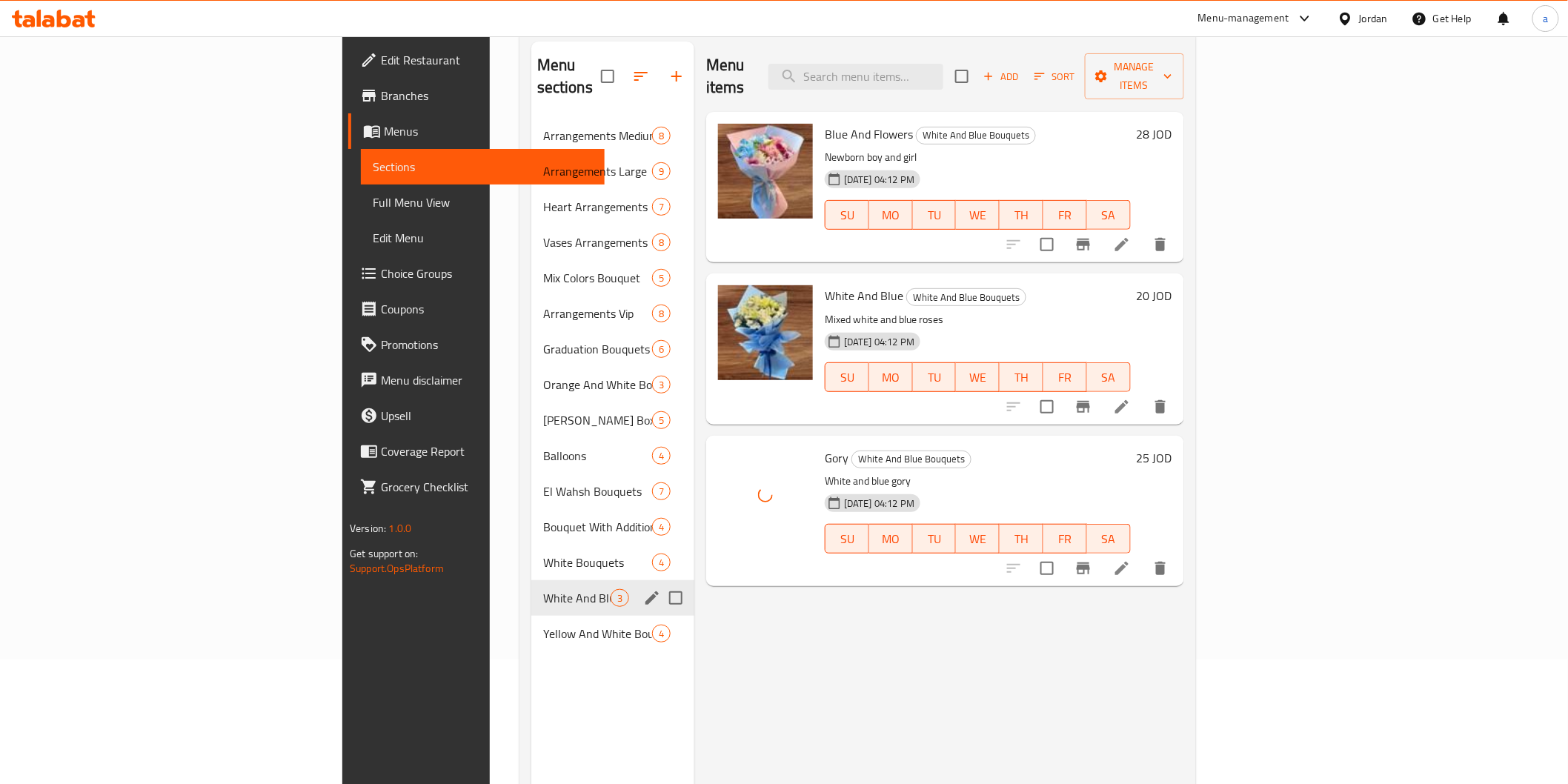
scroll to position [207, 0]
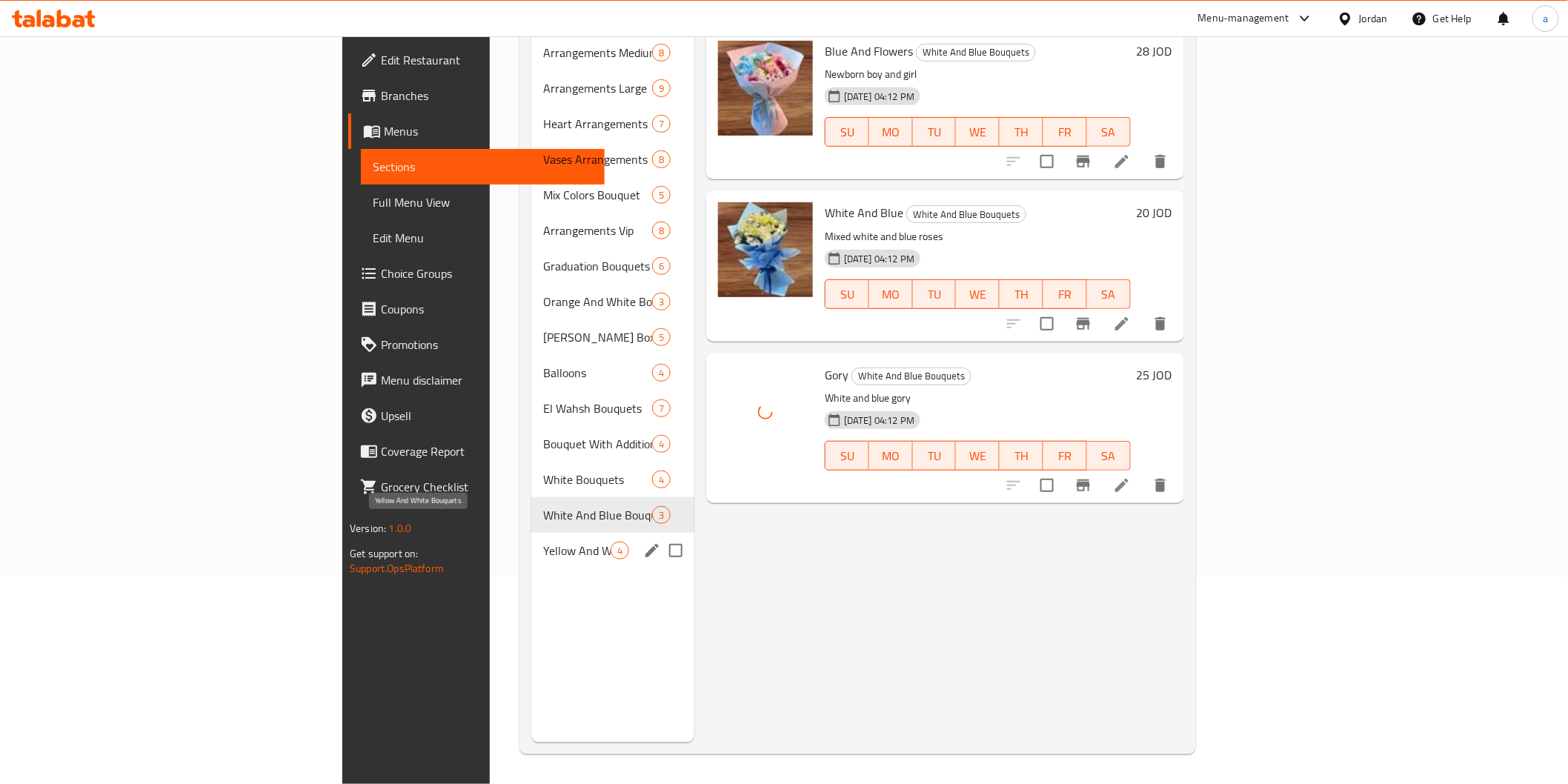
click at [543, 542] on span "Yellow And White Bouquets" at bounding box center [576, 550] width 67 height 17
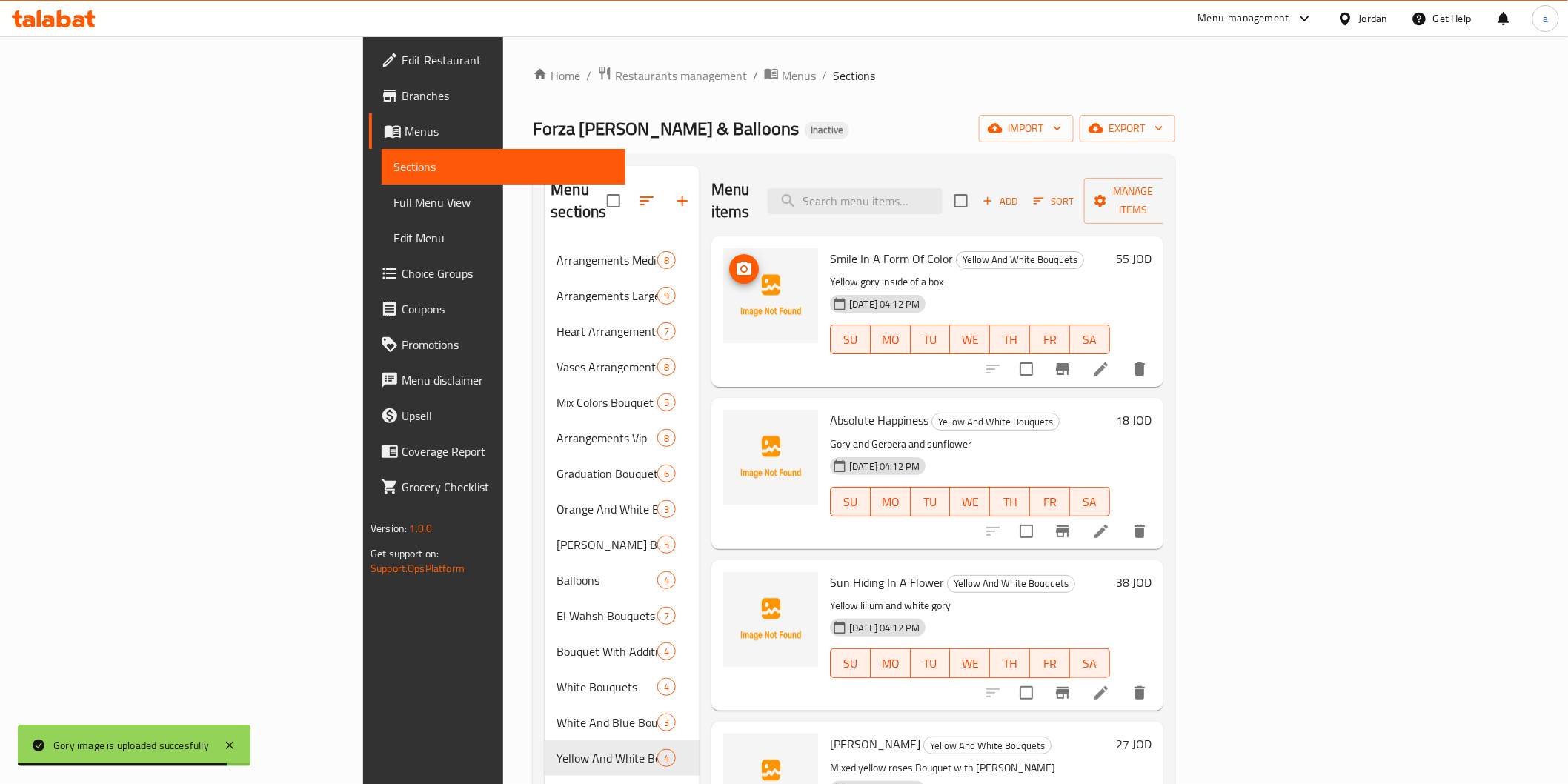
click at [735, 261] on icon "upload picture" at bounding box center [744, 269] width 17 height 17
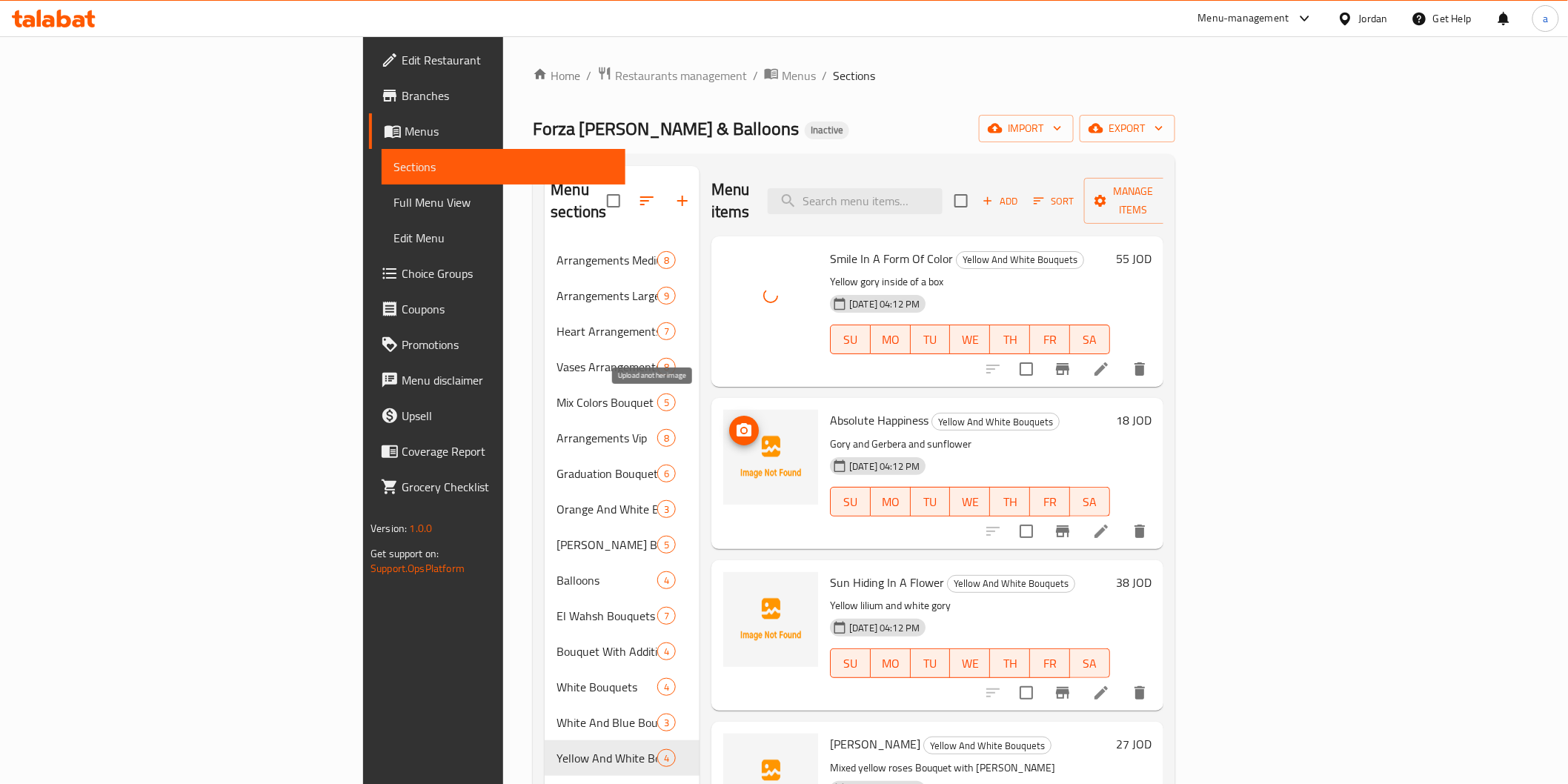
click at [736, 424] on icon "upload picture" at bounding box center [744, 430] width 15 height 13
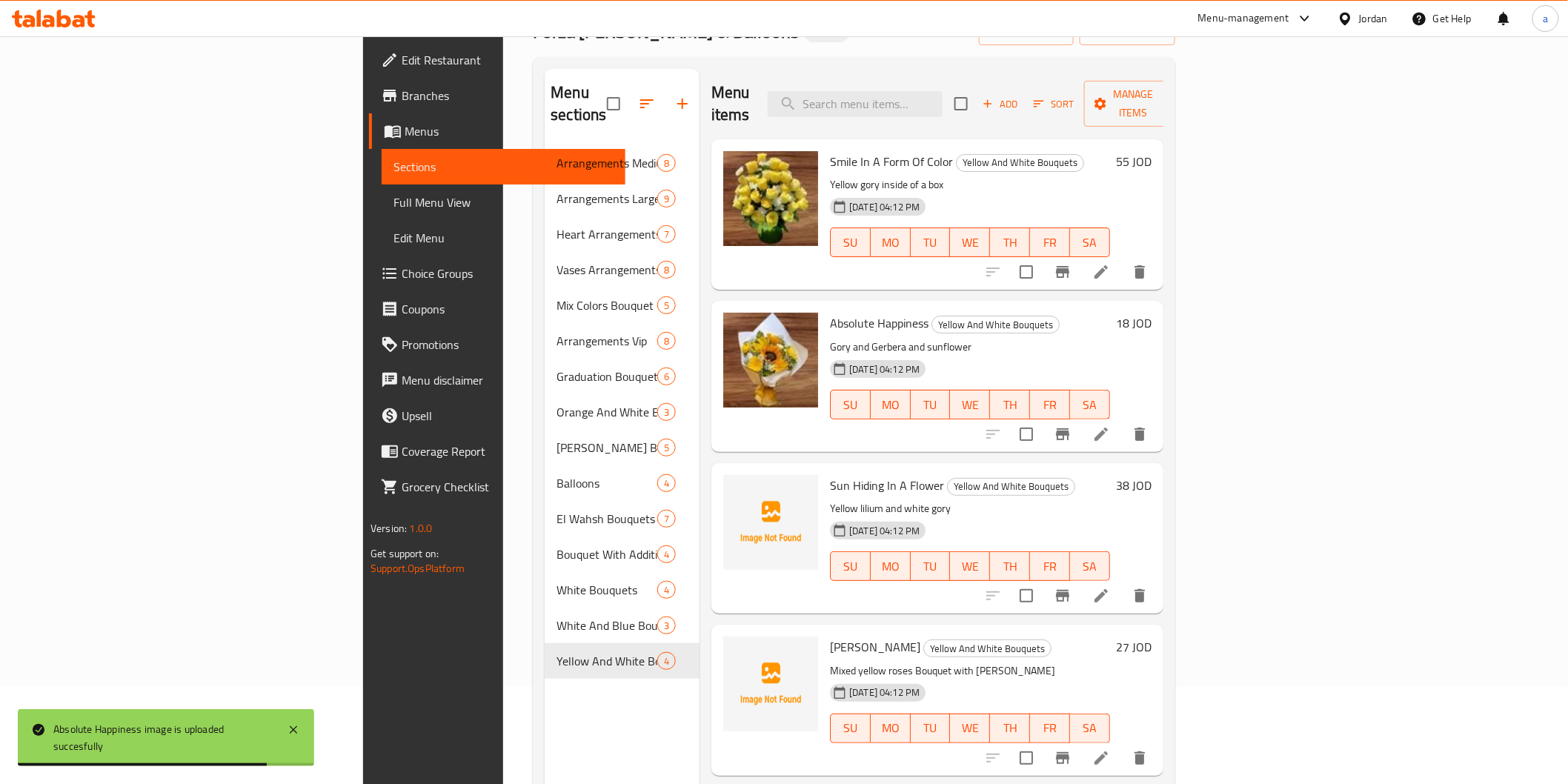
scroll to position [207, 0]
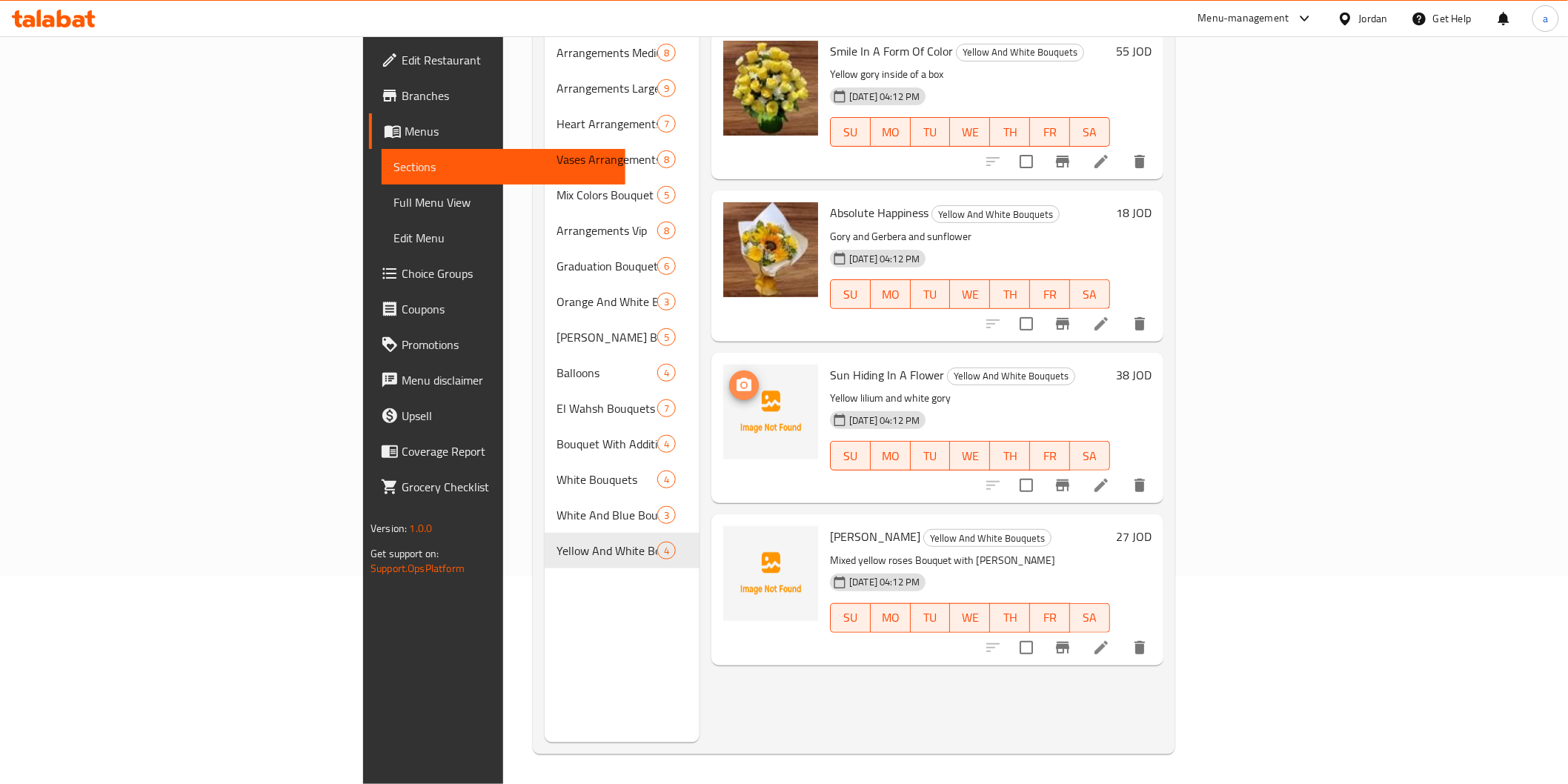
click at [742, 383] on circle "upload picture" at bounding box center [744, 385] width 4 height 4
click at [736, 539] on icon "upload picture" at bounding box center [744, 546] width 15 height 13
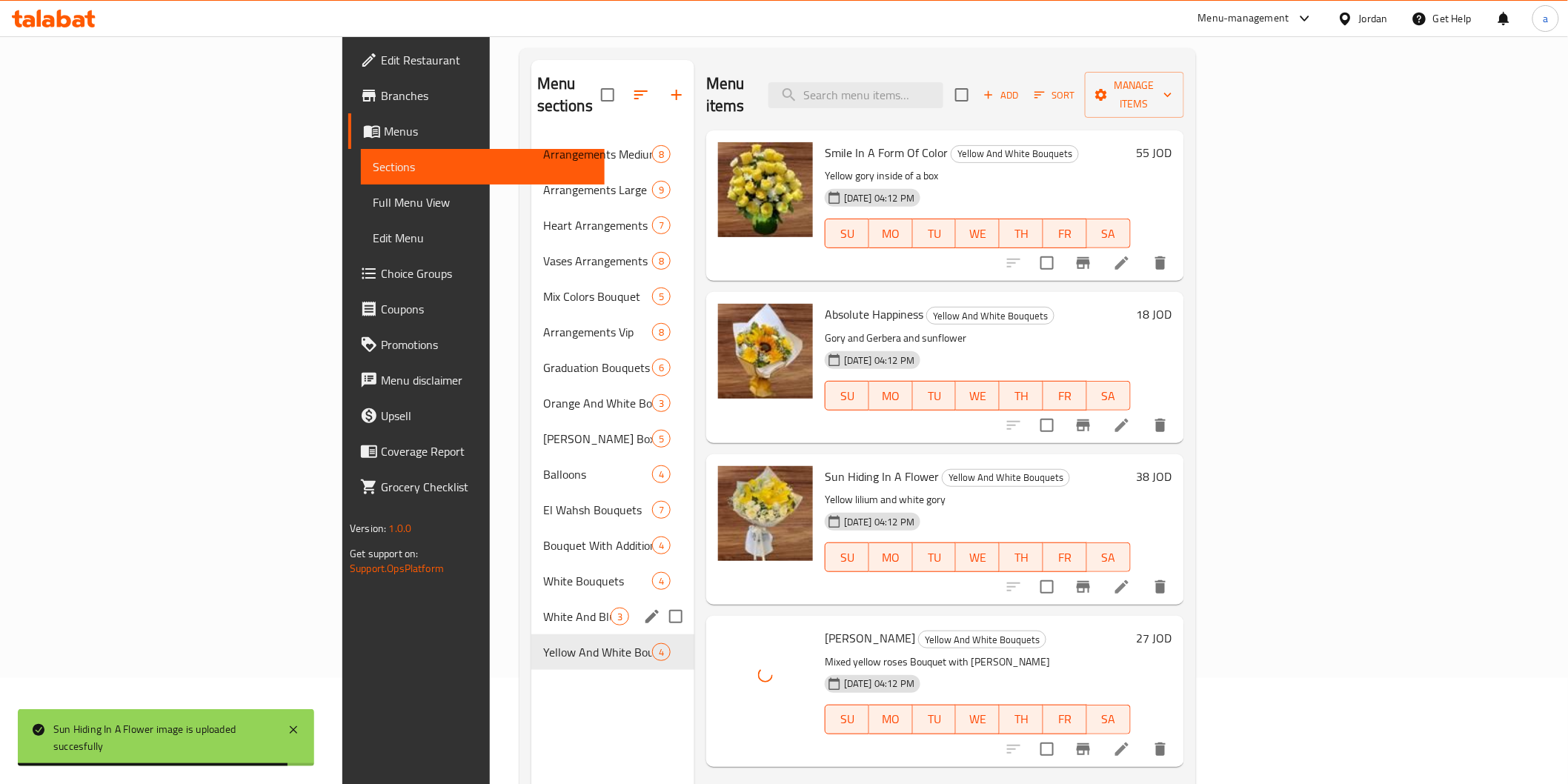
scroll to position [0, 0]
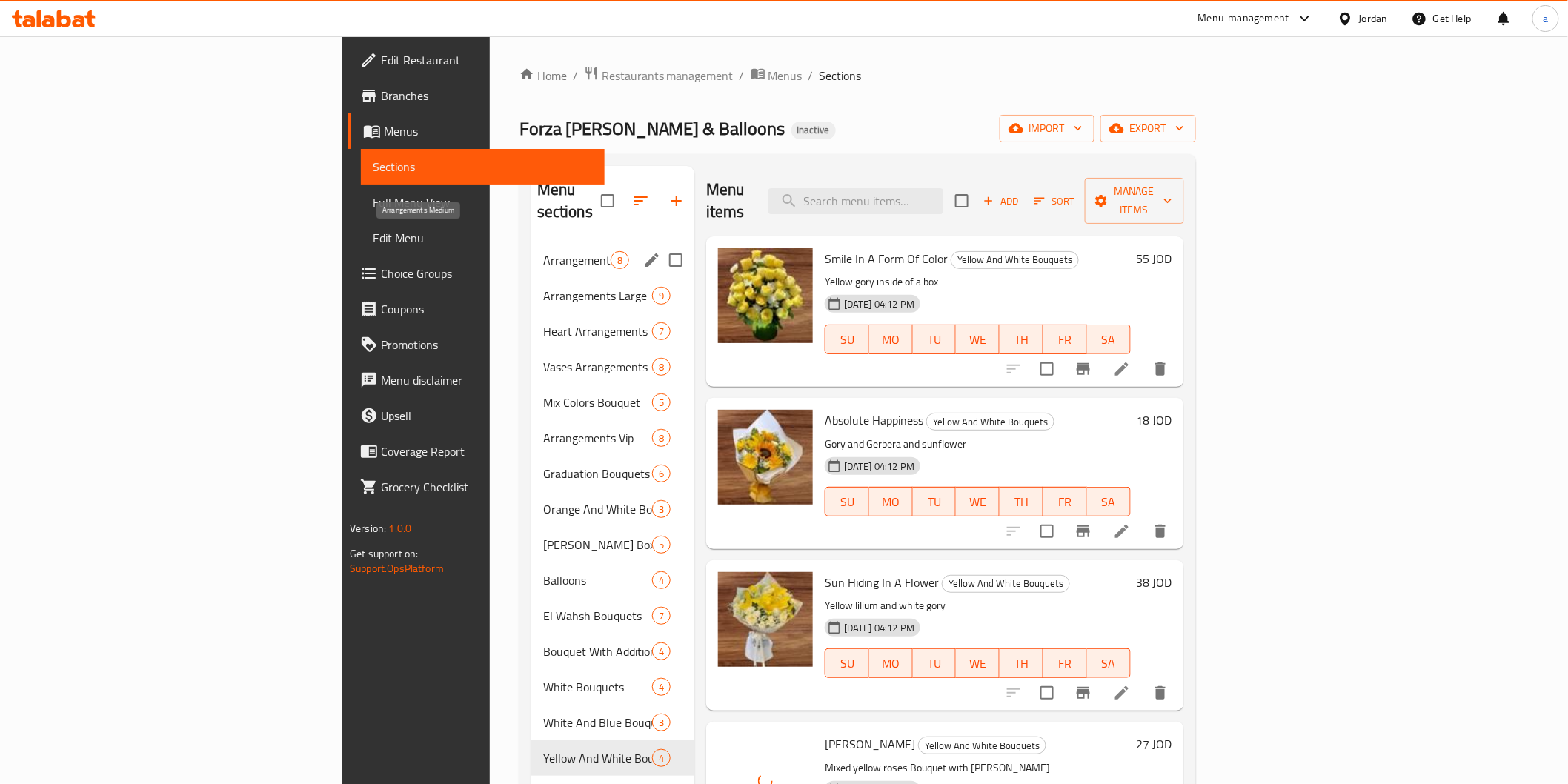
click at [543, 251] on span "Arrangements Medium" at bounding box center [576, 260] width 67 height 17
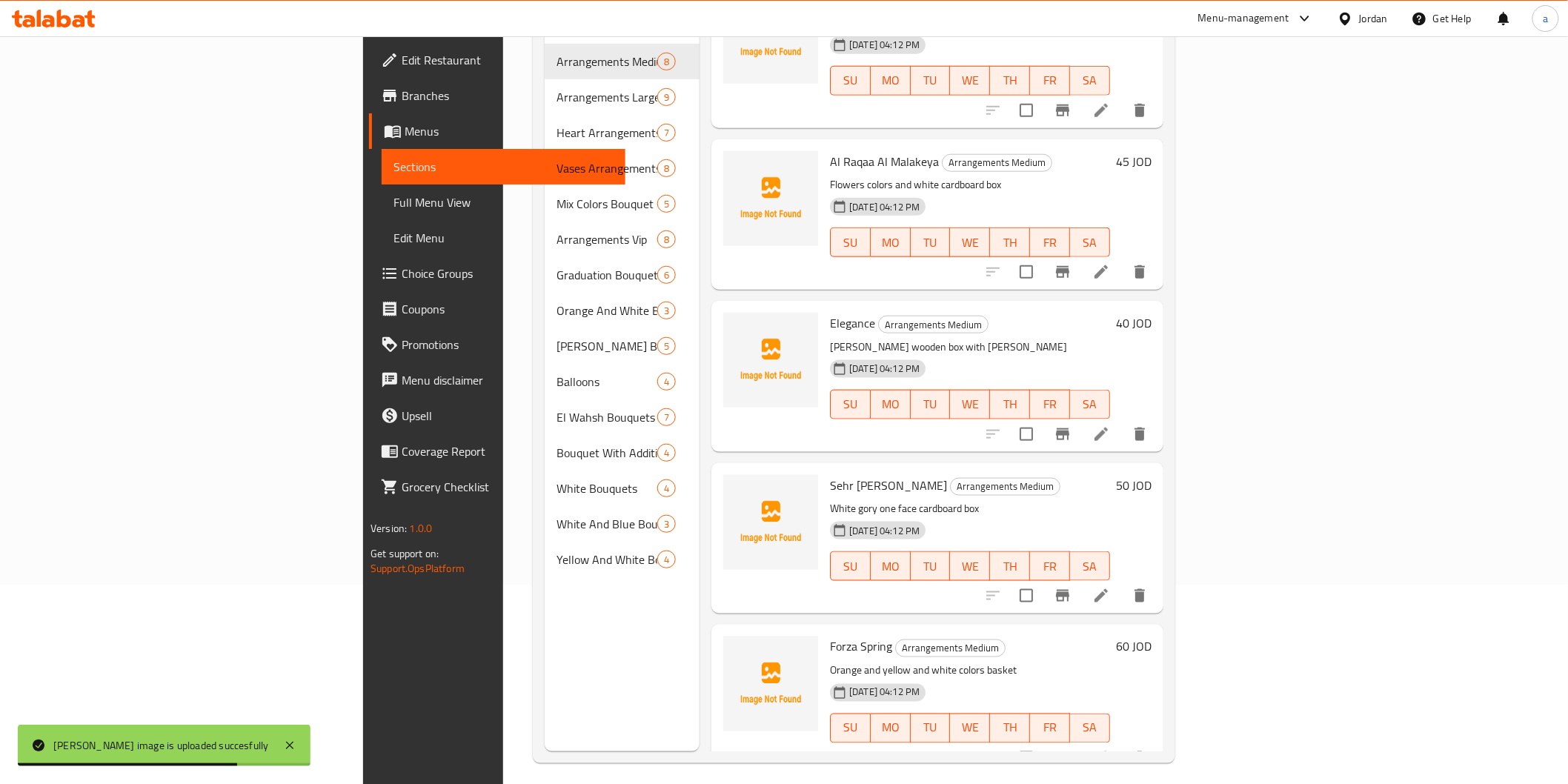
scroll to position [207, 0]
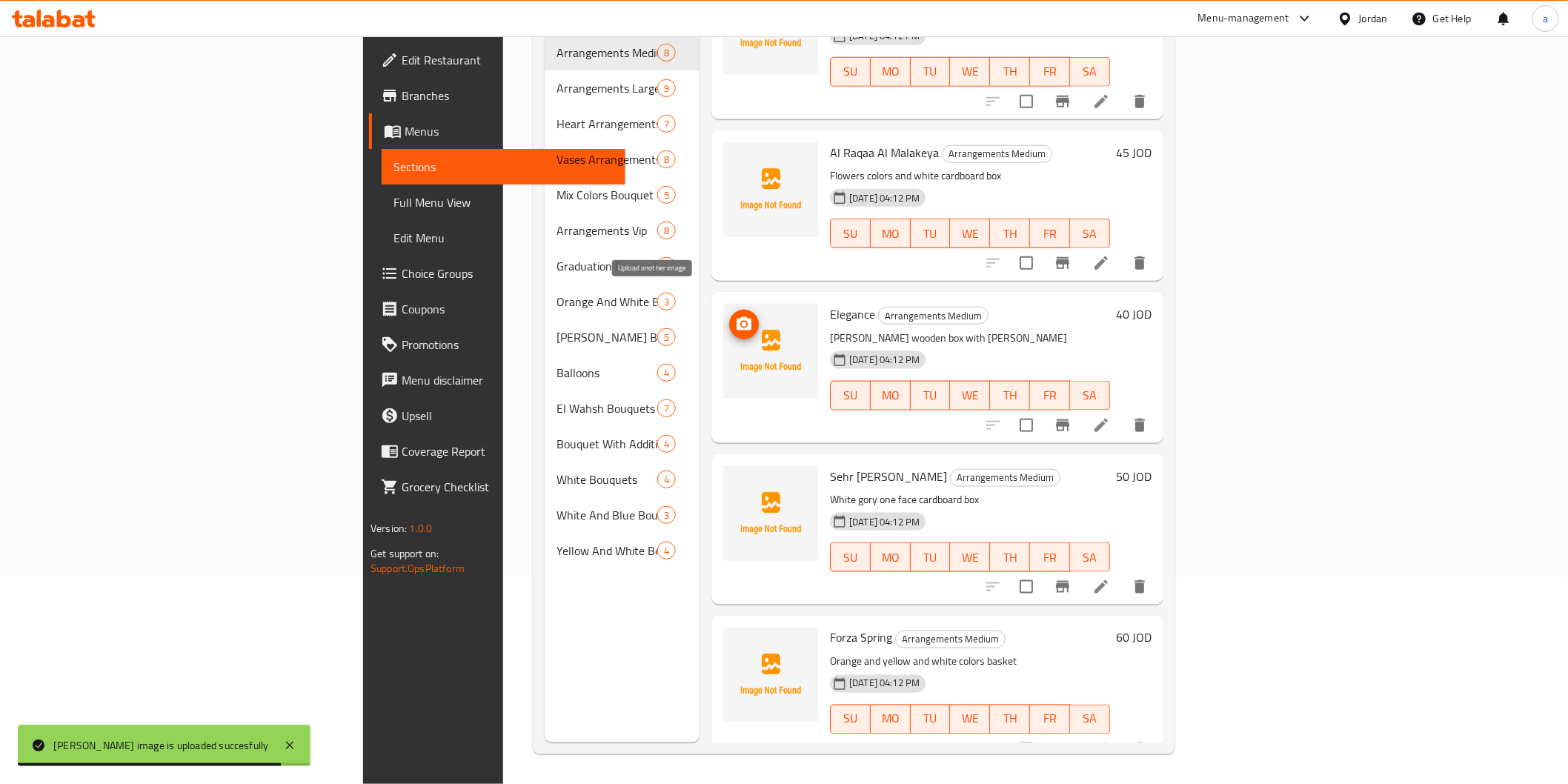
click at [729, 315] on span "upload picture" at bounding box center [744, 324] width 30 height 17
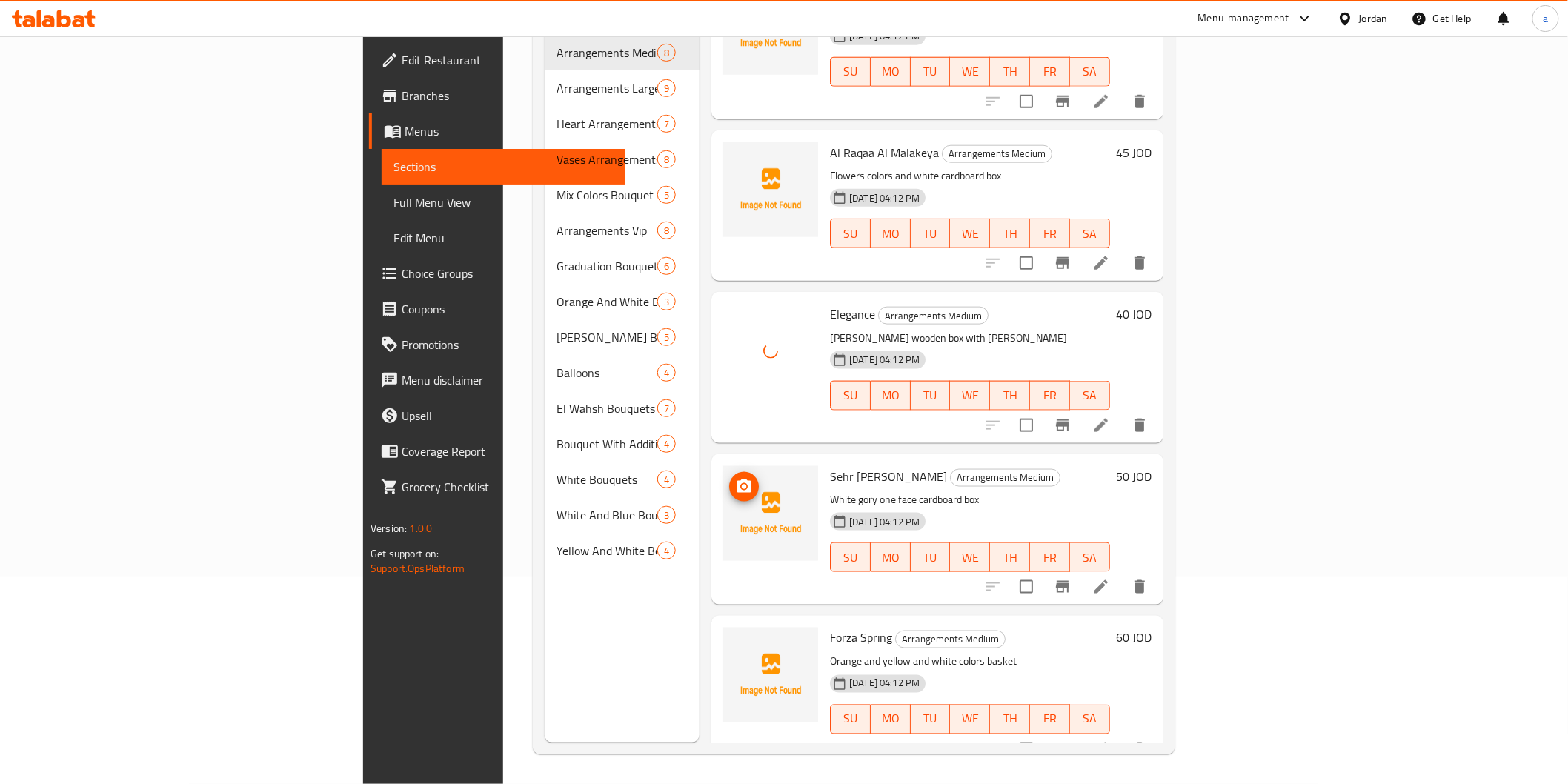
click at [729, 479] on span "upload picture" at bounding box center [744, 487] width 30 height 17
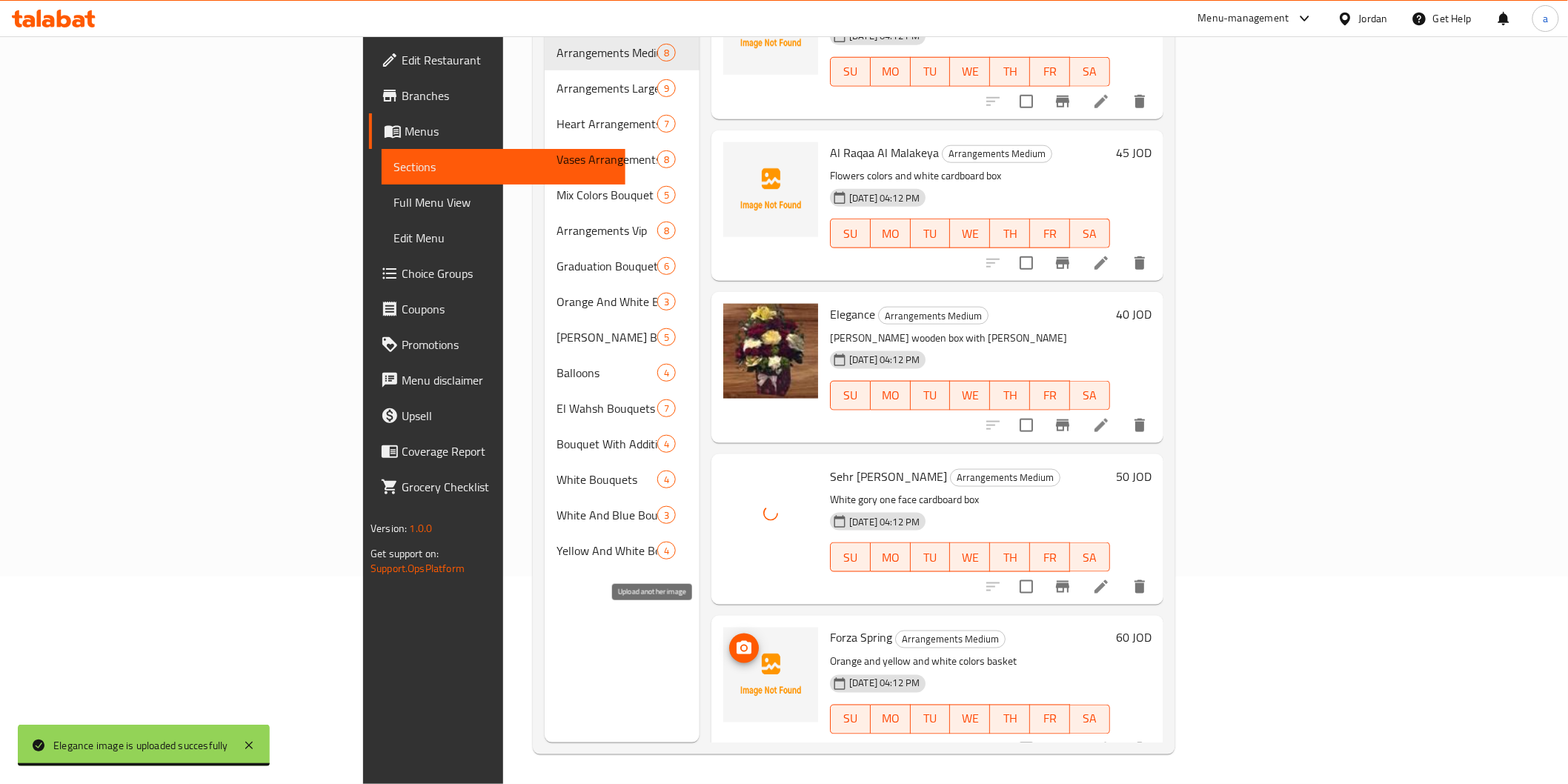
click at [729, 635] on button "upload picture" at bounding box center [744, 649] width 30 height 30
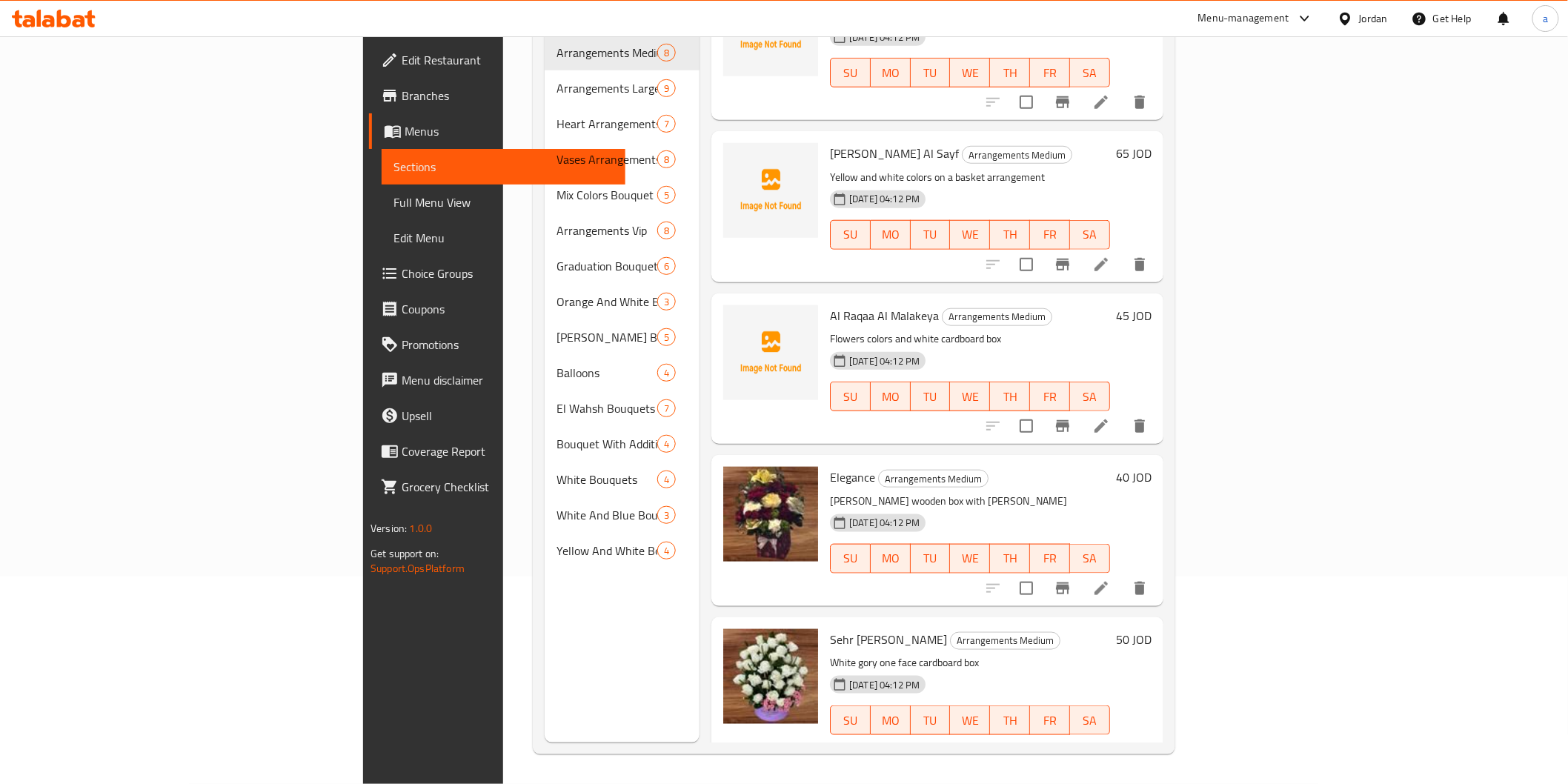
scroll to position [382, 0]
click at [736, 320] on icon "upload picture" at bounding box center [744, 327] width 15 height 13
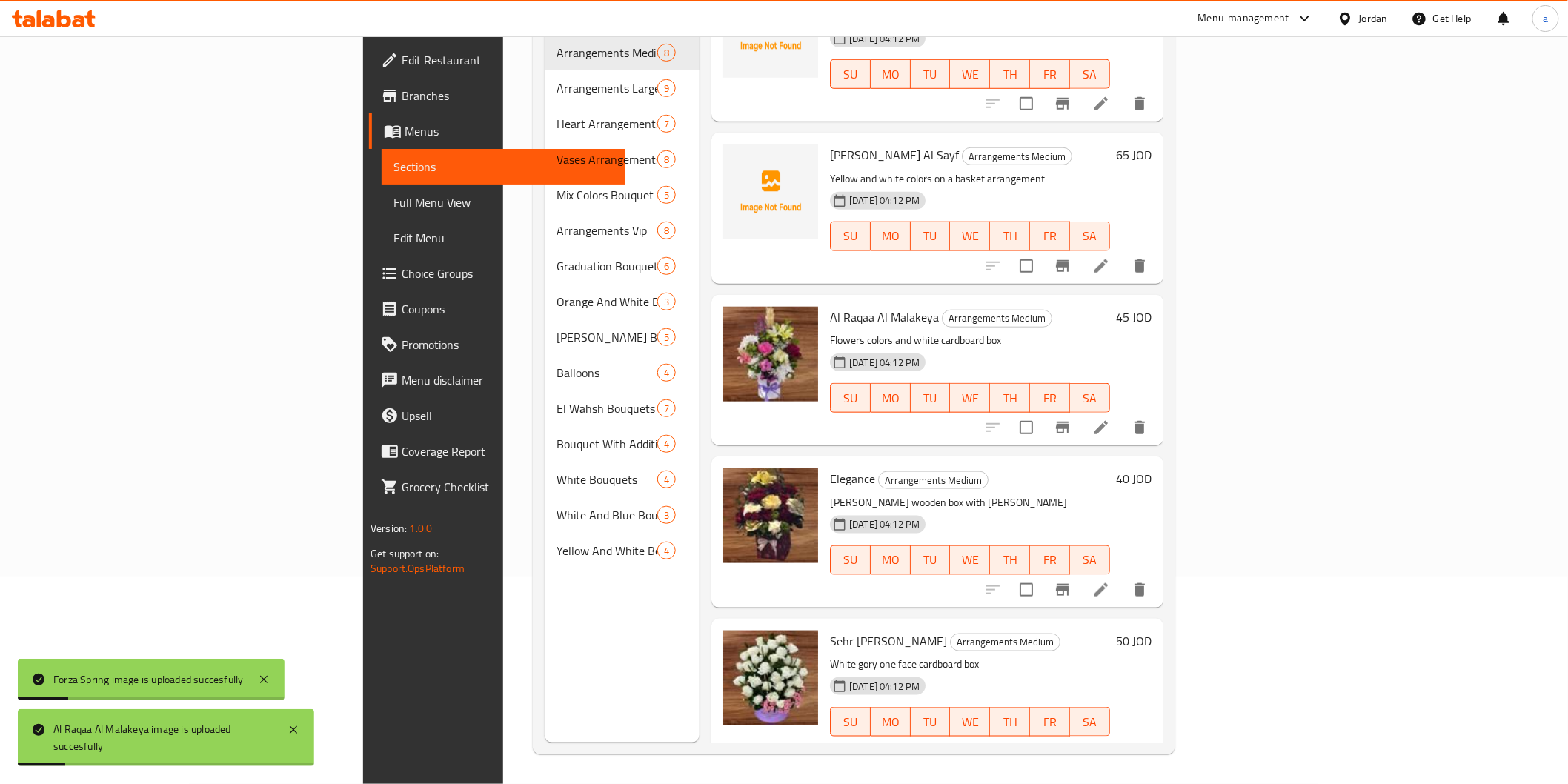
scroll to position [300, 0]
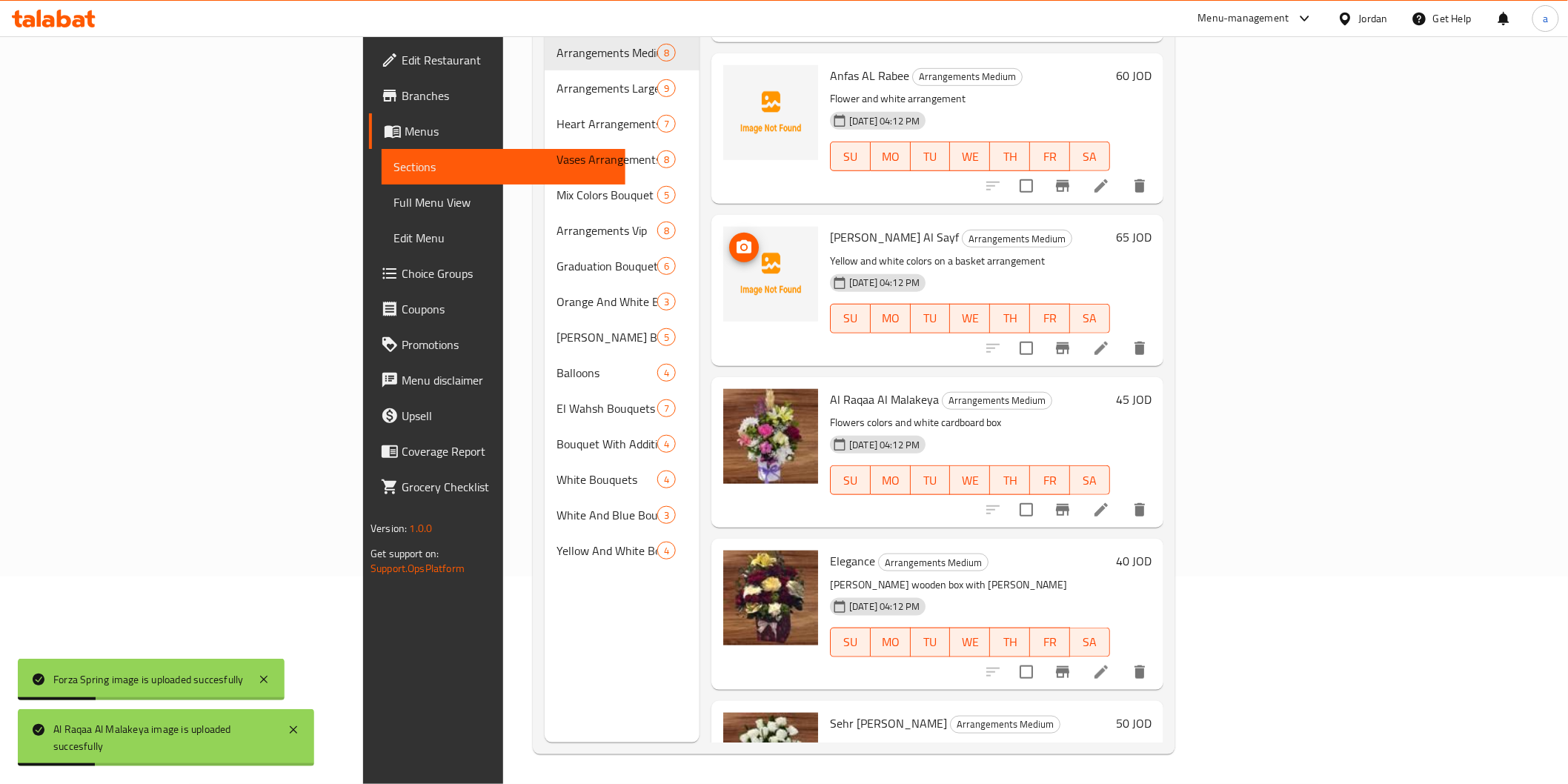
click at [735, 239] on icon "upload picture" at bounding box center [744, 247] width 17 height 17
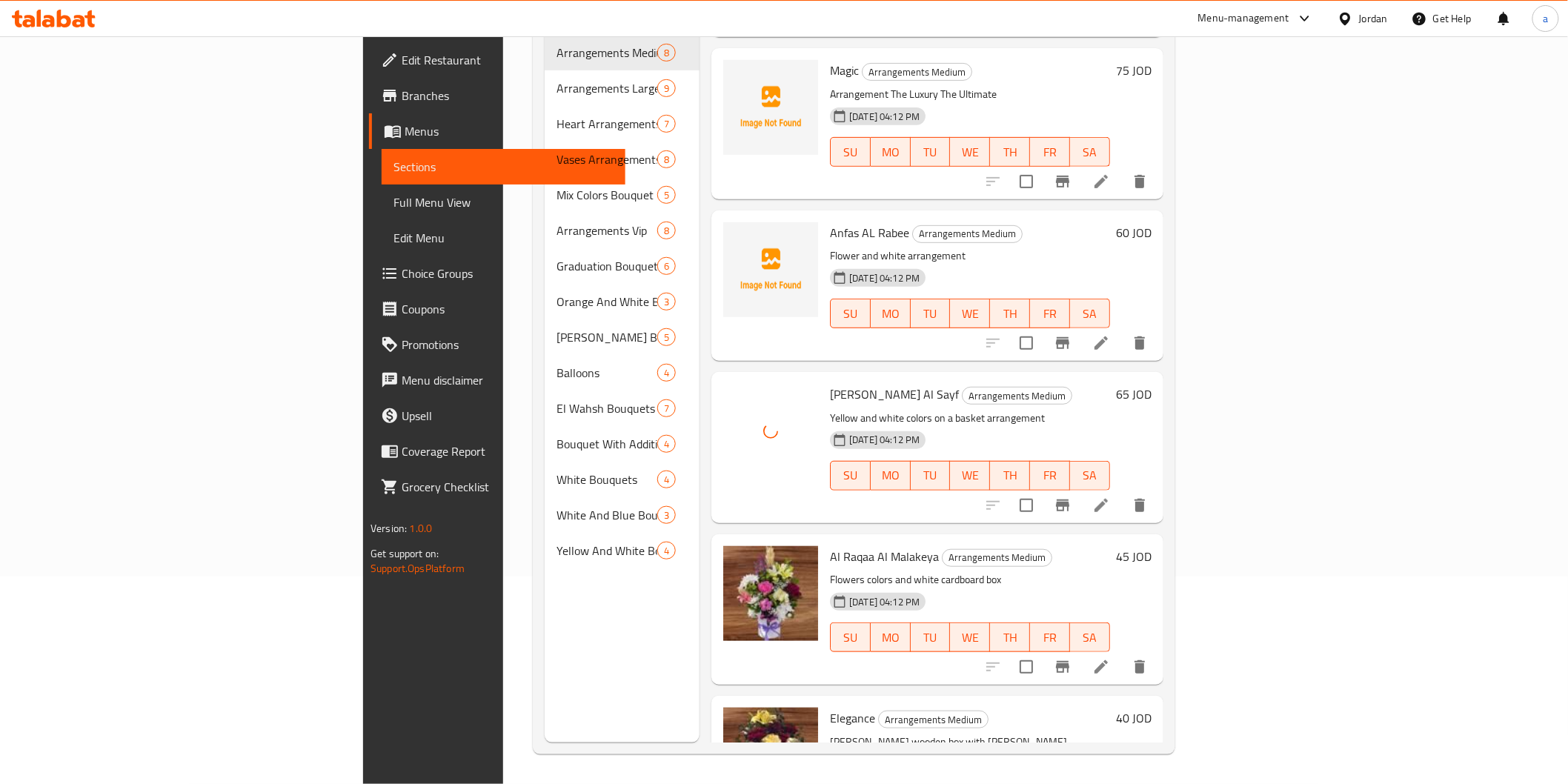
scroll to position [135, 0]
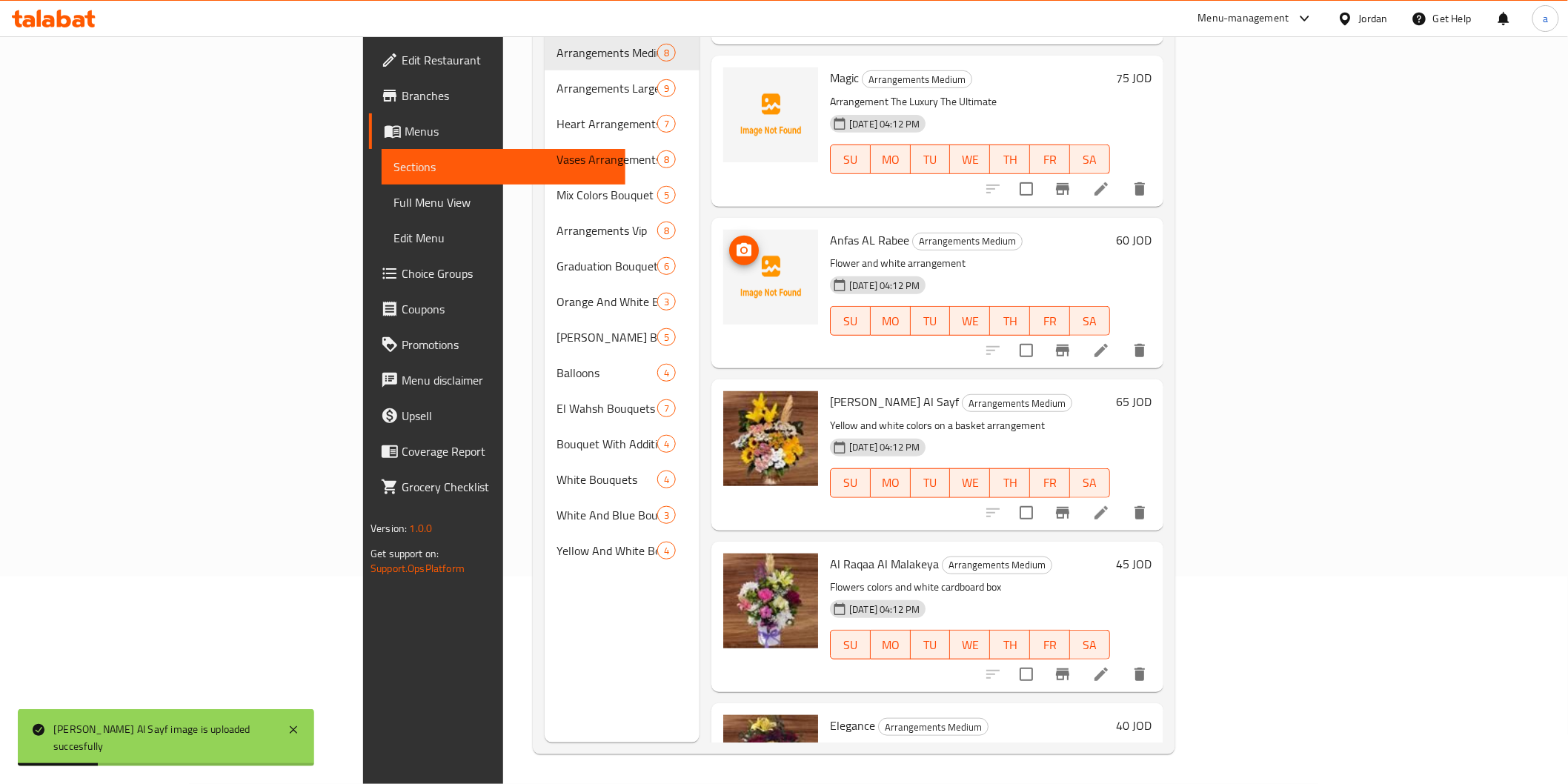
click at [735, 241] on icon "upload picture" at bounding box center [744, 250] width 17 height 17
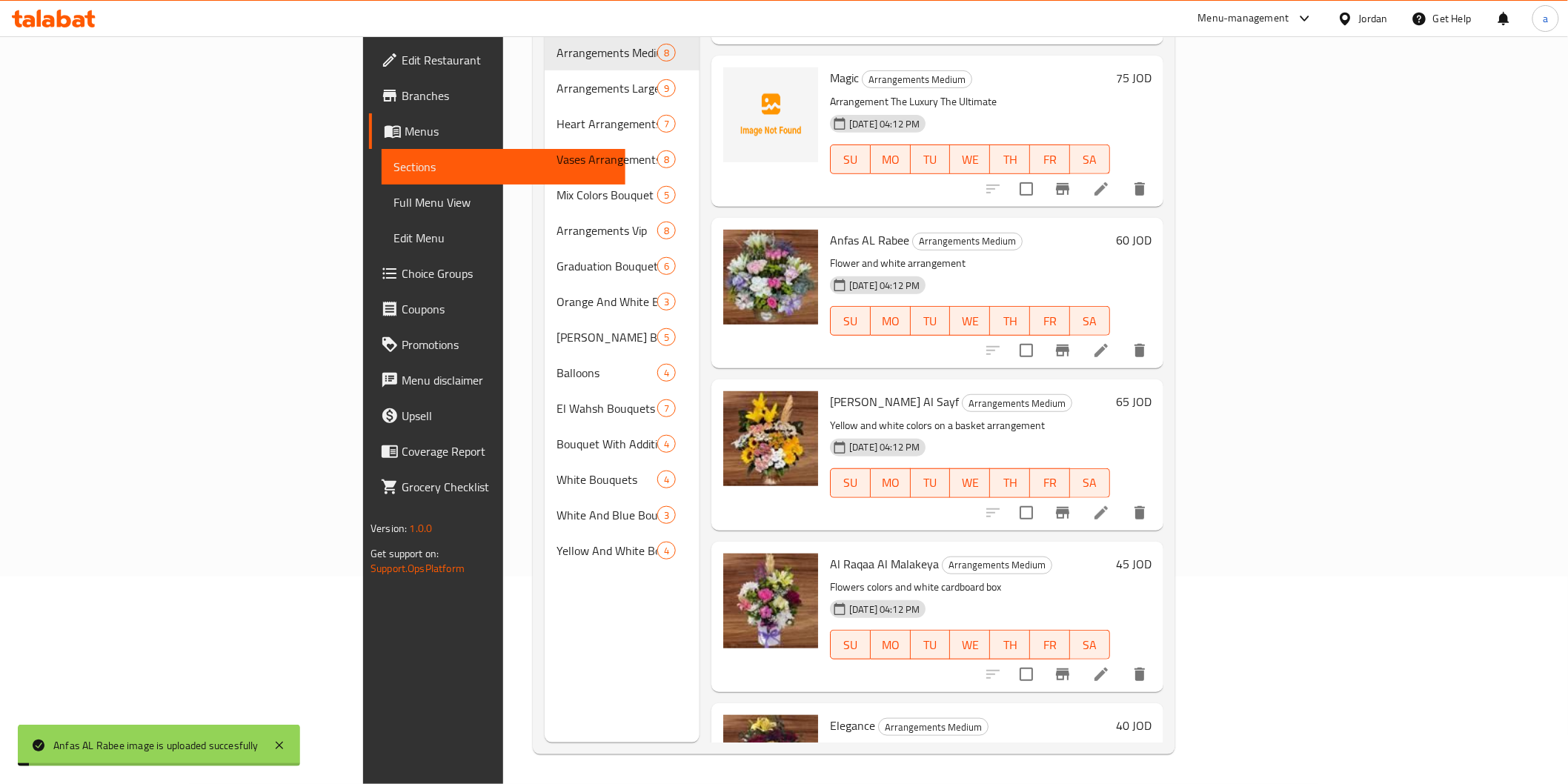
scroll to position [52, 0]
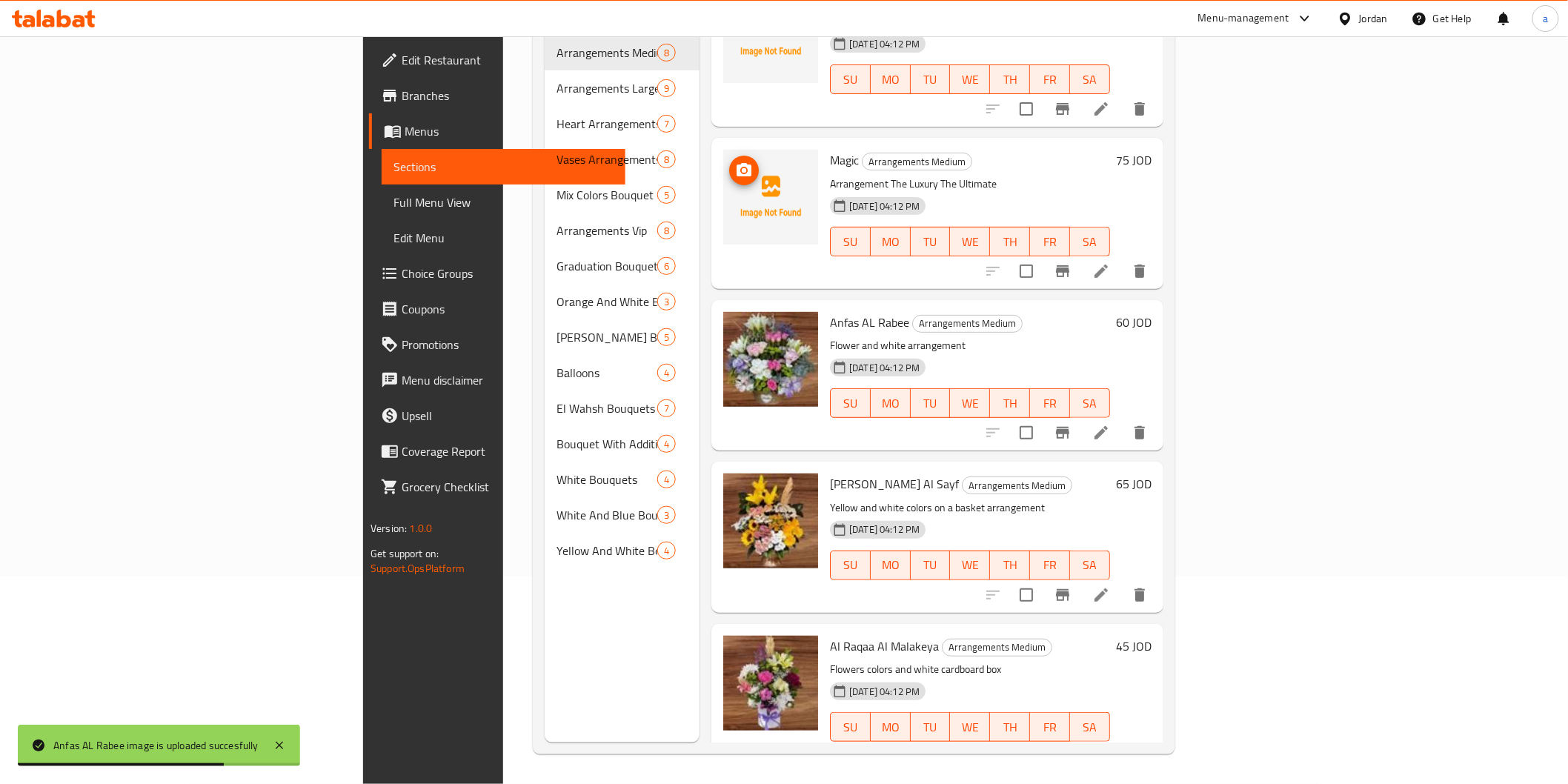
click at [729, 161] on span "upload picture" at bounding box center [744, 170] width 30 height 17
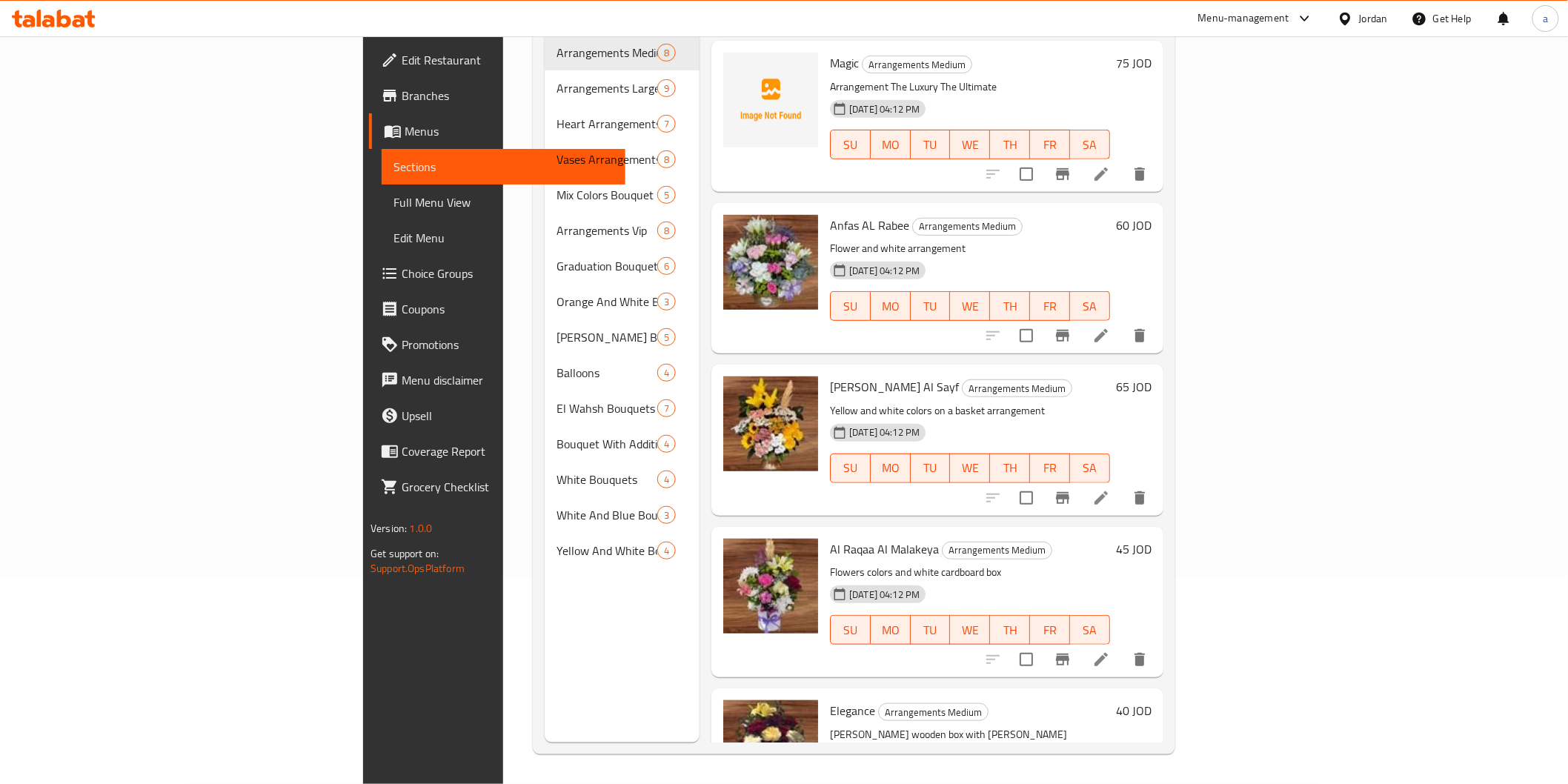
scroll to position [165, 0]
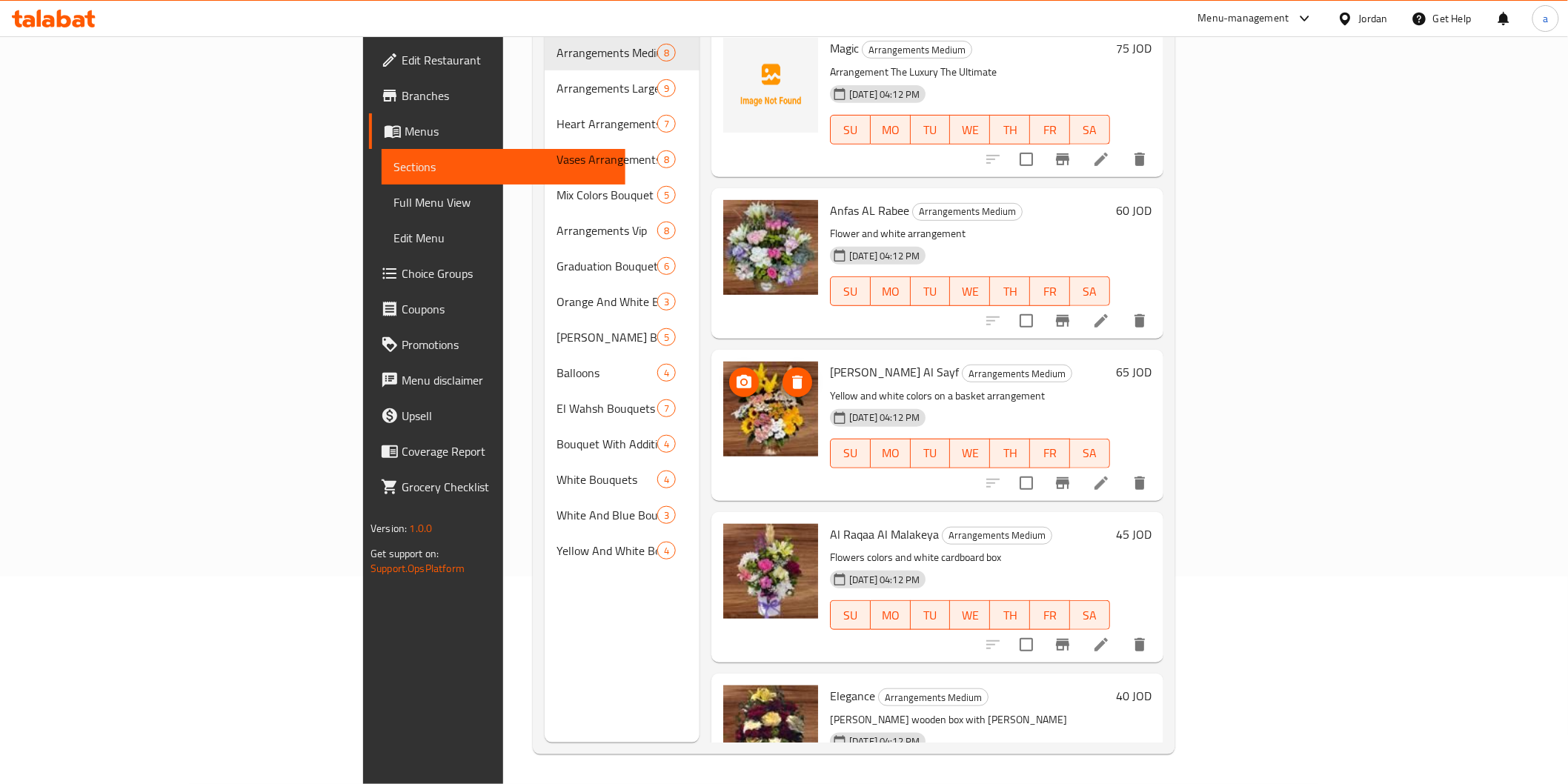
click at [723, 383] on img at bounding box center [770, 409] width 95 height 95
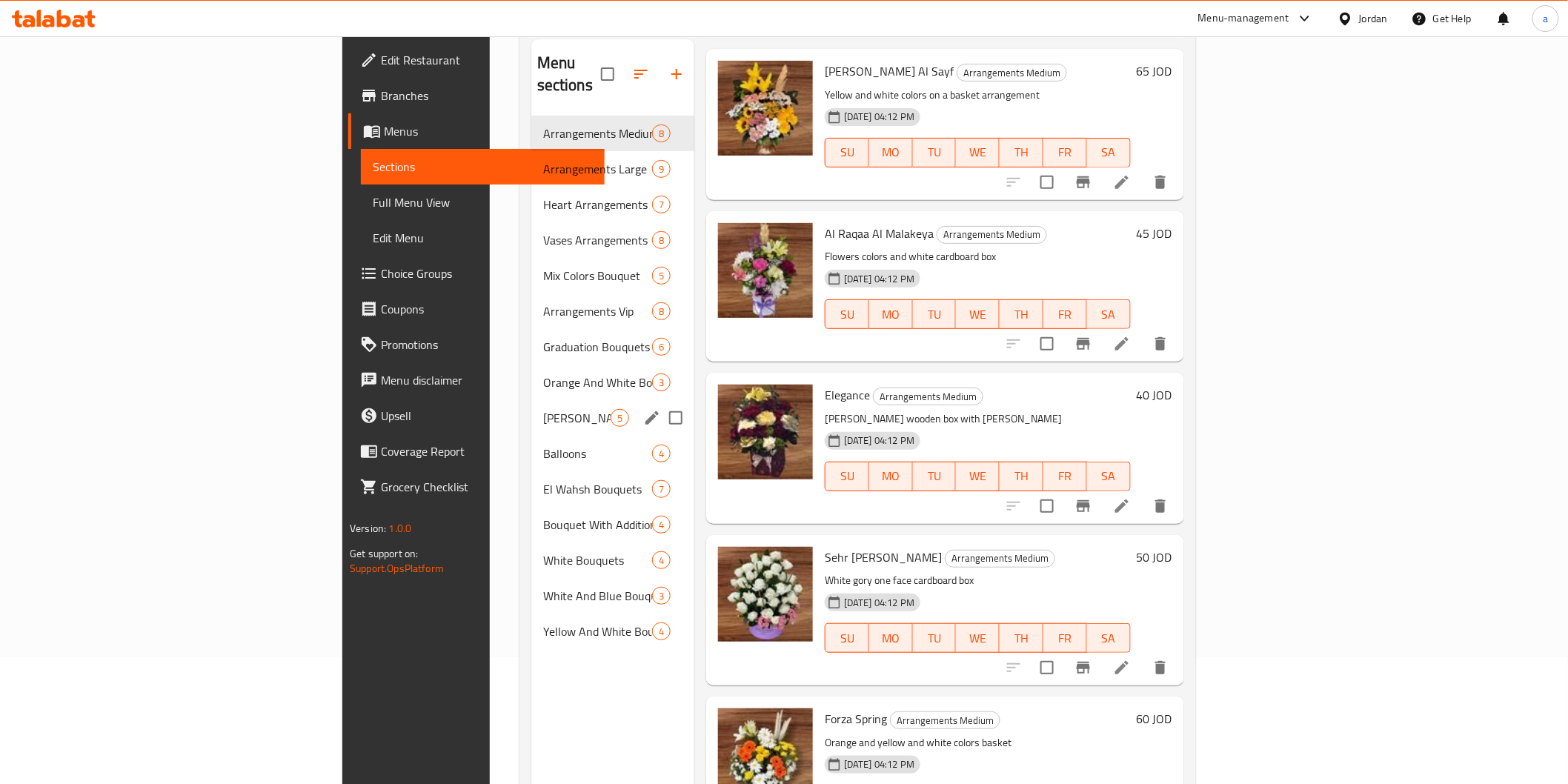
scroll to position [0, 0]
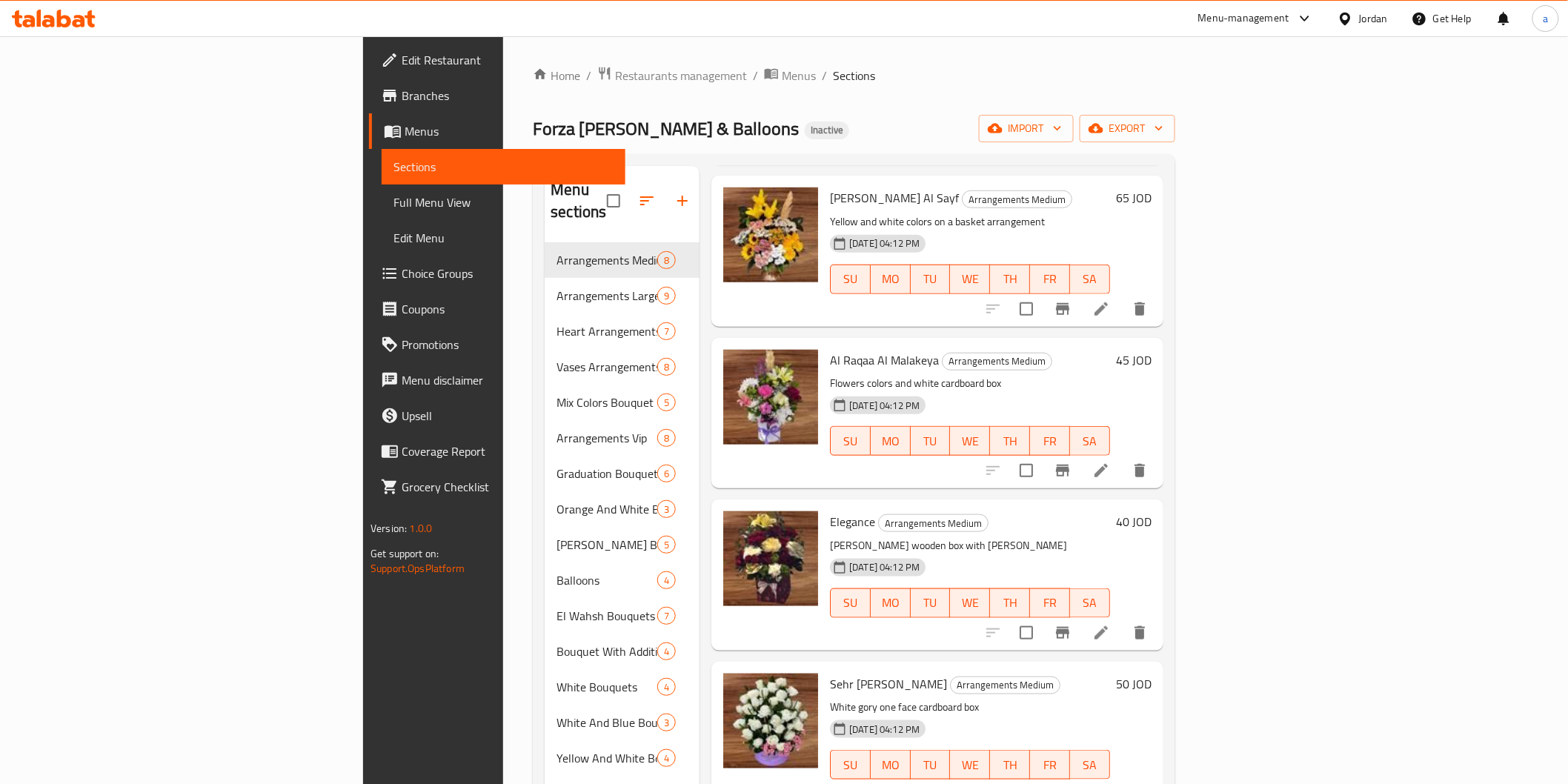
drag, startPoint x: 774, startPoint y: 151, endPoint x: 764, endPoint y: 160, distance: 13.5
click at [774, 151] on div "Home / Restaurants management / Menus / Sections Forza [PERSON_NAME] & Balloons…" at bounding box center [853, 514] width 641 height 896
click at [393, 204] on span "Full Menu View" at bounding box center [503, 201] width 220 height 17
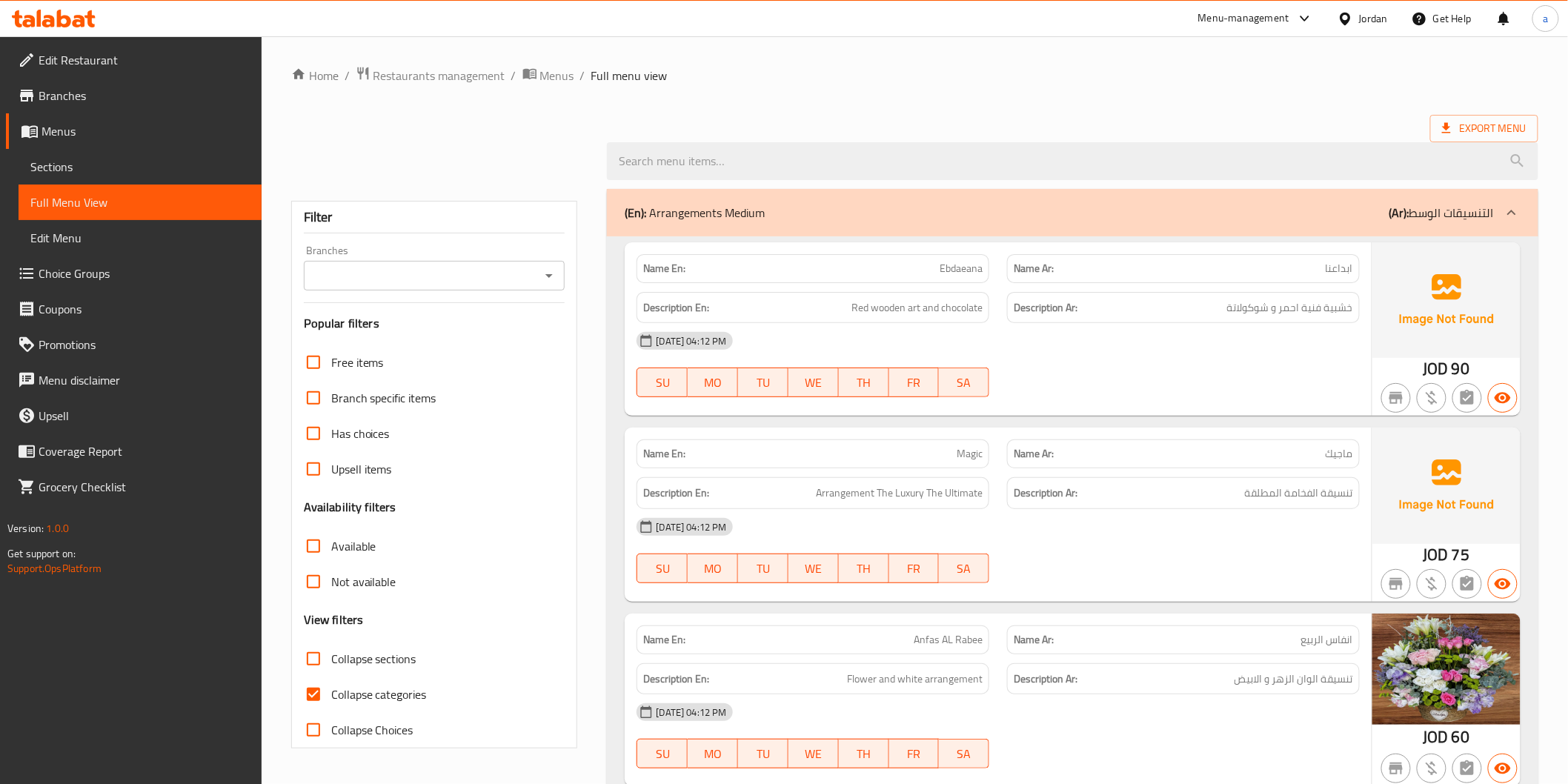
click at [830, 133] on div at bounding box center [1072, 161] width 948 height 56
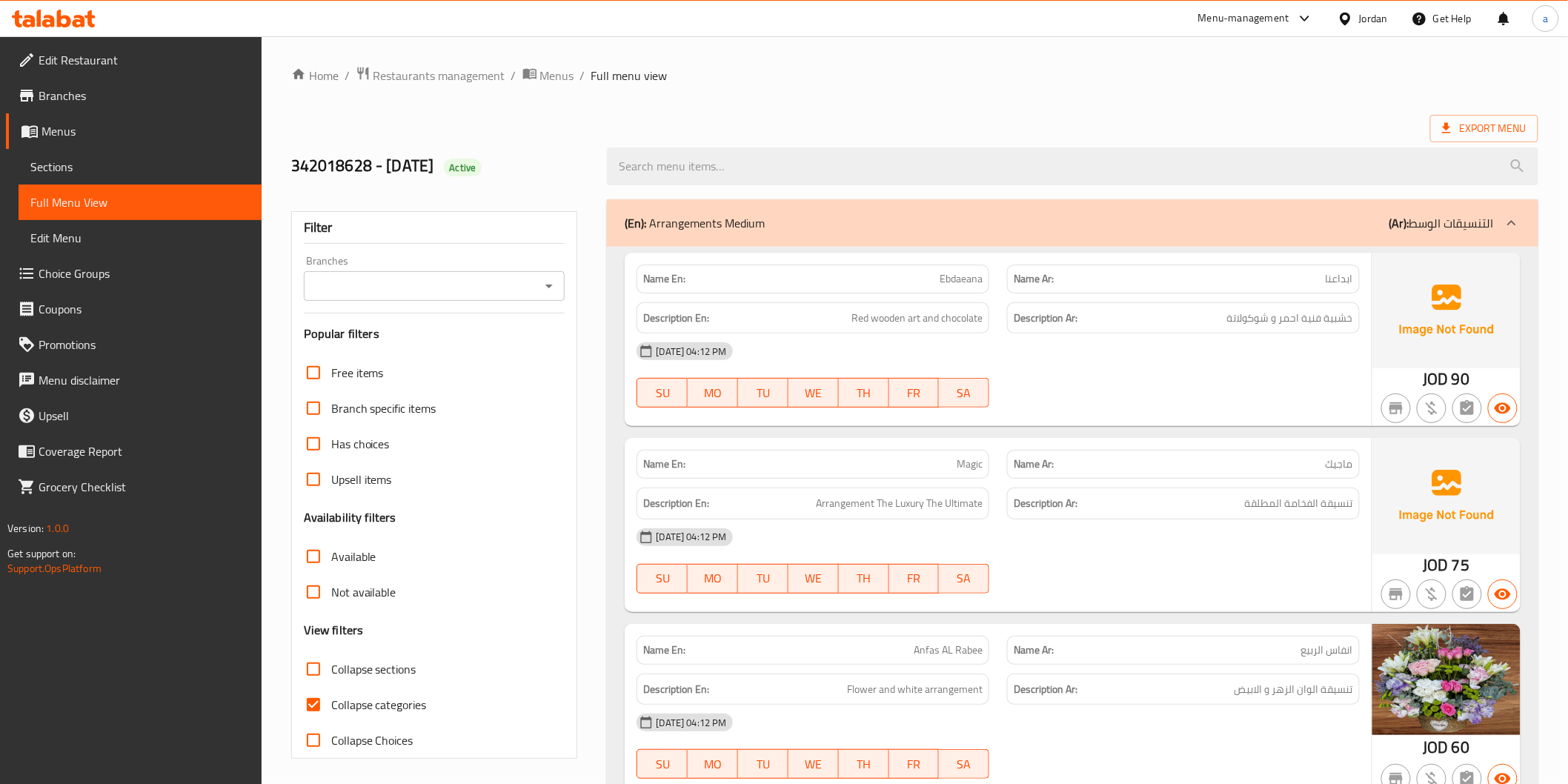
scroll to position [998, 0]
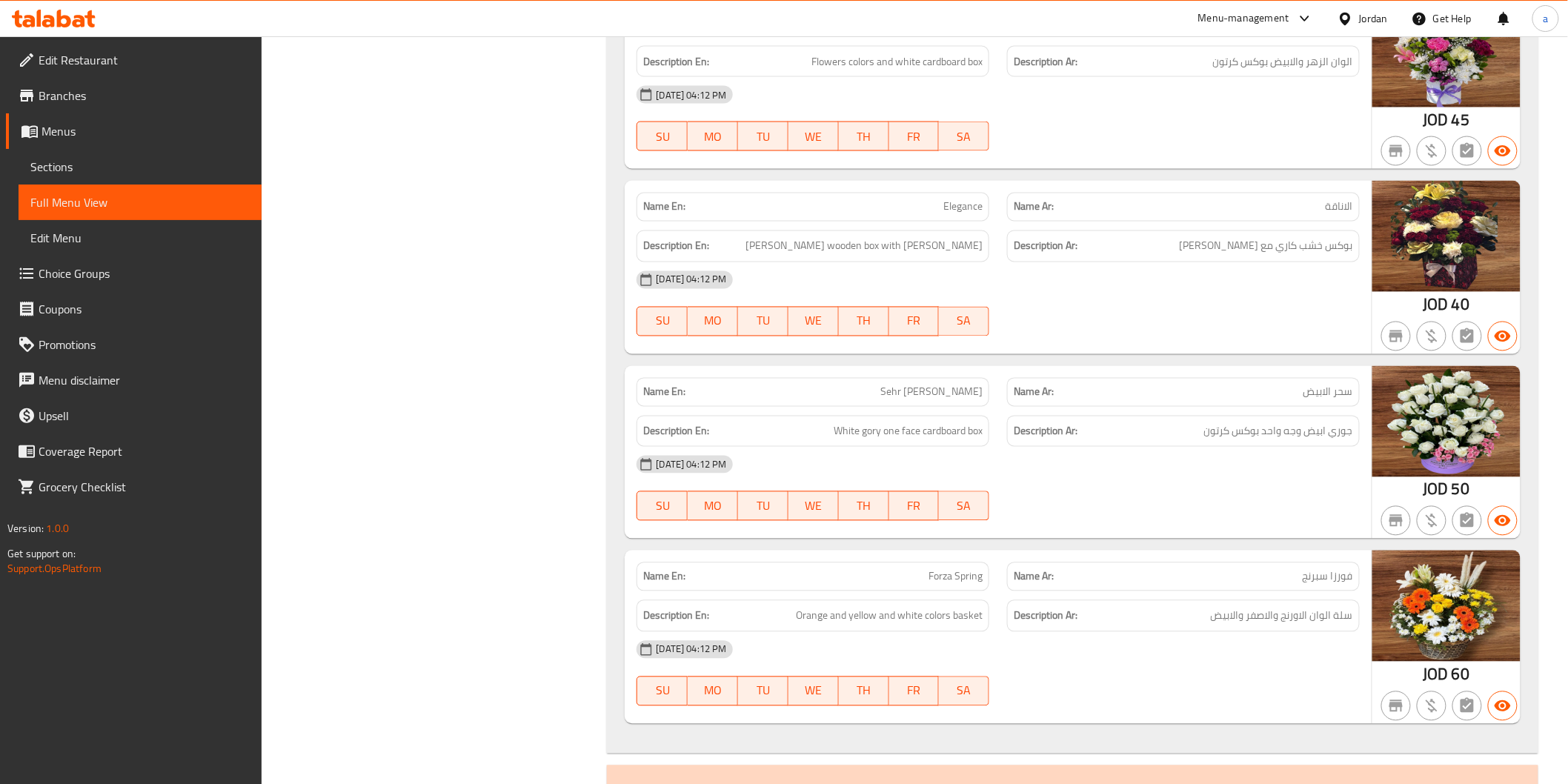
click at [1313, 399] on span "سحر الابيض" at bounding box center [1328, 392] width 50 height 16
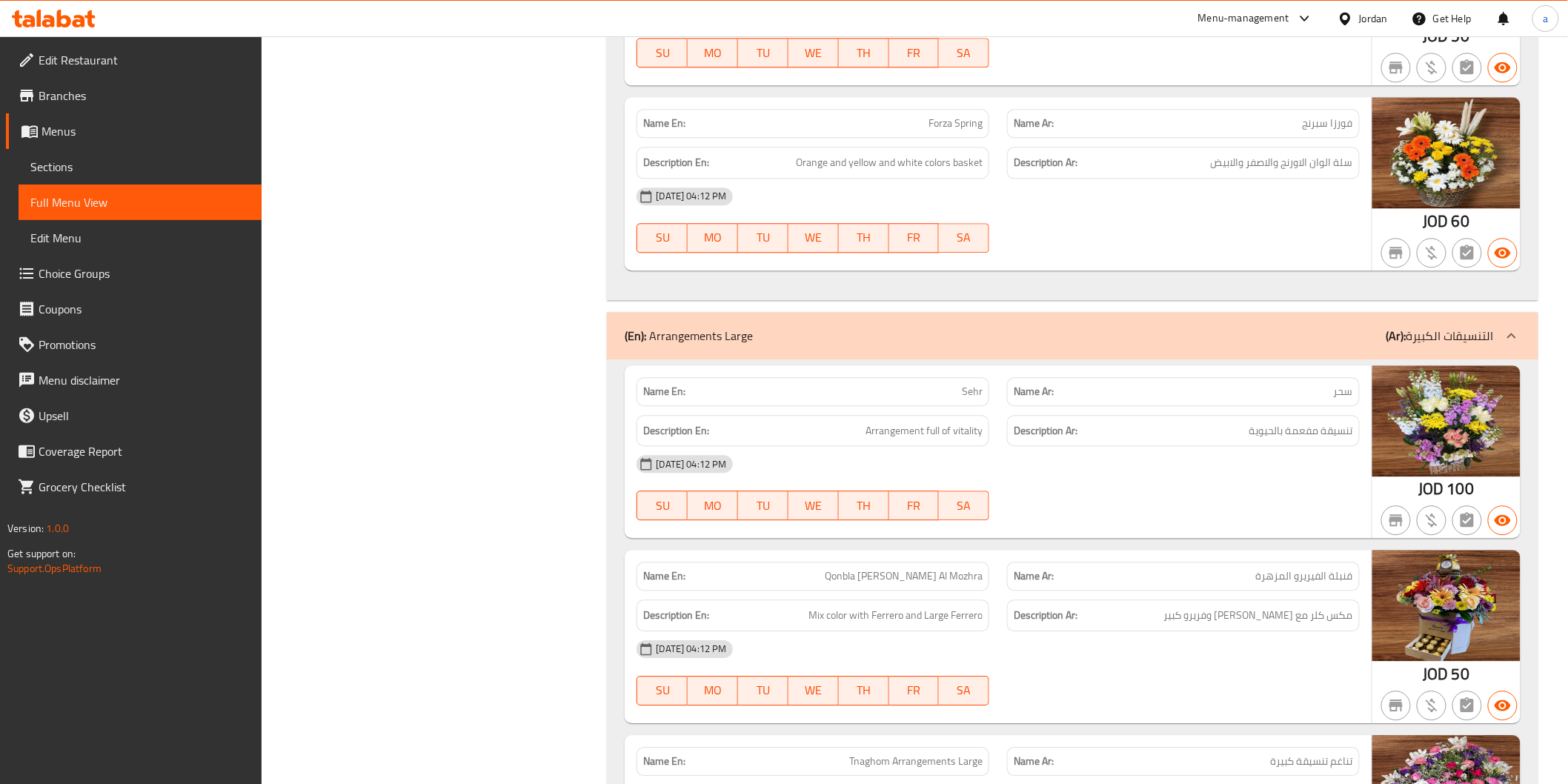
click at [1341, 398] on span "سحر" at bounding box center [1343, 391] width 19 height 16
copy span "سحر"
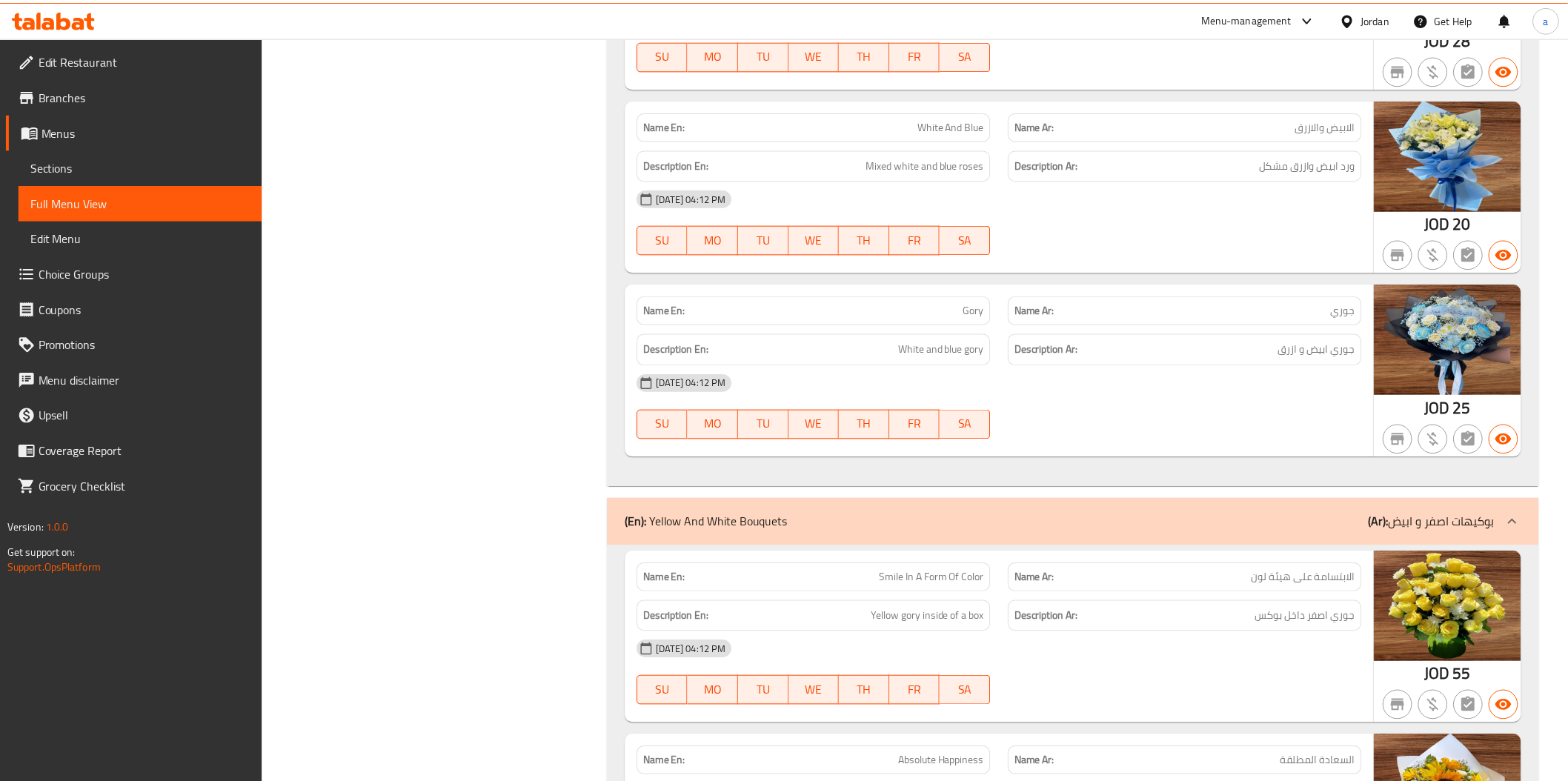
scroll to position [16418, 0]
